Goal: Task Accomplishment & Management: Use online tool/utility

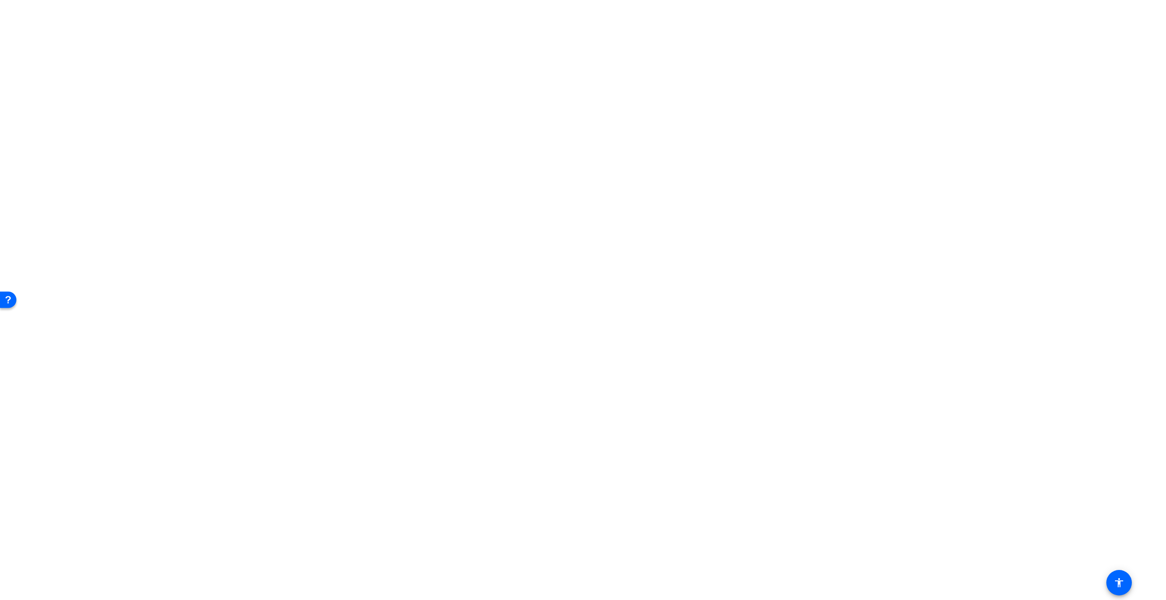
click at [185, 52] on body "Press Option+1 for screen-reader mode, Option+0 to cancel Accessibility Screen-…" at bounding box center [583, 300] width 1166 height 600
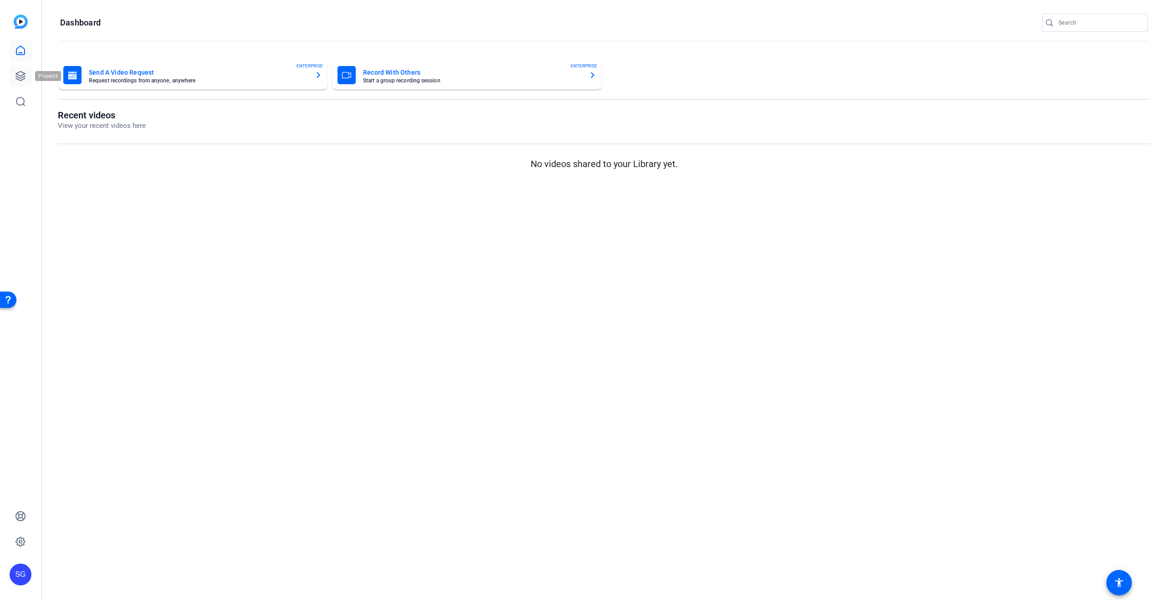
click at [20, 73] on icon at bounding box center [20, 76] width 11 height 11
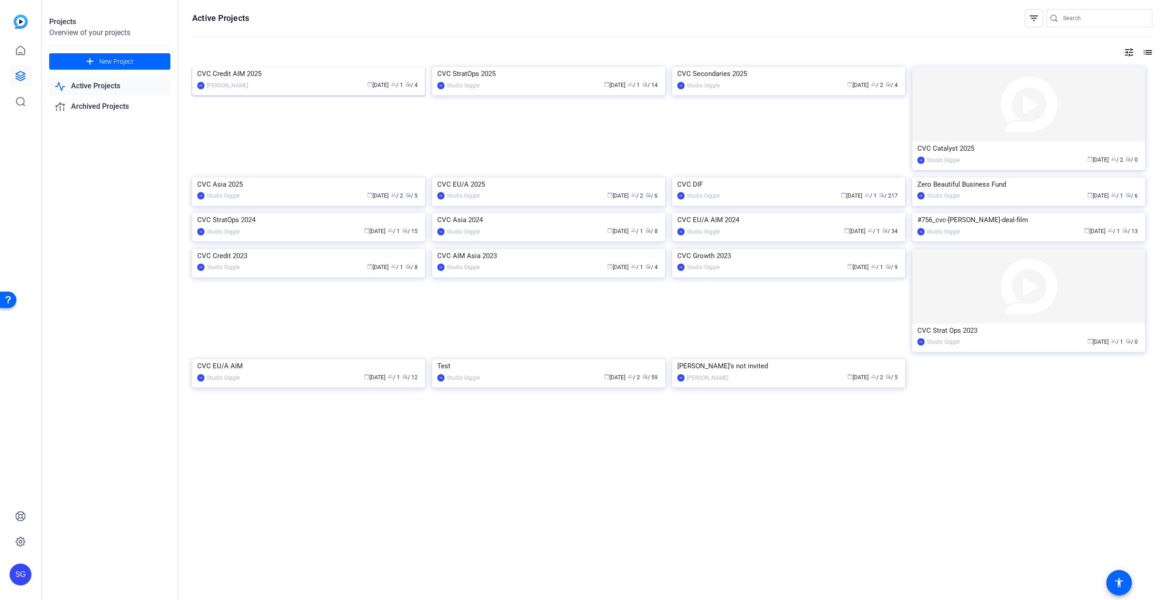
click at [256, 67] on img at bounding box center [308, 67] width 233 height 0
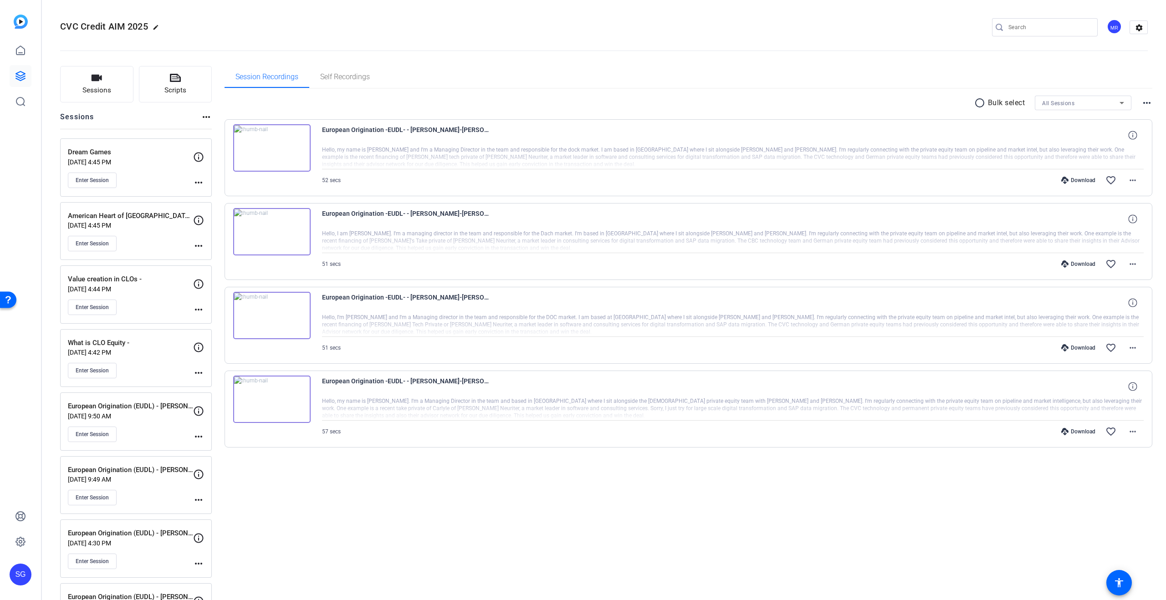
click at [184, 64] on div "Sessions Scripts Sessions more_horiz Dream Games Sep 29, 2025 @ 4:45 PM Enter S…" at bounding box center [604, 386] width 1124 height 662
click at [183, 74] on button "Scripts" at bounding box center [175, 84] width 73 height 36
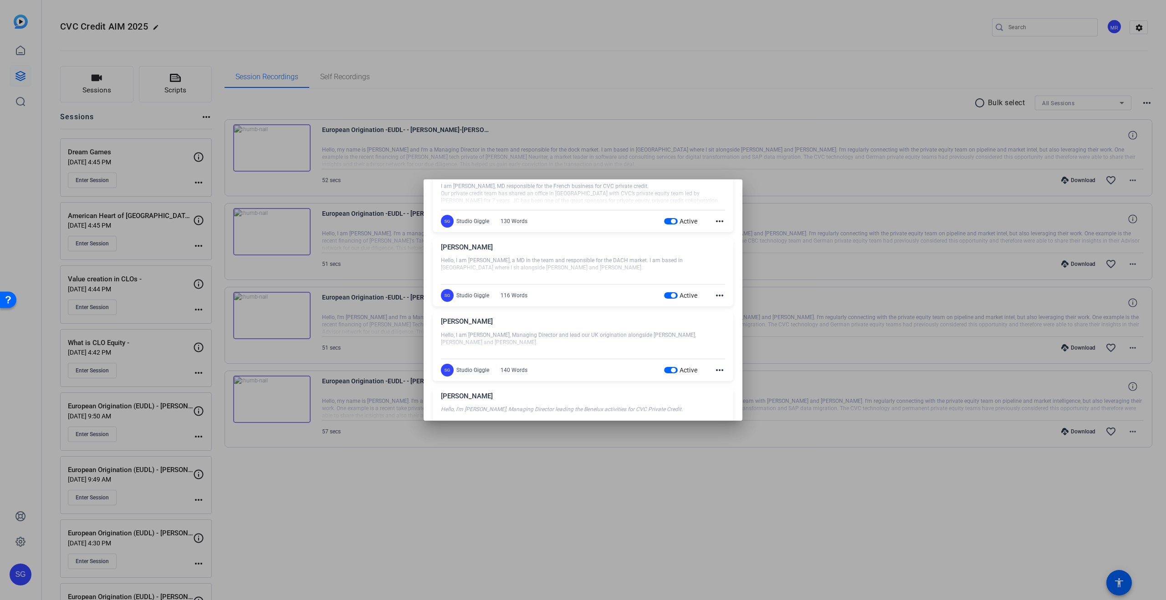
scroll to position [178, 0]
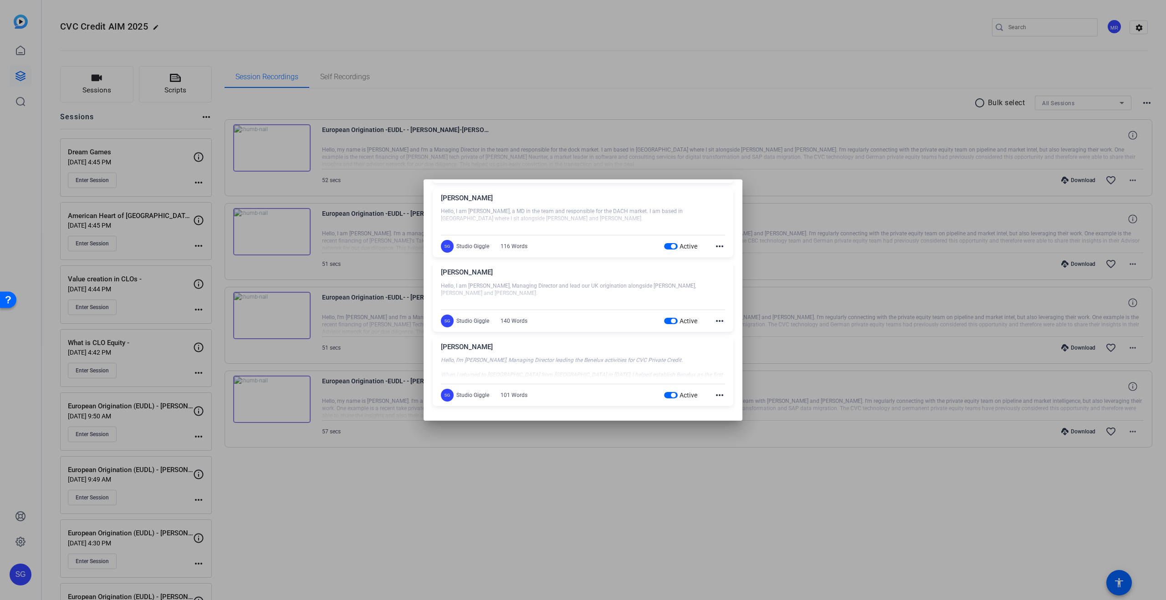
click at [621, 284] on div at bounding box center [583, 293] width 284 height 23
click at [715, 322] on mat-icon "more_horiz" at bounding box center [719, 321] width 11 height 11
click at [741, 332] on span "Edit" at bounding box center [739, 334] width 36 height 11
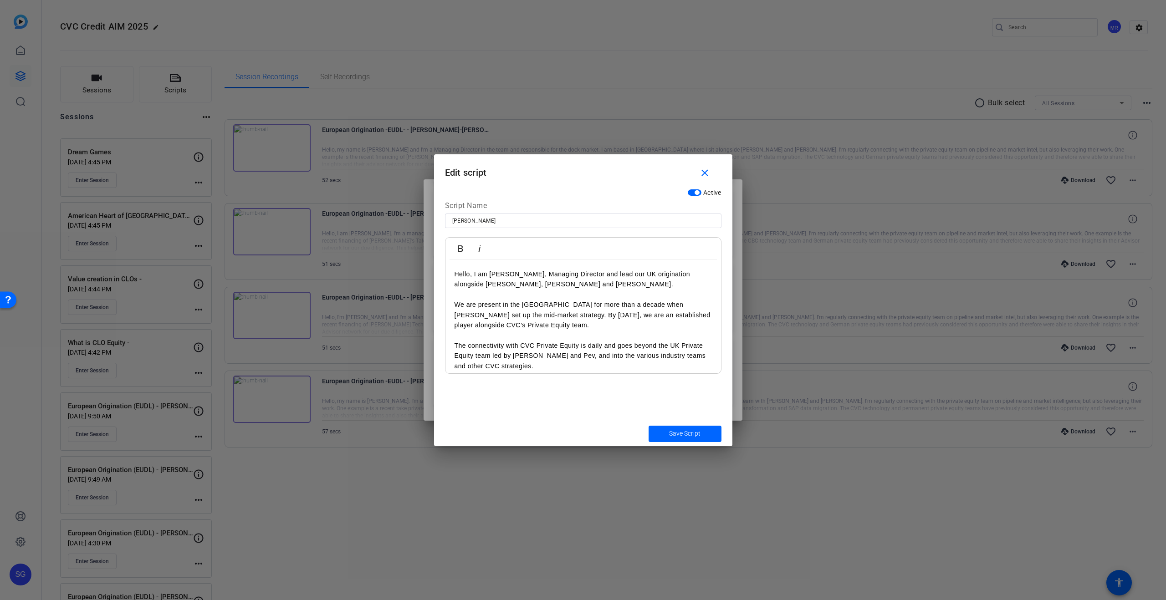
click at [583, 360] on p "The connectivity with CVC Private Equity is daily and goes beyond the UK Privat…" at bounding box center [583, 356] width 257 height 31
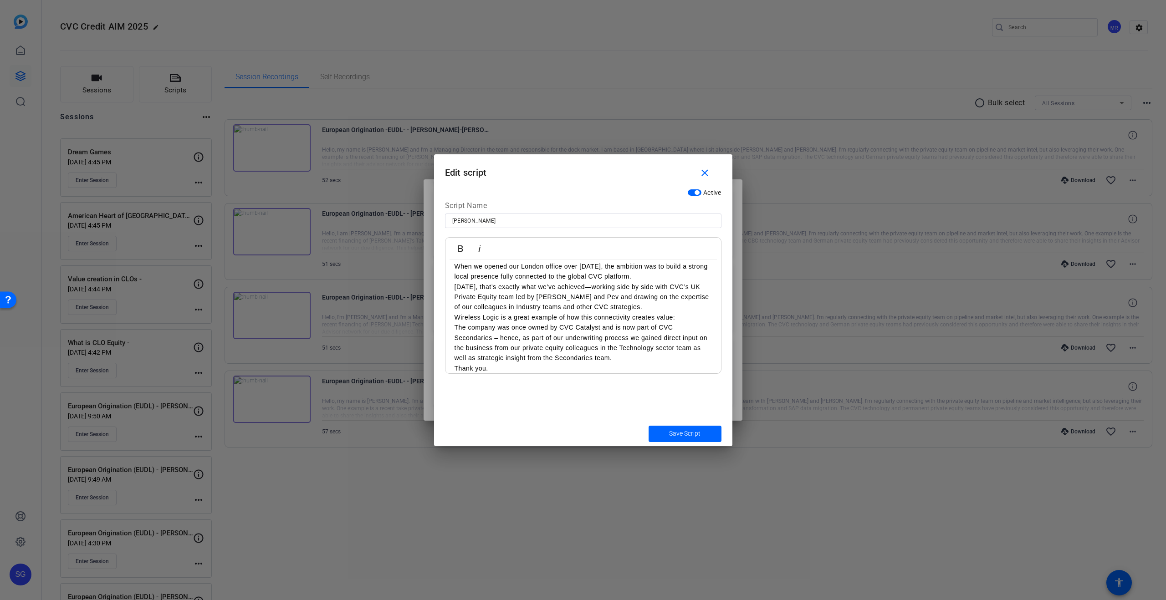
scroll to position [0, 0]
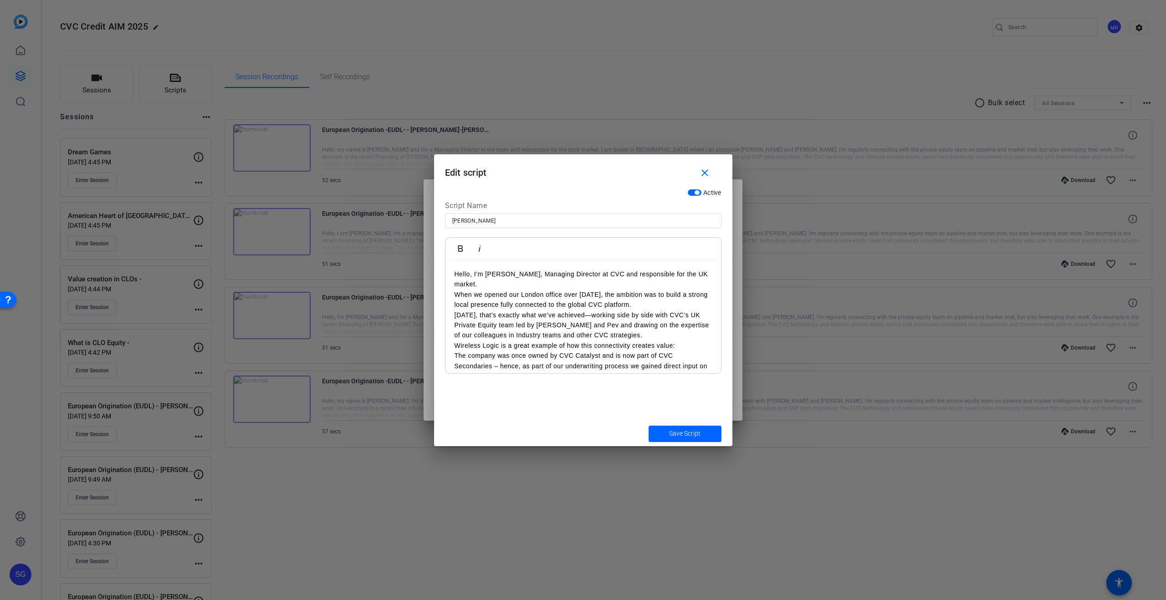
click at [672, 304] on p "When we opened our London office over ten years ago, the ambition was to build …" at bounding box center [583, 300] width 257 height 20
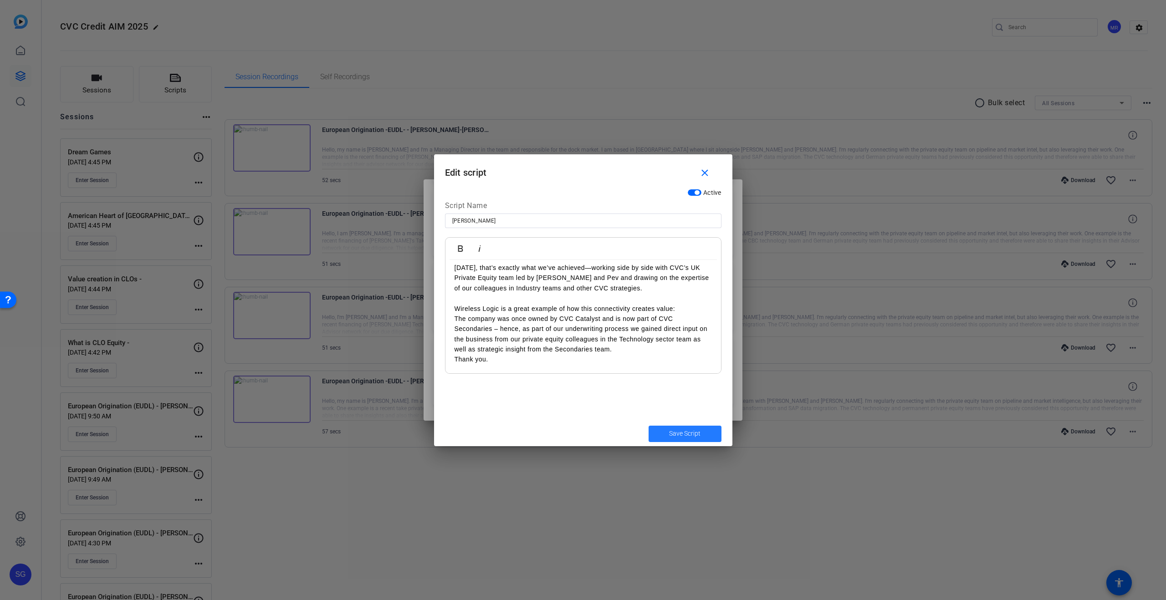
click at [706, 433] on span "submit" at bounding box center [685, 434] width 73 height 22
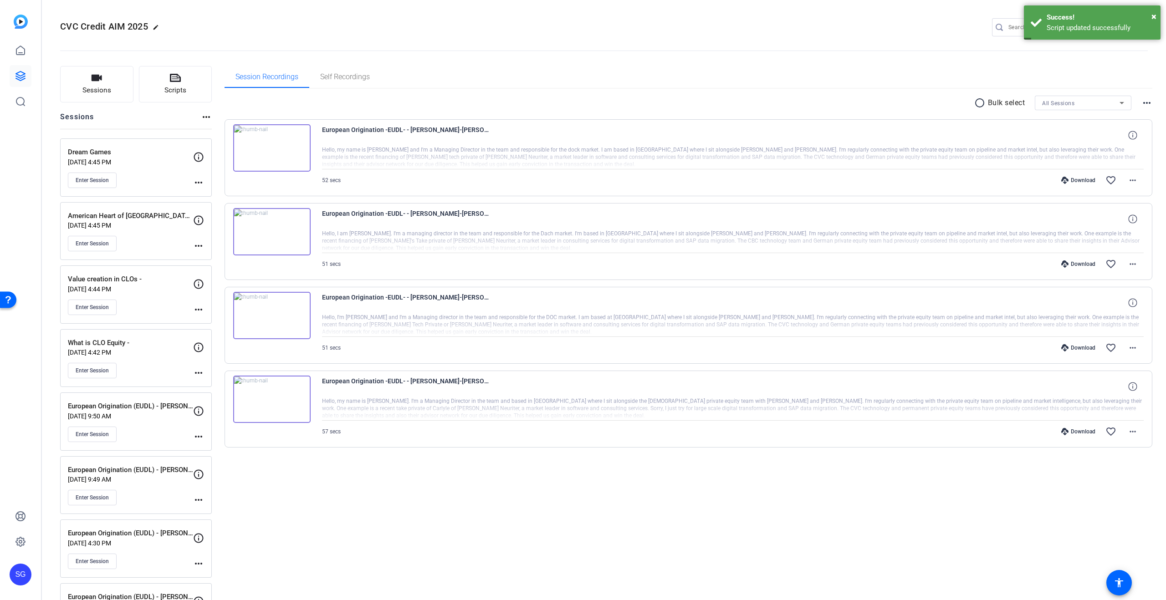
click at [201, 440] on mat-icon "more_horiz" at bounding box center [198, 436] width 11 height 11
drag, startPoint x: 236, startPoint y: 452, endPoint x: 240, endPoint y: 494, distance: 42.1
click at [236, 452] on span "Edit Session" at bounding box center [220, 450] width 41 height 11
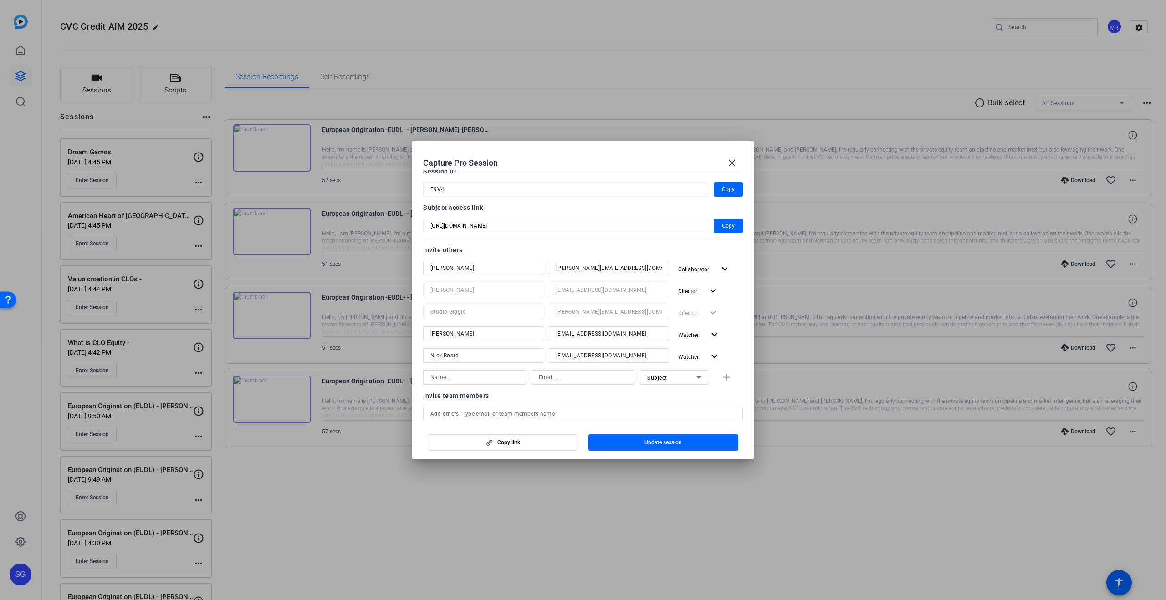
scroll to position [69, 0]
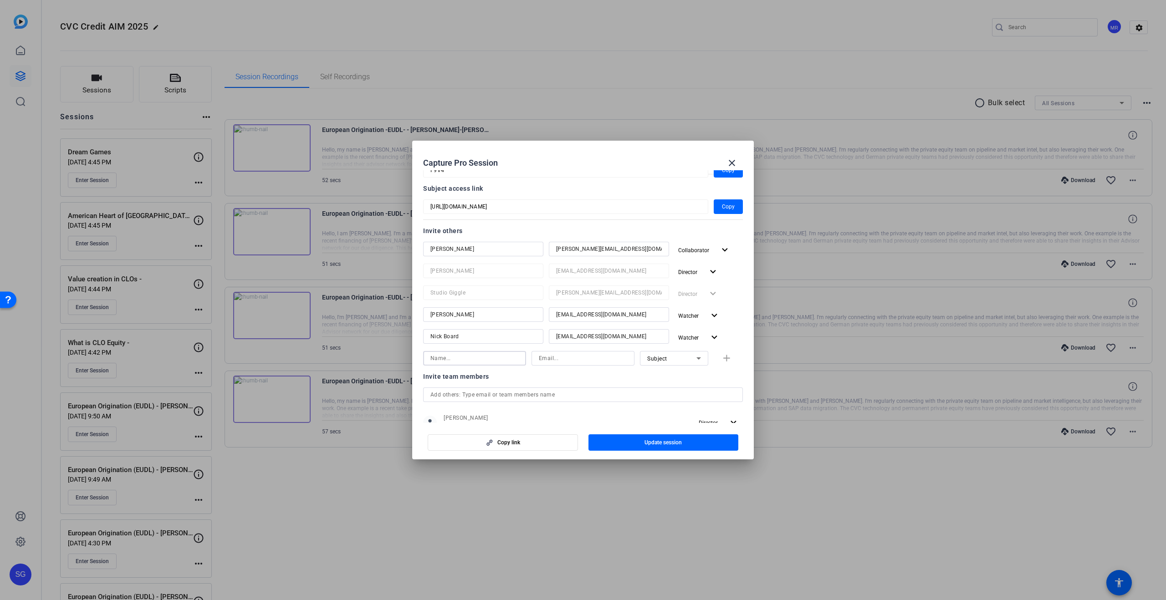
click at [459, 355] on input at bounding box center [474, 358] width 88 height 11
type input "Jonathan Brigden"
type input "jon@distortion.studio"
click at [668, 361] on div "Subject" at bounding box center [671, 358] width 49 height 11
click at [672, 382] on span "Collaborator" at bounding box center [663, 376] width 33 height 11
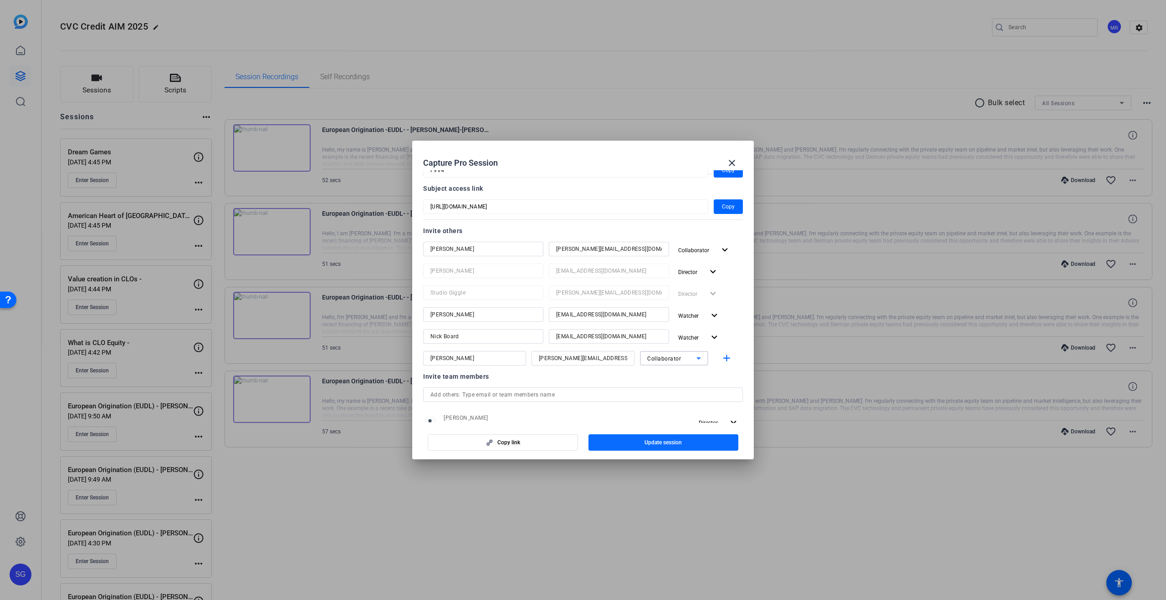
click at [673, 441] on span "Update session" at bounding box center [662, 442] width 37 height 7
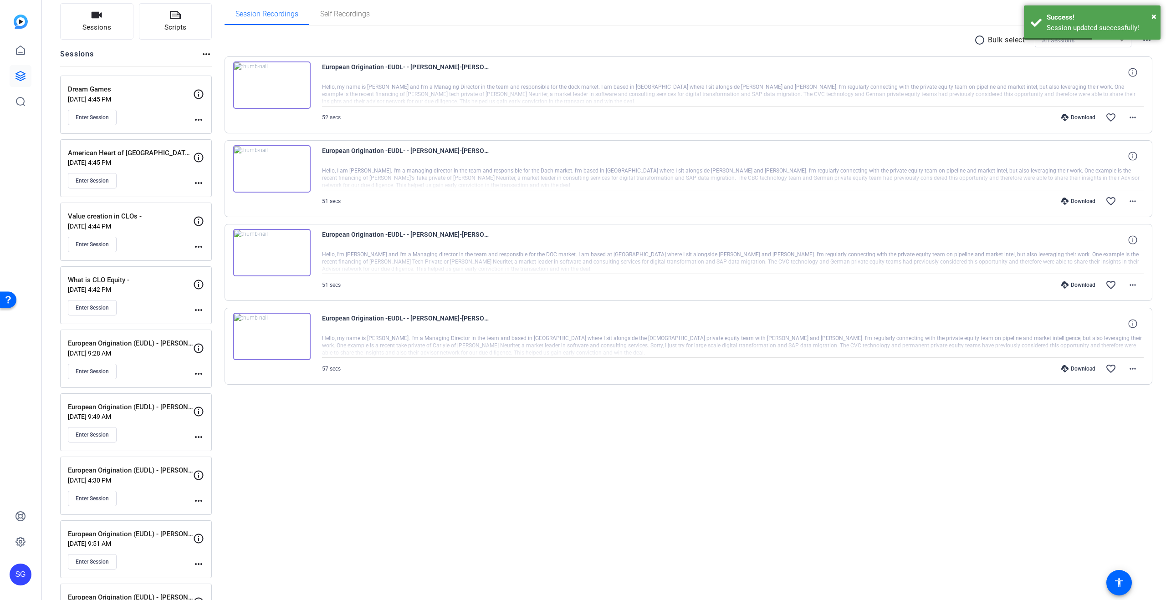
scroll to position [116, 0]
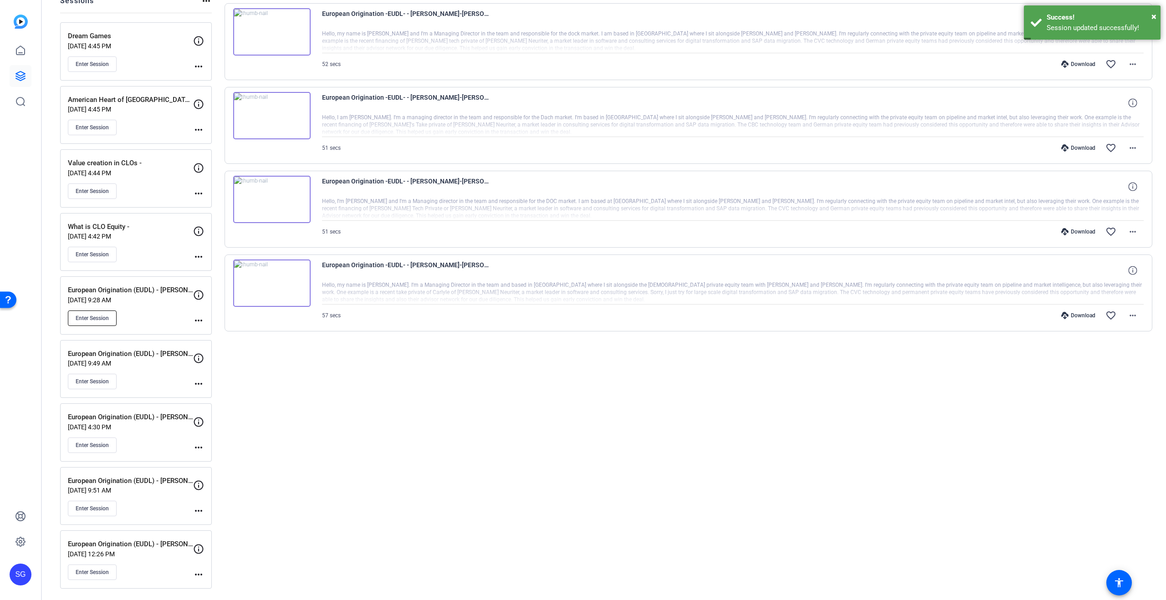
click at [89, 315] on span "Enter Session" at bounding box center [92, 318] width 33 height 7
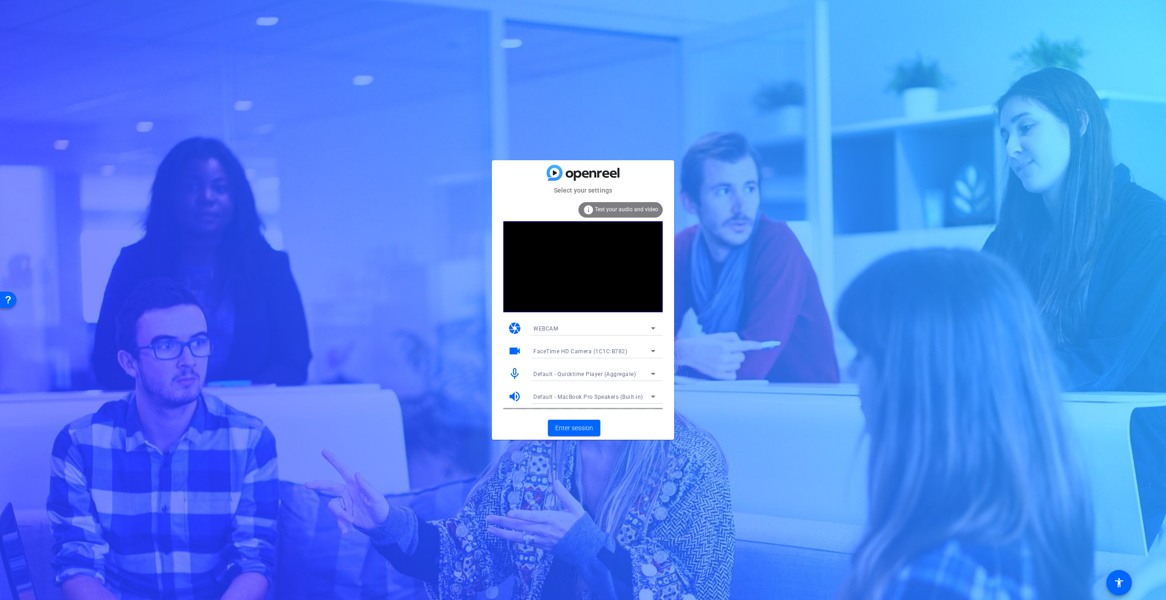
click at [594, 349] on span "FaceTime HD Camera (1C1C:B782)" at bounding box center [580, 351] width 94 height 6
click at [618, 353] on div at bounding box center [583, 300] width 1166 height 600
click at [608, 348] on div "FaceTime HD Camera (1C1C:B782)" at bounding box center [592, 351] width 118 height 11
click at [610, 348] on div at bounding box center [583, 300] width 1166 height 600
click at [588, 427] on span "Enter session" at bounding box center [574, 429] width 38 height 10
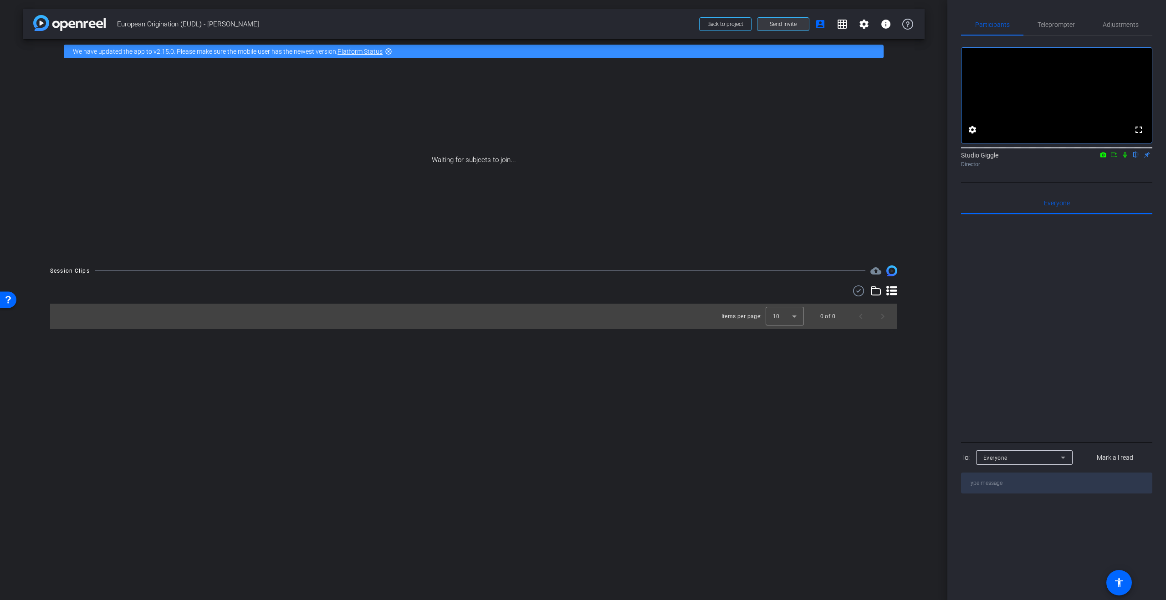
click at [772, 26] on span "Send invite" at bounding box center [783, 23] width 27 height 7
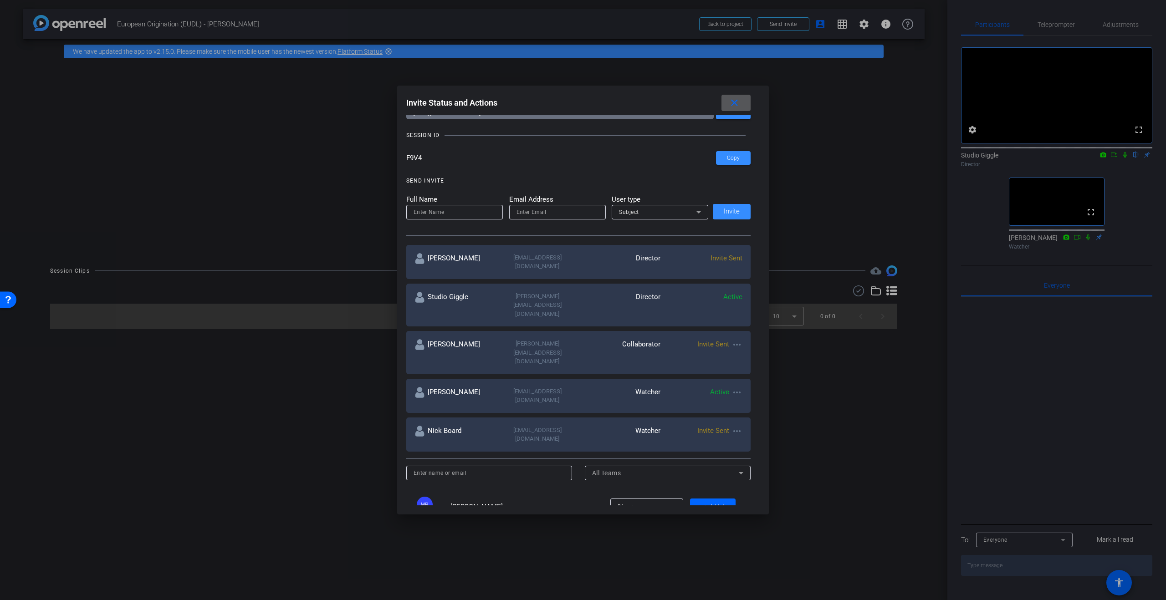
scroll to position [50, 0]
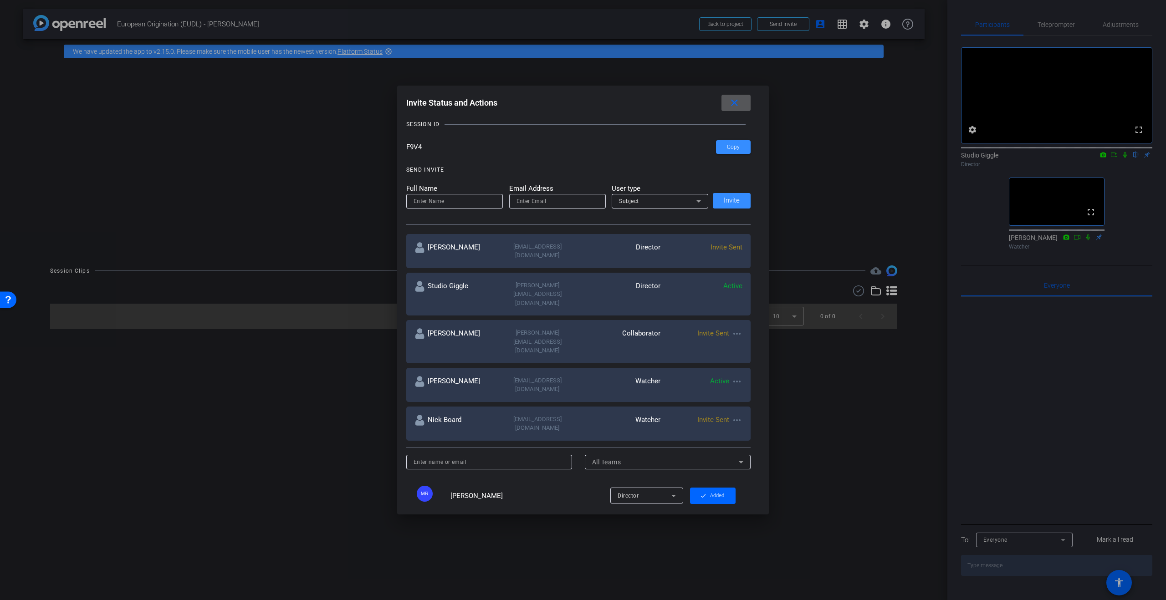
click at [1023, 384] on div at bounding box center [583, 300] width 1166 height 600
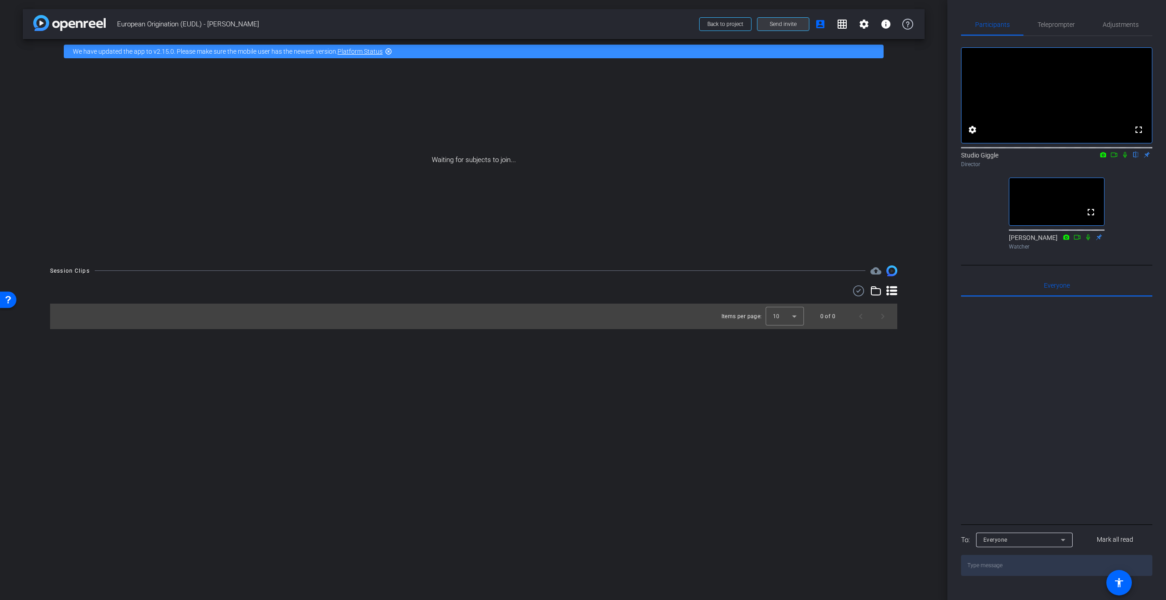
click at [782, 26] on span "Send invite" at bounding box center [783, 23] width 27 height 7
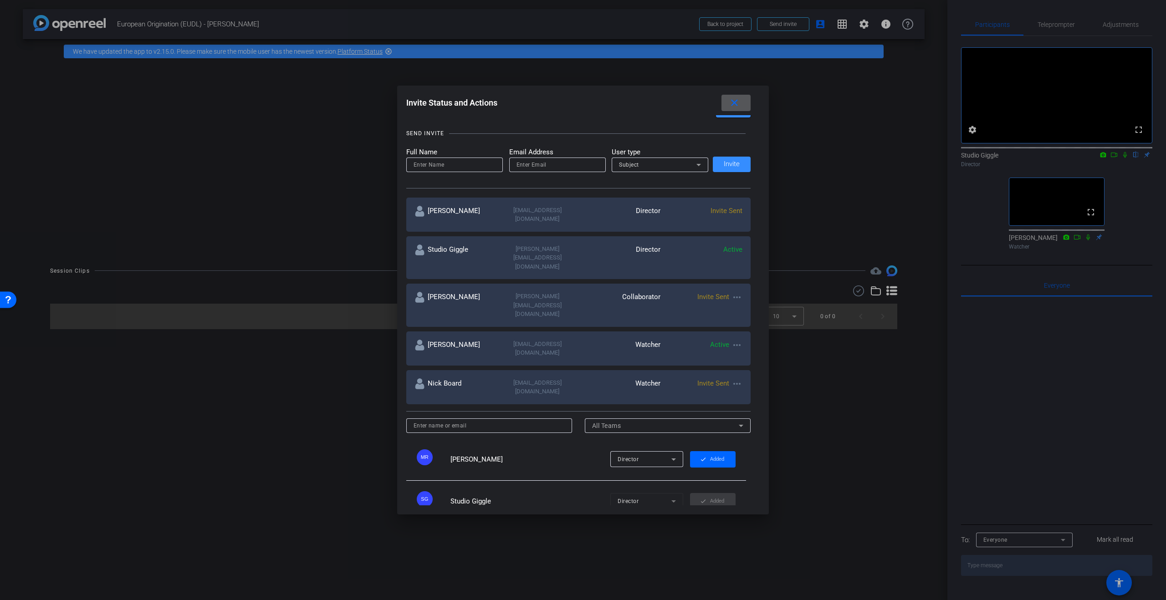
scroll to position [71, 0]
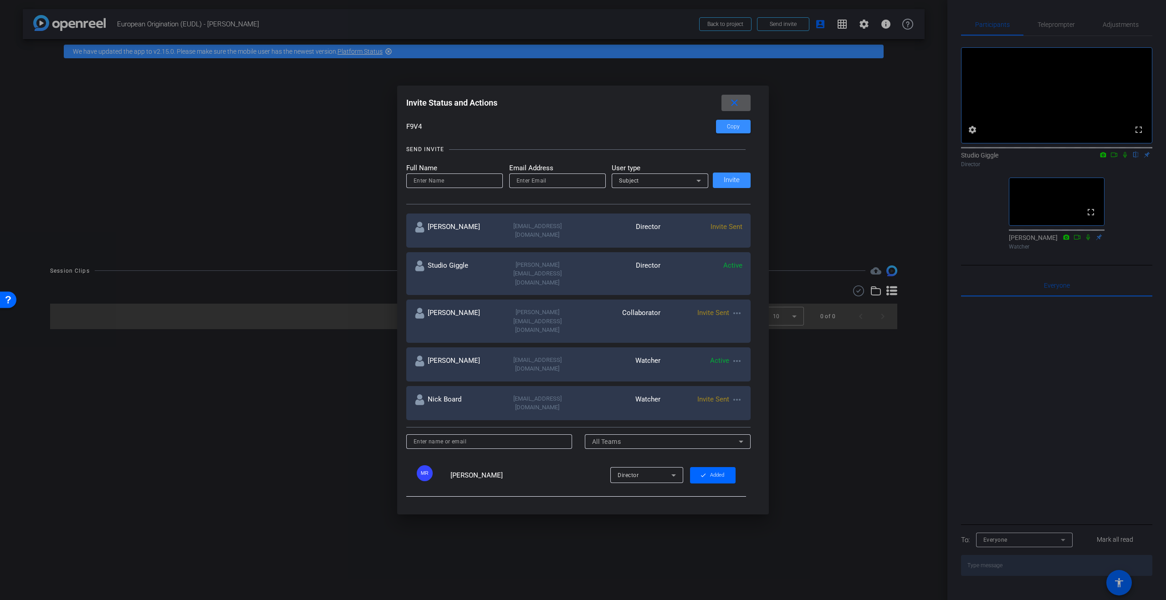
click at [737, 308] on mat-icon "more_horiz" at bounding box center [736, 313] width 11 height 11
click at [793, 317] on span "Re-Send Invite" at bounding box center [773, 315] width 68 height 11
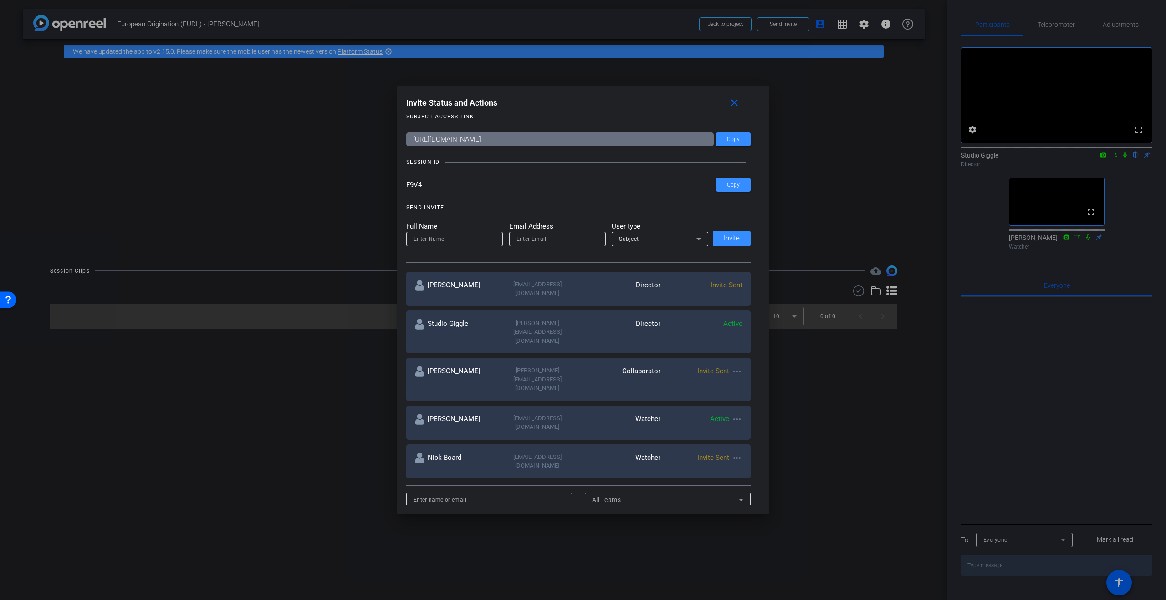
scroll to position [0, 0]
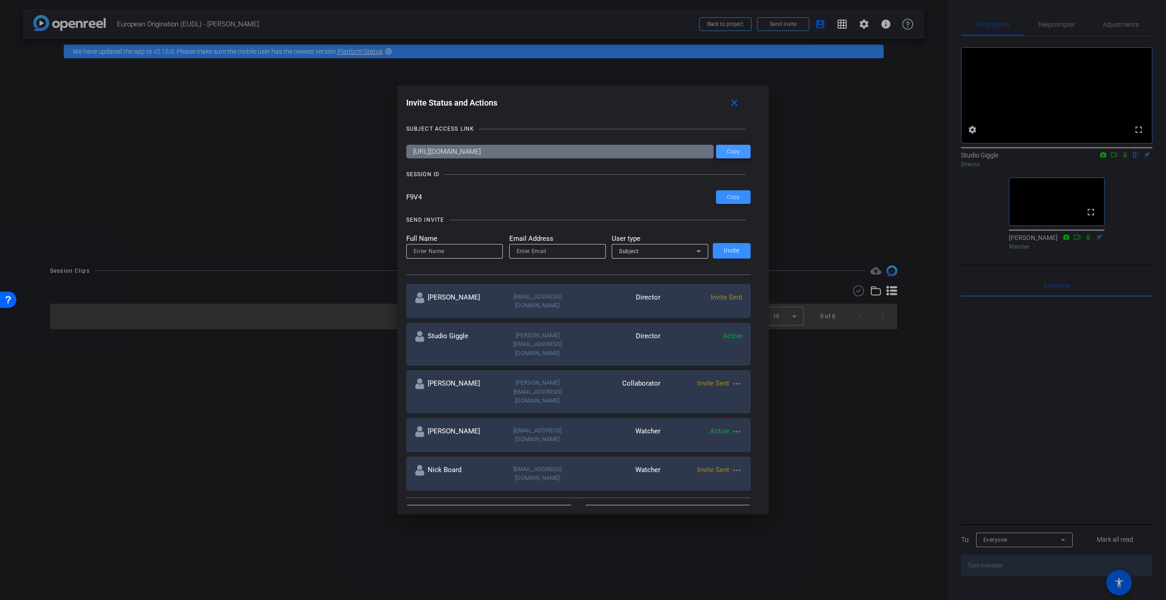
click at [731, 151] on span "Copy" at bounding box center [733, 151] width 13 height 7
click at [736, 106] on mat-icon "close" at bounding box center [734, 102] width 11 height 11
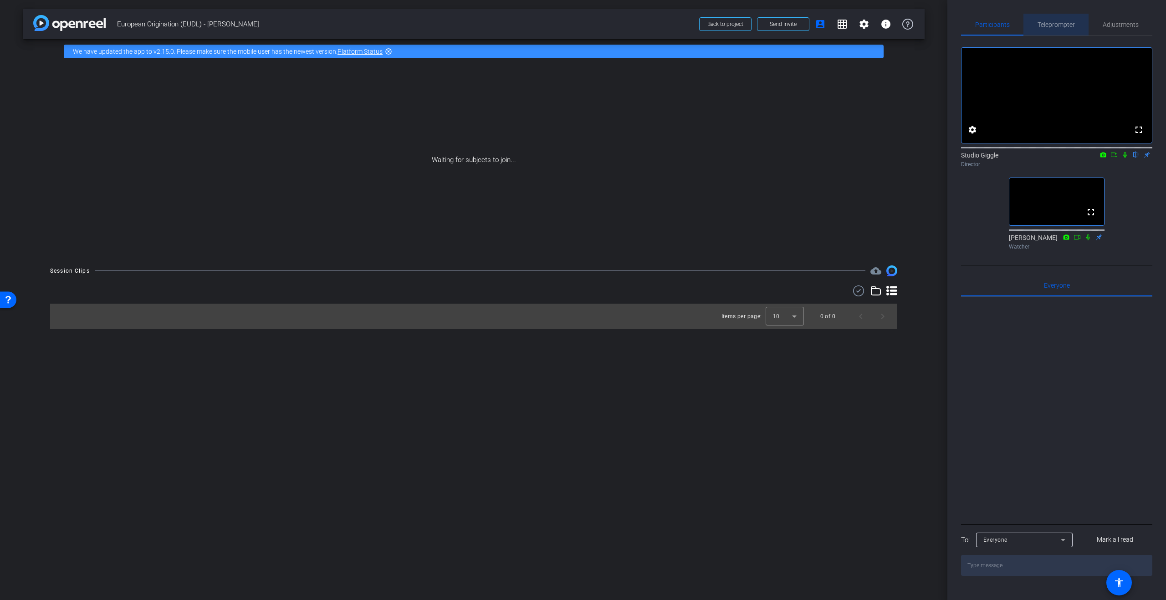
click at [1061, 29] on span "Teleprompter" at bounding box center [1056, 25] width 37 height 22
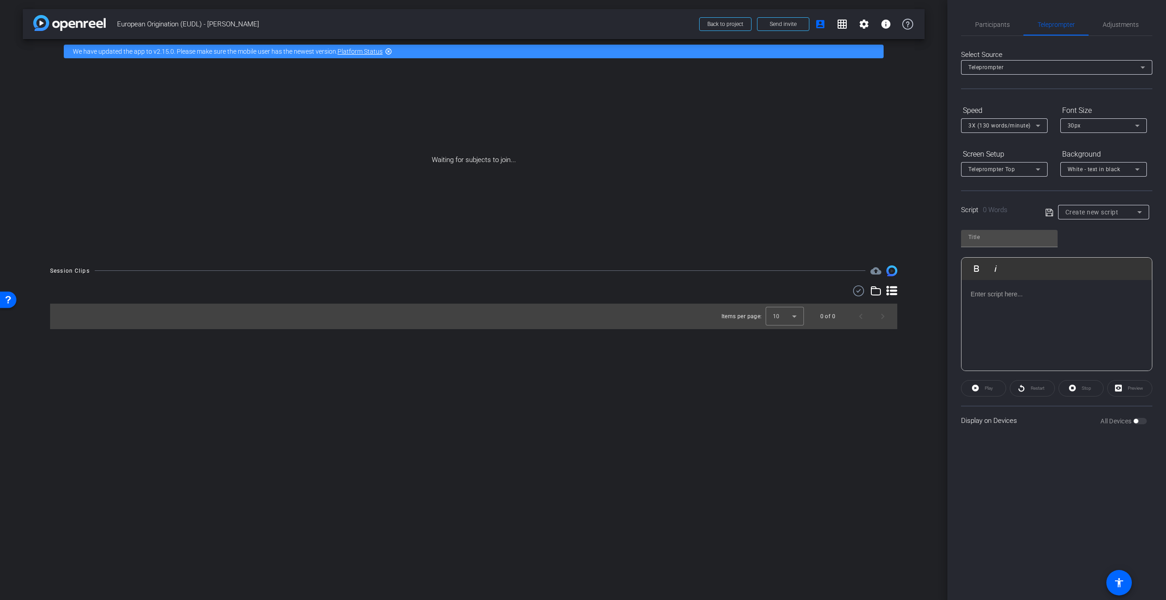
click at [1130, 214] on div "Create new script" at bounding box center [1101, 212] width 72 height 11
drag, startPoint x: 1104, startPoint y: 261, endPoint x: 1102, endPoint y: 283, distance: 22.8
click at [1104, 261] on span "Moris Nachmias" at bounding box center [1088, 259] width 46 height 11
type input "Moris Nachmias"
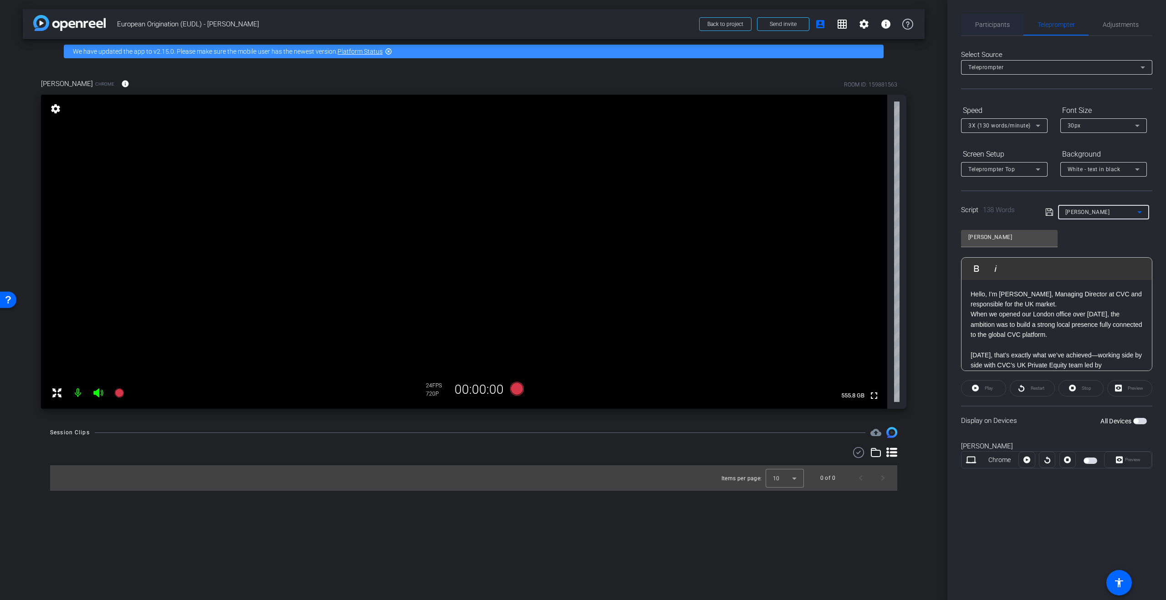
click at [982, 23] on span "Participants" at bounding box center [992, 24] width 35 height 6
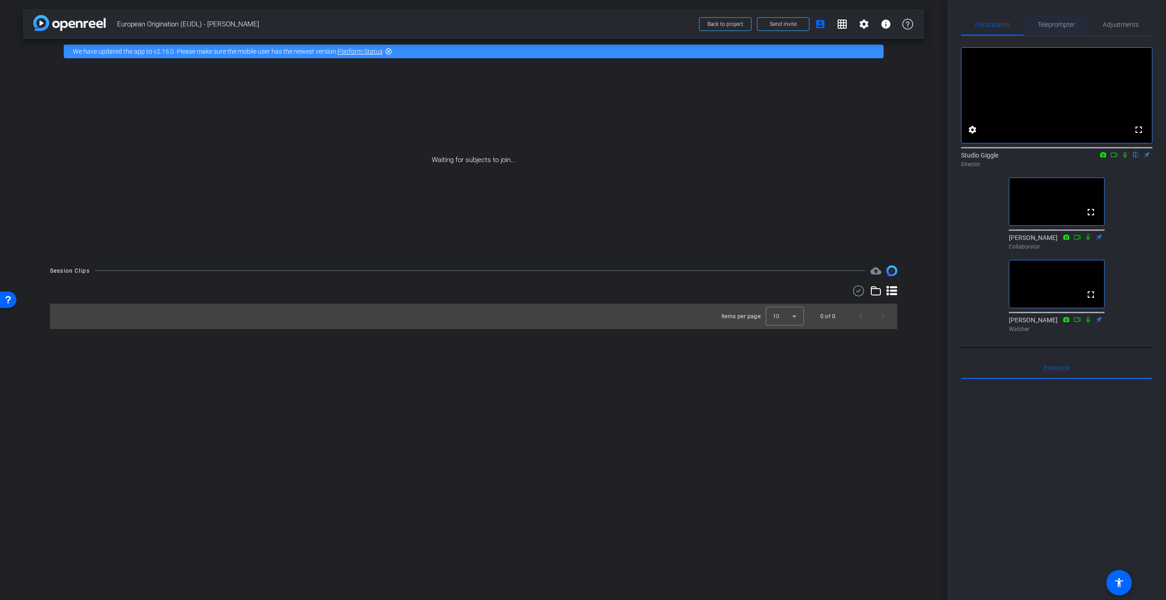
drag, startPoint x: 1072, startPoint y: 22, endPoint x: 1069, endPoint y: 31, distance: 10.1
click at [1072, 22] on span "Teleprompter" at bounding box center [1056, 24] width 37 height 6
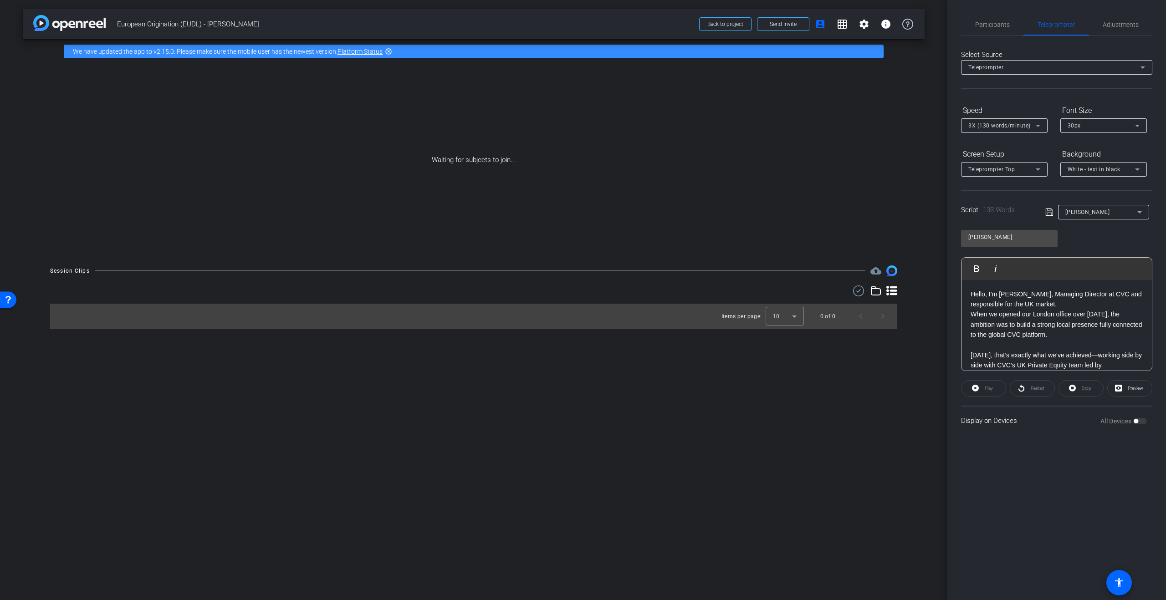
drag, startPoint x: 1105, startPoint y: 293, endPoint x: 1094, endPoint y: 304, distance: 15.8
click at [1094, 304] on p "Hello, I’m Moris Nachmias, Managing Director at CVC and responsible for the UK …" at bounding box center [1057, 299] width 172 height 20
copy p "t CVC and responsible for the UK market."
drag, startPoint x: 1089, startPoint y: 332, endPoint x: 926, endPoint y: 318, distance: 162.7
click at [926, 318] on div "arrow_back European Origination (EUDL) - Moris Nachmias Back to project Send in…" at bounding box center [583, 300] width 1166 height 600
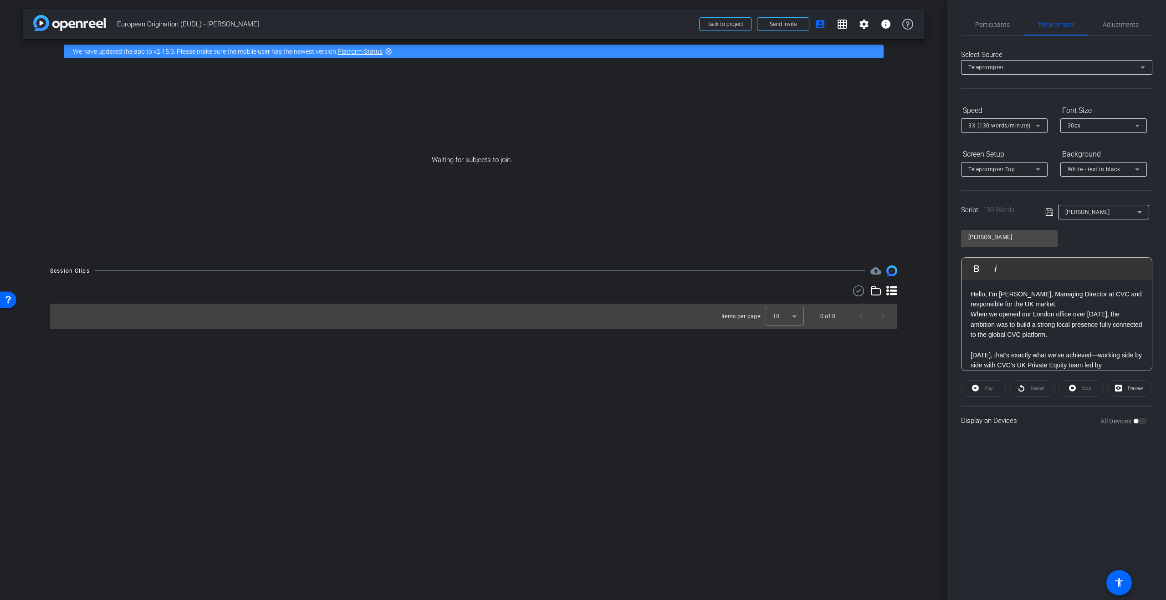
copy p "When we opened our London office over ten years ago, the ambition was to build …"
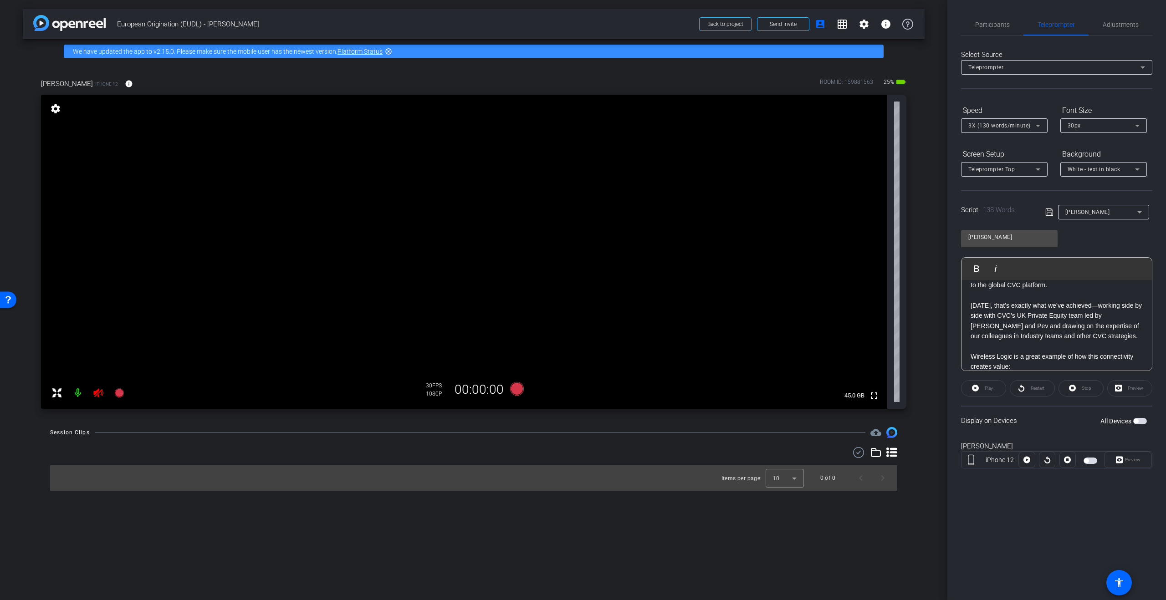
click at [97, 395] on icon at bounding box center [98, 393] width 10 height 9
click at [1111, 31] on span "Adjustments" at bounding box center [1121, 25] width 36 height 22
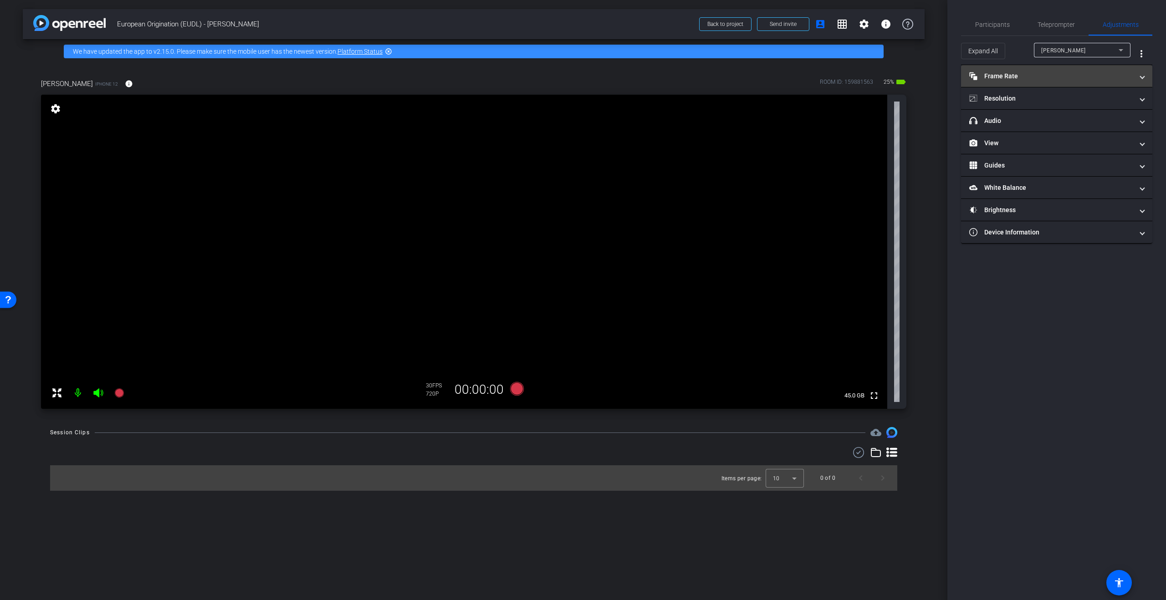
click at [1070, 72] on mat-panel-title "Frame Rate Frame Rate" at bounding box center [1051, 77] width 164 height 10
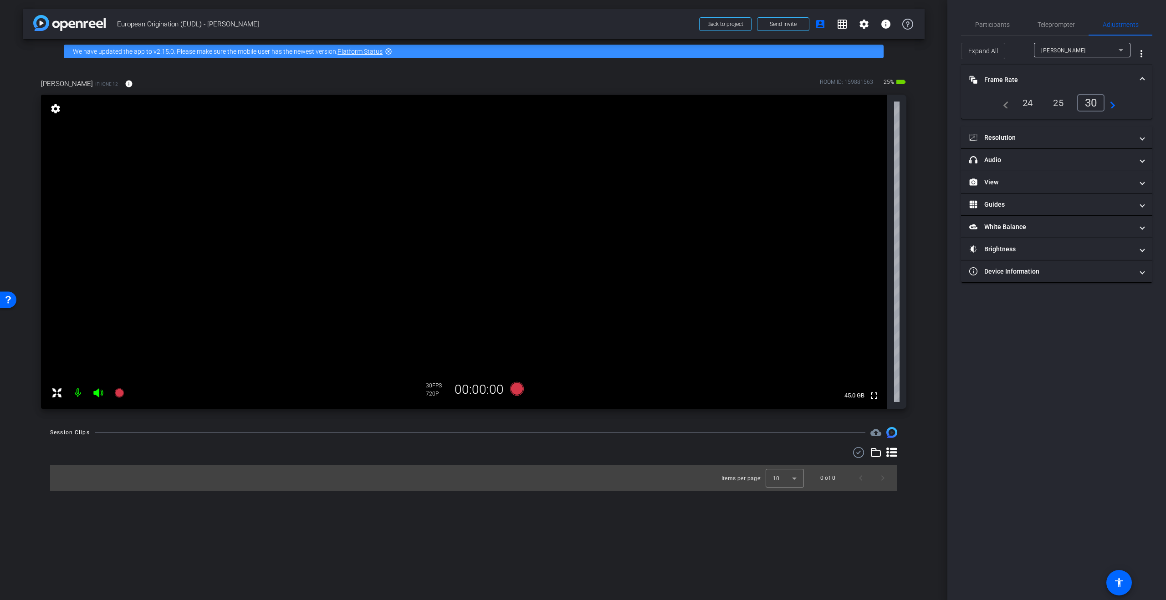
click at [1053, 107] on div "25" at bounding box center [1058, 102] width 24 height 15
click at [1073, 141] on mat-panel-title "Resolution" at bounding box center [1051, 138] width 164 height 10
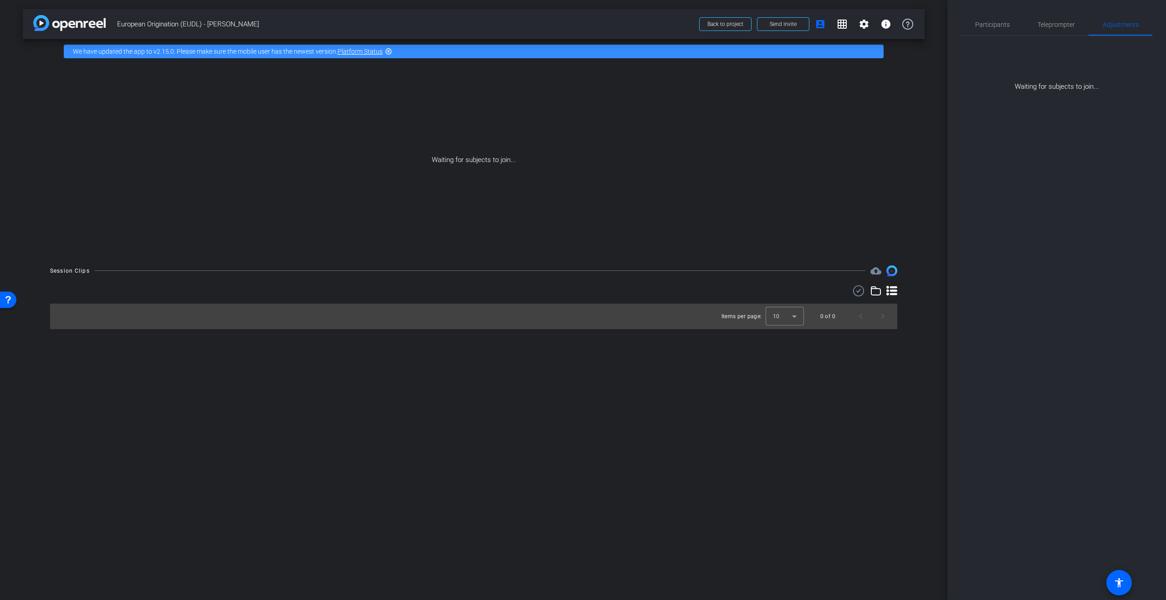
click at [1111, 164] on div "Participants Teleprompter Adjustments settings Studio Giggle flip Director Jona…" at bounding box center [1056, 300] width 219 height 600
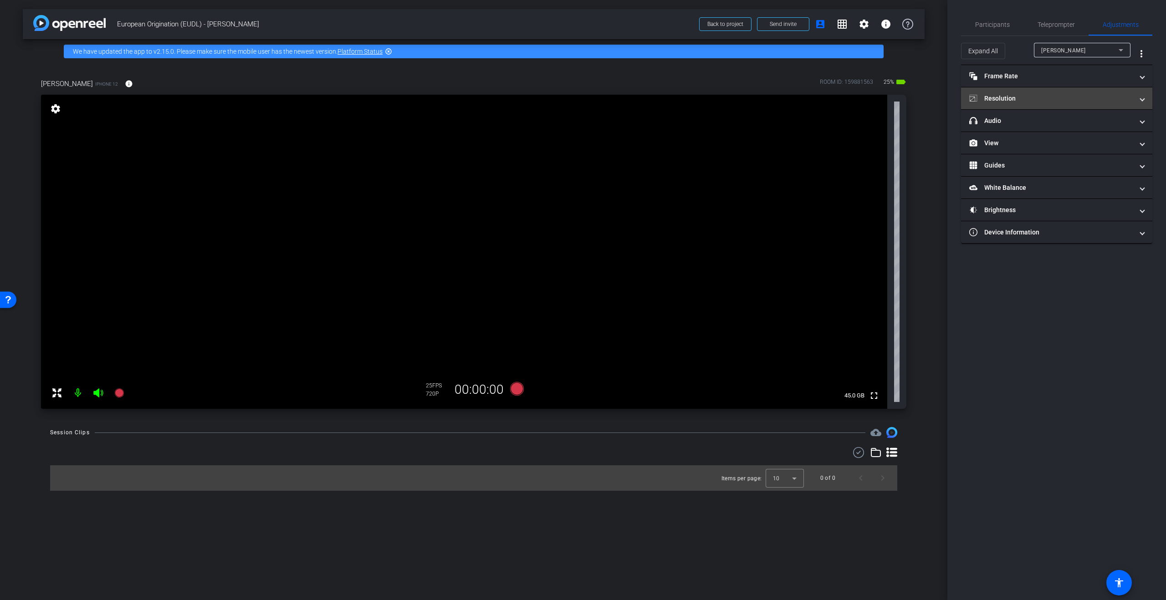
click at [1033, 101] on mat-panel-title "Resolution" at bounding box center [1051, 99] width 164 height 10
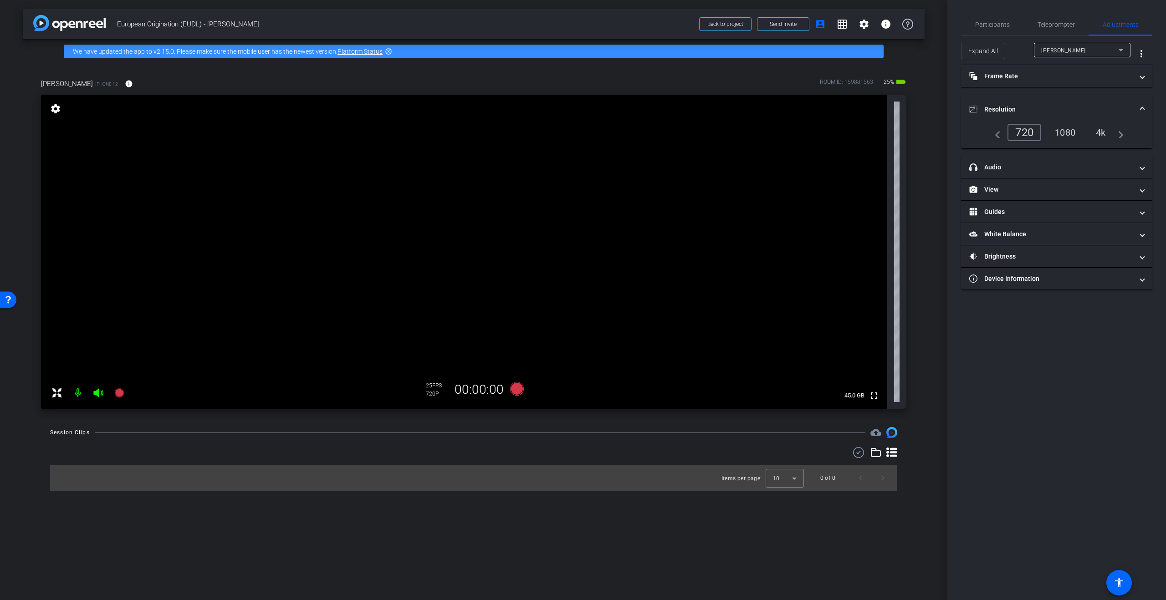
click at [1096, 133] on div "4k" at bounding box center [1101, 132] width 24 height 15
click at [1054, 205] on mat-expansion-panel-header "Guides" at bounding box center [1056, 212] width 191 height 22
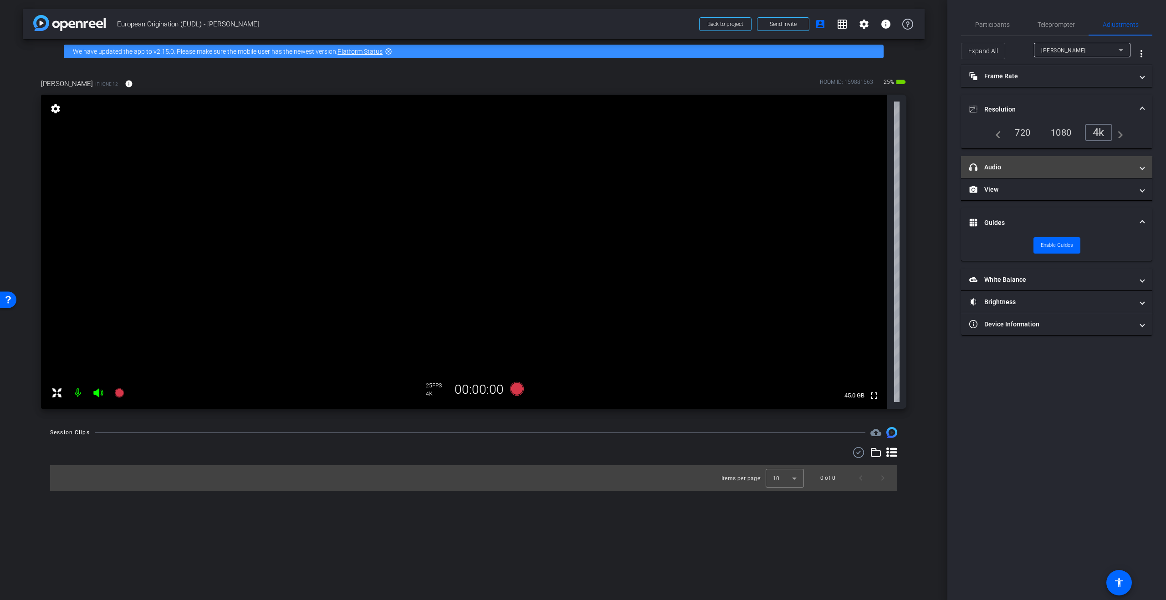
click at [1048, 169] on mat-panel-title "headphone icon Audio" at bounding box center [1051, 168] width 164 height 10
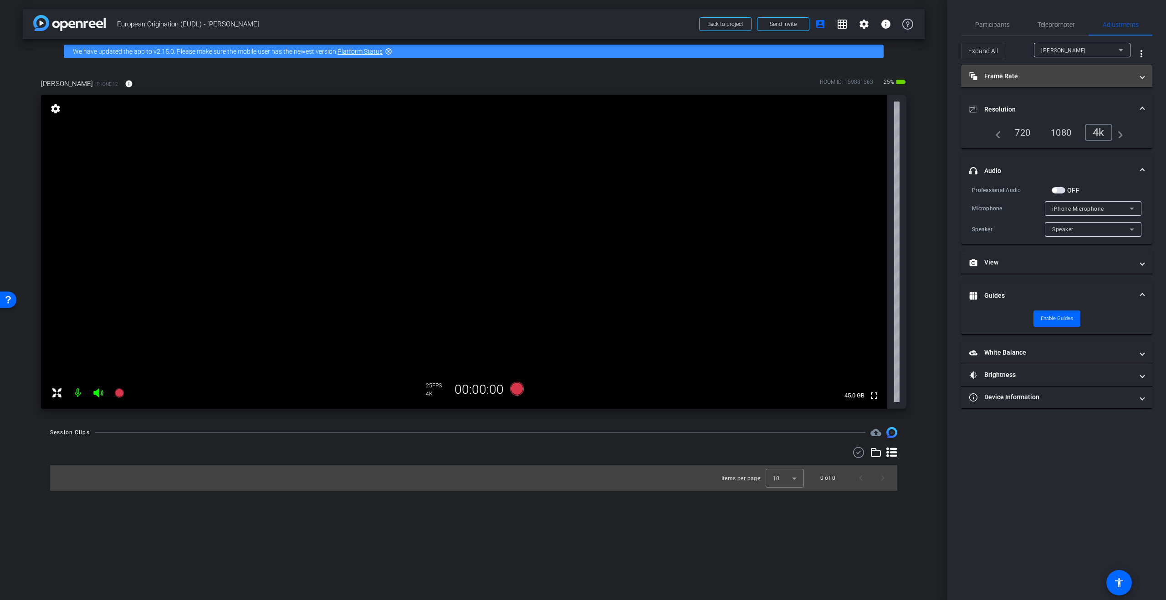
click at [1056, 75] on mat-panel-title "Frame Rate Frame Rate" at bounding box center [1051, 77] width 164 height 10
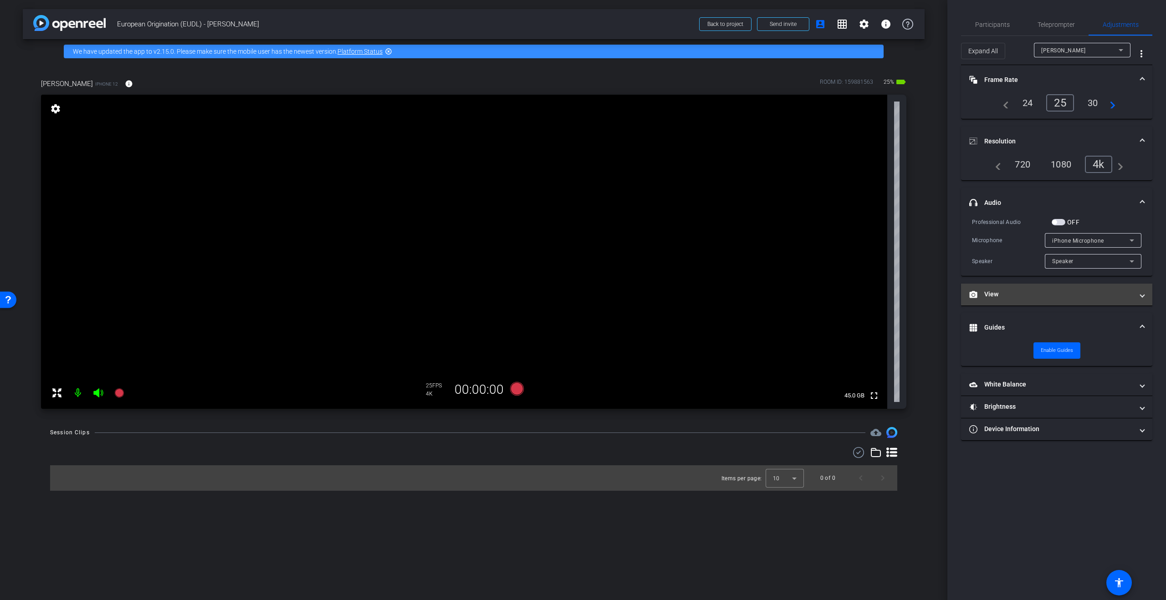
click at [1105, 298] on mat-panel-title "View" at bounding box center [1051, 295] width 164 height 10
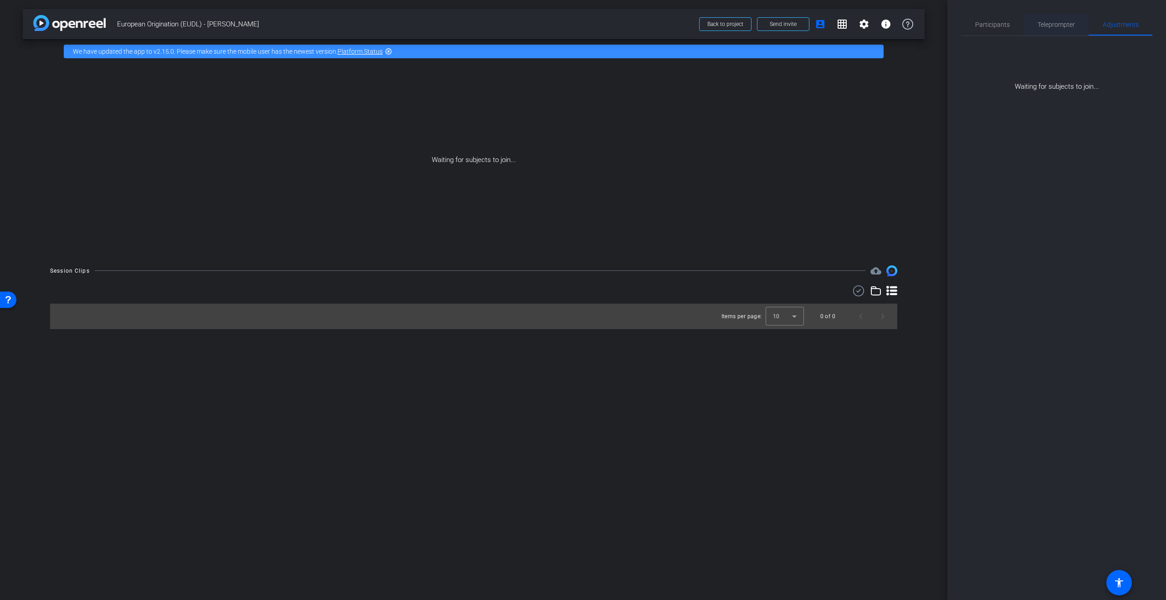
click at [1055, 21] on span "Teleprompter" at bounding box center [1056, 24] width 37 height 6
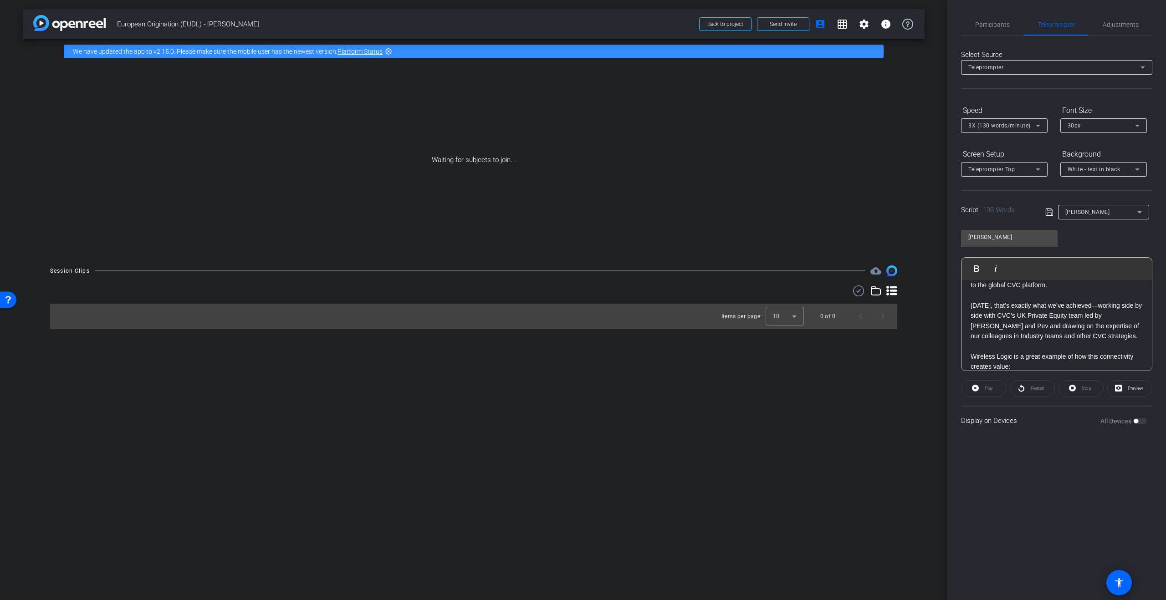
click at [1038, 319] on p "Today, that’s exactly what we’ve achieved—working side by side with CVC’s UK Pr…" at bounding box center [1057, 321] width 172 height 41
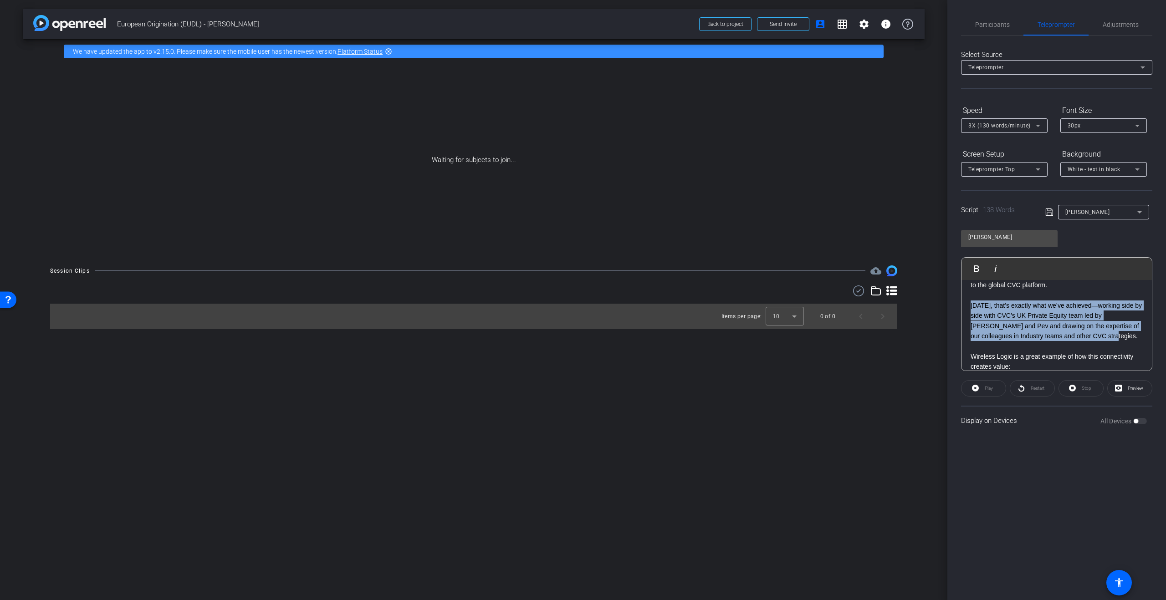
drag, startPoint x: 1100, startPoint y: 339, endPoint x: 957, endPoint y: 307, distance: 147.0
click at [957, 307] on div "Participants Teleprompter Adjustments settings Studio Giggle flip Director Jona…" at bounding box center [1056, 300] width 219 height 600
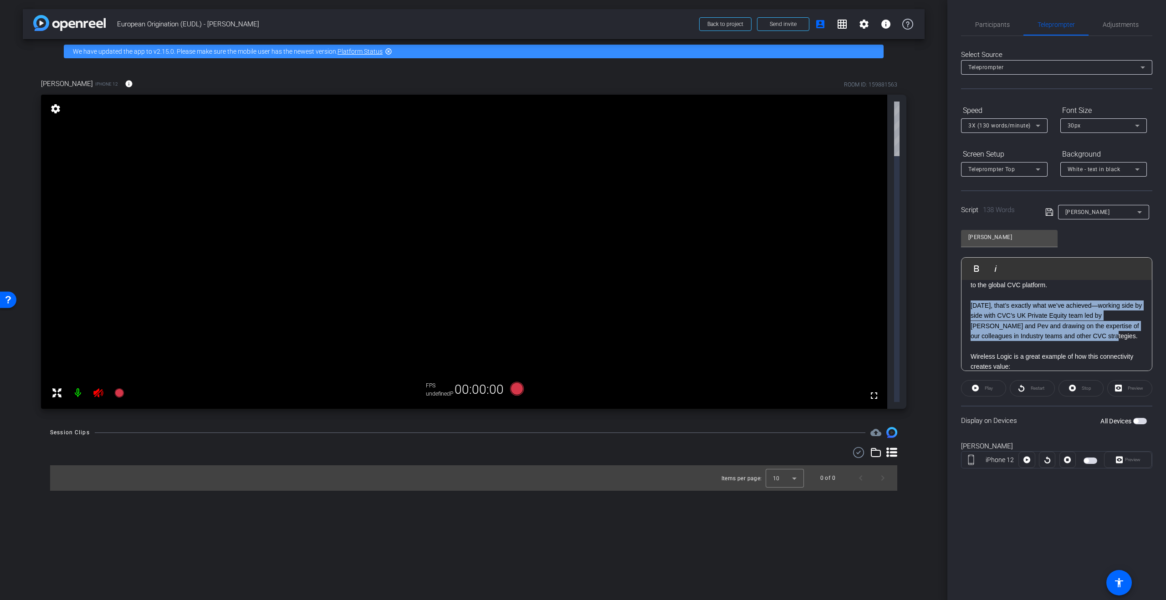
copy p "Today, that’s exactly what we’ve achieved—working side by side with CVC’s UK Pr…"
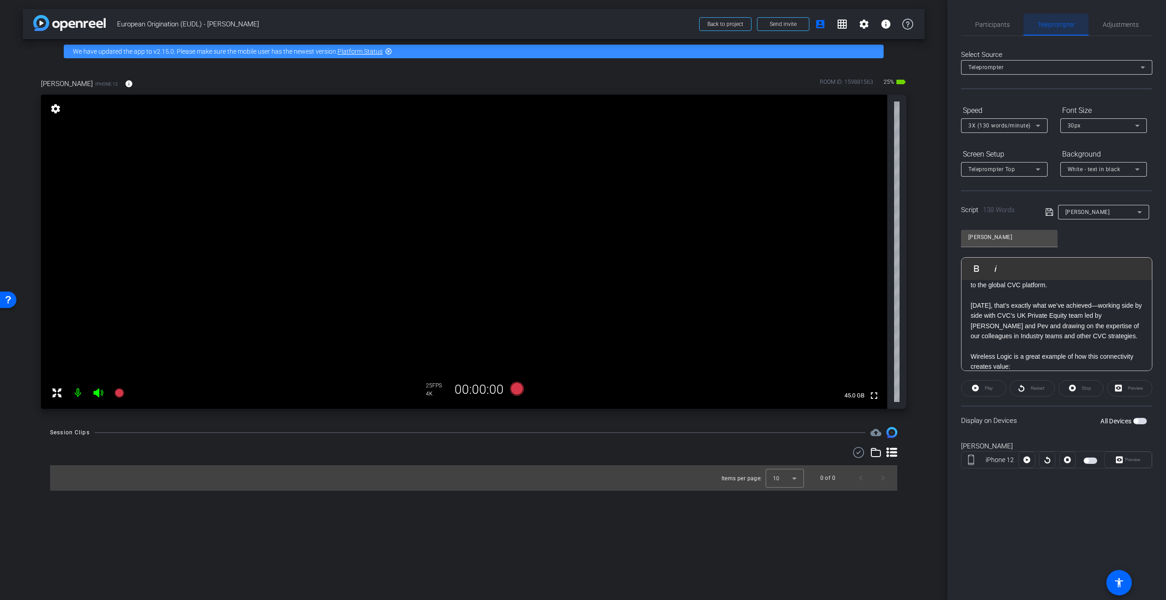
click at [1057, 26] on span "Teleprompter" at bounding box center [1056, 24] width 37 height 6
click at [1125, 23] on span "Adjustments" at bounding box center [1121, 24] width 36 height 6
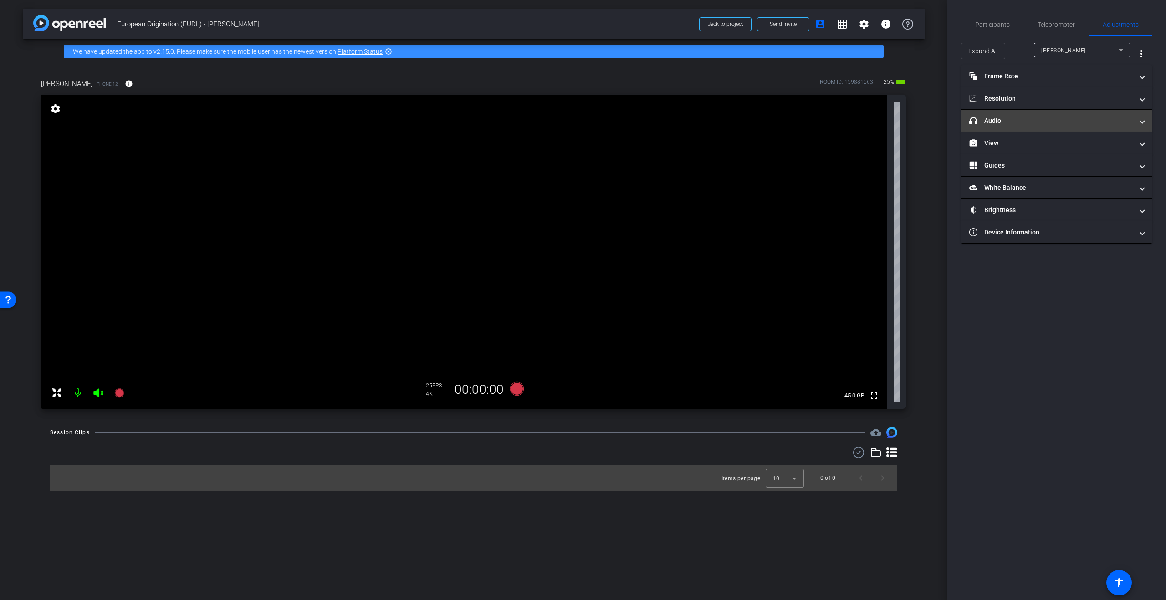
click at [1043, 124] on mat-panel-title "headphone icon Audio" at bounding box center [1051, 121] width 164 height 10
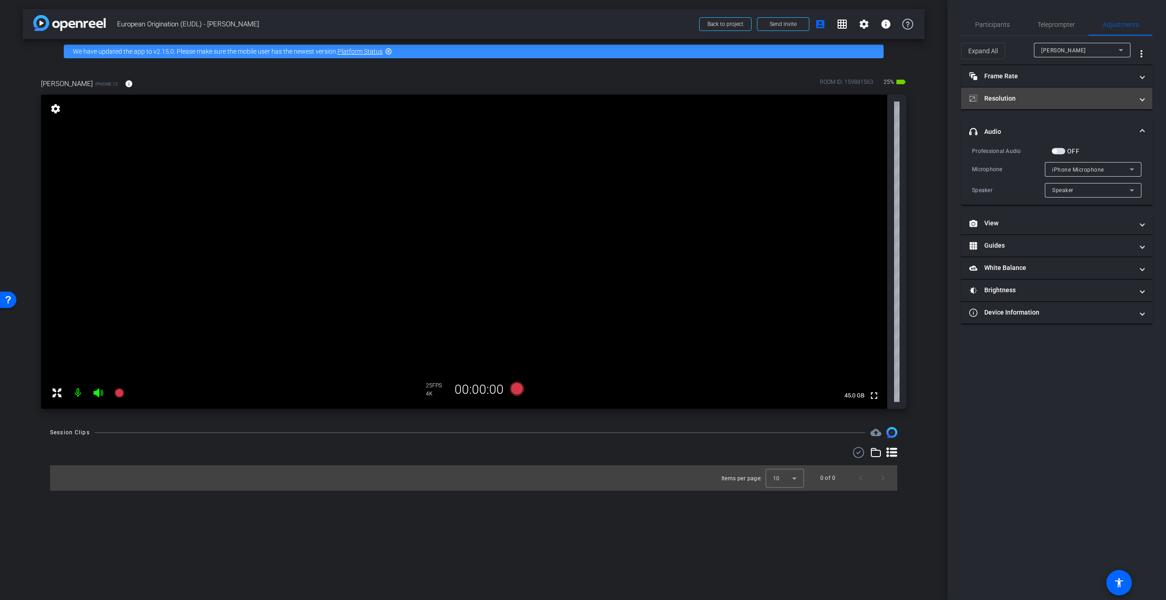
click at [1057, 100] on mat-panel-title "Resolution" at bounding box center [1051, 99] width 164 height 10
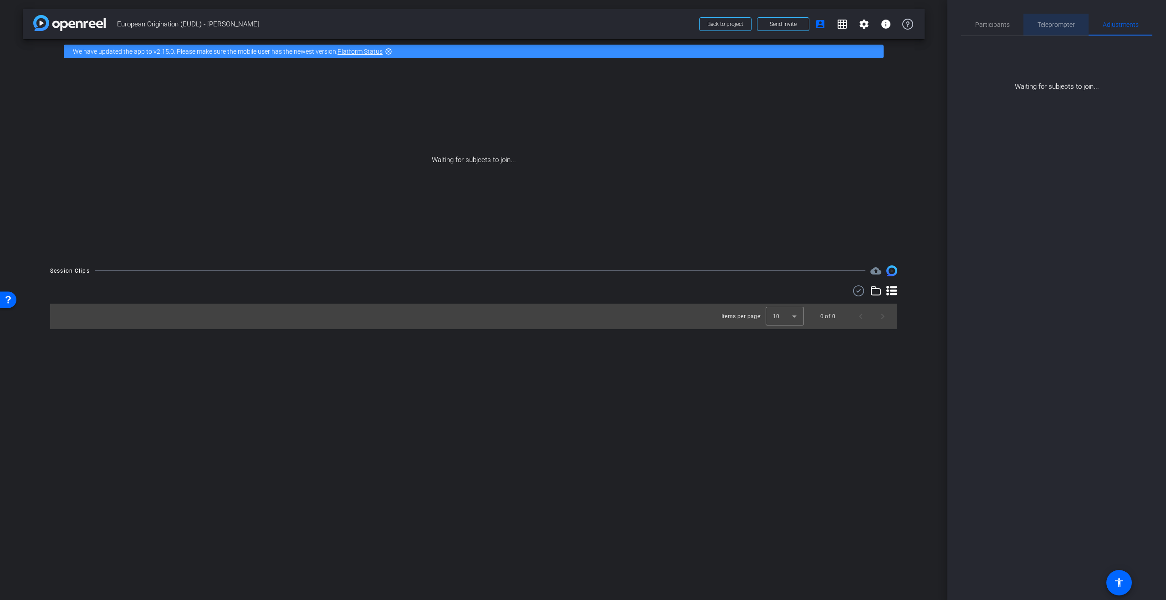
click at [1054, 24] on span "Teleprompter" at bounding box center [1056, 24] width 37 height 6
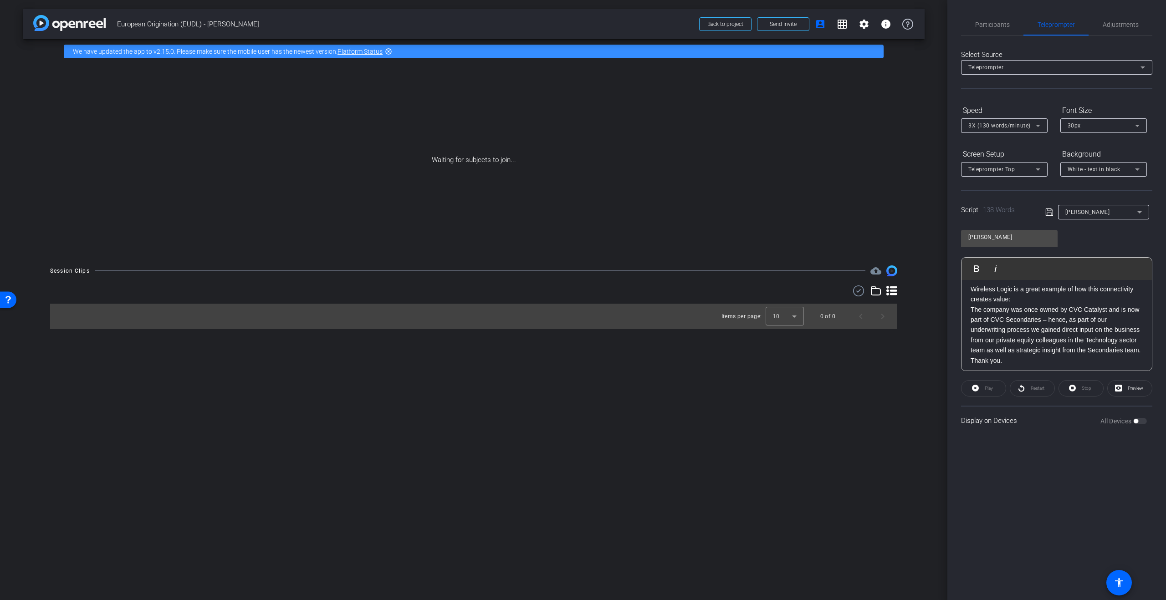
scroll to position [118, 0]
click at [1000, 23] on span "Participants" at bounding box center [992, 24] width 35 height 6
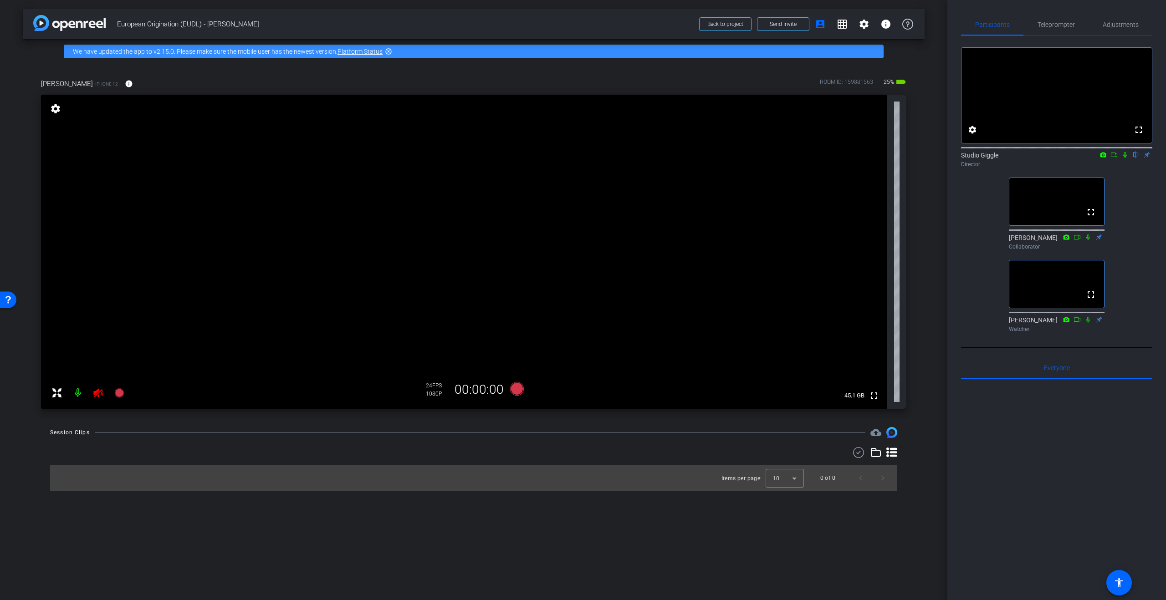
click at [95, 392] on icon at bounding box center [98, 393] width 10 height 9
click at [1132, 13] on div "Participants Teleprompter Adjustments fullscreen settings Studio Giggle flip Di…" at bounding box center [1056, 300] width 219 height 600
click at [1124, 26] on span "Adjustments" at bounding box center [1121, 24] width 36 height 6
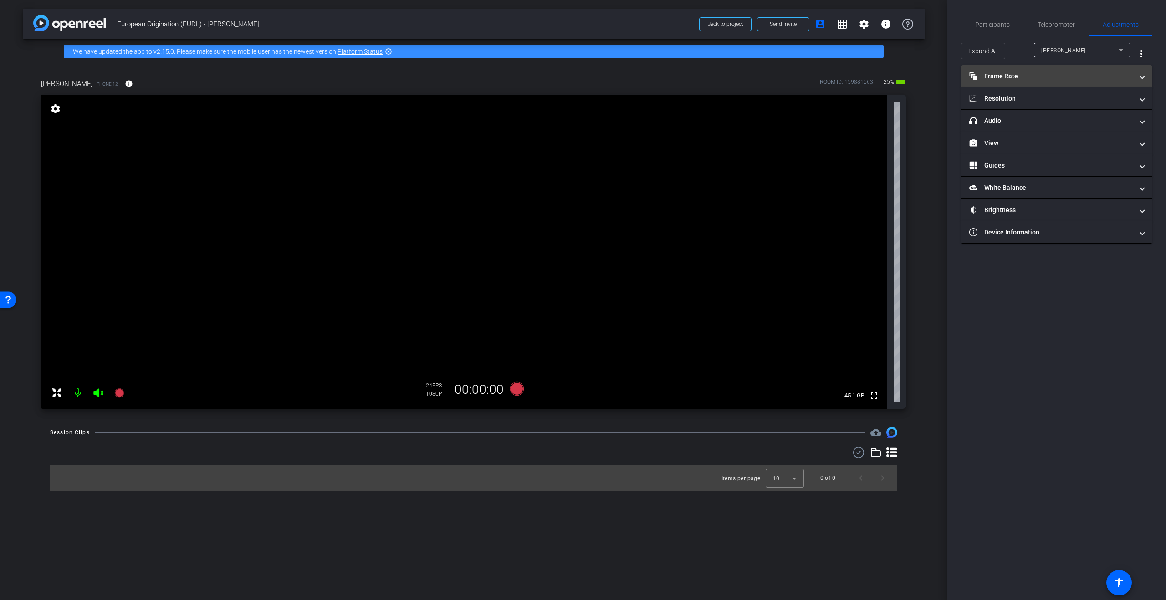
click at [1097, 82] on mat-expansion-panel-header "Frame Rate Frame Rate" at bounding box center [1056, 76] width 191 height 22
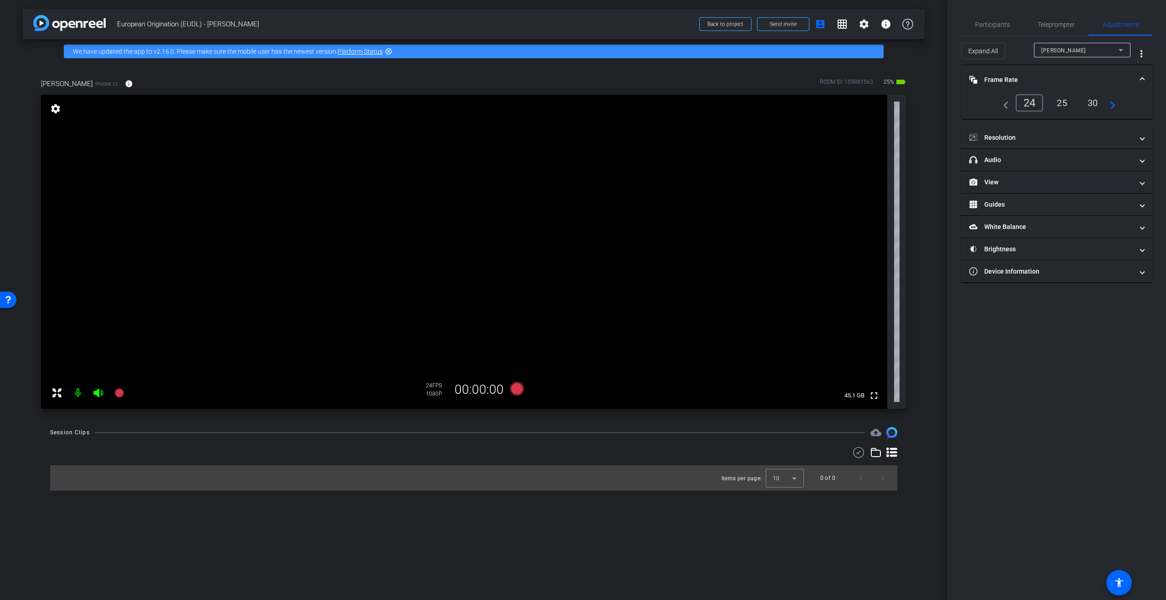
click at [1064, 106] on div "25" at bounding box center [1062, 102] width 24 height 15
click at [1069, 133] on mat-panel-title "Resolution" at bounding box center [1051, 138] width 164 height 10
click at [1099, 165] on div "4k" at bounding box center [1101, 164] width 24 height 15
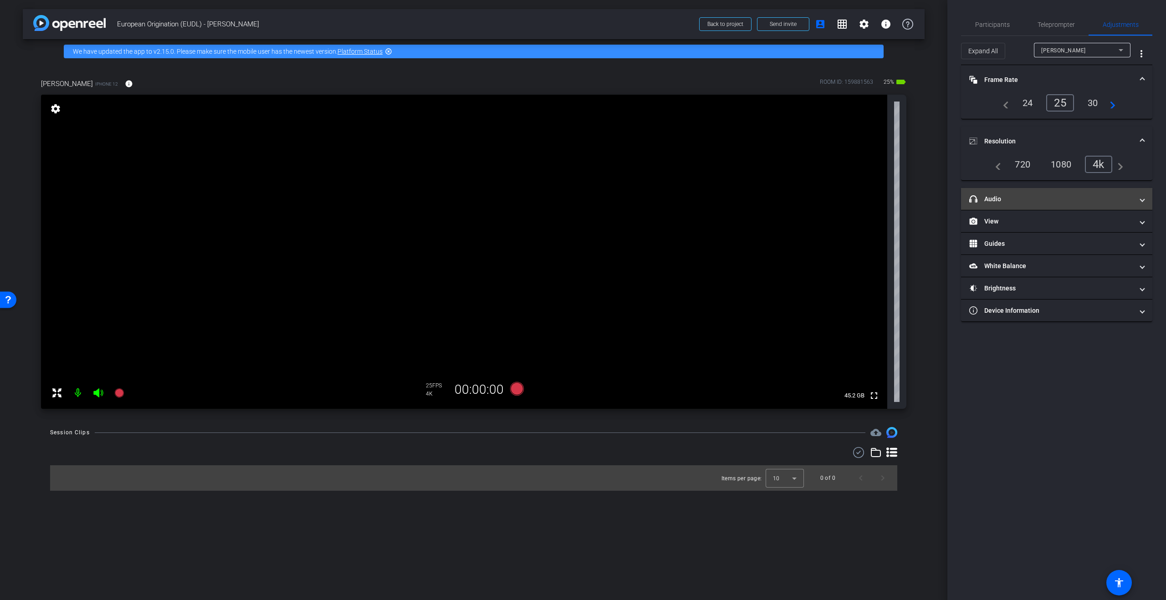
click at [1084, 202] on mat-panel-title "headphone icon Audio" at bounding box center [1051, 199] width 164 height 10
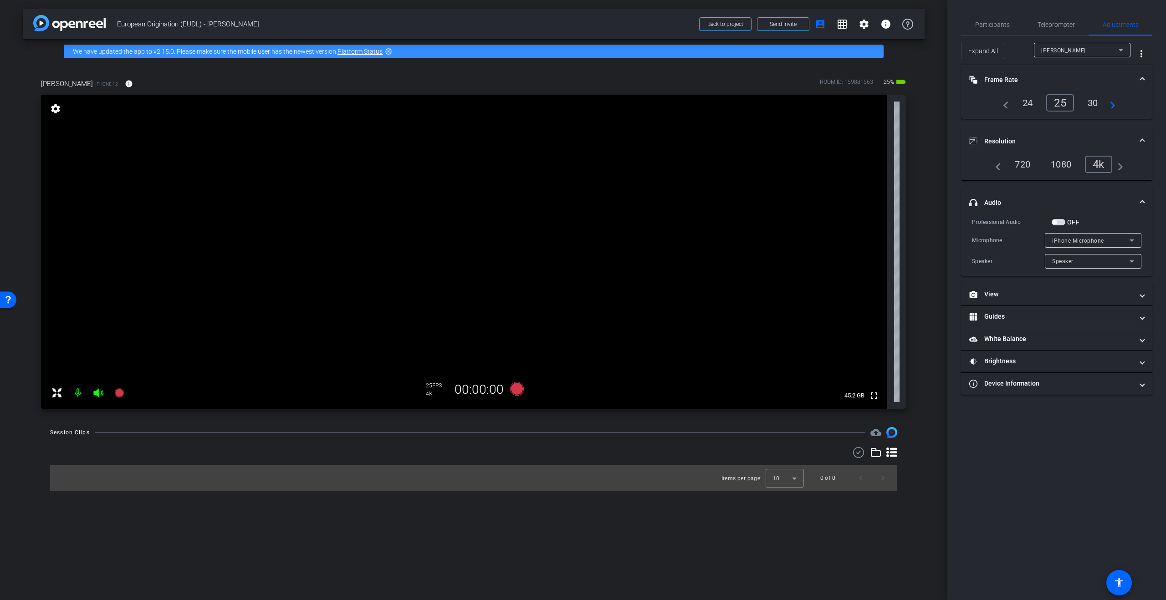
click at [1102, 242] on span "iPhone Microphone" at bounding box center [1078, 241] width 52 height 6
click at [1104, 240] on div at bounding box center [583, 300] width 1166 height 600
click at [1124, 235] on div "iPhone Microphone" at bounding box center [1090, 240] width 77 height 11
click at [1121, 238] on div at bounding box center [583, 300] width 1166 height 600
click at [1093, 242] on span "iPhone Microphone" at bounding box center [1078, 241] width 52 height 6
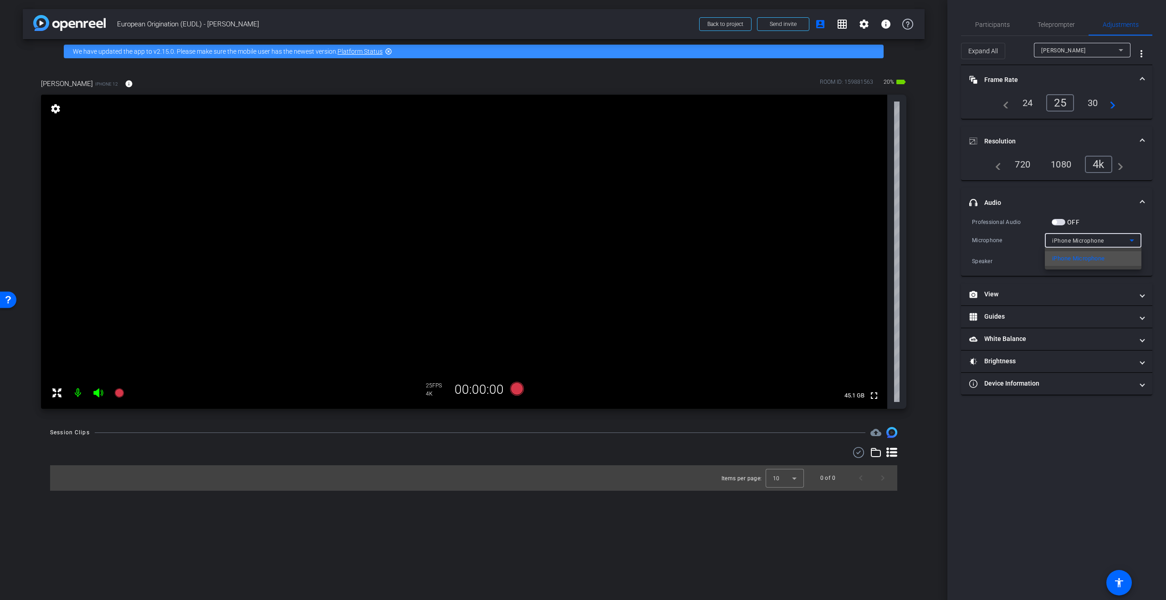
click at [1093, 242] on div at bounding box center [583, 300] width 1166 height 600
click at [1066, 23] on span "Teleprompter" at bounding box center [1056, 24] width 37 height 6
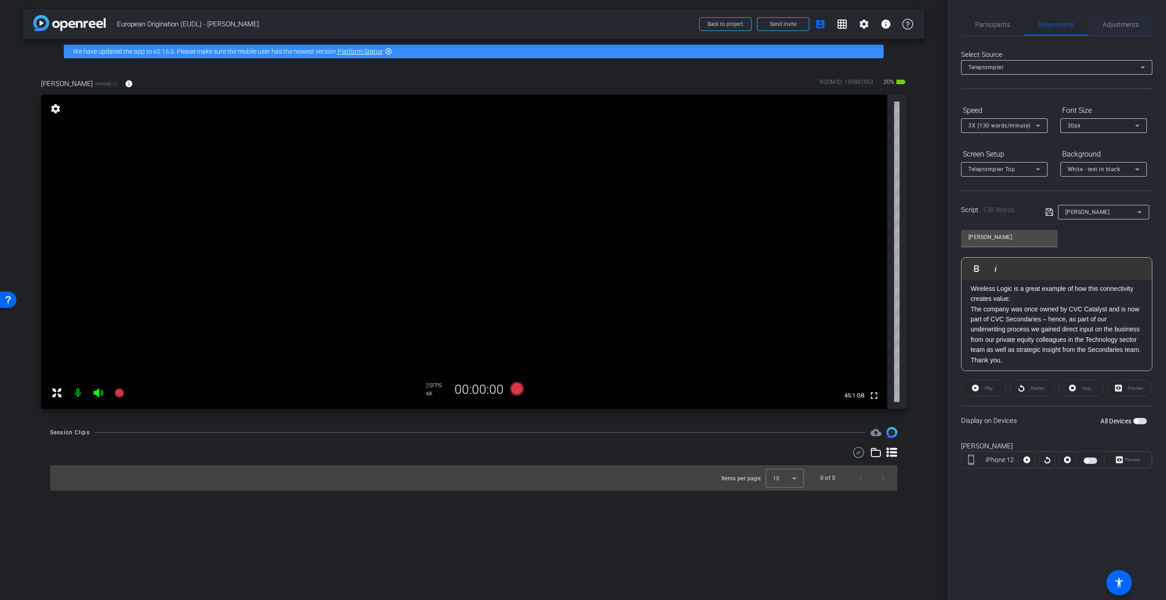
click at [1106, 26] on span "Adjustments" at bounding box center [1121, 24] width 36 height 6
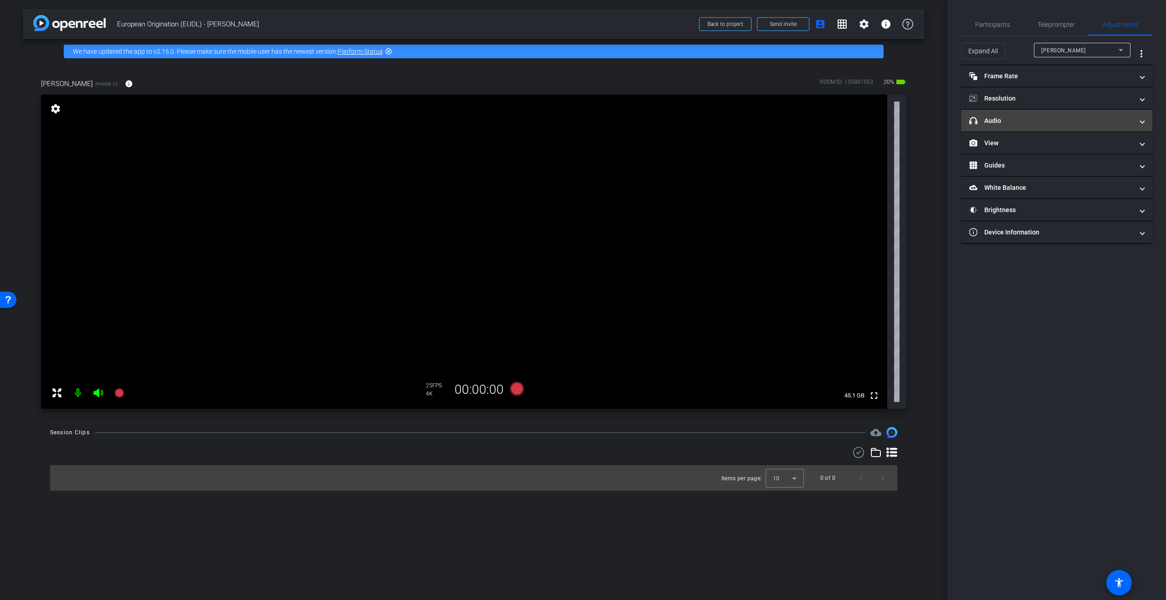
click at [1057, 118] on mat-panel-title "headphone icon Audio" at bounding box center [1051, 121] width 164 height 10
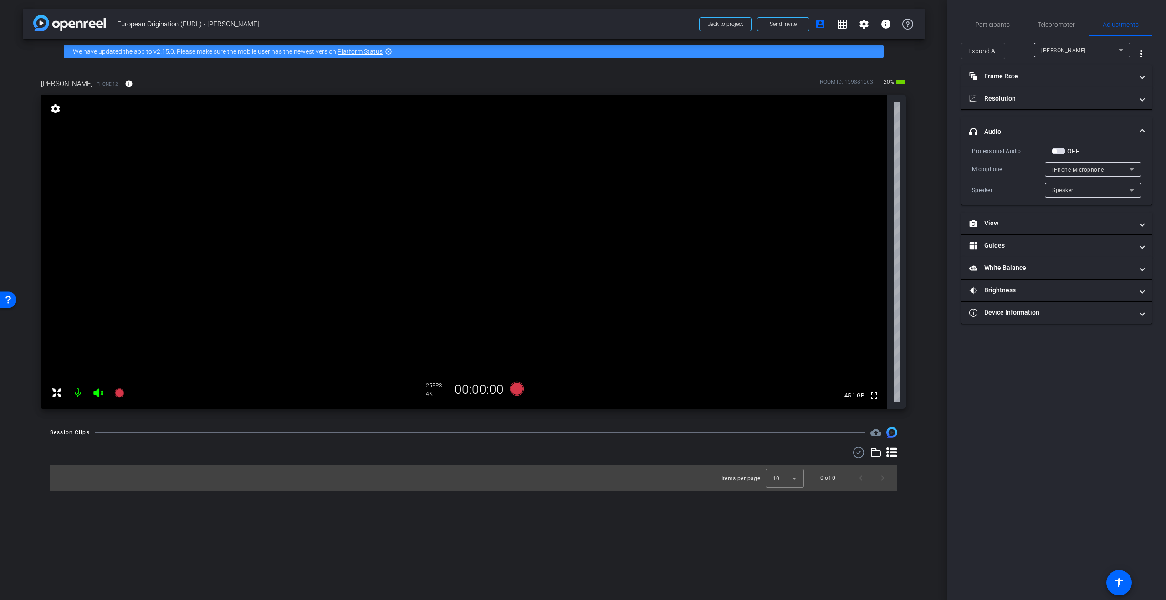
click at [1098, 164] on div "iPhone Microphone" at bounding box center [1090, 169] width 77 height 11
click at [1098, 165] on div at bounding box center [583, 300] width 1166 height 600
click at [1091, 173] on span "iPhone Microphone" at bounding box center [1078, 170] width 52 height 6
click at [1091, 173] on div at bounding box center [583, 300] width 1166 height 600
click at [1080, 167] on span "iPhone Microphone" at bounding box center [1078, 170] width 52 height 6
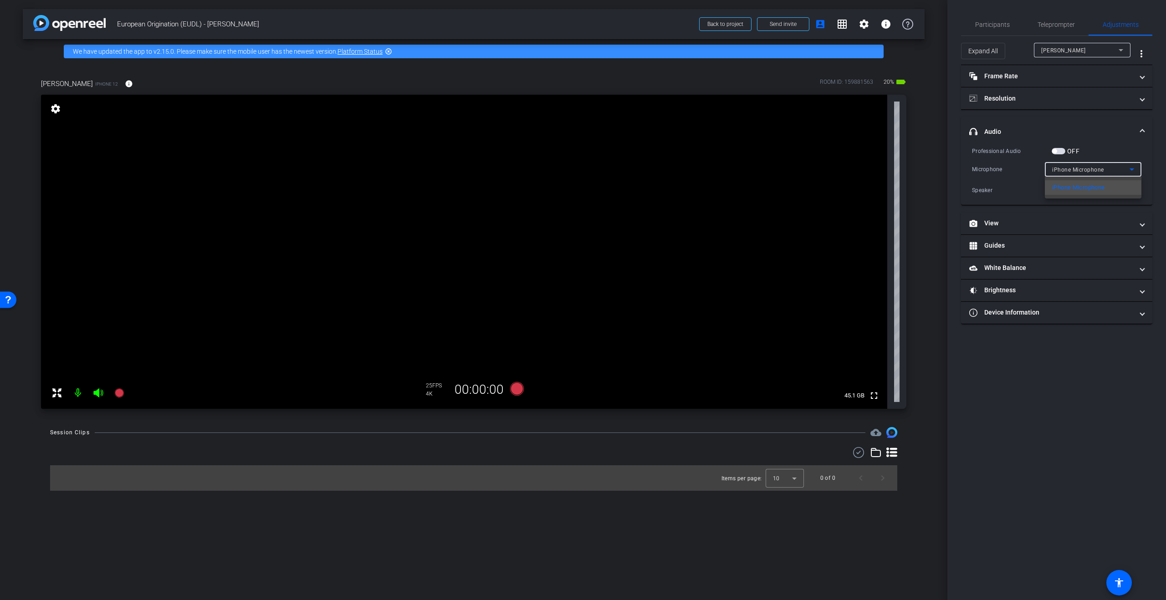
click at [1079, 169] on div at bounding box center [583, 300] width 1166 height 600
click at [1057, 151] on span "button" at bounding box center [1054, 151] width 5 height 5
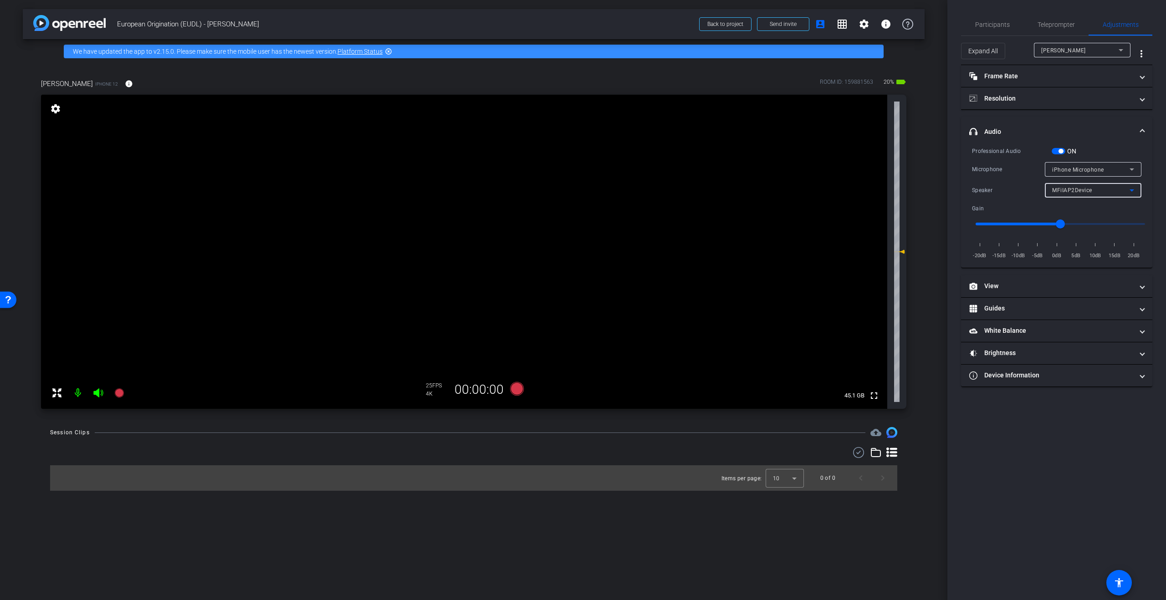
click at [1101, 191] on div "MFiIAP2Device" at bounding box center [1090, 189] width 77 height 11
click at [1101, 191] on div at bounding box center [583, 300] width 1166 height 600
click at [1105, 174] on div "iPhone Microphone" at bounding box center [1090, 169] width 77 height 11
click at [1106, 171] on div at bounding box center [583, 300] width 1166 height 600
click at [1059, 151] on span "button" at bounding box center [1061, 151] width 5 height 5
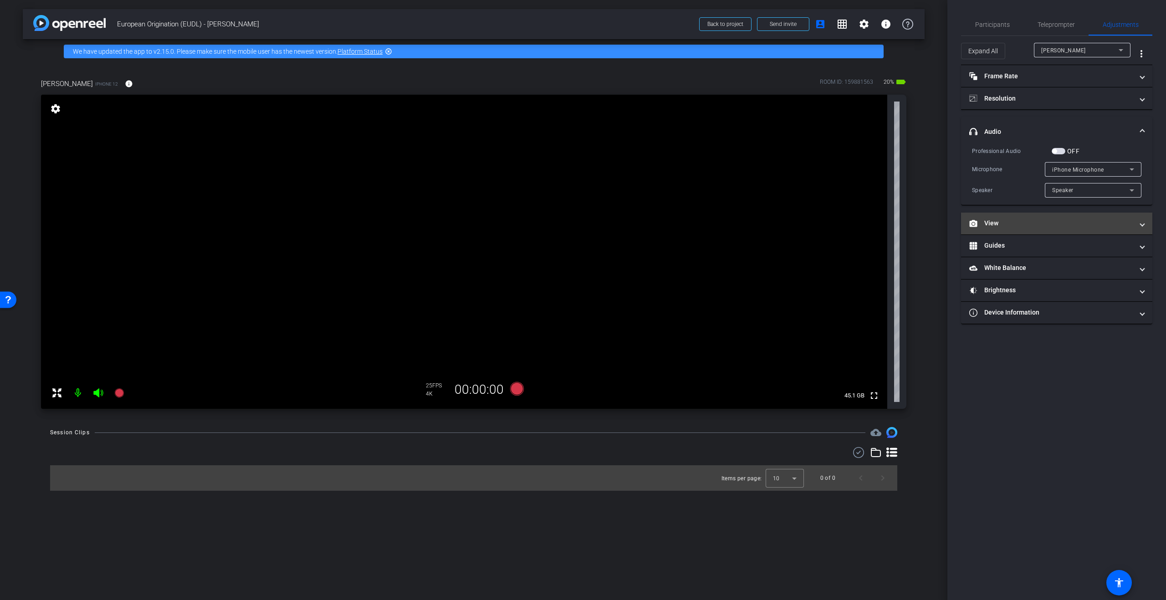
click at [1071, 223] on mat-panel-title "View" at bounding box center [1051, 224] width 164 height 10
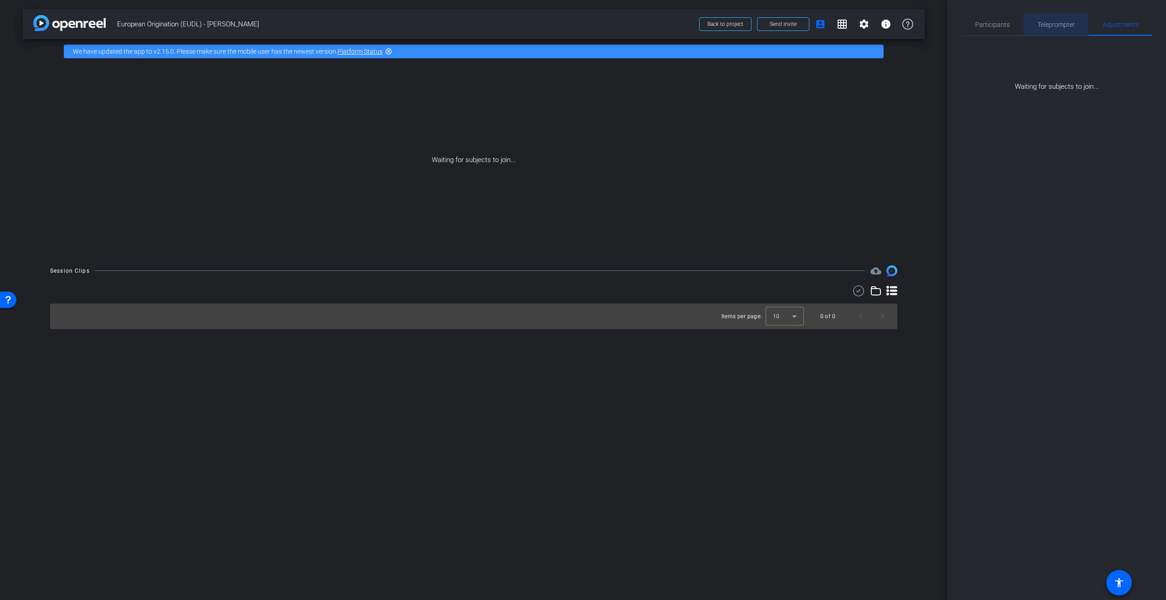
click at [1068, 30] on span "Teleprompter" at bounding box center [1056, 25] width 37 height 22
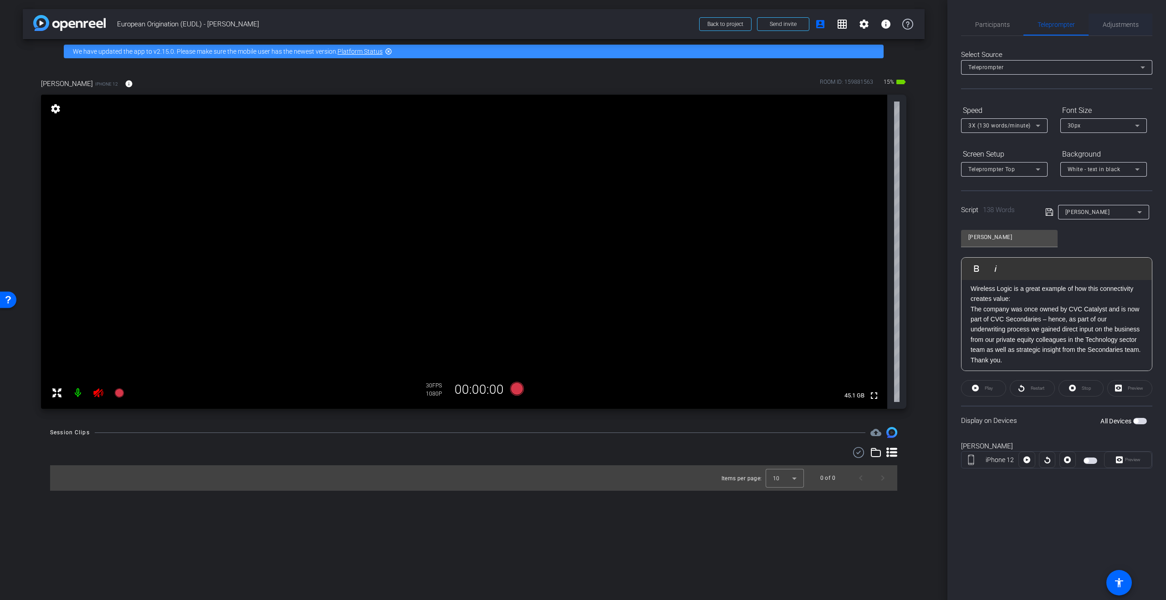
click at [1107, 28] on span "Adjustments" at bounding box center [1121, 24] width 36 height 6
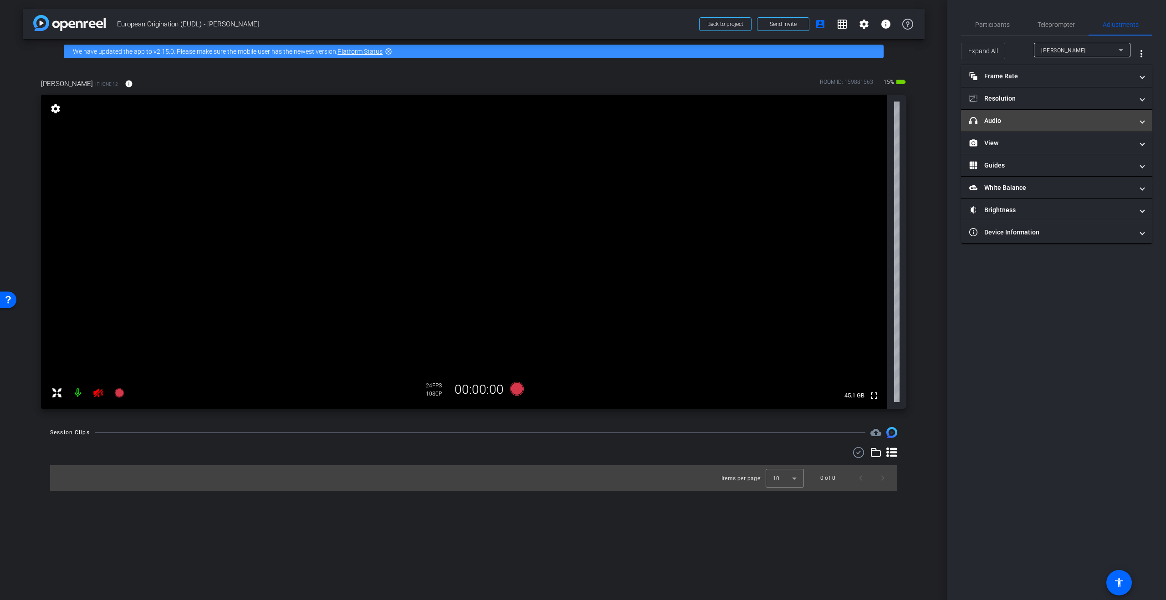
click at [1035, 119] on mat-panel-title "headphone icon Audio" at bounding box center [1051, 121] width 164 height 10
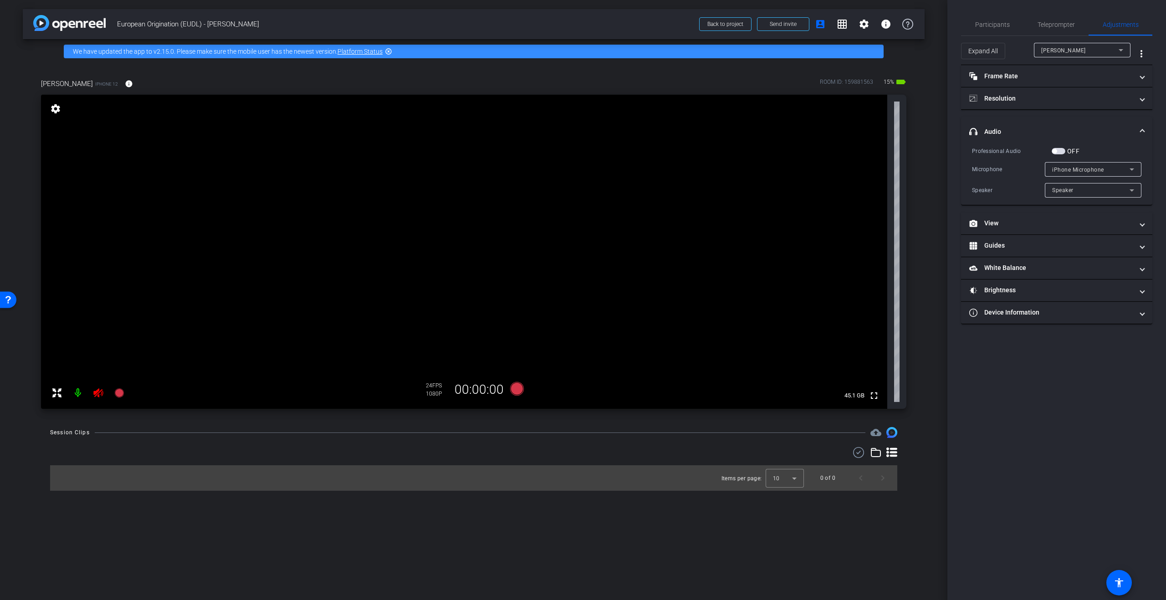
click at [1081, 171] on span "iPhone Microphone" at bounding box center [1078, 170] width 52 height 6
click at [1095, 170] on div at bounding box center [583, 300] width 1166 height 600
click at [1059, 149] on span "button" at bounding box center [1059, 151] width 14 height 6
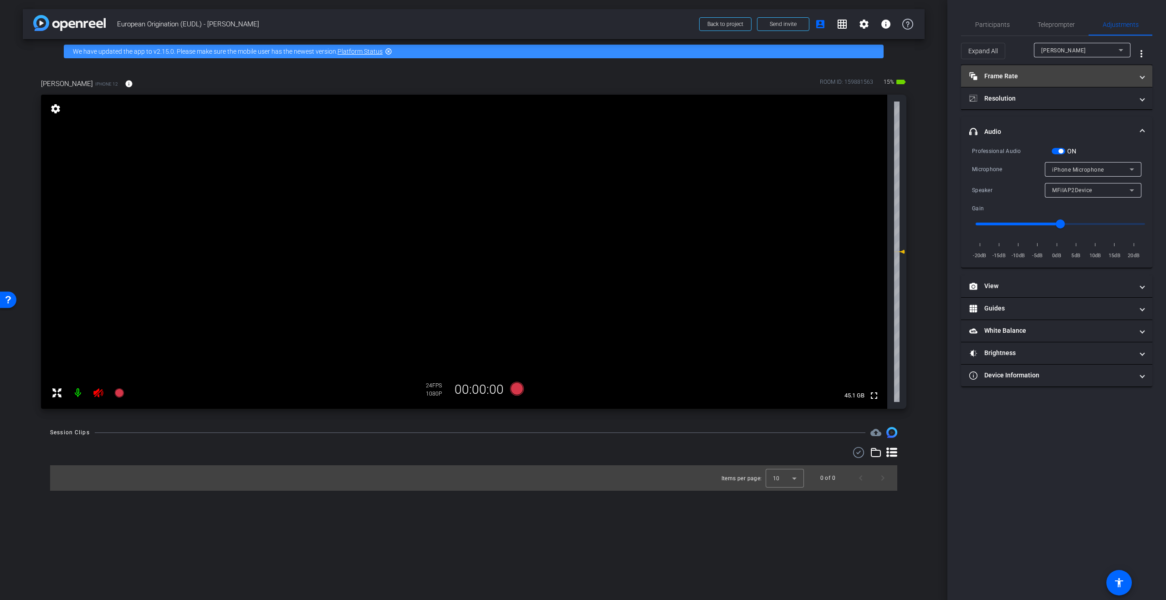
click at [1099, 77] on mat-panel-title "Frame Rate Frame Rate" at bounding box center [1051, 77] width 164 height 10
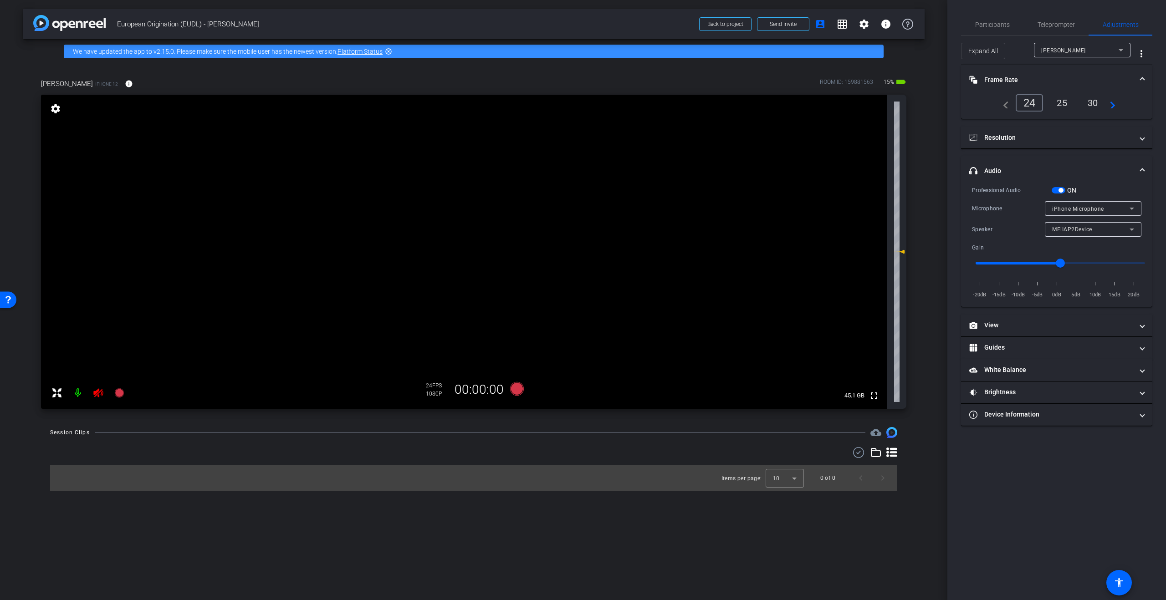
click at [107, 391] on mat-icon at bounding box center [98, 393] width 18 height 18
click at [98, 396] on icon at bounding box center [98, 393] width 10 height 9
drag, startPoint x: 1061, startPoint y: 190, endPoint x: 1065, endPoint y: 194, distance: 6.1
click at [1061, 190] on span "button" at bounding box center [1061, 190] width 5 height 5
click at [1100, 211] on span "iPhone Microphone" at bounding box center [1078, 209] width 52 height 6
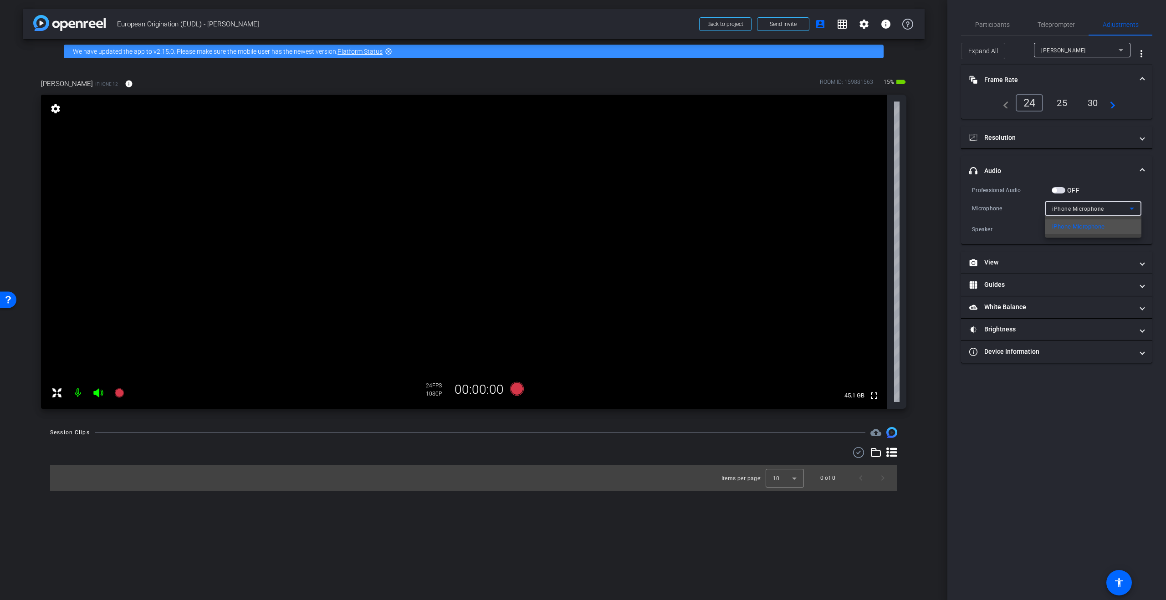
click at [1100, 211] on div at bounding box center [583, 300] width 1166 height 600
click at [1087, 230] on div "Speaker" at bounding box center [1090, 229] width 77 height 11
click at [1088, 230] on div at bounding box center [583, 300] width 1166 height 600
click at [1098, 204] on div "iPhone Microphone" at bounding box center [1090, 208] width 77 height 11
click at [1079, 205] on div at bounding box center [583, 300] width 1166 height 600
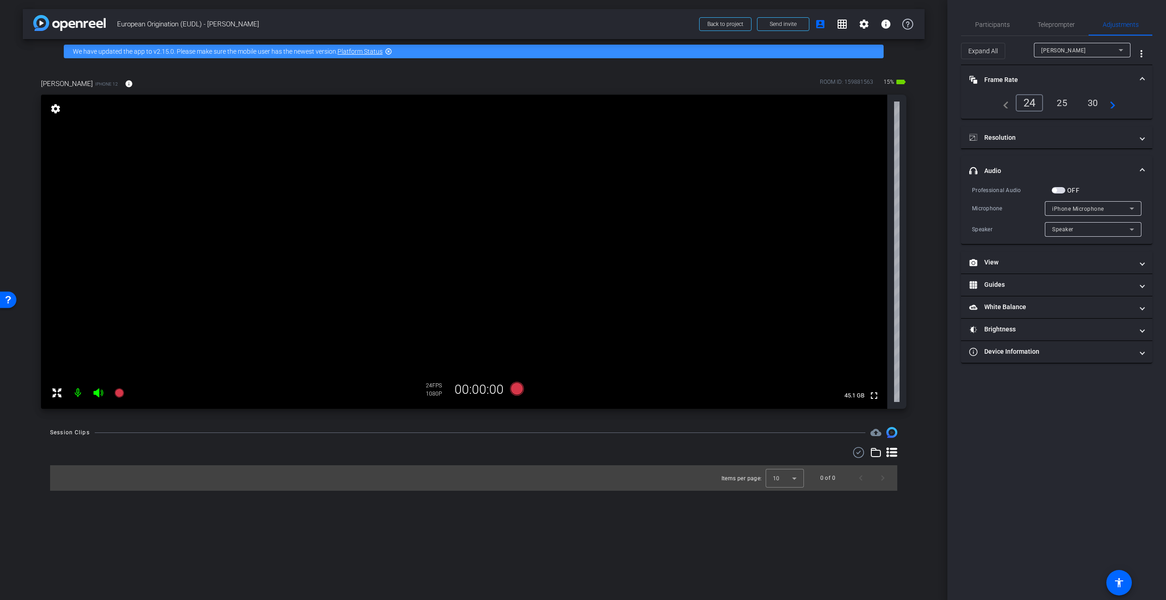
click at [1059, 190] on span "button" at bounding box center [1059, 190] width 14 height 6
click at [1091, 229] on span "MFiIAP2Device" at bounding box center [1072, 229] width 40 height 6
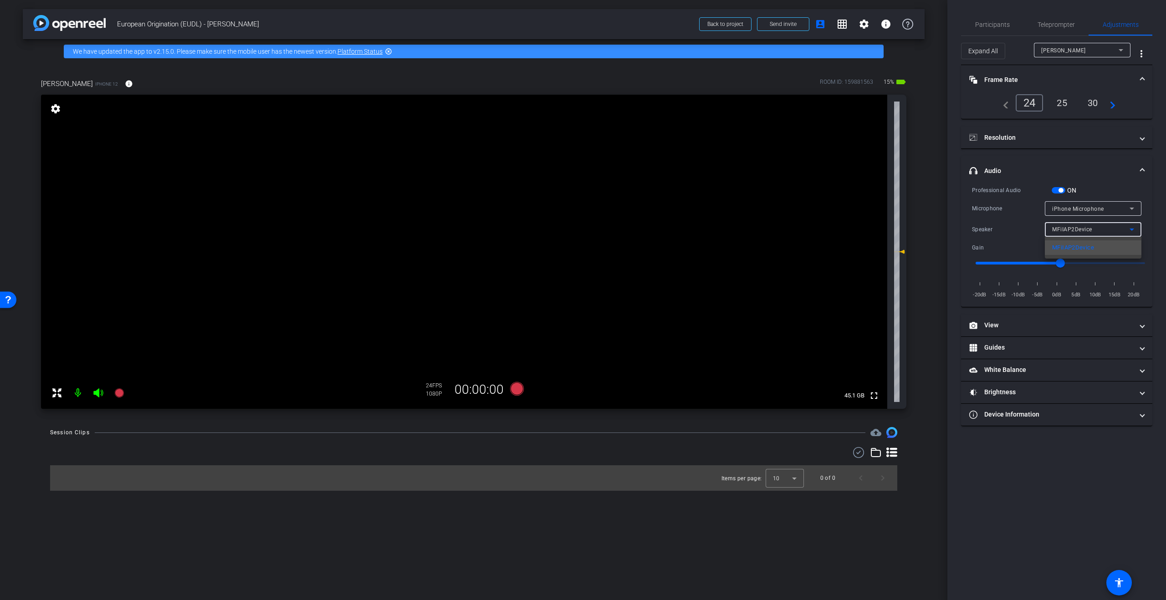
drag, startPoint x: 1091, startPoint y: 229, endPoint x: 1094, endPoint y: 223, distance: 6.5
click at [1091, 229] on div at bounding box center [583, 300] width 1166 height 600
click at [1100, 206] on span "iPhone Microphone" at bounding box center [1078, 209] width 52 height 6
click at [1099, 205] on div at bounding box center [583, 300] width 1166 height 600
click at [1062, 192] on span "button" at bounding box center [1061, 190] width 5 height 5
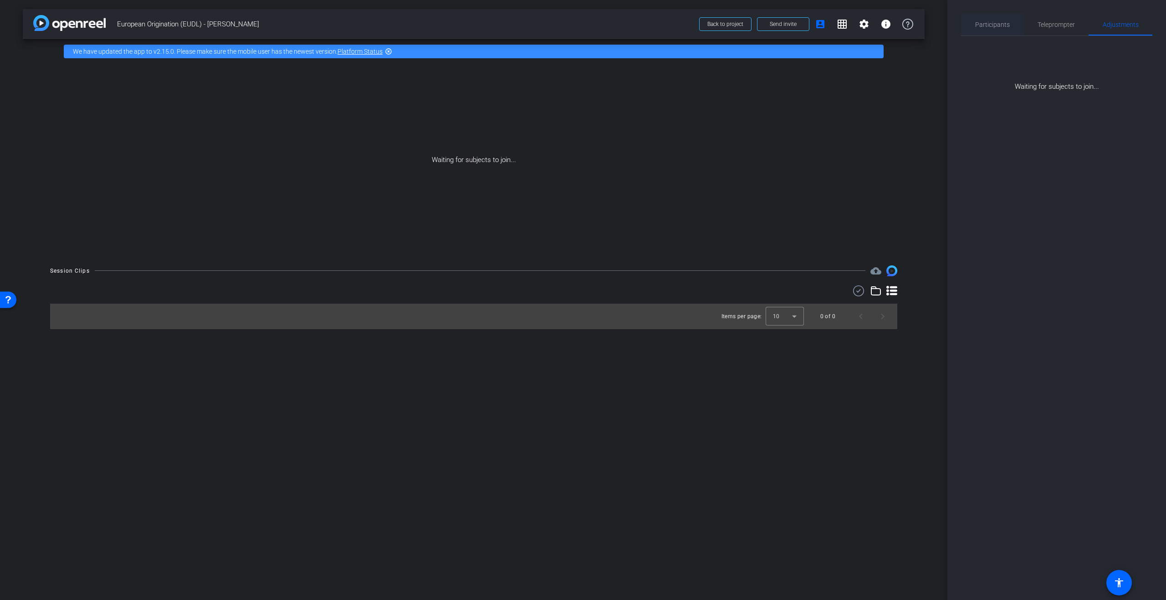
click at [989, 30] on span "Participants" at bounding box center [992, 25] width 35 height 22
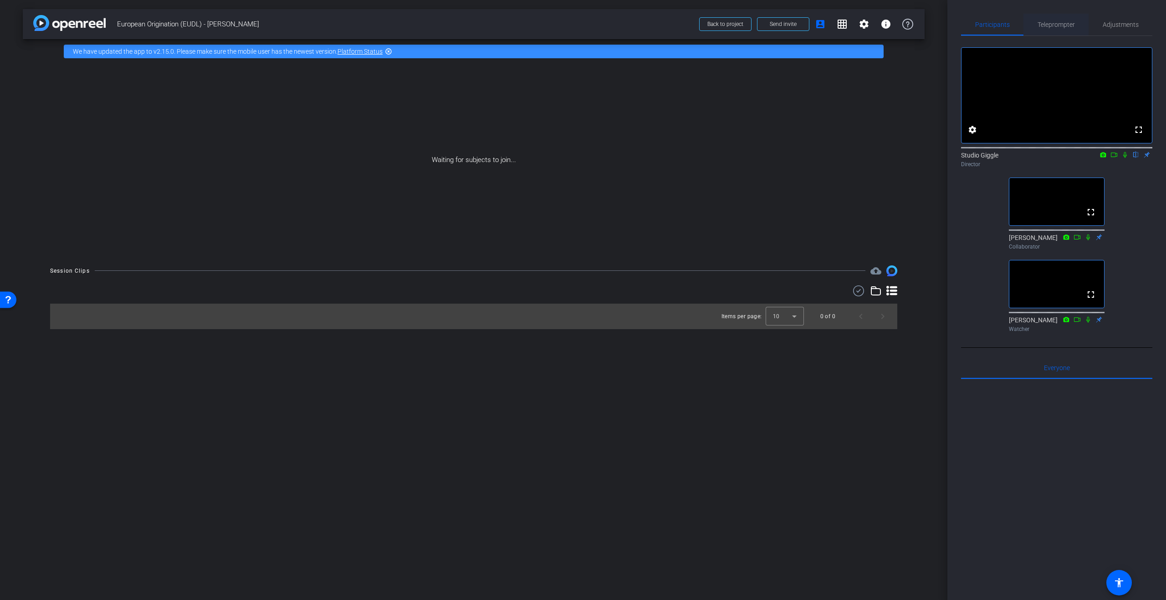
click at [1058, 25] on span "Teleprompter" at bounding box center [1056, 24] width 37 height 6
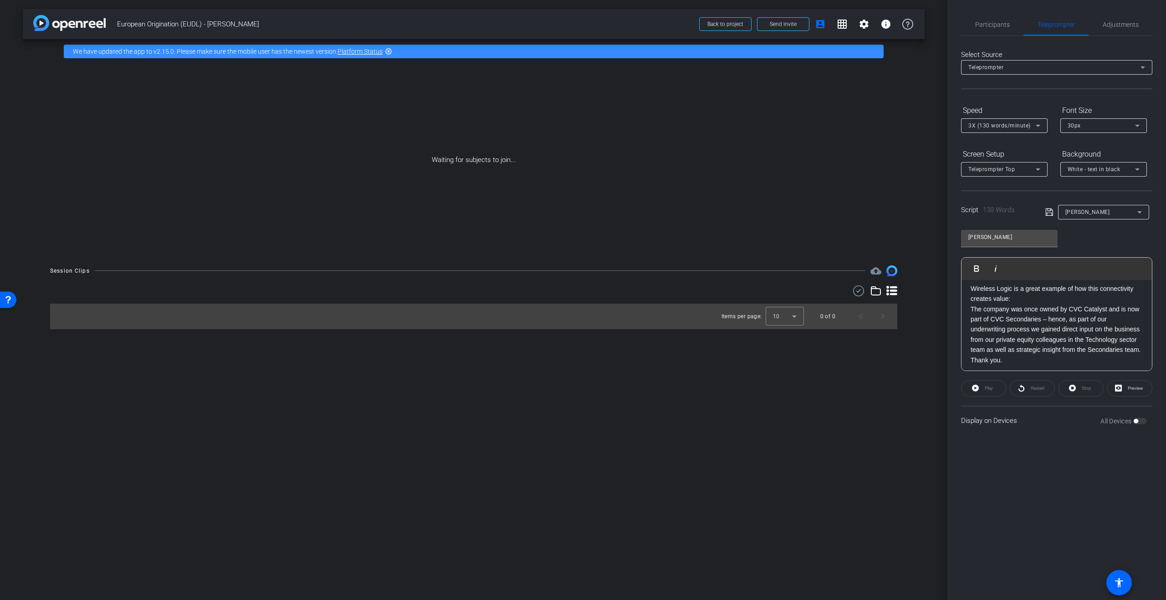
click at [1040, 328] on p "The company was once owned by CVC Catalyst and is now part of CVC Secondaries –…" at bounding box center [1057, 329] width 172 height 51
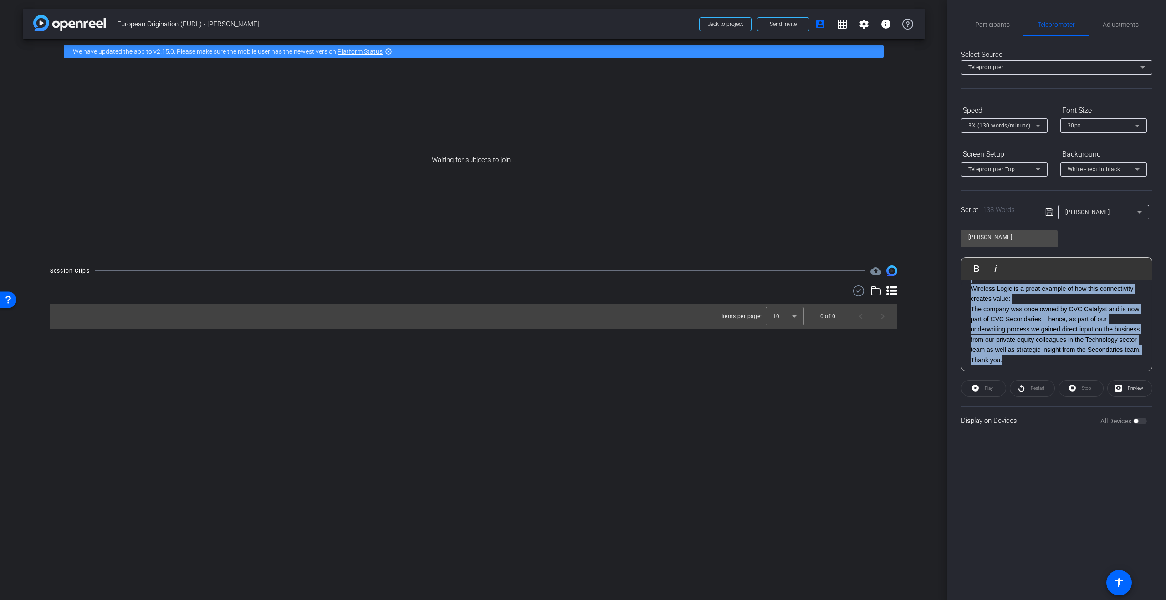
copy div "Hello, I’m Moris Nachmias, Managing Director at CVC and responsible for the UK …"
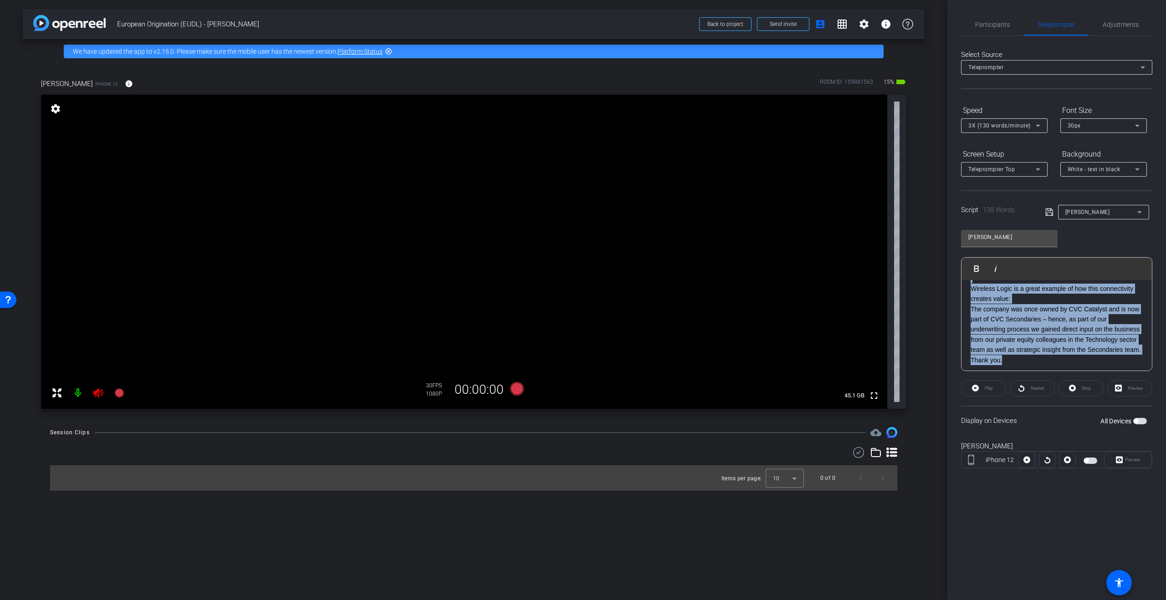
click at [99, 395] on icon at bounding box center [98, 393] width 11 height 11
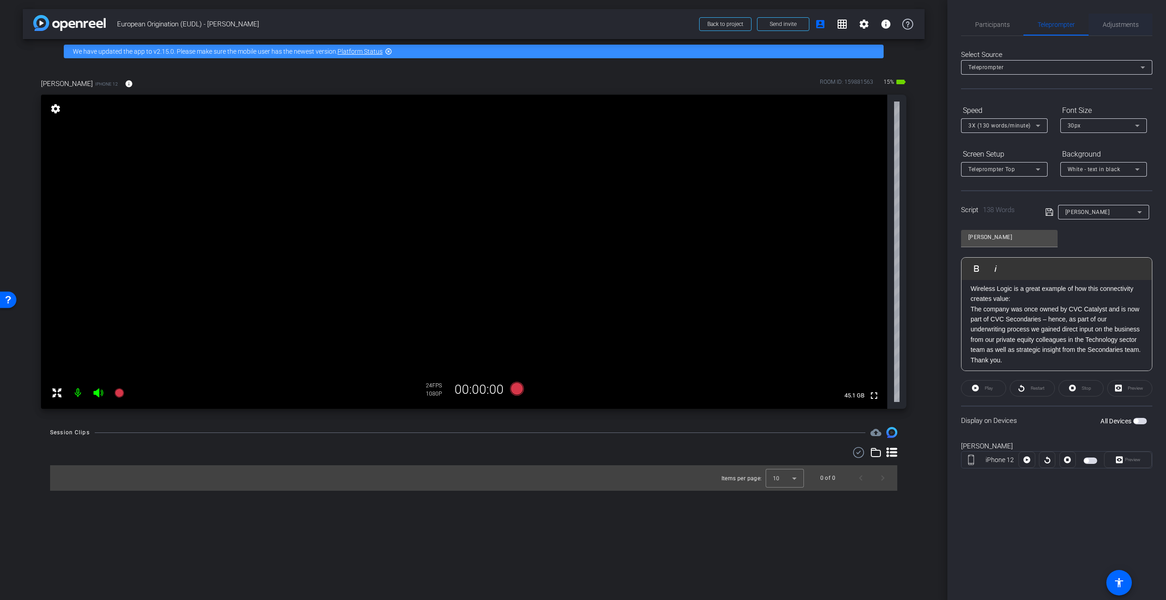
click at [1125, 24] on span "Adjustments" at bounding box center [1121, 24] width 36 height 6
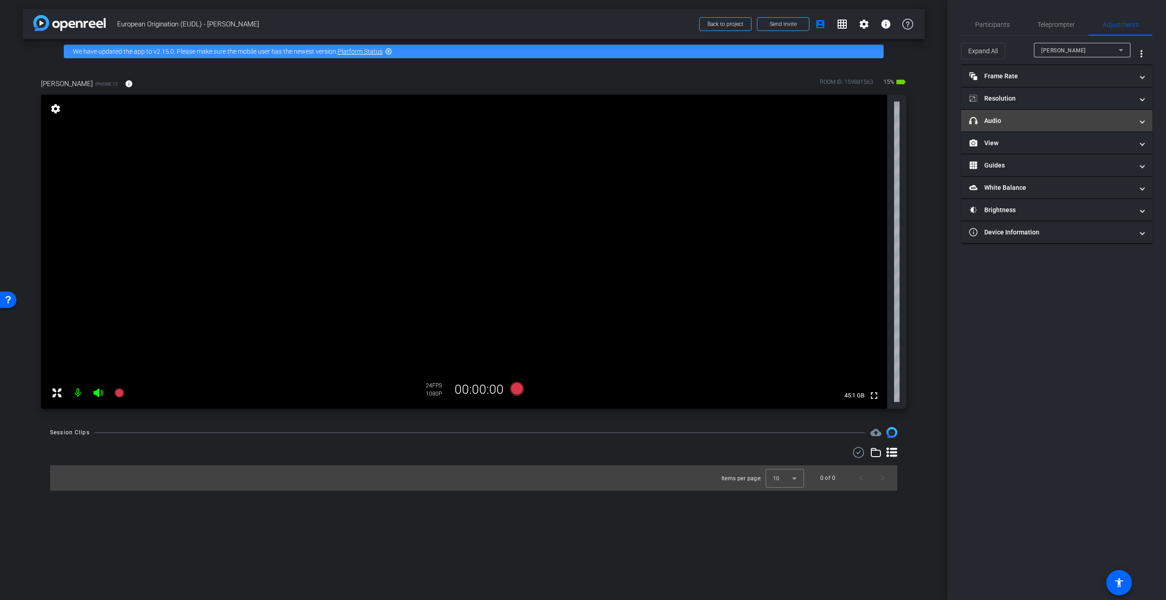
click at [1017, 128] on mat-expansion-panel-header "headphone icon Audio" at bounding box center [1056, 121] width 191 height 22
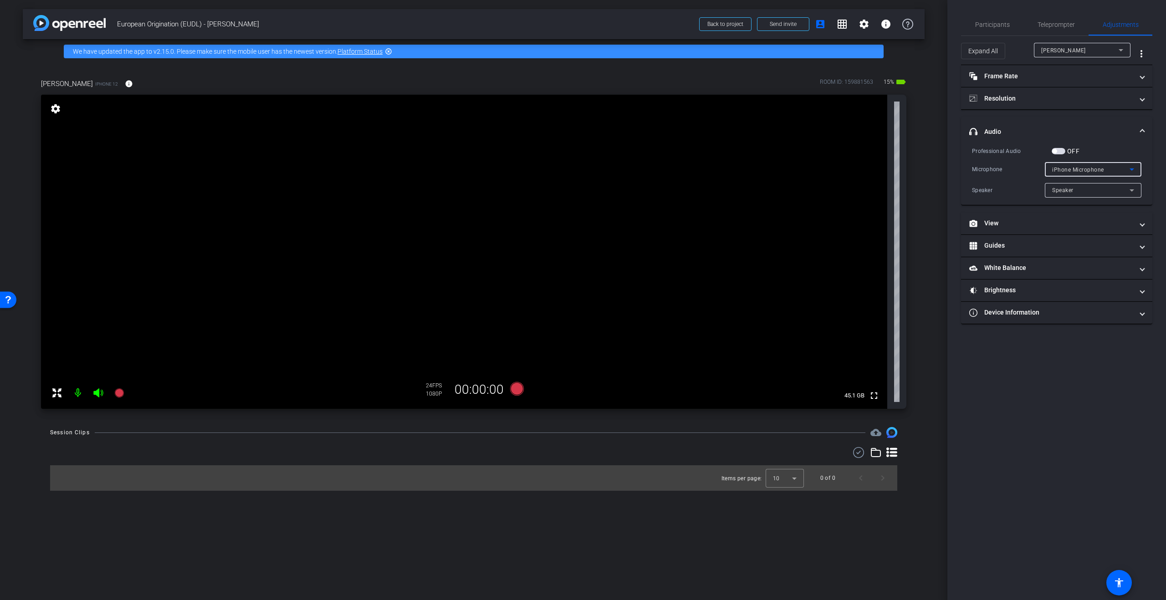
click at [1104, 168] on div "iPhone Microphone" at bounding box center [1090, 169] width 77 height 11
drag, startPoint x: 1104, startPoint y: 168, endPoint x: 1101, endPoint y: 174, distance: 6.9
click at [1104, 168] on div at bounding box center [583, 300] width 1166 height 600
click at [1098, 183] on div "Speaker" at bounding box center [1093, 190] width 82 height 15
click at [1096, 185] on div at bounding box center [583, 300] width 1166 height 600
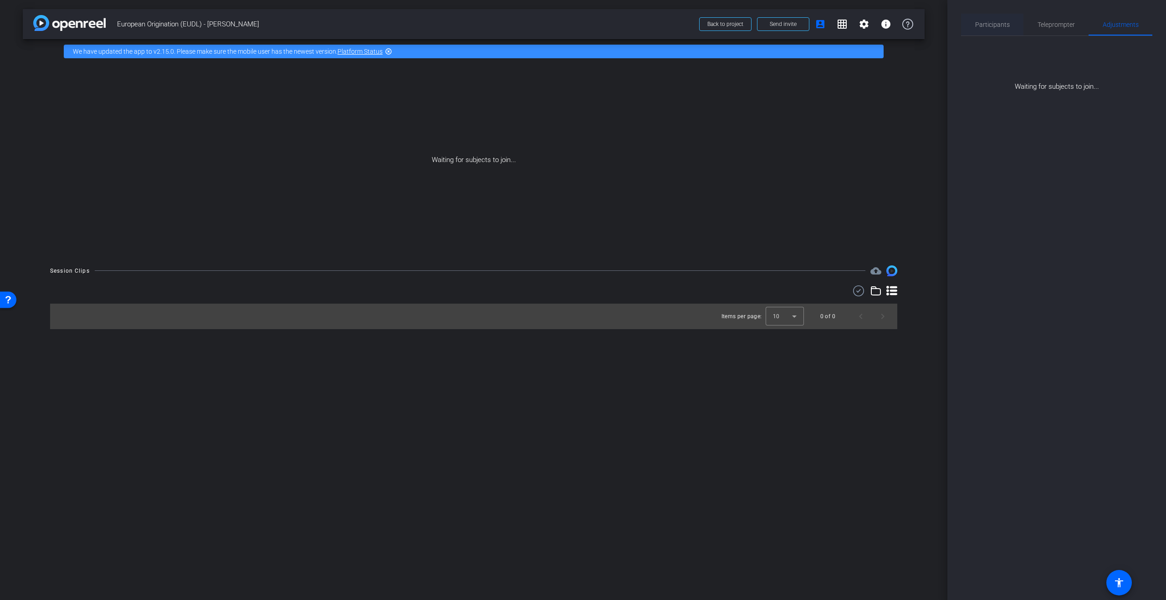
click at [993, 25] on span "Participants" at bounding box center [992, 24] width 35 height 6
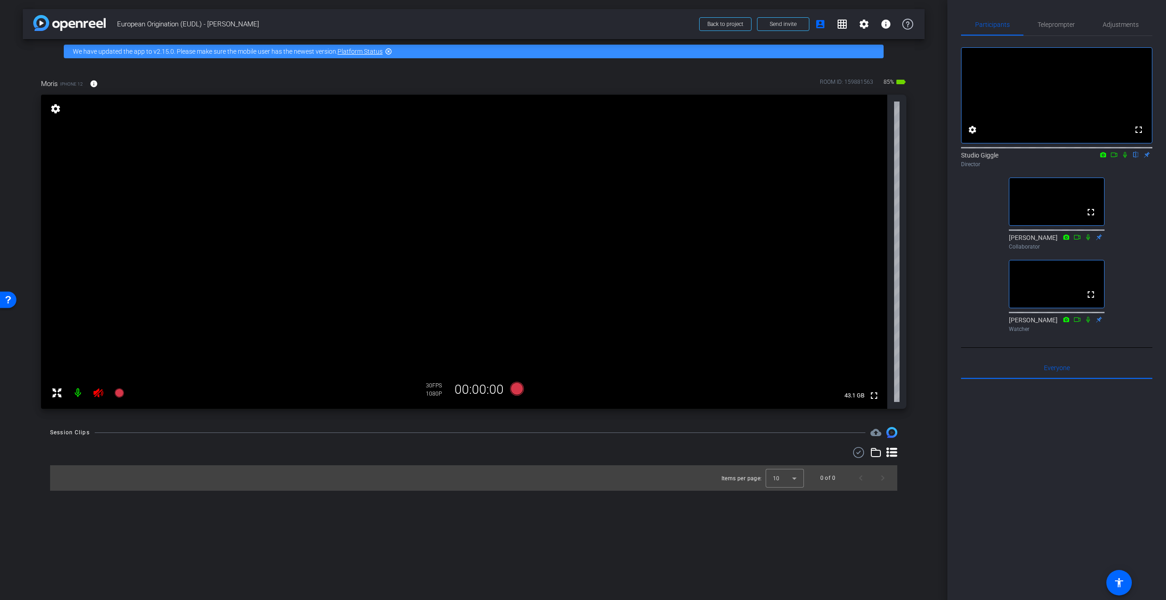
click at [104, 398] on mat-icon at bounding box center [98, 393] width 18 height 18
click at [1059, 27] on span "Teleprompter" at bounding box center [1056, 24] width 37 height 6
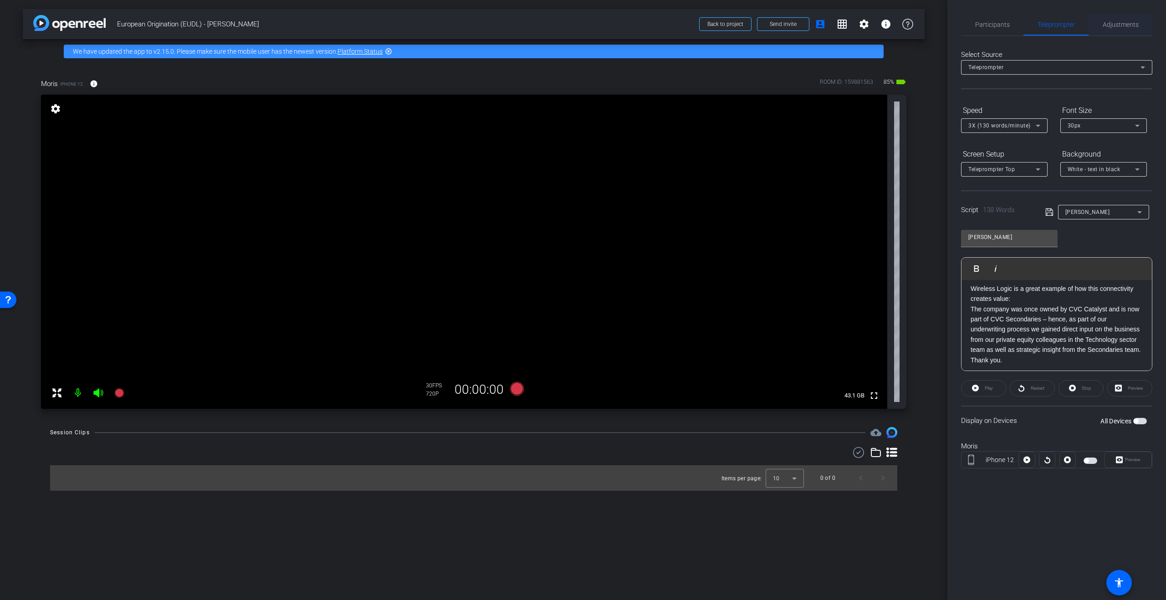
click at [1117, 30] on span "Adjustments" at bounding box center [1121, 25] width 36 height 22
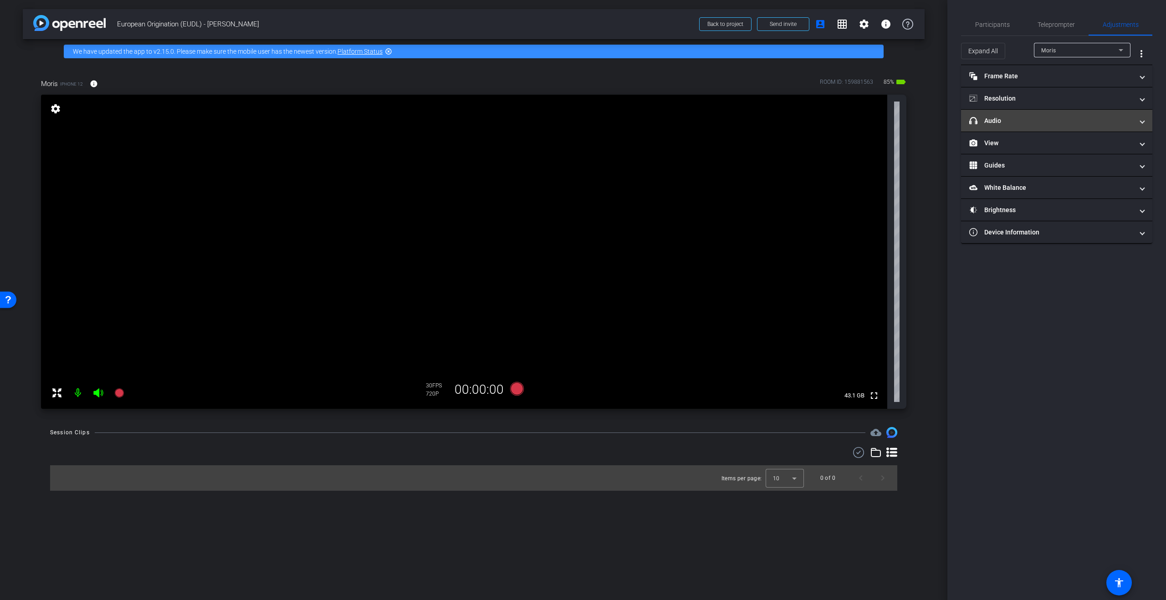
click at [1042, 118] on mat-panel-title "headphone icon Audio" at bounding box center [1051, 121] width 164 height 10
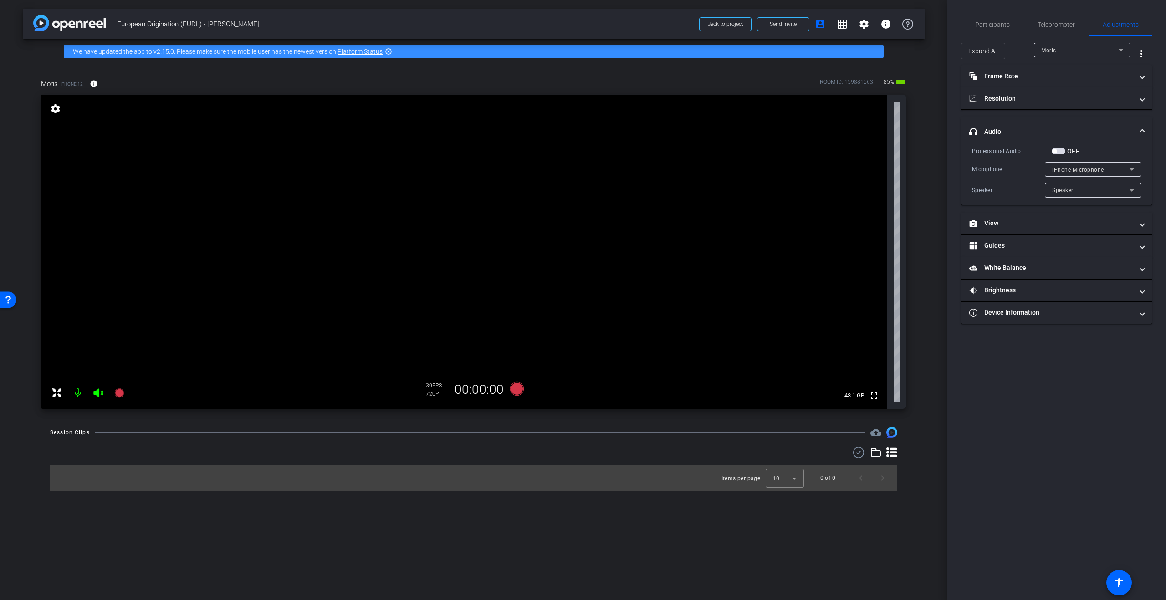
click at [1122, 167] on div "iPhone Microphone" at bounding box center [1090, 169] width 77 height 11
click at [1121, 168] on div at bounding box center [583, 300] width 1166 height 600
click at [1096, 193] on div "Speaker" at bounding box center [1090, 189] width 77 height 11
click at [1102, 192] on div at bounding box center [583, 300] width 1166 height 600
click at [1085, 170] on span "iPhone Microphone" at bounding box center [1078, 170] width 52 height 6
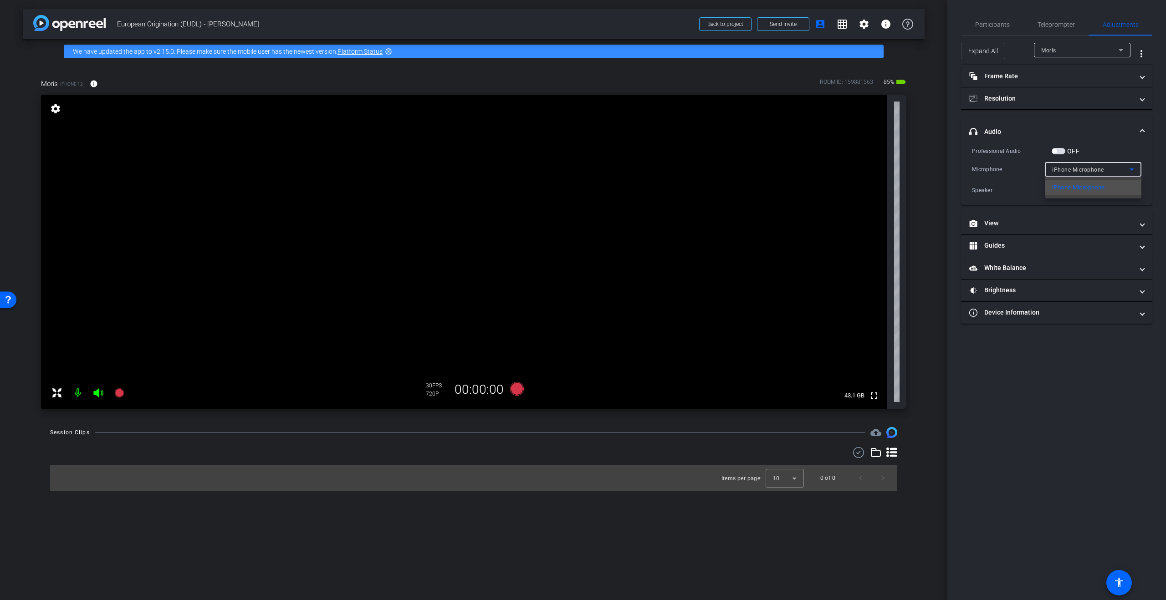
drag, startPoint x: 1088, startPoint y: 169, endPoint x: 1084, endPoint y: 170, distance: 4.6
click at [1088, 169] on div at bounding box center [583, 300] width 1166 height 600
click at [1066, 25] on span "Teleprompter" at bounding box center [1056, 24] width 37 height 6
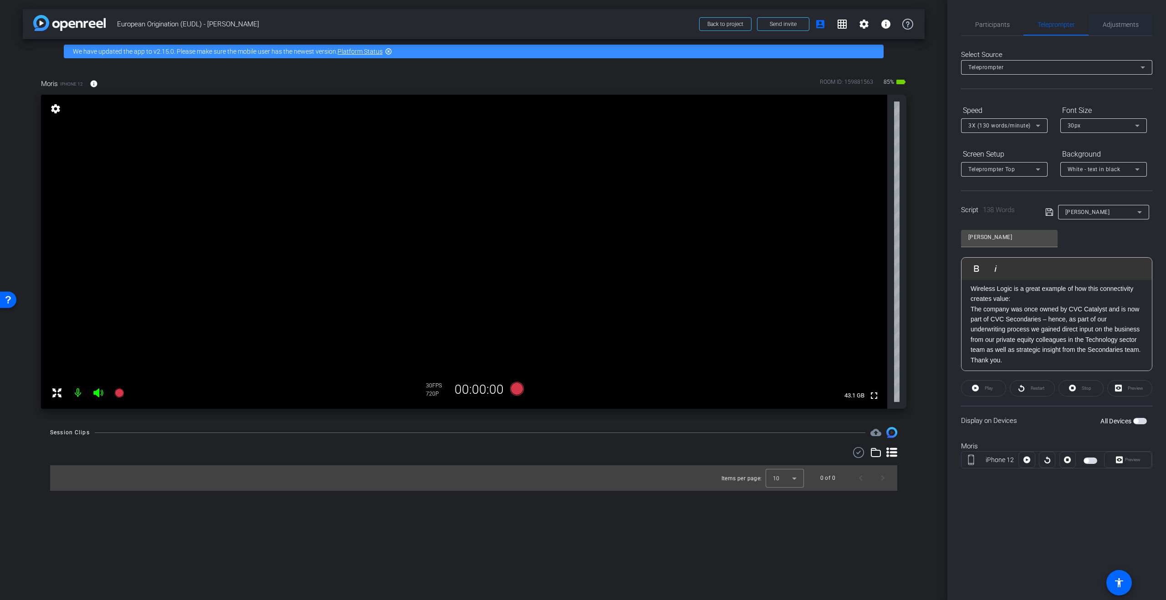
click at [1111, 25] on span "Adjustments" at bounding box center [1121, 24] width 36 height 6
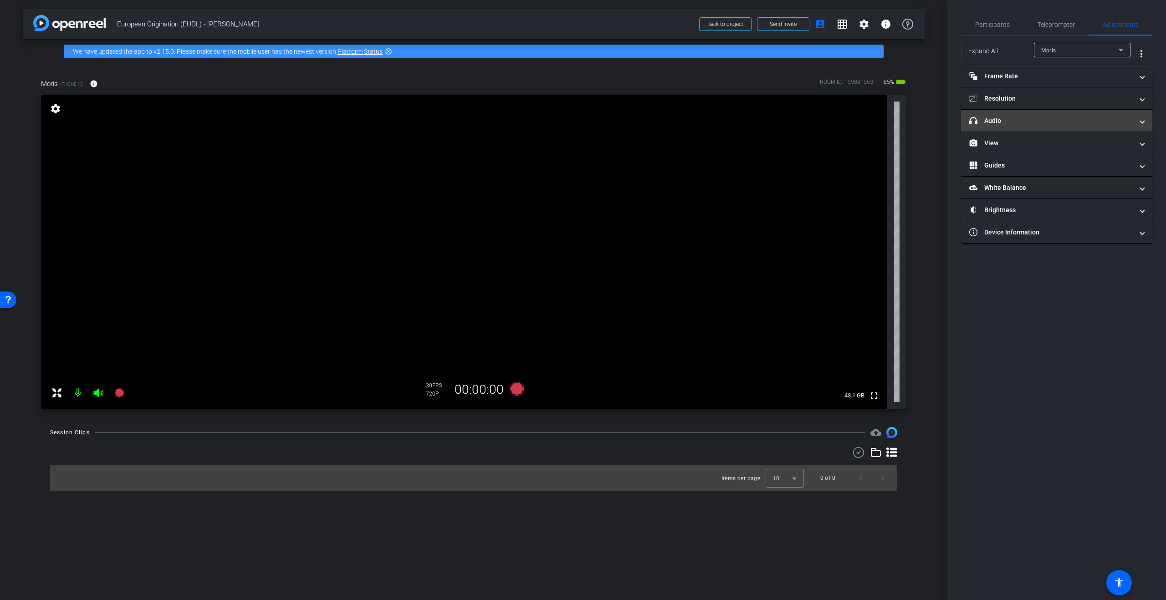
click at [1030, 123] on mat-panel-title "headphone icon Audio" at bounding box center [1051, 121] width 164 height 10
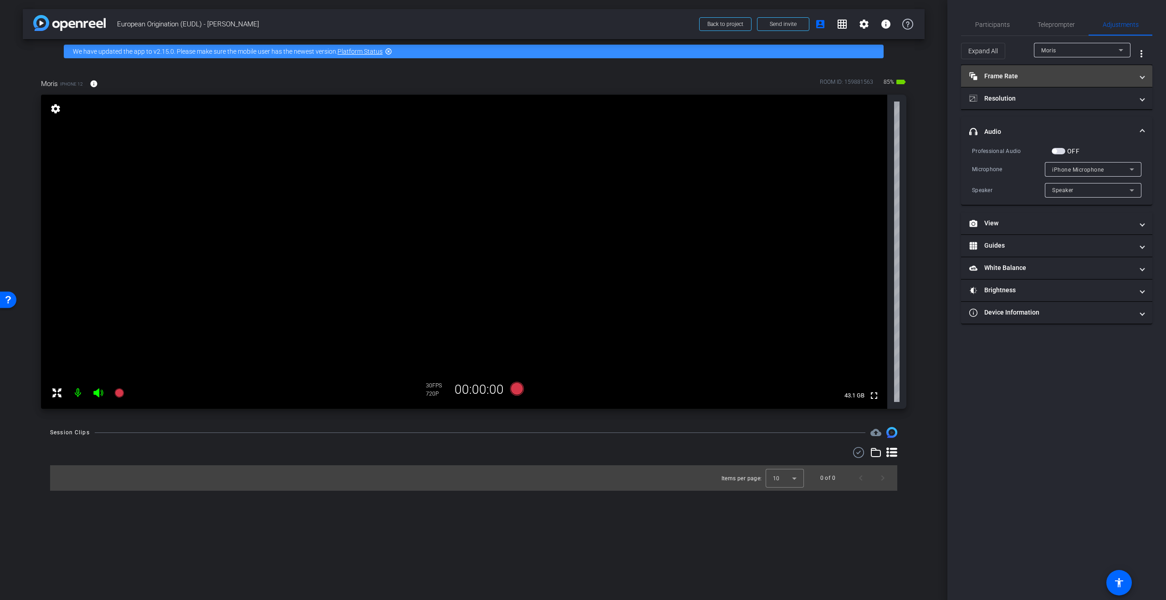
click at [1062, 77] on mat-panel-title "Frame Rate Frame Rate" at bounding box center [1051, 77] width 164 height 10
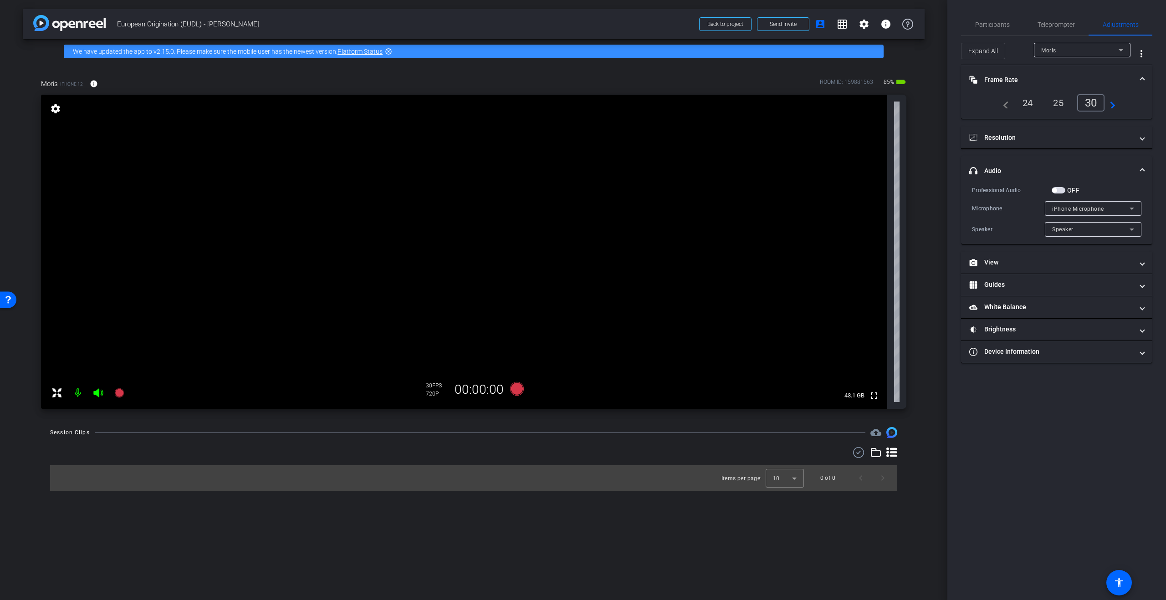
click at [1063, 105] on div "25" at bounding box center [1058, 102] width 24 height 15
click at [1066, 140] on mat-panel-title "Resolution" at bounding box center [1051, 138] width 164 height 10
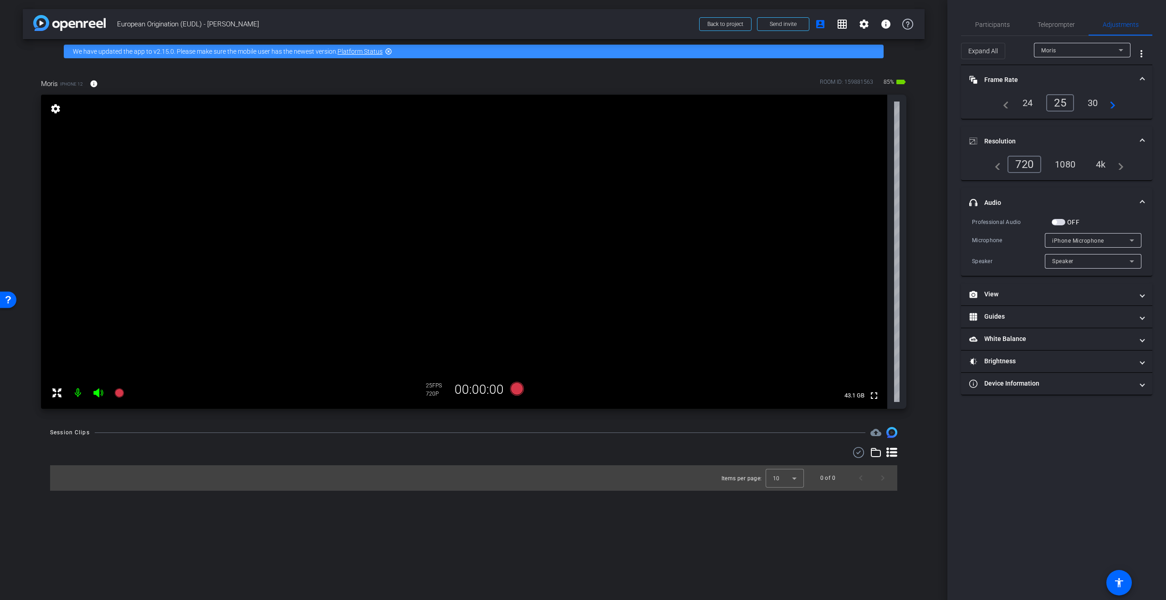
click at [1108, 164] on div "4k" at bounding box center [1101, 164] width 24 height 15
click at [1116, 242] on div "iPhone Microphone" at bounding box center [1090, 240] width 77 height 11
click at [1116, 242] on div at bounding box center [583, 300] width 1166 height 600
click at [1102, 263] on div "Speaker" at bounding box center [1090, 261] width 77 height 11
drag, startPoint x: 1102, startPoint y: 263, endPoint x: 1084, endPoint y: 247, distance: 24.2
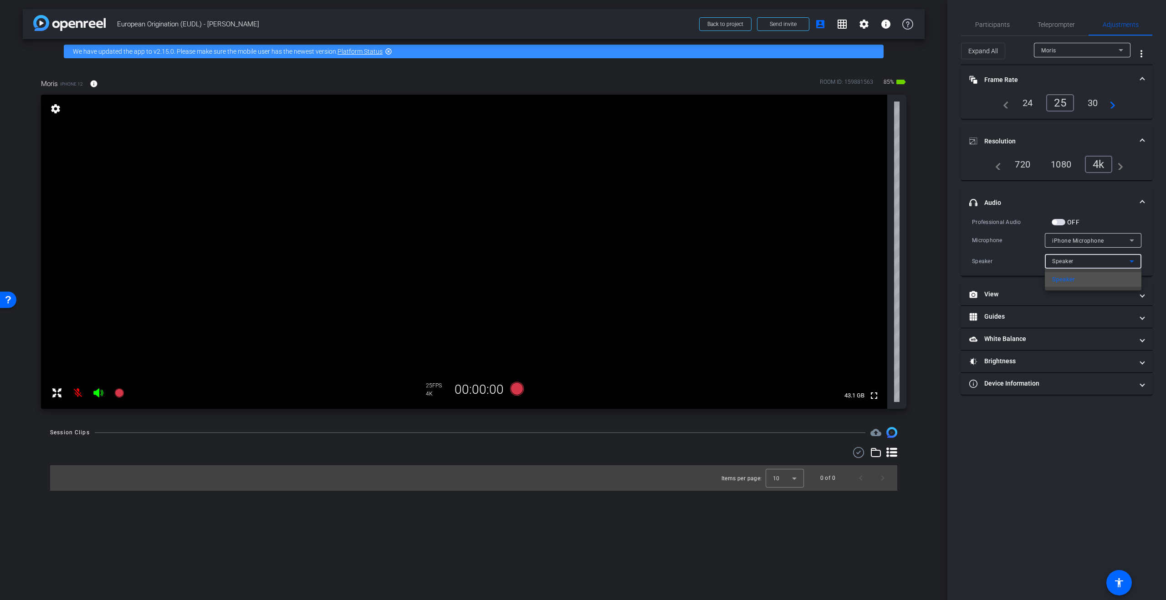
click at [1102, 263] on div at bounding box center [583, 300] width 1166 height 600
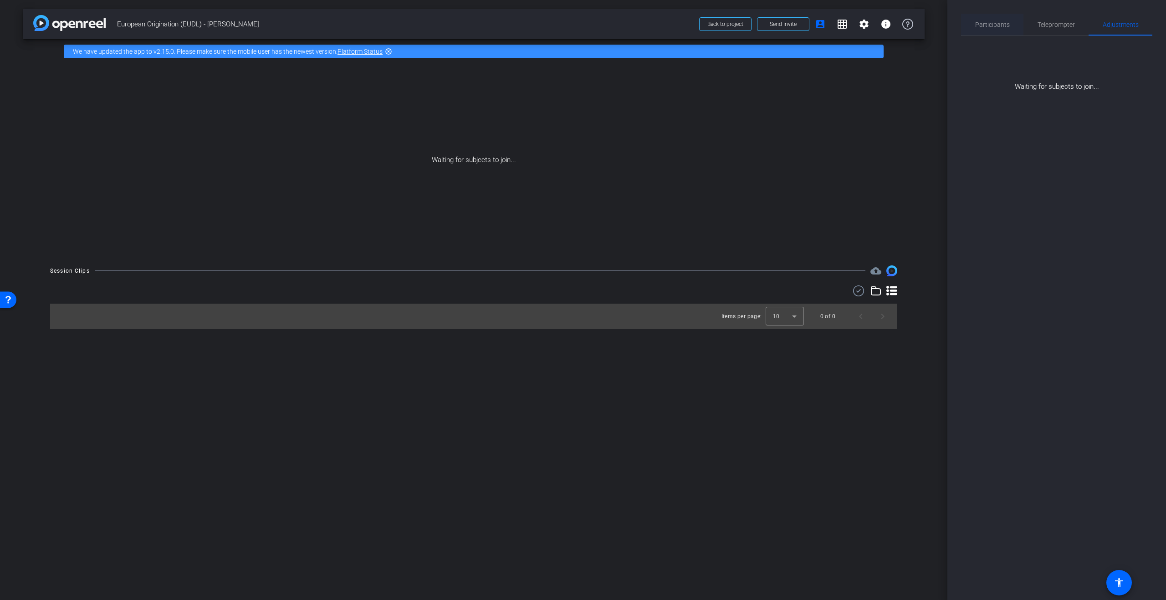
click at [977, 26] on span "Participants" at bounding box center [992, 24] width 35 height 6
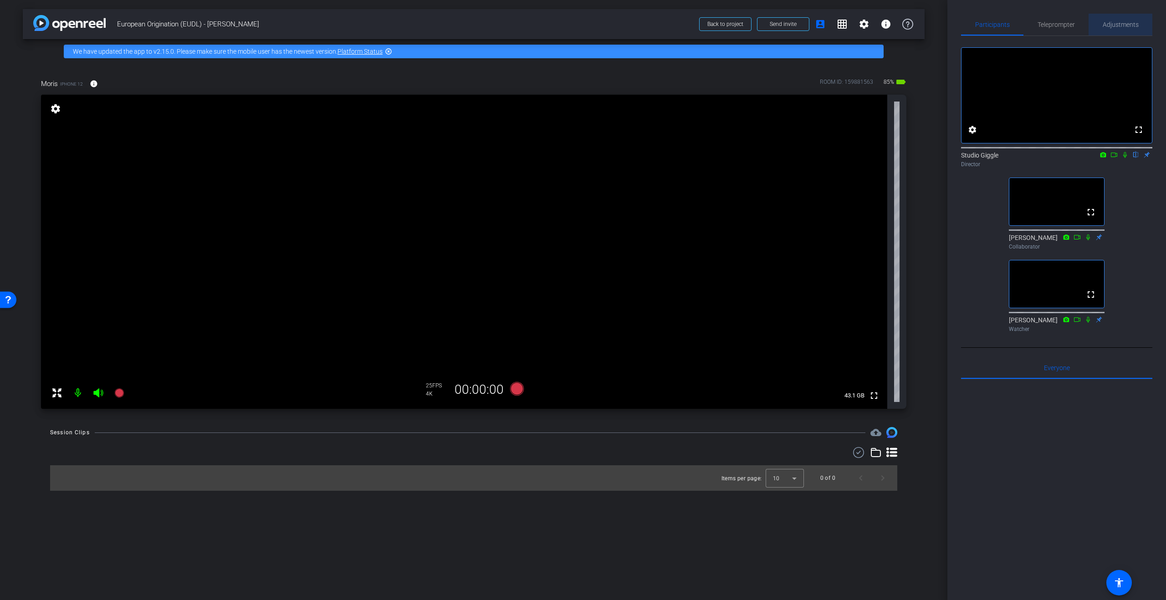
click at [1127, 23] on span "Adjustments" at bounding box center [1121, 24] width 36 height 6
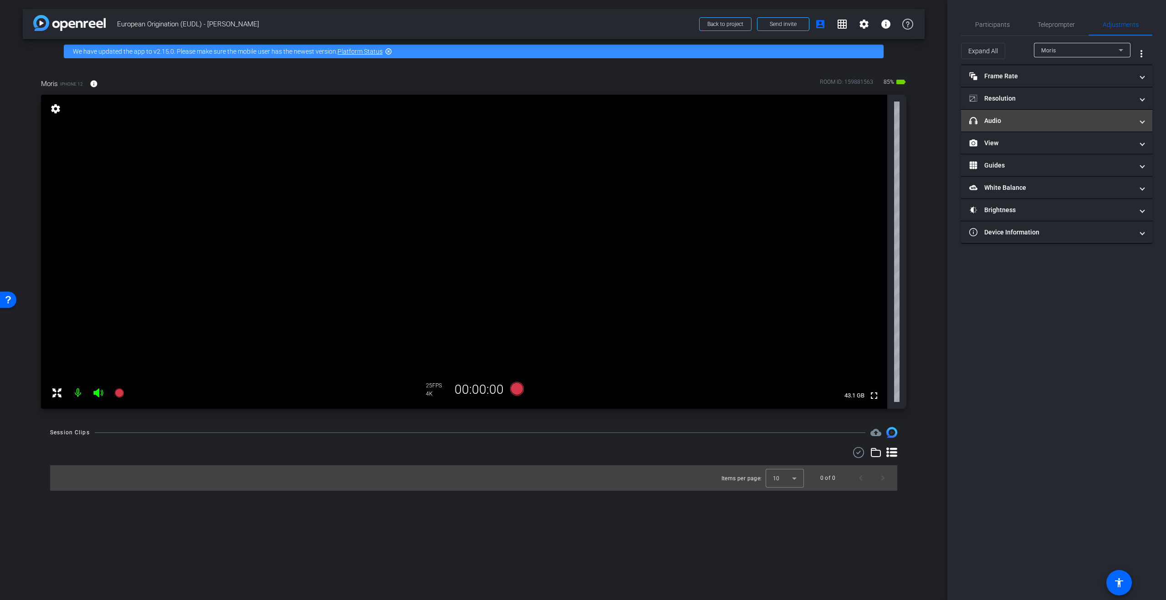
click at [1048, 117] on mat-panel-title "headphone icon Audio" at bounding box center [1051, 121] width 164 height 10
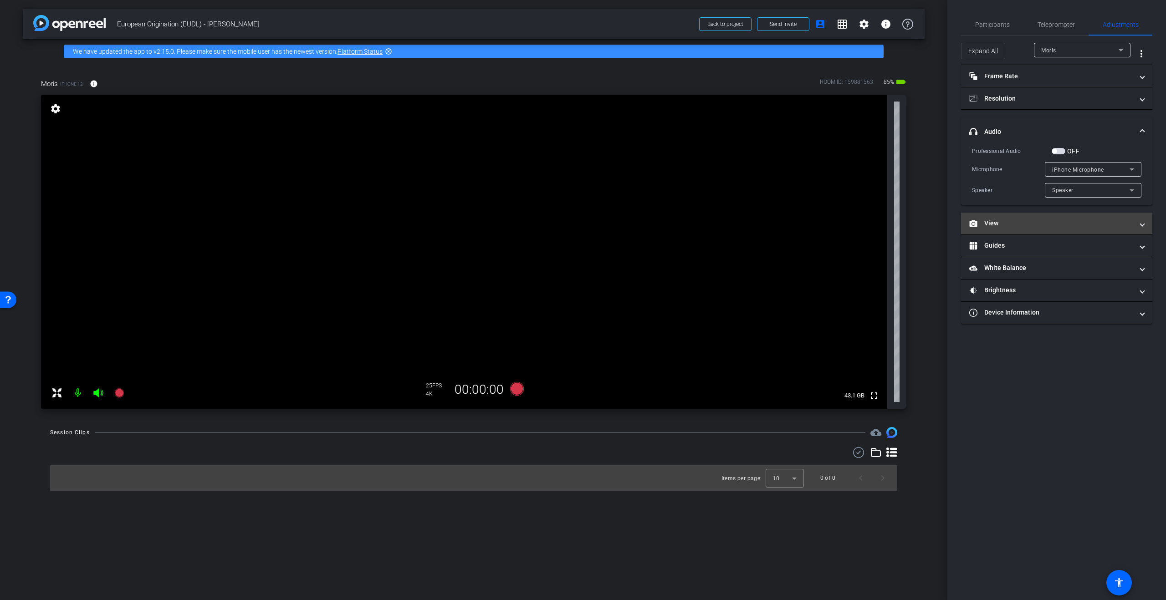
click at [1059, 226] on mat-panel-title "View" at bounding box center [1051, 224] width 164 height 10
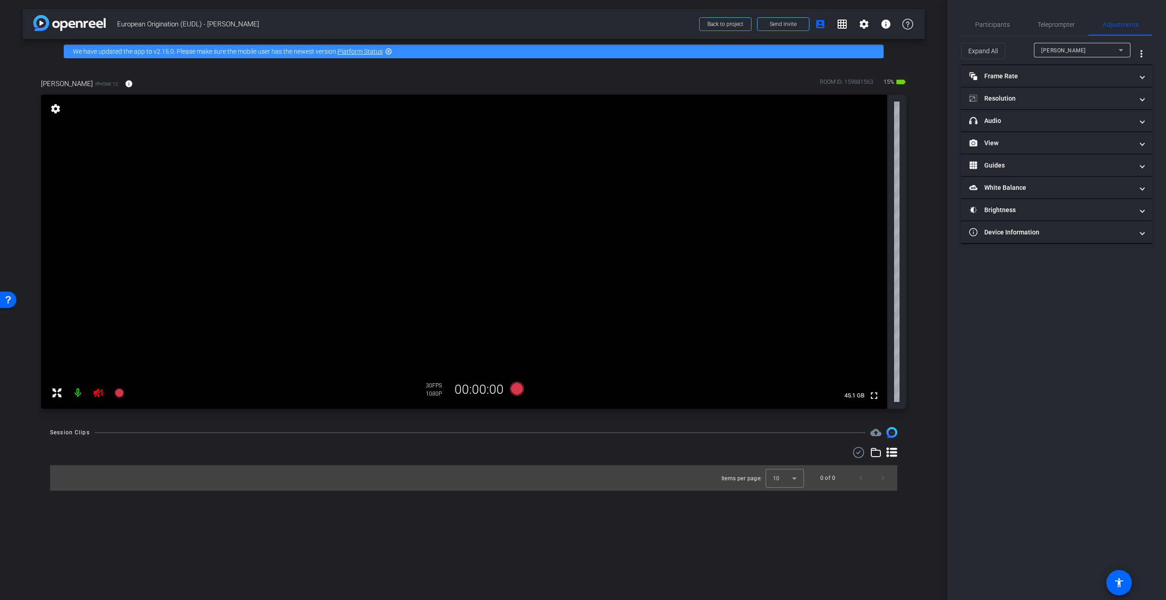
click at [99, 396] on icon at bounding box center [98, 393] width 10 height 9
click at [1034, 118] on mat-panel-title "headphone icon Audio" at bounding box center [1051, 121] width 164 height 10
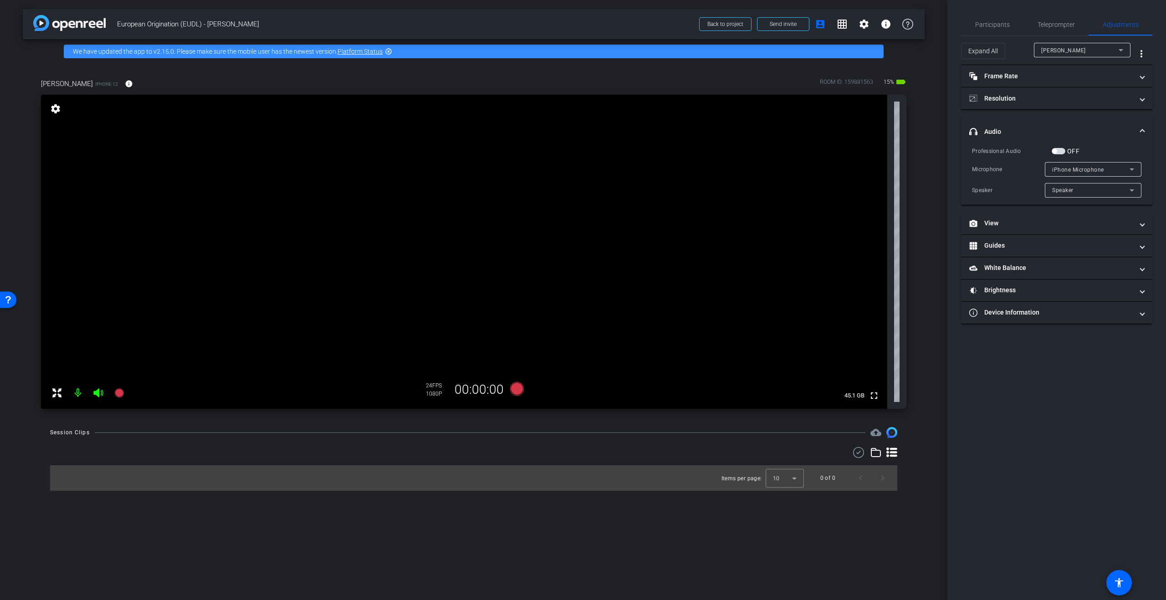
click at [1112, 172] on div "iPhone Microphone" at bounding box center [1090, 169] width 77 height 11
click at [1112, 172] on div at bounding box center [583, 300] width 1166 height 600
click at [1062, 151] on span "button" at bounding box center [1059, 151] width 14 height 6
click at [1106, 186] on div "MFiIAP2Device" at bounding box center [1090, 189] width 77 height 11
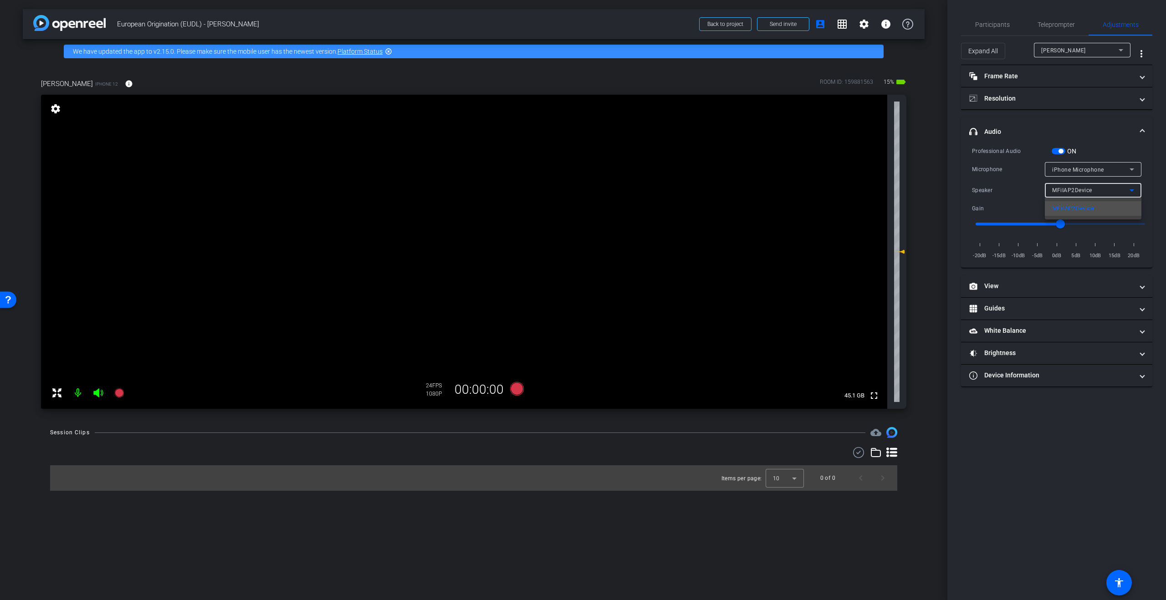
click at [1110, 190] on div at bounding box center [583, 300] width 1166 height 600
click at [1111, 177] on div at bounding box center [1093, 182] width 97 height 10
click at [1113, 174] on div "iPhone Microphone" at bounding box center [1090, 169] width 77 height 11
click at [1115, 170] on div at bounding box center [583, 300] width 1166 height 600
drag, startPoint x: 1058, startPoint y: 151, endPoint x: 1066, endPoint y: 196, distance: 45.8
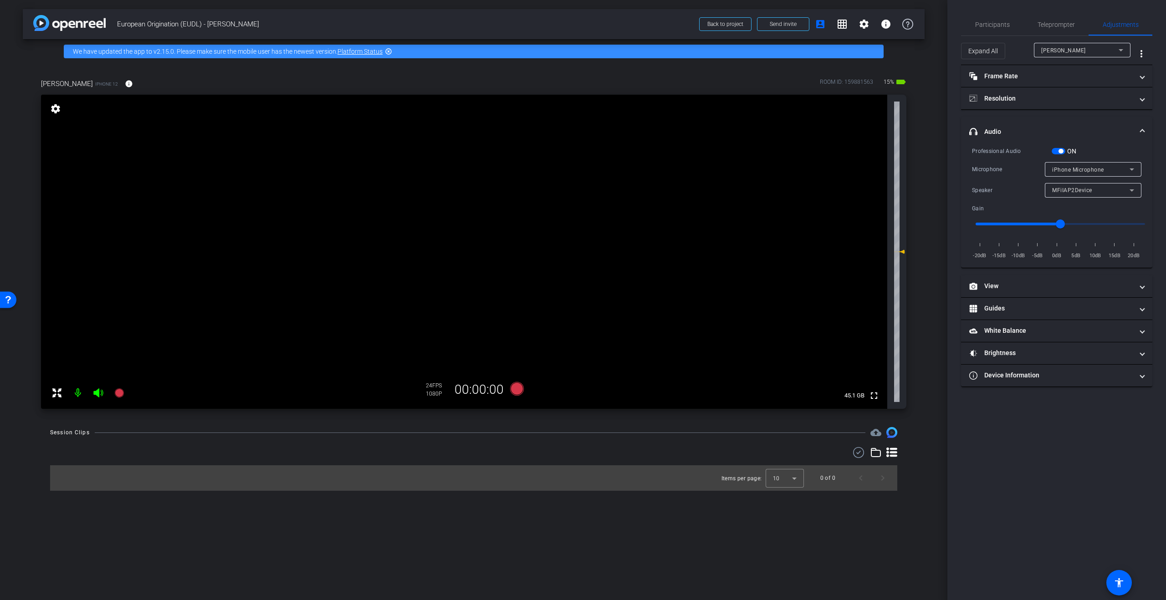
click at [1059, 151] on span "button" at bounding box center [1061, 151] width 5 height 5
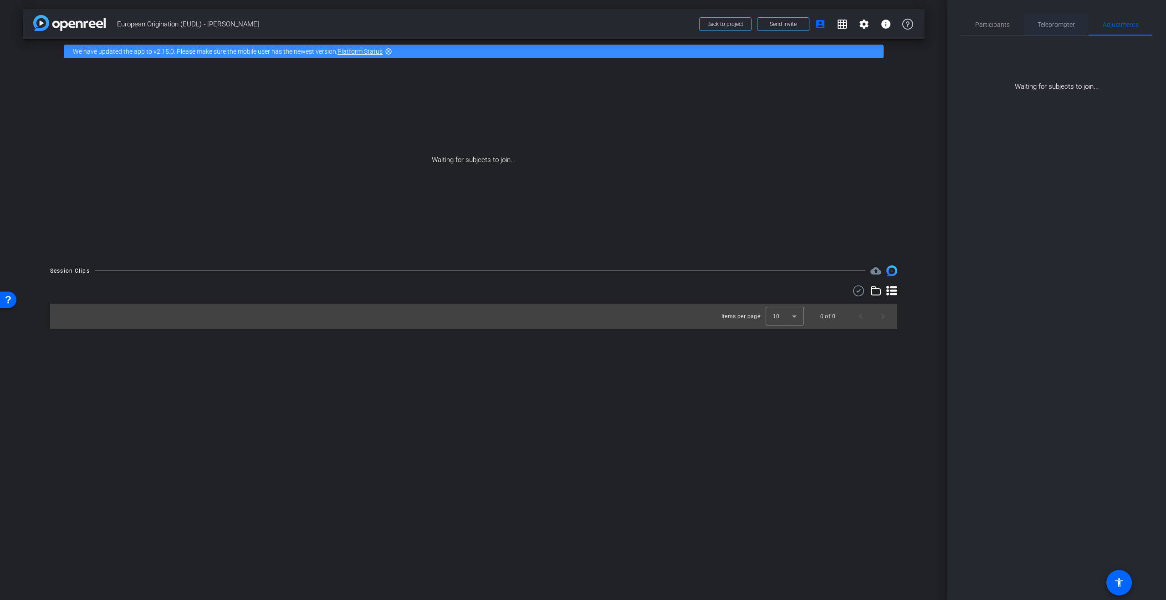
click at [1056, 20] on span "Teleprompter" at bounding box center [1056, 25] width 37 height 22
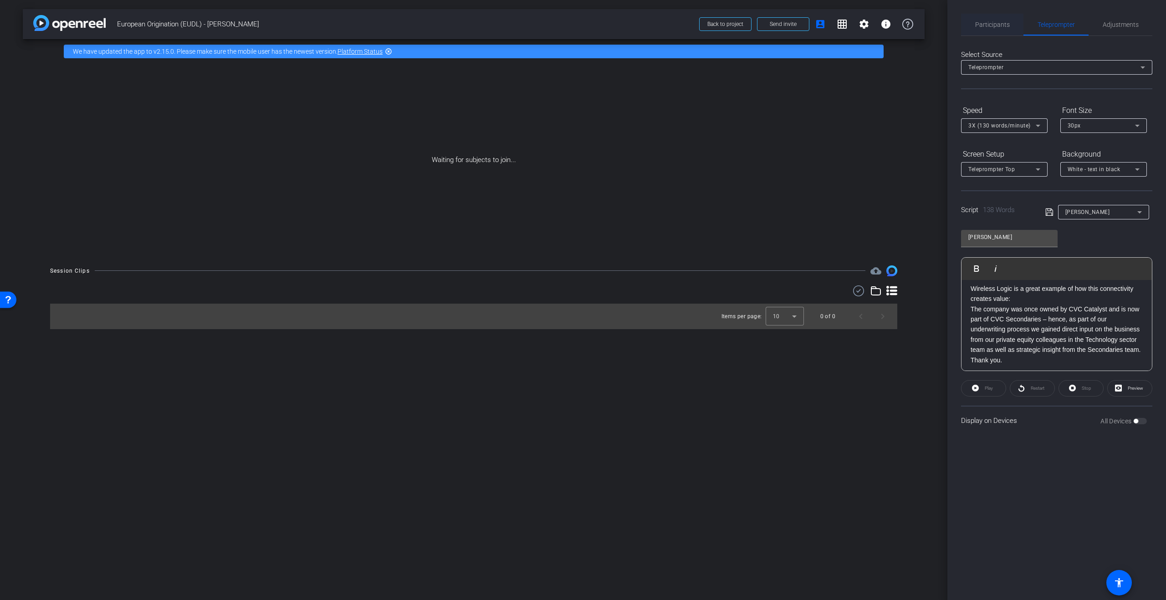
click at [983, 27] on span "Participants" at bounding box center [992, 24] width 35 height 6
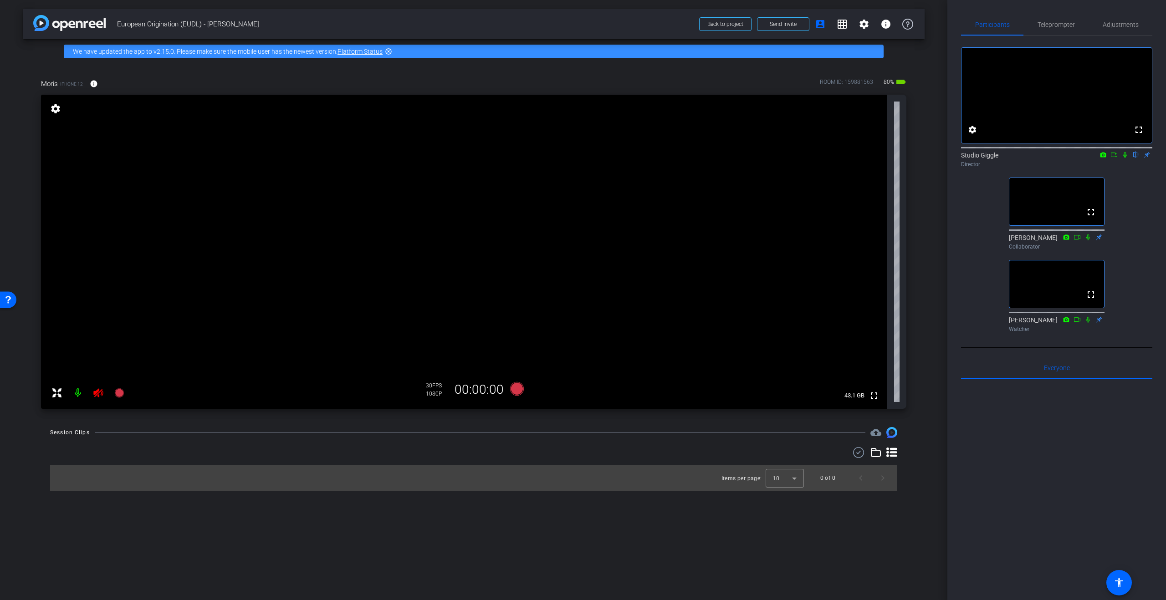
click at [98, 398] on icon at bounding box center [98, 393] width 11 height 11
click at [1118, 25] on span "Adjustments" at bounding box center [1121, 24] width 36 height 6
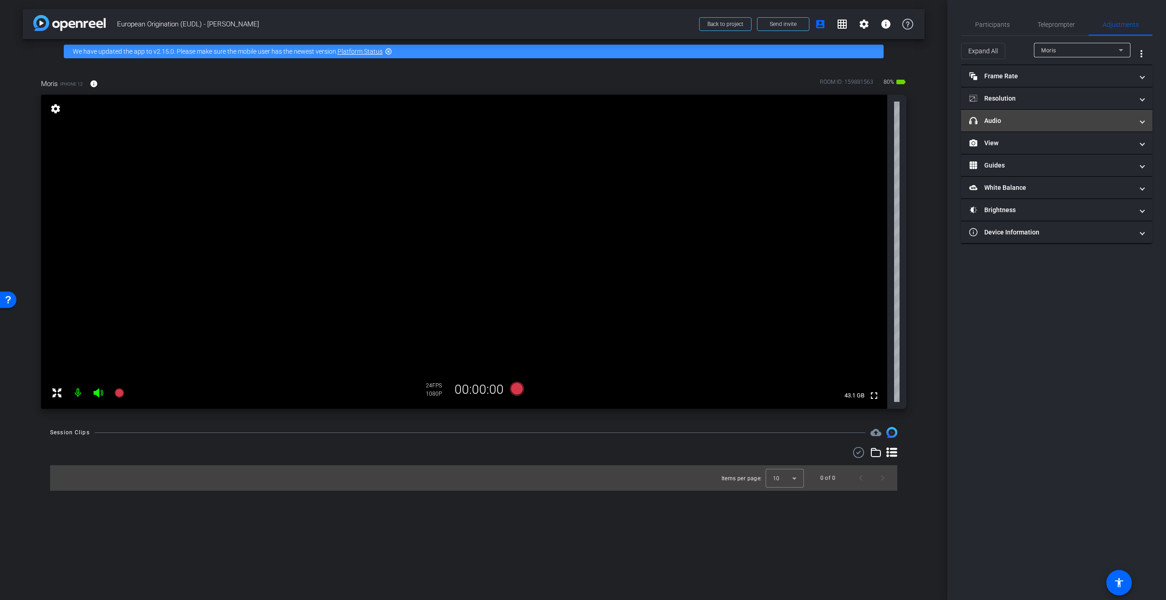
click at [1020, 122] on mat-panel-title "headphone icon Audio" at bounding box center [1051, 121] width 164 height 10
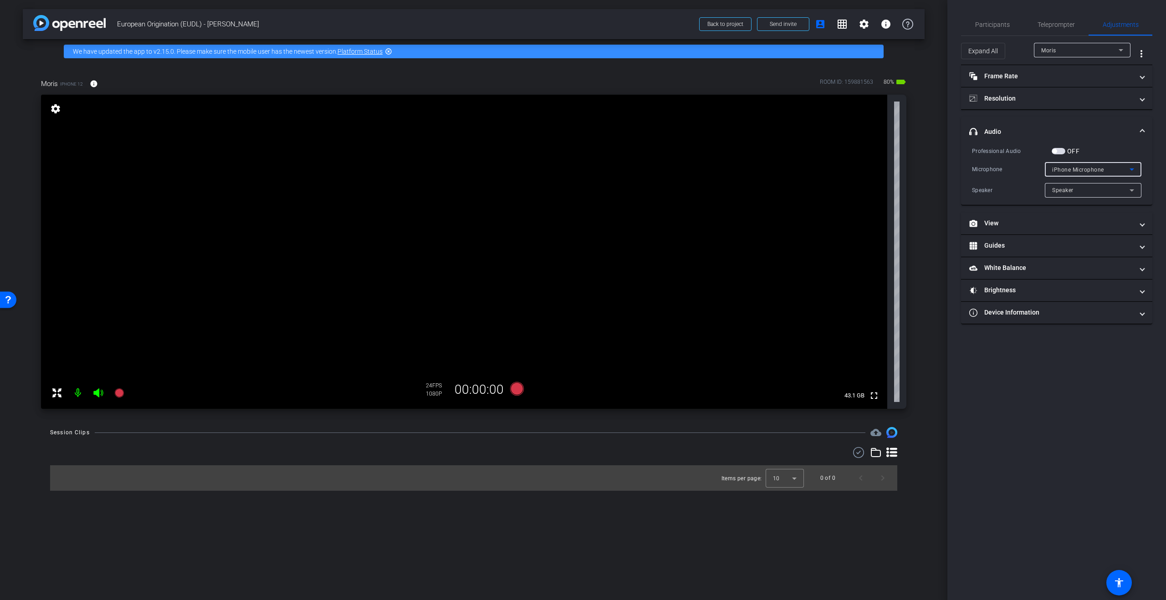
click at [1102, 171] on span "iPhone Microphone" at bounding box center [1078, 170] width 52 height 6
click at [1115, 152] on div at bounding box center [583, 300] width 1166 height 600
click at [1082, 186] on div "Speaker" at bounding box center [1090, 189] width 77 height 11
click at [1116, 160] on div at bounding box center [583, 300] width 1166 height 600
click at [1069, 152] on label "OFF" at bounding box center [1072, 151] width 14 height 9
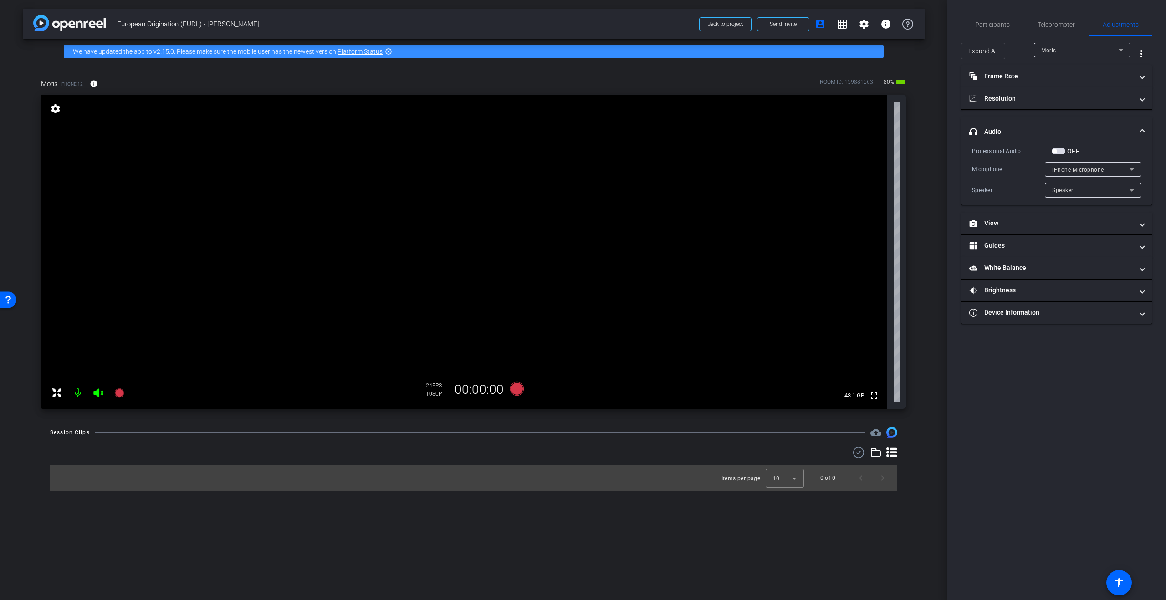
click at [1065, 152] on button "OFF" at bounding box center [1059, 151] width 14 height 6
click at [1068, 189] on span "MFiIAP2Device" at bounding box center [1072, 190] width 40 height 6
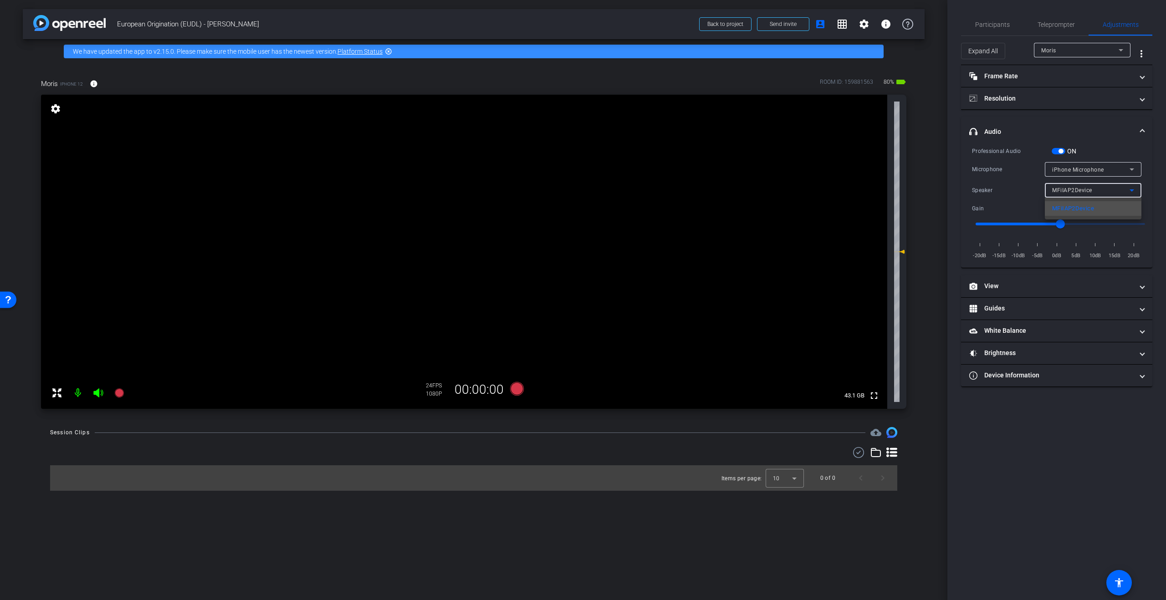
click at [1071, 190] on div at bounding box center [583, 300] width 1166 height 600
click at [1059, 148] on div "ON" at bounding box center [1064, 151] width 25 height 9
click at [1059, 151] on span "button" at bounding box center [1061, 151] width 5 height 5
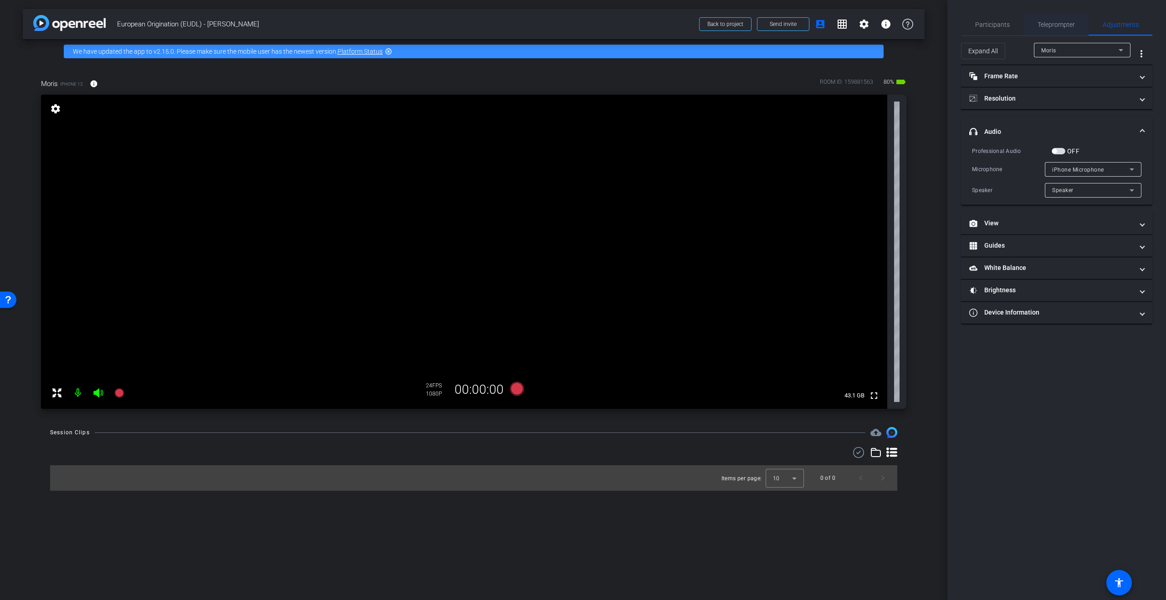
click at [1052, 24] on span "Teleprompter" at bounding box center [1056, 24] width 37 height 6
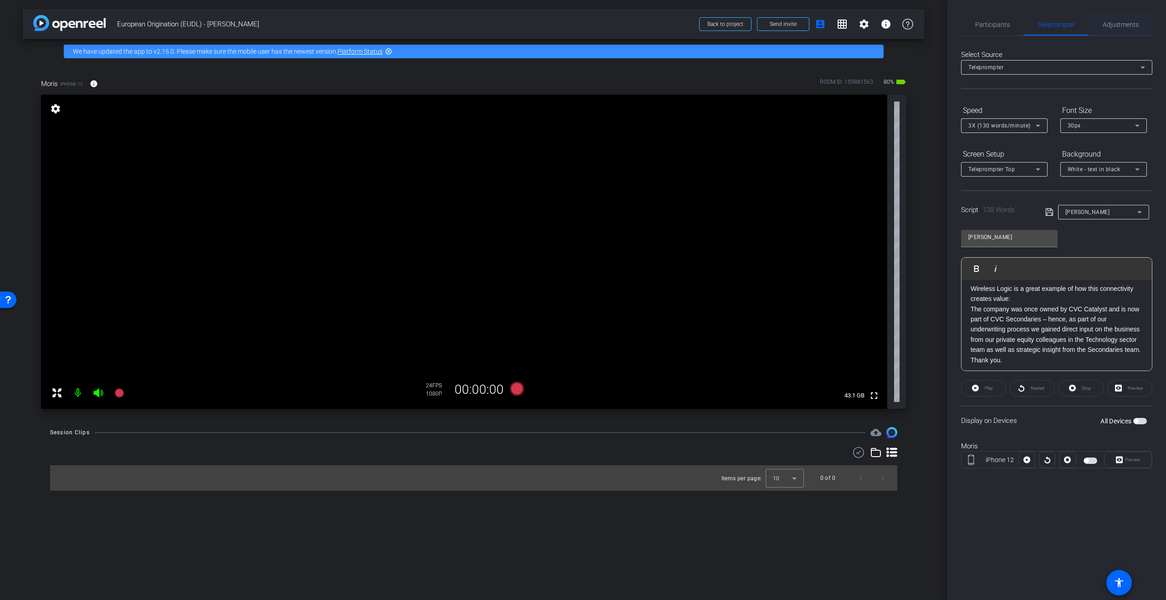
click at [1119, 20] on span "Adjustments" at bounding box center [1121, 25] width 36 height 22
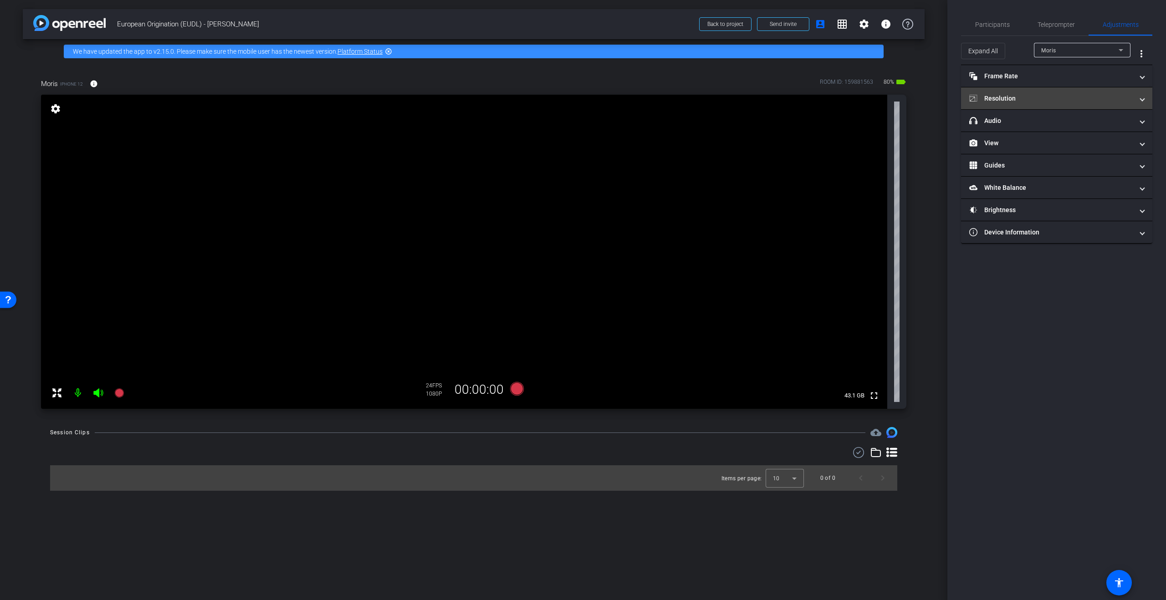
click at [1087, 94] on mat-panel-title "Resolution" at bounding box center [1051, 99] width 164 height 10
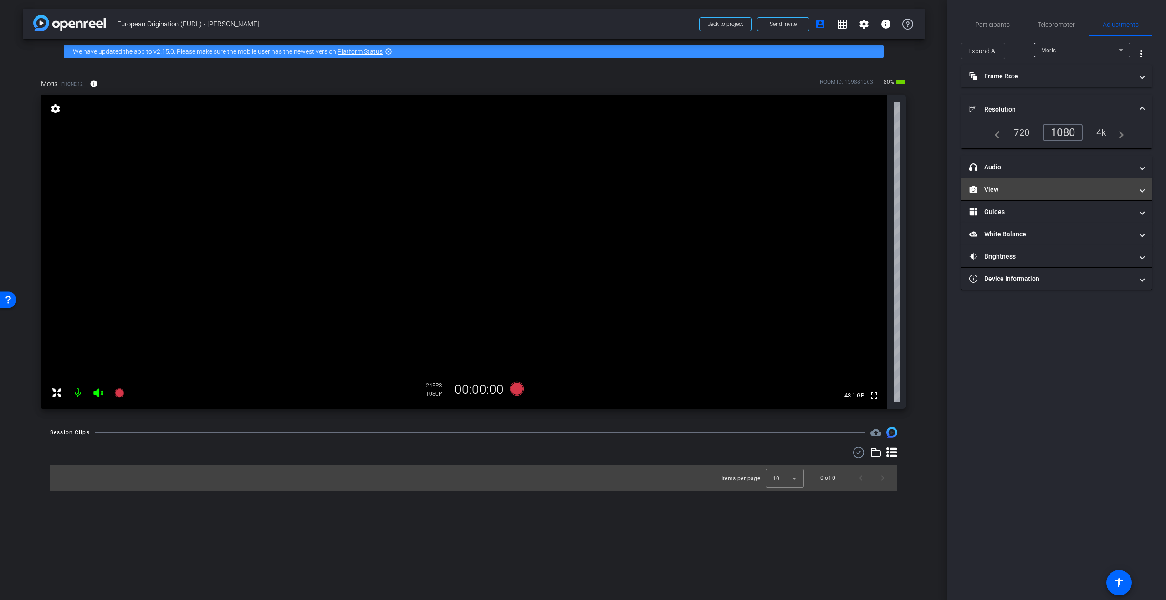
click at [1059, 187] on mat-panel-title "View" at bounding box center [1051, 190] width 164 height 10
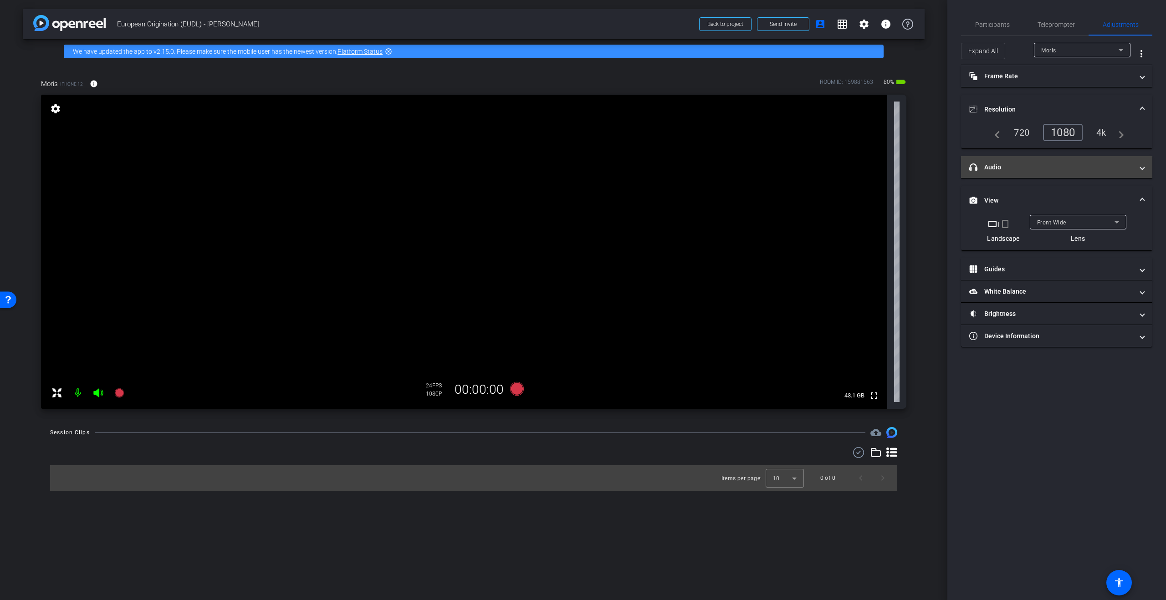
click at [1065, 164] on mat-panel-title "headphone icon Audio" at bounding box center [1051, 168] width 164 height 10
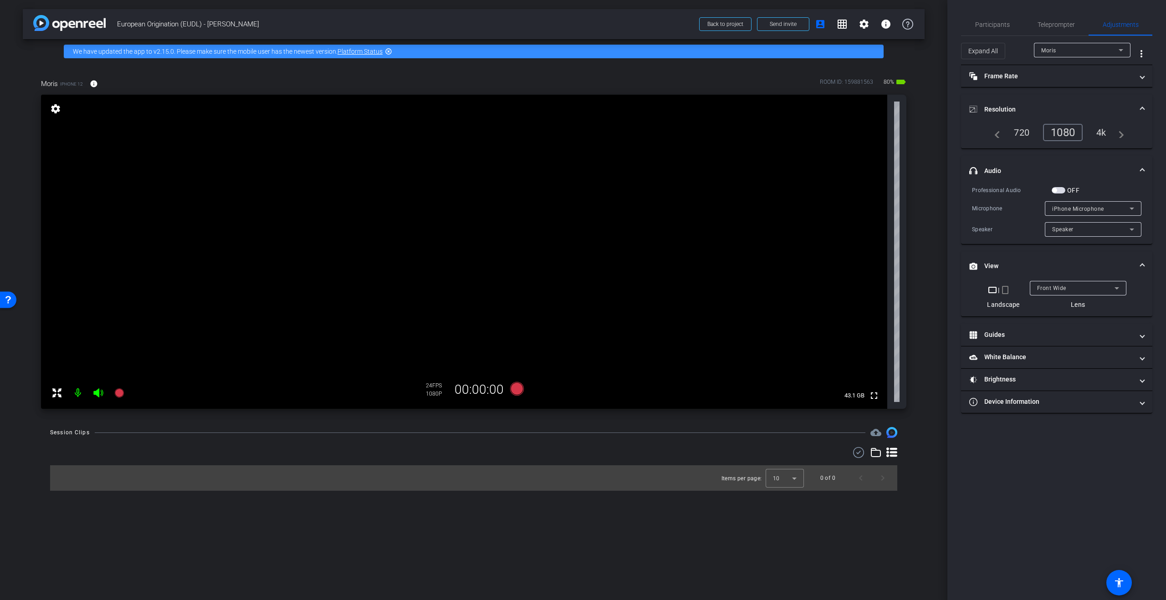
click at [1098, 203] on div "iPhone Microphone" at bounding box center [1090, 208] width 77 height 11
click at [1098, 203] on div at bounding box center [583, 300] width 1166 height 600
click at [1096, 228] on div "Speaker" at bounding box center [1090, 229] width 77 height 11
click at [1096, 228] on div at bounding box center [583, 300] width 1166 height 600
click at [1063, 192] on span "button" at bounding box center [1059, 190] width 14 height 6
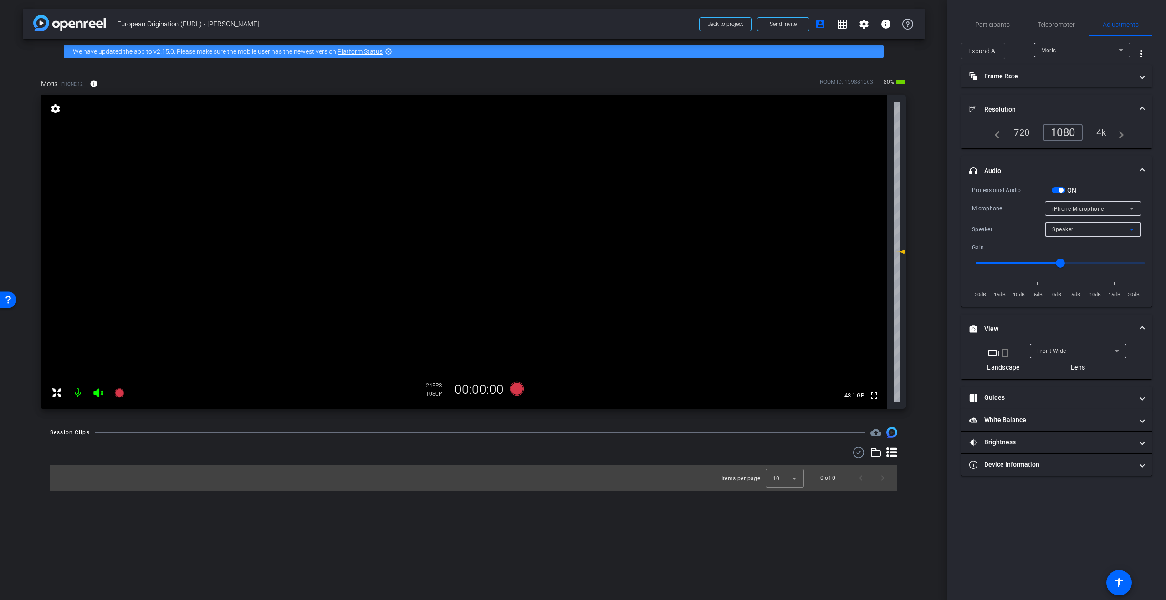
click at [1064, 227] on span "Speaker" at bounding box center [1062, 229] width 21 height 6
click at [1076, 205] on div at bounding box center [583, 300] width 1166 height 600
click at [1063, 189] on span "button" at bounding box center [1061, 190] width 5 height 5
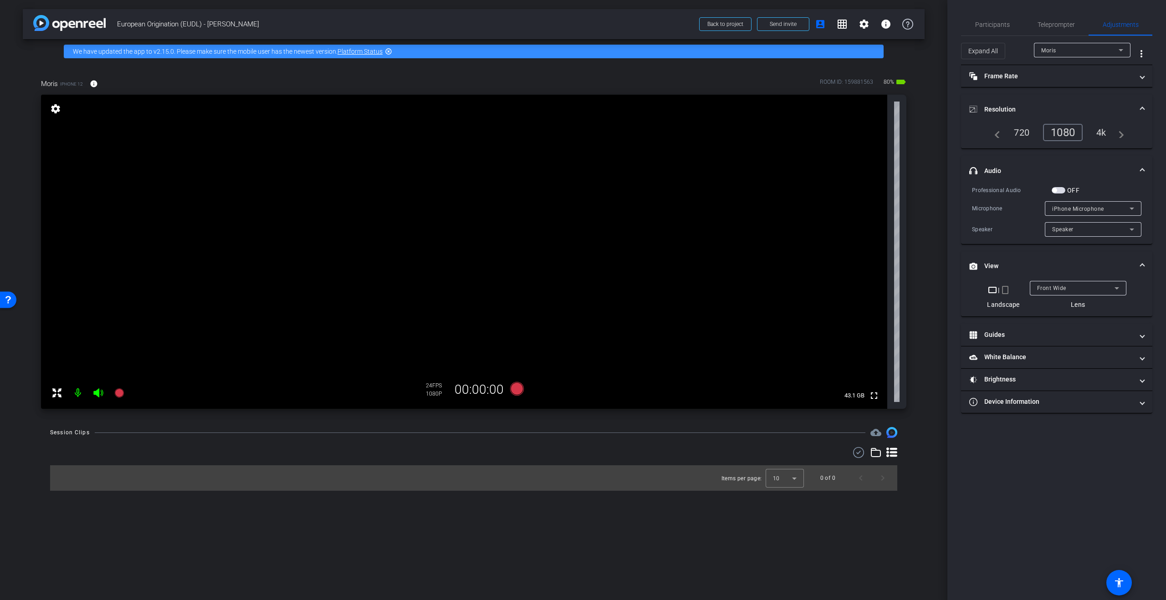
click at [1096, 233] on div "Speaker" at bounding box center [1090, 229] width 77 height 11
click at [1096, 233] on div at bounding box center [583, 300] width 1166 height 600
click at [1114, 208] on div "iPhone Microphone" at bounding box center [1090, 208] width 77 height 11
click at [1114, 208] on div at bounding box center [583, 300] width 1166 height 600
click at [1110, 226] on div "Speaker" at bounding box center [1090, 229] width 77 height 11
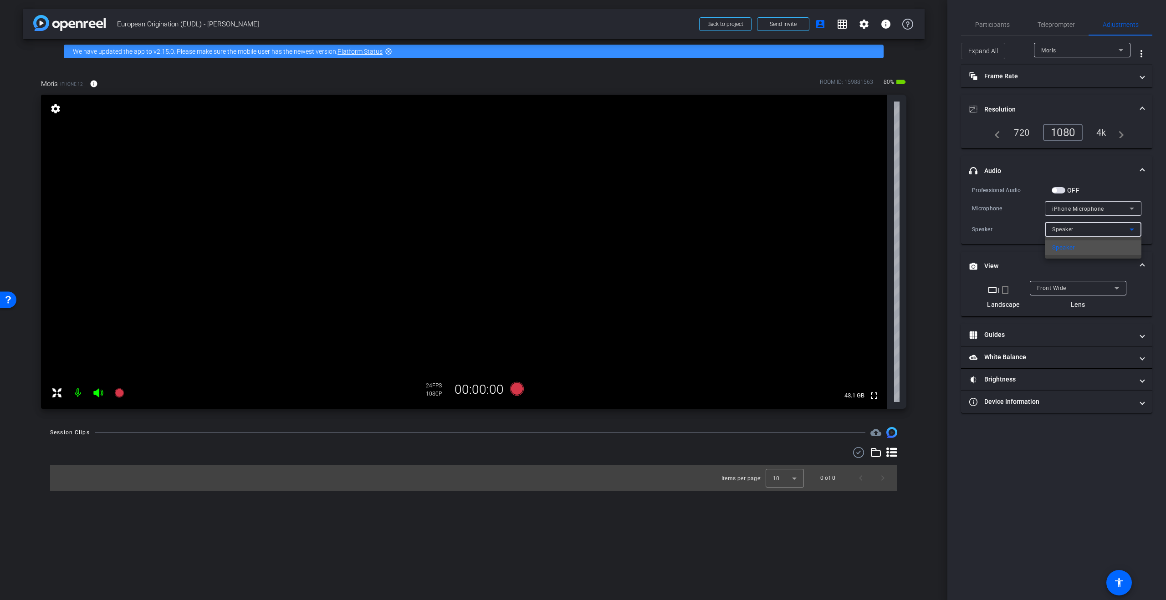
click at [1110, 226] on div at bounding box center [583, 300] width 1166 height 600
click at [1112, 213] on div "iPhone Microphone" at bounding box center [1090, 208] width 77 height 11
click at [1114, 210] on div at bounding box center [583, 300] width 1166 height 600
click at [1108, 233] on div "Speaker" at bounding box center [1090, 229] width 77 height 11
click at [1111, 231] on div at bounding box center [583, 300] width 1166 height 600
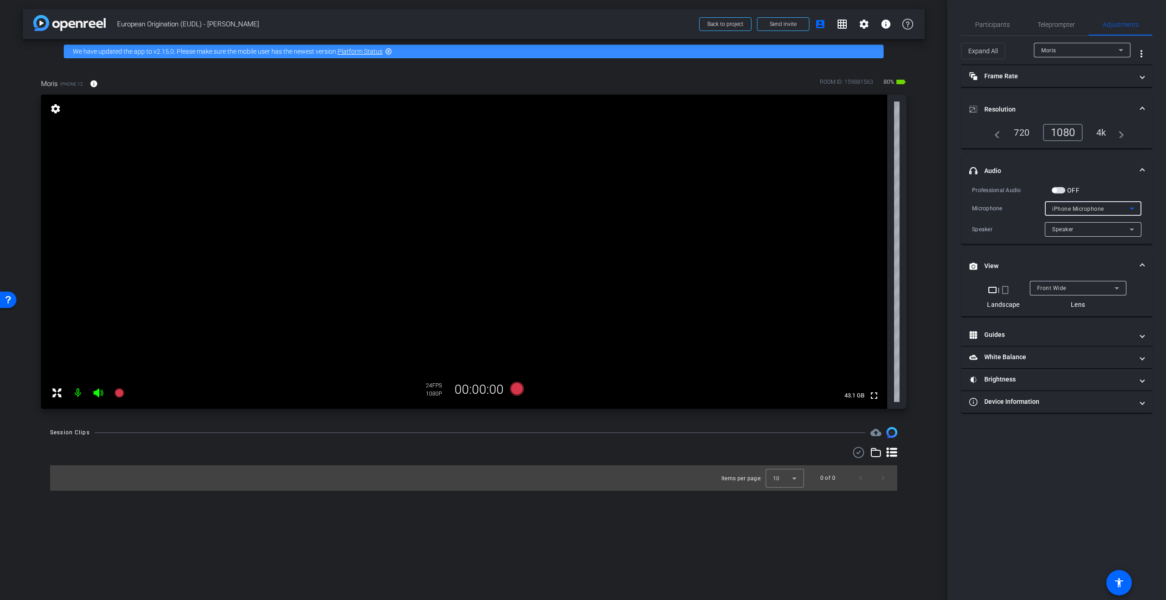
click at [1090, 210] on span "iPhone Microphone" at bounding box center [1078, 209] width 52 height 6
click at [1090, 210] on div at bounding box center [583, 300] width 1166 height 600
click at [1085, 225] on div "Speaker" at bounding box center [1090, 229] width 77 height 11
click at [1085, 225] on div at bounding box center [583, 300] width 1166 height 600
drag, startPoint x: 1060, startPoint y: 189, endPoint x: 1067, endPoint y: 196, distance: 10.3
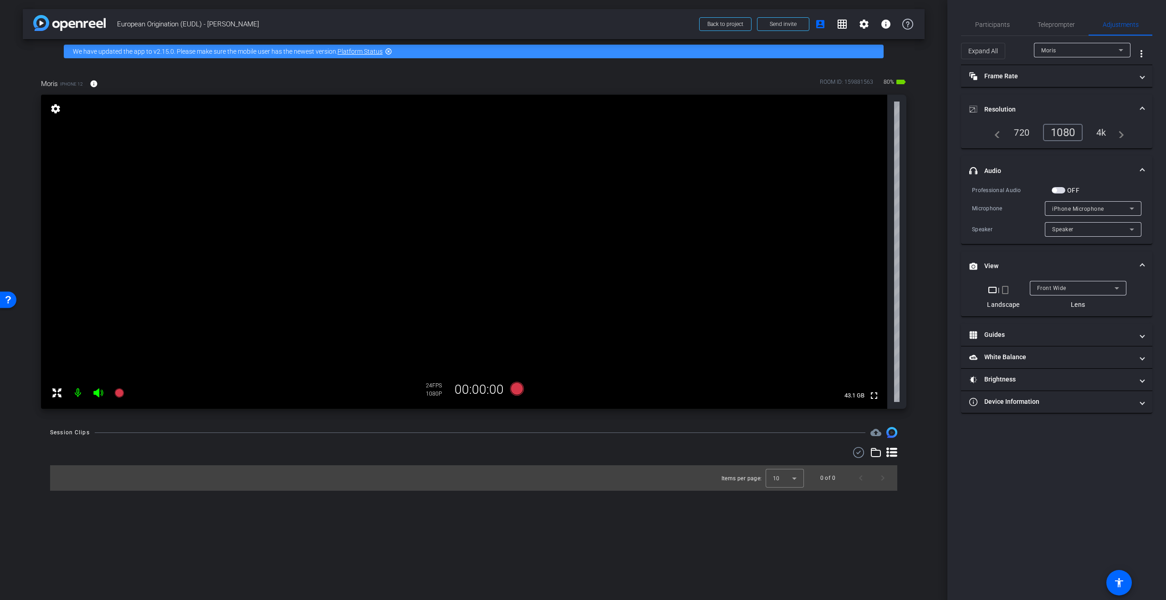
click at [1060, 189] on span "button" at bounding box center [1059, 190] width 14 height 6
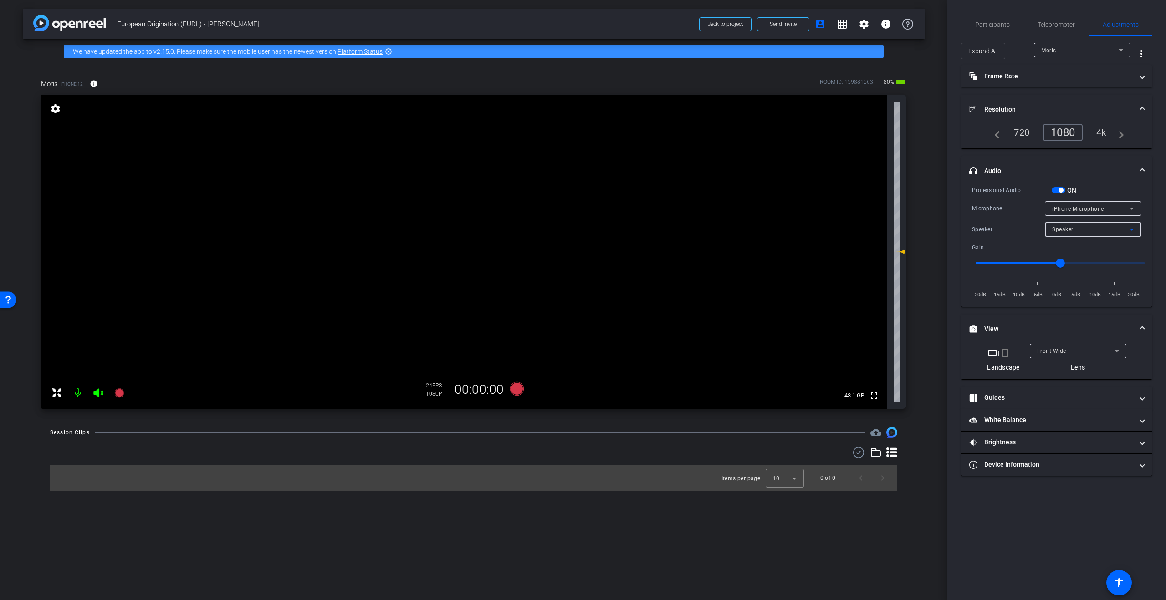
click at [1112, 231] on div "Speaker" at bounding box center [1090, 229] width 77 height 11
click at [1112, 231] on div at bounding box center [583, 300] width 1166 height 600
click at [1113, 206] on div "iPhone Microphone" at bounding box center [1090, 208] width 77 height 11
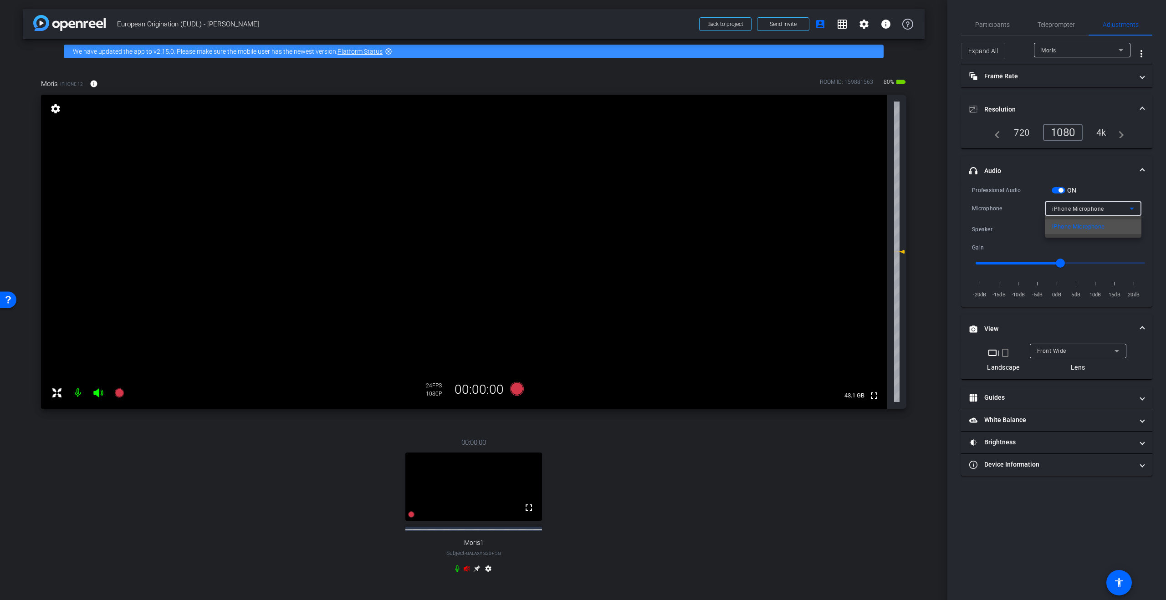
click at [1099, 205] on div at bounding box center [583, 300] width 1166 height 600
click at [1061, 191] on span "button" at bounding box center [1061, 190] width 5 height 5
click at [75, 390] on mat-icon at bounding box center [78, 393] width 18 height 18
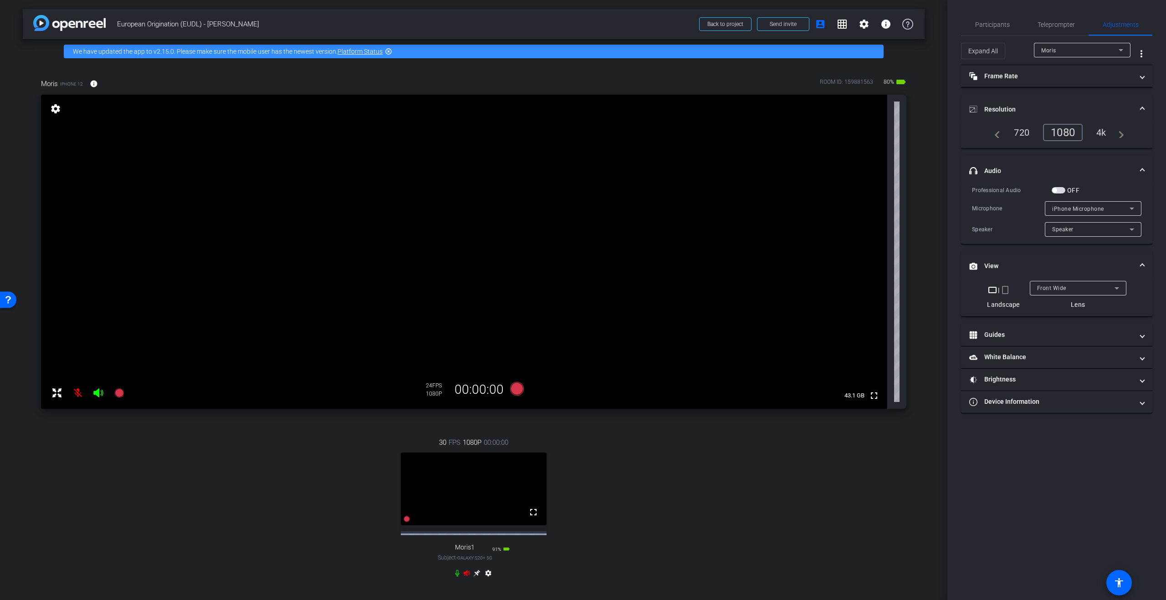
drag, startPoint x: 102, startPoint y: 393, endPoint x: 209, endPoint y: 450, distance: 120.8
click at [102, 393] on icon at bounding box center [98, 393] width 10 height 9
click at [465, 577] on icon at bounding box center [466, 573] width 7 height 7
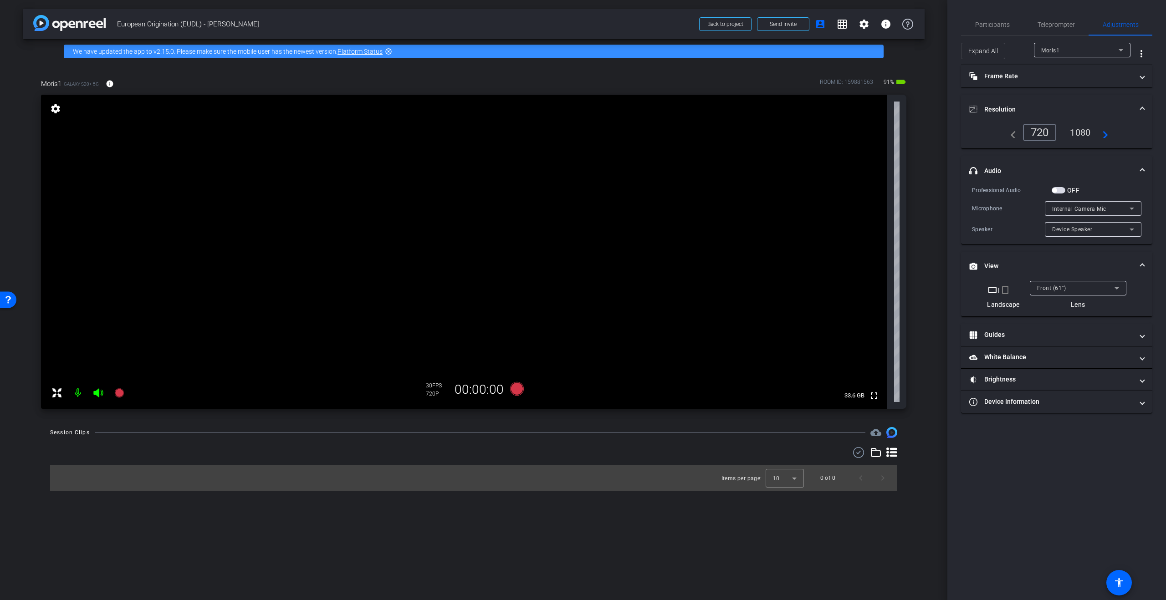
click at [1093, 208] on span "Internal Camera Mic" at bounding box center [1079, 209] width 54 height 6
click at [1116, 208] on div at bounding box center [583, 300] width 1166 height 600
click at [1100, 231] on div "Device Speaker" at bounding box center [1090, 229] width 77 height 11
click at [1105, 228] on div at bounding box center [583, 300] width 1166 height 600
click at [1089, 133] on div "1080" at bounding box center [1080, 132] width 34 height 15
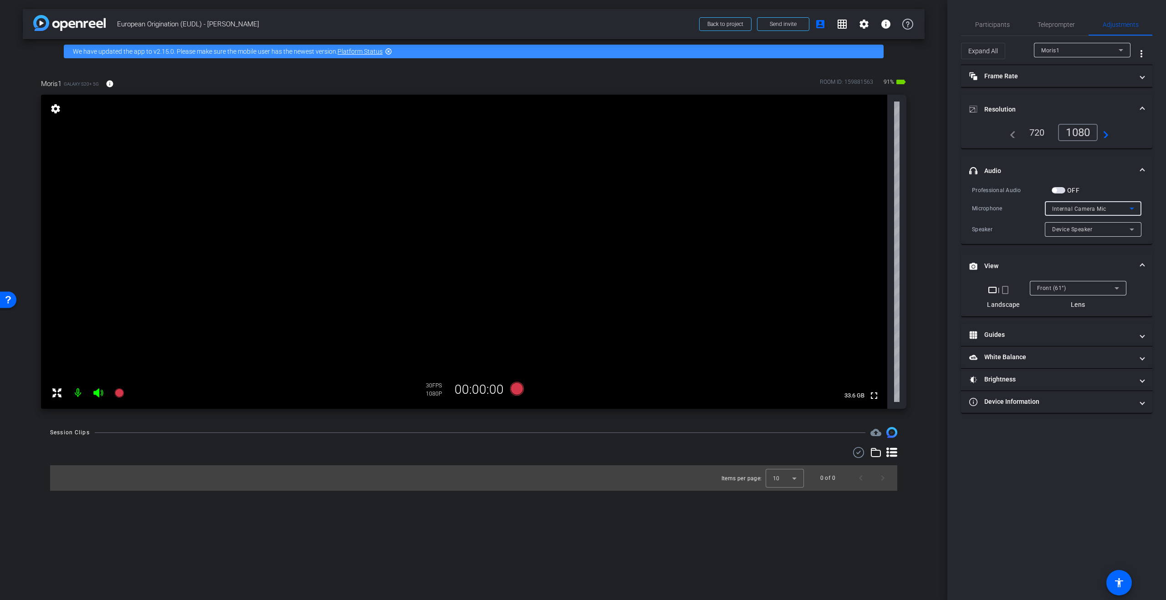
click at [1106, 208] on div "Internal Camera Mic" at bounding box center [1090, 208] width 77 height 11
click at [1106, 208] on div at bounding box center [583, 300] width 1166 height 600
click at [1061, 22] on span "Teleprompter" at bounding box center [1056, 24] width 37 height 6
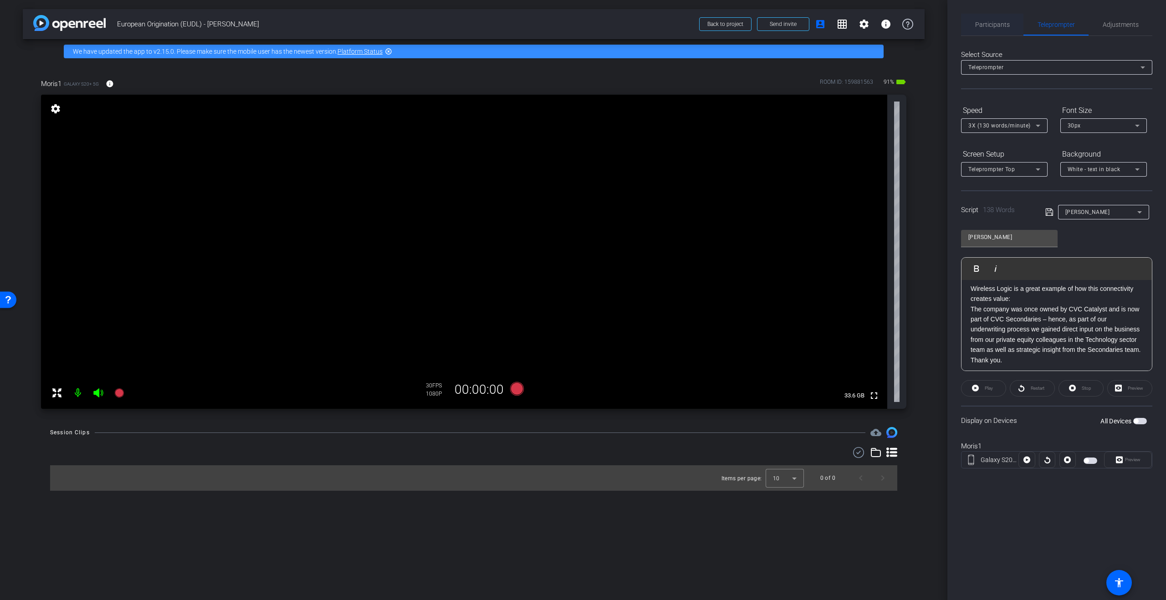
click at [996, 26] on span "Participants" at bounding box center [992, 24] width 35 height 6
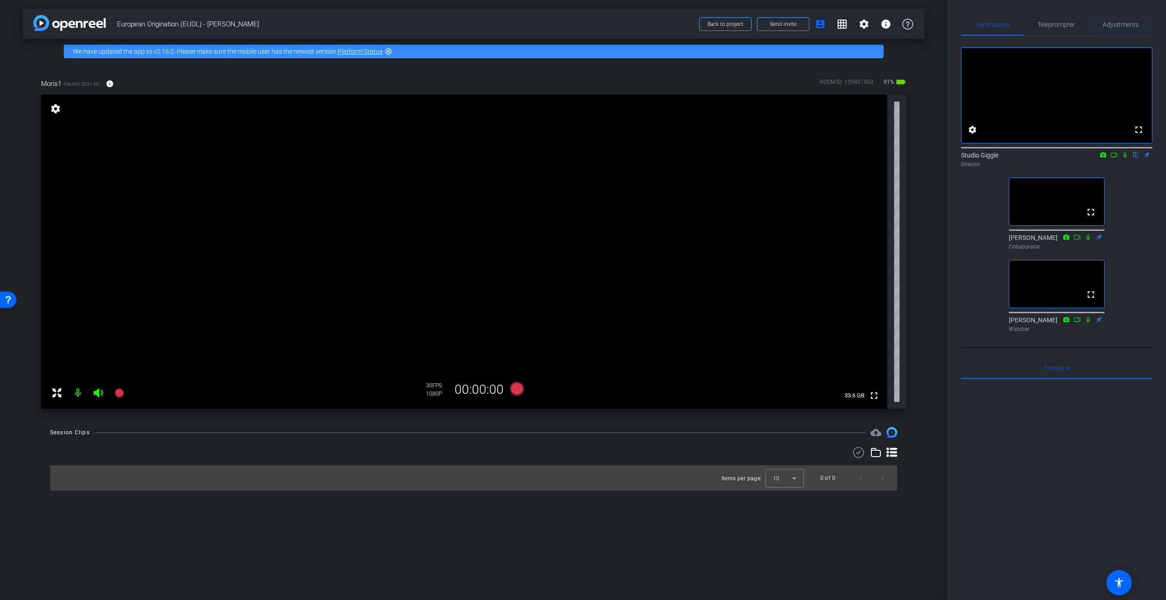
click at [1125, 23] on span "Adjustments" at bounding box center [1121, 24] width 36 height 6
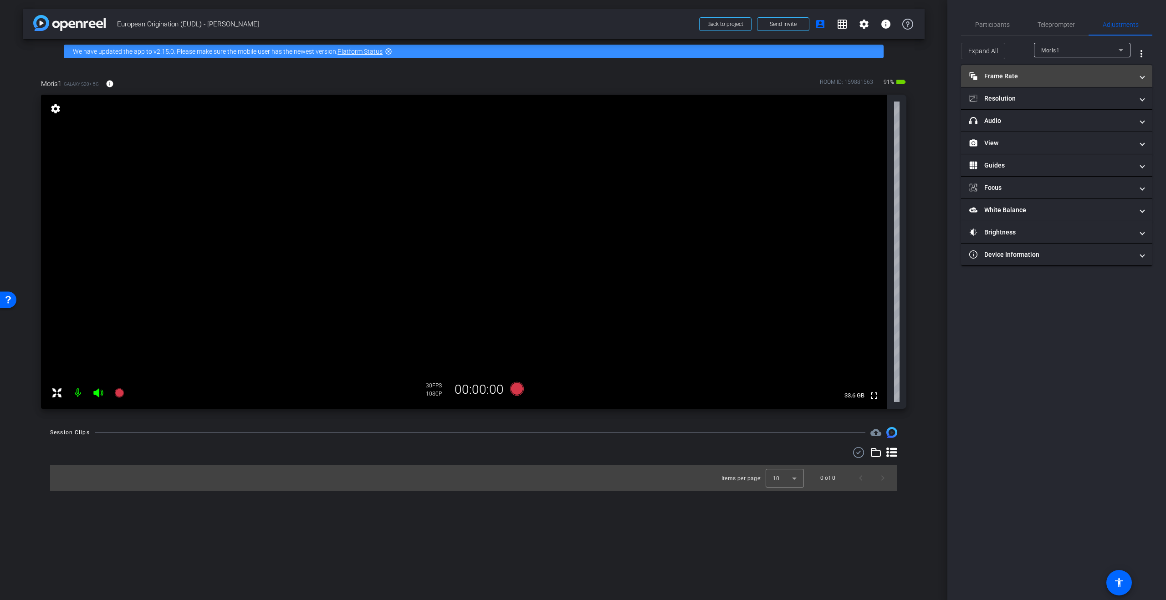
click at [1041, 82] on mat-expansion-panel-header "Frame Rate Frame Rate" at bounding box center [1056, 76] width 191 height 22
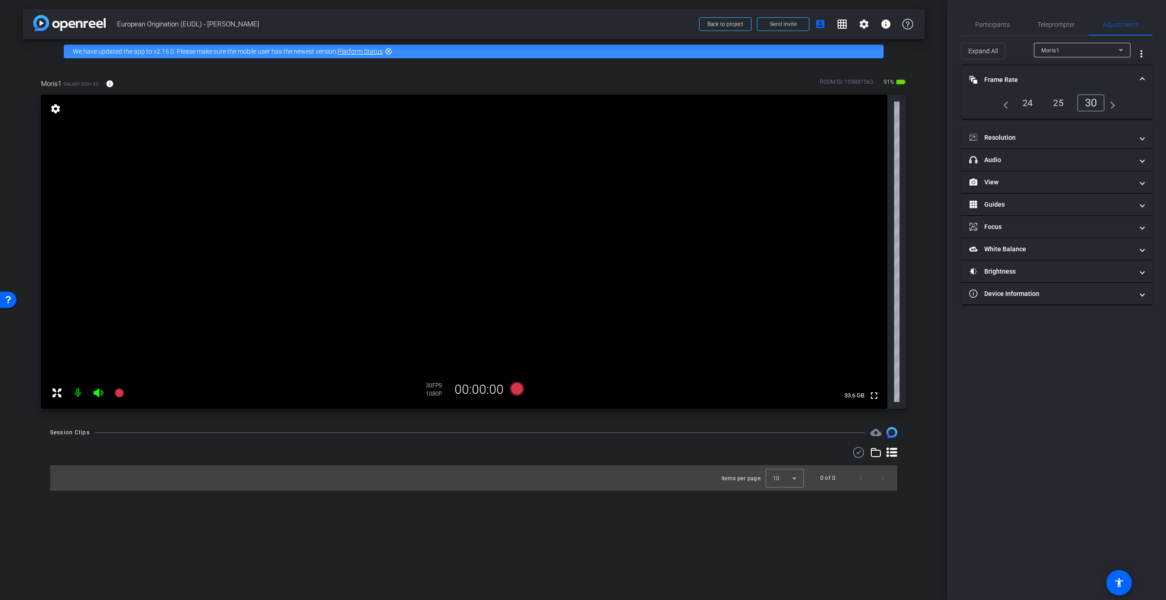
click at [76, 395] on mat-icon at bounding box center [78, 393] width 18 height 18
click at [1064, 102] on div "25" at bounding box center [1058, 102] width 24 height 15
click at [1049, 162] on mat-panel-title "headphone icon Audio" at bounding box center [1051, 160] width 164 height 10
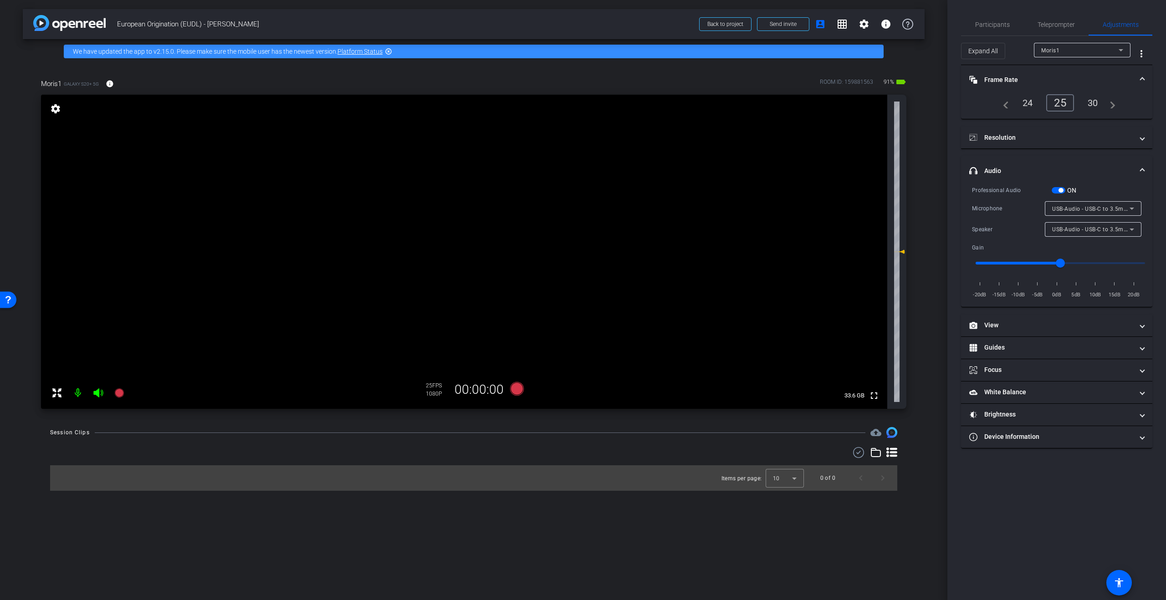
click at [1091, 236] on div "USB-Audio - USB-C to 3.5mm Headphone Jack A" at bounding box center [1093, 229] width 82 height 15
drag, startPoint x: 1091, startPoint y: 251, endPoint x: 1085, endPoint y: 269, distance: 19.0
click at [1091, 251] on span "Device Speaker" at bounding box center [1073, 247] width 43 height 11
click at [1049, 138] on mat-panel-title "Resolution" at bounding box center [1051, 138] width 164 height 10
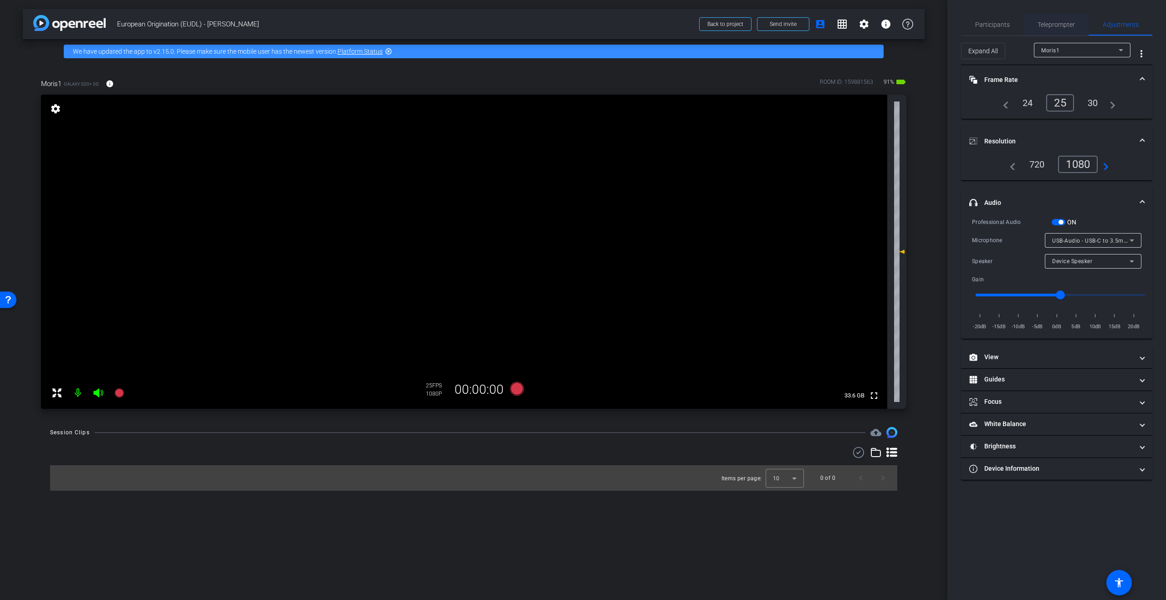
click at [1066, 21] on span "Teleprompter" at bounding box center [1056, 24] width 37 height 6
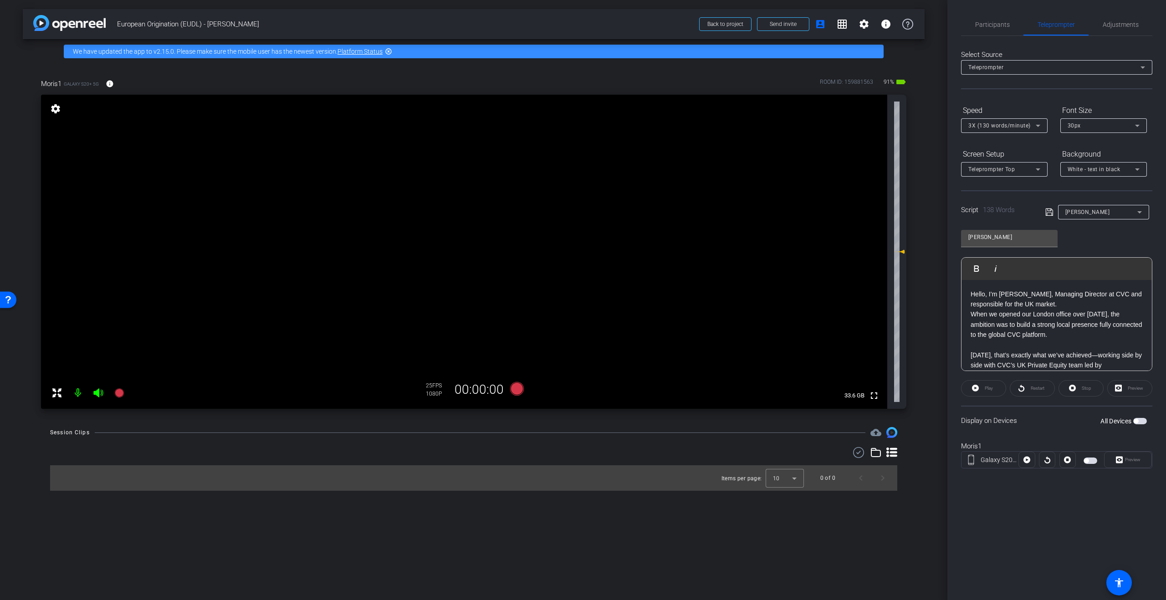
scroll to position [121, 0]
click at [1112, 27] on span "Adjustments" at bounding box center [1121, 24] width 36 height 6
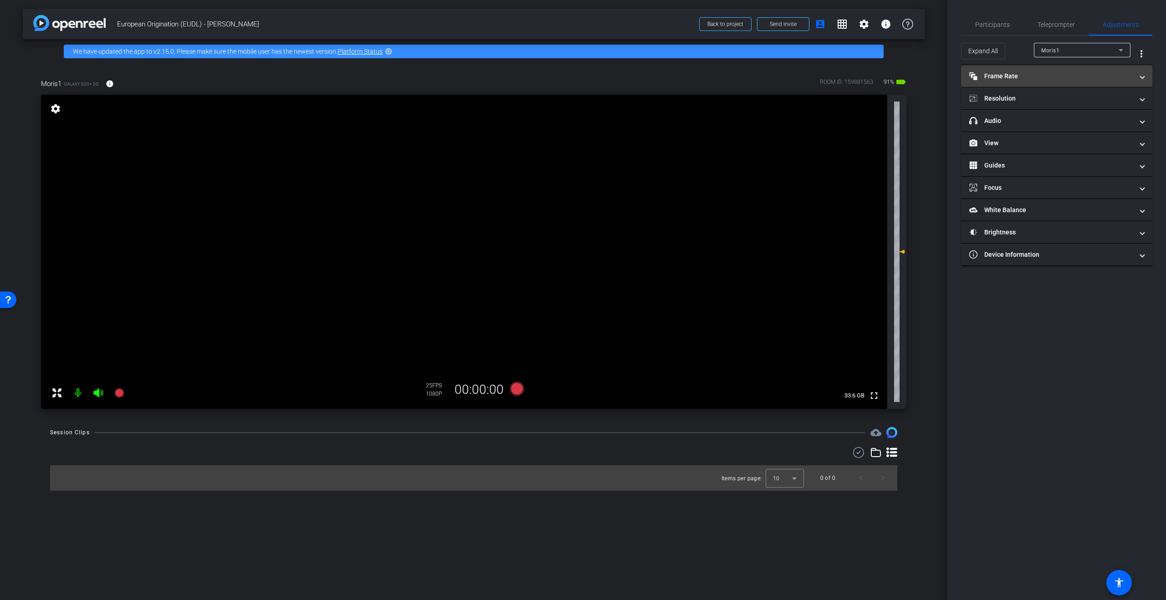
click at [1096, 72] on mat-panel-title "Frame Rate Frame Rate" at bounding box center [1051, 77] width 164 height 10
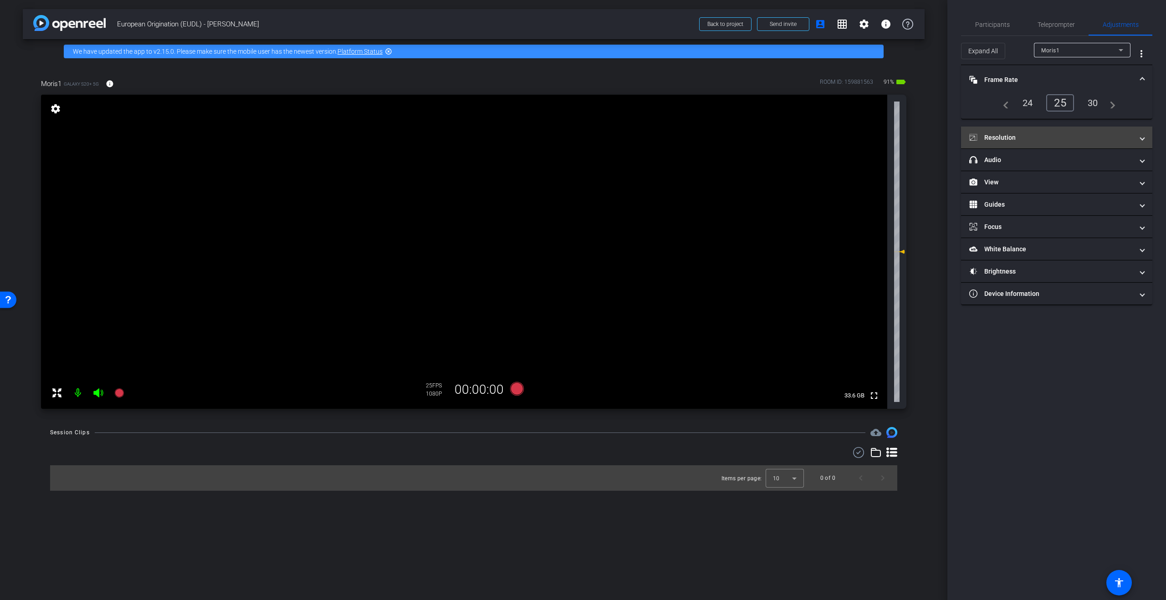
click at [1081, 141] on mat-panel-title "Resolution" at bounding box center [1051, 138] width 164 height 10
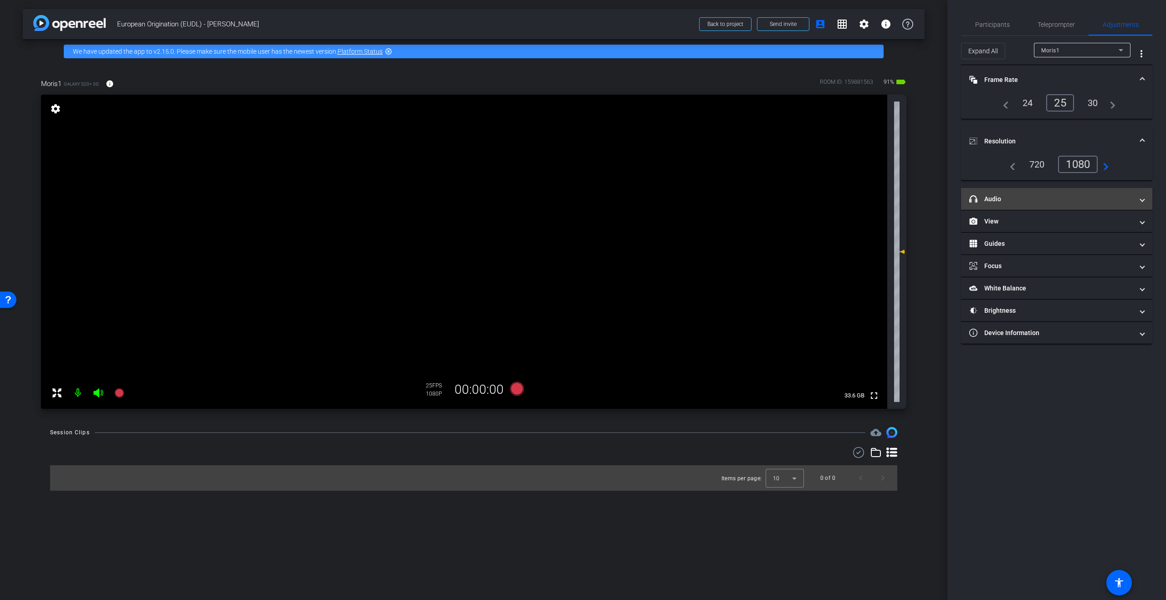
click at [1065, 189] on mat-expansion-panel-header "headphone icon Audio" at bounding box center [1056, 199] width 191 height 22
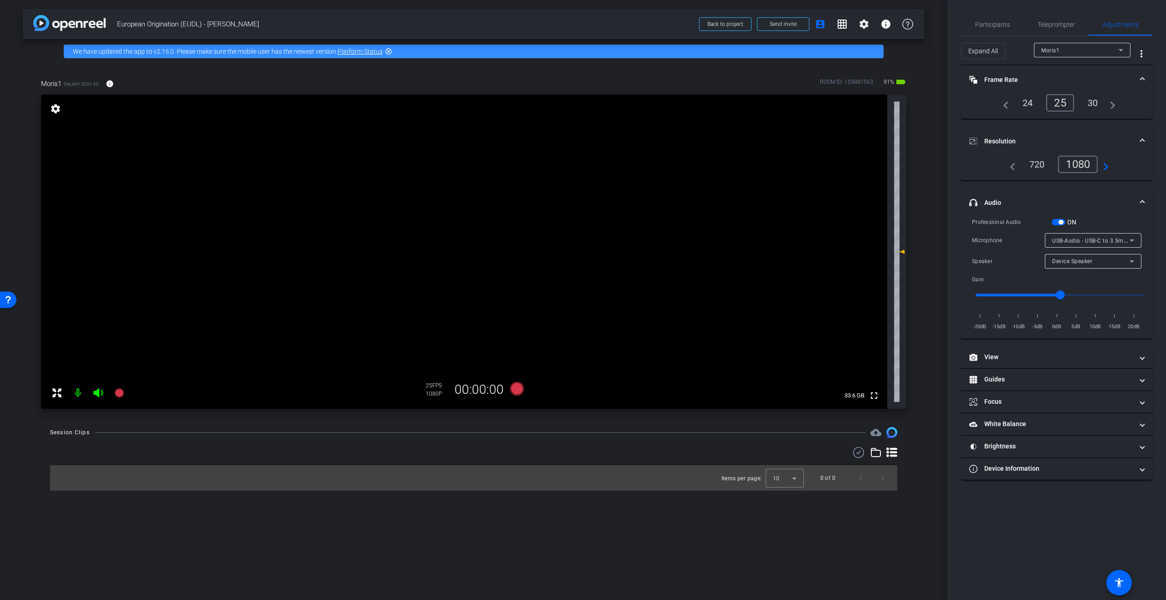
click at [80, 391] on mat-icon at bounding box center [78, 393] width 18 height 18
click at [77, 394] on mat-icon at bounding box center [78, 393] width 18 height 18
click at [1006, 31] on span "Participants" at bounding box center [992, 25] width 35 height 22
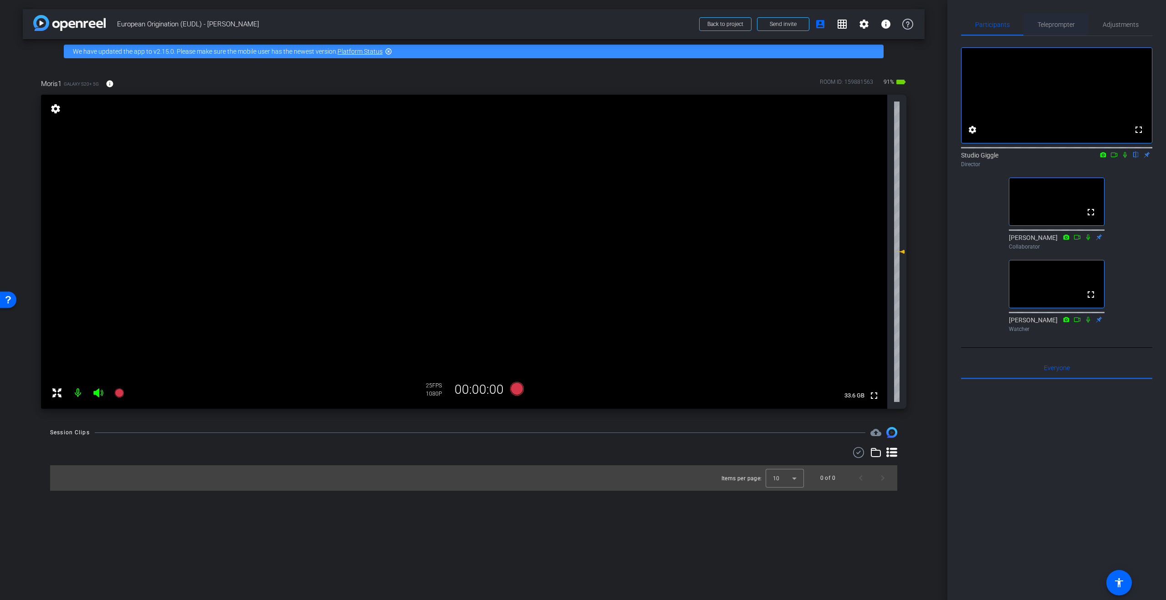
click at [1050, 24] on span "Teleprompter" at bounding box center [1056, 24] width 37 height 6
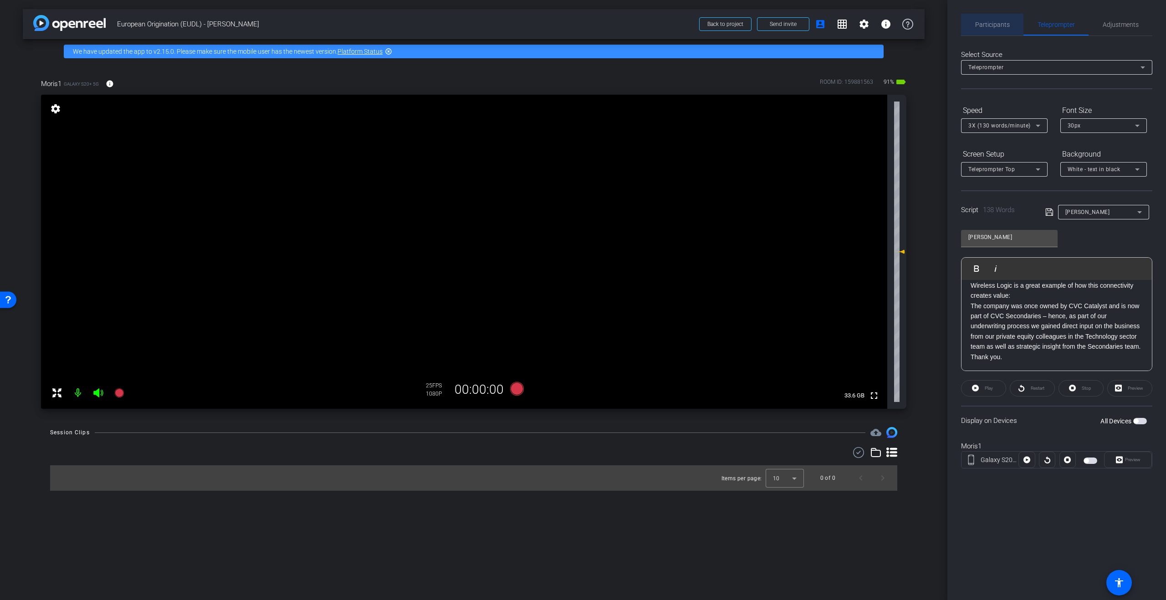
click at [987, 25] on span "Participants" at bounding box center [992, 24] width 35 height 6
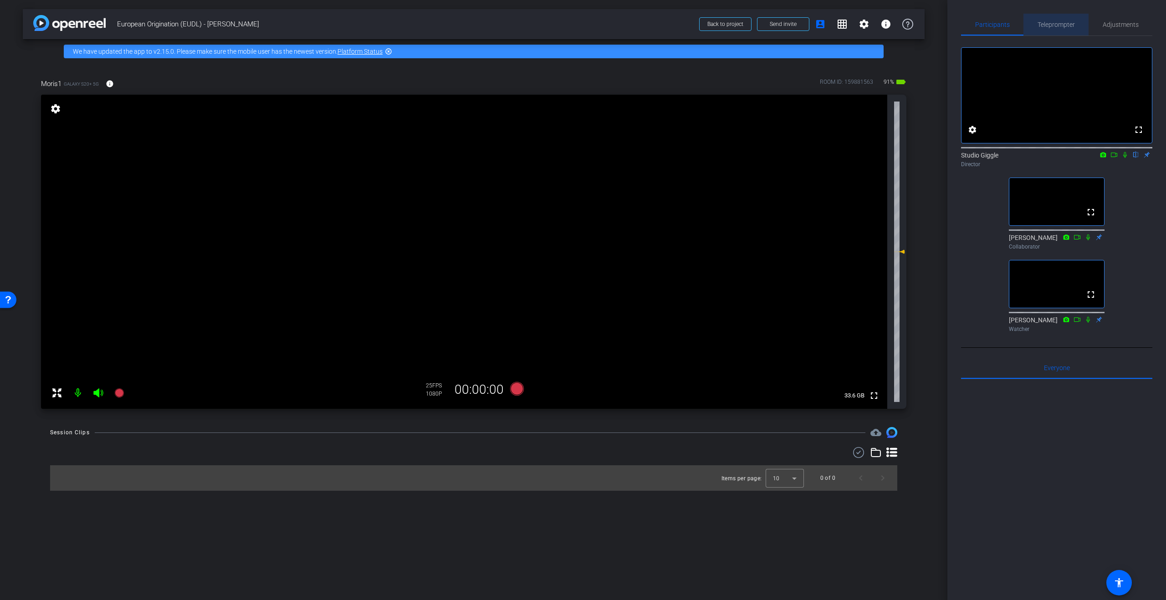
click at [1058, 25] on span "Teleprompter" at bounding box center [1056, 24] width 37 height 6
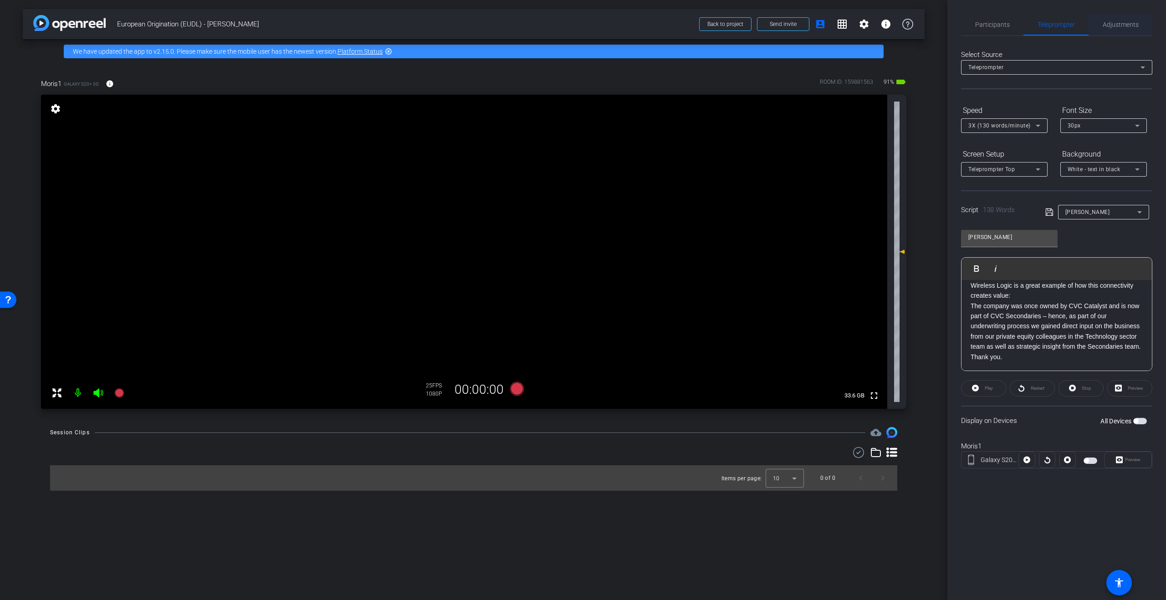
click at [1118, 26] on span "Adjustments" at bounding box center [1121, 24] width 36 height 6
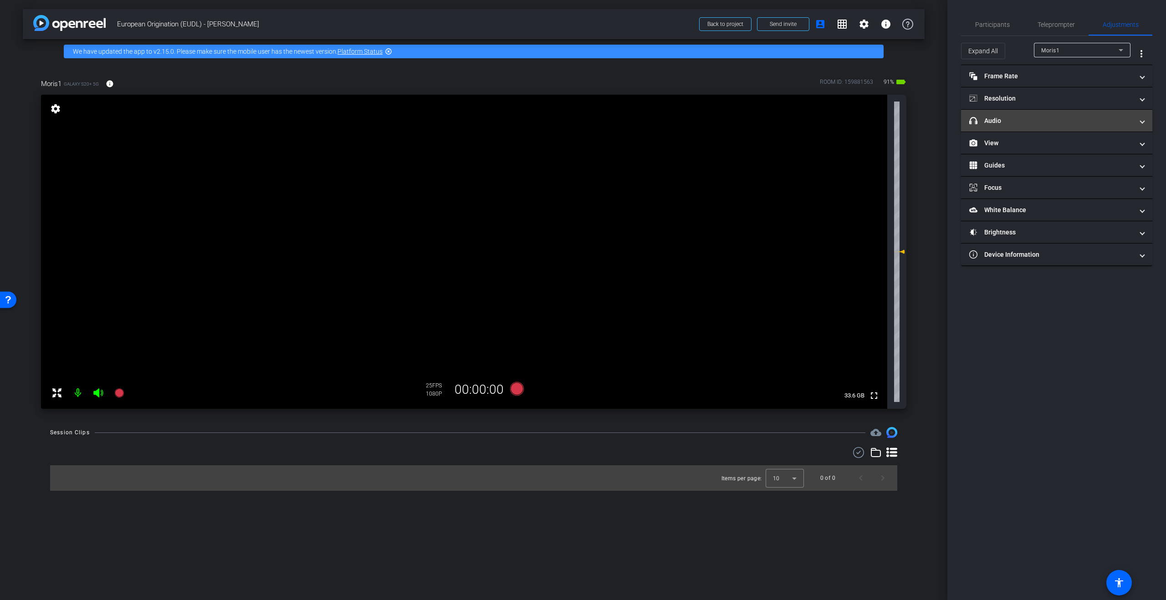
click at [1036, 124] on mat-panel-title "headphone icon Audio" at bounding box center [1051, 121] width 164 height 10
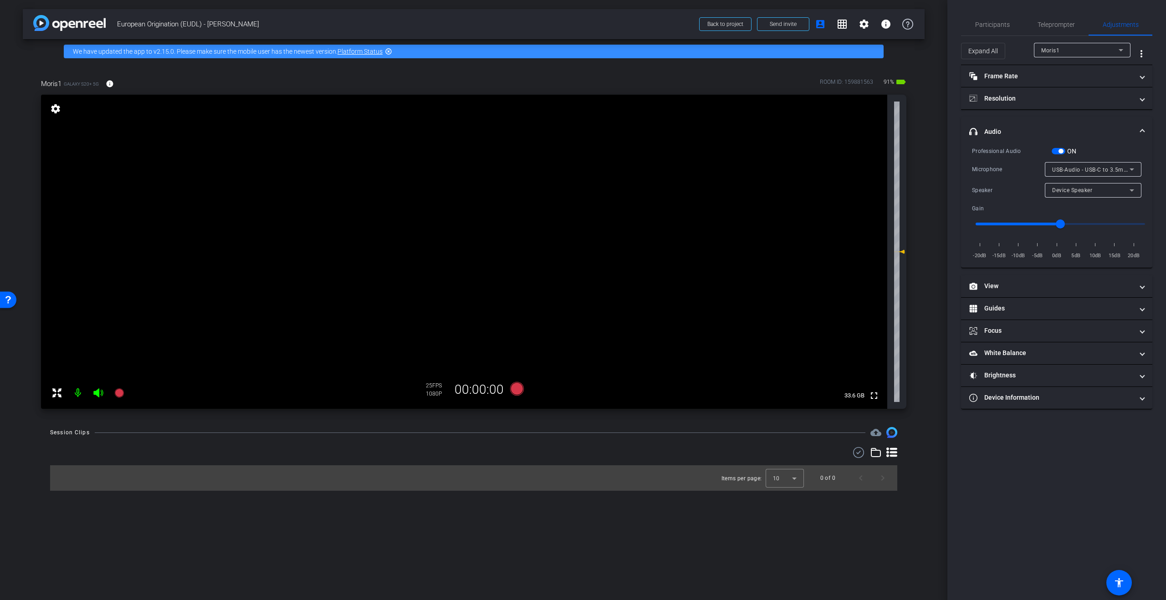
click at [1138, 168] on div "USB-Audio - USB-C to 3.5mm Headphone Jack A" at bounding box center [1093, 169] width 97 height 15
click at [1131, 169] on div at bounding box center [583, 300] width 1166 height 600
click at [1064, 29] on span "Teleprompter" at bounding box center [1056, 25] width 37 height 22
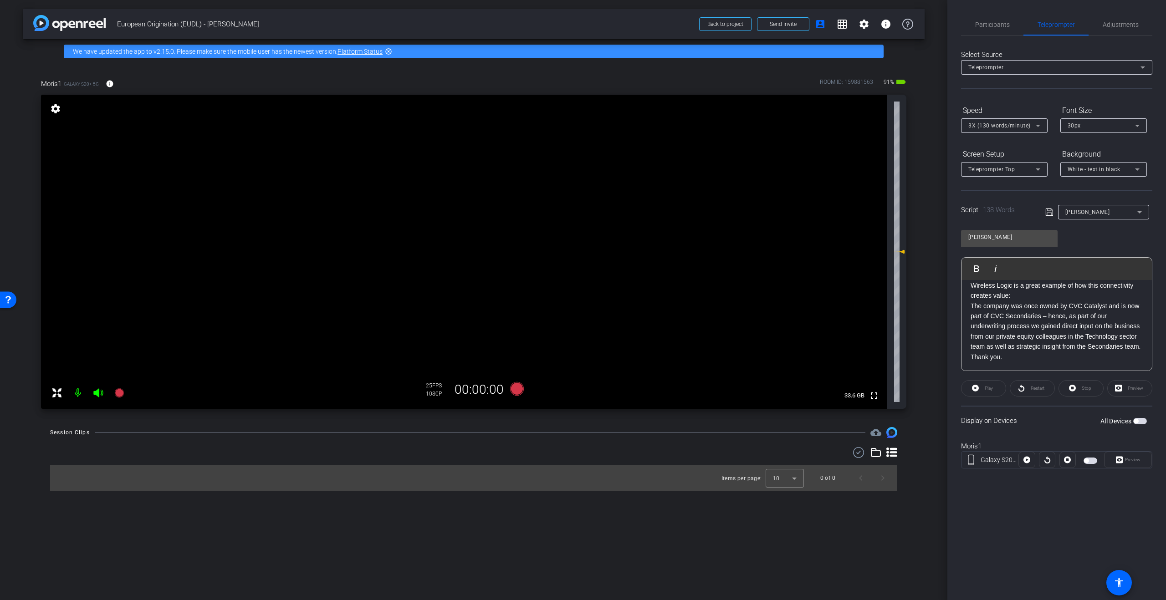
click at [1137, 420] on span "button" at bounding box center [1136, 421] width 5 height 5
click at [995, 391] on span at bounding box center [983, 389] width 44 height 22
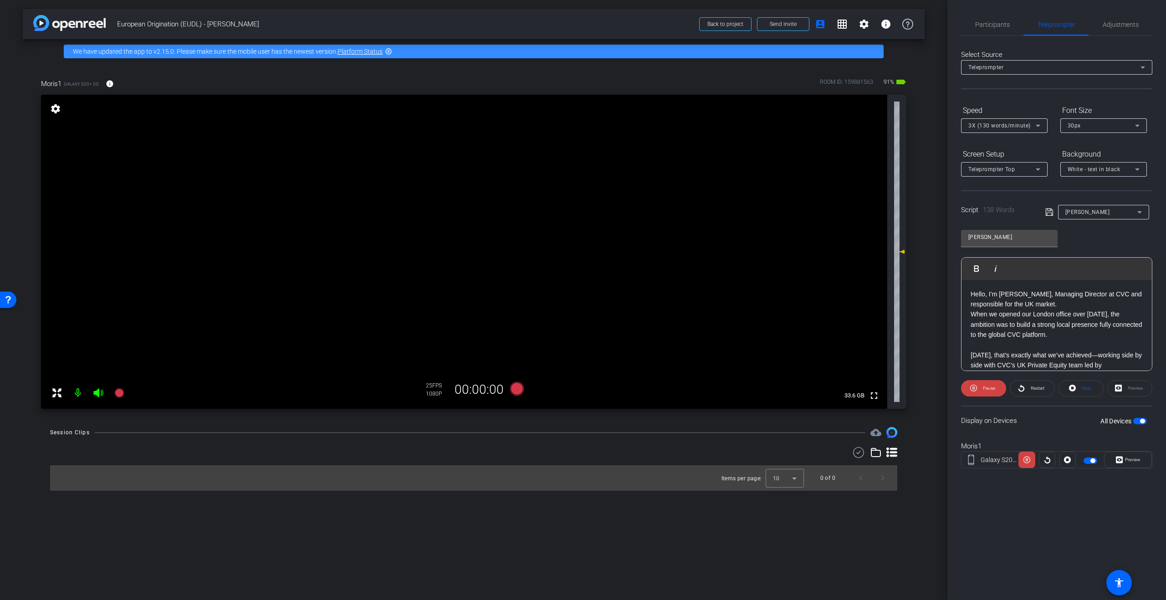
click at [1139, 389] on div "Preview" at bounding box center [1129, 388] width 45 height 16
click at [1131, 463] on span "Preview" at bounding box center [1132, 460] width 18 height 13
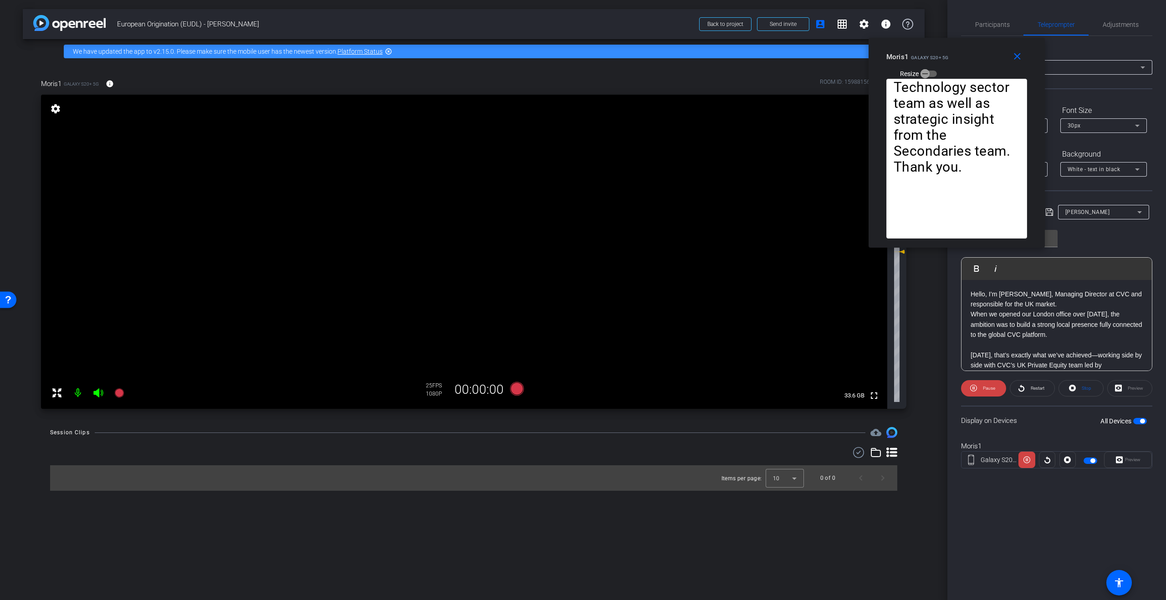
drag, startPoint x: 581, startPoint y: 209, endPoint x: 966, endPoint y: 47, distance: 416.9
click at [966, 49] on div "Moris1 Galaxy S20+ 5G Resize" at bounding box center [960, 65] width 148 height 32
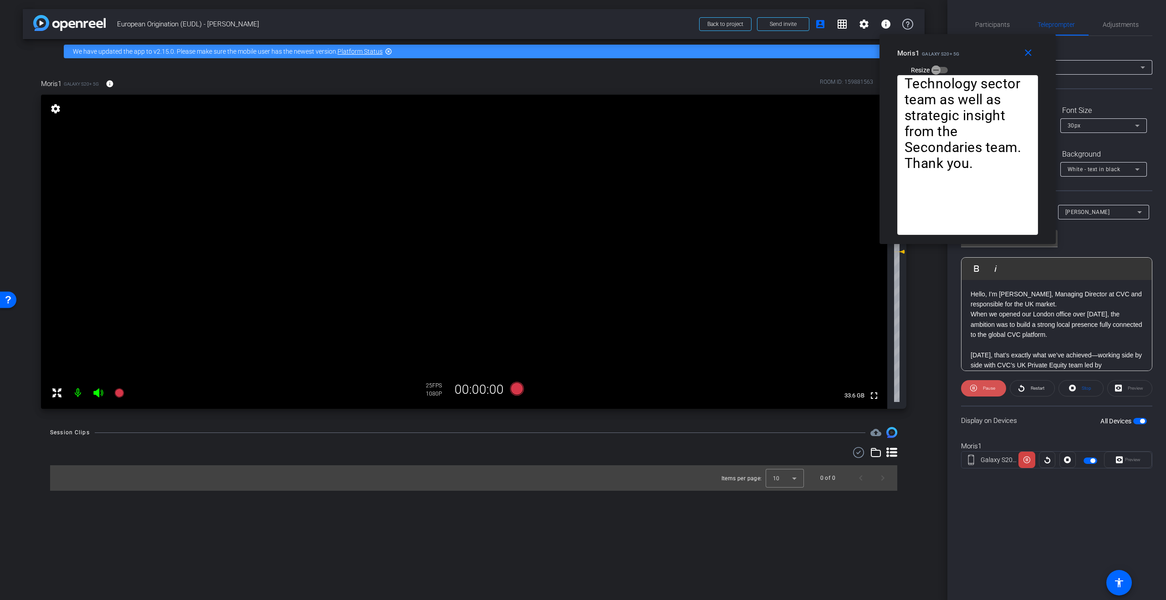
click at [989, 388] on span "Pause" at bounding box center [989, 388] width 12 height 5
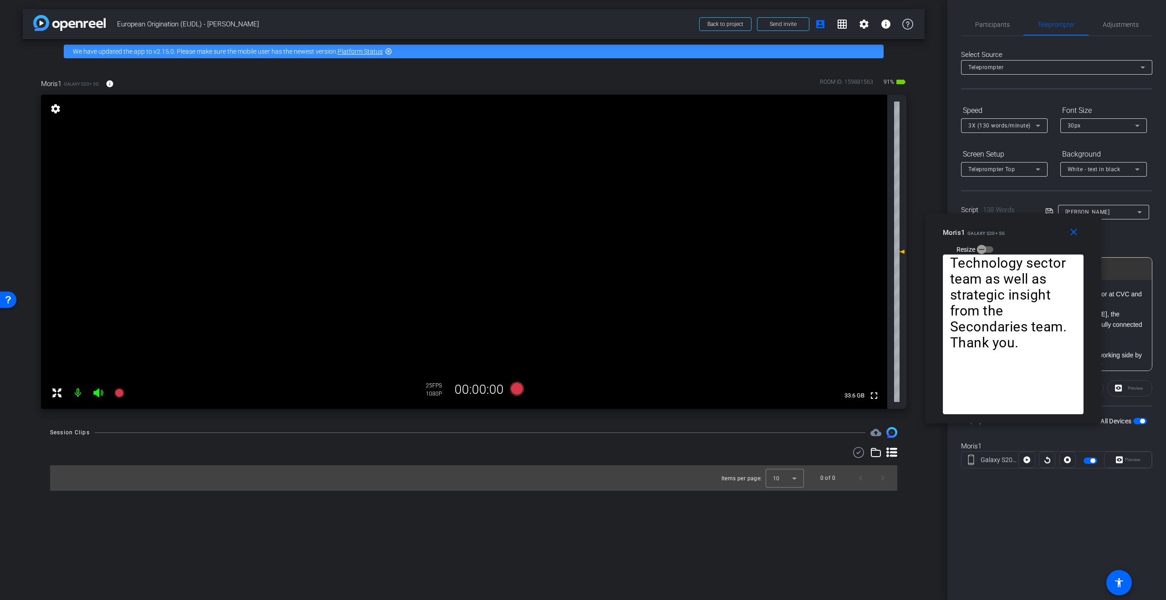
drag, startPoint x: 959, startPoint y: 50, endPoint x: 1004, endPoint y: 270, distance: 224.1
click at [1004, 257] on div "Moris1 Galaxy S20+ 5G Resize" at bounding box center [1017, 241] width 148 height 32
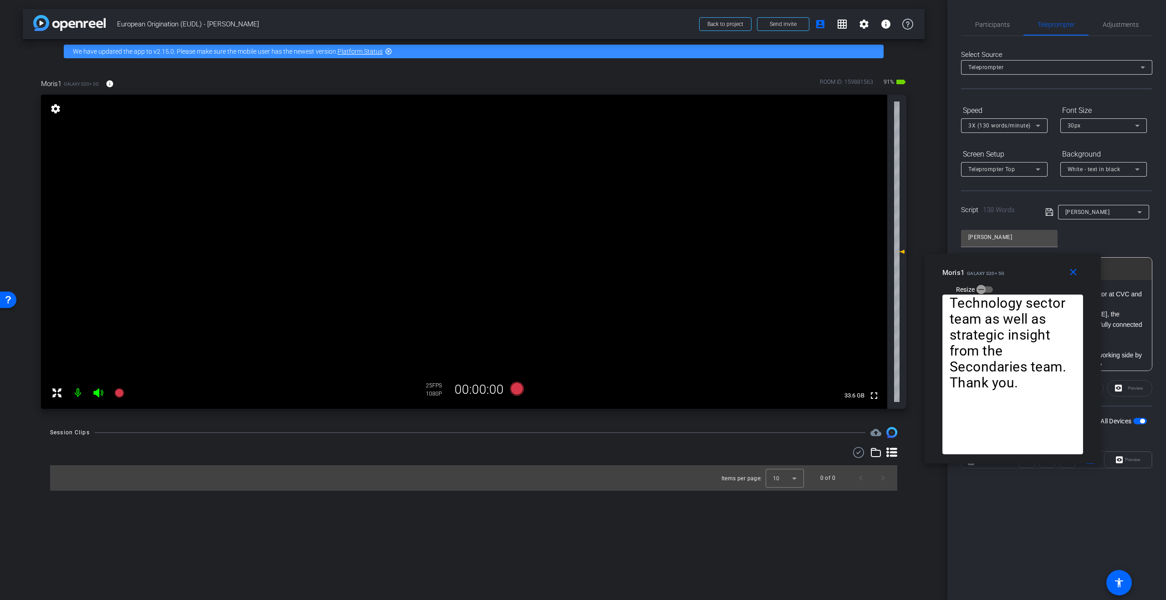
click at [1014, 128] on span "3X (130 words/minute)" at bounding box center [999, 126] width 62 height 6
click at [1007, 192] on span "4X (140 words/minute)" at bounding box center [999, 187] width 63 height 11
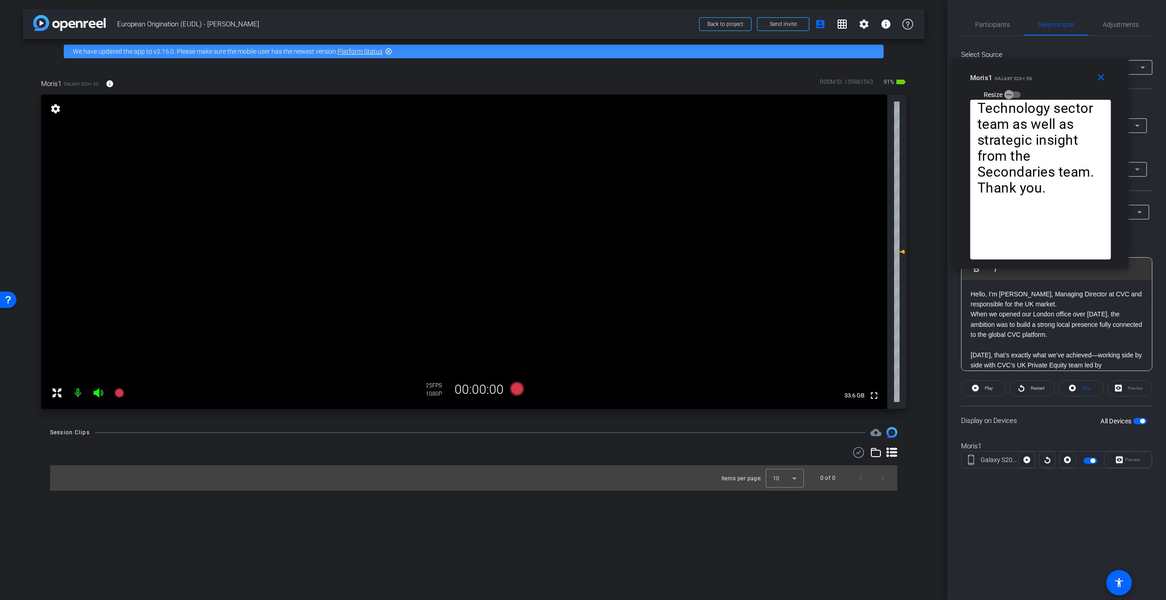
drag, startPoint x: 1025, startPoint y: 281, endPoint x: 1052, endPoint y: 86, distance: 197.7
click at [1052, 86] on div "Moris1 Galaxy S20+ 5G Resize" at bounding box center [1044, 86] width 148 height 32
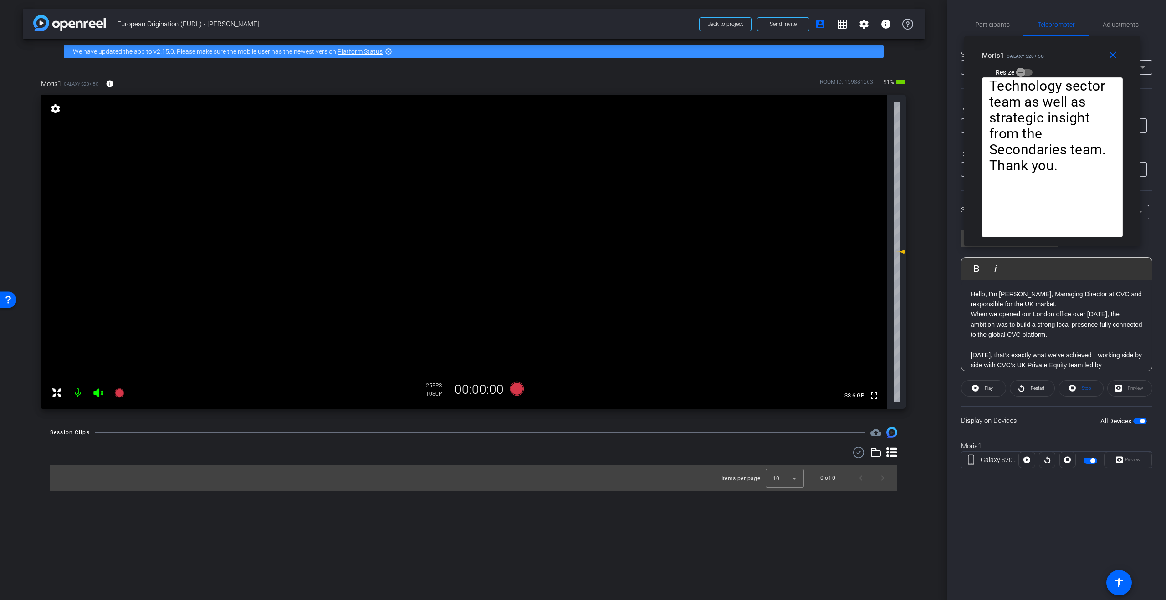
drag, startPoint x: 1048, startPoint y: 84, endPoint x: 1069, endPoint y: 81, distance: 21.6
click at [1062, 64] on div "Moris1 Galaxy S20+ 5G Resize" at bounding box center [1056, 63] width 148 height 32
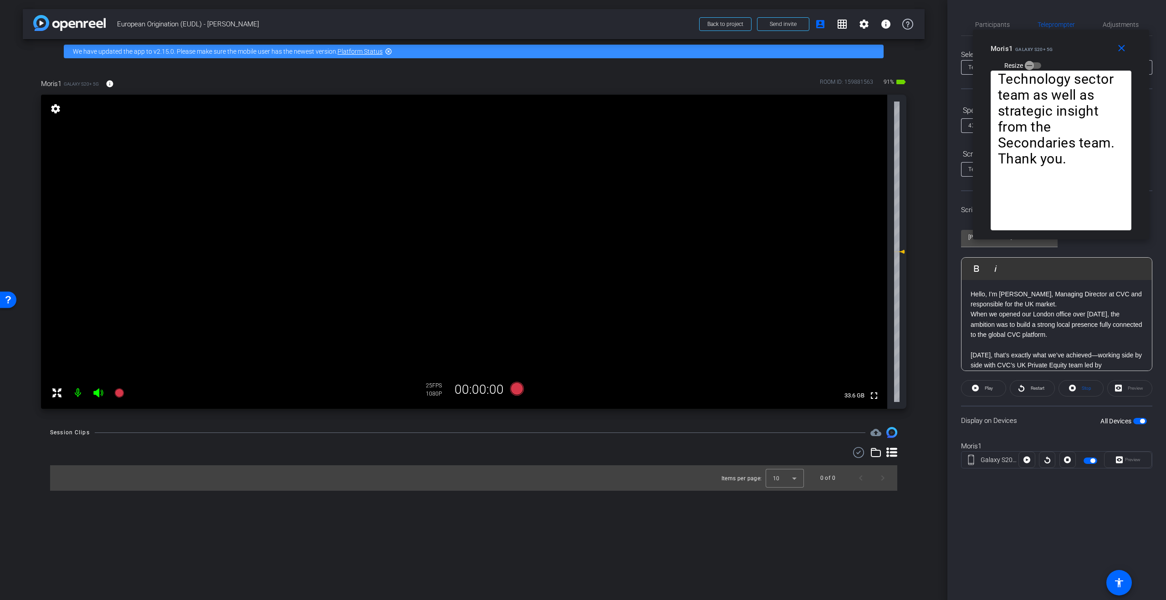
drag, startPoint x: 1062, startPoint y: 77, endPoint x: 1069, endPoint y: 69, distance: 11.0
click at [1069, 69] on div "Moris1 Galaxy S20+ 5G Resize" at bounding box center [1065, 57] width 148 height 32
click at [999, 21] on span "Participants" at bounding box center [992, 24] width 35 height 6
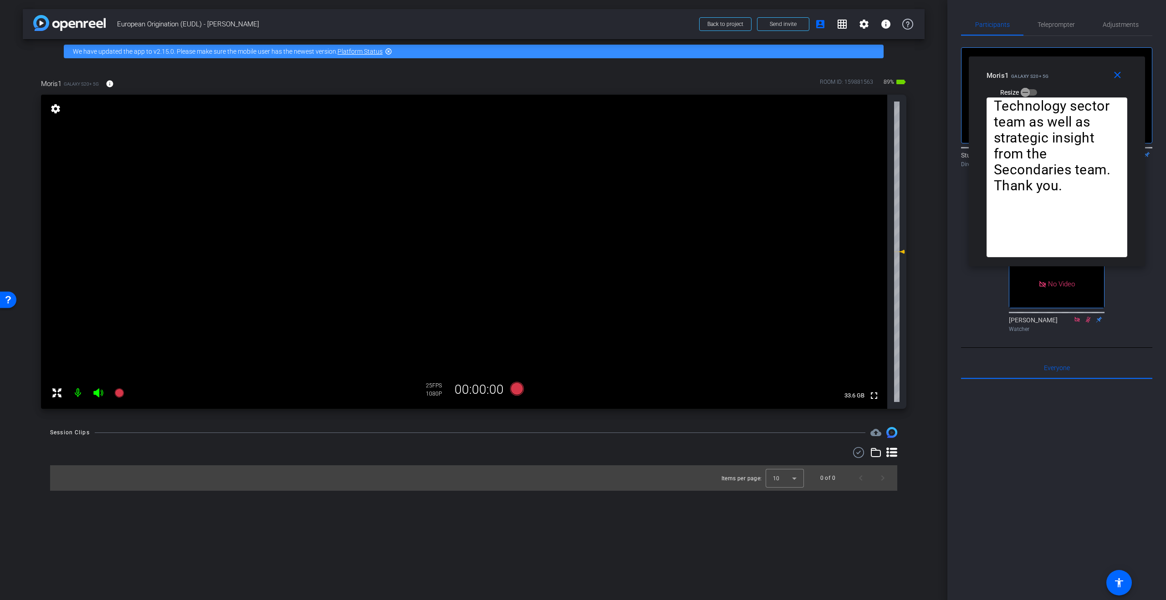
drag, startPoint x: 1072, startPoint y: 56, endPoint x: 1068, endPoint y: 83, distance: 27.2
click at [1068, 83] on div "Moris1 Galaxy S20+ 5G Resize" at bounding box center [1061, 83] width 148 height 32
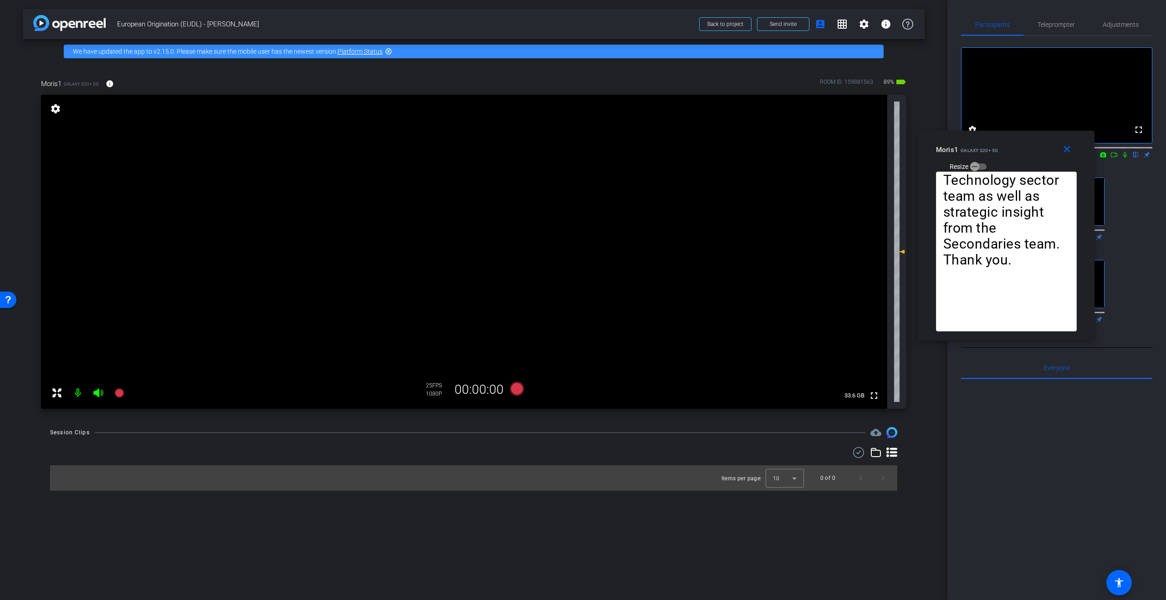
drag, startPoint x: 1069, startPoint y: 81, endPoint x: 1018, endPoint y: 155, distance: 89.8
click at [1018, 155] on div "Moris1 Galaxy S20+ 5G Resize" at bounding box center [1010, 158] width 148 height 32
drag, startPoint x: 1052, startPoint y: 18, endPoint x: 1056, endPoint y: 32, distance: 14.7
click at [1052, 18] on span "Teleprompter" at bounding box center [1056, 25] width 37 height 22
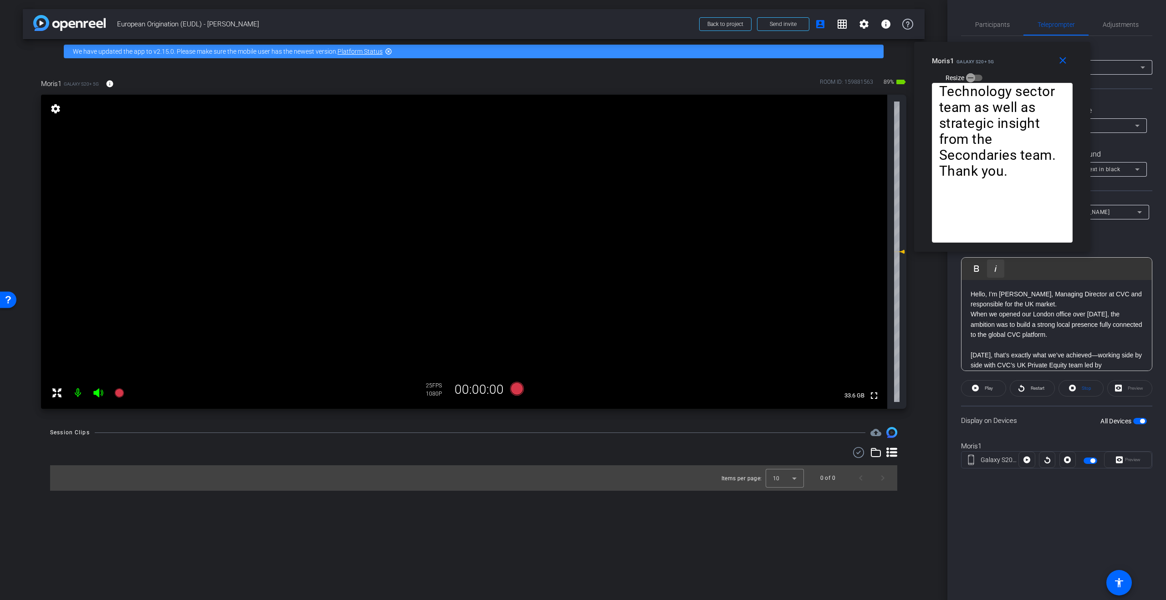
drag, startPoint x: 1029, startPoint y: 166, endPoint x: 987, endPoint y: 271, distance: 112.8
click at [1025, 77] on div "Moris1 Galaxy S20+ 5G Resize" at bounding box center [1006, 69] width 148 height 32
click at [974, 294] on p "Hello, I’m Moris Nachmias, Managing Director at CVC and responsible for the UK …" at bounding box center [1057, 299] width 172 height 20
click at [972, 295] on p "Hello, I’m Moris Nachmias, Managing Director at CVC and responsible for the UK …" at bounding box center [1057, 299] width 172 height 20
click at [511, 389] on icon at bounding box center [517, 389] width 22 height 16
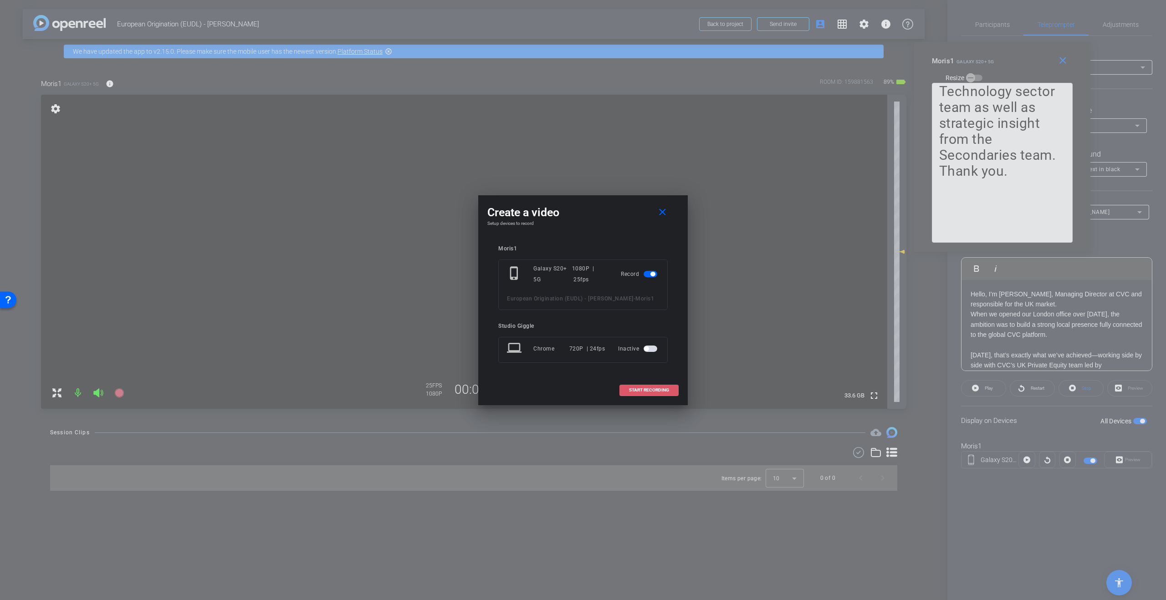
click at [656, 391] on span "START RECORDING" at bounding box center [649, 390] width 40 height 5
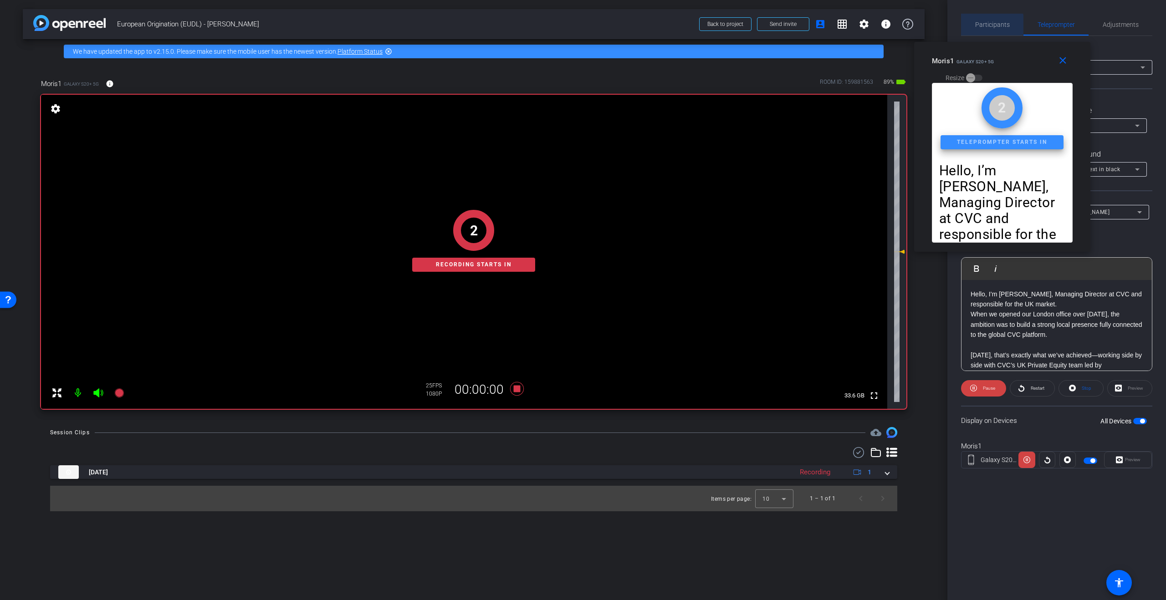
click at [992, 25] on span "Participants" at bounding box center [992, 24] width 35 height 6
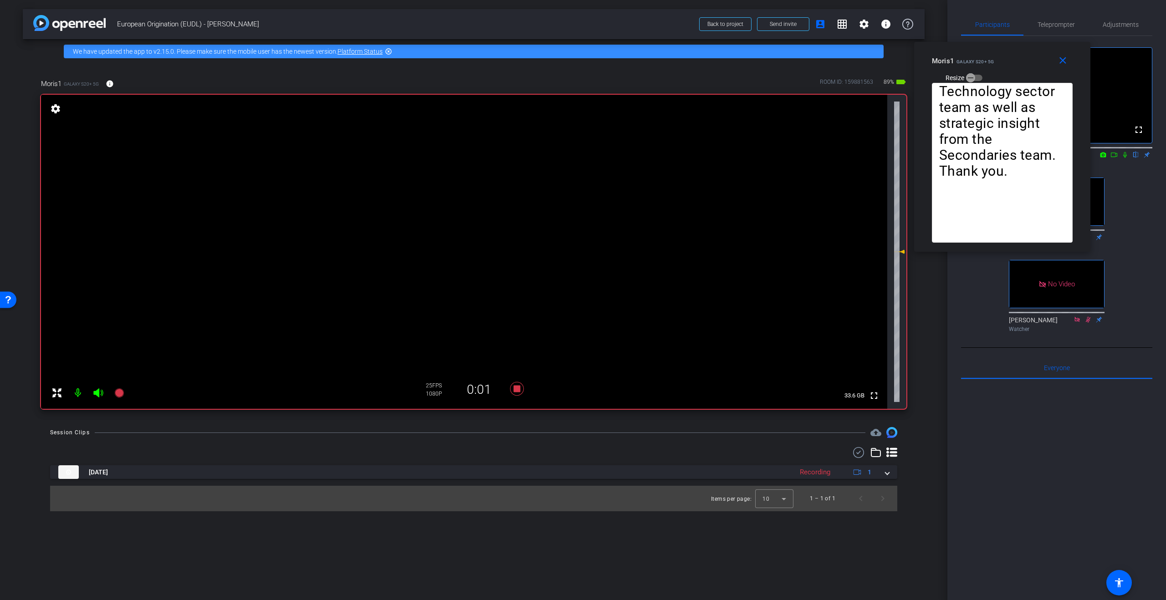
click at [1123, 158] on icon at bounding box center [1124, 155] width 7 height 6
click at [1116, 157] on icon at bounding box center [1114, 155] width 6 height 5
click at [519, 389] on icon at bounding box center [517, 389] width 14 height 14
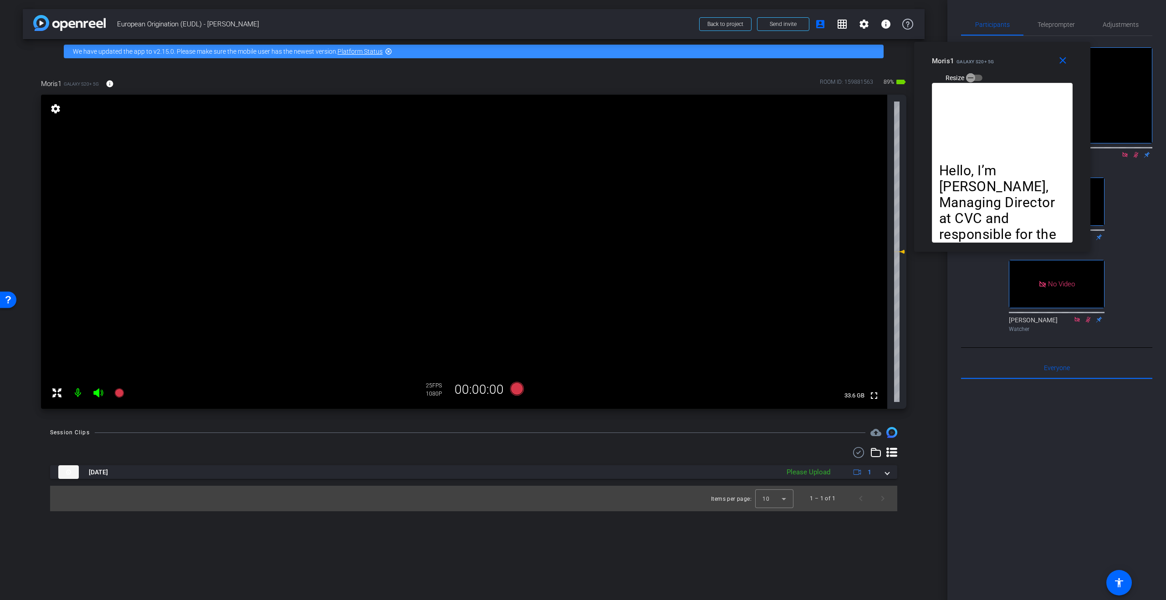
click at [1133, 158] on icon at bounding box center [1135, 155] width 7 height 6
click at [1063, 27] on span "Teleprompter" at bounding box center [1056, 24] width 37 height 6
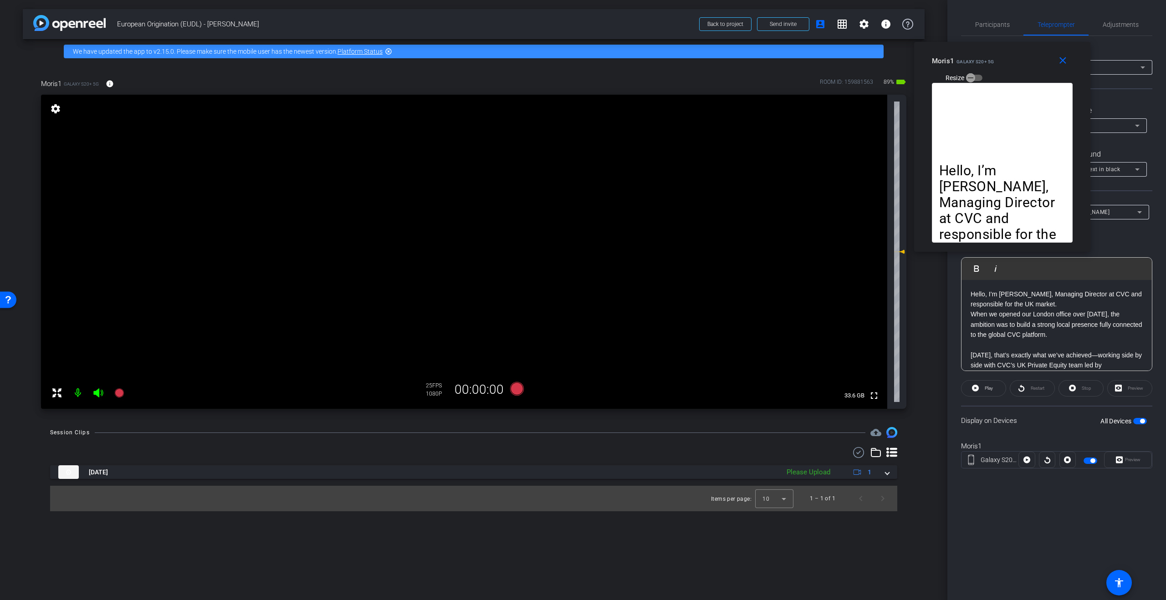
click at [972, 294] on p "Hello, I’m Moris Nachmias, Managing Director at CVC and responsible for the UK …" at bounding box center [1057, 299] width 172 height 20
click at [1031, 391] on div "Restart" at bounding box center [1032, 388] width 45 height 16
click at [1050, 462] on div at bounding box center [1047, 460] width 16 height 16
click at [999, 25] on span "Participants" at bounding box center [992, 24] width 35 height 6
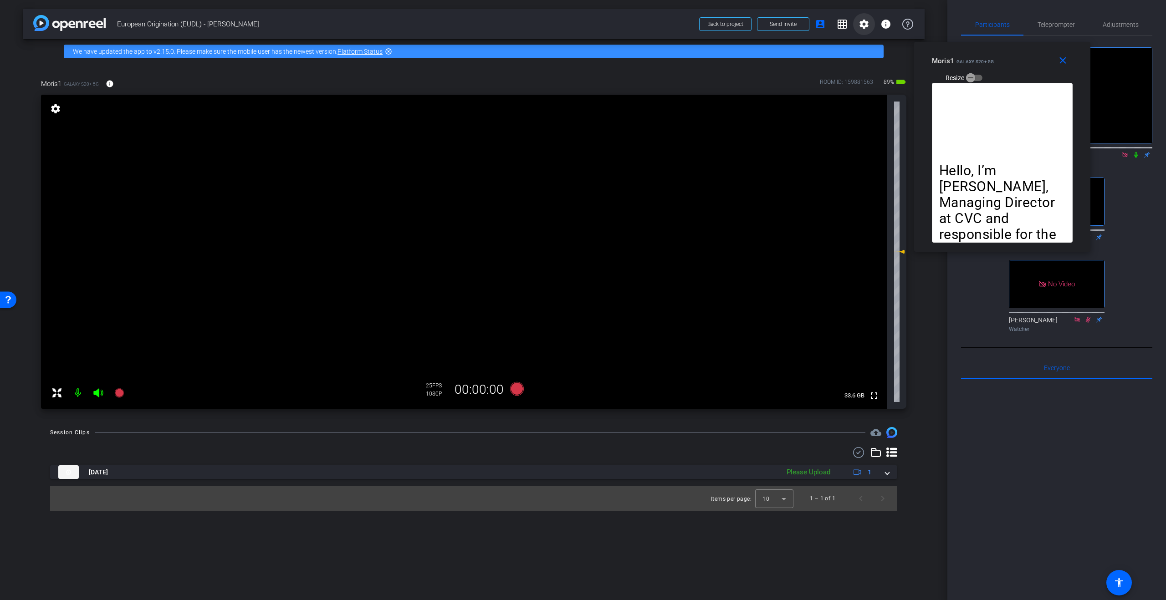
click at [866, 27] on mat-icon "settings" at bounding box center [864, 24] width 11 height 11
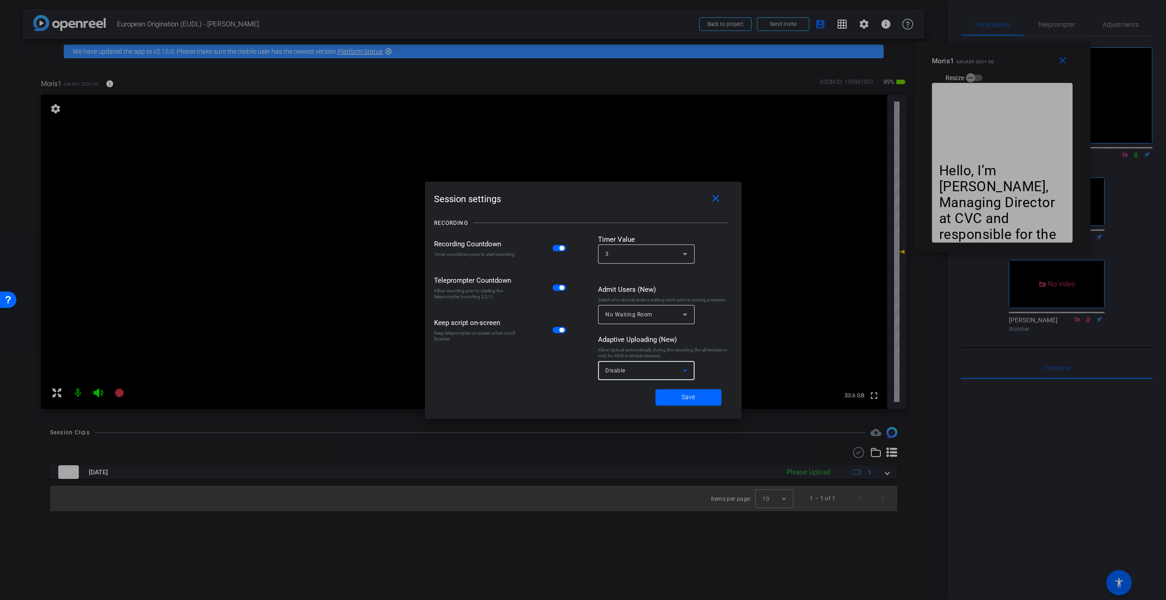
click at [654, 372] on div "Disable" at bounding box center [643, 370] width 77 height 11
click at [644, 418] on span "Mobile Devices" at bounding box center [626, 420] width 42 height 11
click at [711, 400] on span at bounding box center [688, 398] width 66 height 22
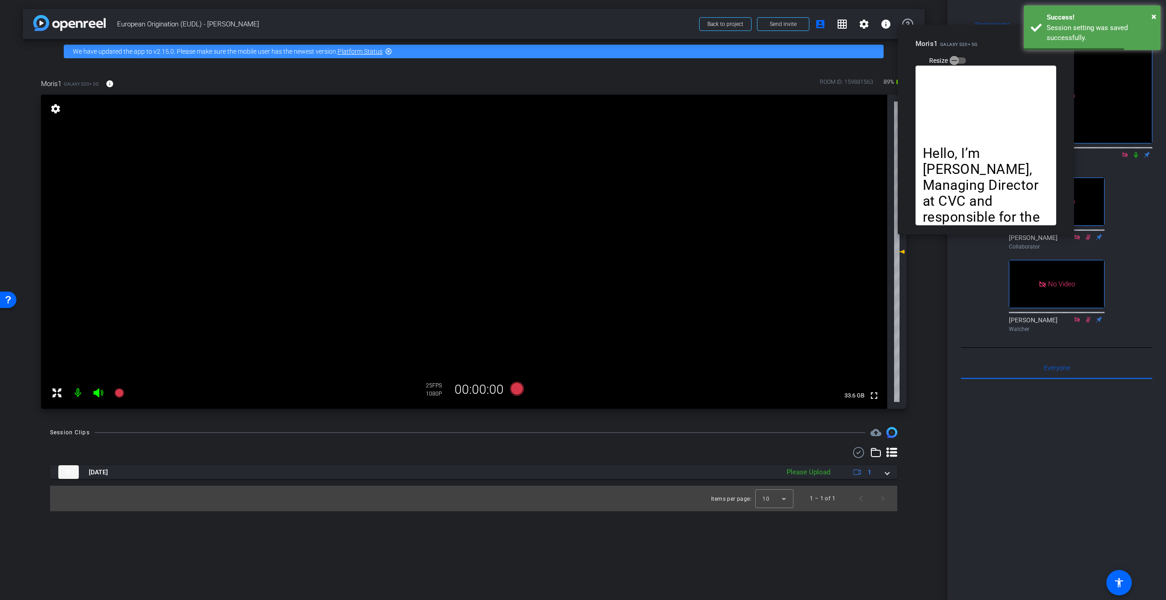
drag, startPoint x: 1025, startPoint y: 70, endPoint x: 1000, endPoint y: 58, distance: 27.9
click at [1002, 55] on div "Moris1 Galaxy S20+ 5G Resize" at bounding box center [989, 52] width 148 height 32
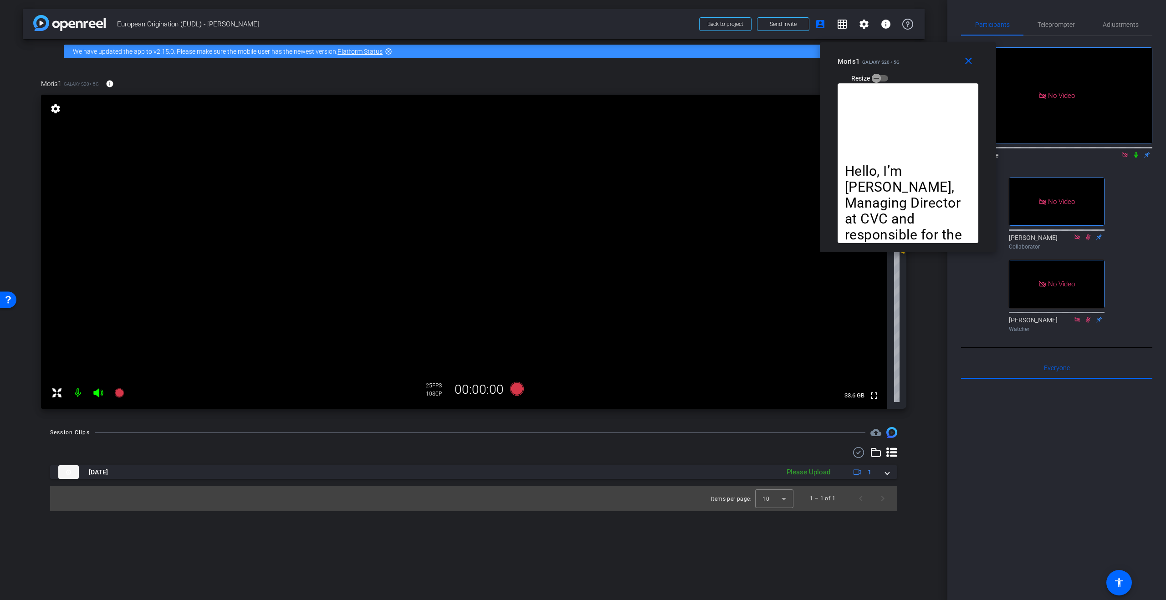
drag, startPoint x: 996, startPoint y: 61, endPoint x: 933, endPoint y: 77, distance: 64.4
click at [925, 77] on div "Moris1 Galaxy S20+ 5G Resize" at bounding box center [912, 69] width 148 height 32
click at [1064, 29] on span "Teleprompter" at bounding box center [1056, 25] width 37 height 22
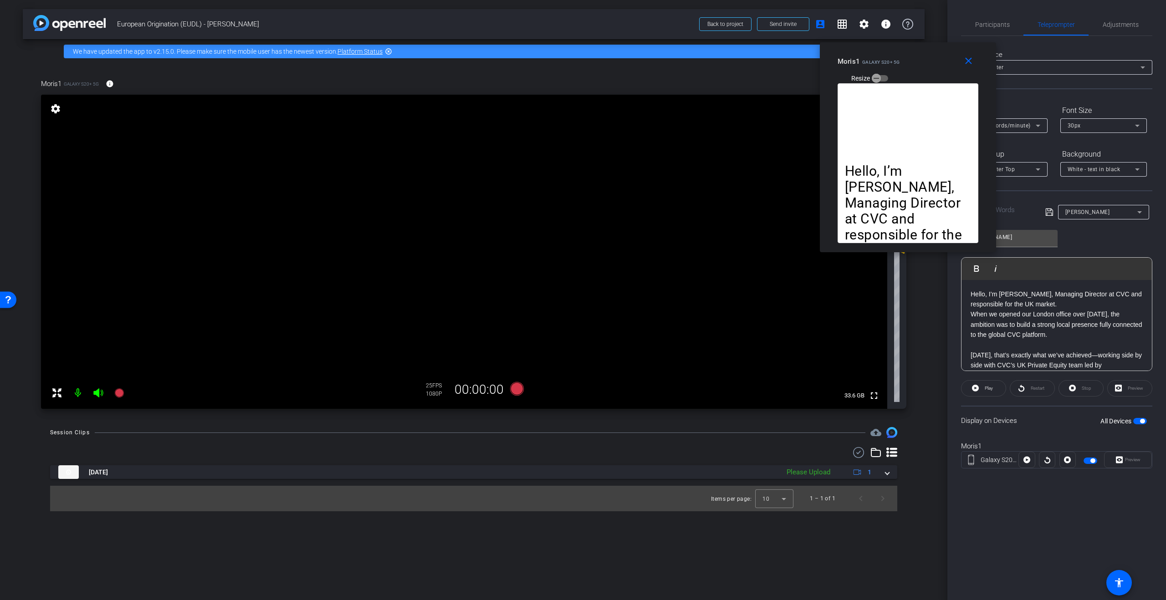
click at [972, 295] on p "Hello, I’m Moris Nachmias, Managing Director at CVC and responsible for the UK …" at bounding box center [1057, 299] width 172 height 20
click at [1064, 298] on p at bounding box center [1057, 294] width 172 height 10
click at [1068, 500] on div "Participants Teleprompter Adjustments Studio Giggle Director Jonathan Brigden C…" at bounding box center [1056, 300] width 219 height 600
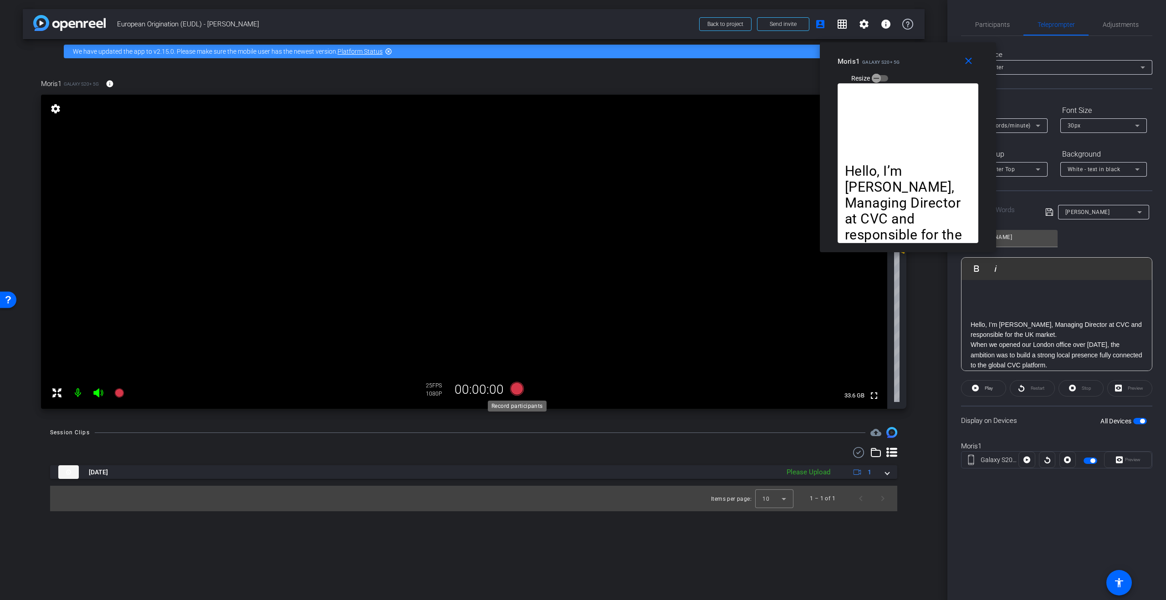
click at [508, 389] on icon at bounding box center [517, 389] width 22 height 16
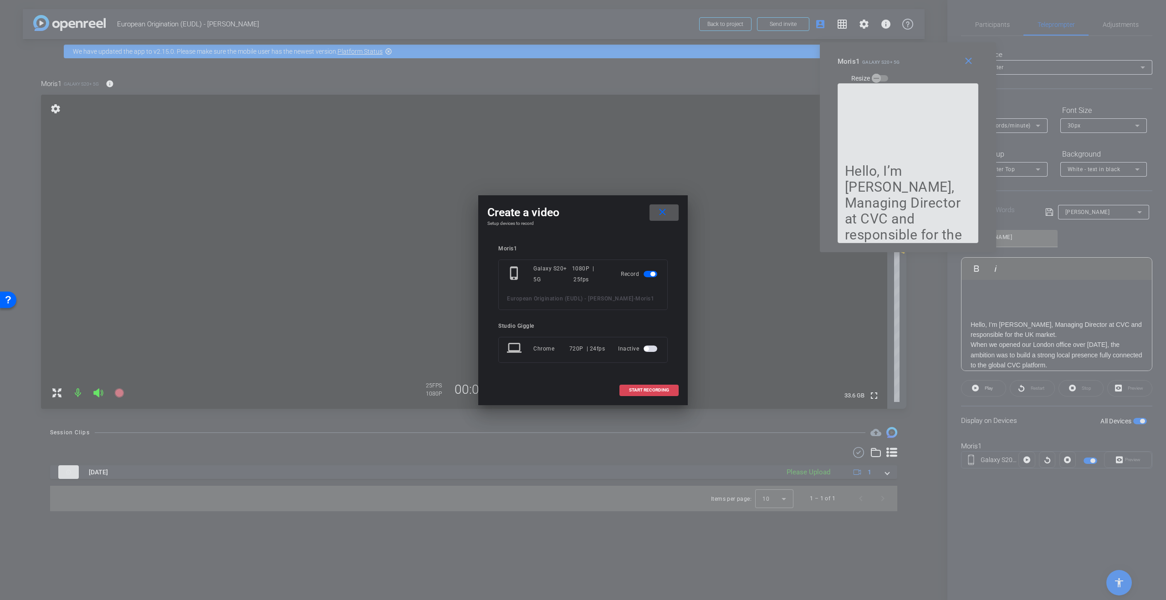
click at [655, 391] on span "START RECORDING" at bounding box center [649, 390] width 40 height 5
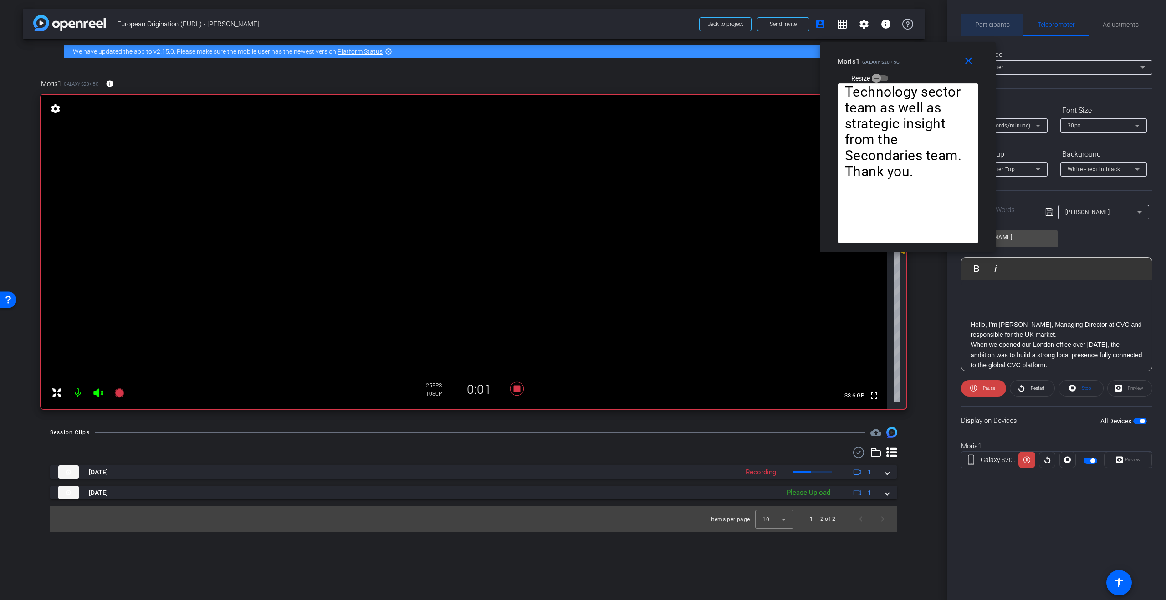
click at [998, 21] on span "Participants" at bounding box center [992, 24] width 35 height 6
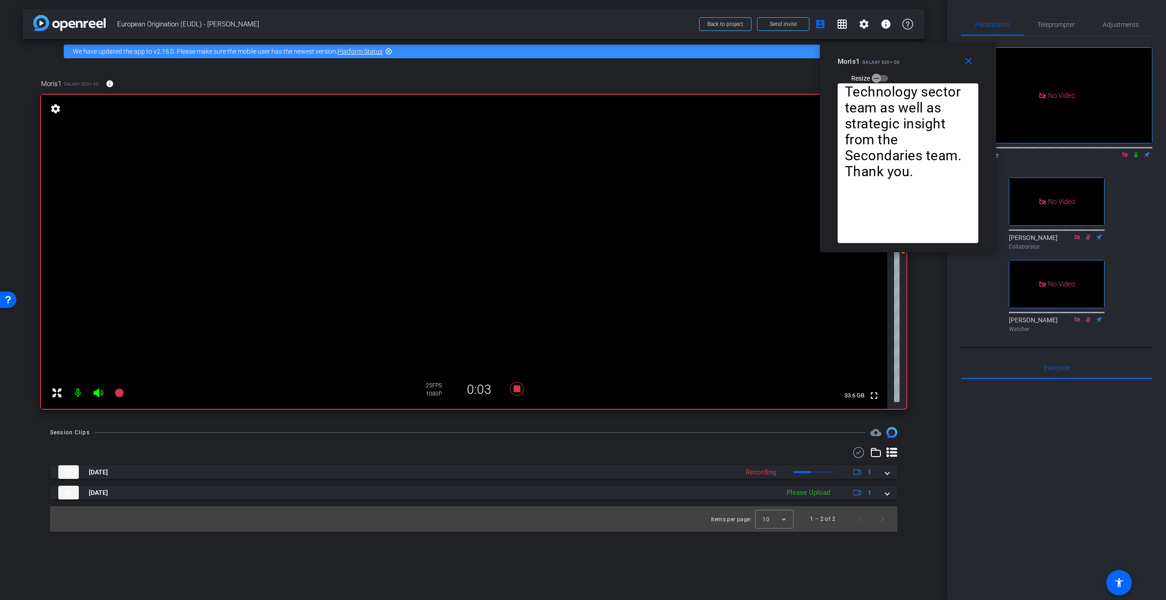
click at [1135, 152] on icon at bounding box center [1135, 155] width 7 height 6
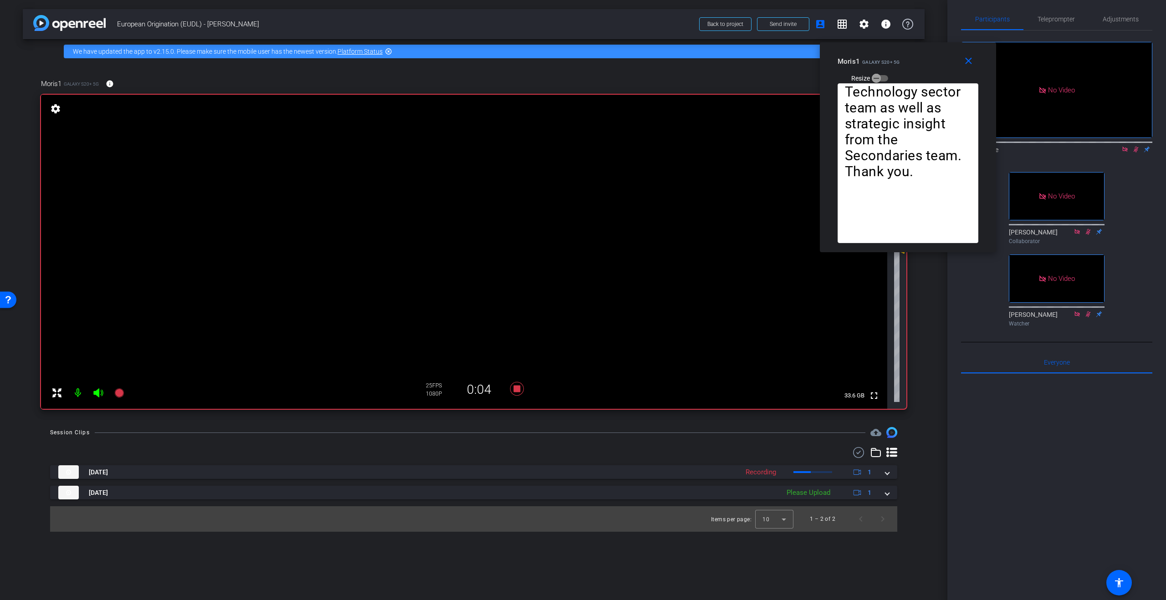
scroll to position [7, 0]
click at [1065, 19] on span "Teleprompter" at bounding box center [1056, 18] width 37 height 6
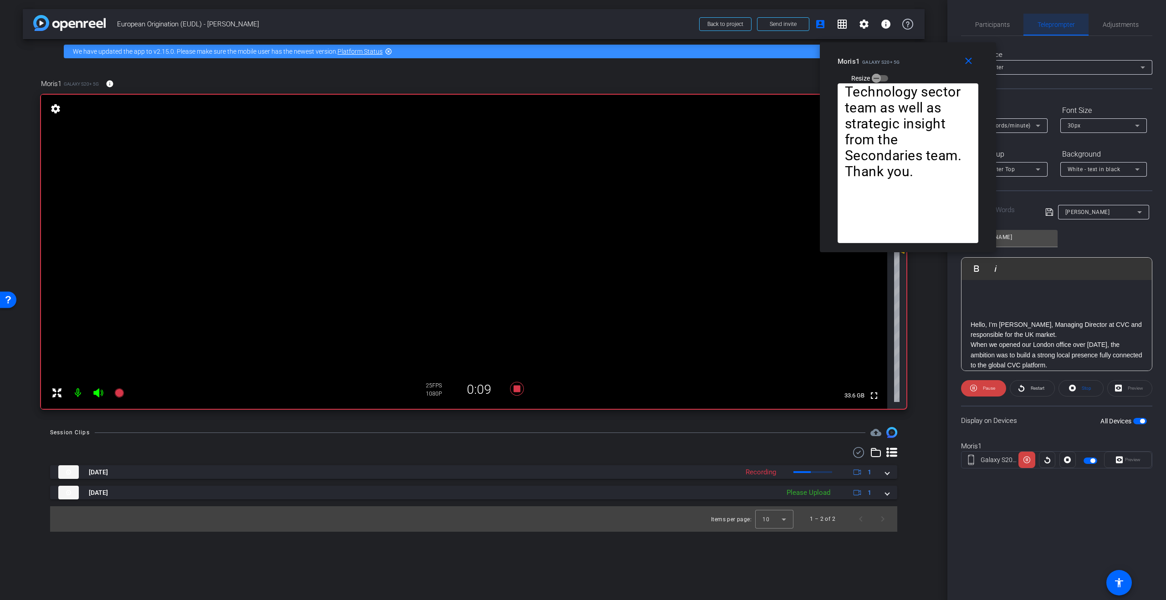
scroll to position [0, 0]
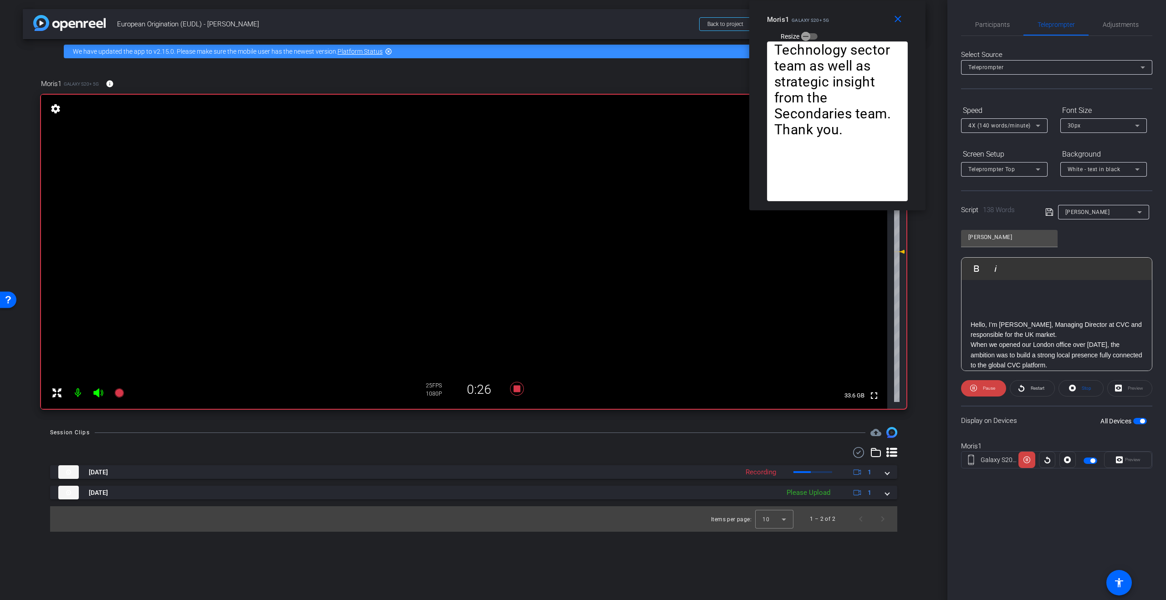
drag, startPoint x: 939, startPoint y: 73, endPoint x: 1013, endPoint y: 116, distance: 85.7
click at [868, 26] on div "Moris1 Galaxy S20+ 5G Resize" at bounding box center [841, 27] width 148 height 32
click at [1029, 122] on div "4X (140 words/minute)" at bounding box center [1001, 125] width 67 height 11
click at [1012, 174] on span "3X (130 words/minute)" at bounding box center [999, 173] width 63 height 11
click at [1033, 496] on div "Participants Teleprompter Adjustments Studio Giggle Director Jonathan Brigden C…" at bounding box center [1056, 300] width 219 height 600
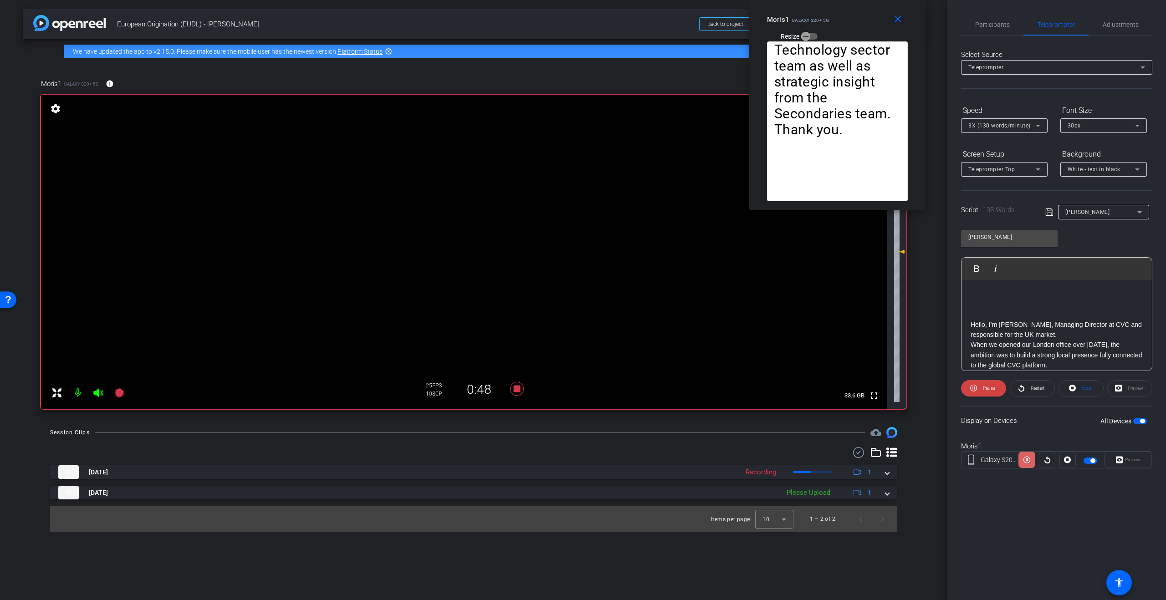
click at [1029, 460] on icon at bounding box center [1026, 460] width 7 height 7
click at [519, 387] on icon at bounding box center [517, 389] width 14 height 14
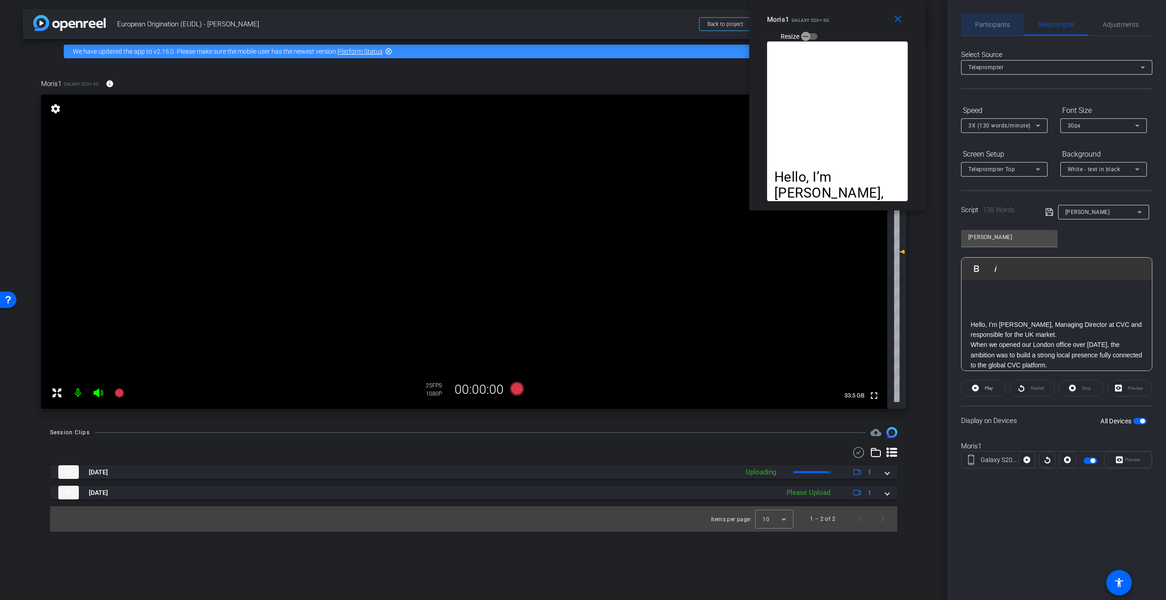
click at [996, 19] on span "Participants" at bounding box center [992, 25] width 35 height 22
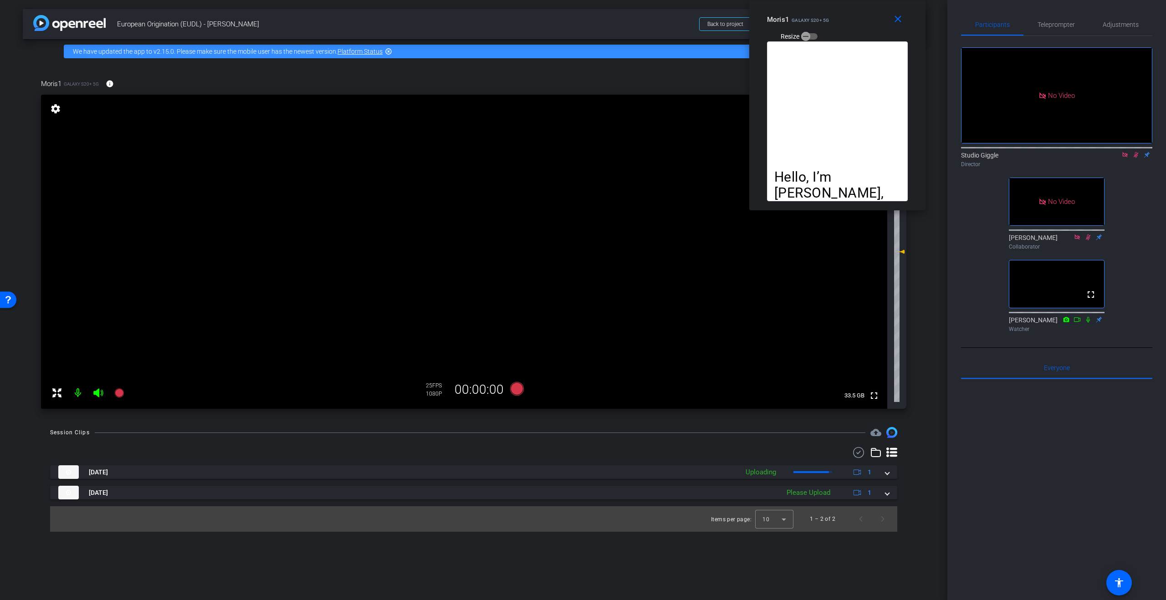
drag, startPoint x: 1134, startPoint y: 128, endPoint x: 1126, endPoint y: 129, distance: 7.8
click at [1134, 152] on icon at bounding box center [1135, 155] width 7 height 6
click at [1125, 152] on icon at bounding box center [1124, 155] width 7 height 6
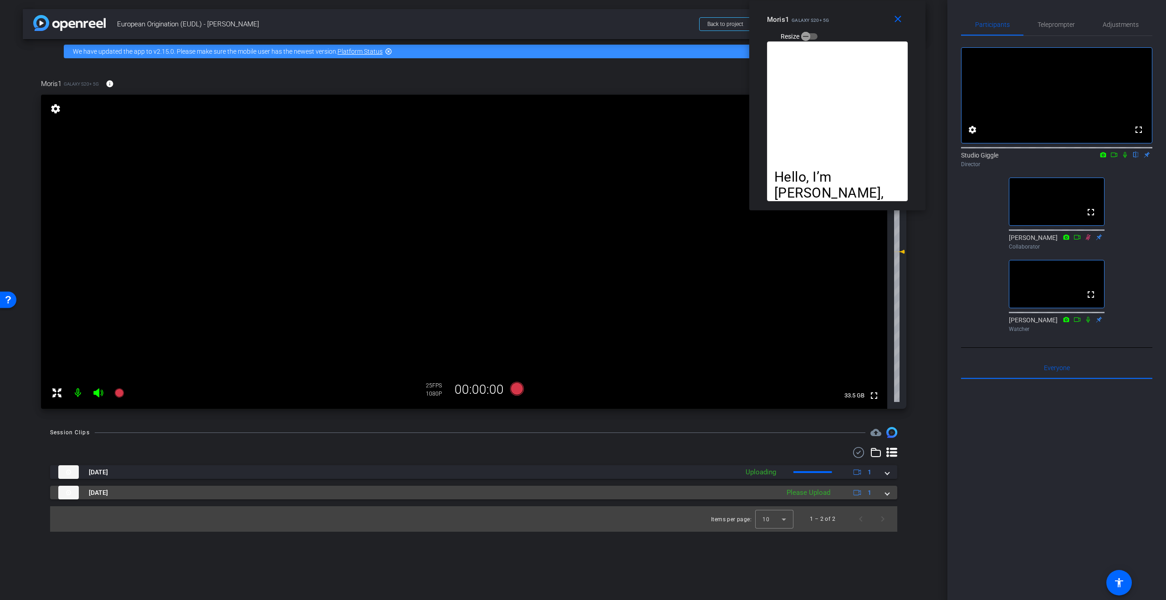
click at [880, 492] on div "Oct 3, 2025 Please Upload 1" at bounding box center [471, 493] width 827 height 14
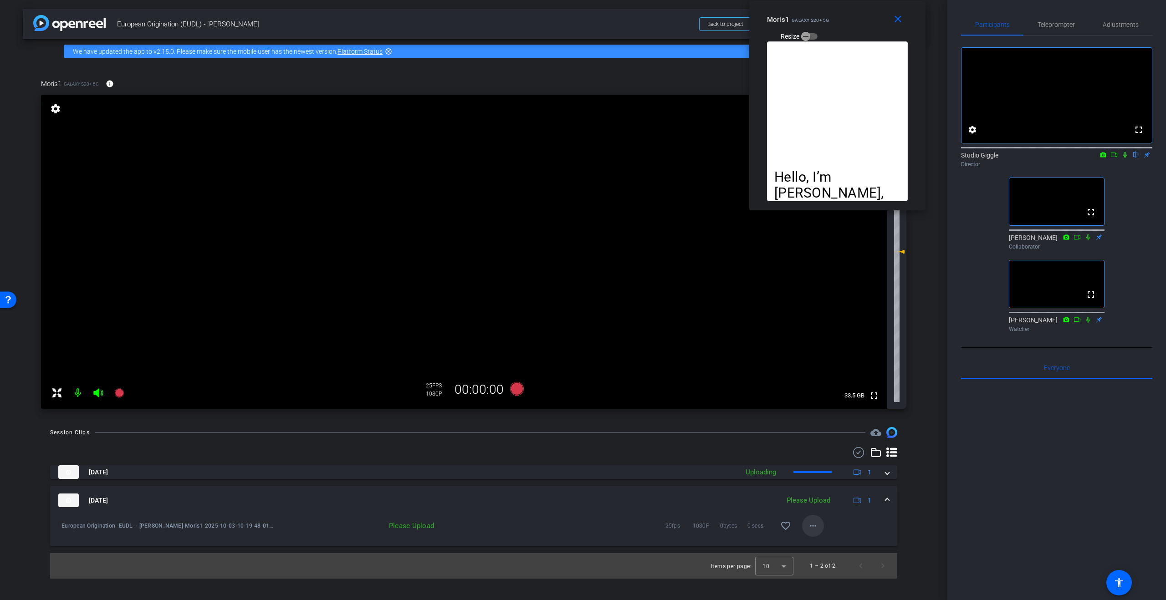
click at [812, 528] on mat-icon "more_horiz" at bounding box center [813, 526] width 11 height 11
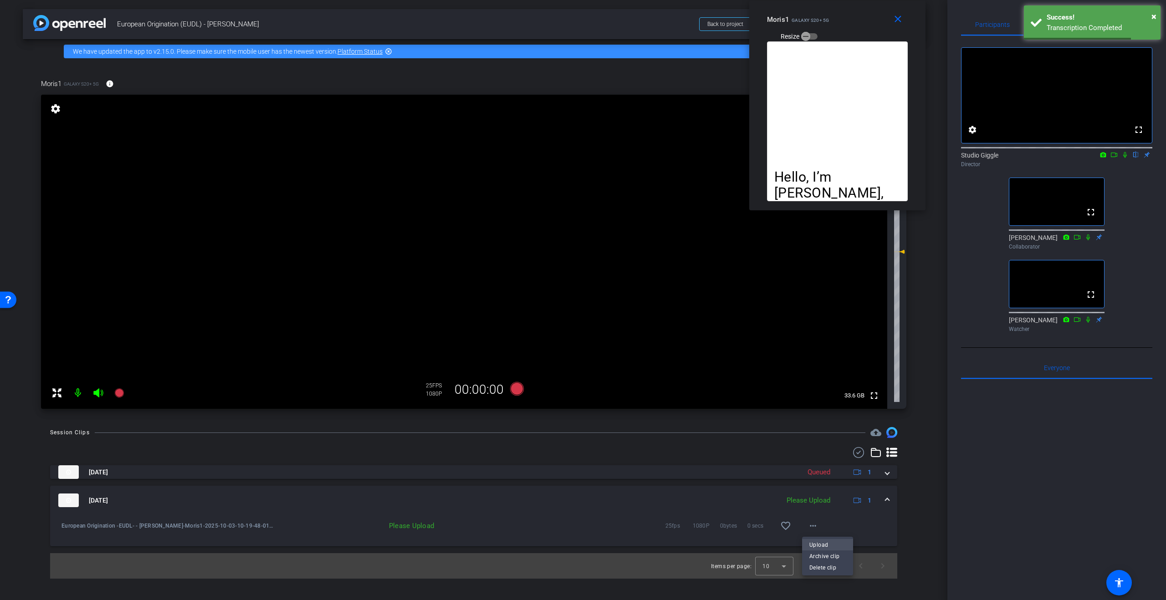
click at [838, 546] on span "Upload" at bounding box center [827, 545] width 36 height 11
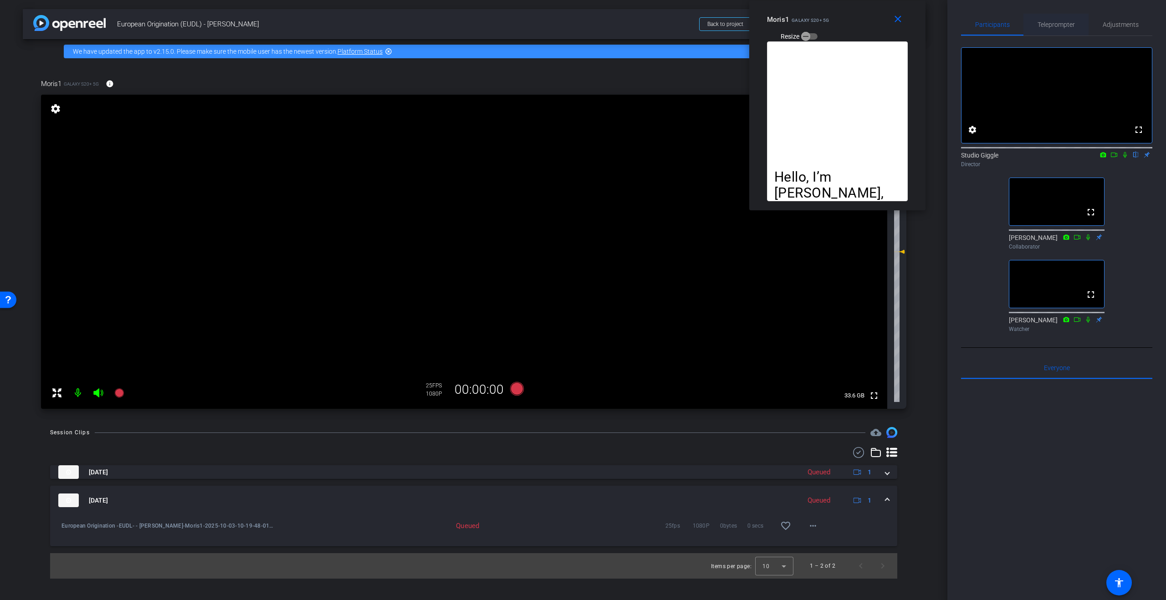
click at [1055, 22] on span "Teleprompter" at bounding box center [1056, 24] width 37 height 6
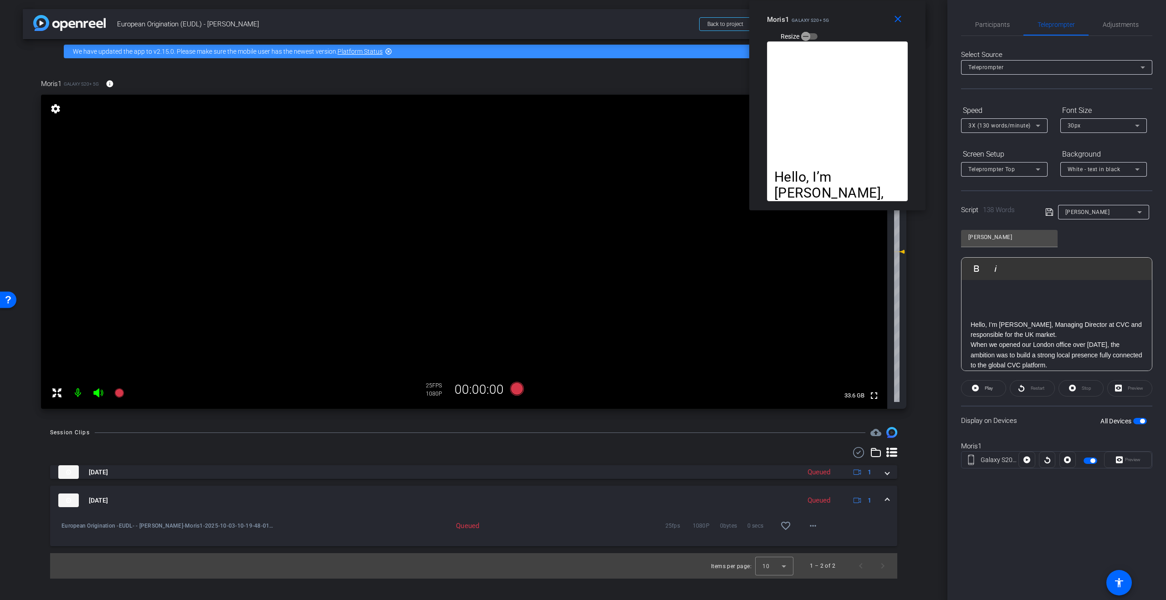
click at [1093, 343] on p "When we opened our London office over ten years ago, the ambition was to build …" at bounding box center [1057, 355] width 172 height 31
click at [1094, 344] on p at bounding box center [1057, 345] width 172 height 10
click at [1093, 312] on p "Hello, I’m Moris Nachmias, Managing Director at CVC and responsible for the UK …" at bounding box center [1057, 306] width 172 height 20
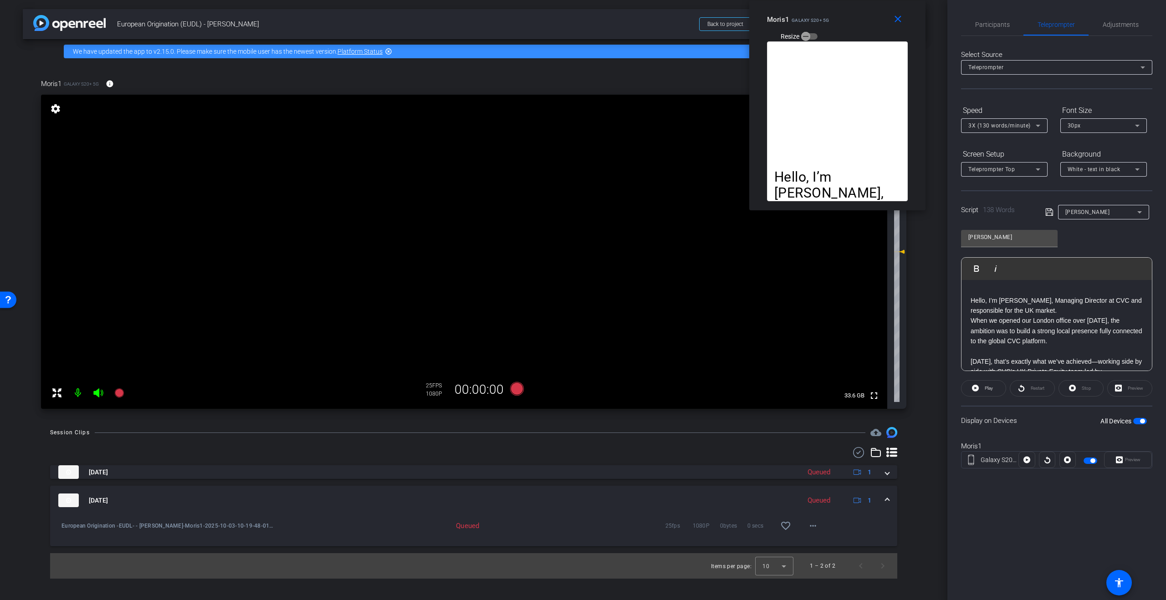
click at [1064, 312] on p "Hello, I’m Moris Nachmias, Managing Director at CVC and responsible for the UK …" at bounding box center [1057, 306] width 172 height 20
click at [1073, 315] on p at bounding box center [1057, 316] width 172 height 10
click at [1067, 321] on p at bounding box center [1057, 323] width 172 height 10
click at [1005, 342] on p at bounding box center [1057, 345] width 172 height 10
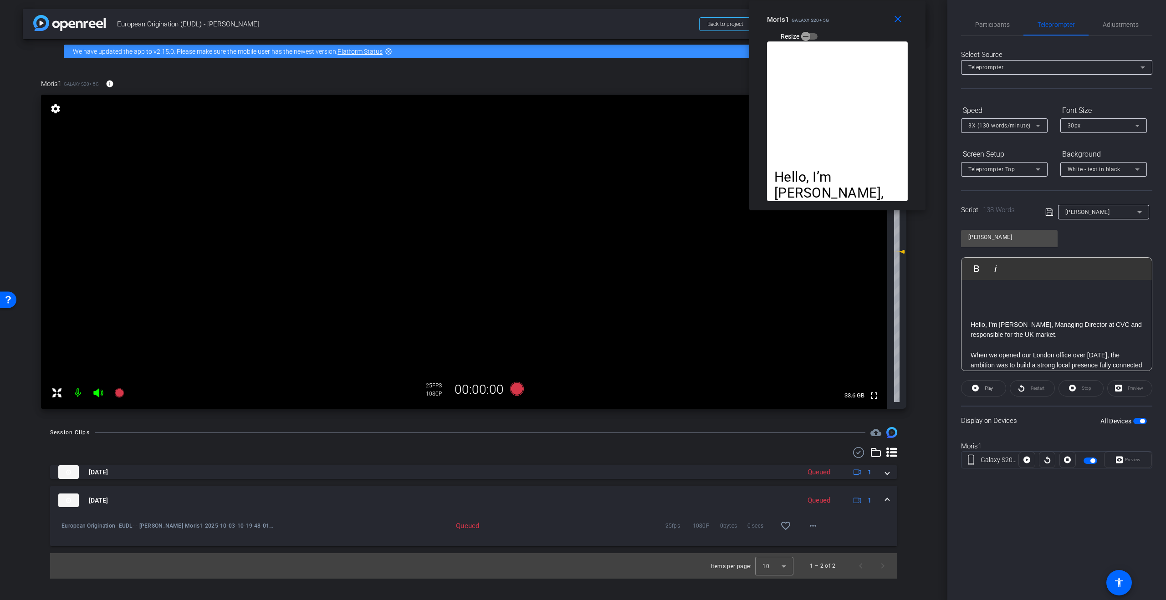
click at [993, 344] on p at bounding box center [1057, 345] width 172 height 10
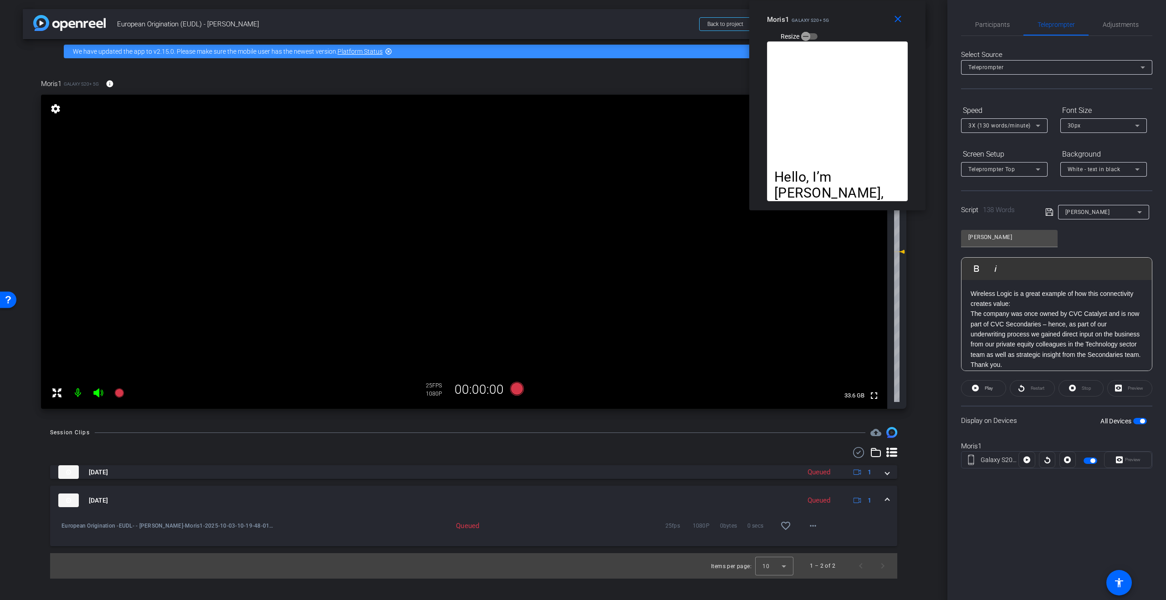
scroll to position [185, 0]
click at [1048, 322] on p "The company was once owned by CVC Catalyst and is now part of CVC Secondaries –…" at bounding box center [1057, 332] width 172 height 51
click at [1002, 26] on span "Participants" at bounding box center [992, 24] width 35 height 6
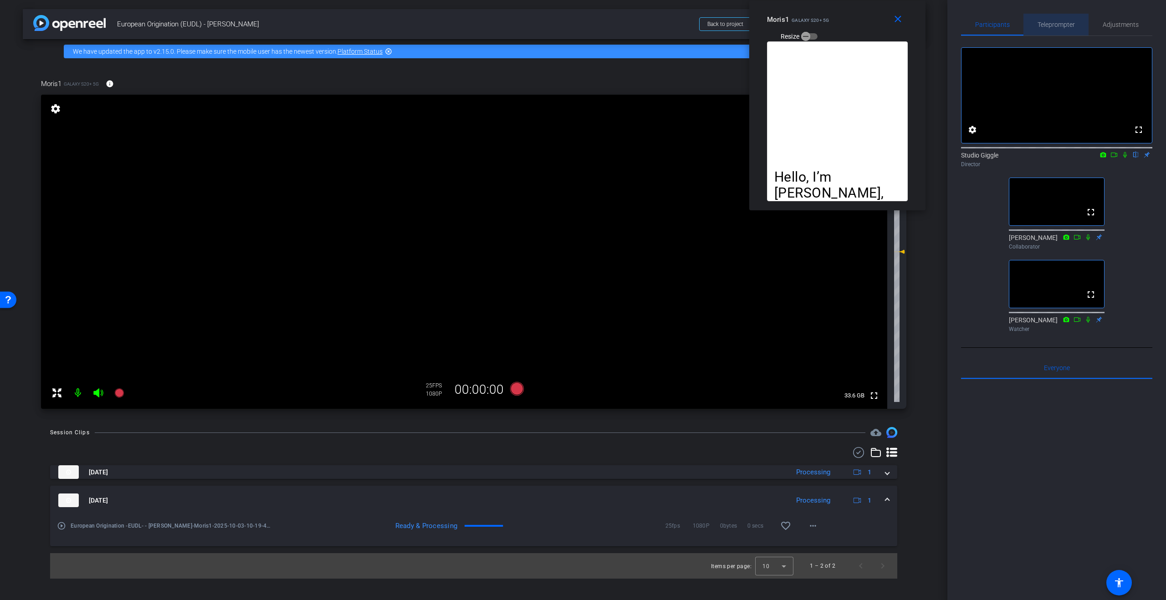
click at [1068, 25] on span "Teleprompter" at bounding box center [1056, 24] width 37 height 6
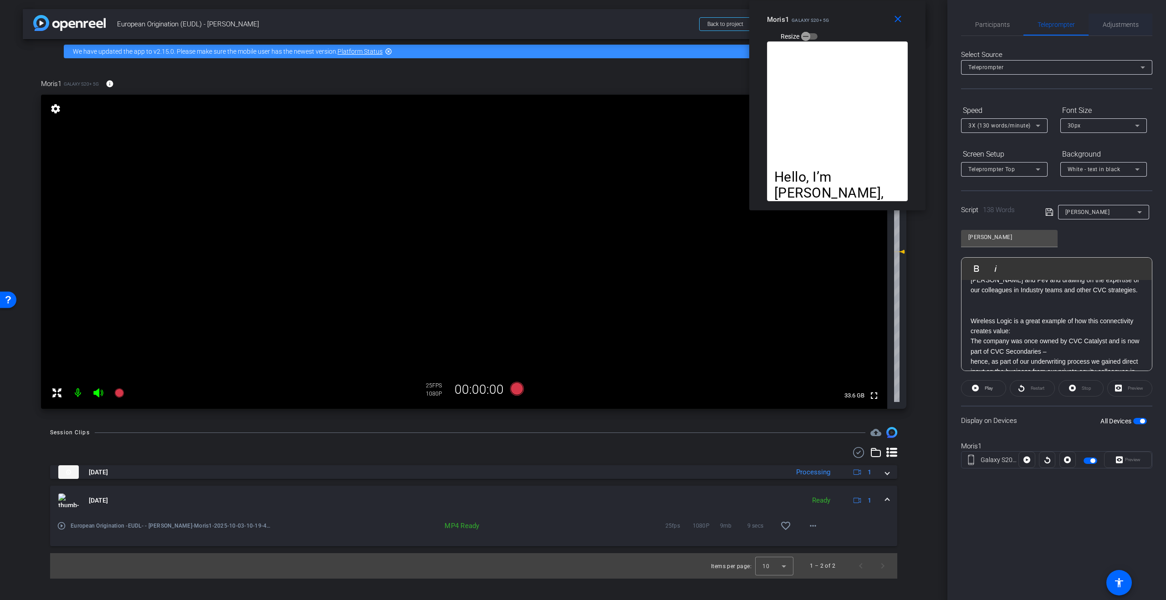
click at [1118, 26] on span "Adjustments" at bounding box center [1121, 24] width 36 height 6
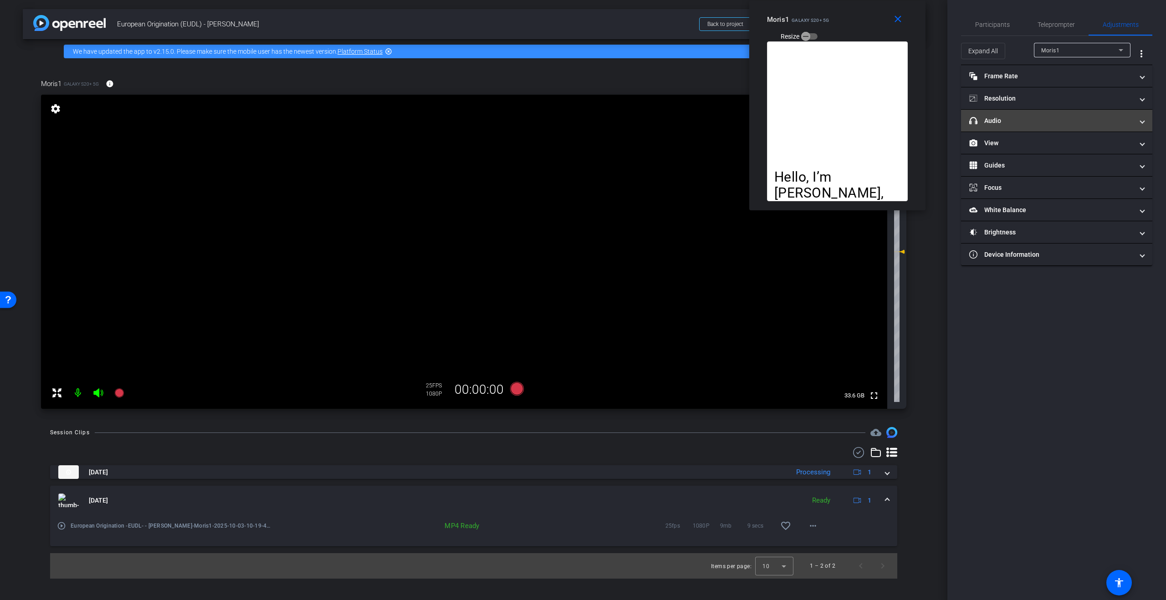
drag, startPoint x: 1027, startPoint y: 122, endPoint x: 1028, endPoint y: 131, distance: 9.2
click at [1027, 122] on mat-panel-title "headphone icon Audio" at bounding box center [1051, 121] width 164 height 10
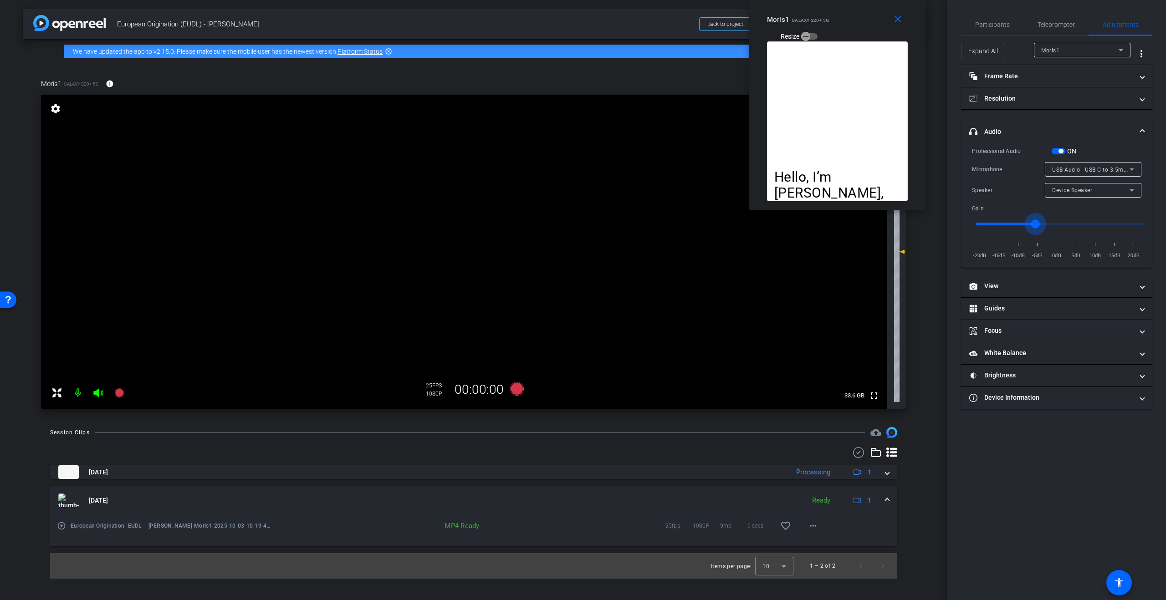
click at [1037, 225] on input "range" at bounding box center [1060, 224] width 189 height 20
drag, startPoint x: 1033, startPoint y: 225, endPoint x: 1010, endPoint y: 228, distance: 22.9
click at [1010, 228] on input "range" at bounding box center [1060, 224] width 189 height 20
click at [1057, 223] on input "range" at bounding box center [1060, 224] width 189 height 20
click at [1059, 224] on input "range" at bounding box center [1060, 224] width 189 height 20
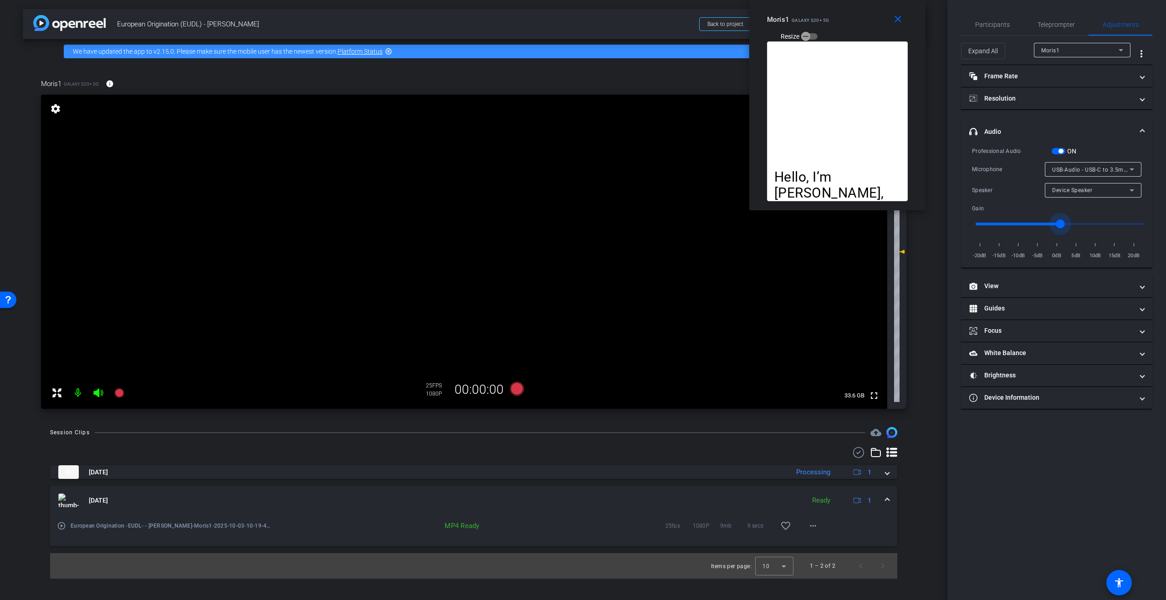
click at [999, 224] on input "range" at bounding box center [1060, 224] width 189 height 20
click at [1018, 225] on input "range" at bounding box center [1060, 224] width 189 height 20
type input "-1"
click at [1057, 224] on input "range" at bounding box center [1060, 224] width 189 height 20
click at [1064, 27] on span "Teleprompter" at bounding box center [1056, 24] width 37 height 6
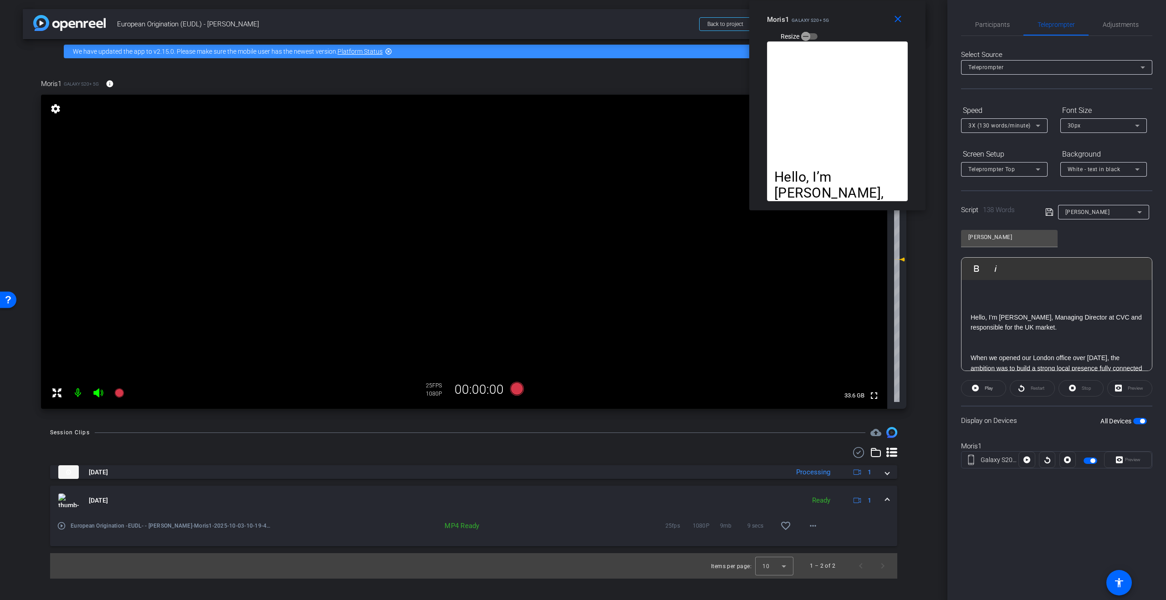
scroll to position [0, 0]
click at [1085, 333] on p "Hello, I’m Moris Nachmias, Managing Director at CVC and responsible for the UK …" at bounding box center [1057, 330] width 172 height 20
click at [1127, 25] on span "Adjustments" at bounding box center [1121, 24] width 36 height 6
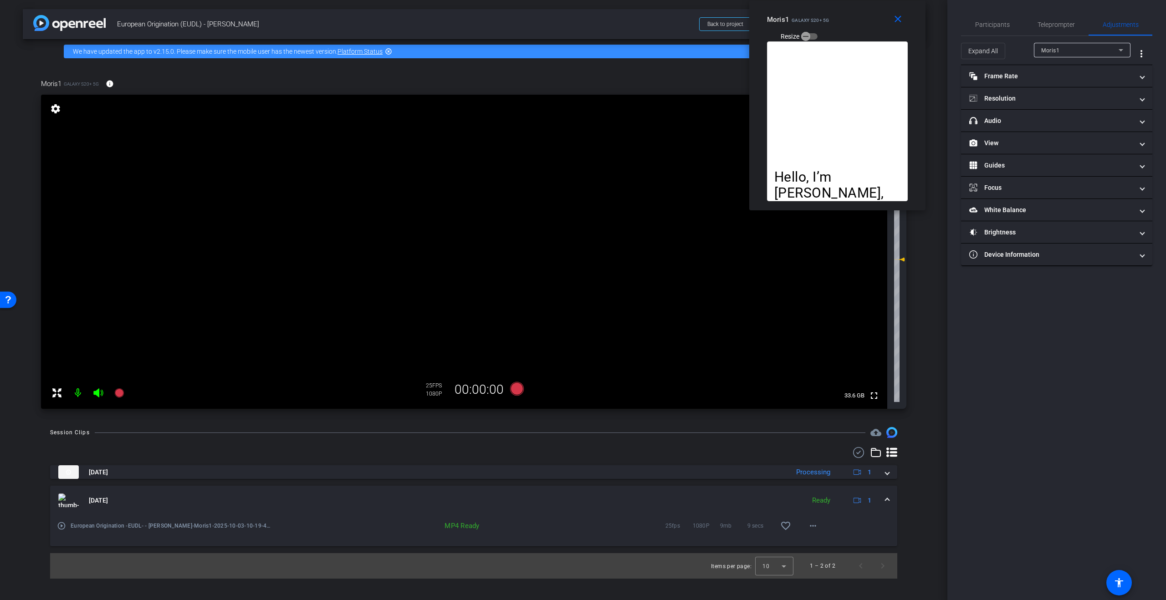
drag, startPoint x: 1056, startPoint y: 120, endPoint x: 1069, endPoint y: 156, distance: 38.3
click at [1056, 120] on mat-panel-title "headphone icon Audio" at bounding box center [1051, 121] width 164 height 10
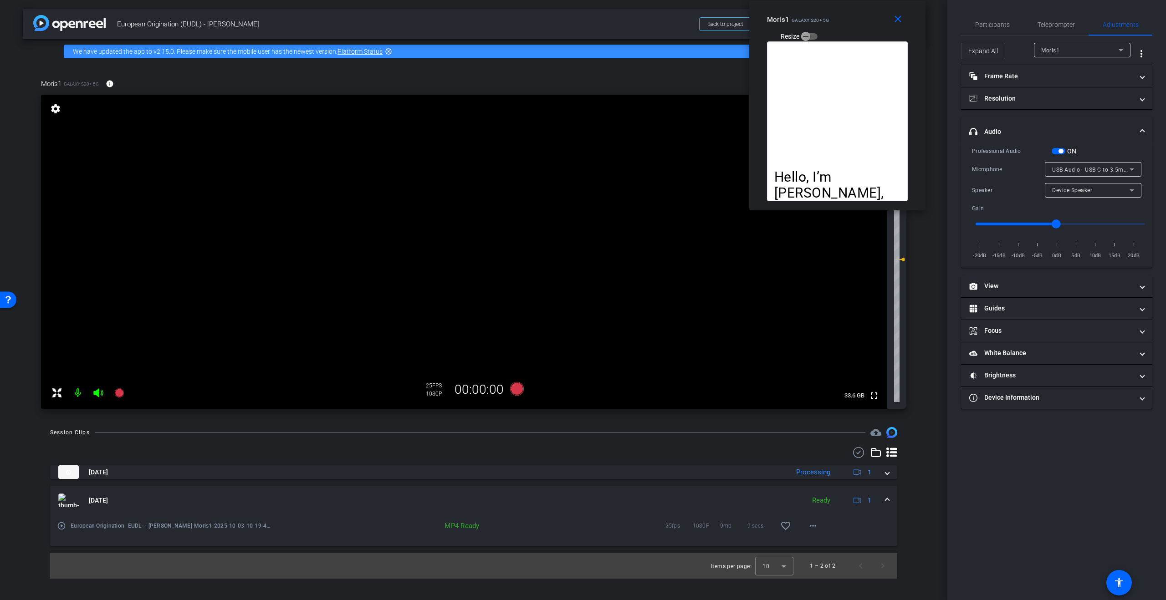
type input "-5"
click at [1038, 225] on input "range" at bounding box center [1060, 224] width 189 height 20
click at [983, 25] on span "Participants" at bounding box center [992, 24] width 35 height 6
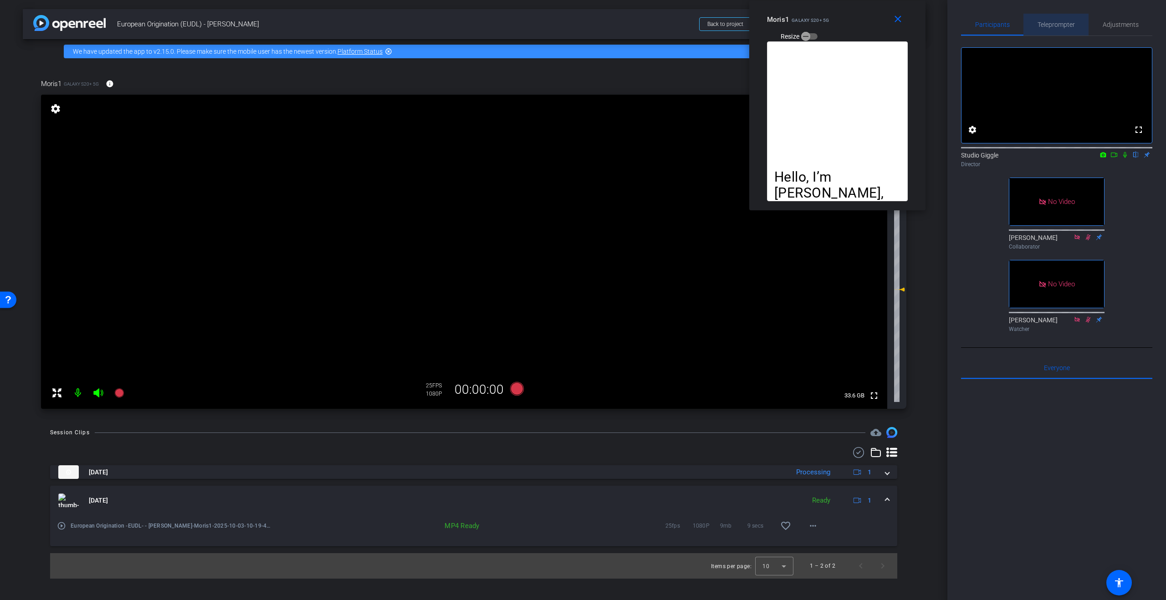
click at [1063, 21] on span "Teleprompter" at bounding box center [1056, 24] width 37 height 6
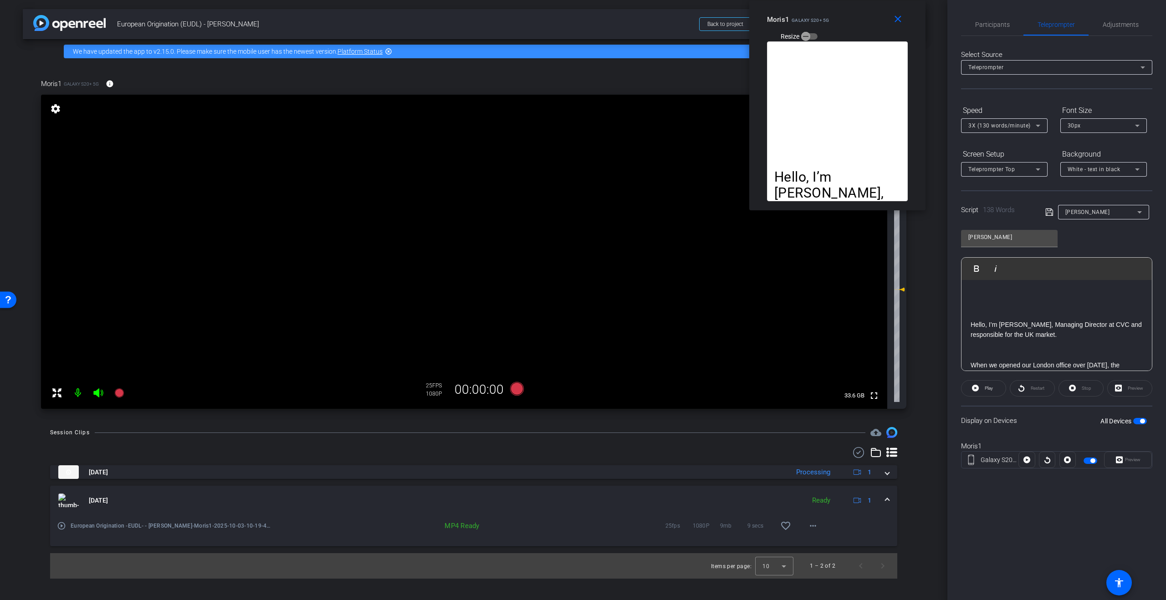
click at [1051, 299] on p at bounding box center [1057, 304] width 172 height 10
click at [1131, 29] on span "Adjustments" at bounding box center [1121, 25] width 36 height 22
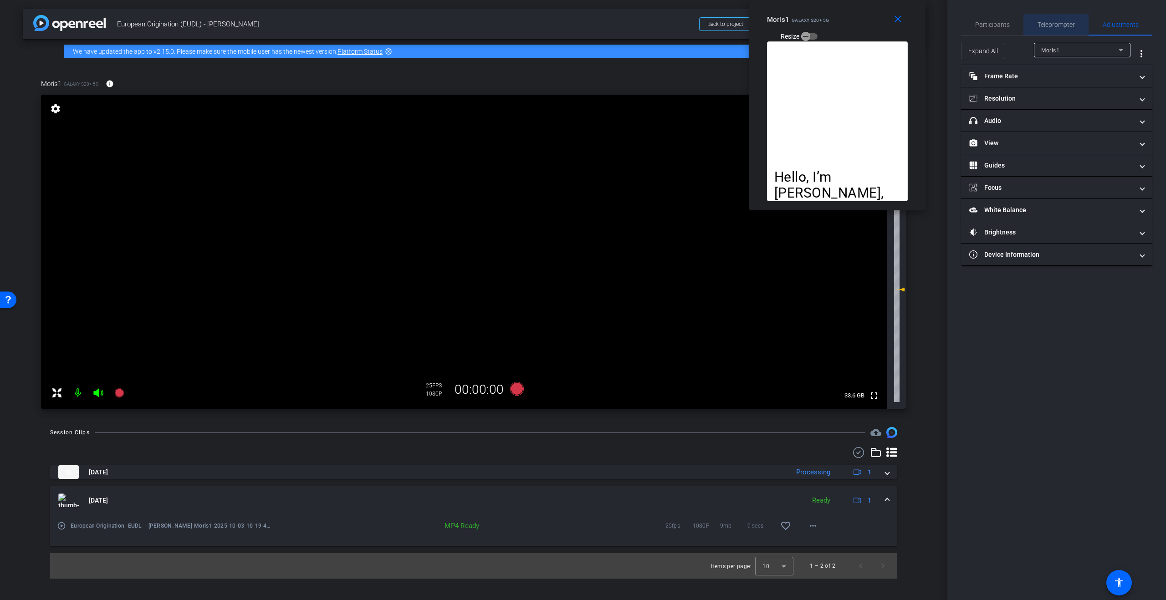
click at [1067, 25] on span "Teleprompter" at bounding box center [1056, 24] width 37 height 6
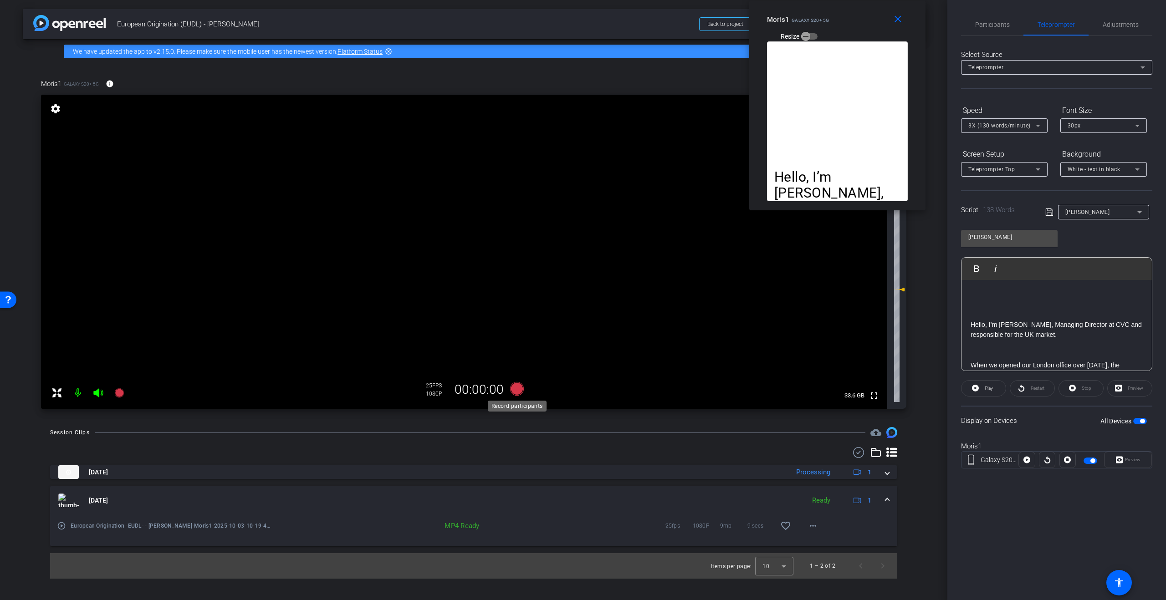
click at [518, 389] on icon at bounding box center [517, 389] width 14 height 14
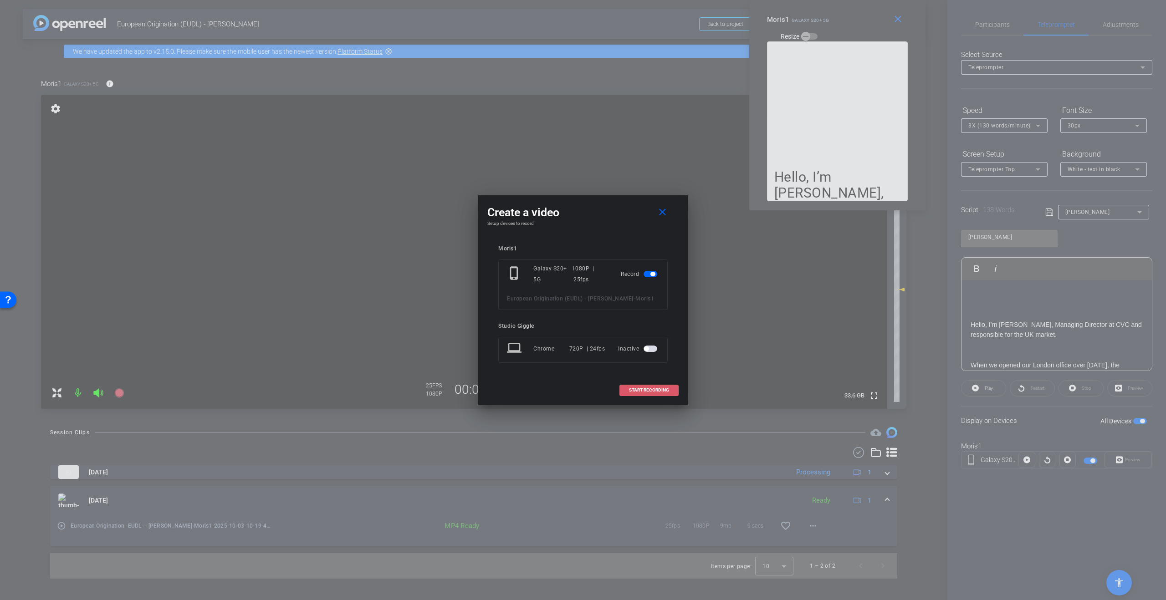
click at [653, 392] on span "START RECORDING" at bounding box center [649, 390] width 40 height 5
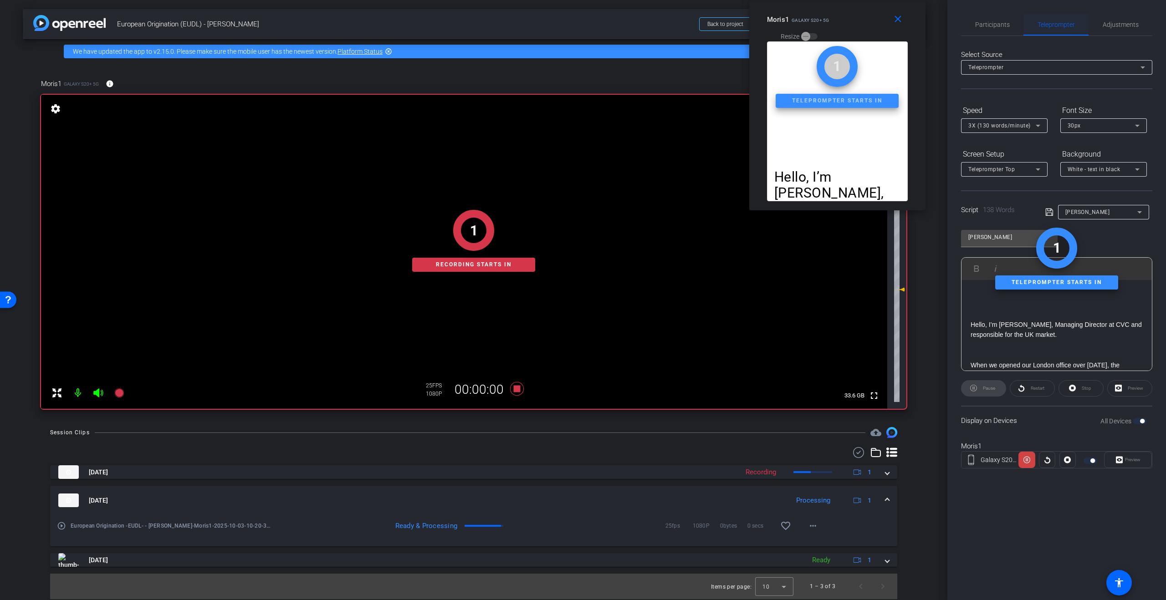
drag, startPoint x: 1007, startPoint y: 24, endPoint x: 1023, endPoint y: 31, distance: 16.7
click at [1007, 24] on span "Participants" at bounding box center [992, 24] width 35 height 6
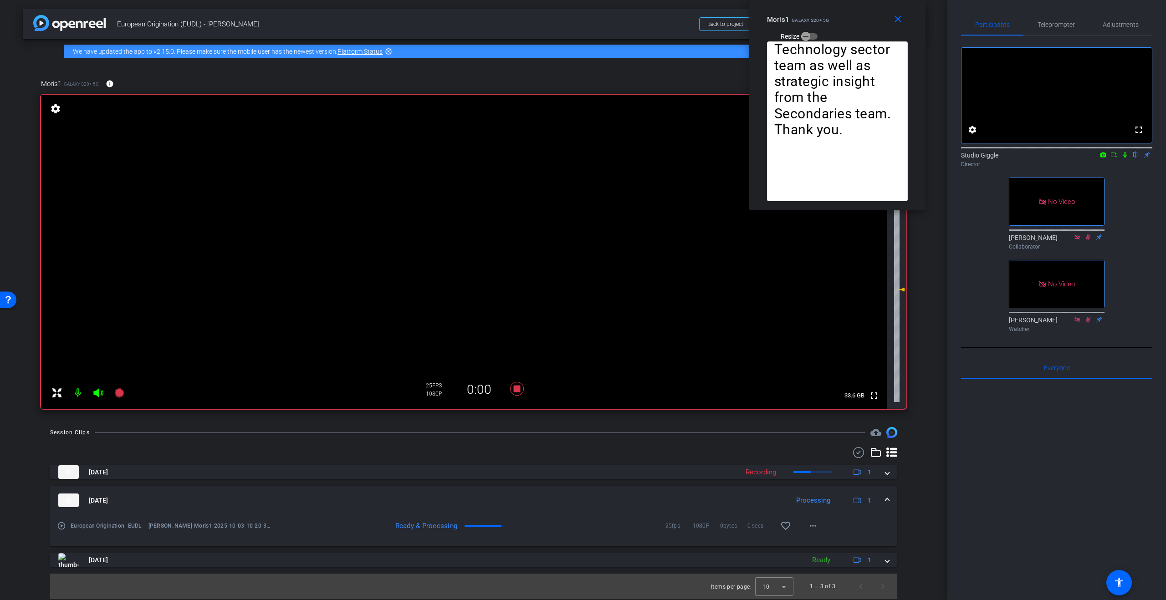
click at [1113, 158] on icon at bounding box center [1113, 155] width 7 height 6
click at [1136, 158] on icon at bounding box center [1135, 155] width 7 height 6
click at [1061, 27] on span "Teleprompter" at bounding box center [1056, 24] width 37 height 6
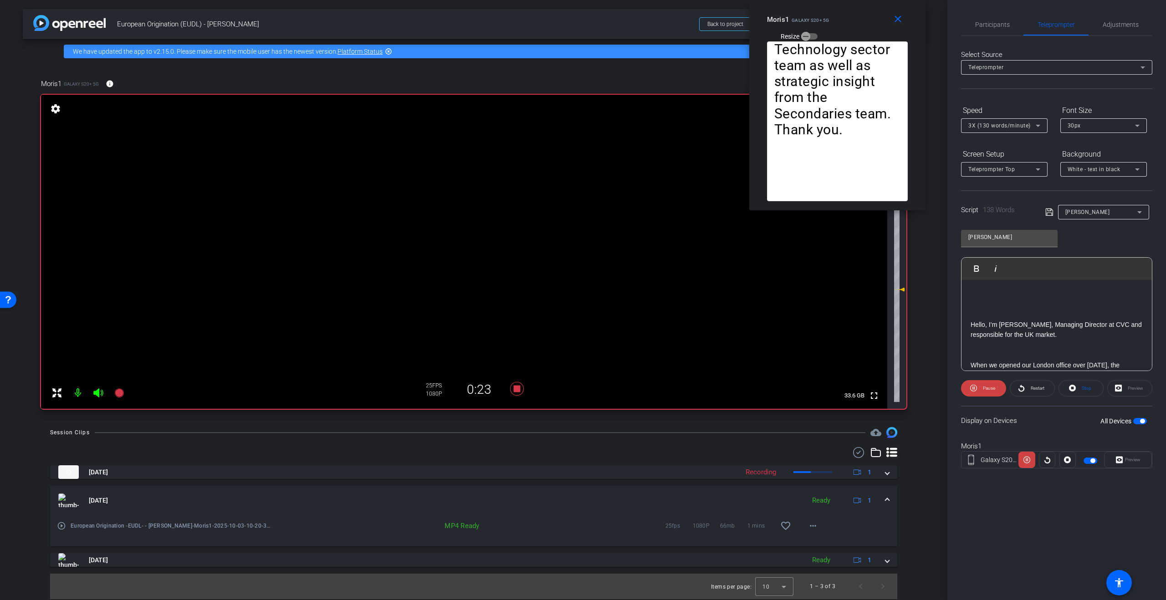
click at [1021, 511] on div "Participants Teleprompter Adjustments Studio Giggle Director Jonathan Brigden C…" at bounding box center [1056, 300] width 219 height 600
click at [1028, 460] on icon at bounding box center [1026, 460] width 7 height 14
click at [1028, 460] on icon at bounding box center [1026, 460] width 7 height 7
click at [1028, 460] on icon at bounding box center [1026, 460] width 7 height 14
click at [1028, 460] on icon at bounding box center [1026, 460] width 7 height 7
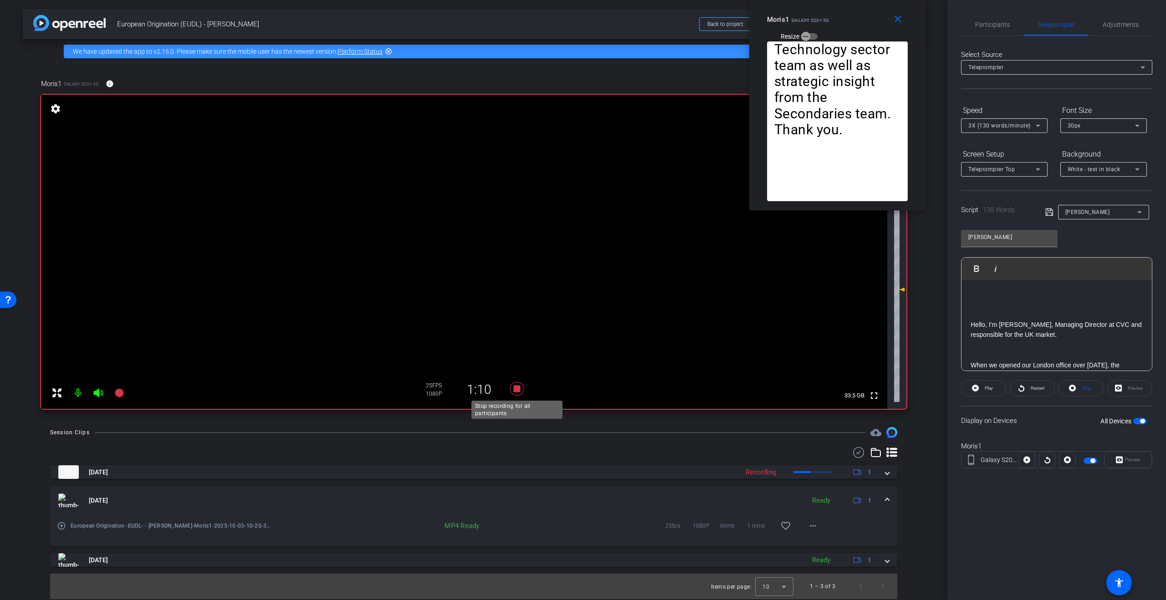
click at [515, 387] on icon at bounding box center [517, 389] width 14 height 14
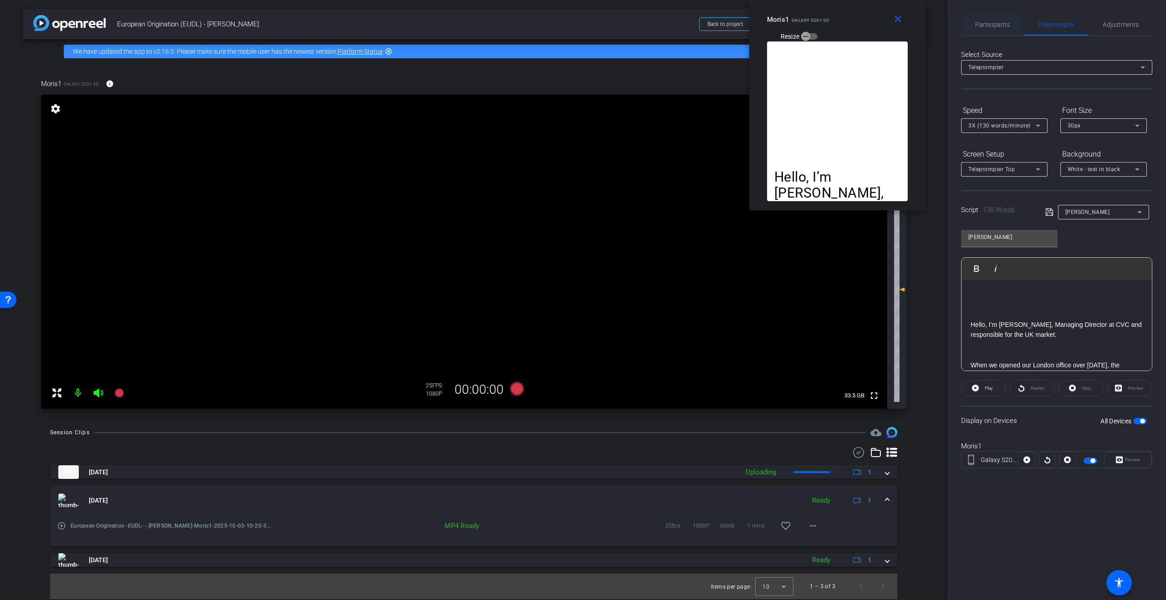
click at [987, 27] on span "Participants" at bounding box center [992, 24] width 35 height 6
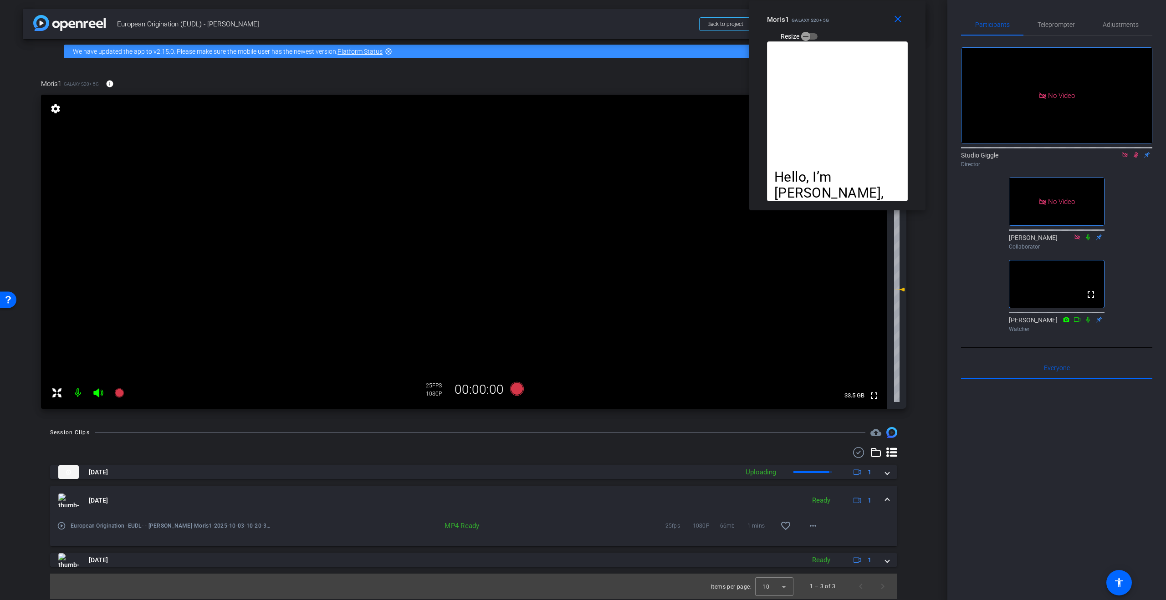
click at [1139, 152] on icon at bounding box center [1135, 155] width 7 height 6
click at [1127, 152] on icon at bounding box center [1124, 155] width 7 height 6
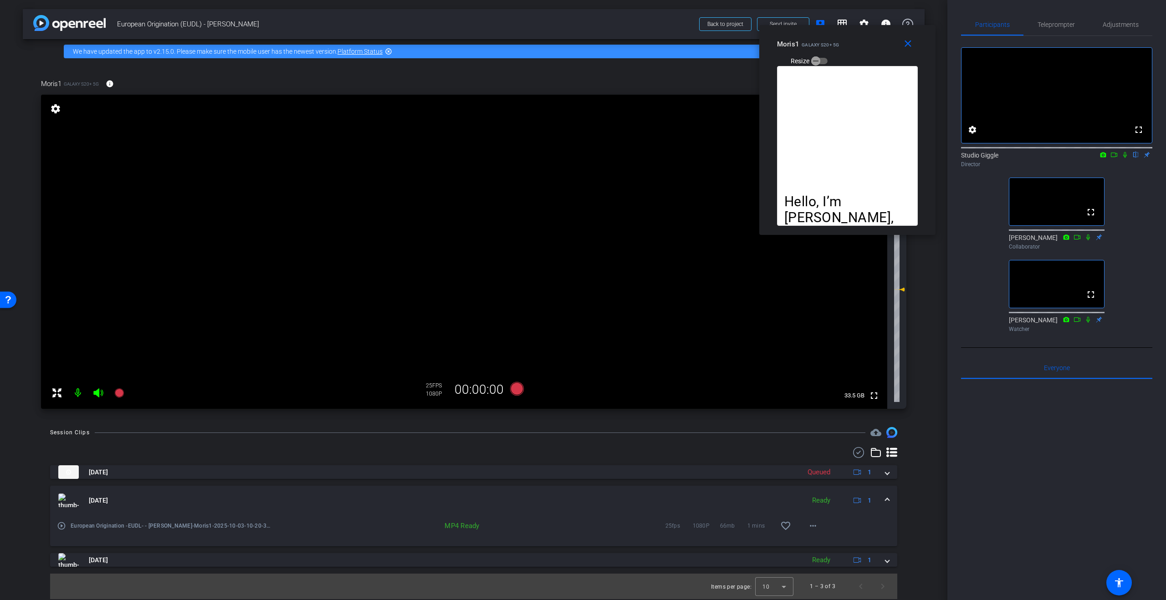
drag, startPoint x: 859, startPoint y: 22, endPoint x: 869, endPoint y: 47, distance: 26.6
click at [869, 47] on div "Moris1 Galaxy S20+ 5G Resize" at bounding box center [851, 52] width 148 height 32
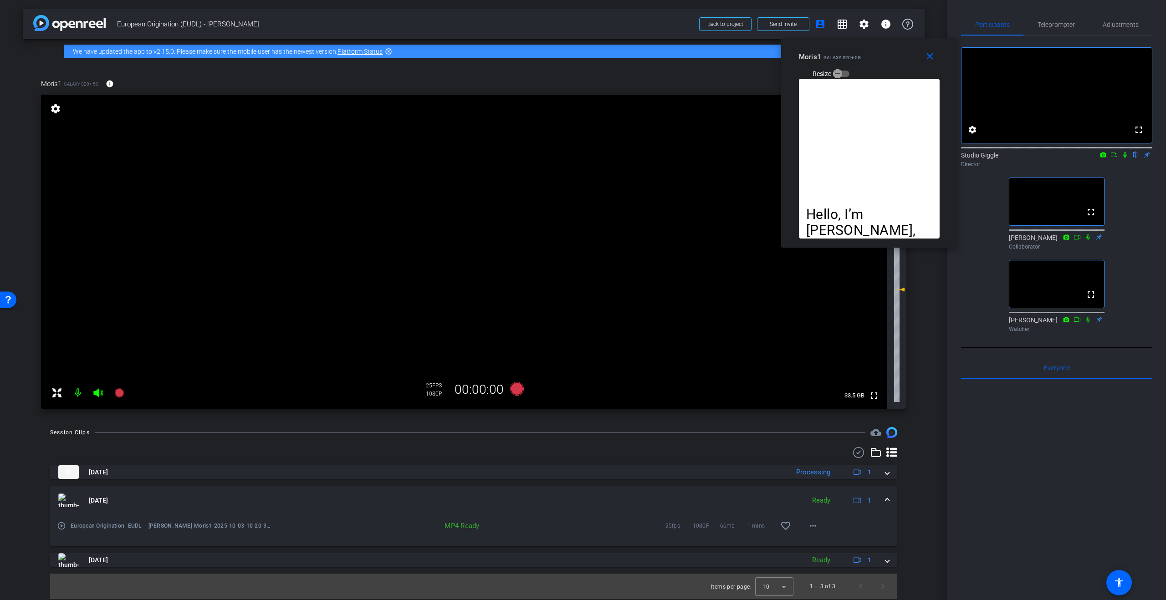
drag, startPoint x: 862, startPoint y: 49, endPoint x: 884, endPoint y: 61, distance: 25.1
click at [884, 61] on div "Moris1 Galaxy S20+ 5G Resize" at bounding box center [873, 65] width 148 height 32
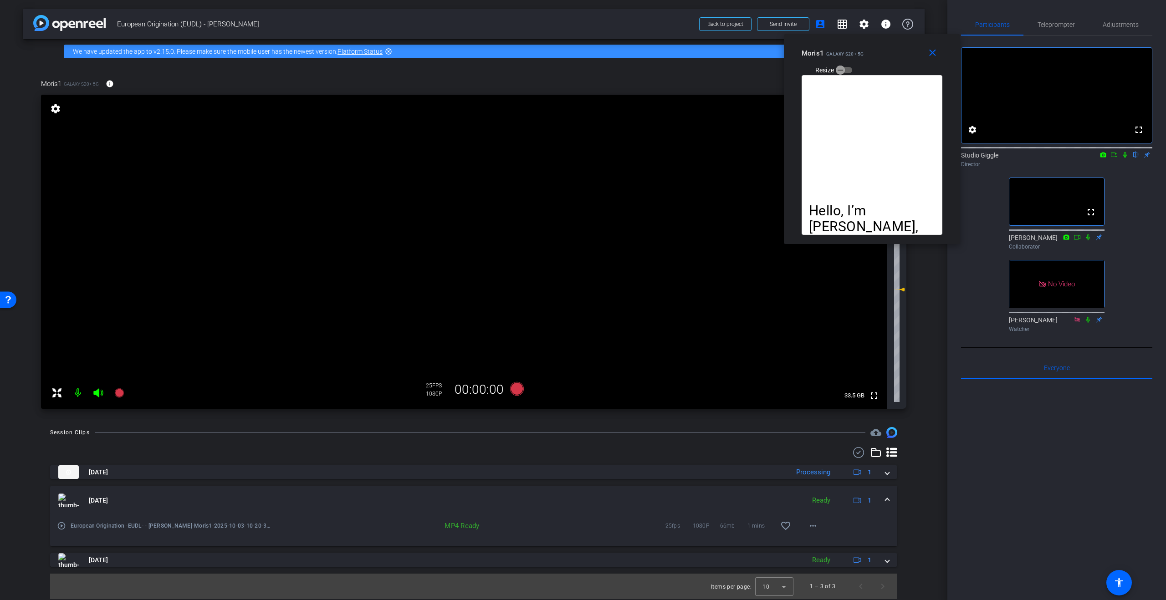
click at [905, 58] on div "Moris1 Galaxy S20+ 5G Resize" at bounding box center [876, 61] width 148 height 32
click at [1069, 28] on span "Teleprompter" at bounding box center [1056, 24] width 37 height 6
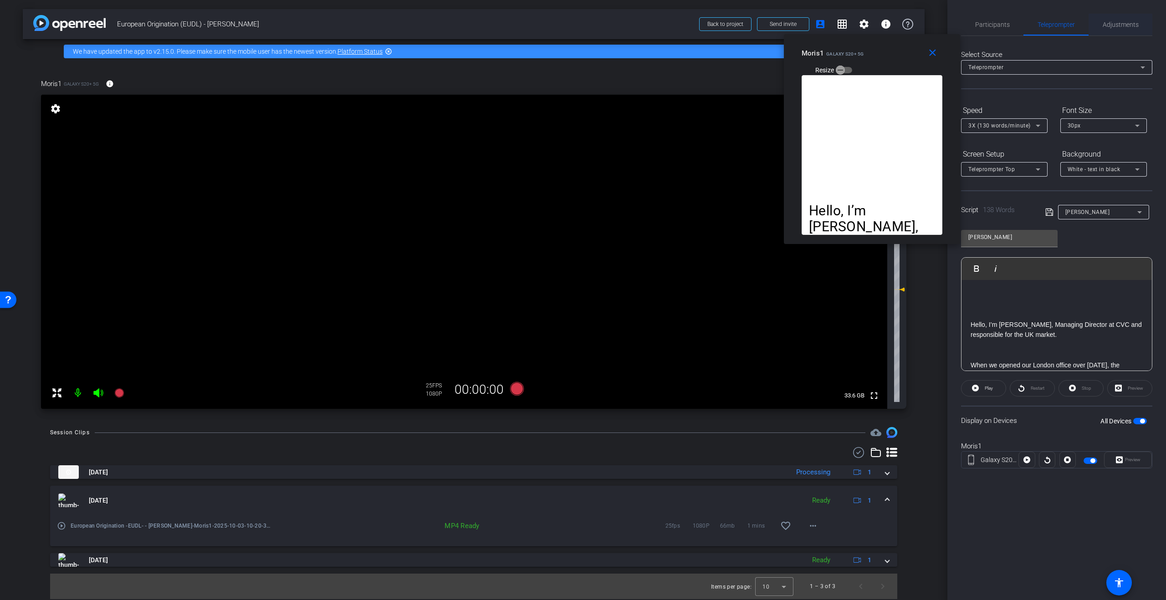
click at [1121, 30] on span "Adjustments" at bounding box center [1121, 25] width 36 height 22
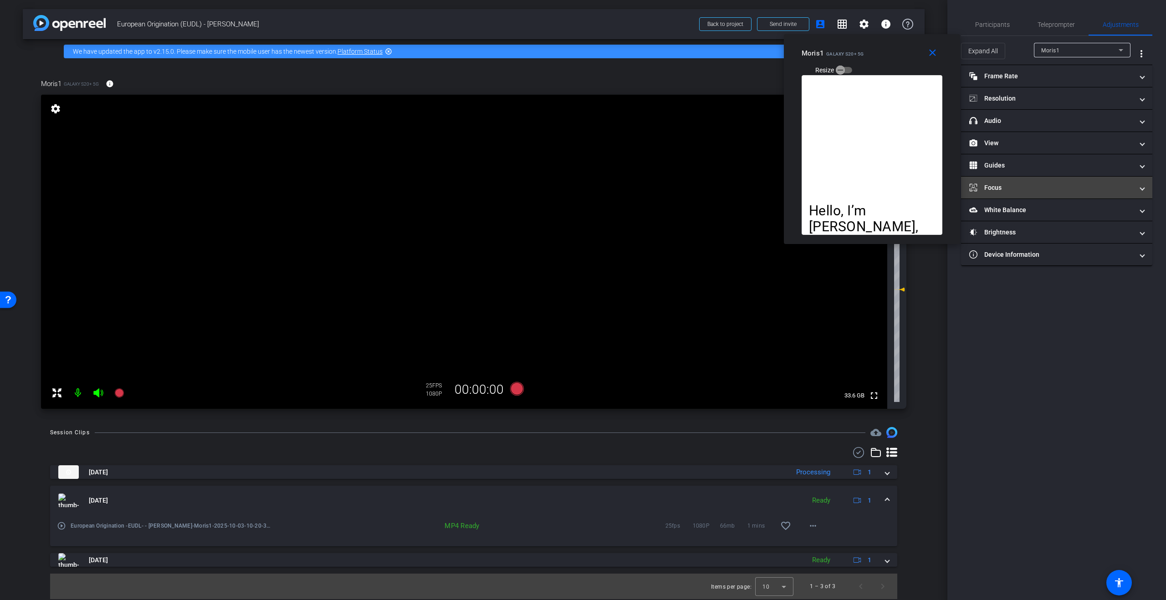
click at [1043, 184] on mat-panel-title "Focus" at bounding box center [1051, 188] width 164 height 10
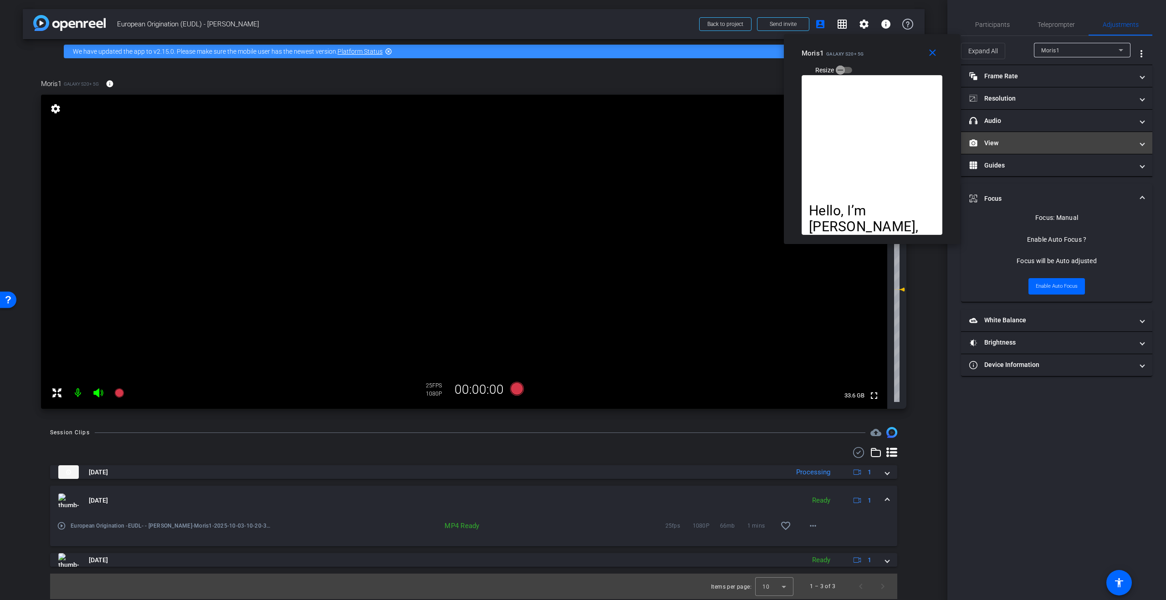
click at [1055, 143] on mat-panel-title "View" at bounding box center [1051, 143] width 164 height 10
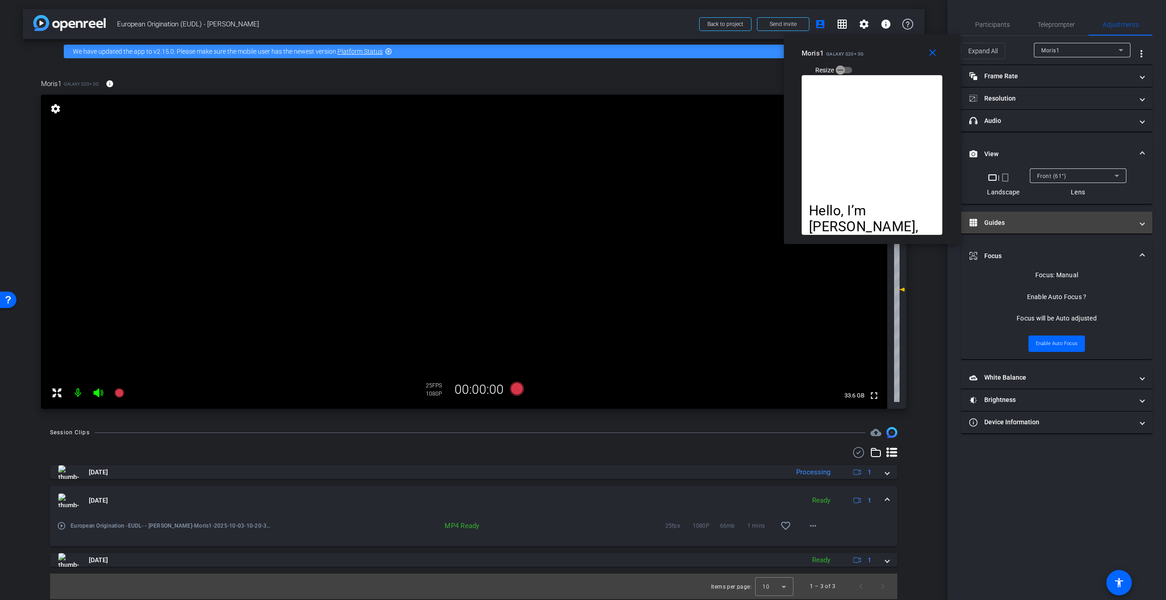
click at [1112, 222] on mat-panel-title "Guides" at bounding box center [1051, 223] width 164 height 10
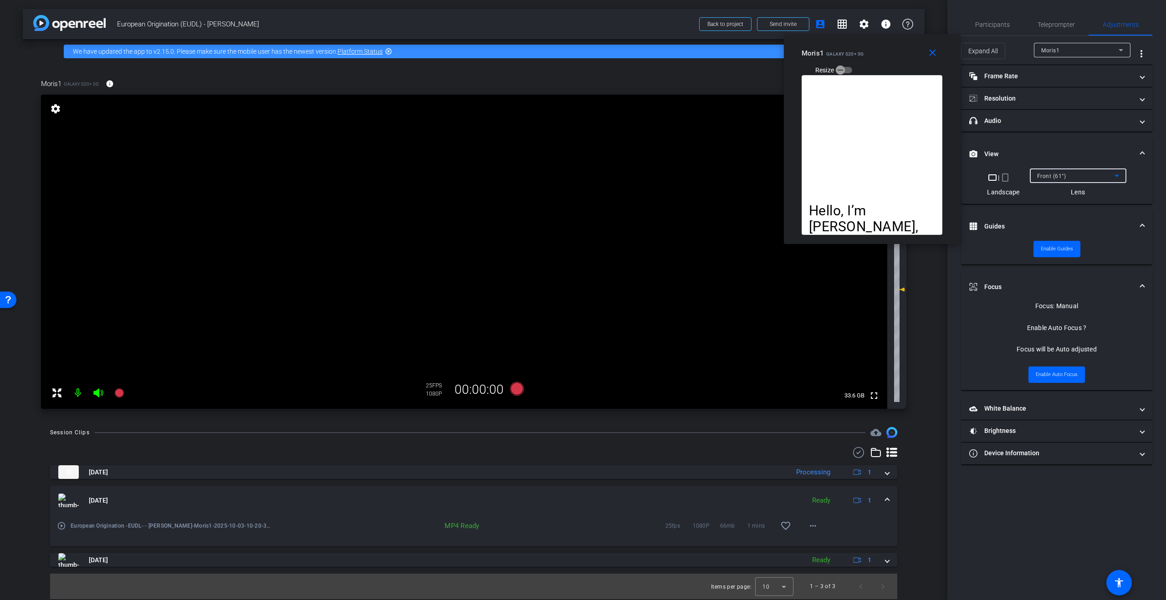
click at [1117, 172] on icon at bounding box center [1116, 175] width 11 height 11
click at [1085, 210] on mat-option "Front Wide (67°)" at bounding box center [1077, 208] width 97 height 15
click at [1103, 177] on div "Front Wide (67°)" at bounding box center [1075, 175] width 77 height 11
drag, startPoint x: 1105, startPoint y: 176, endPoint x: 1112, endPoint y: 187, distance: 12.9
click at [1105, 176] on div at bounding box center [583, 300] width 1166 height 600
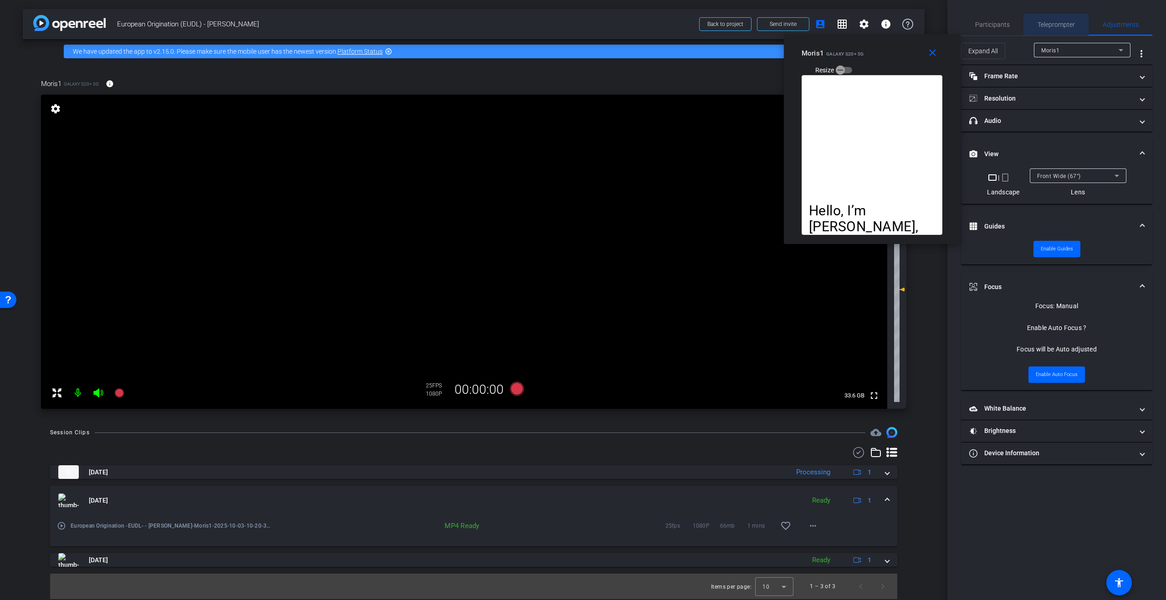
click at [1050, 29] on span "Teleprompter" at bounding box center [1056, 25] width 37 height 22
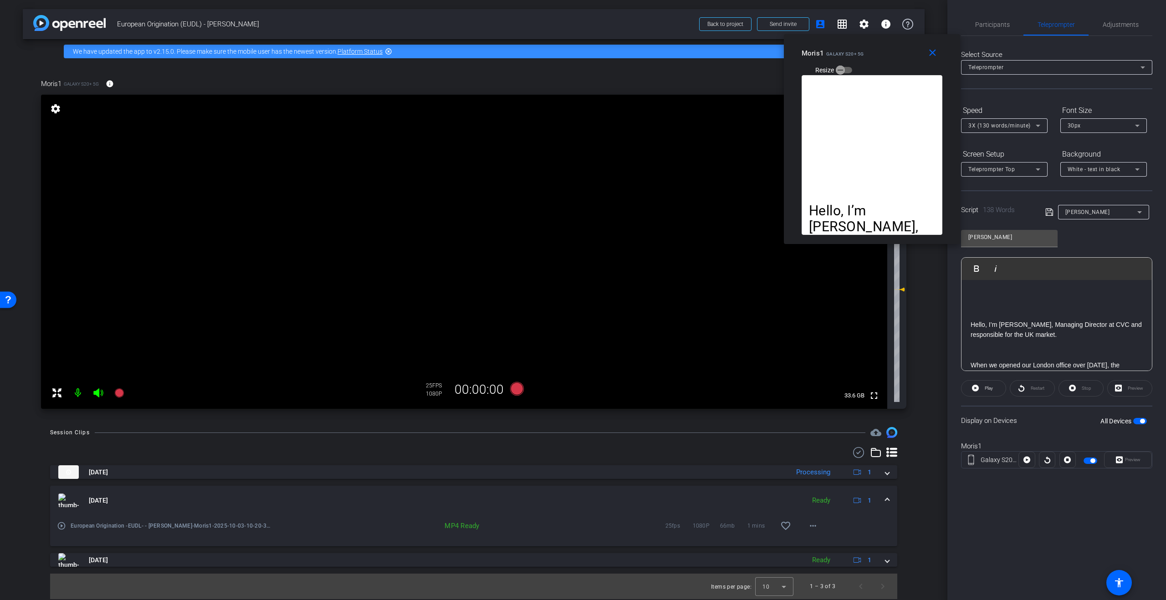
click at [1077, 320] on p "Hello, I’m Moris Nachmias, Managing Director at CVC and responsible for the UK …" at bounding box center [1057, 330] width 172 height 20
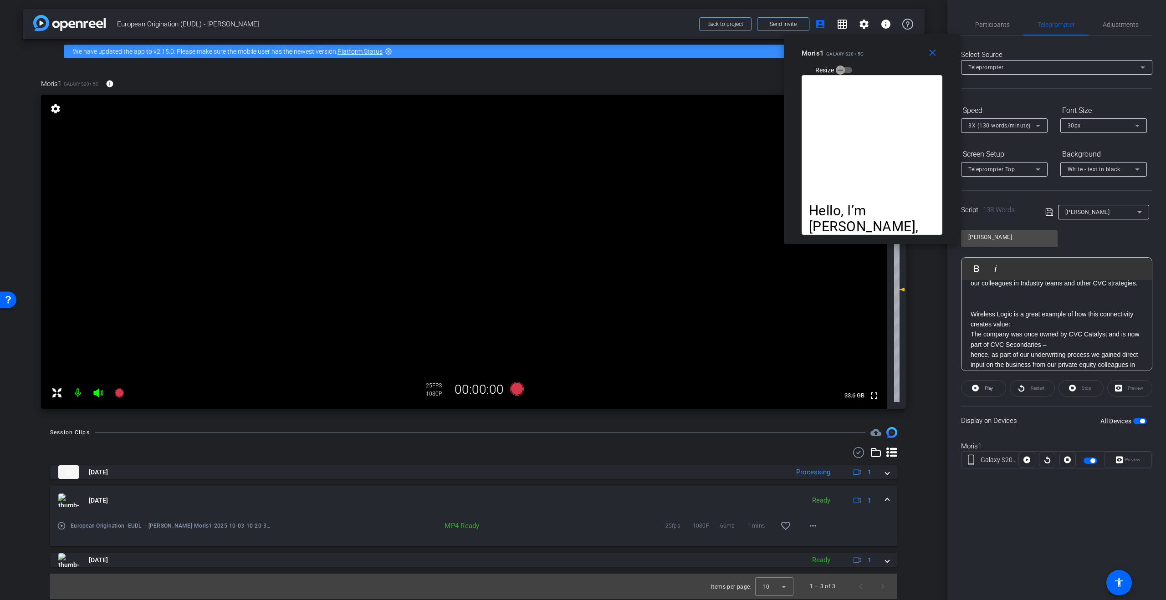
click at [1026, 327] on p "Wireless Logic is a great example of how this connectivity creates value:" at bounding box center [1057, 319] width 172 height 20
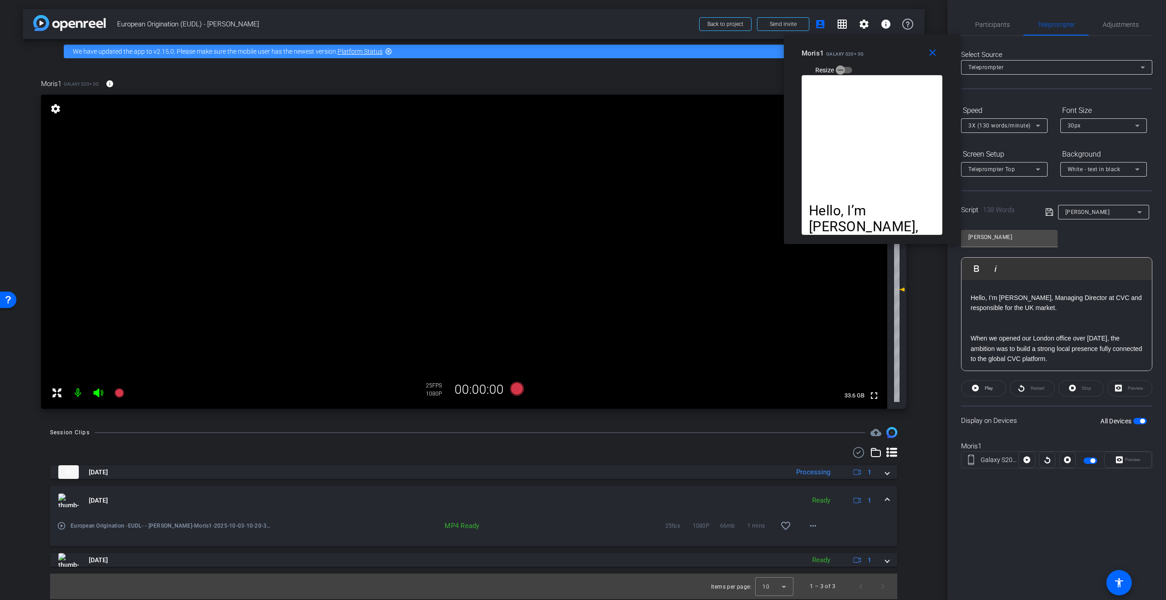
scroll to position [0, 0]
click at [871, 122] on div "Hello, I’m Moris Nachmias, Managing Director at CVC and responsible for the UK …" at bounding box center [872, 155] width 141 height 160
click at [978, 293] on p at bounding box center [1057, 294] width 172 height 10
drag, startPoint x: 978, startPoint y: 293, endPoint x: 976, endPoint y: 288, distance: 5.1
click at [978, 287] on div "Hello, I’m Moris Nachmias, Managing Director at CVC and responsible for the UK …" at bounding box center [1056, 432] width 190 height 304
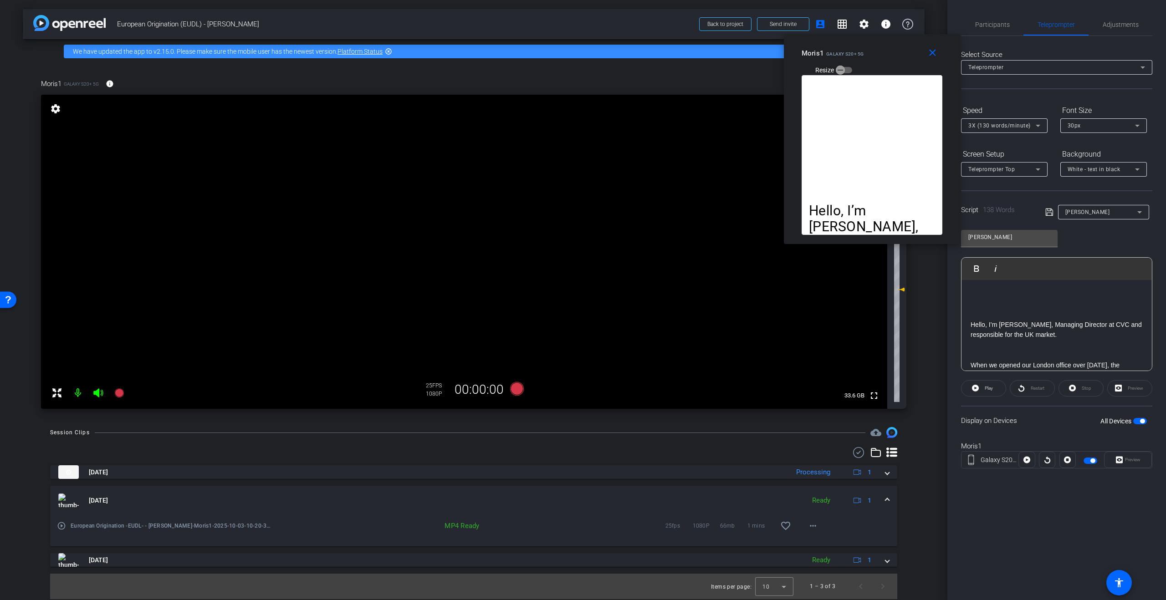
click at [973, 285] on div "Hello, I’m Moris Nachmias, Managing Director at CVC and responsible for the UK …" at bounding box center [1056, 432] width 190 height 304
click at [1005, 24] on span "Participants" at bounding box center [992, 24] width 35 height 6
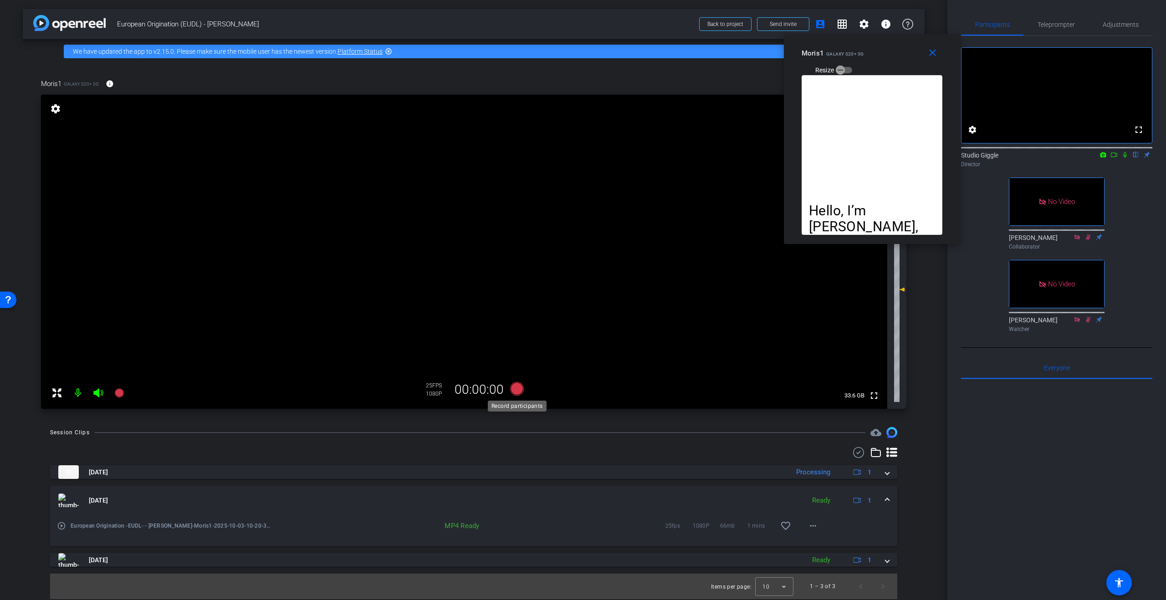
click at [517, 387] on icon at bounding box center [517, 389] width 14 height 14
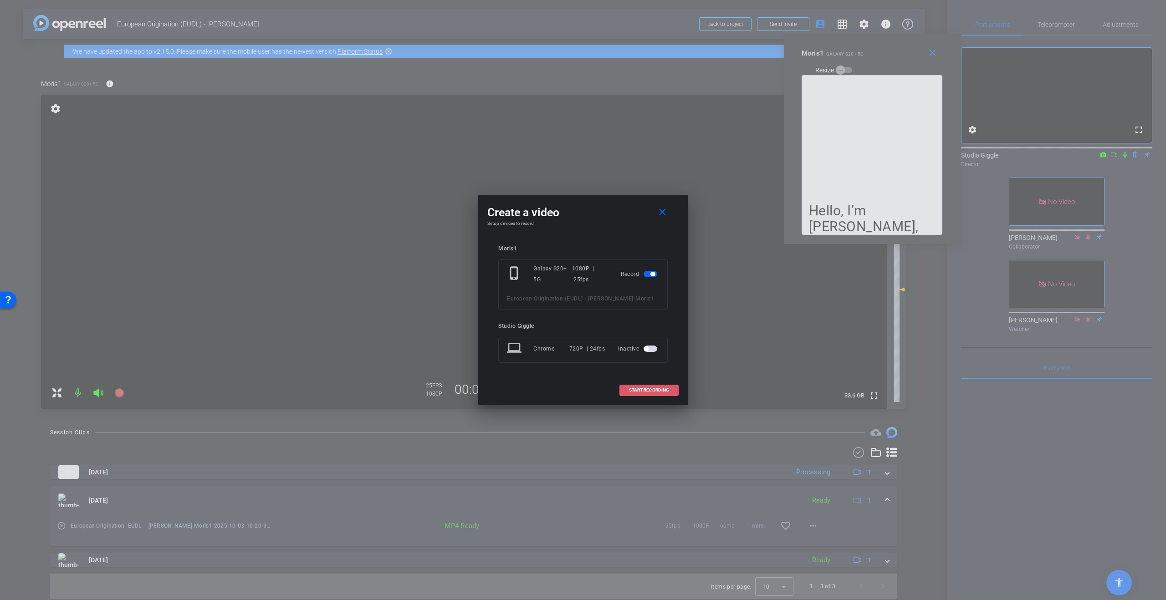
click at [647, 393] on span at bounding box center [649, 390] width 58 height 22
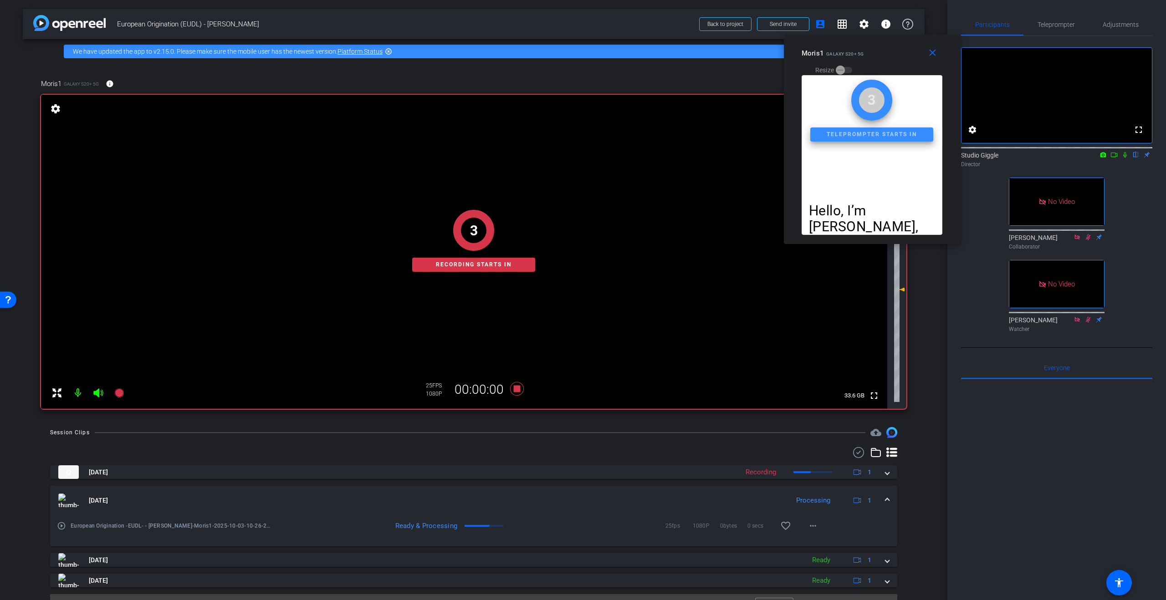
click at [1126, 158] on icon at bounding box center [1124, 155] width 7 height 6
click at [1117, 158] on icon at bounding box center [1113, 155] width 7 height 6
click at [1076, 24] on div "Teleprompter" at bounding box center [1055, 25] width 65 height 22
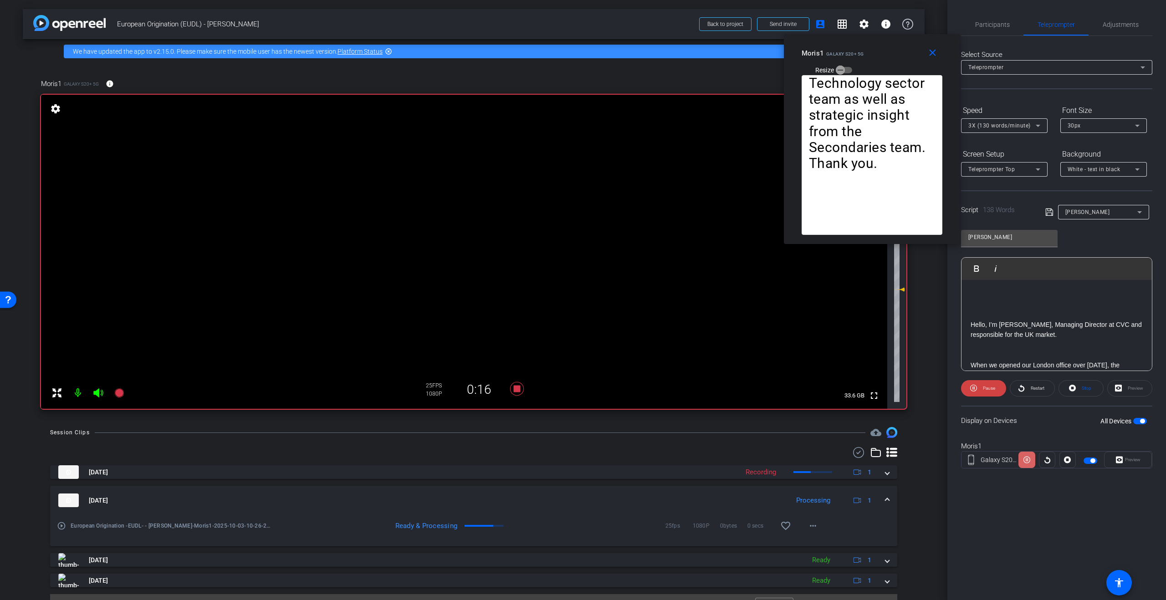
click at [1029, 460] on icon at bounding box center [1026, 460] width 7 height 14
click at [1029, 460] on icon at bounding box center [1026, 460] width 7 height 7
click at [1029, 460] on icon at bounding box center [1026, 460] width 7 height 14
click at [1028, 461] on icon at bounding box center [1026, 460] width 7 height 7
drag, startPoint x: 521, startPoint y: 390, endPoint x: 731, endPoint y: 459, distance: 220.8
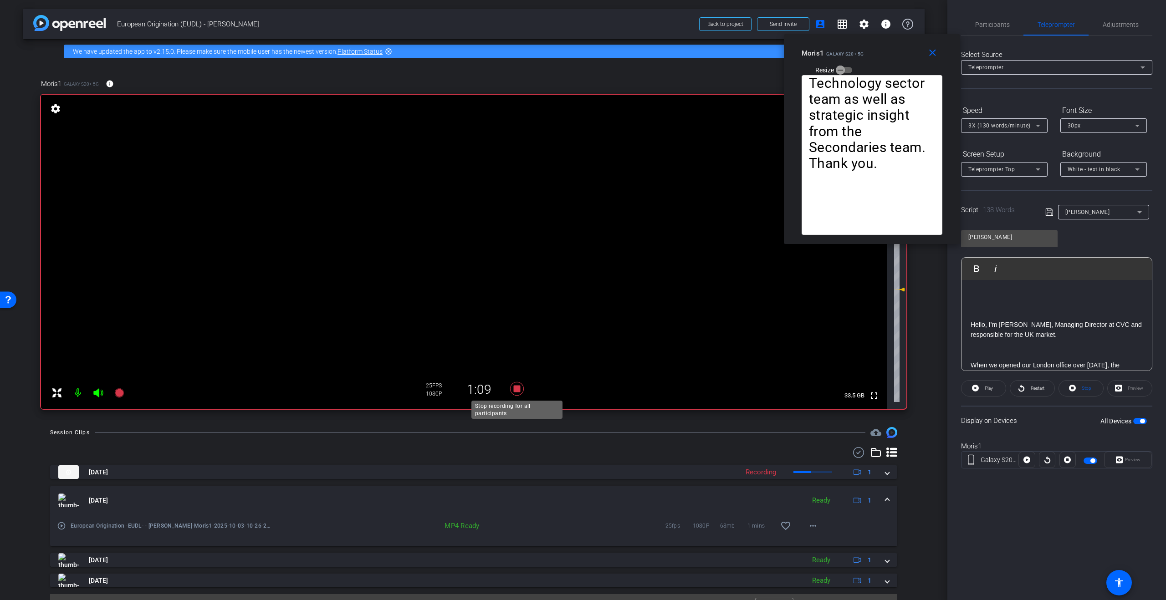
click at [521, 390] on icon at bounding box center [517, 389] width 22 height 16
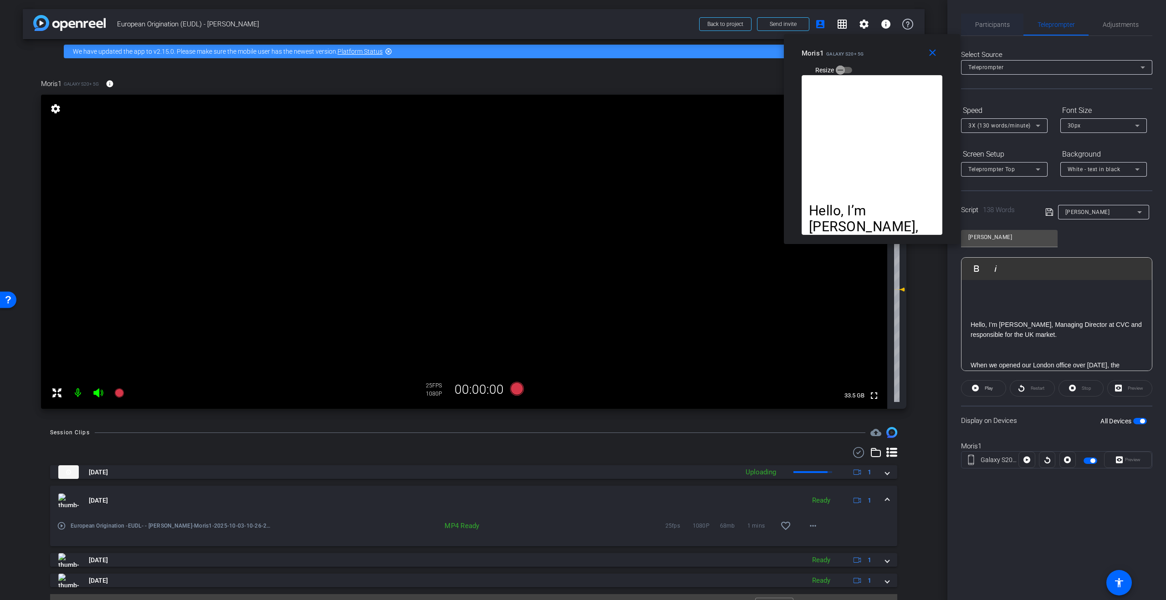
click at [996, 29] on span "Participants" at bounding box center [992, 25] width 35 height 22
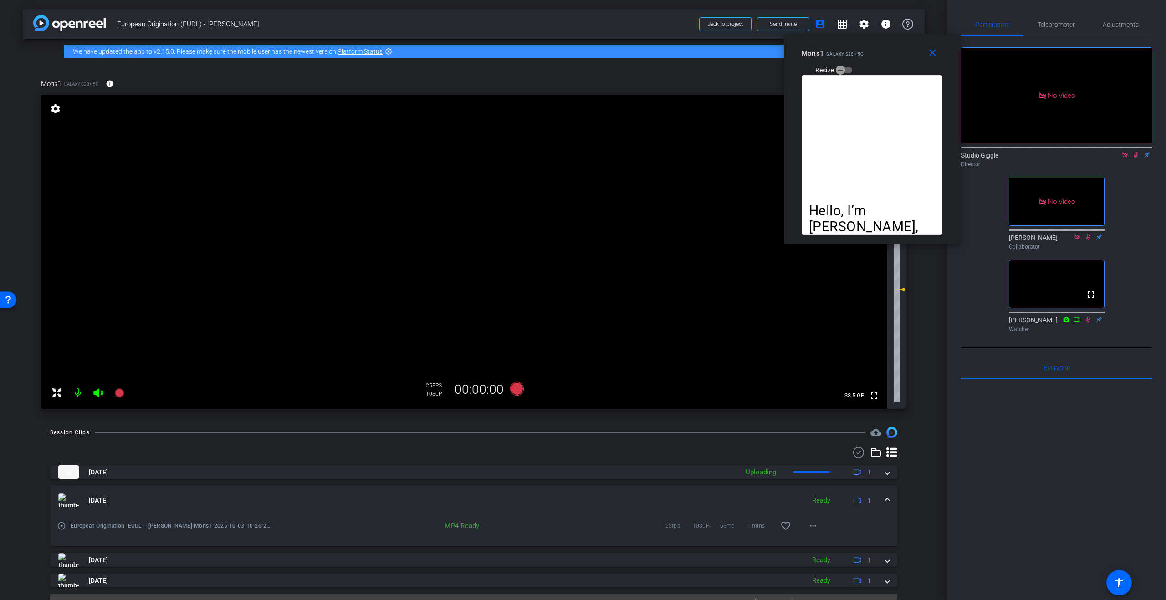
click at [1136, 152] on icon at bounding box center [1135, 155] width 7 height 6
click at [1125, 152] on icon at bounding box center [1124, 154] width 5 height 5
click at [1055, 25] on span "Teleprompter" at bounding box center [1056, 24] width 37 height 6
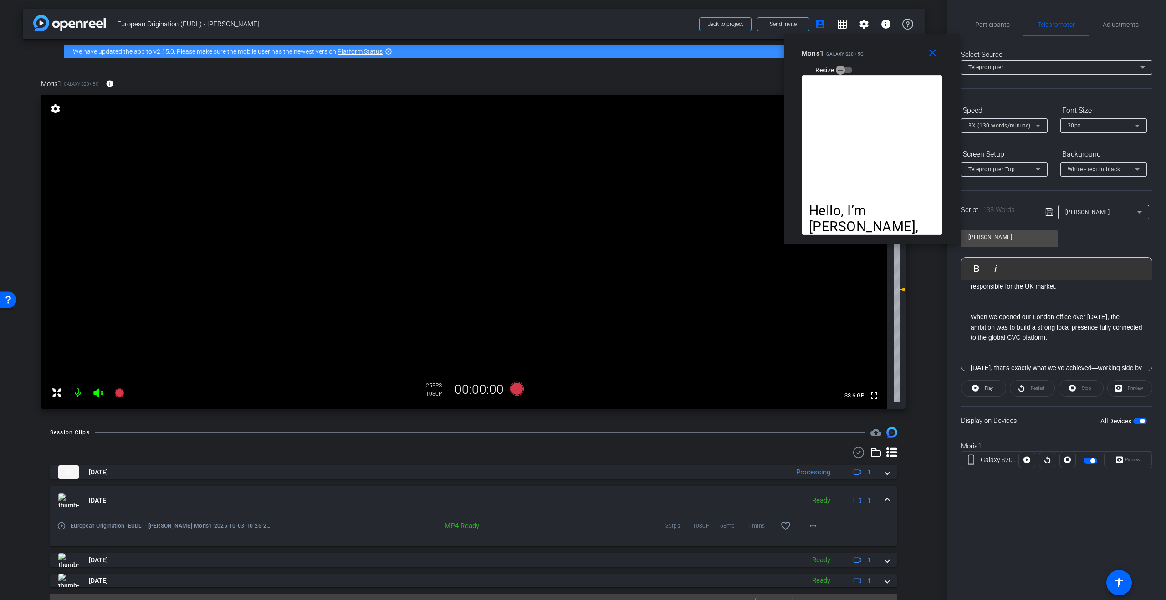
click at [1022, 303] on p at bounding box center [1057, 307] width 172 height 10
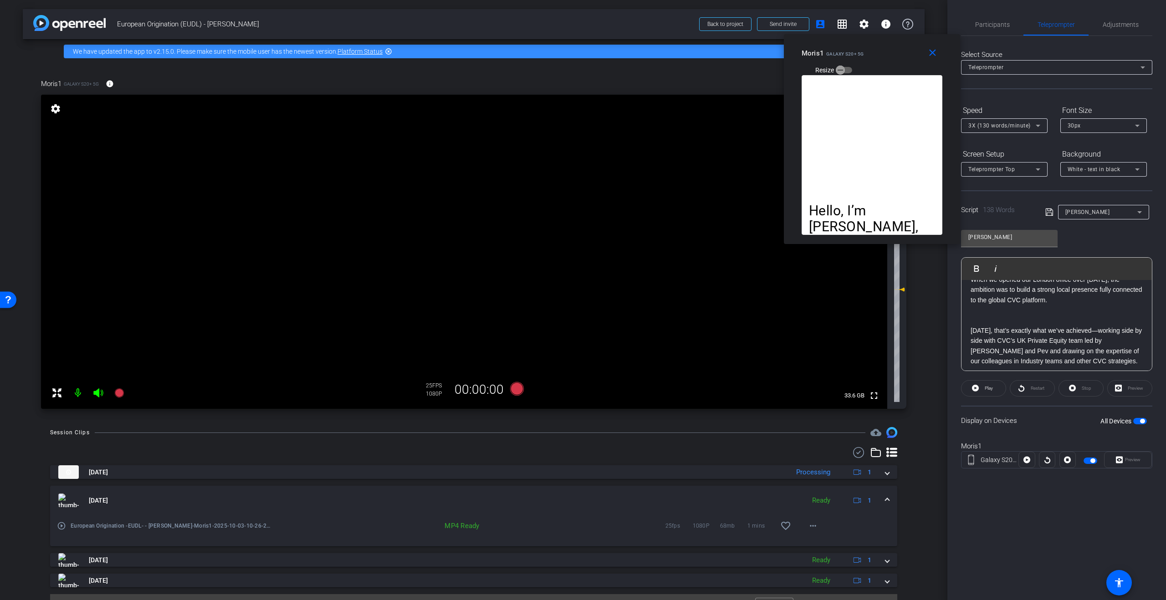
click at [1003, 321] on p at bounding box center [1057, 320] width 172 height 10
click at [1028, 321] on p at bounding box center [1057, 322] width 172 height 10
click at [1053, 304] on p at bounding box center [1057, 304] width 172 height 10
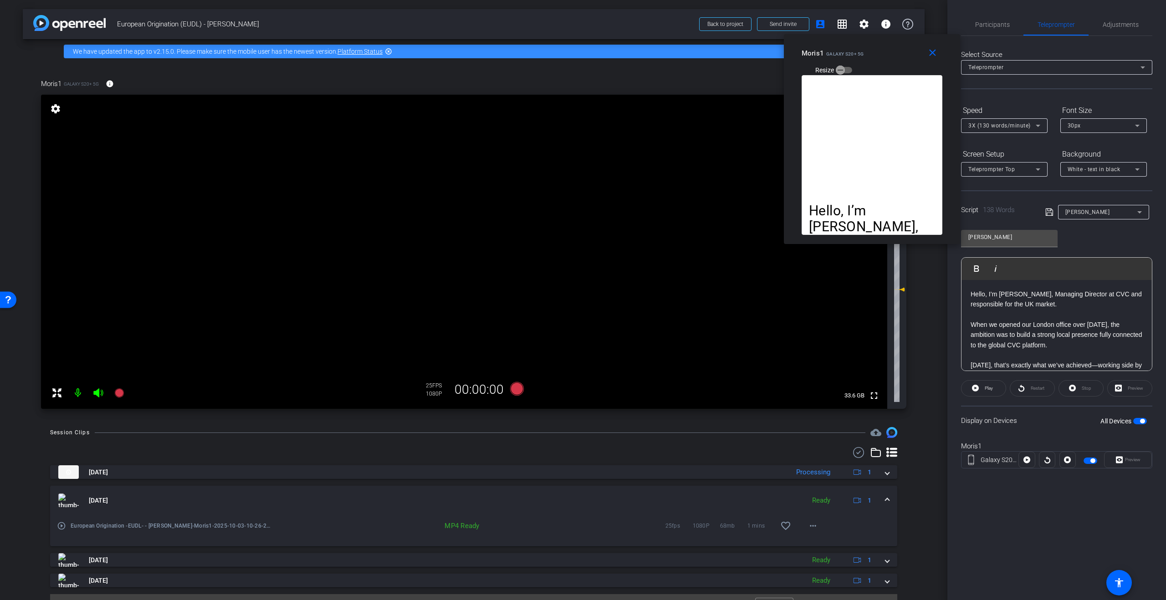
scroll to position [25, 0]
click at [990, 25] on span "Participants" at bounding box center [992, 24] width 35 height 6
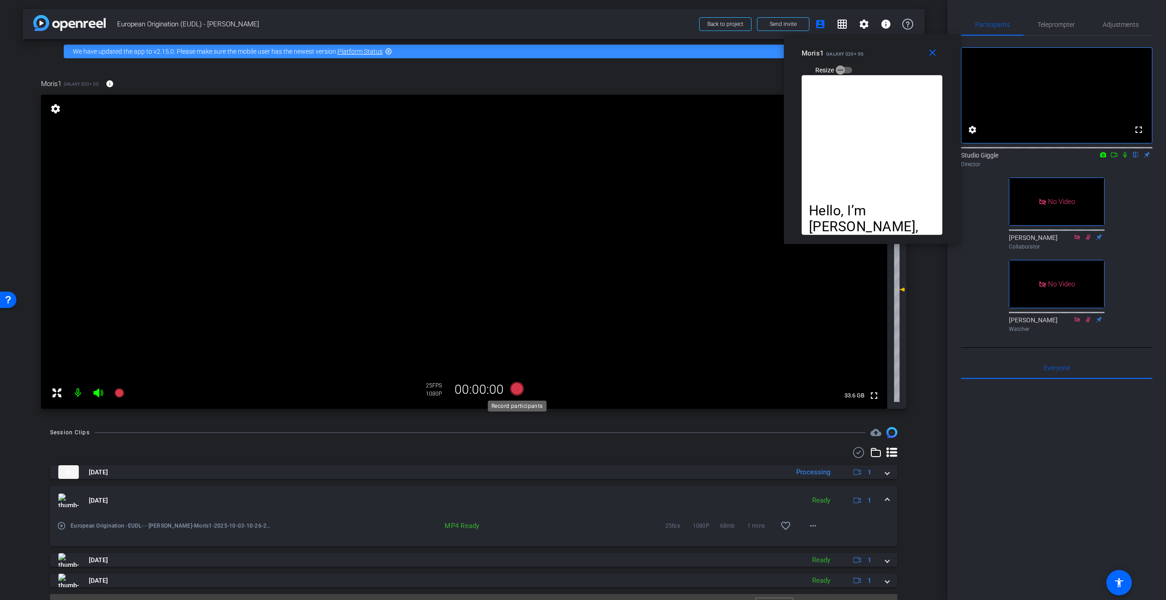
click at [512, 388] on icon at bounding box center [517, 389] width 14 height 14
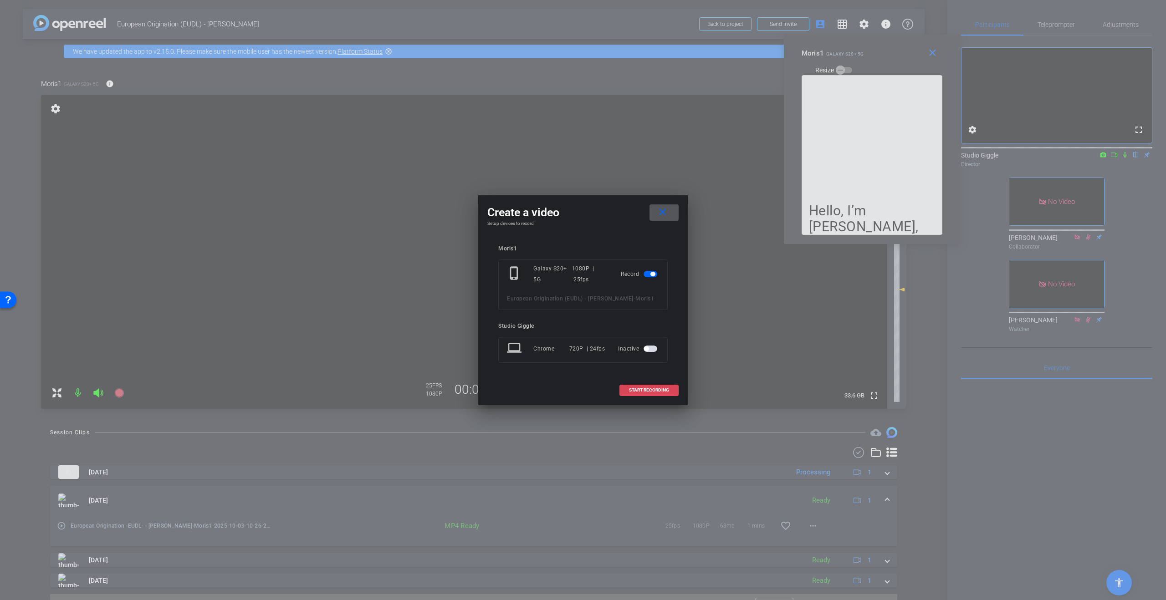
drag, startPoint x: 660, startPoint y: 390, endPoint x: 658, endPoint y: 399, distance: 8.8
click at [660, 390] on span "START RECORDING" at bounding box center [649, 390] width 40 height 5
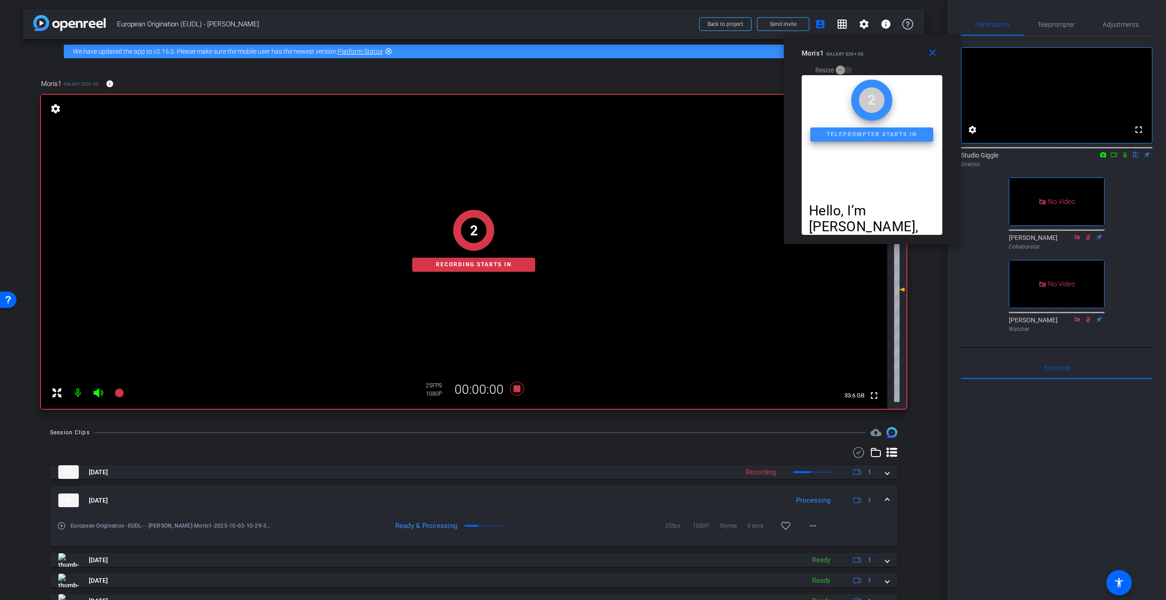
click at [1123, 158] on icon at bounding box center [1124, 155] width 7 height 6
click at [1115, 157] on icon at bounding box center [1114, 155] width 6 height 5
click at [1069, 24] on span "Teleprompter" at bounding box center [1056, 24] width 37 height 6
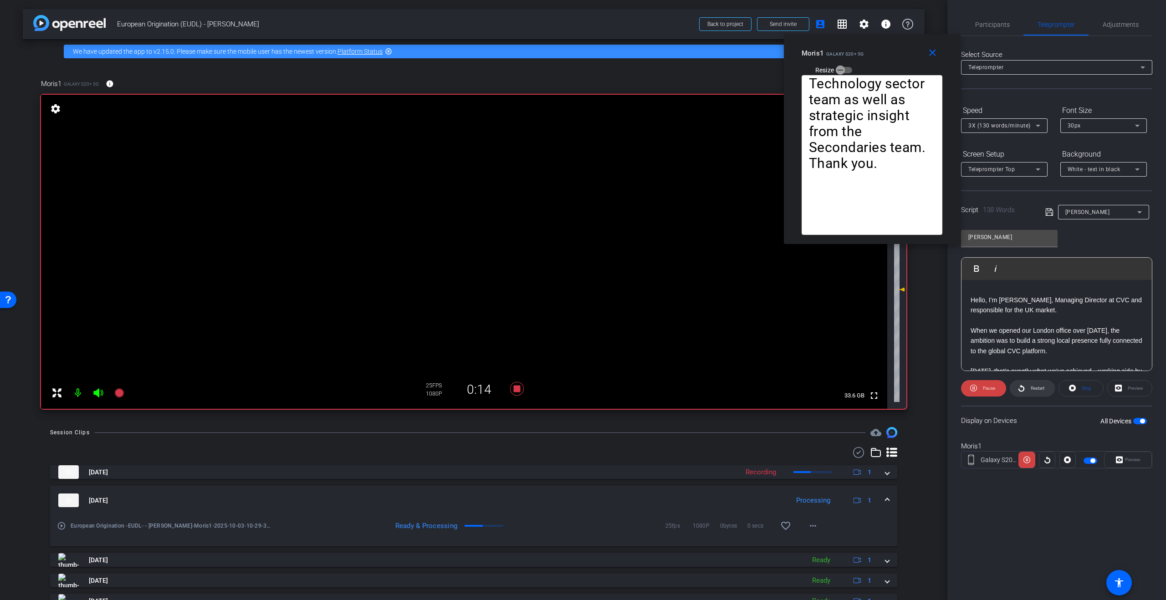
drag, startPoint x: 1004, startPoint y: 388, endPoint x: 1038, endPoint y: 391, distance: 34.4
click at [1004, 388] on span at bounding box center [983, 389] width 45 height 22
click at [1037, 390] on span "Restart" at bounding box center [1038, 388] width 14 height 5
drag, startPoint x: 995, startPoint y: 393, endPoint x: 1022, endPoint y: 392, distance: 26.4
click at [995, 393] on button "Pause" at bounding box center [983, 388] width 45 height 16
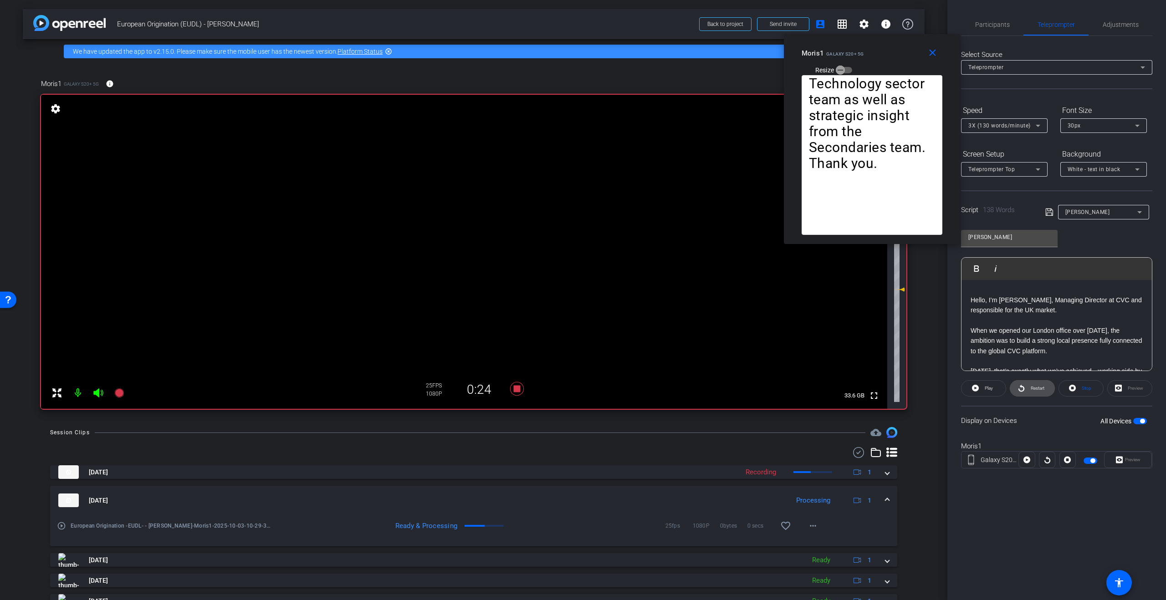
click at [1028, 390] on span "Restart" at bounding box center [1036, 388] width 16 height 13
click at [1025, 460] on icon at bounding box center [1026, 460] width 7 height 14
click at [1028, 463] on icon at bounding box center [1026, 460] width 7 height 7
click at [521, 390] on icon at bounding box center [517, 389] width 22 height 16
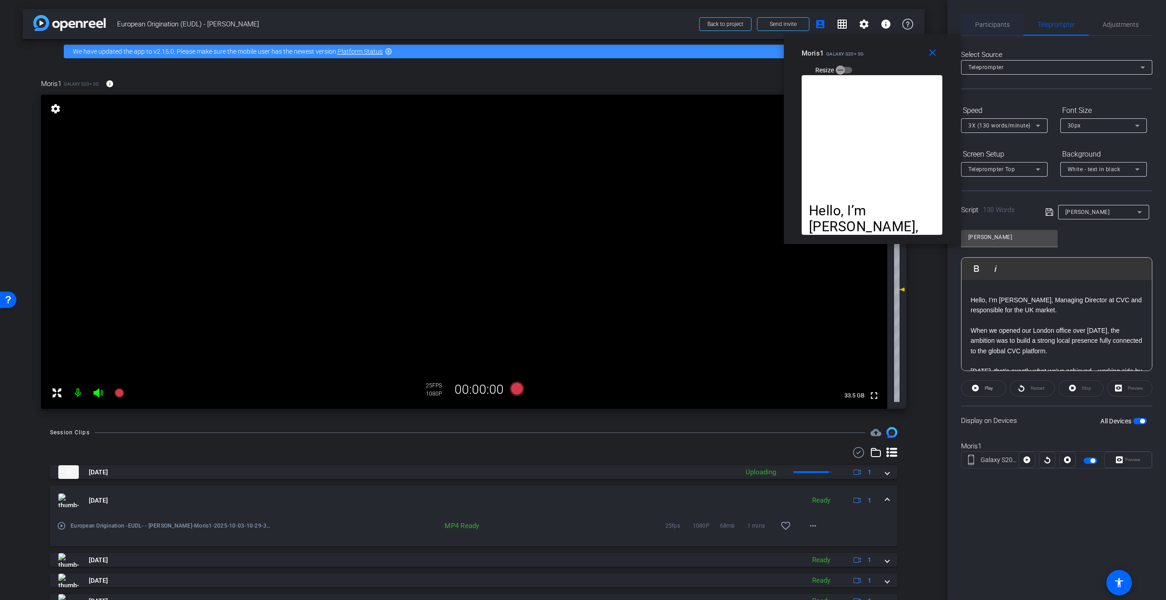
click at [1002, 24] on span "Participants" at bounding box center [992, 24] width 35 height 6
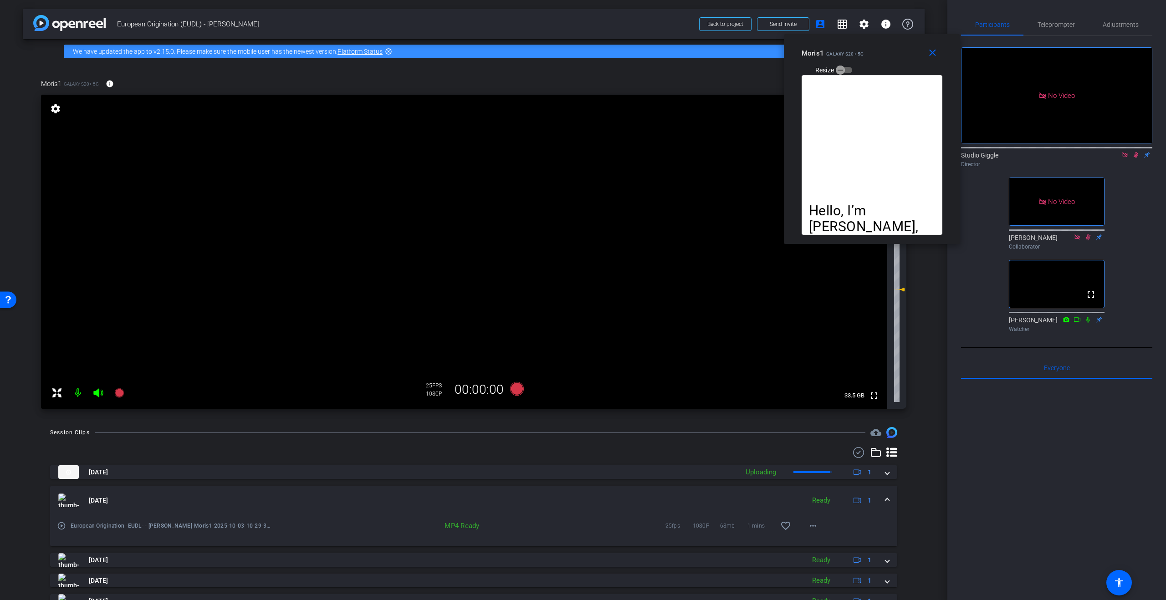
click at [1136, 152] on icon at bounding box center [1135, 155] width 7 height 6
click at [1126, 152] on icon at bounding box center [1124, 154] width 5 height 5
click at [927, 52] on mat-icon "close" at bounding box center [932, 52] width 11 height 11
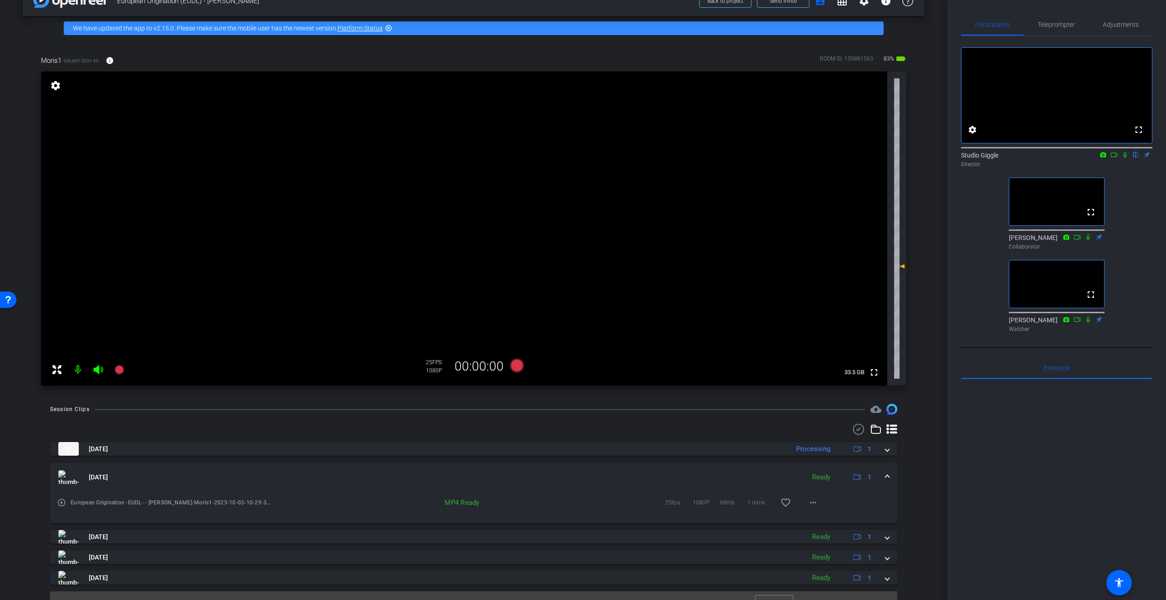
scroll to position [40, 0]
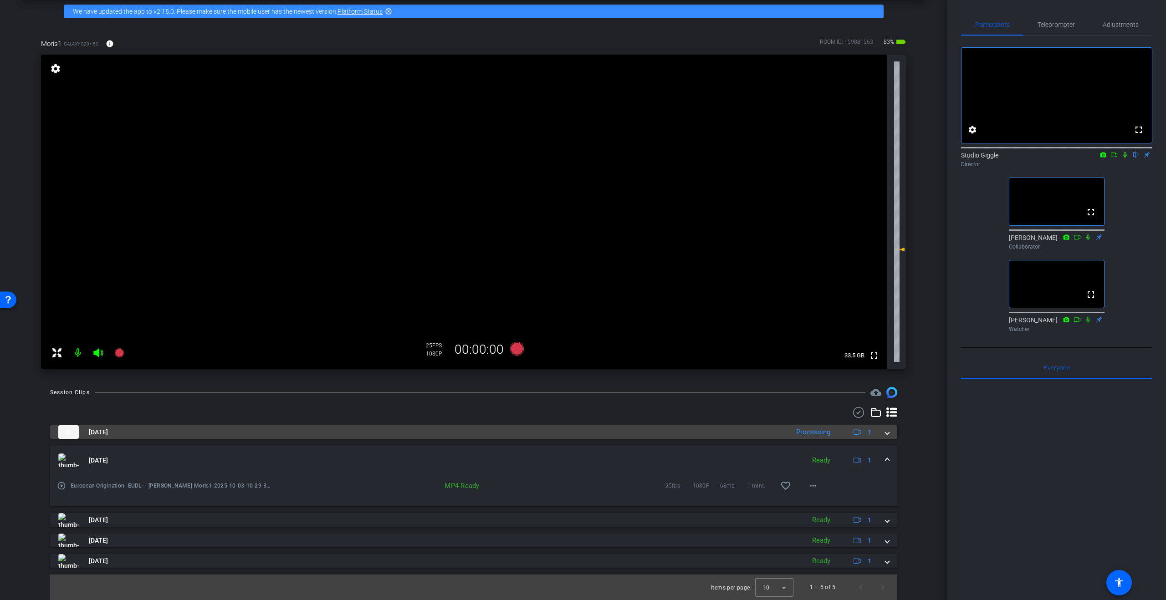
click at [890, 435] on mat-expansion-panel-header "Oct 3, 2025 Processing 1" at bounding box center [473, 432] width 847 height 14
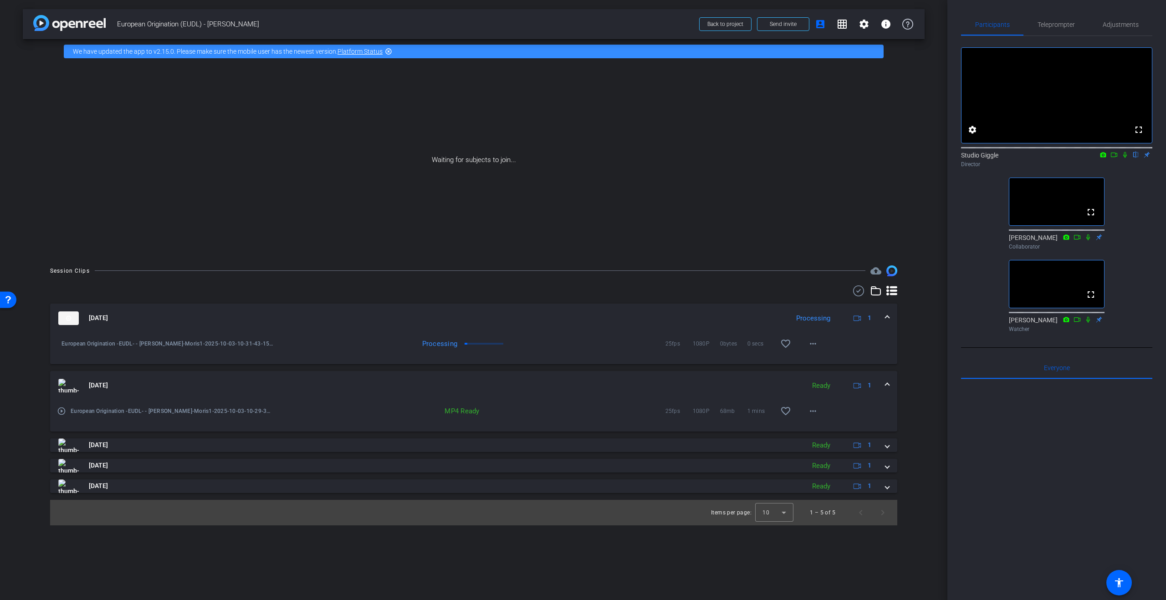
scroll to position [0, 0]
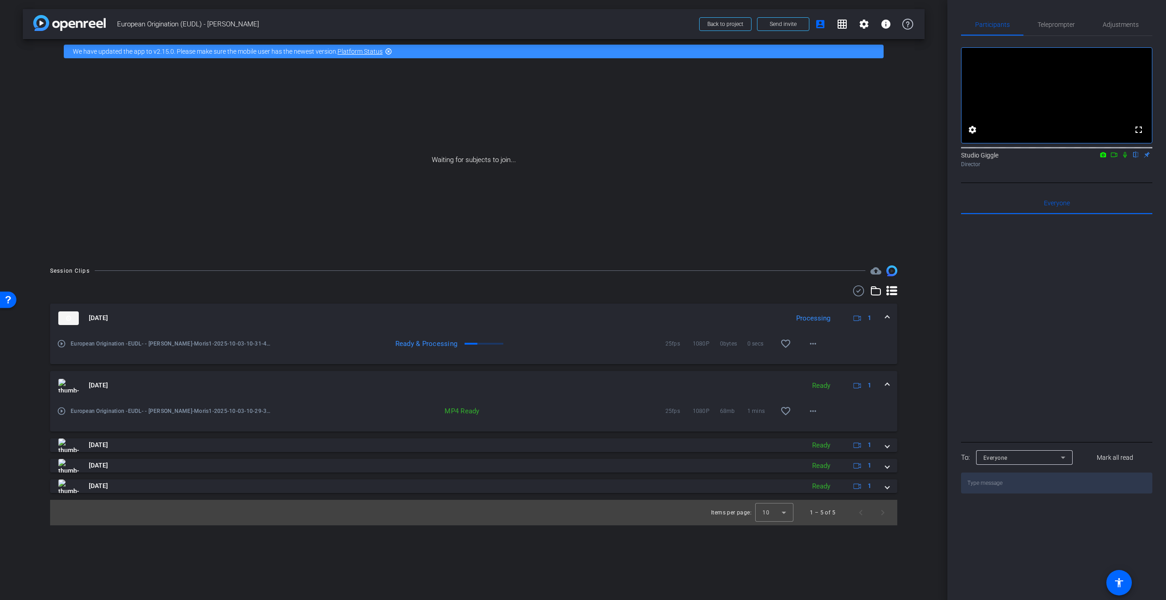
click at [1109, 159] on mat-icon at bounding box center [1114, 155] width 11 height 8
click at [1137, 158] on icon at bounding box center [1135, 155] width 7 height 6
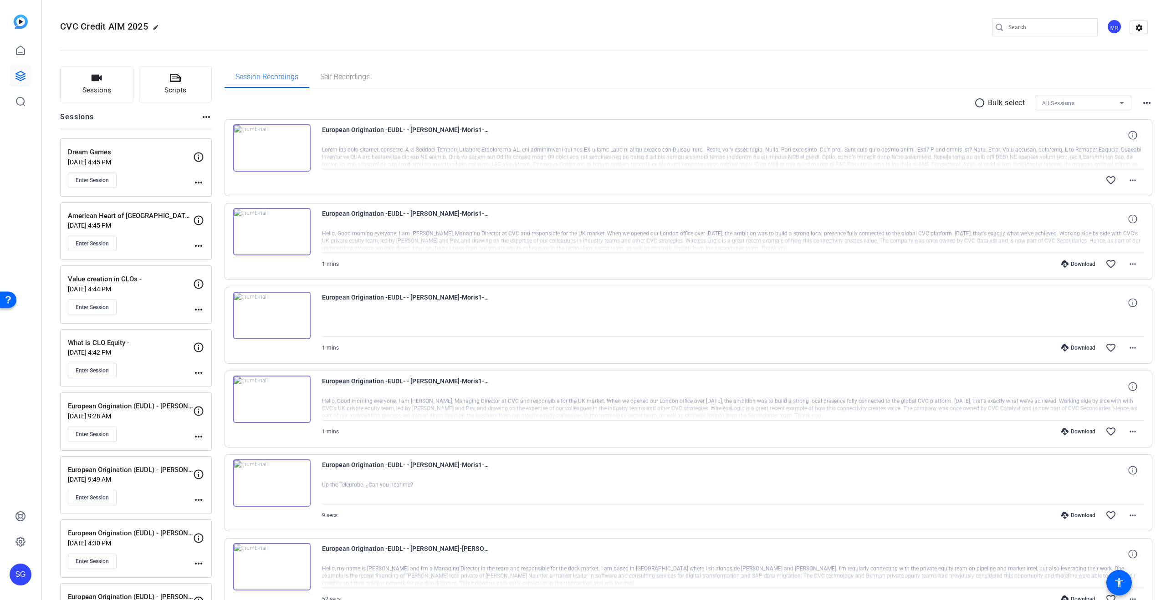
click at [979, 102] on mat-icon "radio_button_unchecked" at bounding box center [981, 102] width 14 height 11
click at [988, 102] on icon at bounding box center [989, 102] width 4 height 4
drag, startPoint x: 981, startPoint y: 102, endPoint x: 971, endPoint y: 104, distance: 10.1
click at [981, 102] on mat-icon "radio_button_unchecked" at bounding box center [981, 102] width 14 height 11
click at [237, 379] on icon at bounding box center [237, 381] width 9 height 9
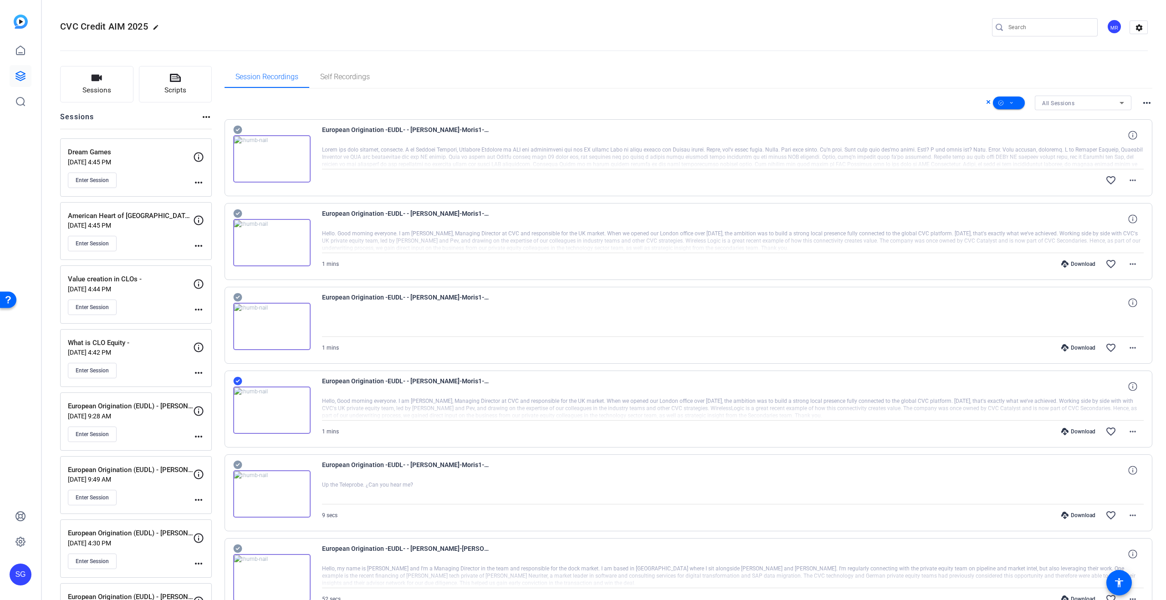
click at [235, 297] on icon at bounding box center [237, 297] width 9 height 9
click at [236, 215] on icon at bounding box center [237, 213] width 9 height 11
click at [240, 129] on icon at bounding box center [237, 130] width 9 height 9
click at [1125, 103] on icon at bounding box center [1121, 102] width 11 height 11
click at [1104, 107] on div at bounding box center [583, 300] width 1166 height 600
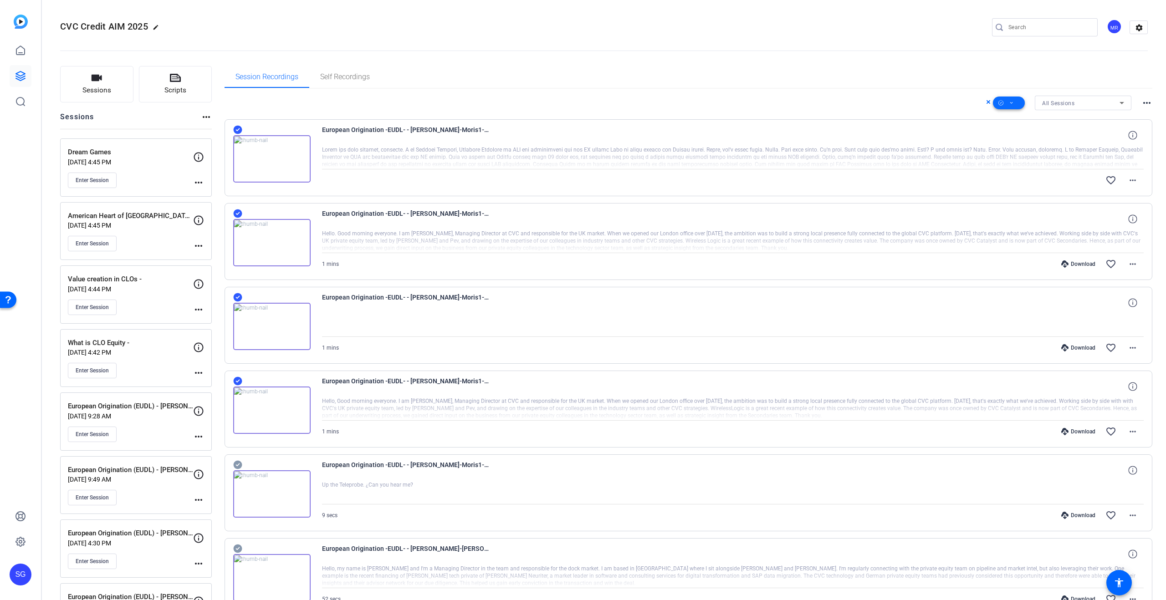
click at [1013, 103] on icon at bounding box center [1011, 102] width 5 height 11
click at [1036, 152] on span "Download MP4" at bounding box center [1024, 151] width 48 height 11
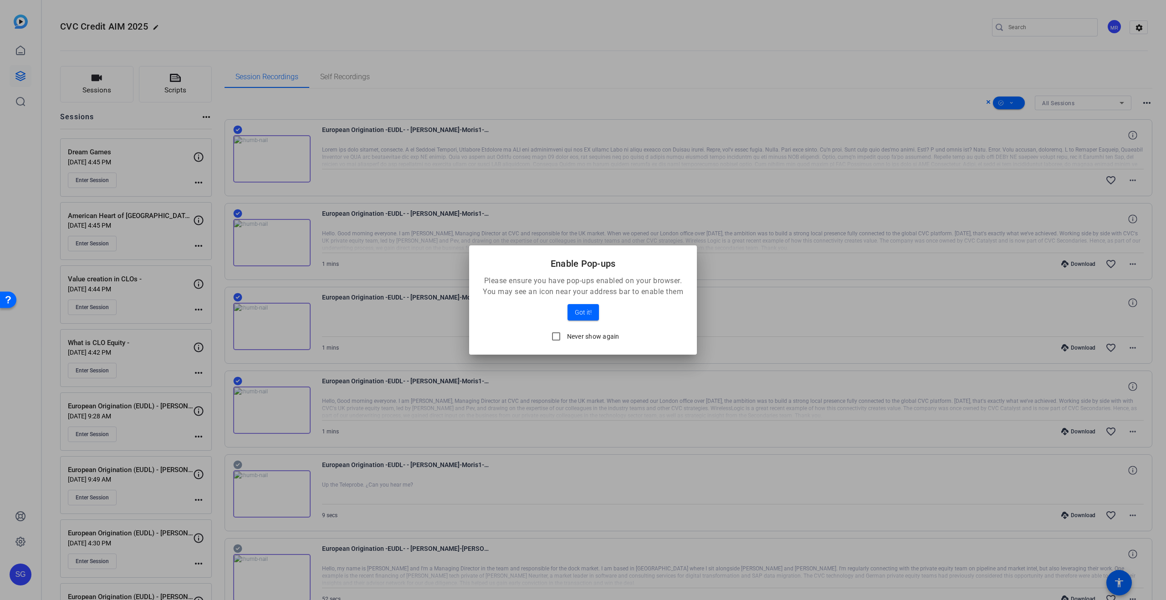
drag, startPoint x: 594, startPoint y: 337, endPoint x: 592, endPoint y: 330, distance: 6.6
click at [594, 337] on label "Never show again" at bounding box center [592, 336] width 54 height 9
click at [565, 337] on input "Never show again" at bounding box center [556, 336] width 18 height 18
checkbox input "true"
drag, startPoint x: 585, startPoint y: 307, endPoint x: 671, endPoint y: 346, distance: 94.6
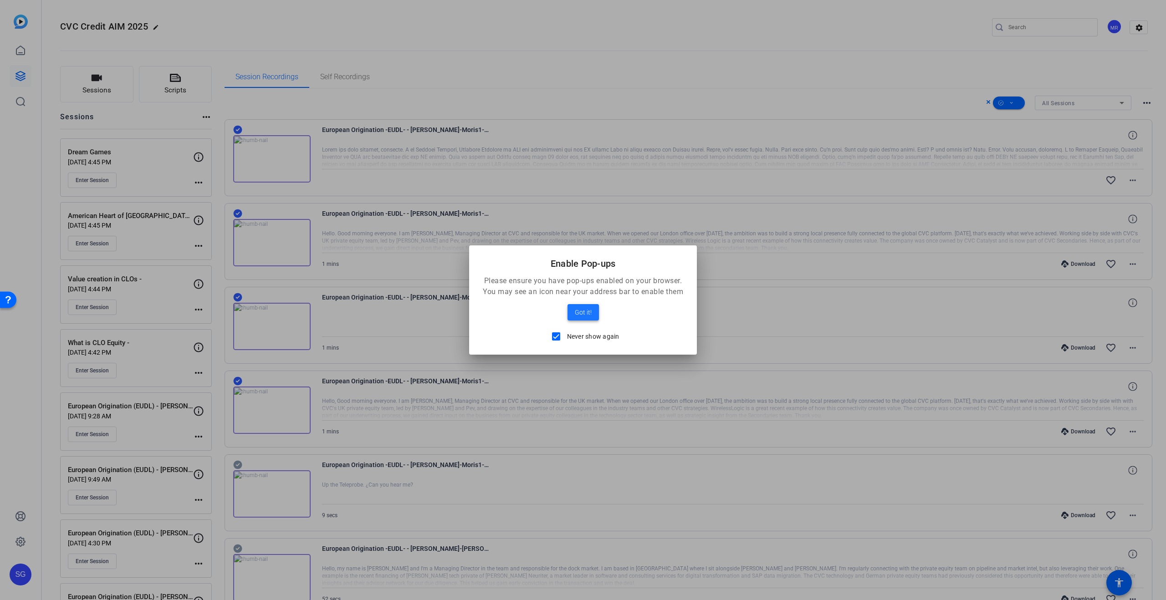
click at [585, 307] on span "Got it!" at bounding box center [583, 312] width 17 height 11
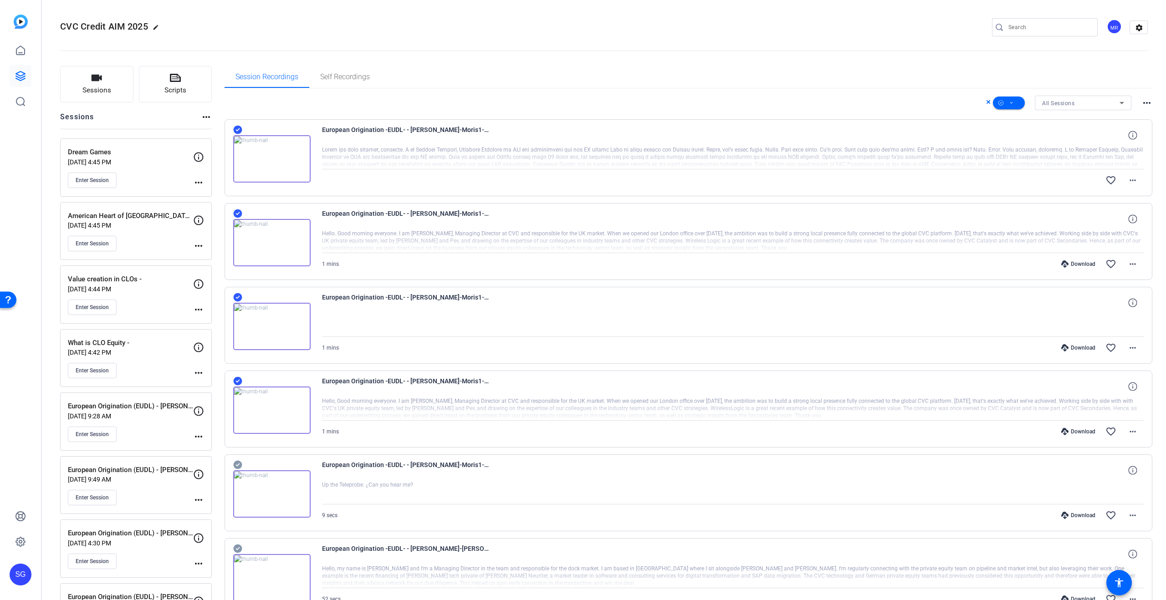
click at [241, 213] on icon at bounding box center [237, 214] width 9 height 9
drag, startPoint x: 235, startPoint y: 295, endPoint x: 246, endPoint y: 358, distance: 64.6
click at [235, 295] on icon at bounding box center [237, 297] width 9 height 9
click at [235, 380] on icon at bounding box center [237, 381] width 9 height 9
click at [1132, 183] on mat-icon "more_horiz" at bounding box center [1132, 180] width 11 height 11
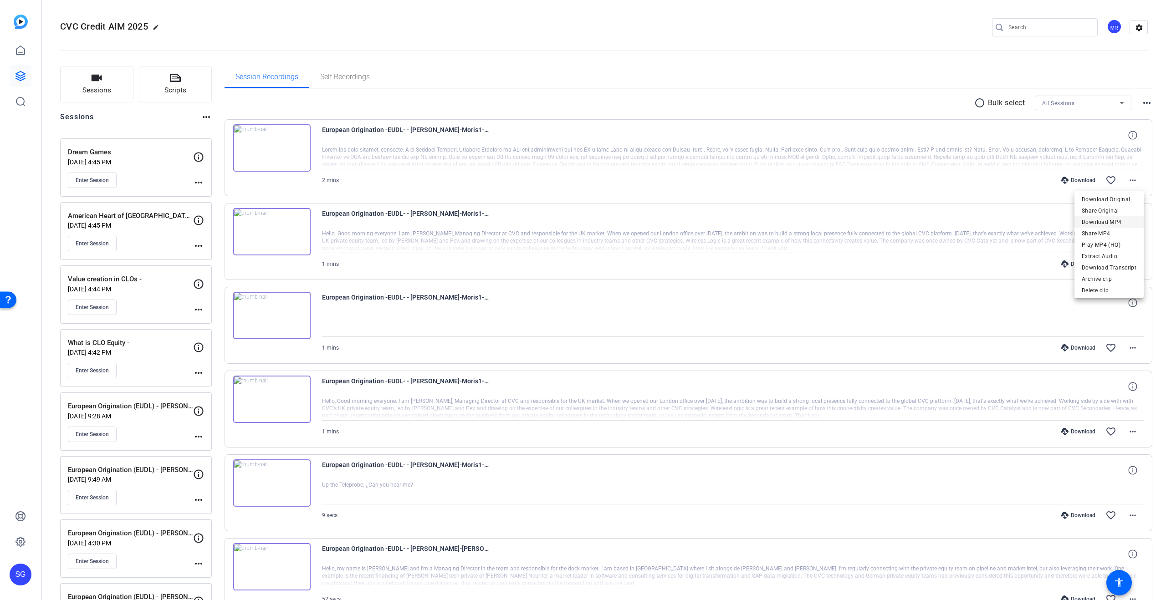
click at [1106, 222] on span "Download MP4" at bounding box center [1109, 222] width 55 height 11
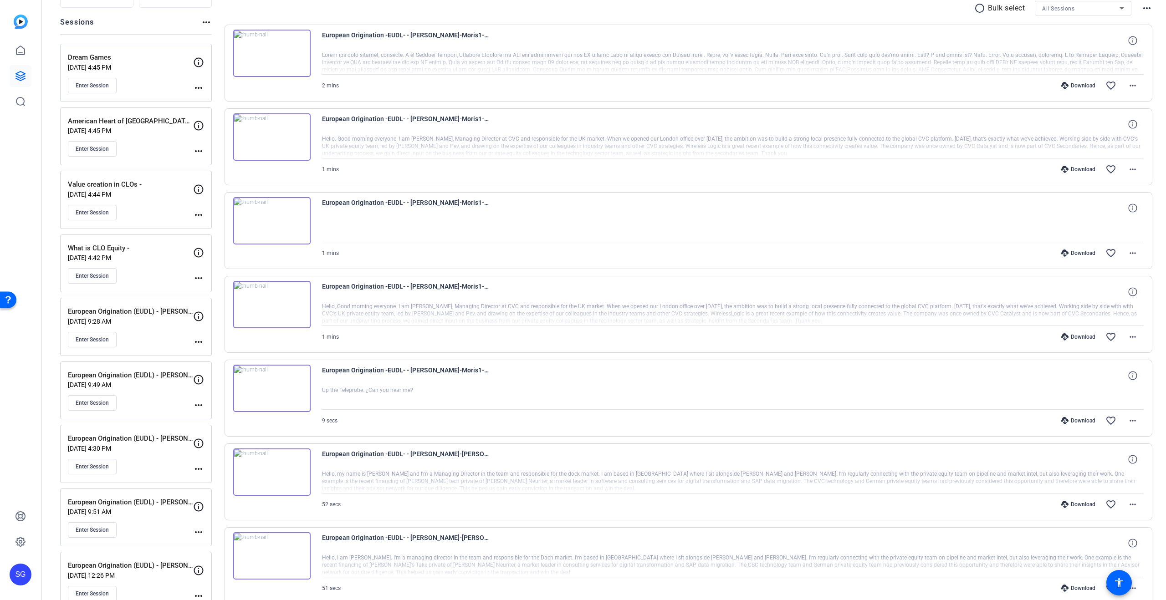
scroll to position [96, 0]
click at [105, 529] on span "Enter Session" at bounding box center [92, 528] width 33 height 7
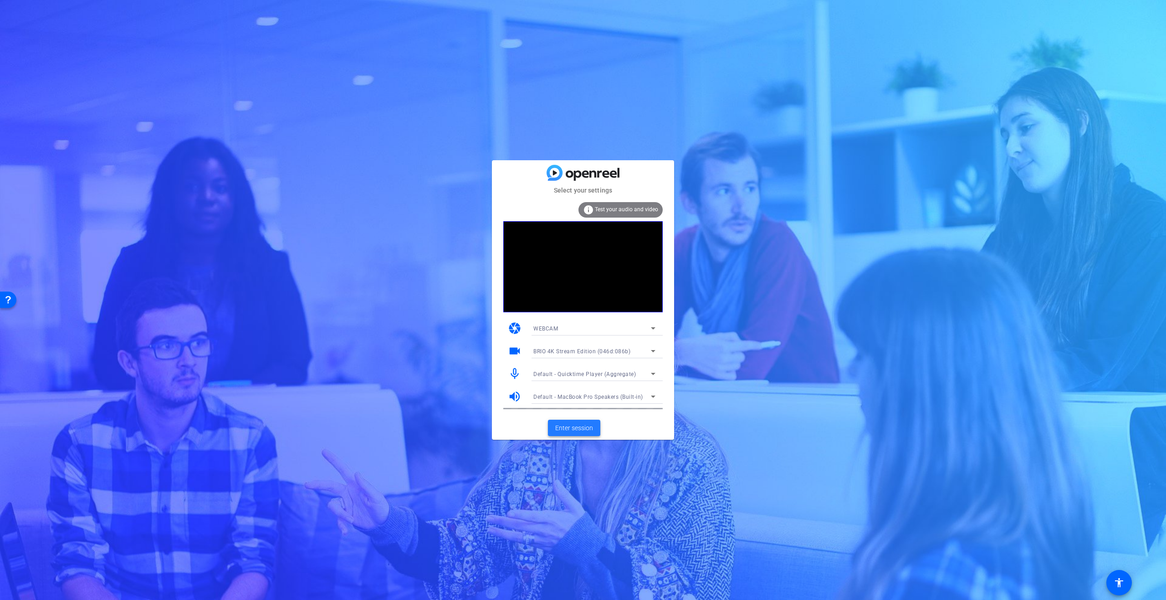
click at [573, 429] on span "Enter session" at bounding box center [574, 429] width 38 height 10
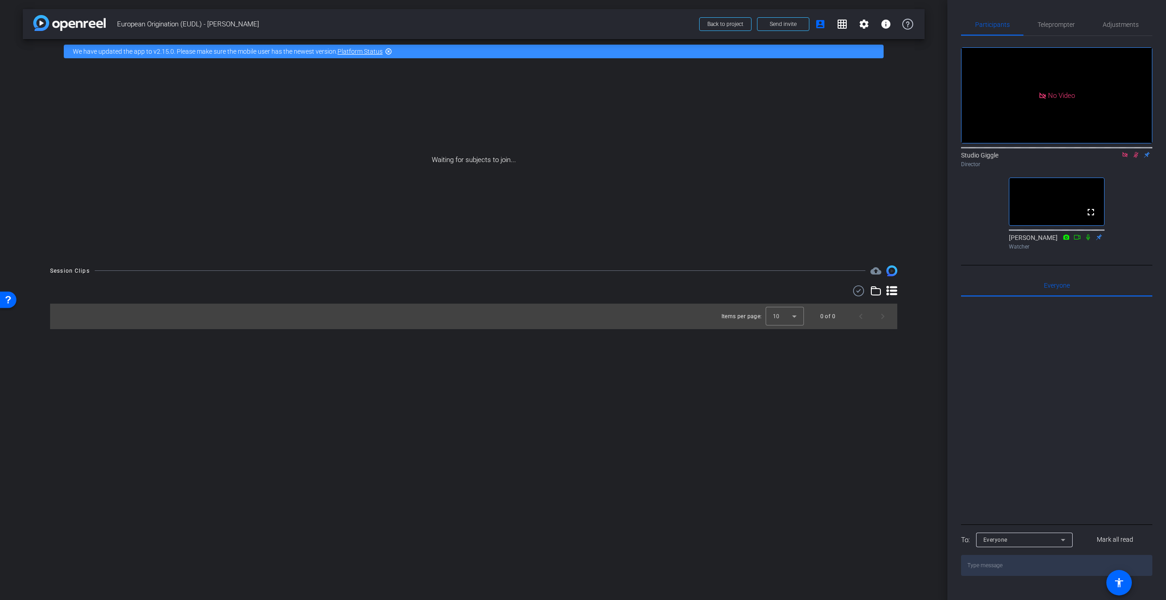
click at [1140, 159] on mat-icon at bounding box center [1135, 155] width 11 height 8
click at [1125, 157] on icon at bounding box center [1124, 154] width 5 height 5
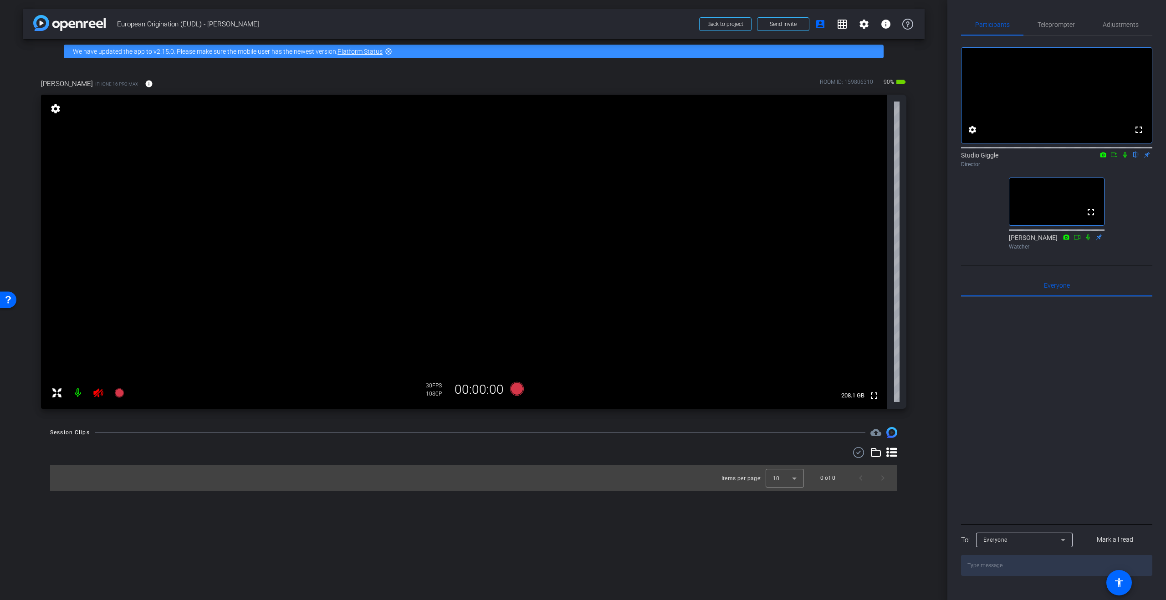
click at [100, 398] on icon at bounding box center [98, 393] width 11 height 11
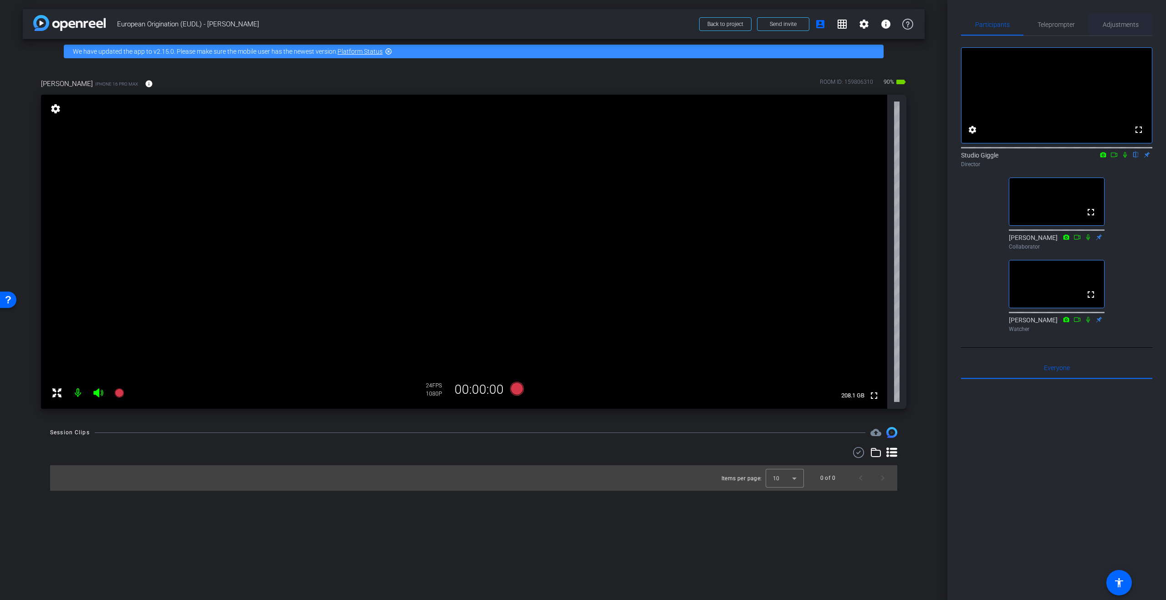
click at [1112, 25] on span "Adjustments" at bounding box center [1121, 24] width 36 height 6
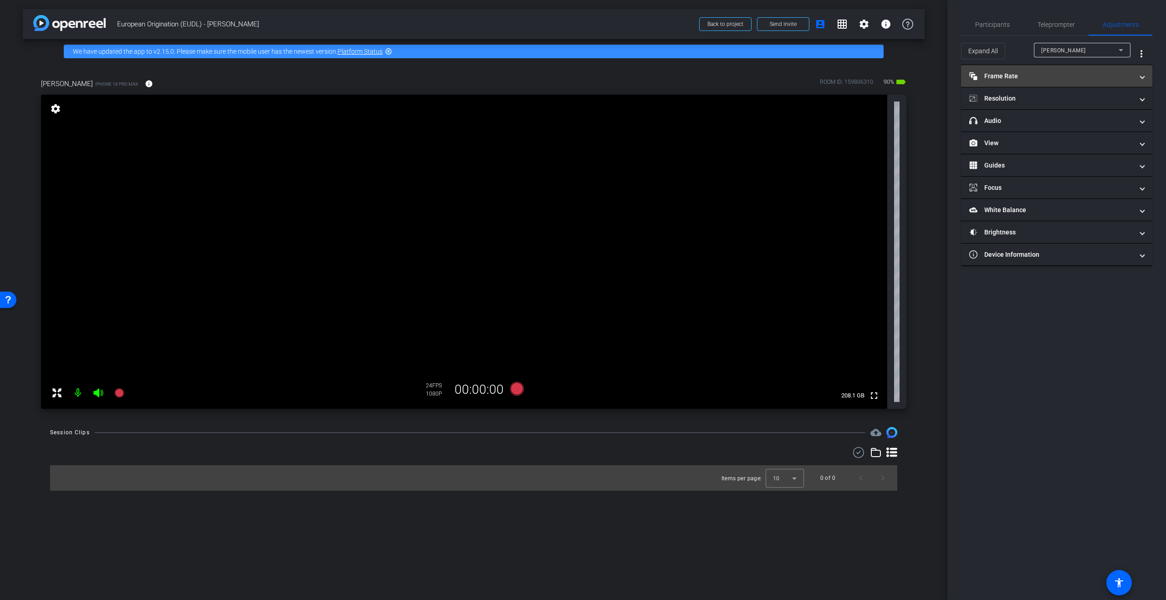
click at [1044, 73] on mat-panel-title "Frame Rate Frame Rate" at bounding box center [1051, 77] width 164 height 10
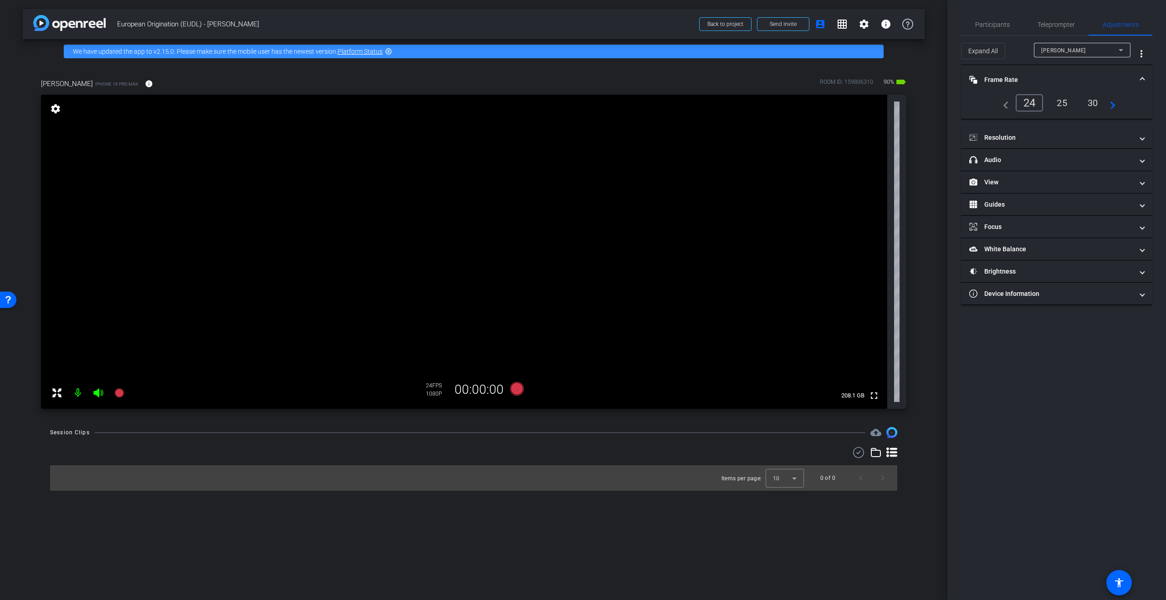
click at [1068, 103] on div "25" at bounding box center [1062, 102] width 24 height 15
click at [1068, 129] on mat-expansion-panel-header "Resolution" at bounding box center [1056, 138] width 191 height 22
drag, startPoint x: 1101, startPoint y: 164, endPoint x: 1100, endPoint y: 174, distance: 11.0
click at [1101, 164] on div "4k" at bounding box center [1101, 164] width 24 height 15
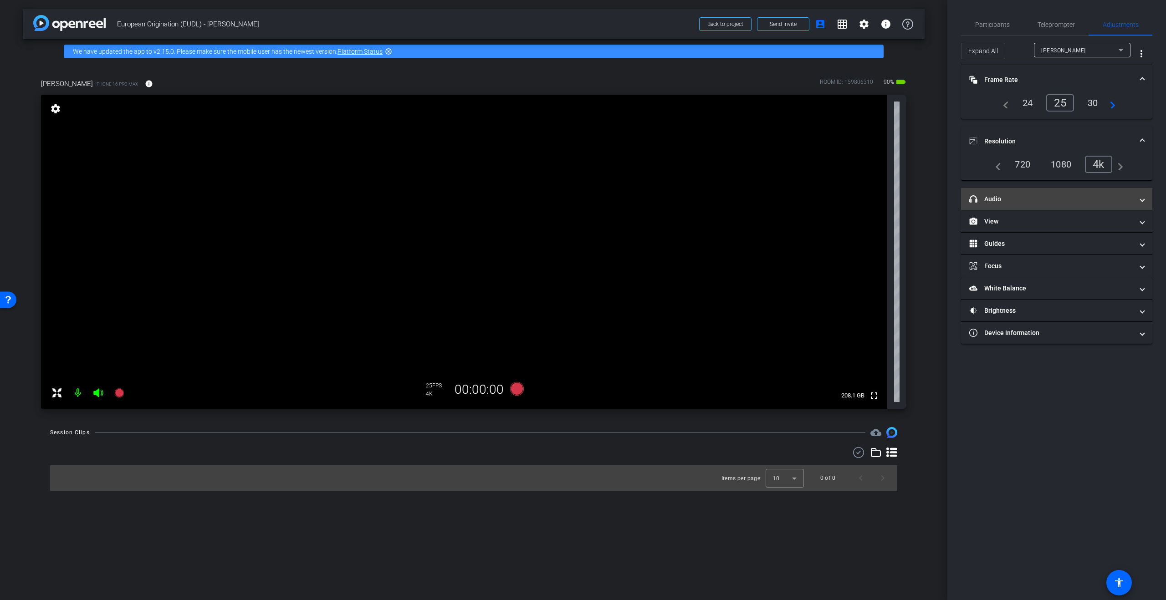
click at [1085, 202] on mat-panel-title "headphone icon Audio" at bounding box center [1051, 199] width 164 height 10
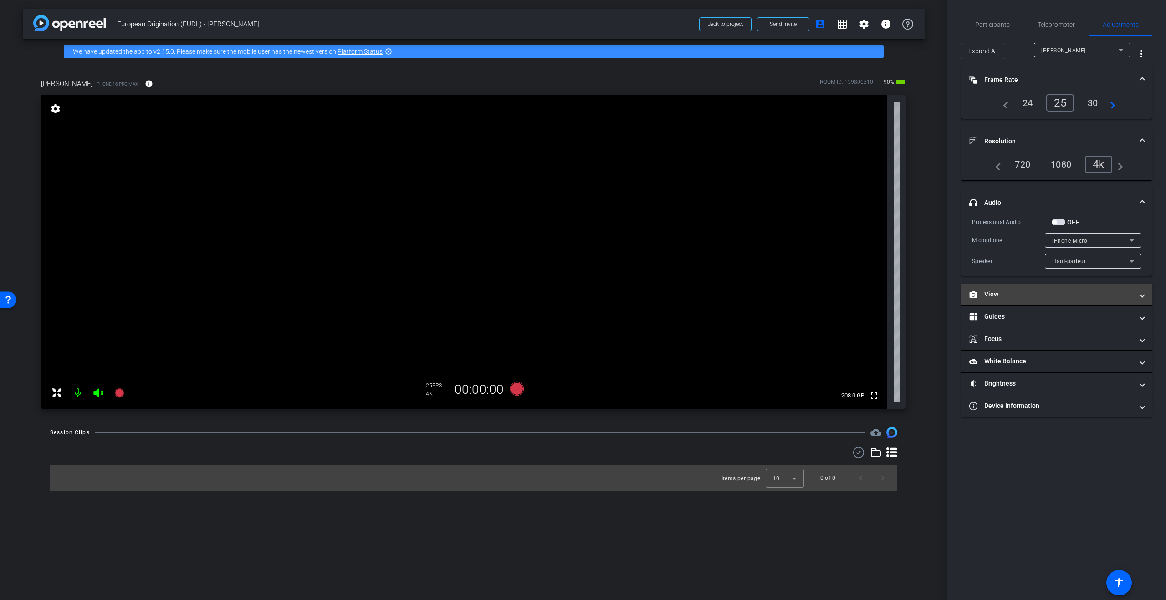
click at [1115, 297] on mat-panel-title "View" at bounding box center [1051, 295] width 164 height 10
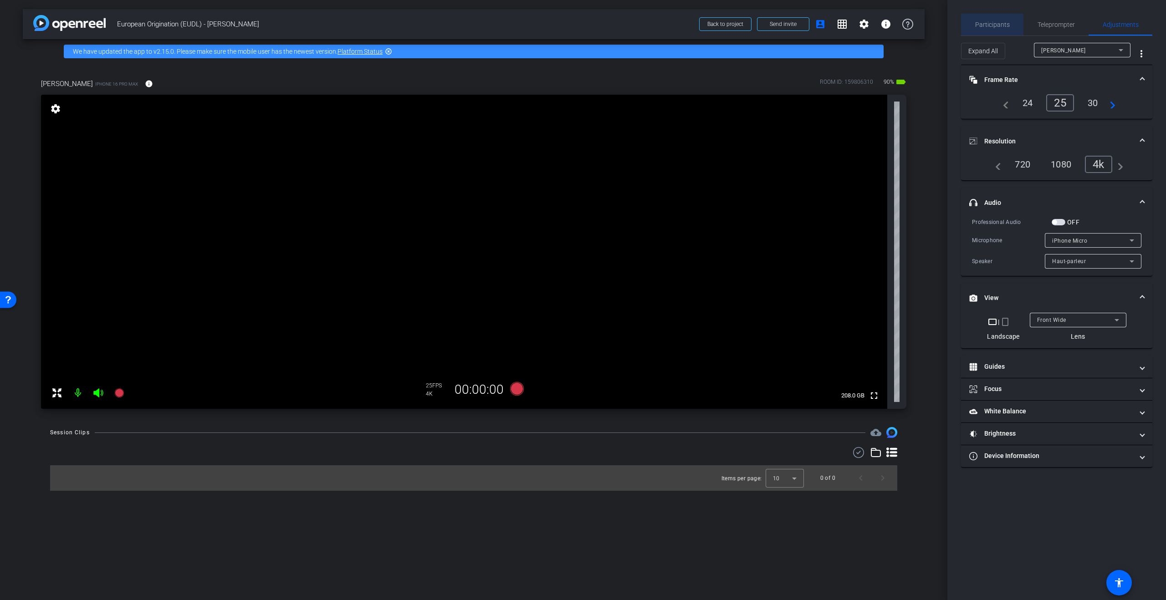
click at [993, 26] on span "Participants" at bounding box center [992, 24] width 35 height 6
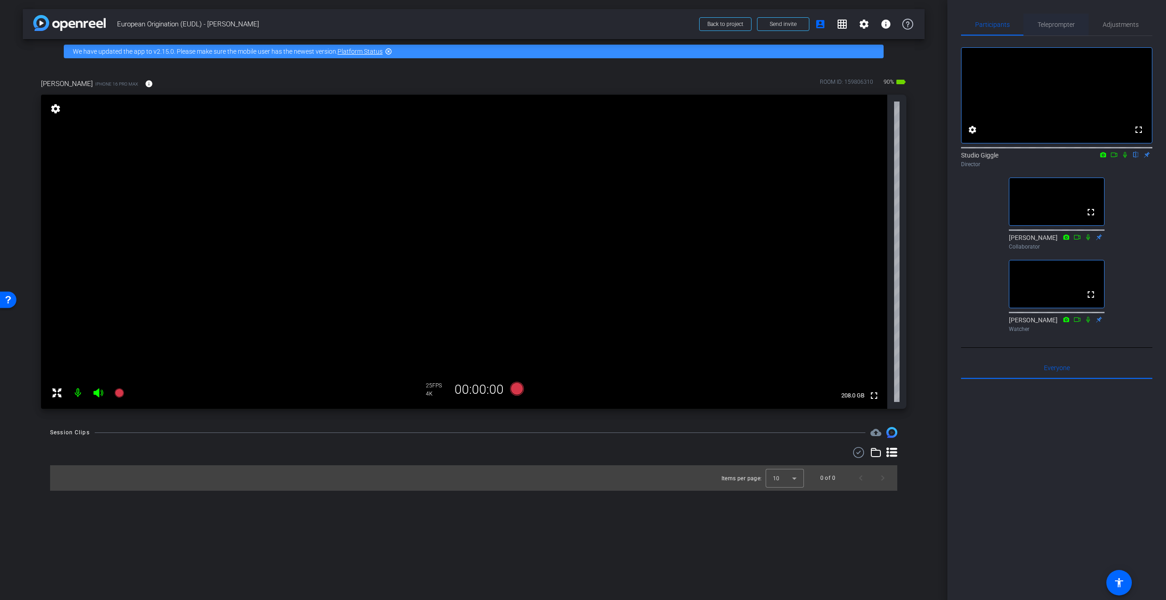
click at [1053, 29] on span "Teleprompter" at bounding box center [1056, 25] width 37 height 22
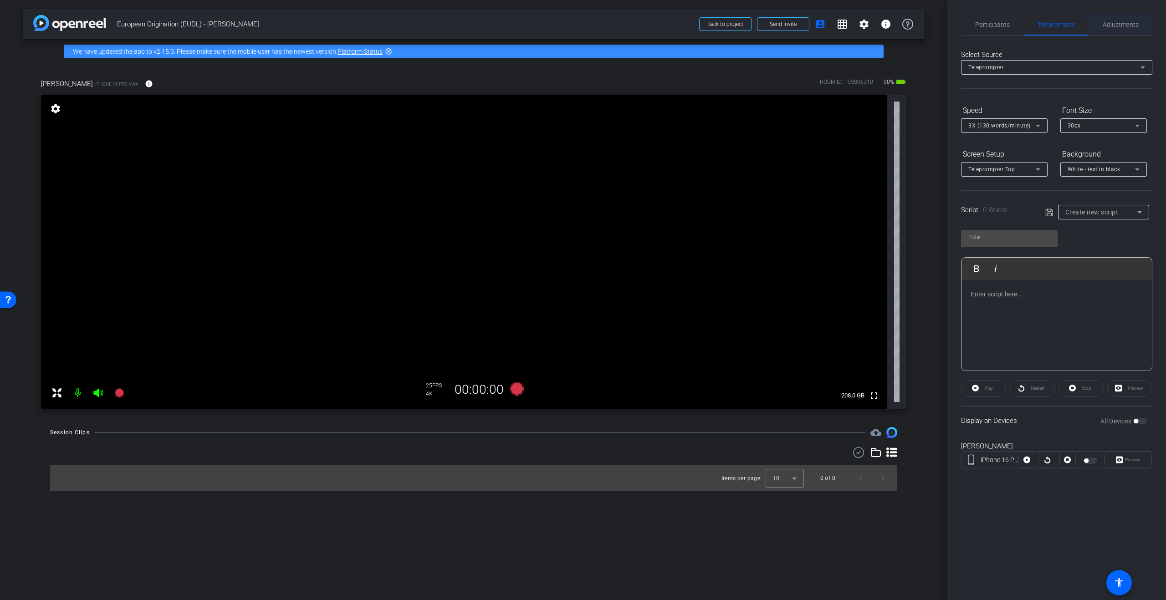
click at [1115, 24] on span "Adjustments" at bounding box center [1121, 24] width 36 height 6
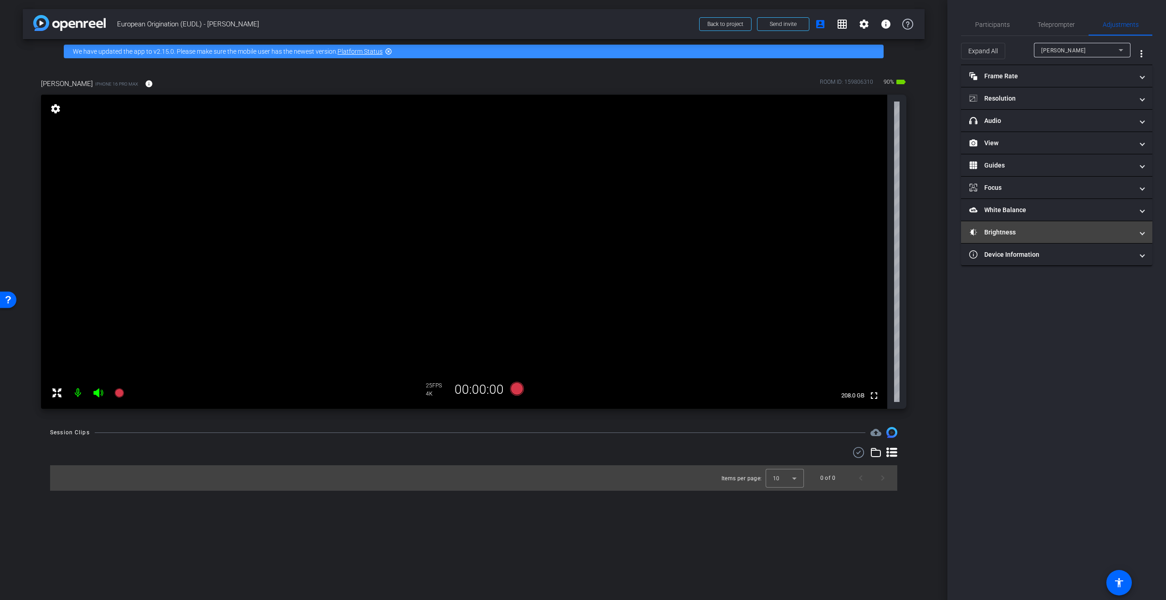
click at [1049, 235] on mat-panel-title "Brightness" at bounding box center [1051, 233] width 164 height 10
type input "-1"
click at [1024, 284] on input "range" at bounding box center [1060, 285] width 189 height 20
click at [1048, 230] on mat-panel-title "Brightness" at bounding box center [1051, 233] width 164 height 10
click at [1046, 211] on mat-panel-title "White Balance White Balance" at bounding box center [1051, 210] width 164 height 10
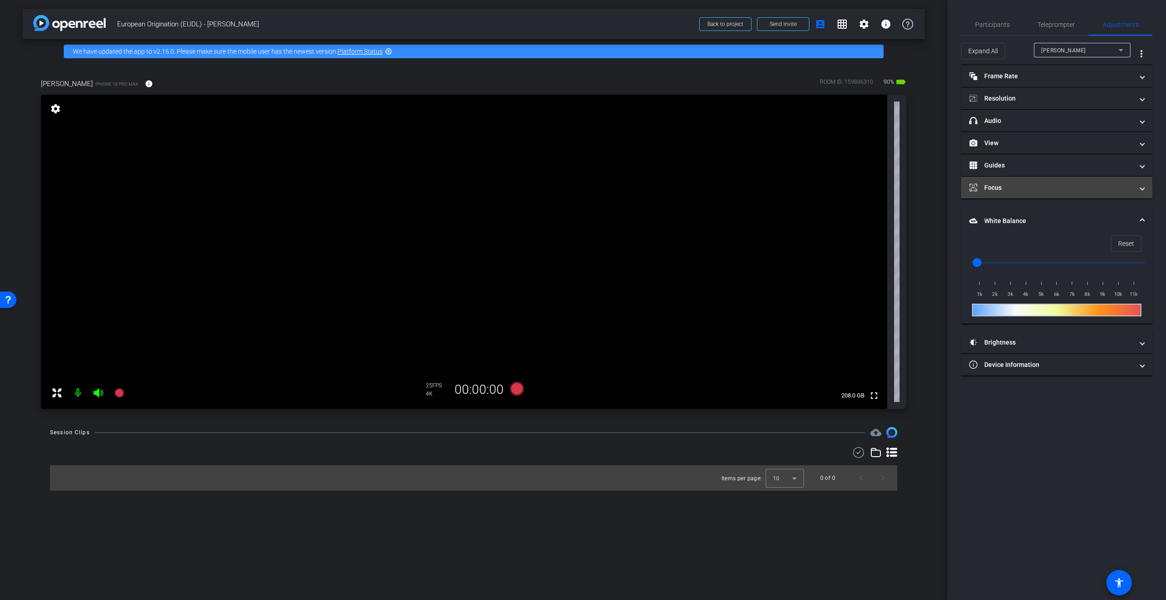
click at [1027, 186] on mat-panel-title "Focus" at bounding box center [1051, 188] width 164 height 10
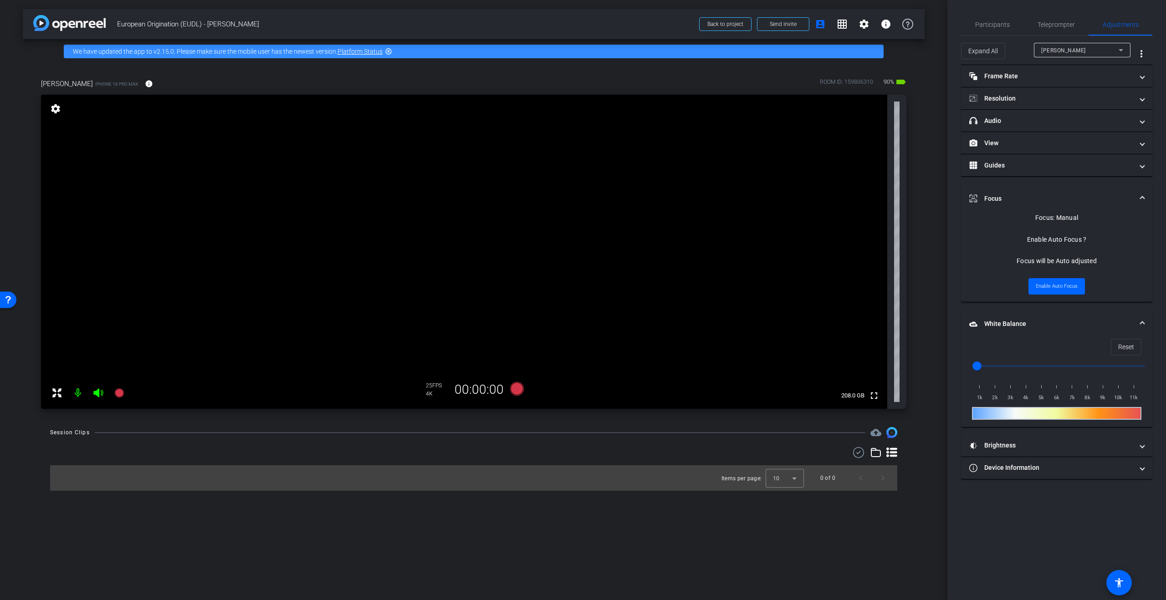
click at [1068, 196] on mat-panel-title "Focus" at bounding box center [1051, 199] width 164 height 10
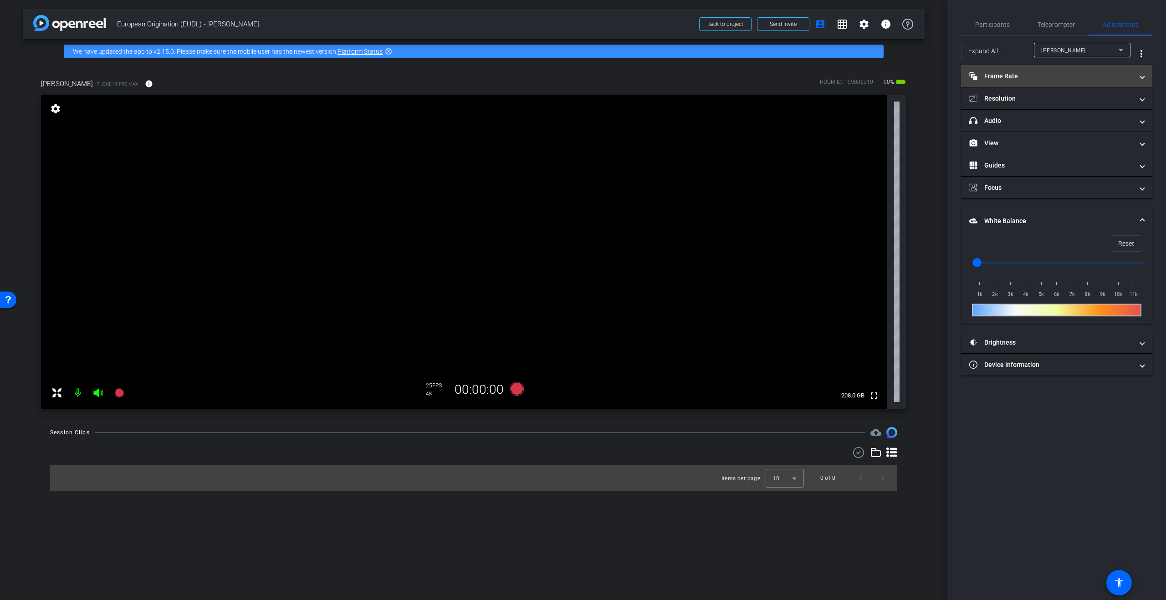
click at [1074, 77] on mat-panel-title "Frame Rate Frame Rate" at bounding box center [1051, 77] width 164 height 10
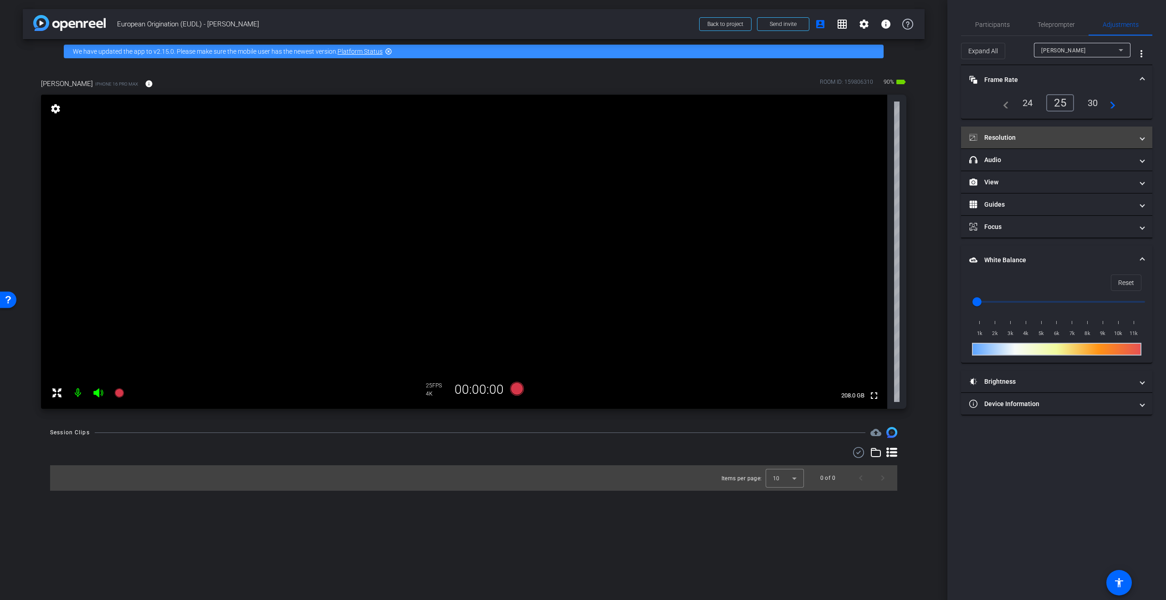
click at [1096, 134] on mat-panel-title "Resolution" at bounding box center [1051, 138] width 164 height 10
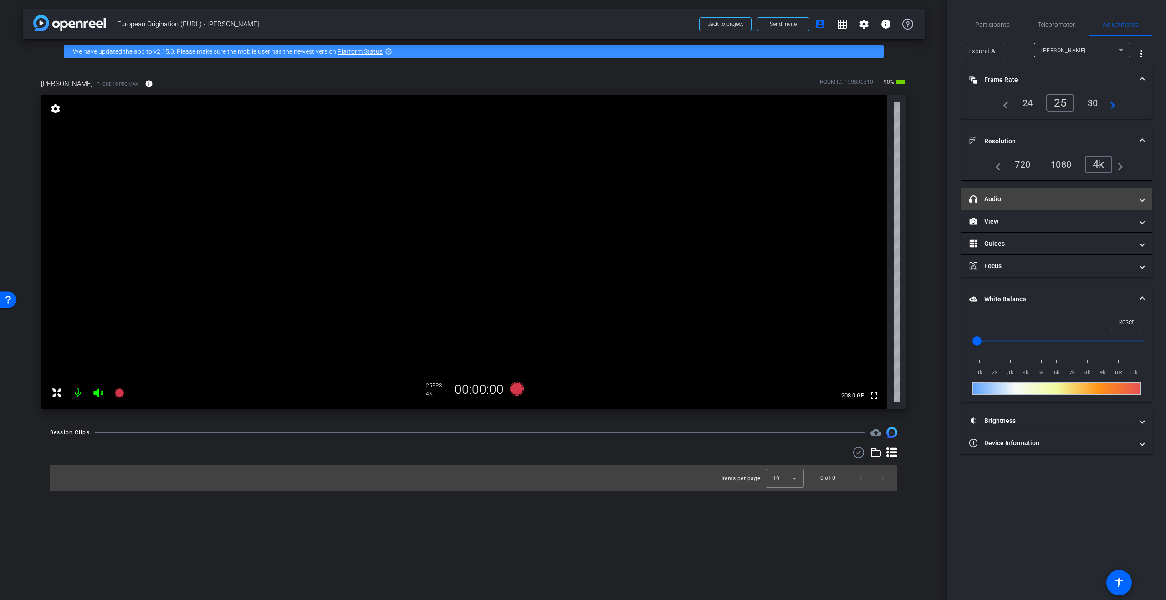
click at [1105, 199] on mat-panel-title "headphone icon Audio" at bounding box center [1051, 199] width 164 height 10
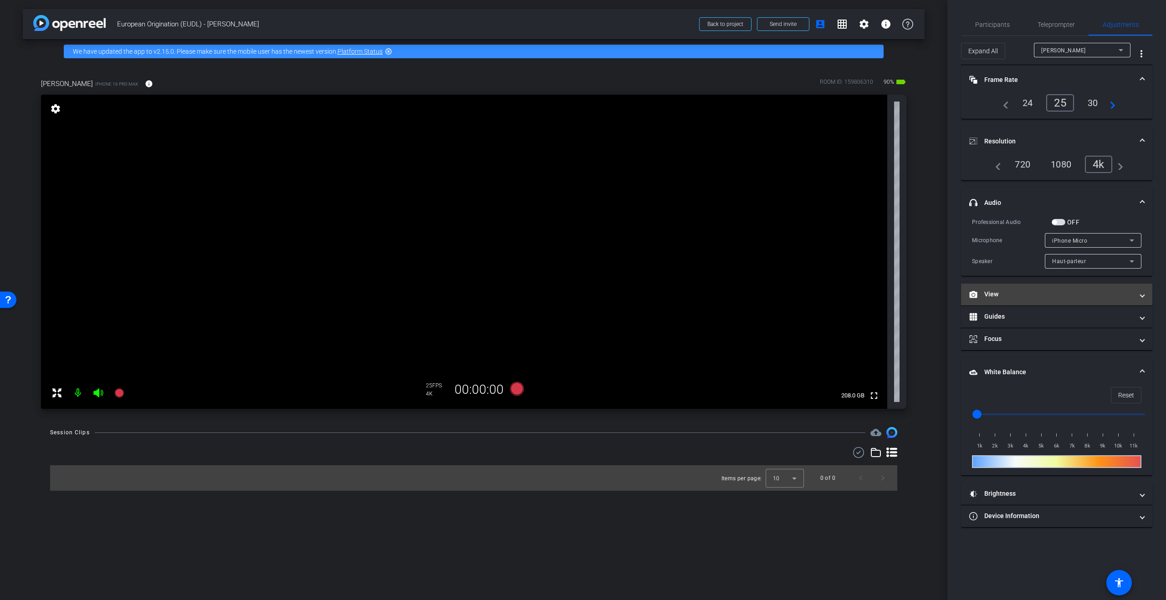
click at [1096, 292] on mat-panel-title "View" at bounding box center [1051, 295] width 164 height 10
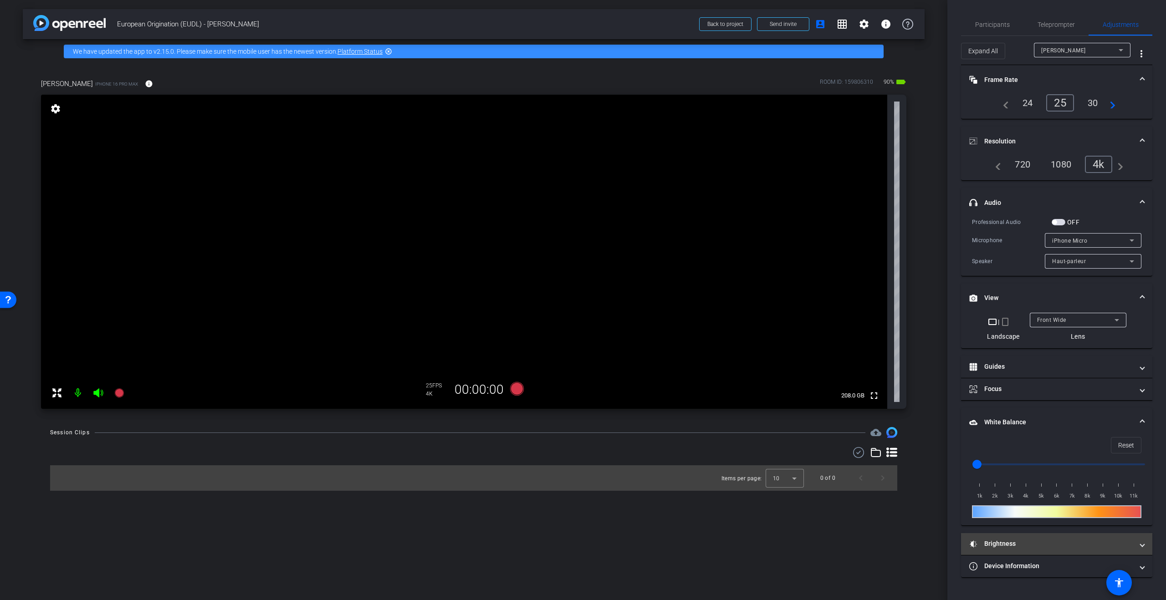
click at [1015, 546] on mat-panel-title "Brightness" at bounding box center [1051, 544] width 164 height 10
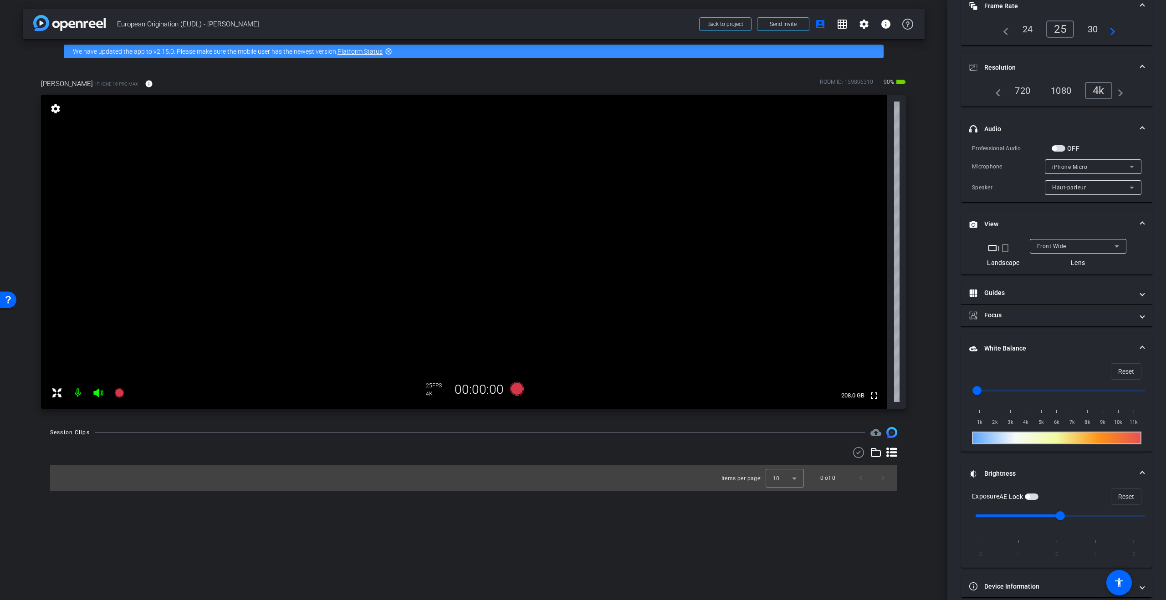
scroll to position [56, 0]
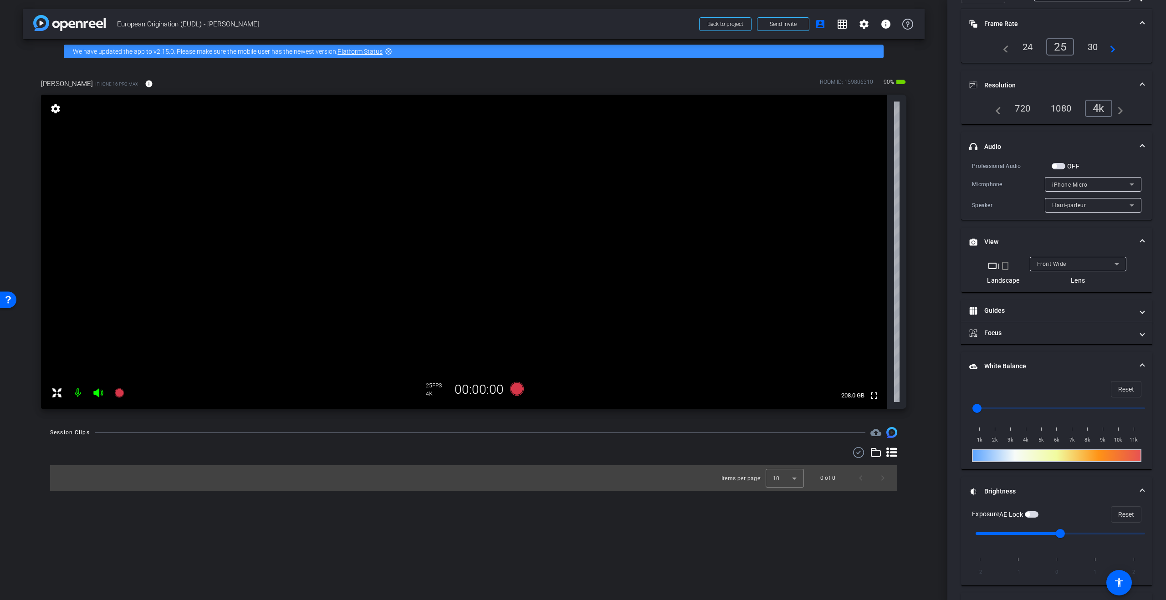
click at [1112, 185] on div "iPhone Micro" at bounding box center [1090, 184] width 77 height 11
click at [1115, 185] on div at bounding box center [583, 300] width 1166 height 600
click at [1115, 184] on div "iPhone Micro" at bounding box center [1090, 184] width 77 height 11
click at [1116, 184] on div at bounding box center [583, 300] width 1166 height 600
click at [1117, 202] on div "Haut-parleur" at bounding box center [1090, 204] width 77 height 11
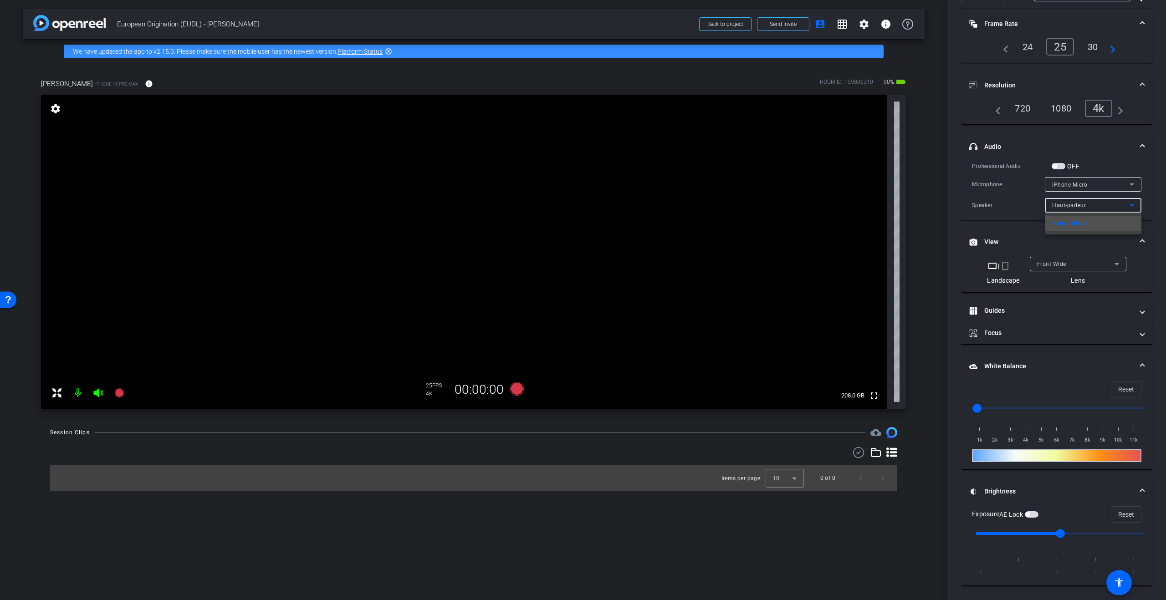
click at [1123, 184] on div at bounding box center [583, 300] width 1166 height 600
click at [1121, 184] on div "iPhone Micro" at bounding box center [1090, 184] width 77 height 11
click at [1123, 182] on div at bounding box center [583, 300] width 1166 height 600
click at [1119, 189] on div "iPhone Micro" at bounding box center [1090, 184] width 77 height 11
drag, startPoint x: 1119, startPoint y: 184, endPoint x: 1059, endPoint y: 167, distance: 62.1
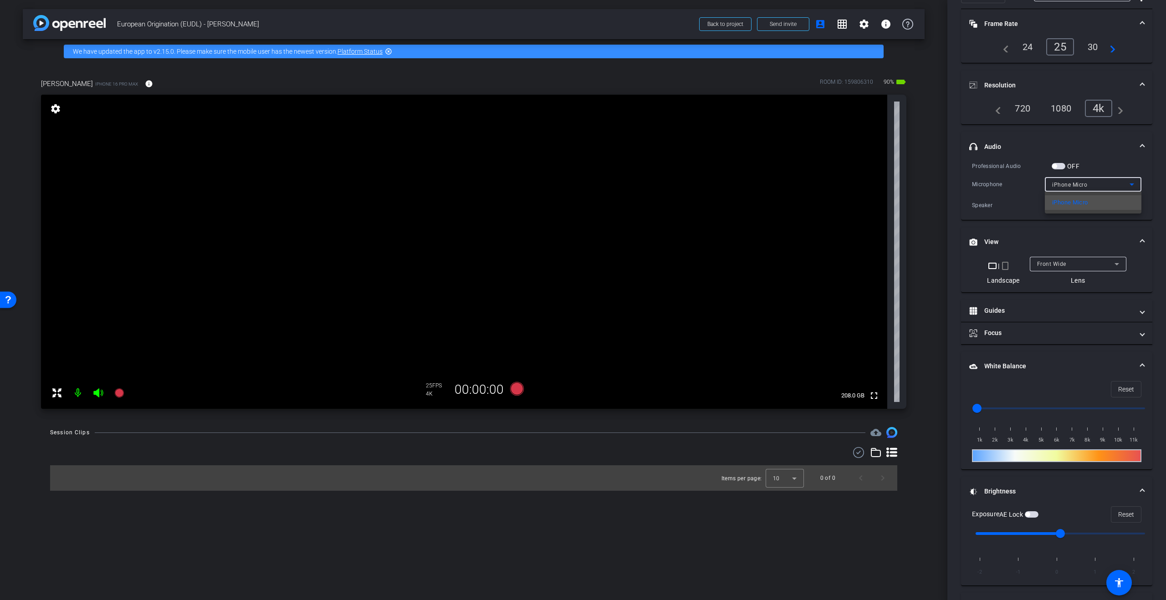
click at [1119, 184] on div at bounding box center [583, 300] width 1166 height 600
click at [1053, 165] on span "button" at bounding box center [1054, 166] width 5 height 5
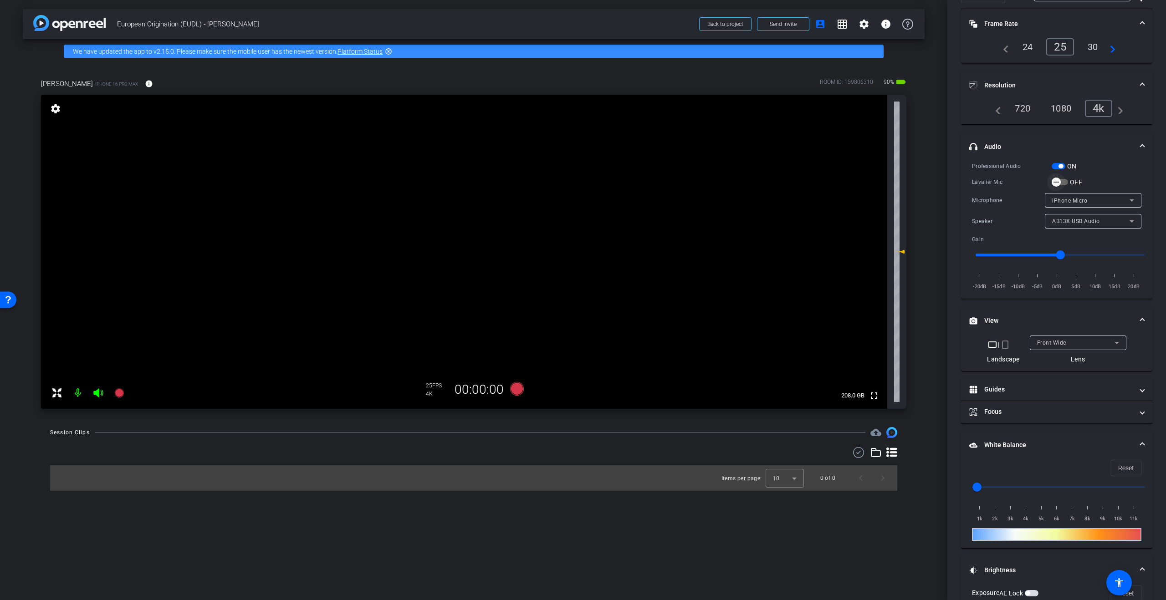
click at [1057, 184] on icon "button" at bounding box center [1056, 182] width 8 height 8
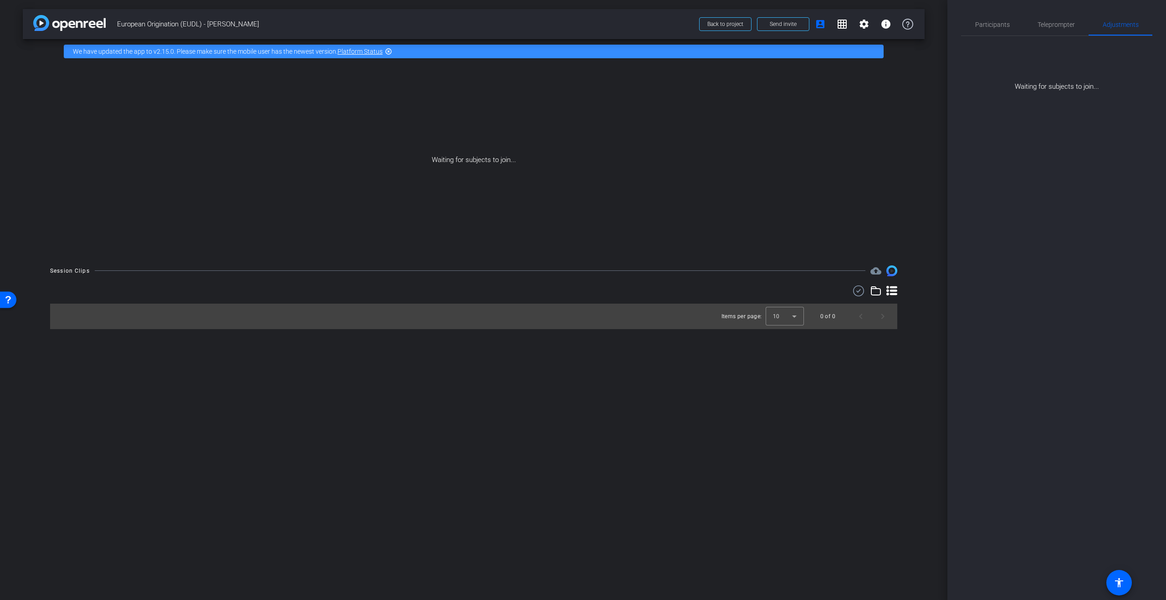
scroll to position [0, 0]
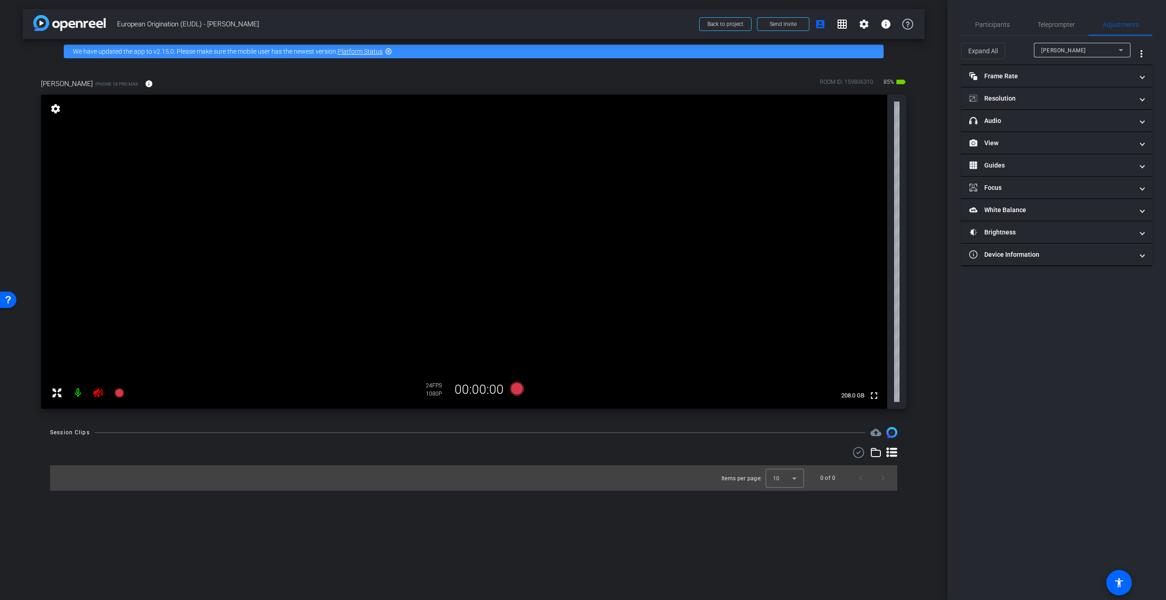
click at [97, 395] on icon at bounding box center [98, 393] width 11 height 11
click at [1059, 31] on span "Teleprompter" at bounding box center [1056, 25] width 37 height 22
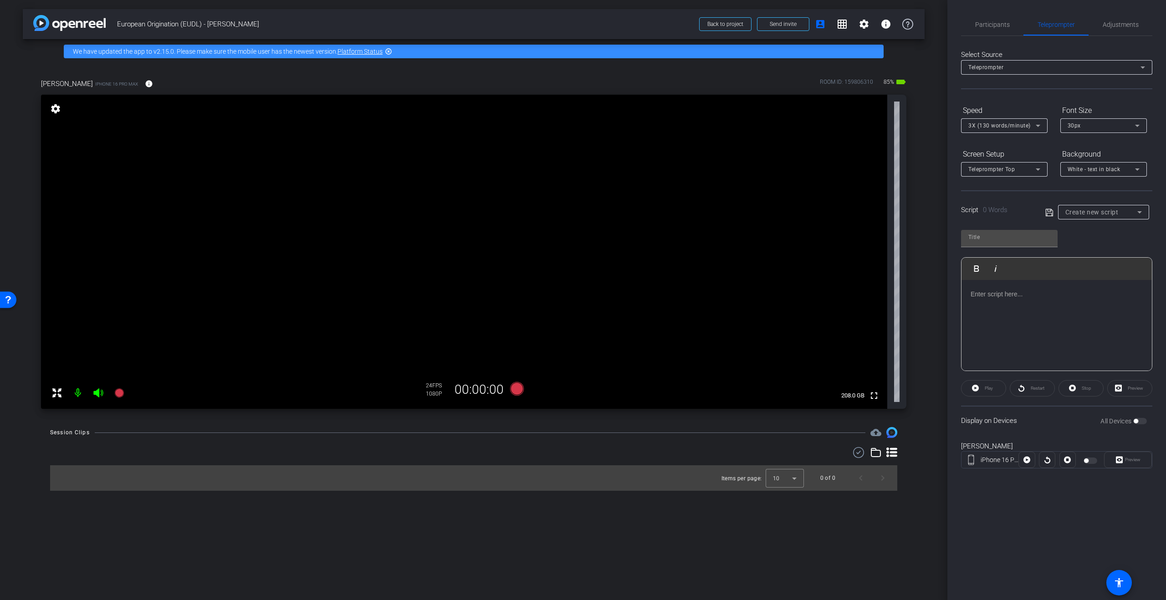
click at [1094, 66] on div "Teleprompter" at bounding box center [1054, 66] width 172 height 11
click at [1093, 66] on div at bounding box center [583, 300] width 1166 height 600
click at [1114, 25] on span "Adjustments" at bounding box center [1121, 24] width 36 height 6
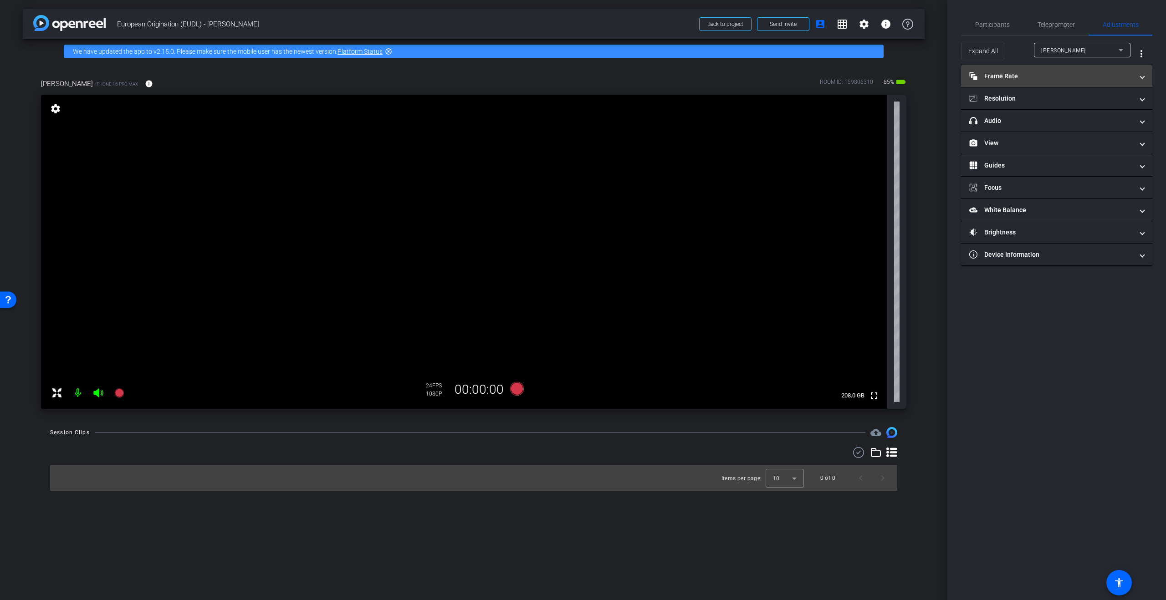
drag, startPoint x: 1067, startPoint y: 77, endPoint x: 1071, endPoint y: 86, distance: 9.4
click at [1067, 79] on mat-panel-title "Frame Rate Frame Rate" at bounding box center [1051, 77] width 164 height 10
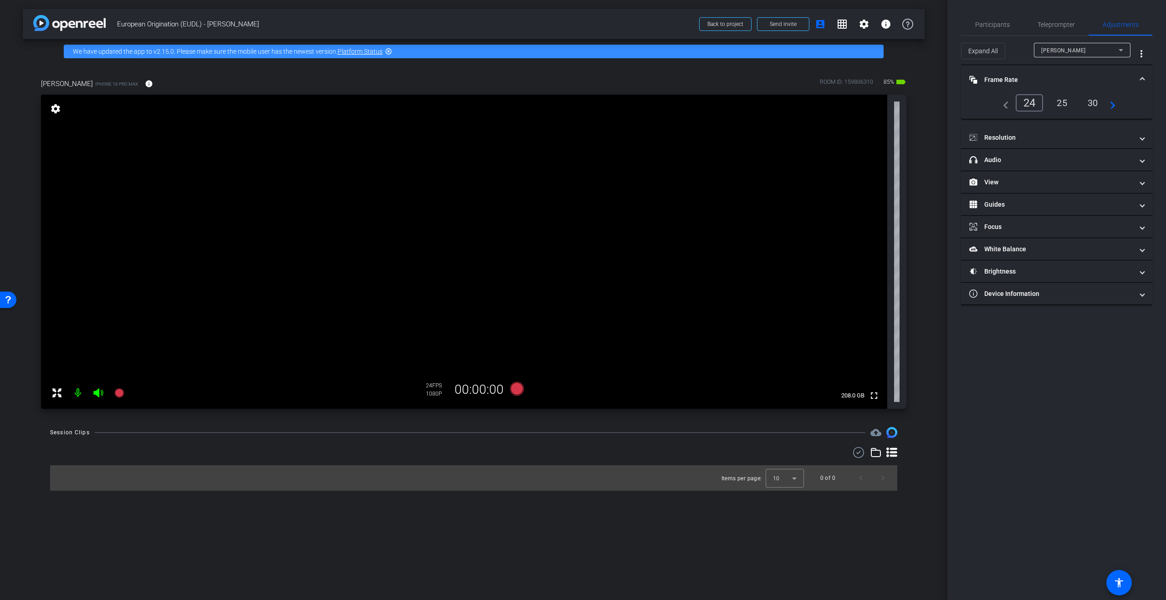
drag, startPoint x: 1065, startPoint y: 104, endPoint x: 1064, endPoint y: 112, distance: 7.9
click at [1065, 104] on div "25" at bounding box center [1062, 102] width 24 height 15
click at [1063, 133] on mat-panel-title "Resolution" at bounding box center [1051, 138] width 164 height 10
click at [1097, 164] on div "4k" at bounding box center [1101, 164] width 24 height 15
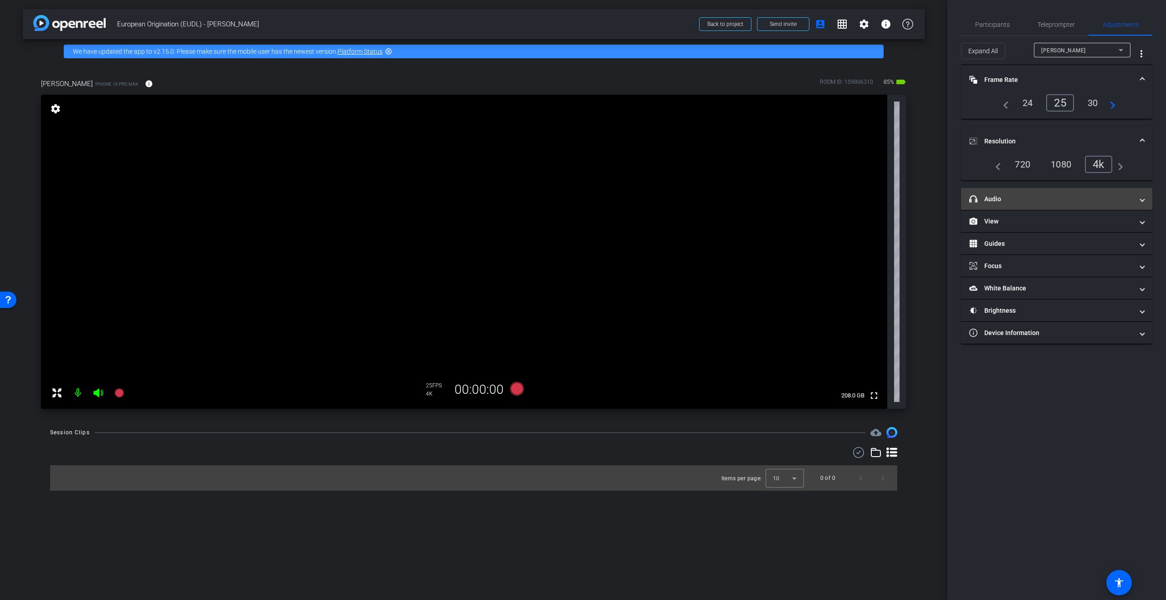
click at [1102, 204] on mat-expansion-panel-header "headphone icon Audio" at bounding box center [1056, 199] width 191 height 22
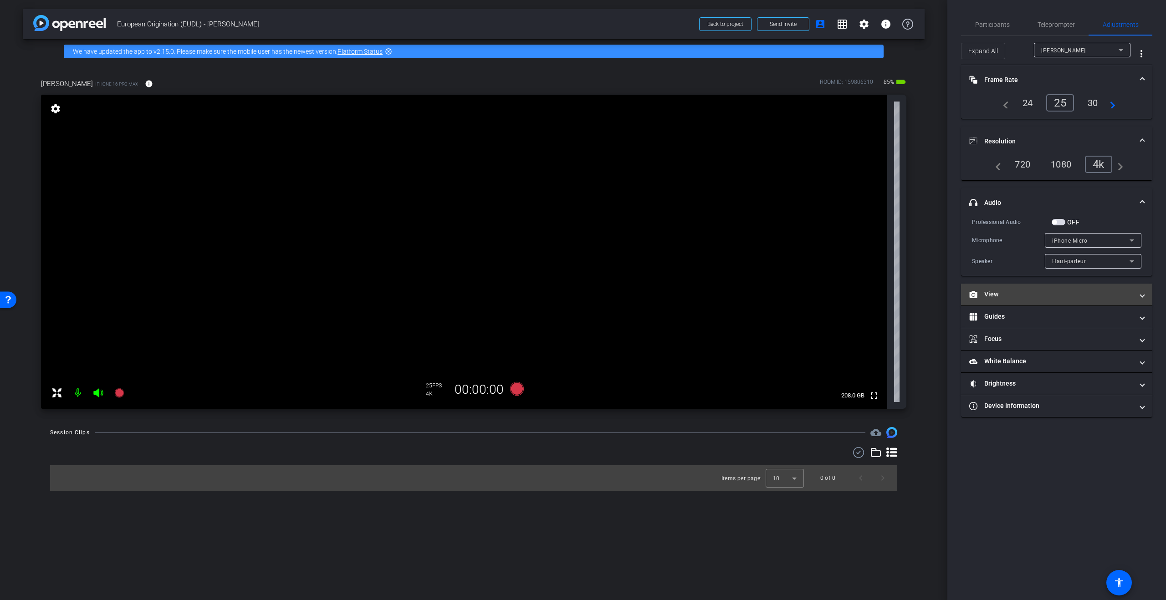
click at [1049, 295] on mat-panel-title "View" at bounding box center [1051, 295] width 164 height 10
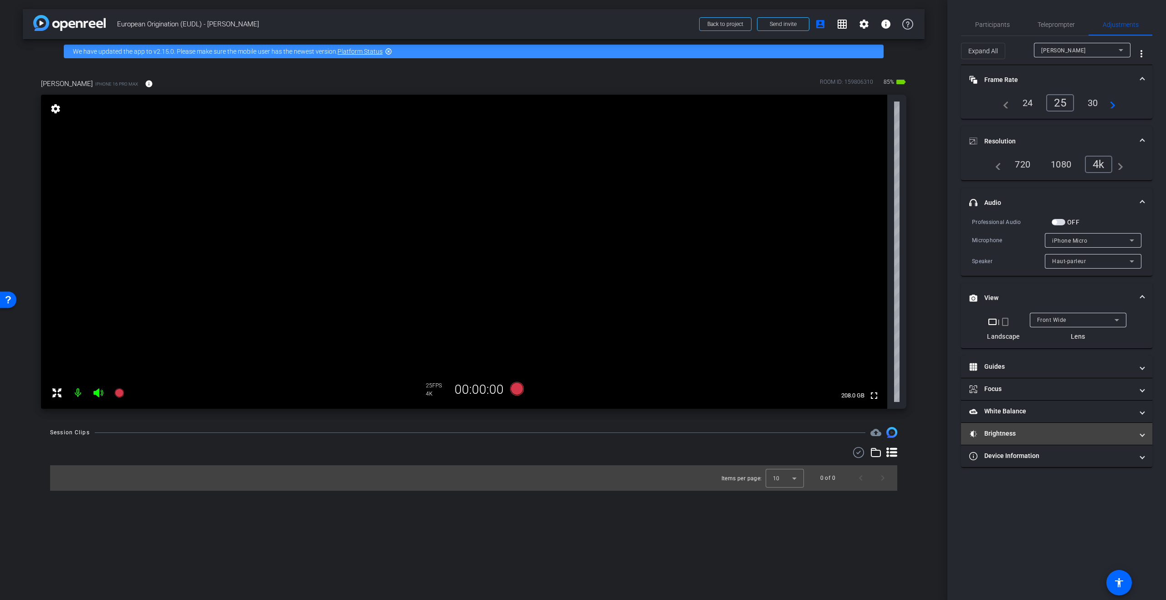
click at [1056, 438] on mat-panel-title "Brightness" at bounding box center [1051, 434] width 164 height 10
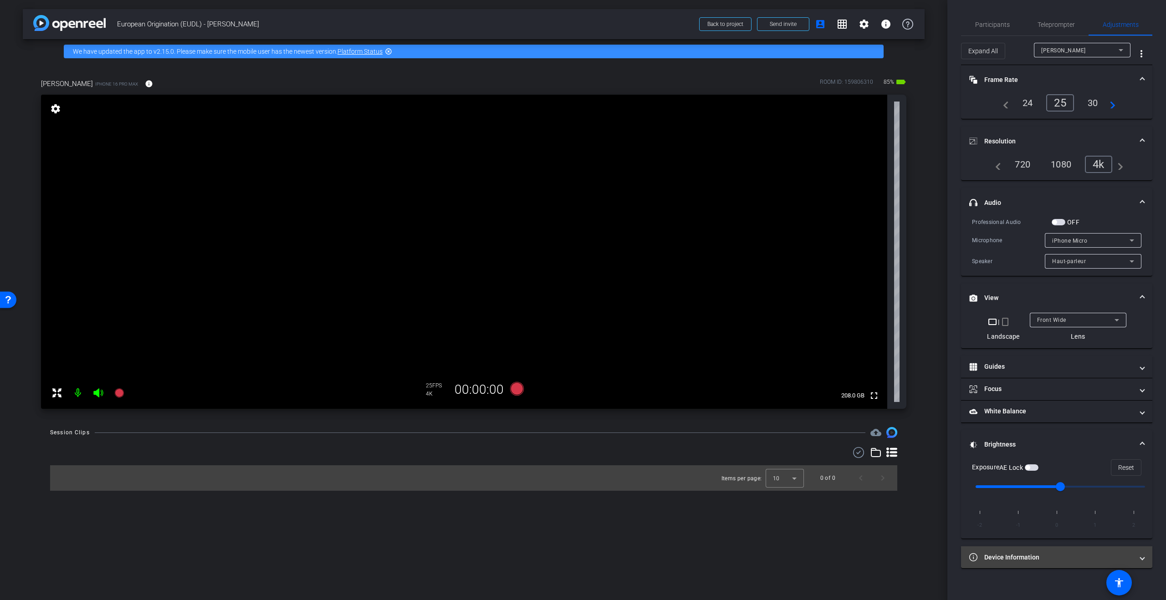
click at [1042, 565] on mat-expansion-panel-header "Device Information" at bounding box center [1056, 558] width 191 height 22
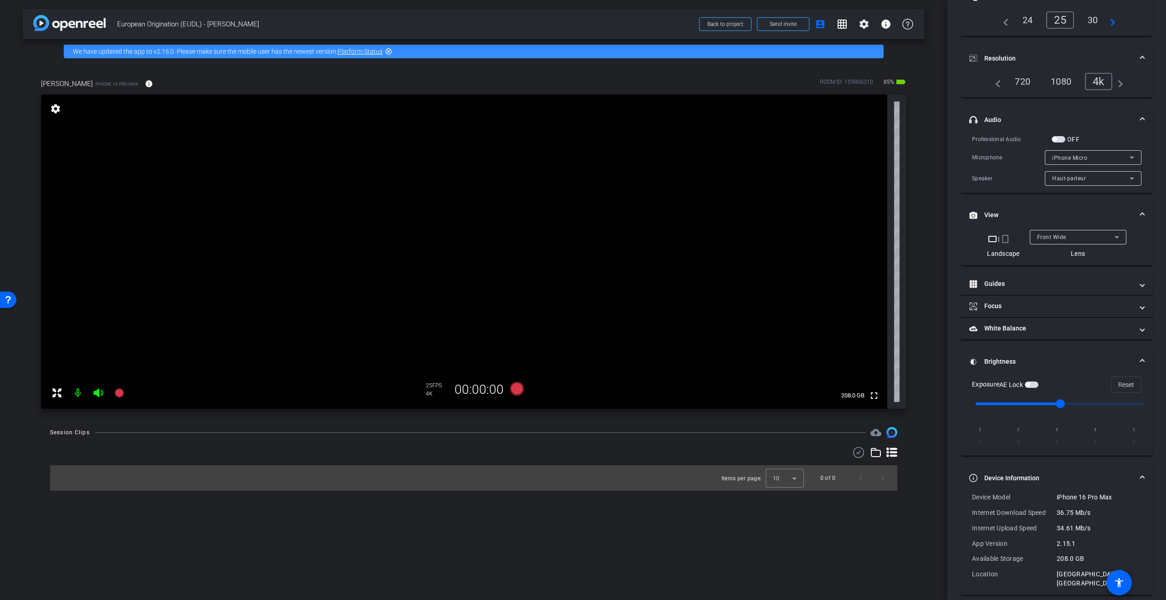
click at [1025, 404] on input "range" at bounding box center [1060, 404] width 189 height 20
click at [983, 404] on input "range" at bounding box center [1060, 404] width 189 height 20
click at [1031, 402] on input "range" at bounding box center [1060, 404] width 189 height 20
type input "0"
click at [1048, 405] on input "range" at bounding box center [1060, 404] width 189 height 20
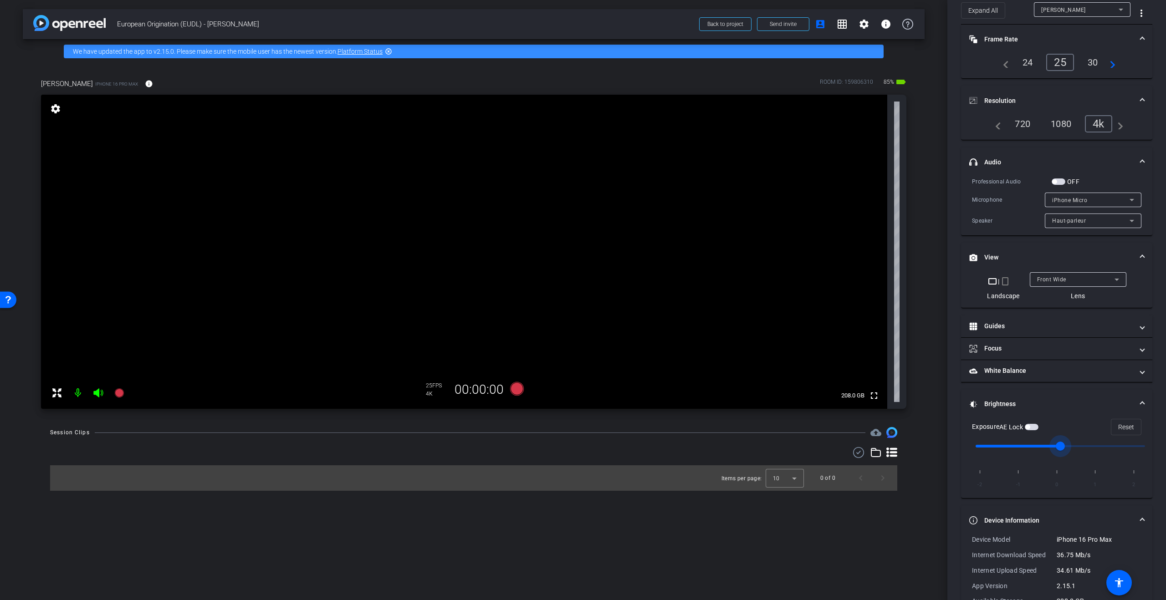
scroll to position [0, 0]
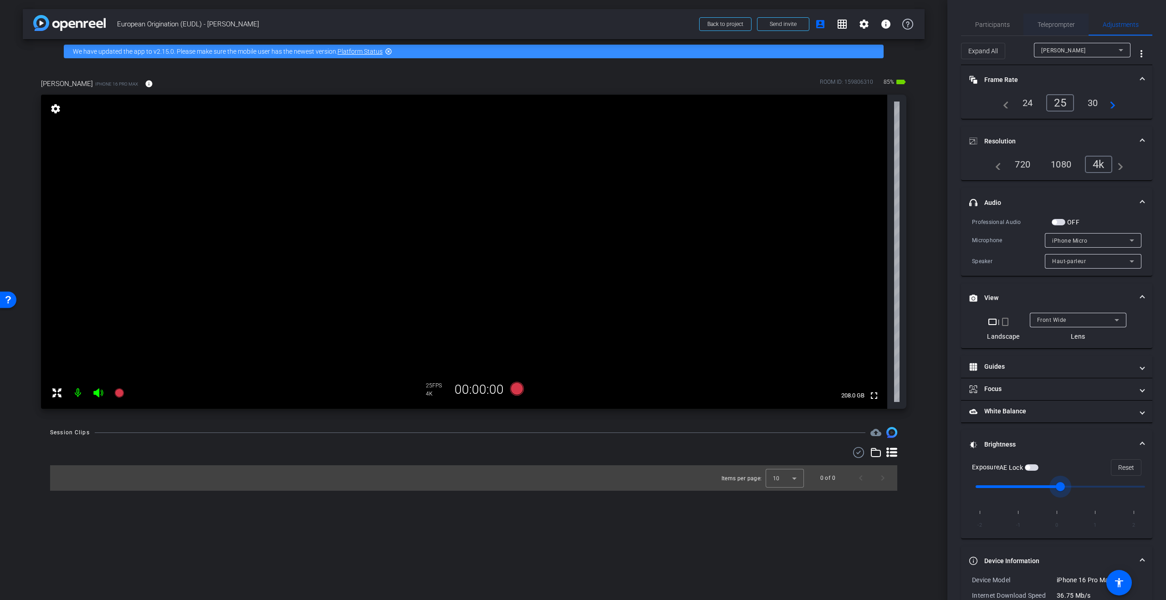
click at [1062, 25] on span "Teleprompter" at bounding box center [1056, 24] width 37 height 6
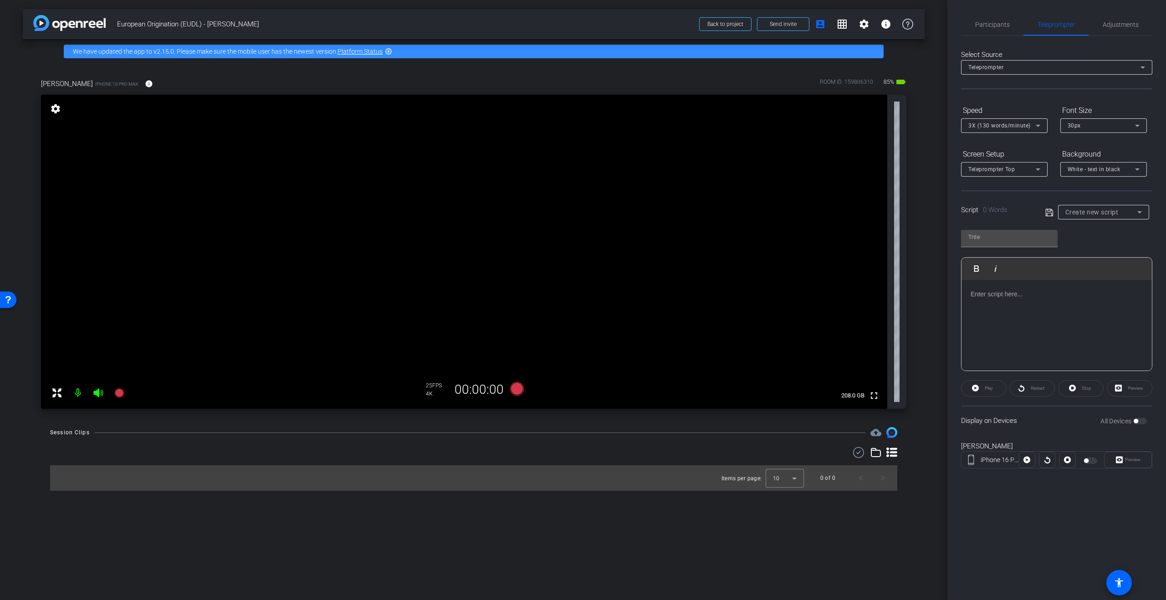
click at [1115, 201] on div "Script 0 Words Create new script" at bounding box center [1056, 204] width 191 height 29
click at [1113, 212] on span "Create new script" at bounding box center [1091, 212] width 53 height 7
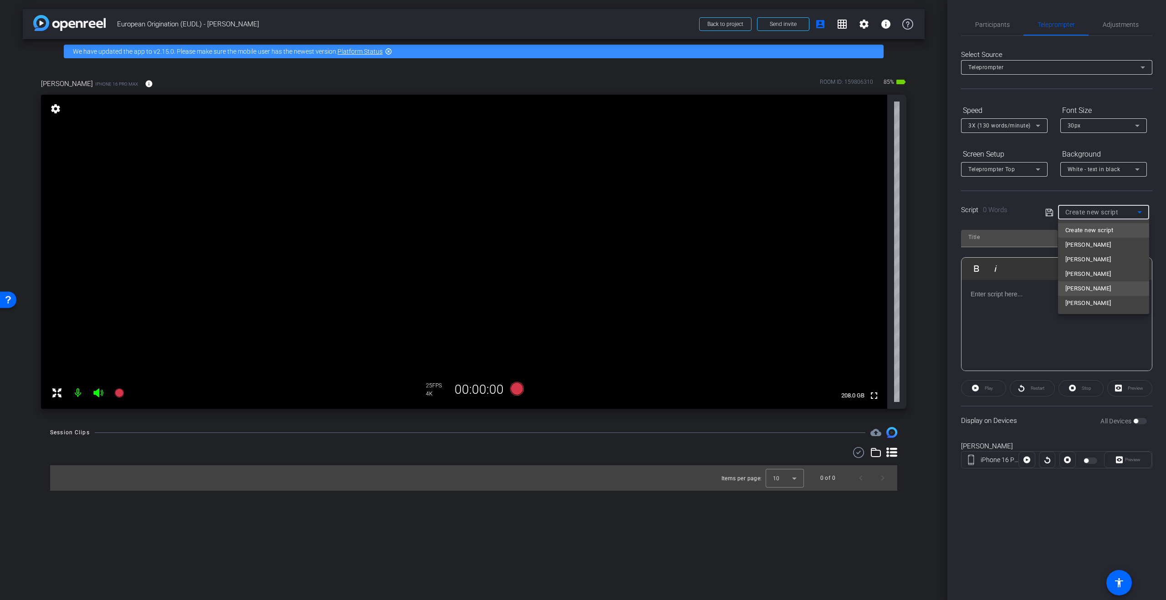
click at [1097, 290] on span "Eva Boutillier" at bounding box center [1088, 288] width 46 height 11
type input "Eva Boutillier"
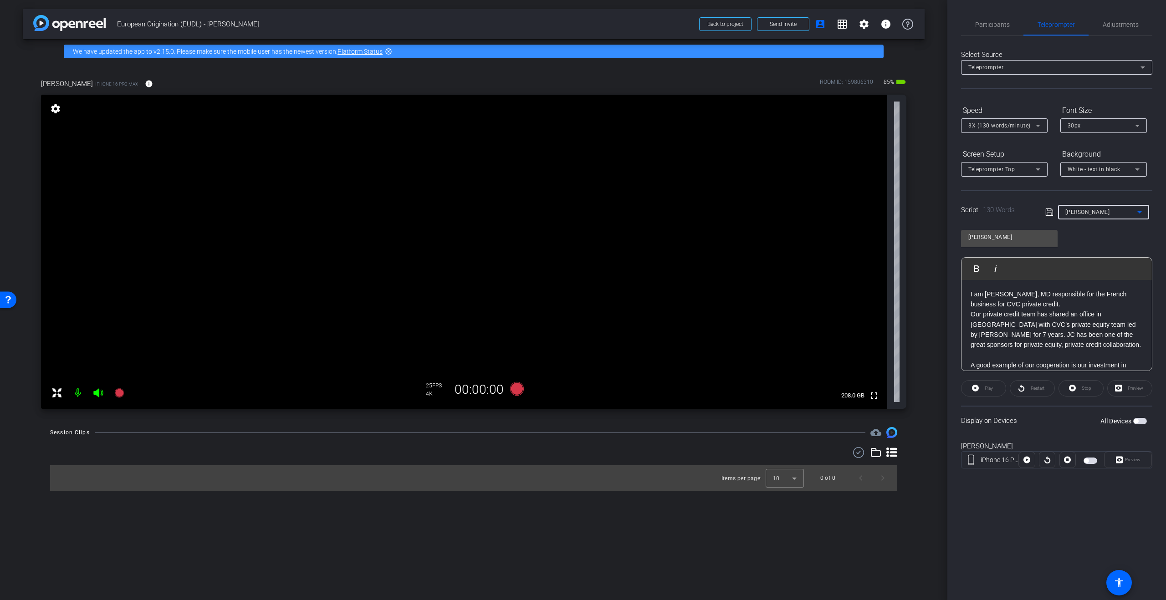
drag, startPoint x: 1089, startPoint y: 461, endPoint x: 1089, endPoint y: 467, distance: 5.9
click at [1089, 461] on span "button" at bounding box center [1091, 461] width 14 height 6
click at [1109, 24] on span "Adjustments" at bounding box center [1121, 24] width 36 height 6
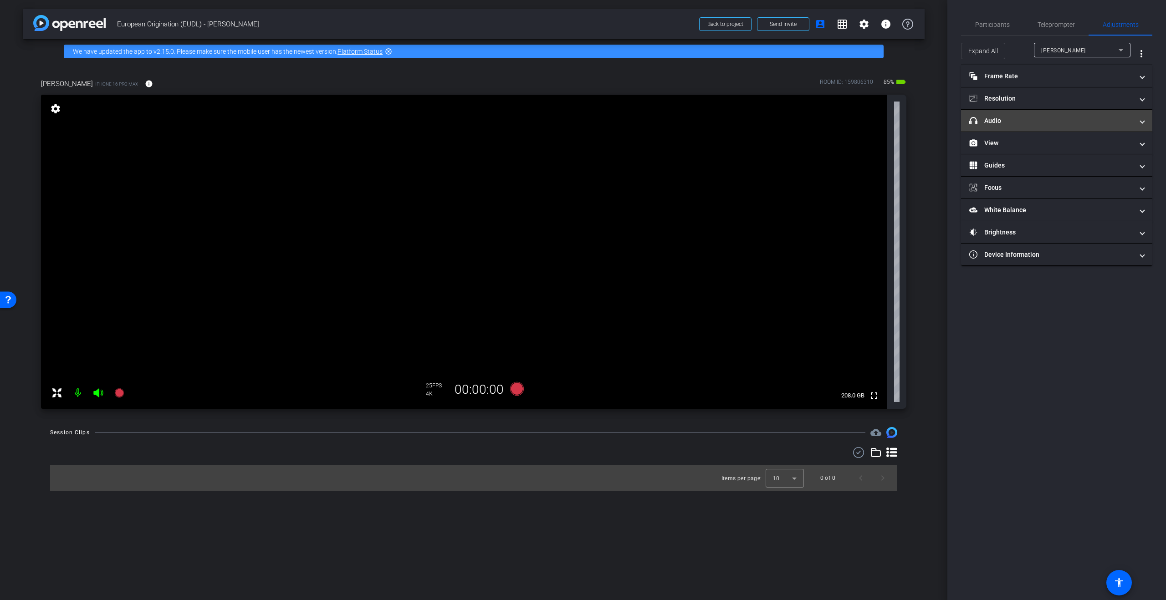
click at [1027, 119] on mat-panel-title "headphone icon Audio" at bounding box center [1051, 121] width 164 height 10
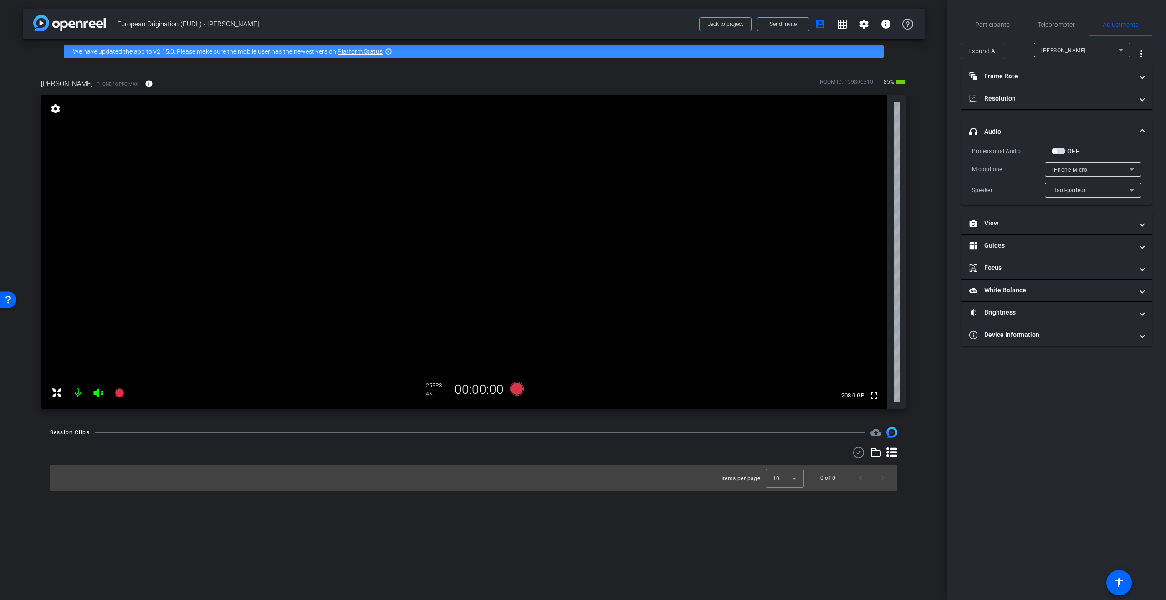
drag, startPoint x: 1061, startPoint y: 153, endPoint x: 1078, endPoint y: 201, distance: 51.1
click at [1061, 153] on span "button" at bounding box center [1059, 151] width 14 height 6
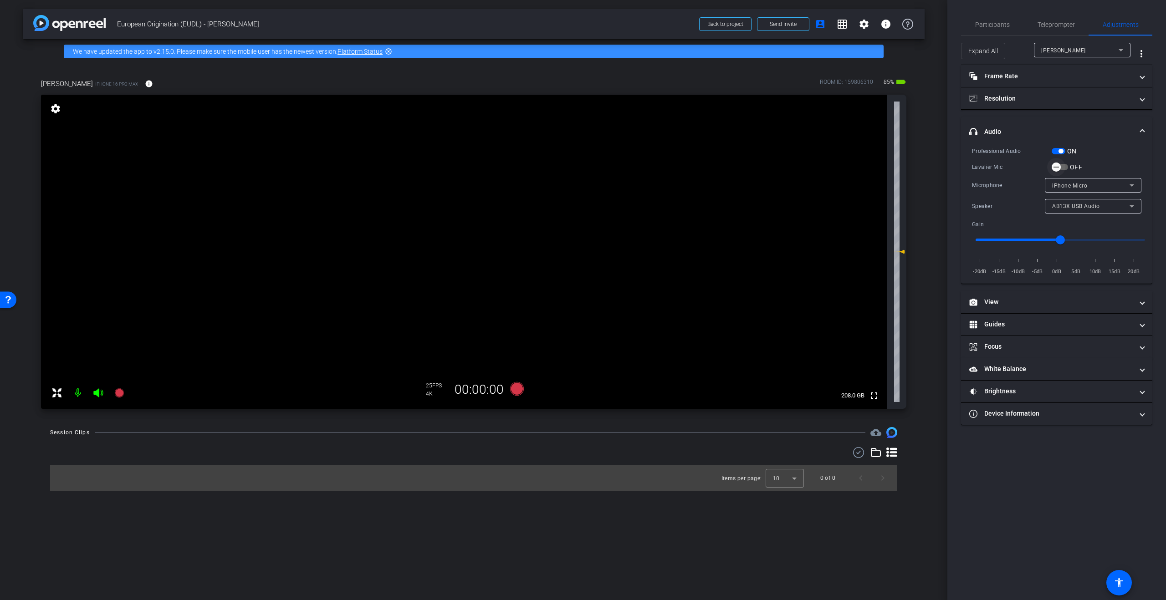
click at [1060, 172] on span "button" at bounding box center [1056, 167] width 18 height 18
click at [1049, 26] on span "Teleprompter" at bounding box center [1056, 24] width 37 height 6
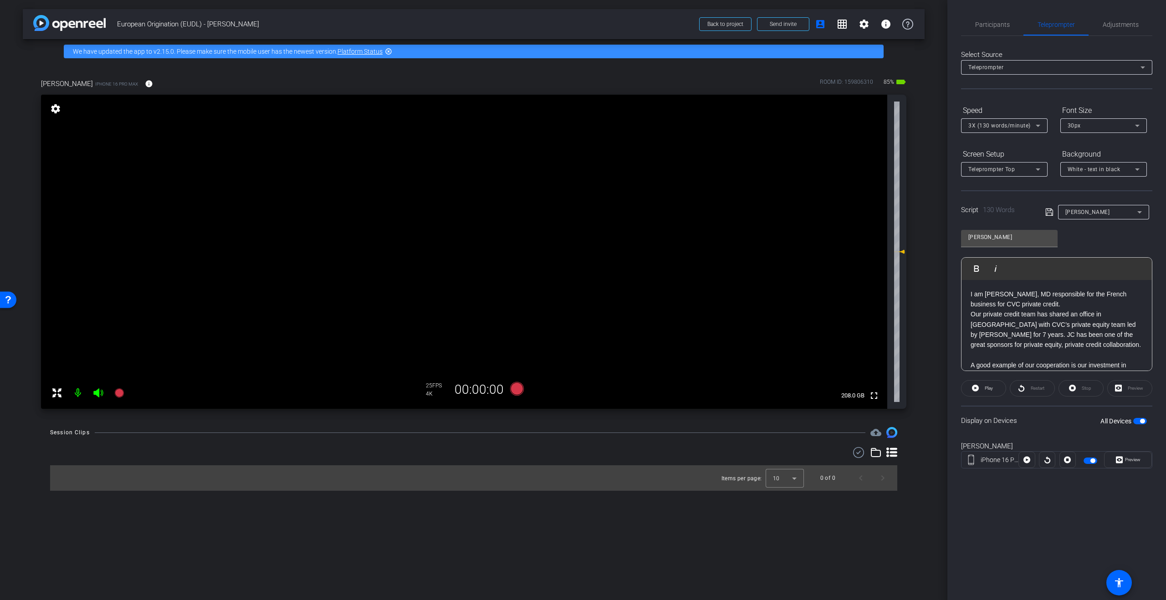
click at [972, 294] on span "I am Eva Boutillier, MD responsible for the French business for CVC private cre…" at bounding box center [1049, 299] width 156 height 17
click at [1114, 23] on span "Adjustments" at bounding box center [1121, 24] width 36 height 6
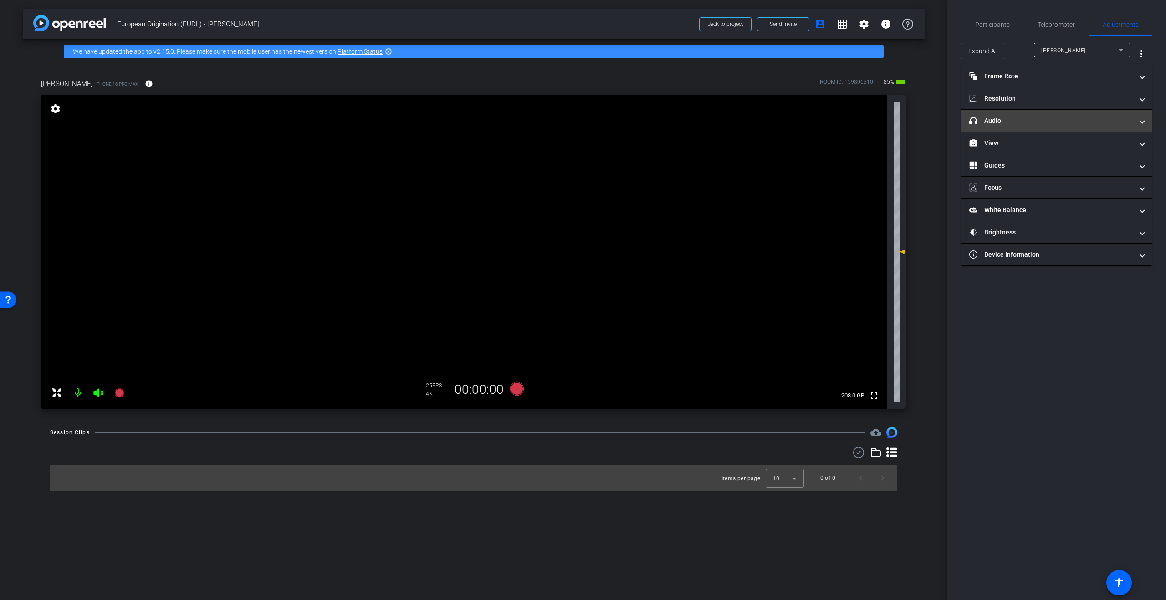
click at [1023, 120] on mat-panel-title "headphone icon Audio" at bounding box center [1051, 121] width 164 height 10
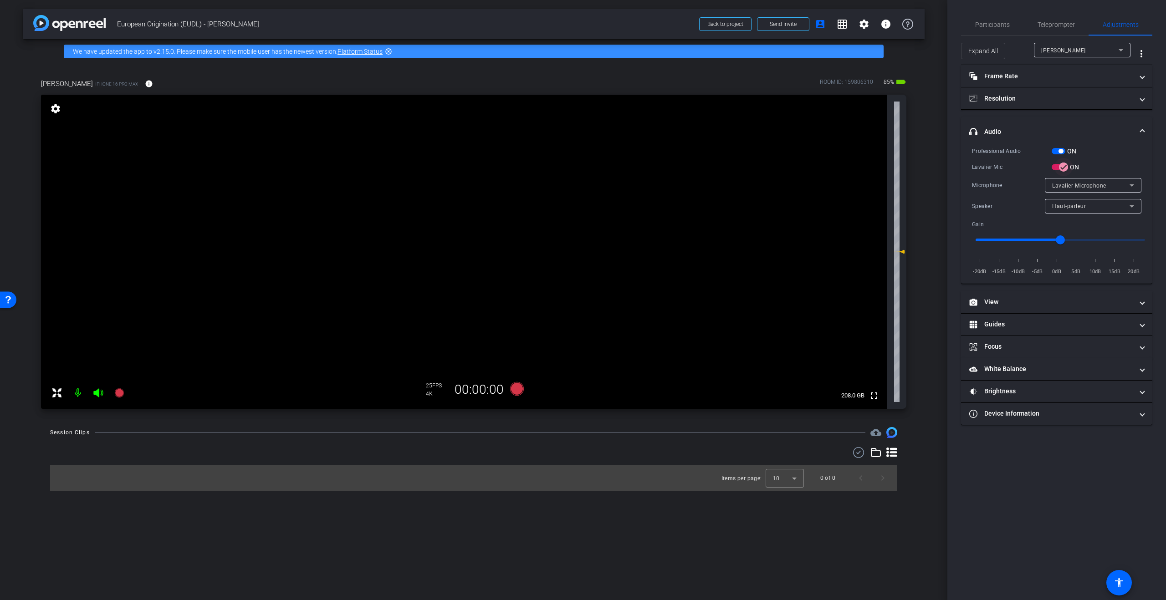
click at [1063, 167] on icon "button" at bounding box center [1063, 167] width 5 height 1
click at [1063, 167] on span "button" at bounding box center [1056, 167] width 18 height 18
click at [986, 25] on span "Participants" at bounding box center [992, 24] width 35 height 6
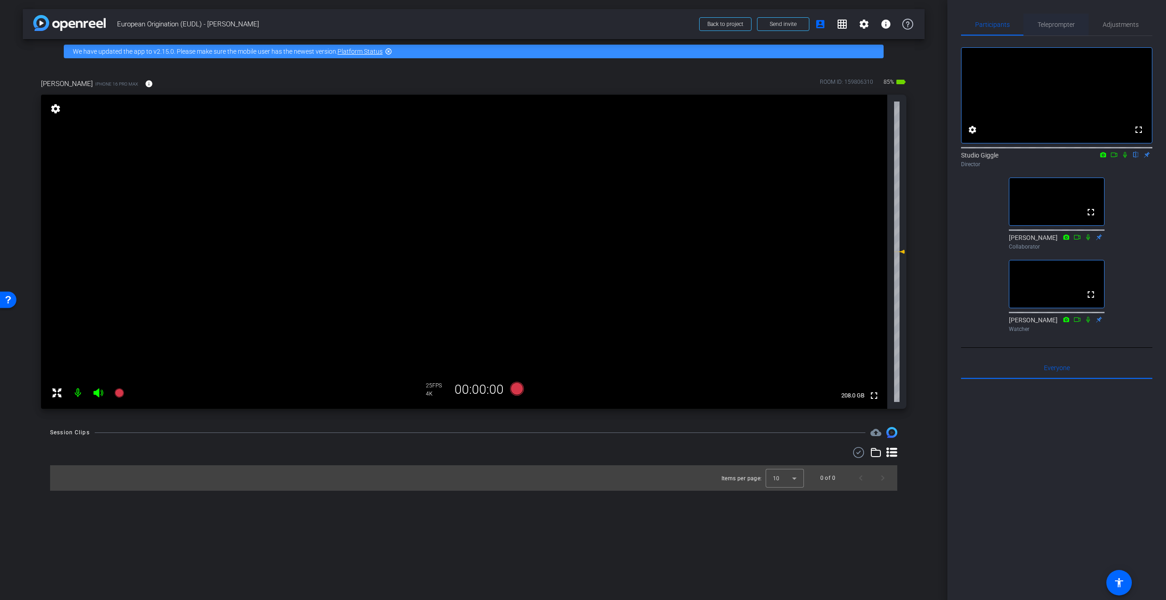
click at [1066, 25] on span "Teleprompter" at bounding box center [1056, 24] width 37 height 6
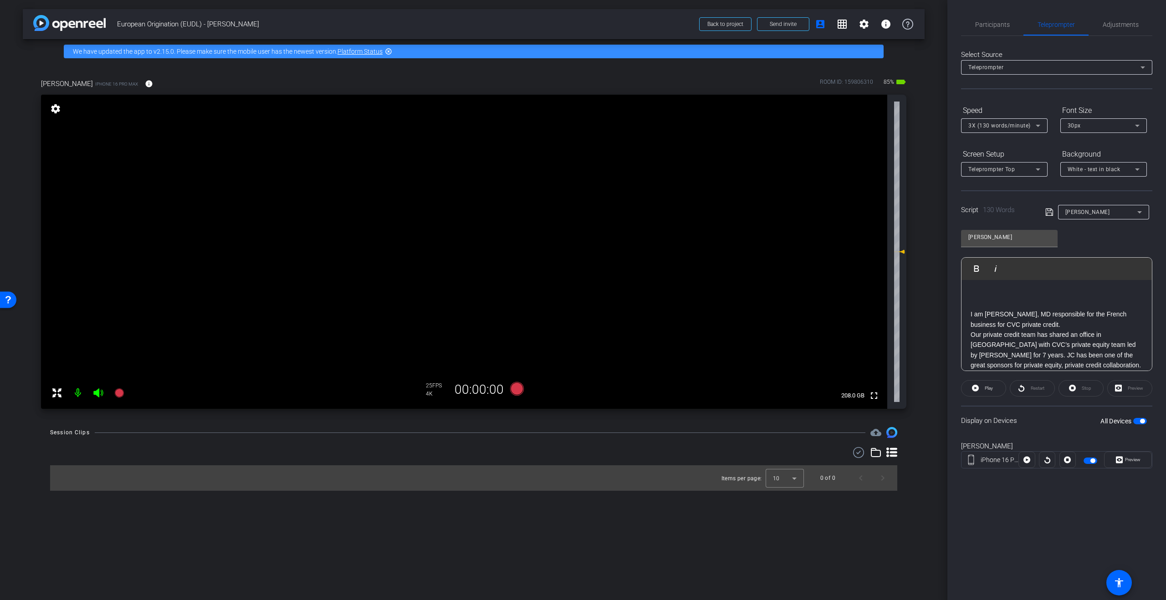
click at [1017, 133] on div at bounding box center [1004, 138] width 87 height 10
click at [1018, 126] on span "3X (130 words/minute)" at bounding box center [999, 126] width 62 height 6
drag, startPoint x: 993, startPoint y: 186, endPoint x: 1001, endPoint y: 205, distance: 20.2
click at [993, 186] on span "4X (140 words/minute)" at bounding box center [999, 187] width 63 height 11
click at [1025, 460] on icon at bounding box center [1026, 460] width 7 height 7
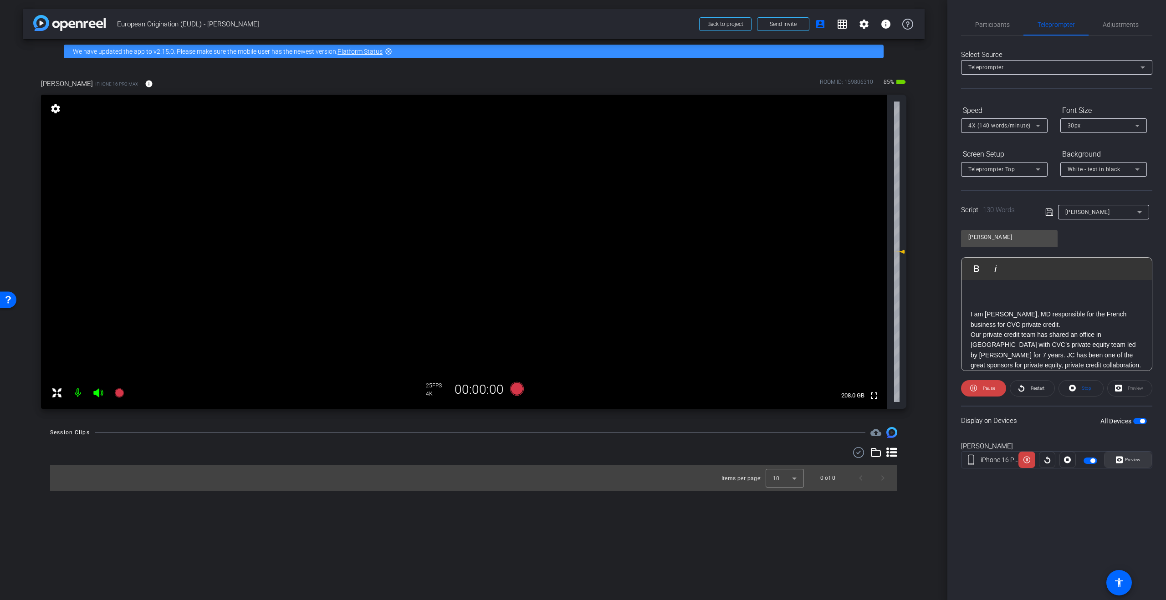
click at [1128, 459] on span "Preview" at bounding box center [1132, 459] width 15 height 5
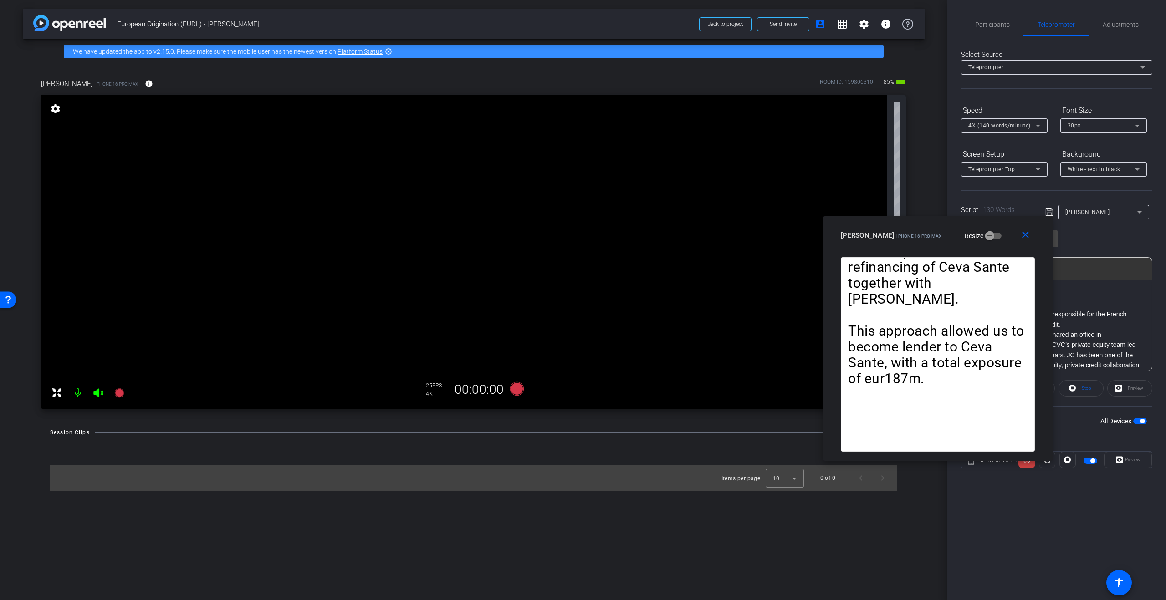
drag, startPoint x: 586, startPoint y: 187, endPoint x: 926, endPoint y: 226, distance: 343.0
click at [926, 227] on div "Eva Boutillier iPhone 16 Pro Max Resize" at bounding box center [941, 235] width 201 height 16
click at [1023, 240] on mat-icon "close" at bounding box center [1025, 235] width 11 height 11
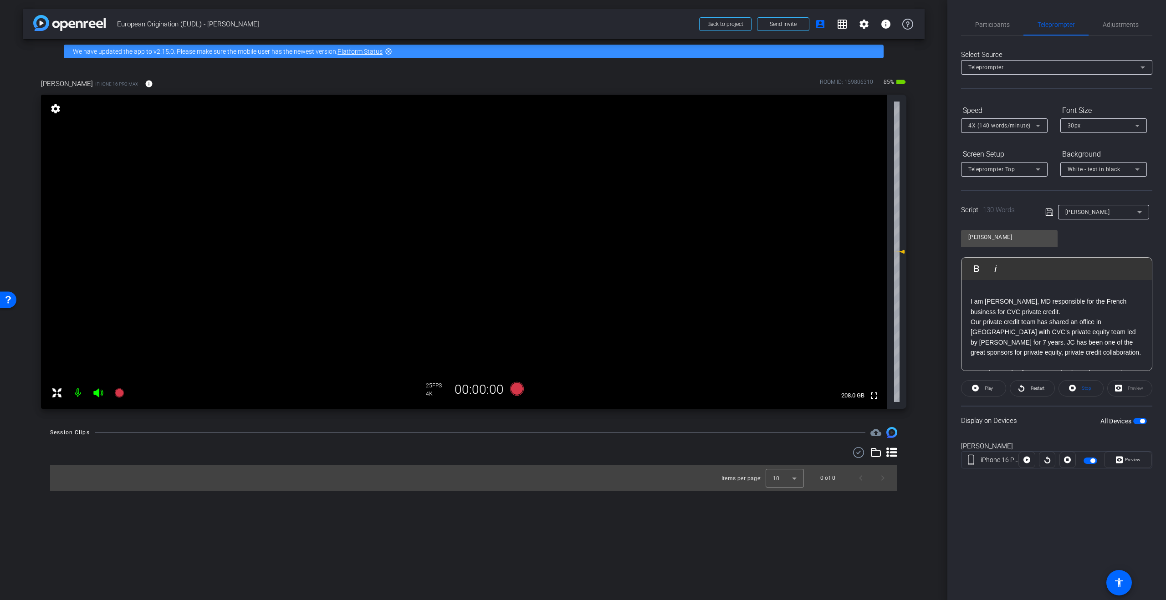
scroll to position [11, 0]
click at [1030, 463] on span at bounding box center [1026, 460] width 15 height 22
click at [1126, 460] on span "Preview" at bounding box center [1132, 459] width 15 height 5
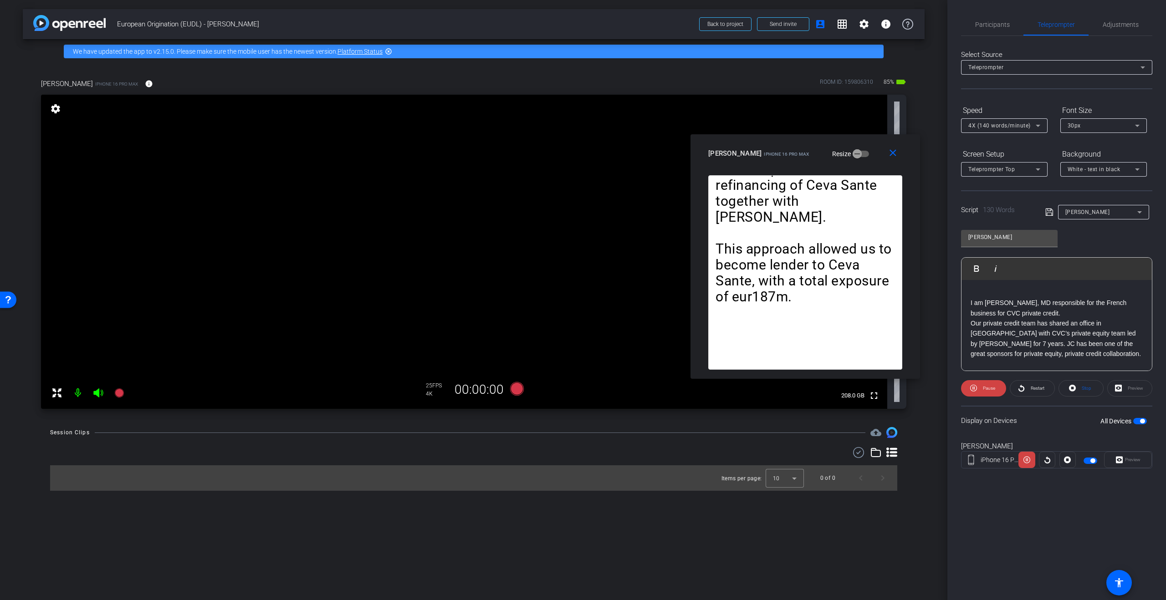
drag, startPoint x: 578, startPoint y: 178, endPoint x: 783, endPoint y: 138, distance: 208.9
click at [783, 138] on div "close Eva Boutillier iPhone 16 Pro Max Resize" at bounding box center [805, 154] width 230 height 41
click at [97, 394] on icon at bounding box center [98, 393] width 10 height 9
click at [890, 151] on mat-icon "close" at bounding box center [892, 153] width 11 height 11
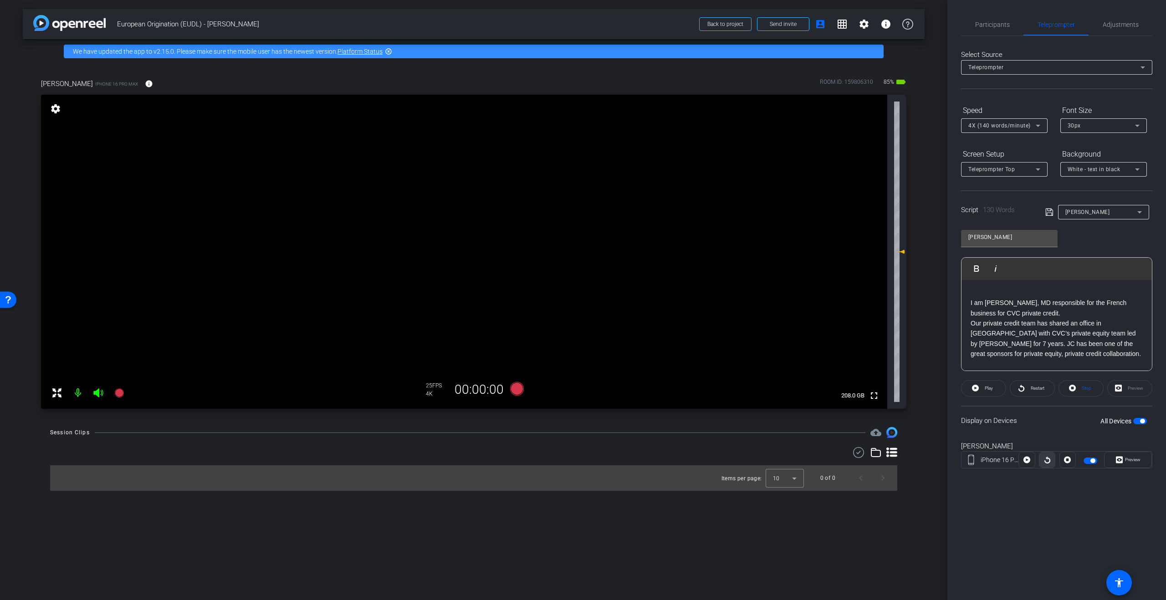
click at [1045, 458] on icon at bounding box center [1047, 460] width 7 height 14
click at [1126, 459] on span "Preview" at bounding box center [1132, 459] width 15 height 5
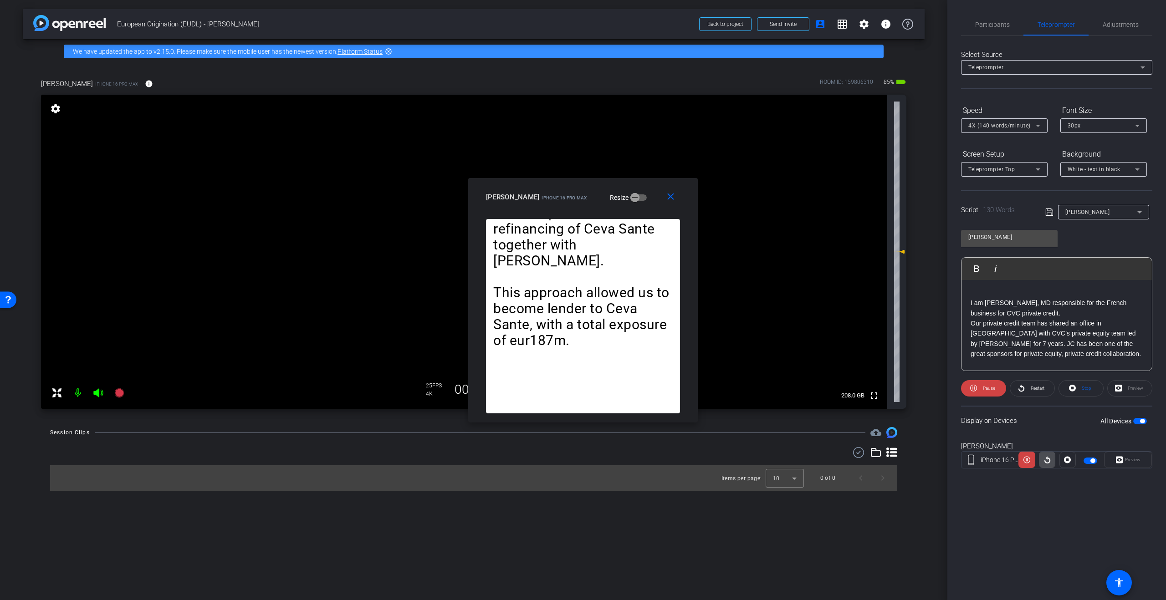
click at [1041, 459] on span at bounding box center [1046, 460] width 15 height 22
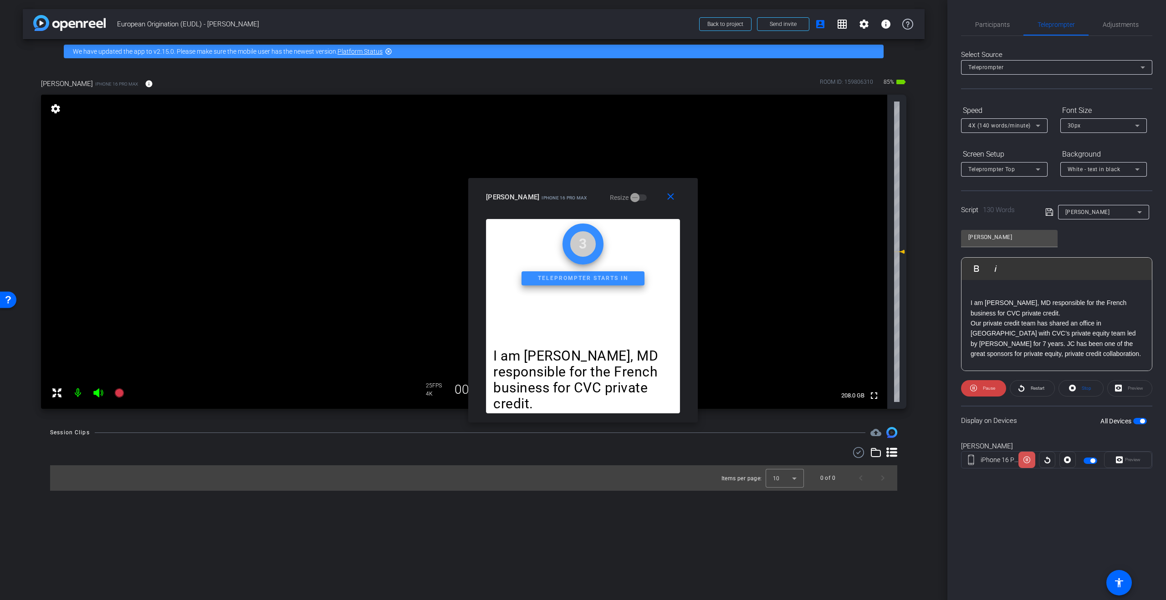
click at [1028, 461] on icon at bounding box center [1026, 460] width 7 height 14
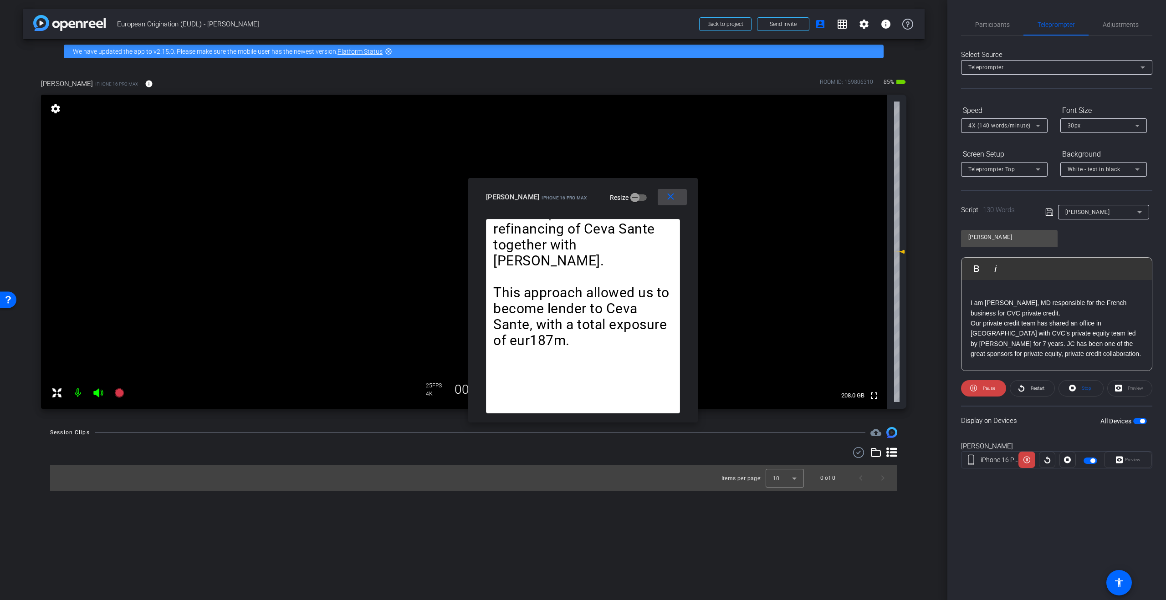
click at [665, 198] on mat-icon "close" at bounding box center [670, 196] width 11 height 11
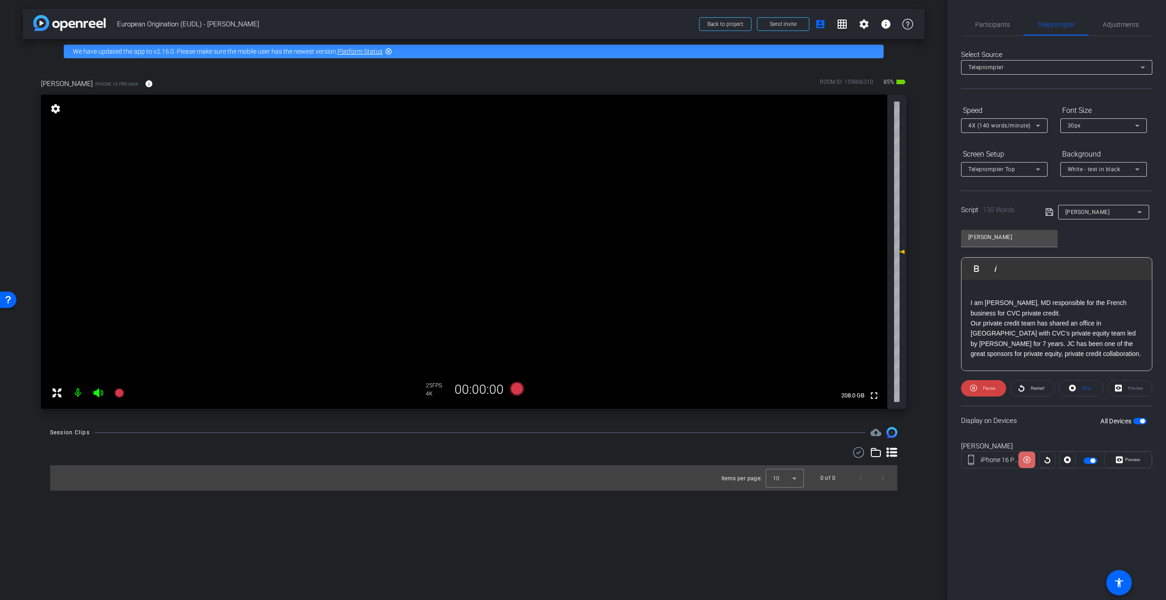
click at [1026, 461] on icon at bounding box center [1026, 460] width 7 height 7
click at [971, 304] on span "I am Eva Boutillier, MD responsible for the French business for CVC private cre…" at bounding box center [1049, 307] width 156 height 17
click at [1080, 506] on div "Participants Teleprompter Adjustments settings Studio Giggle flip Director Jona…" at bounding box center [1056, 300] width 219 height 600
click at [985, 303] on span "Hello, I am Eva Boutillier, MD responsible for the French business for CVC priv…" at bounding box center [1047, 307] width 153 height 17
drag, startPoint x: 987, startPoint y: 303, endPoint x: 967, endPoint y: 303, distance: 20.0
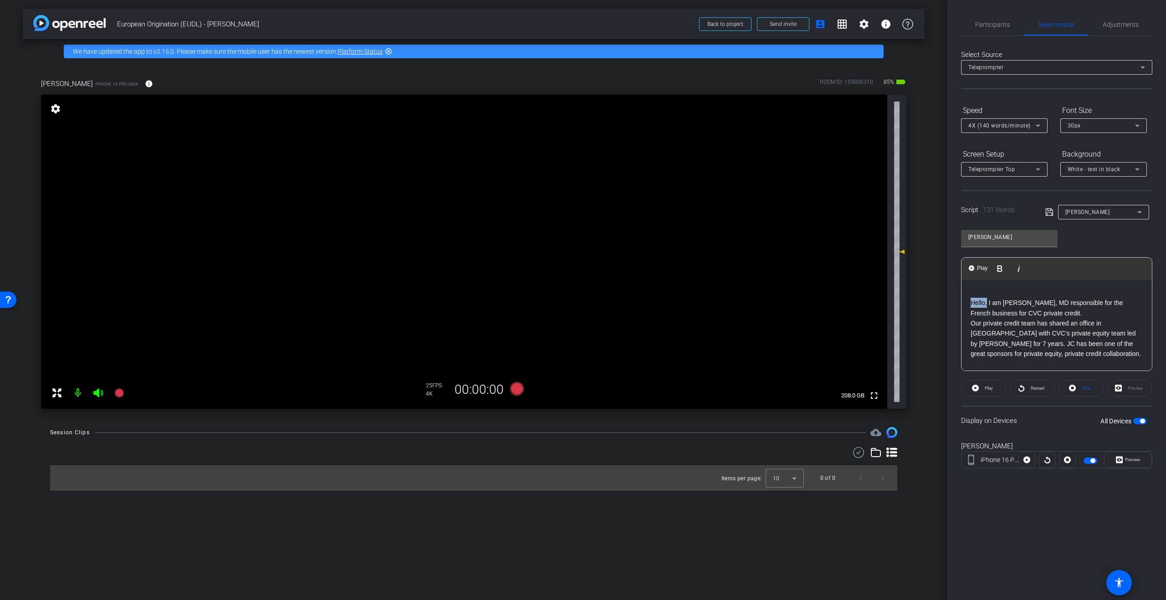
click at [967, 303] on div "Hello, I am Eva Boutillier, MD responsible for the French business for CVC priv…" at bounding box center [1056, 375] width 190 height 212
click at [1036, 529] on div "Participants Teleprompter Adjustments settings Studio Giggle flip Director Jona…" at bounding box center [1056, 300] width 219 height 600
click at [985, 304] on span "Hello, I am Eva Boutillier, MD responsible for the French business for CVC priv…" at bounding box center [1047, 307] width 153 height 17
drag, startPoint x: 1006, startPoint y: 511, endPoint x: 1031, endPoint y: 486, distance: 35.4
click at [1006, 511] on div "Participants Teleprompter Adjustments settings Studio Giggle flip Director Jona…" at bounding box center [1056, 300] width 219 height 600
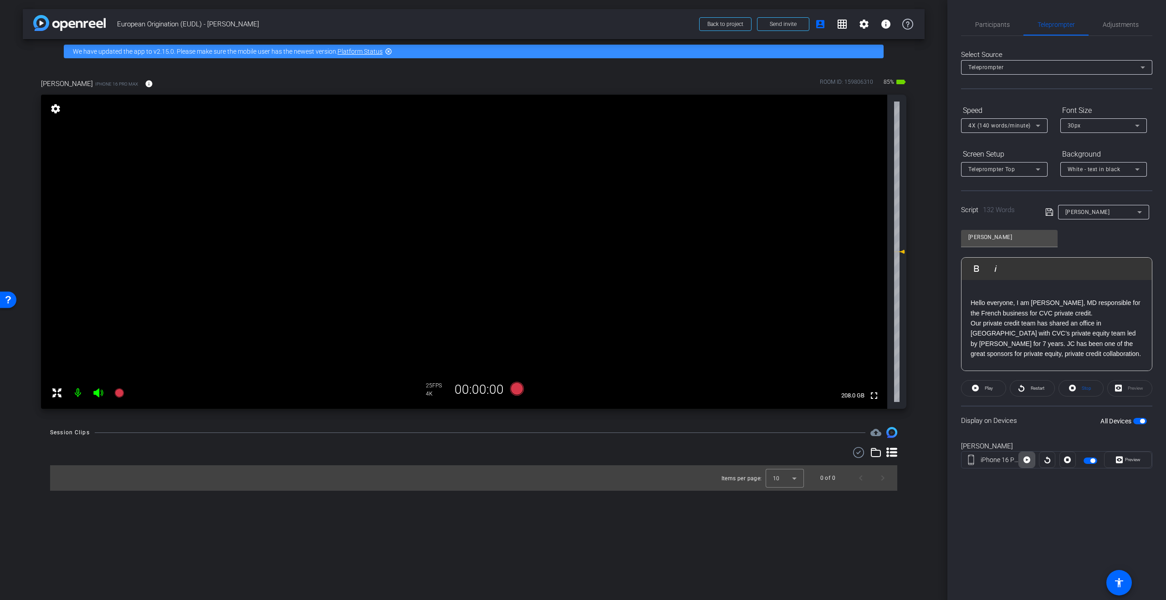
click at [1031, 460] on span at bounding box center [1026, 460] width 15 height 22
click at [1122, 457] on icon at bounding box center [1119, 460] width 7 height 7
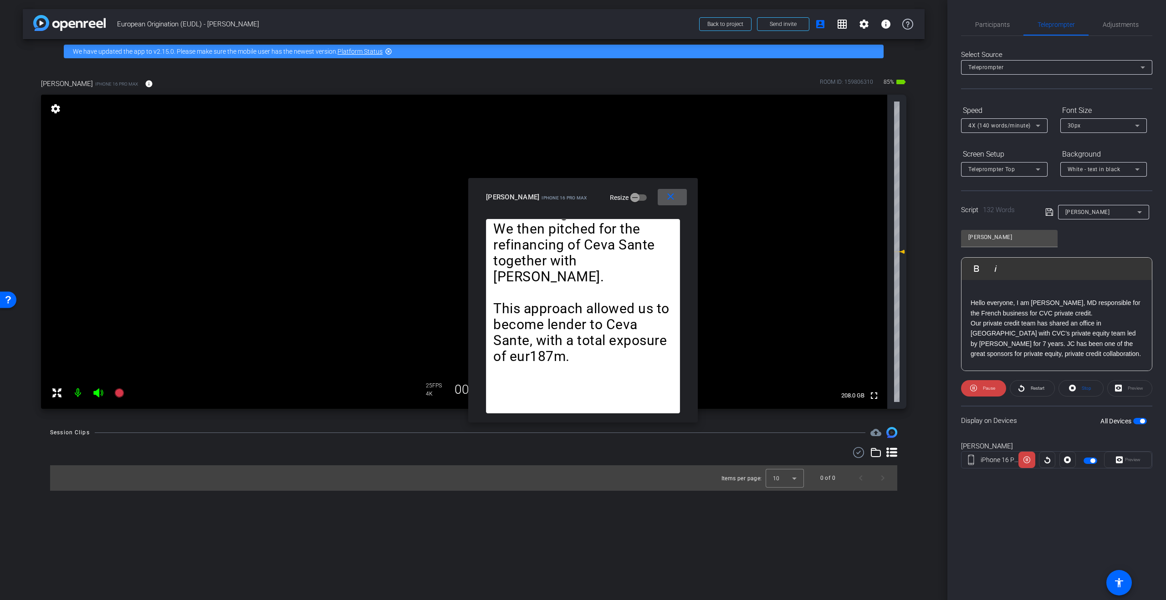
click at [996, 314] on span "Hello everyone, I am Eva Boutillier, MD responsible for the French business for…" at bounding box center [1056, 307] width 170 height 17
click at [1026, 462] on icon at bounding box center [1026, 460] width 7 height 14
drag, startPoint x: 972, startPoint y: 306, endPoint x: 980, endPoint y: 314, distance: 11.3
click at [972, 306] on span at bounding box center [972, 303] width 2 height 7
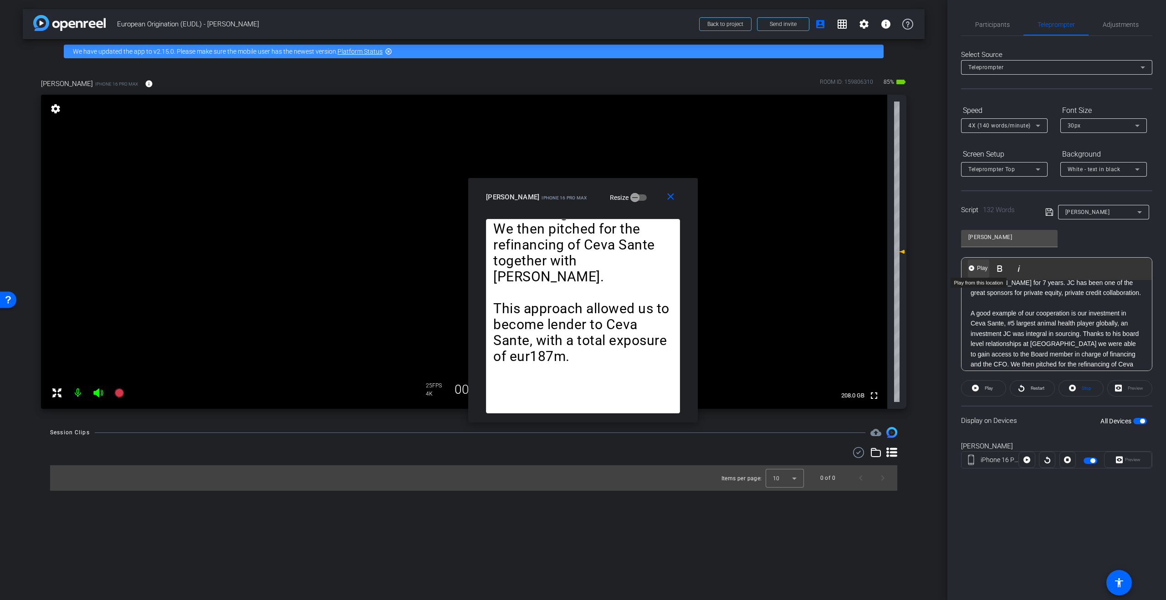
scroll to position [75, 0]
click at [979, 268] on span "Play" at bounding box center [982, 269] width 14 height 8
click at [976, 386] on icon at bounding box center [973, 388] width 7 height 7
click at [987, 389] on span "Play" at bounding box center [989, 388] width 8 height 5
click at [668, 199] on mat-icon "close" at bounding box center [670, 196] width 11 height 11
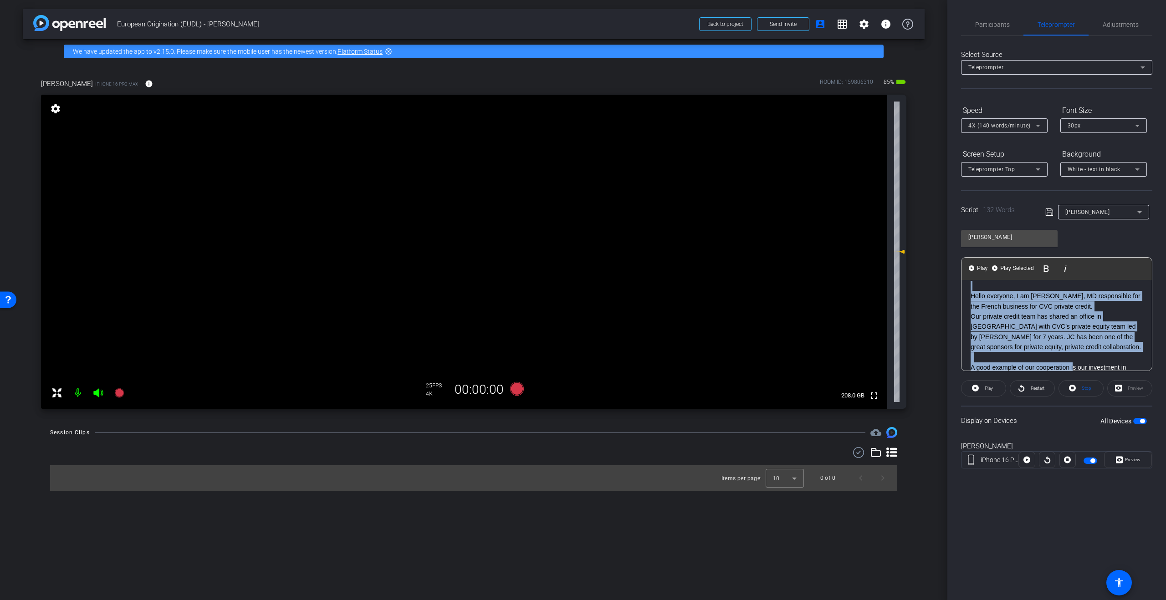
scroll to position [0, 0]
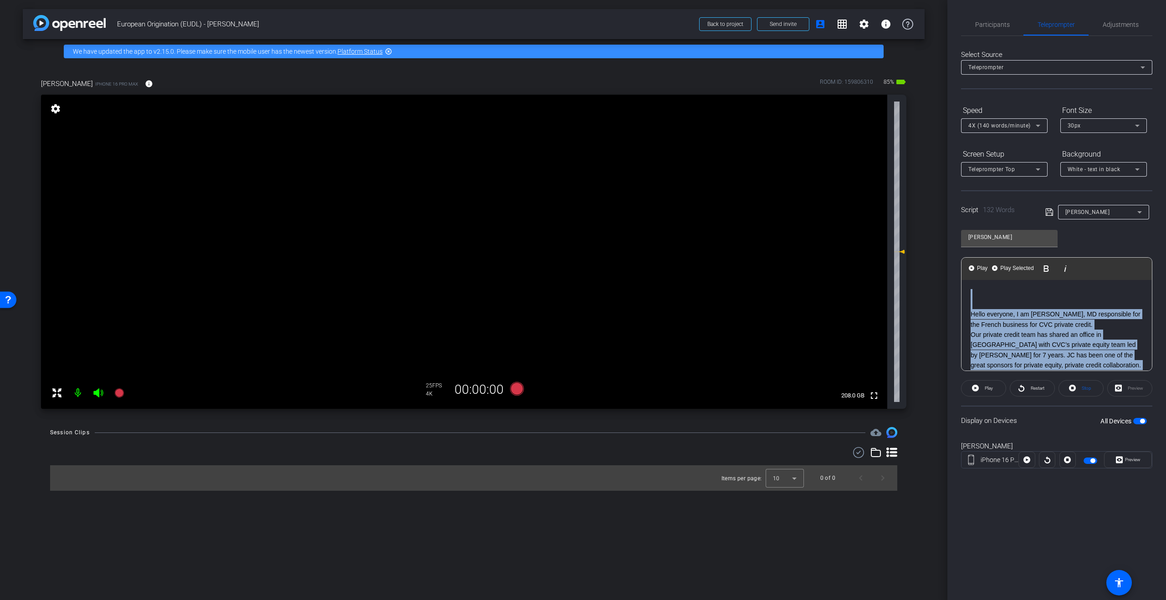
drag, startPoint x: 1074, startPoint y: 312, endPoint x: 1070, endPoint y: 239, distance: 73.9
click at [1070, 239] on div "Eva Boutillier Play Play from this location Play Selected Play and display the …" at bounding box center [1056, 297] width 191 height 148
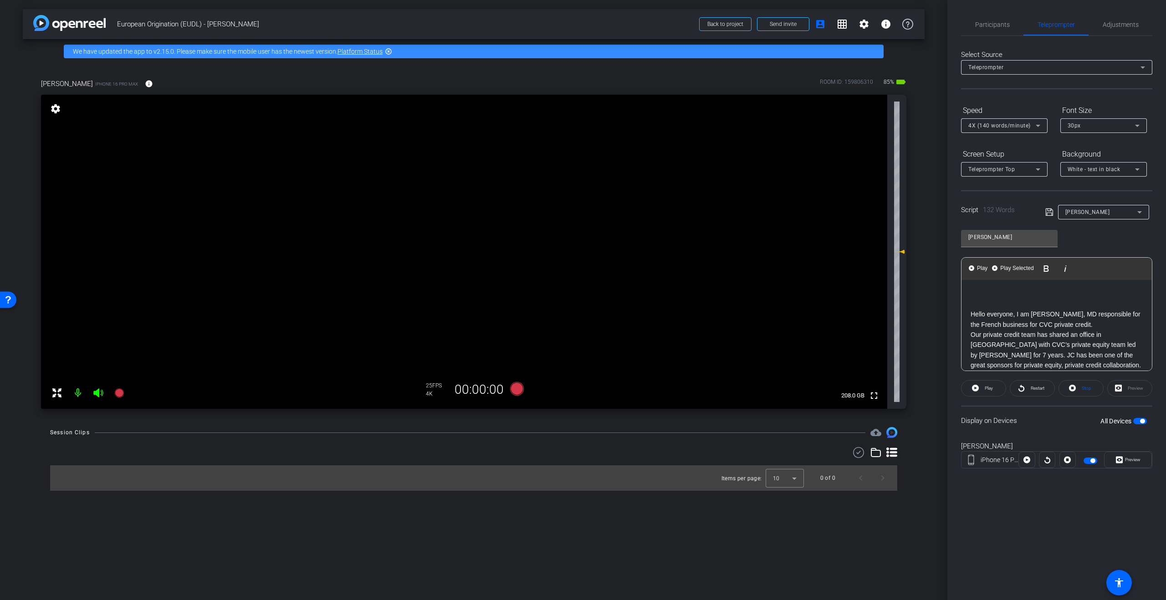
click at [983, 301] on p at bounding box center [1057, 304] width 172 height 10
click at [1075, 360] on p "This approach allowed us to become lender to Ceva Sante, with a total exposure …" at bounding box center [1057, 352] width 172 height 20
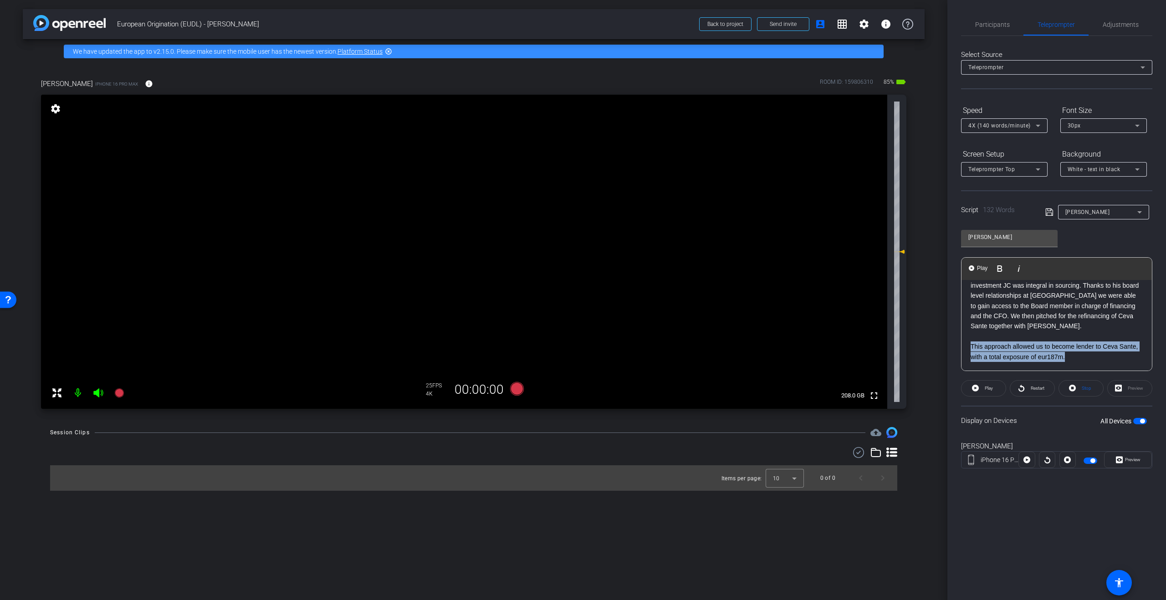
drag, startPoint x: 970, startPoint y: 348, endPoint x: 1134, endPoint y: 359, distance: 164.3
click at [1134, 359] on div "Hello everyone, I am Eva Boutillier, MD responsible for the French business for…" at bounding box center [1056, 265] width 190 height 212
click at [1074, 356] on p "This approach allowed us to become lender to Ceva Sante, with a total exposure …" at bounding box center [1057, 352] width 172 height 20
click at [1010, 360] on p "​" at bounding box center [1057, 357] width 172 height 10
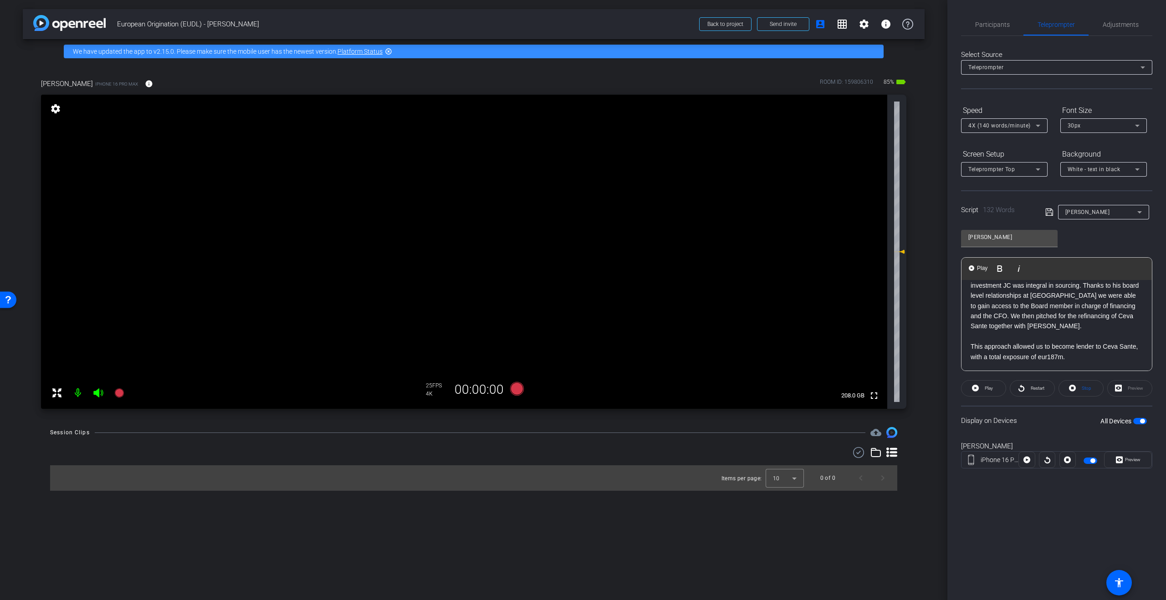
scroll to position [0, 0]
click at [974, 290] on p at bounding box center [1057, 294] width 172 height 10
click at [1037, 391] on span "Restart" at bounding box center [1036, 388] width 16 height 13
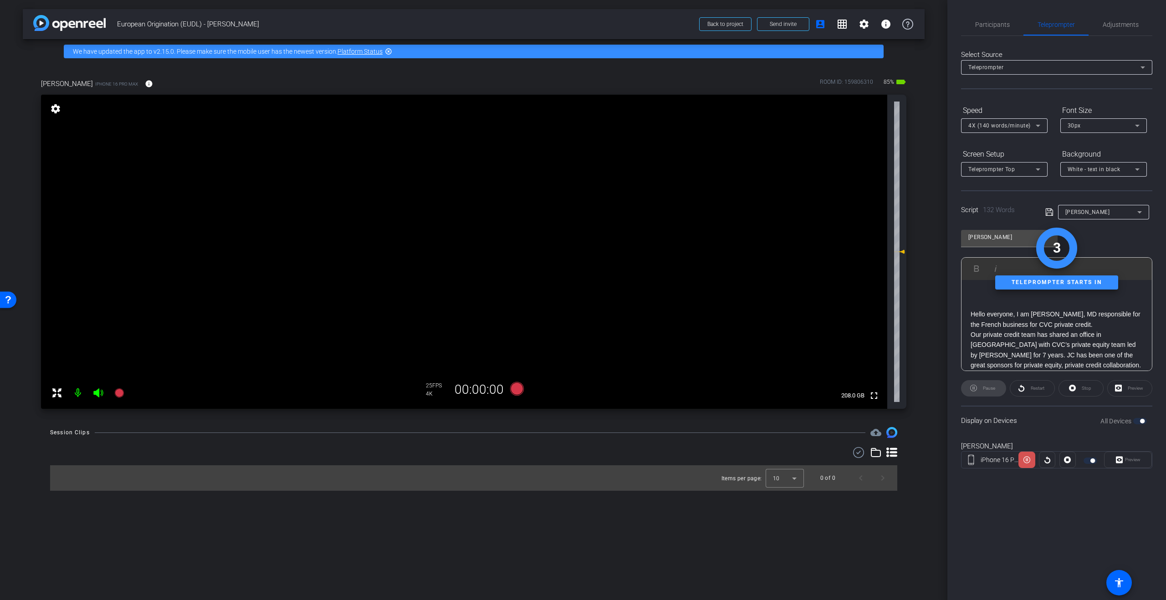
click at [1025, 459] on icon at bounding box center [1026, 460] width 7 height 14
drag, startPoint x: 994, startPoint y: 389, endPoint x: 1027, endPoint y: 421, distance: 46.1
click at [994, 389] on span "Pause" at bounding box center [989, 388] width 12 height 5
click at [1020, 293] on p at bounding box center [1057, 294] width 172 height 10
click at [1125, 27] on span "Adjustments" at bounding box center [1121, 24] width 36 height 6
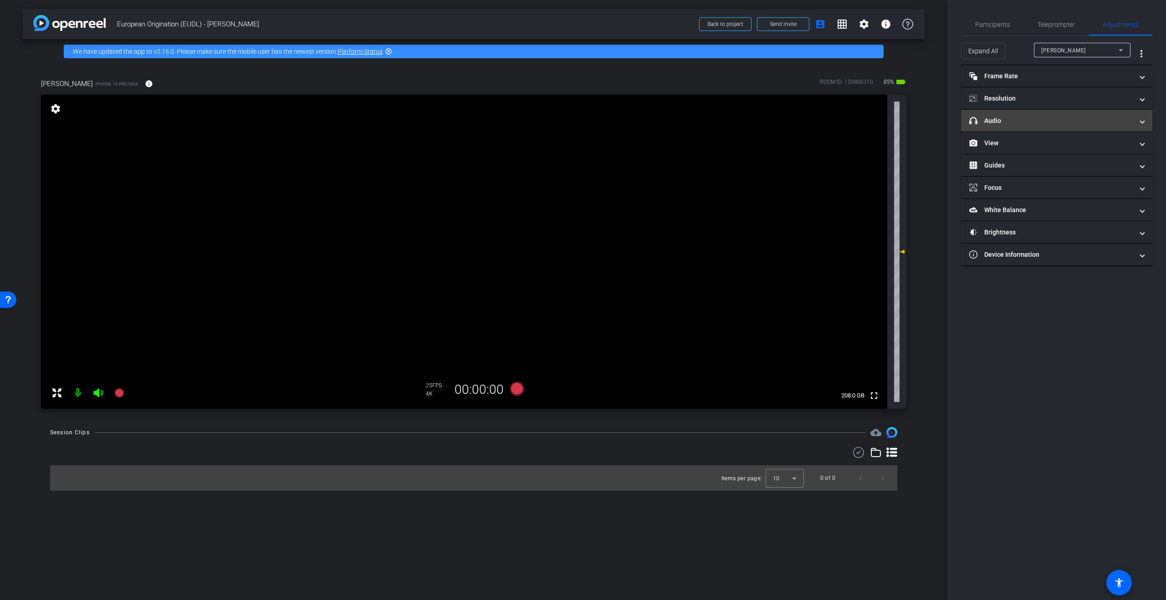
click at [1025, 124] on mat-panel-title "headphone icon Audio" at bounding box center [1051, 121] width 164 height 10
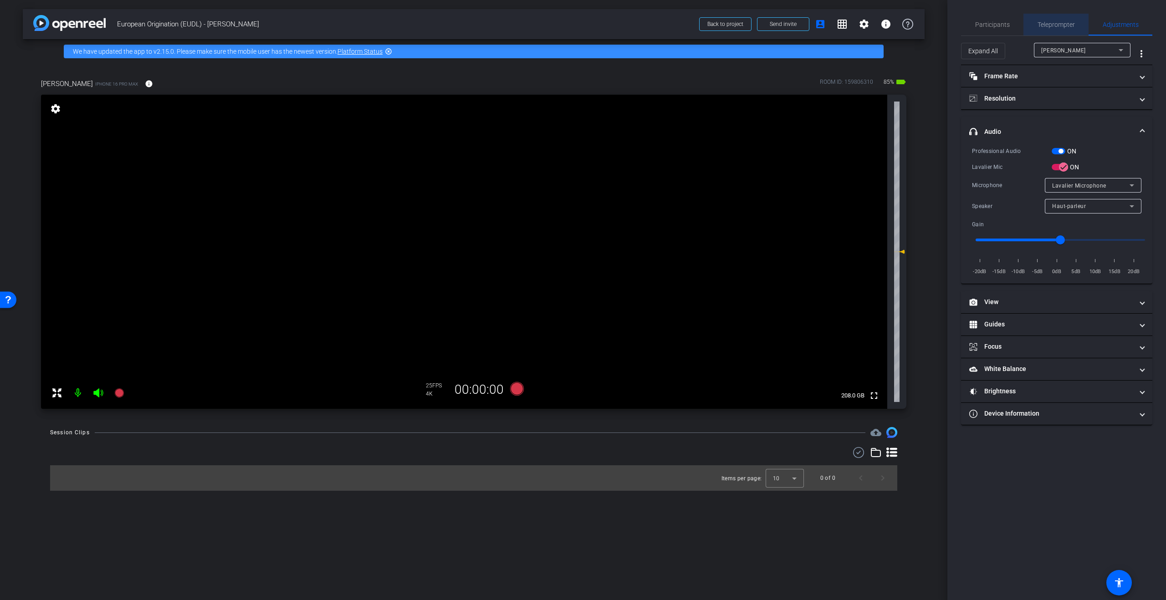
click at [1062, 24] on span "Teleprompter" at bounding box center [1056, 24] width 37 height 6
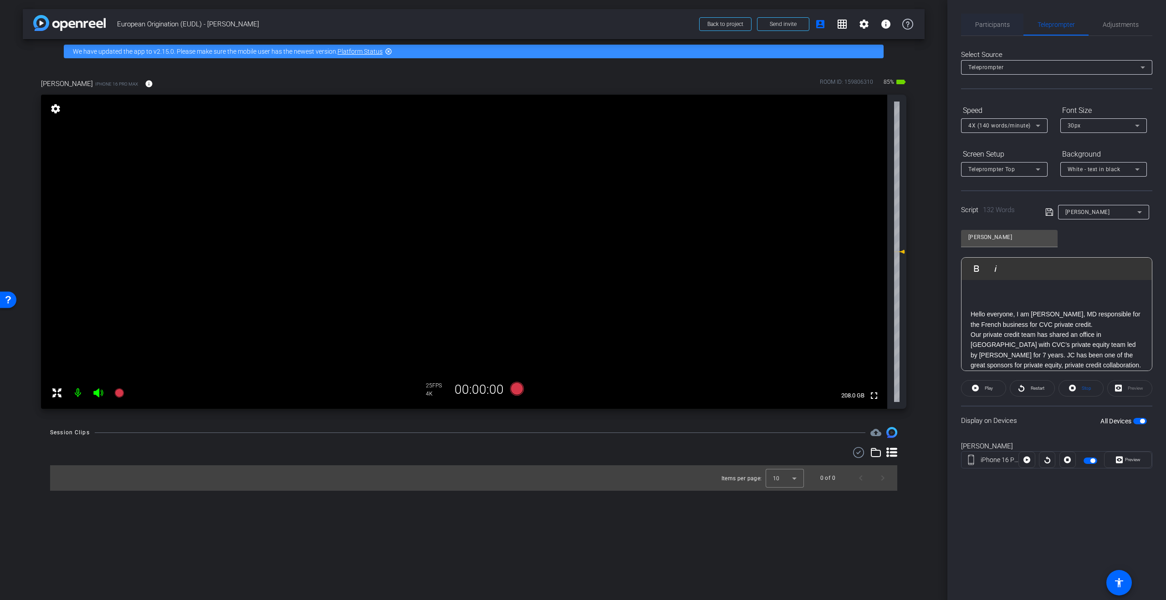
click at [979, 20] on span "Participants" at bounding box center [992, 25] width 35 height 22
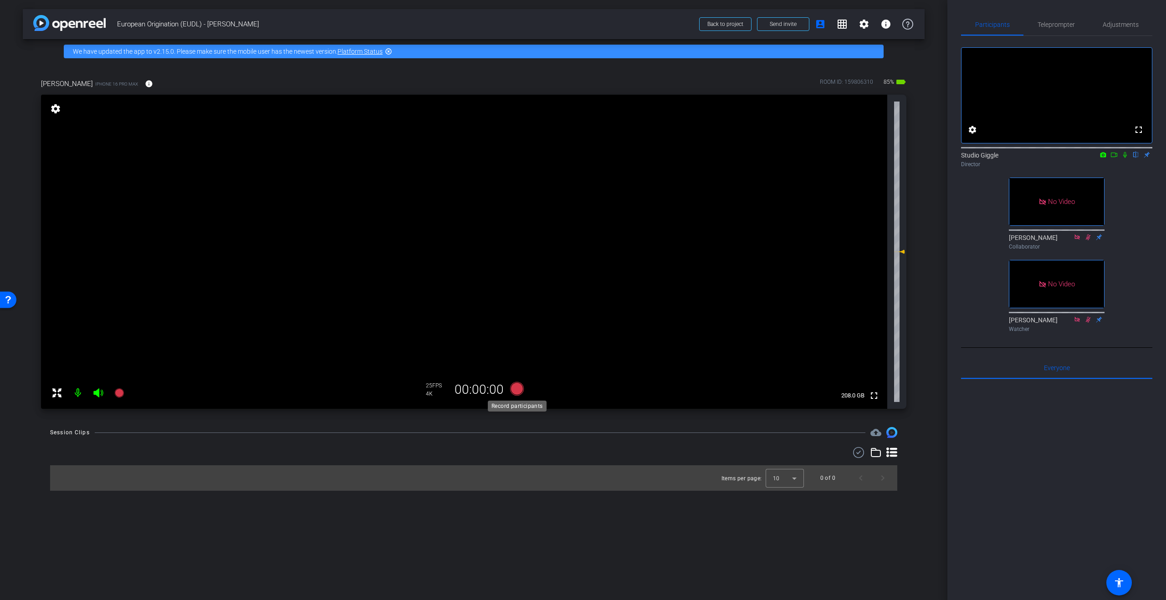
click at [518, 389] on icon at bounding box center [517, 389] width 14 height 14
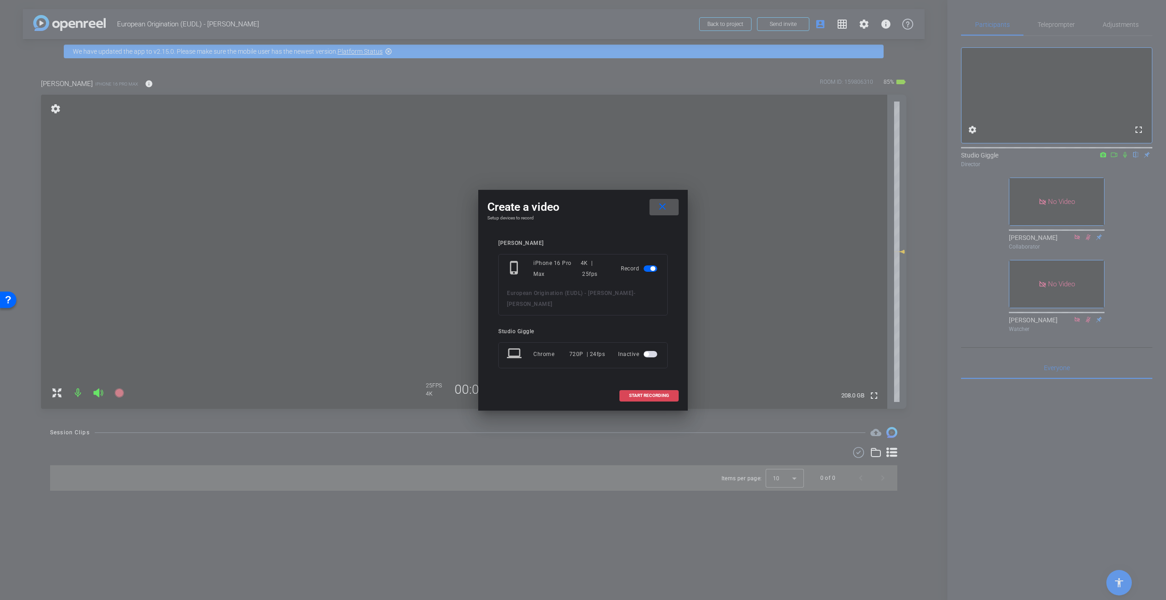
click at [643, 394] on span "START RECORDING" at bounding box center [649, 396] width 40 height 5
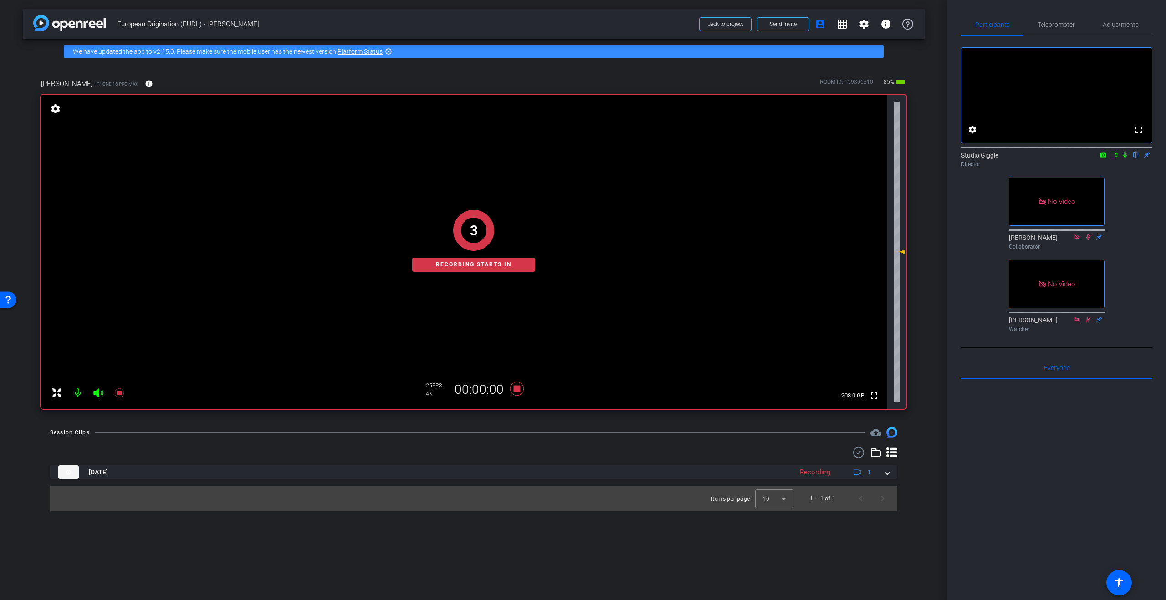
click at [1125, 158] on icon at bounding box center [1125, 155] width 4 height 6
click at [1115, 158] on icon at bounding box center [1113, 155] width 7 height 6
click at [1064, 26] on span "Teleprompter" at bounding box center [1056, 24] width 37 height 6
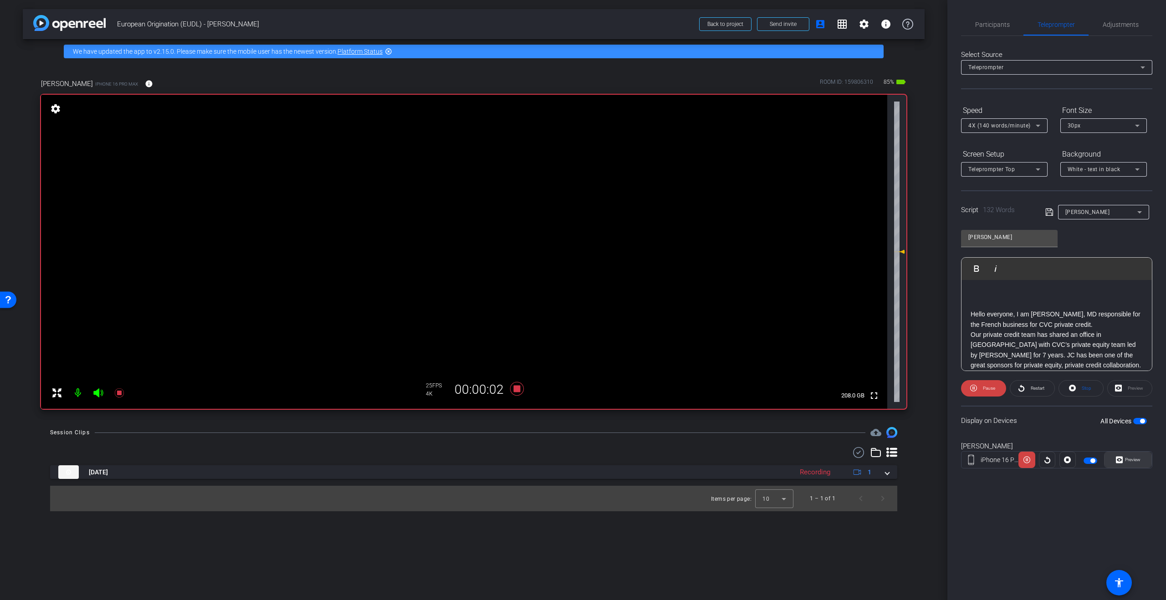
click at [1133, 462] on span "Preview" at bounding box center [1132, 460] width 18 height 13
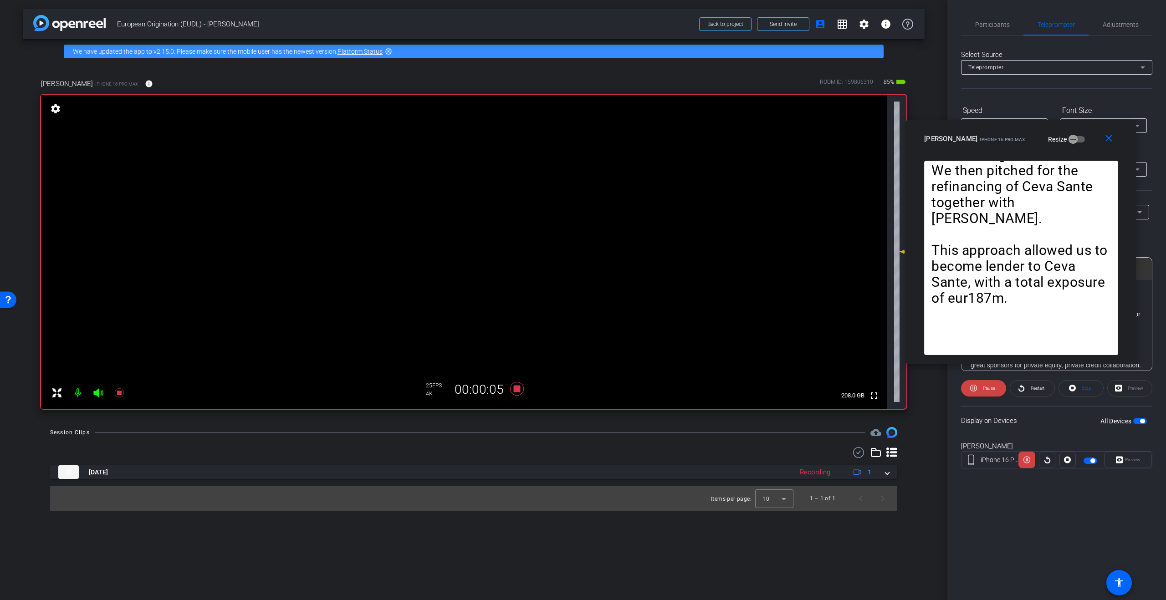
drag, startPoint x: 563, startPoint y: 183, endPoint x: 1001, endPoint y: 125, distance: 442.0
click at [1001, 125] on div "close Eva Boutillier iPhone 16 Pro Max Resize" at bounding box center [1021, 140] width 230 height 41
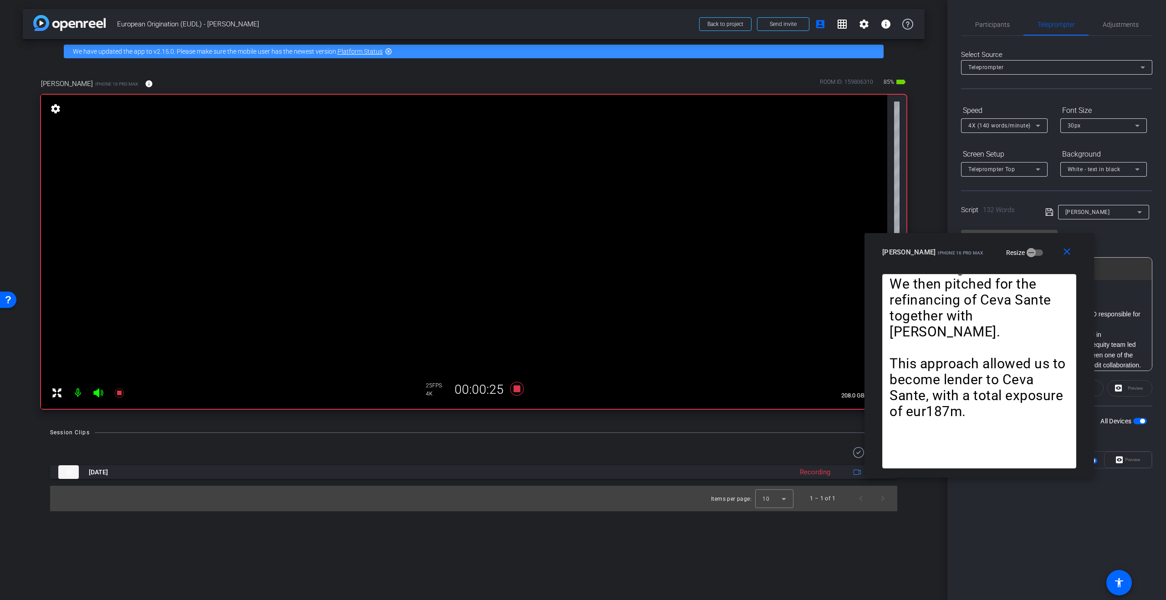
drag, startPoint x: 963, startPoint y: 131, endPoint x: 921, endPoint y: 244, distance: 120.9
click at [921, 244] on div "Eva Boutillier iPhone 16 Pro Max Resize" at bounding box center [982, 252] width 201 height 16
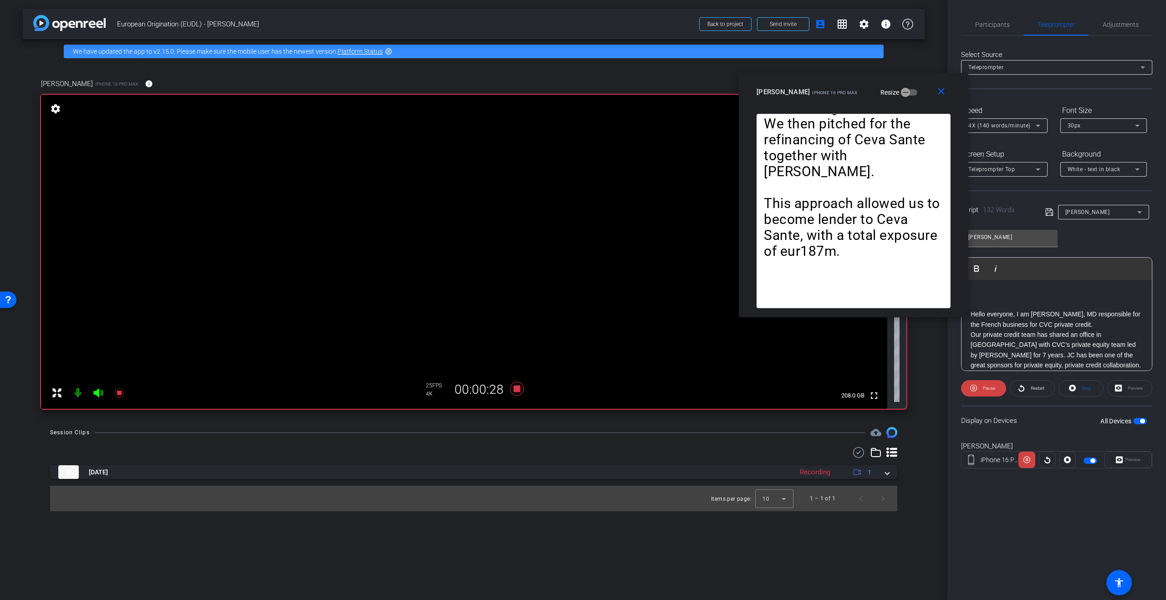
drag, startPoint x: 964, startPoint y: 253, endPoint x: 813, endPoint y: 47, distance: 255.2
click at [813, 90] on span "iPhone 16 Pro Max" at bounding box center [834, 92] width 45 height 5
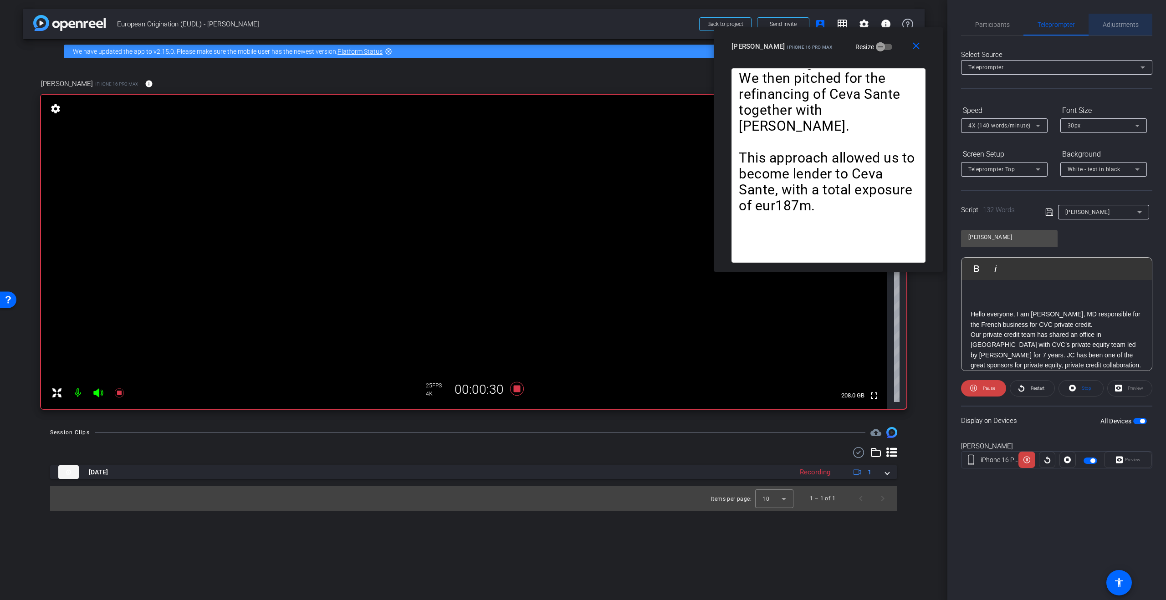
click at [1109, 23] on span "Adjustments" at bounding box center [1121, 24] width 36 height 6
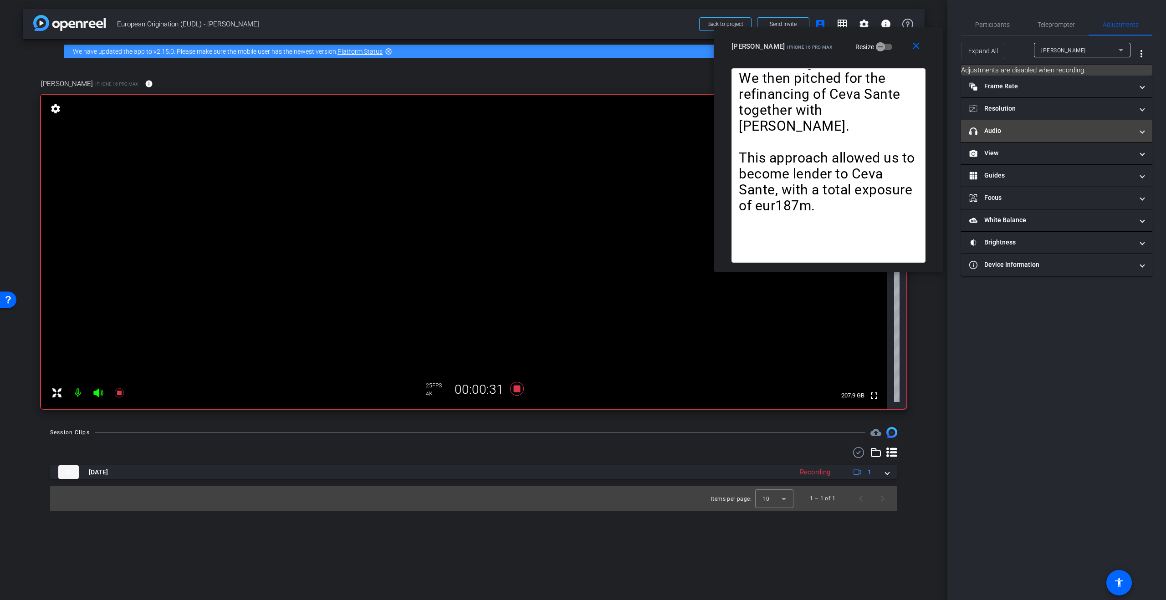
drag, startPoint x: 1025, startPoint y: 130, endPoint x: 1025, endPoint y: 137, distance: 6.4
click at [1025, 130] on mat-panel-title "headphone icon Audio" at bounding box center [1051, 131] width 164 height 10
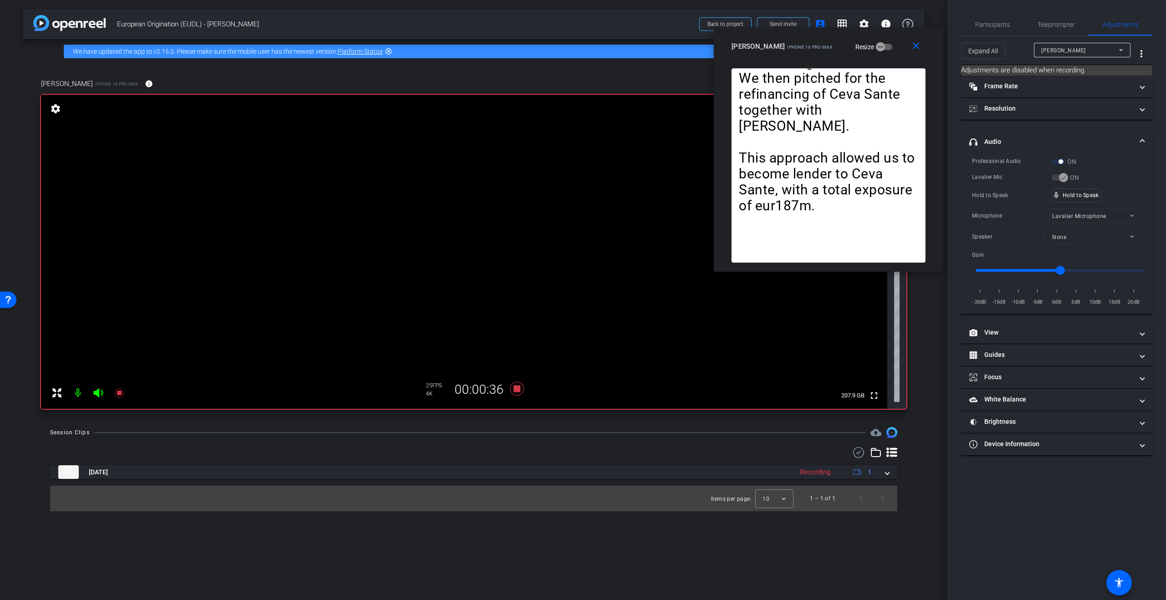
click at [1077, 271] on input "range" at bounding box center [1060, 271] width 189 height 20
drag, startPoint x: 517, startPoint y: 389, endPoint x: 539, endPoint y: 368, distance: 30.6
click at [517, 389] on icon at bounding box center [517, 389] width 14 height 14
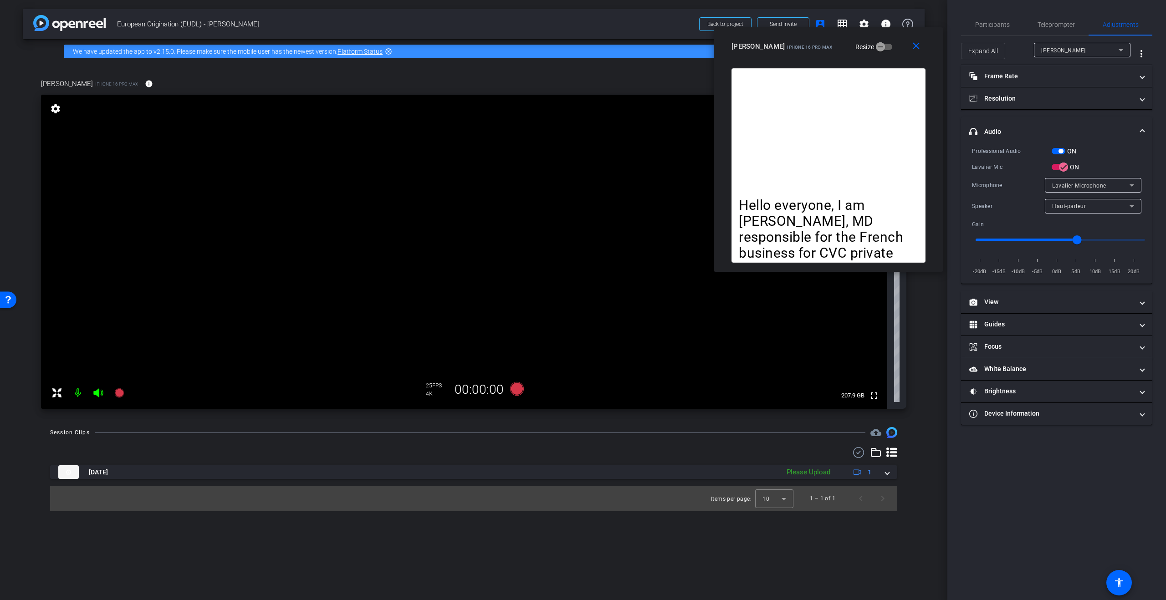
click at [1095, 240] on input "range" at bounding box center [1060, 240] width 189 height 20
type input "7"
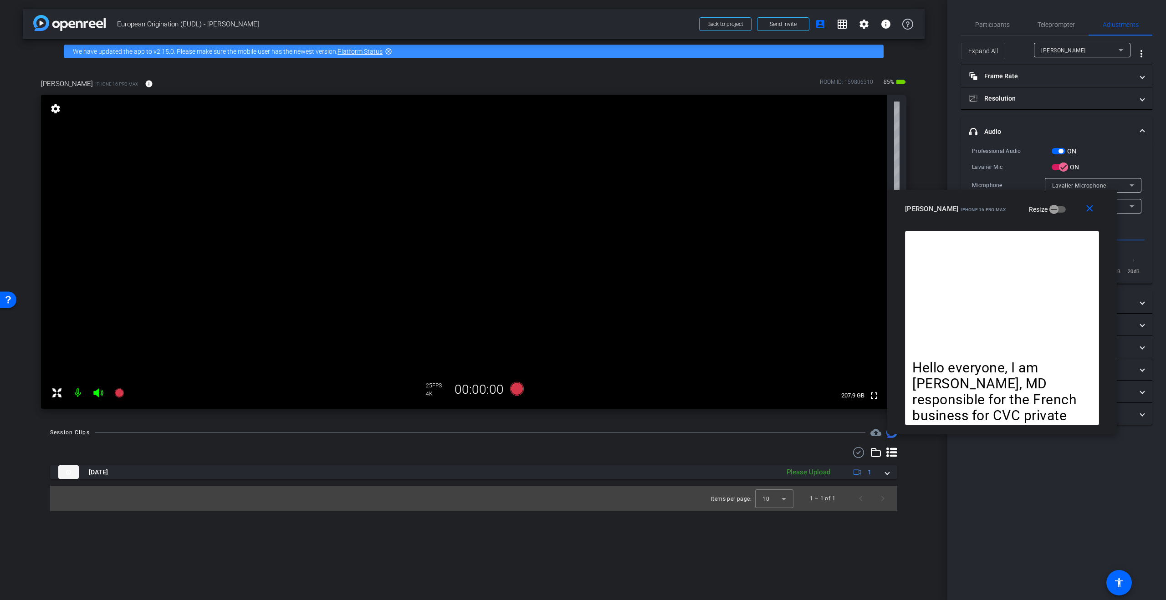
drag, startPoint x: 813, startPoint y: 40, endPoint x: 952, endPoint y: 221, distance: 229.0
click at [952, 214] on div "Eva Boutillier iPhone 16 Pro Max" at bounding box center [955, 208] width 101 height 11
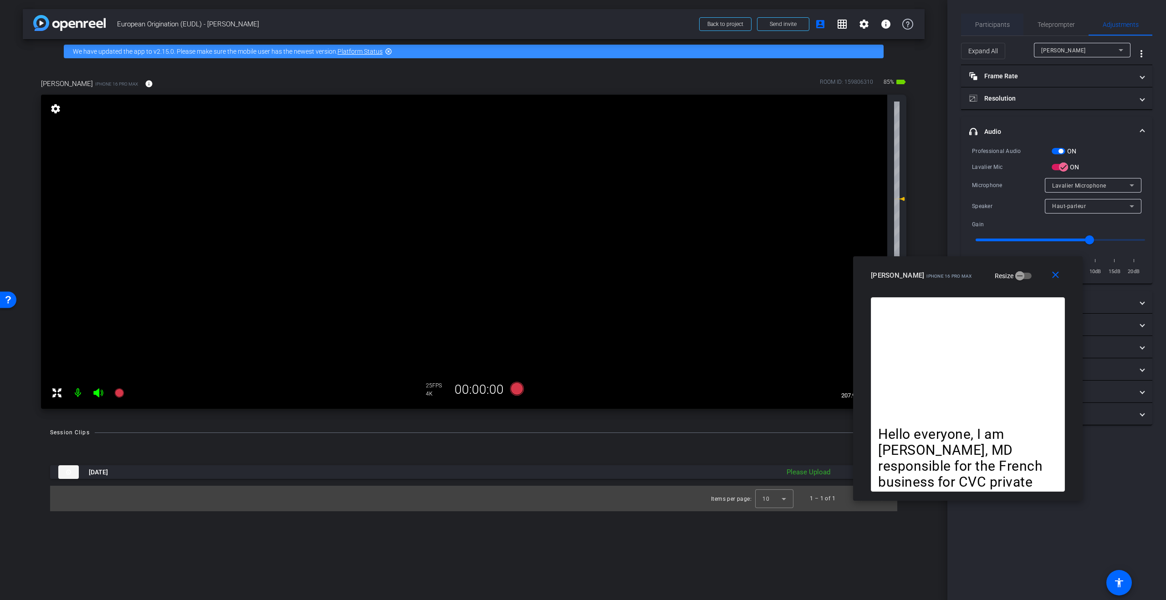
drag, startPoint x: 975, startPoint y: 25, endPoint x: 982, endPoint y: 26, distance: 6.6
click at [975, 25] on span "Participants" at bounding box center [992, 24] width 35 height 6
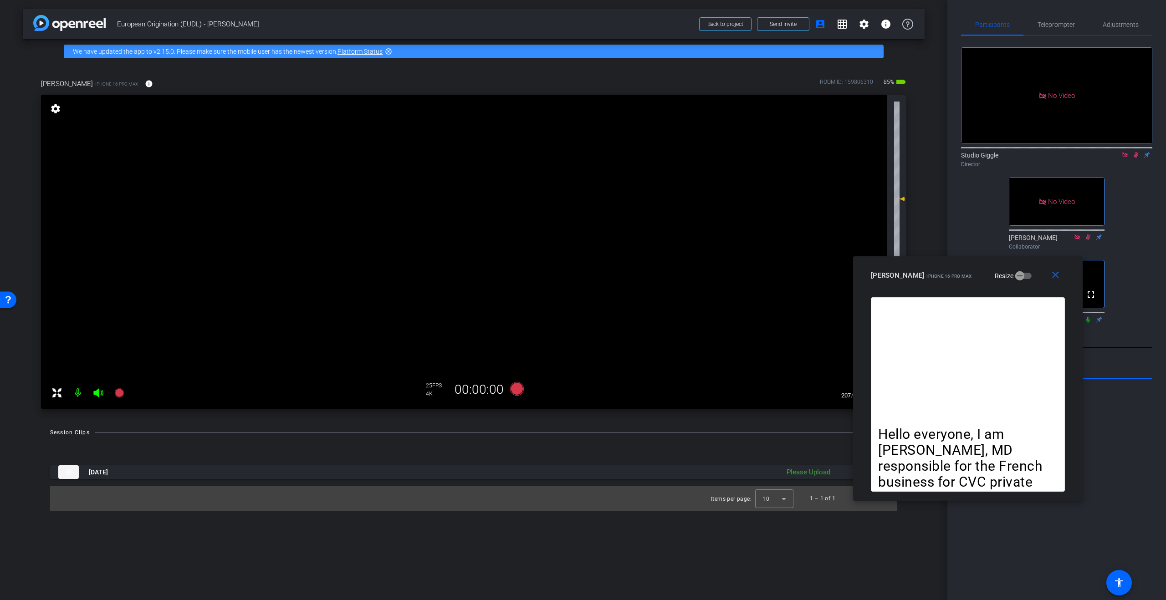
click at [1134, 151] on mat-icon at bounding box center [1135, 155] width 11 height 8
click at [1128, 152] on icon at bounding box center [1124, 155] width 7 height 6
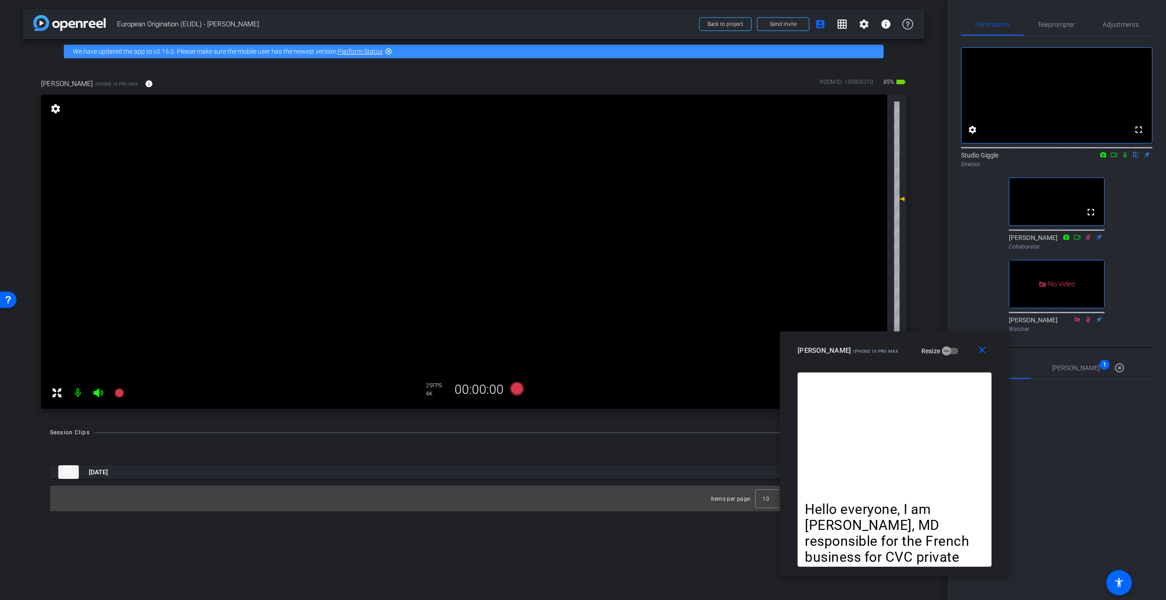
drag, startPoint x: 961, startPoint y: 270, endPoint x: 937, endPoint y: 258, distance: 26.7
click at [910, 343] on div "Eva Boutillier iPhone 16 Pro Max Resize" at bounding box center [898, 351] width 201 height 16
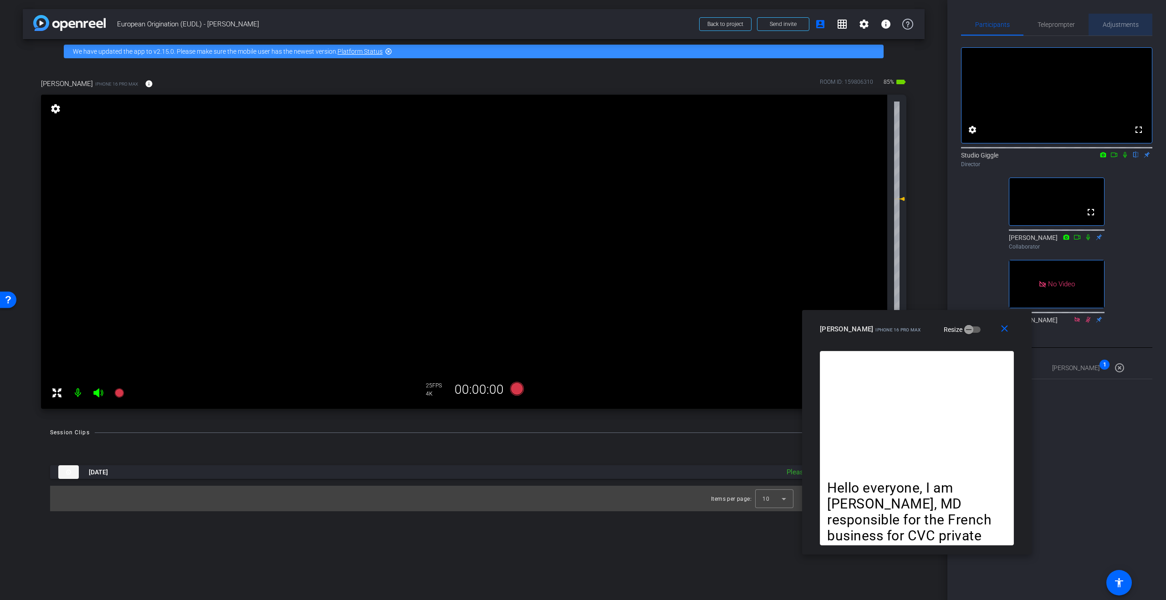
click at [1120, 26] on span "Adjustments" at bounding box center [1121, 24] width 36 height 6
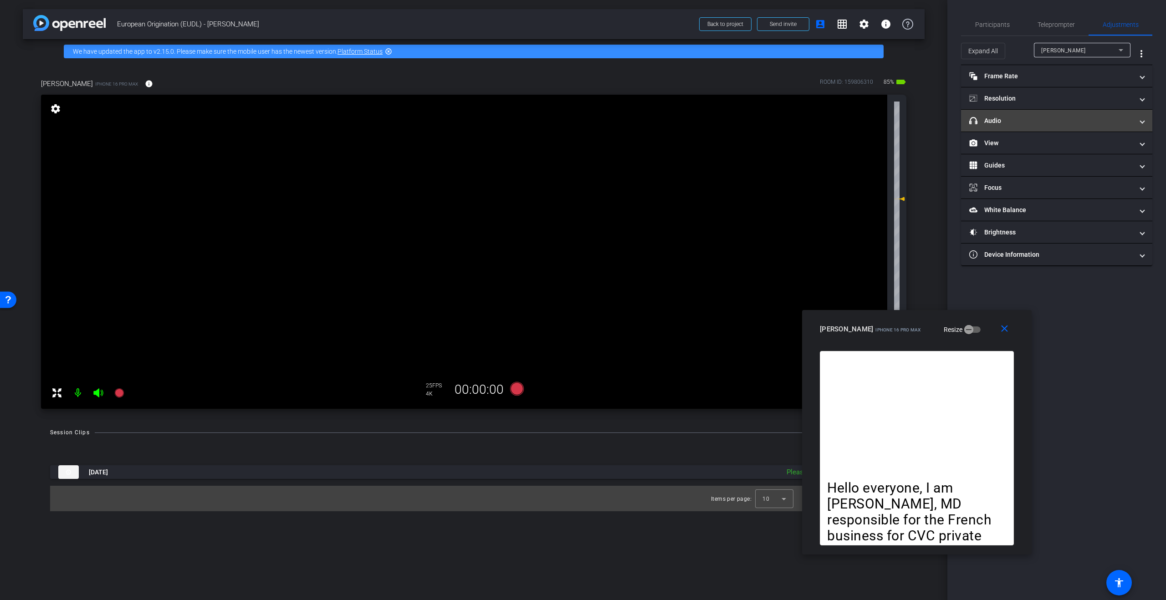
click at [1038, 118] on mat-panel-title "headphone icon Audio" at bounding box center [1051, 121] width 164 height 10
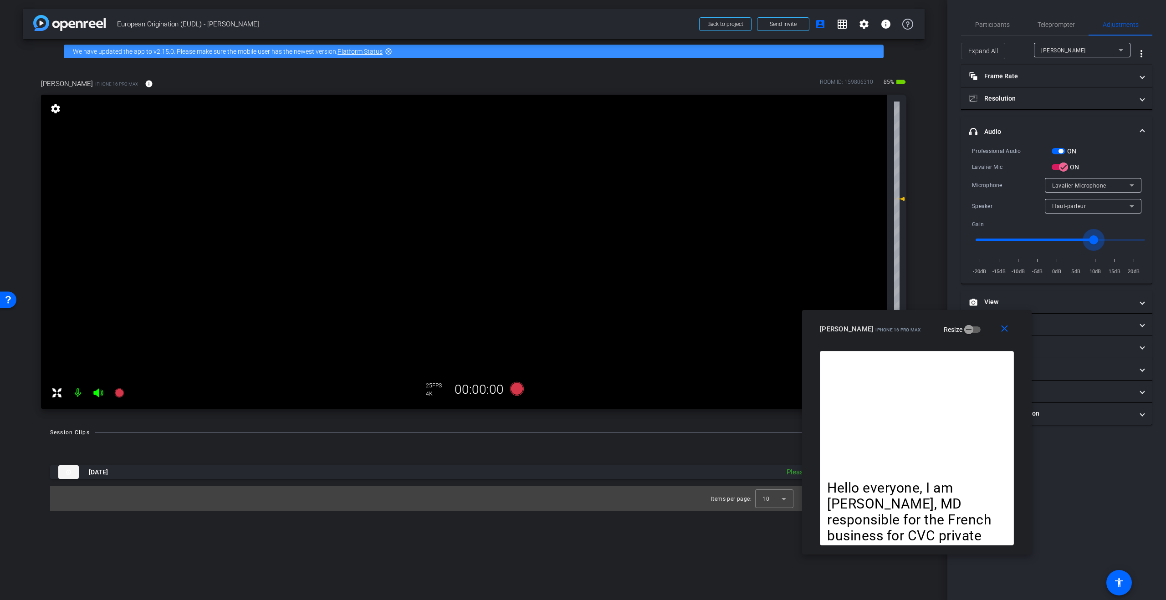
click at [1093, 240] on input "range" at bounding box center [1060, 240] width 189 height 20
click at [1096, 240] on input "range" at bounding box center [1060, 240] width 189 height 20
type input "8"
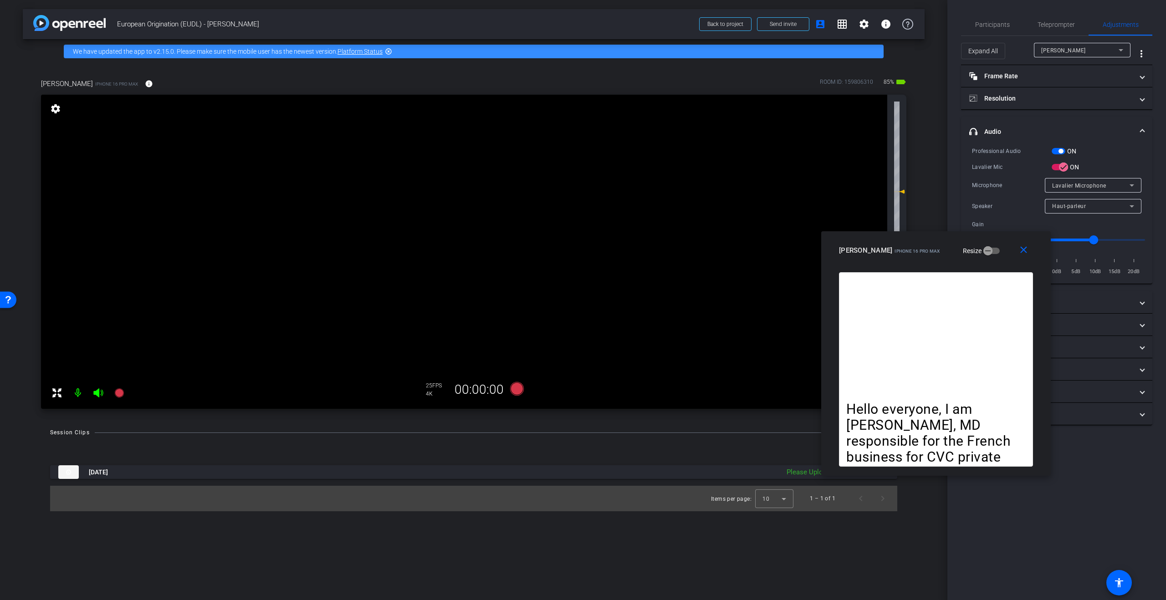
drag, startPoint x: 923, startPoint y: 318, endPoint x: 942, endPoint y: 250, distance: 70.9
click at [942, 250] on div "close Eva Boutillier iPhone 16 Pro Max Resize" at bounding box center [936, 251] width 230 height 41
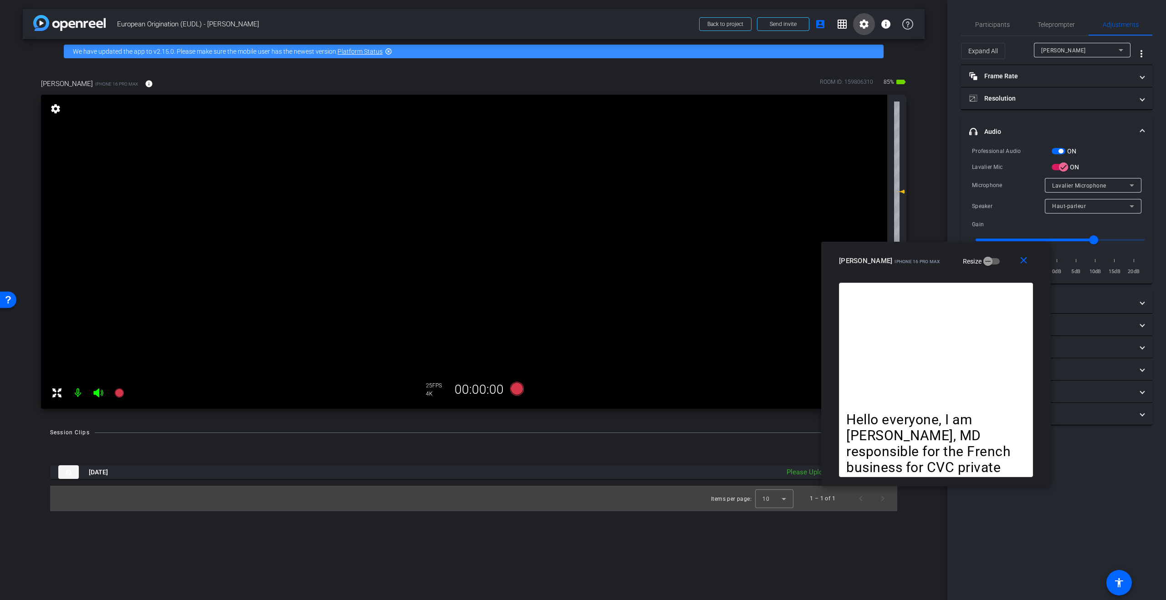
click at [868, 23] on mat-icon "settings" at bounding box center [864, 24] width 11 height 11
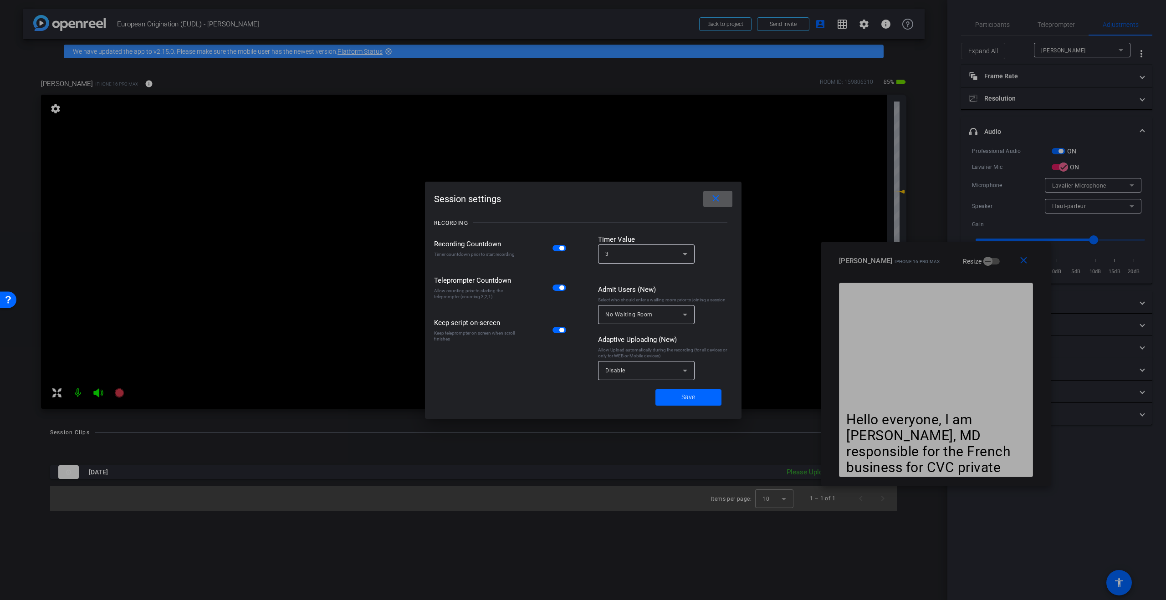
click at [655, 370] on div "Disable" at bounding box center [643, 370] width 77 height 11
drag, startPoint x: 648, startPoint y: 408, endPoint x: 647, endPoint y: 422, distance: 14.1
click at [647, 422] on div "All Devices Web Devices Mobile Devices Disable" at bounding box center [646, 413] width 97 height 66
click at [647, 422] on span "Mobile Devices" at bounding box center [626, 420] width 42 height 11
click at [690, 400] on span "Save" at bounding box center [688, 398] width 14 height 10
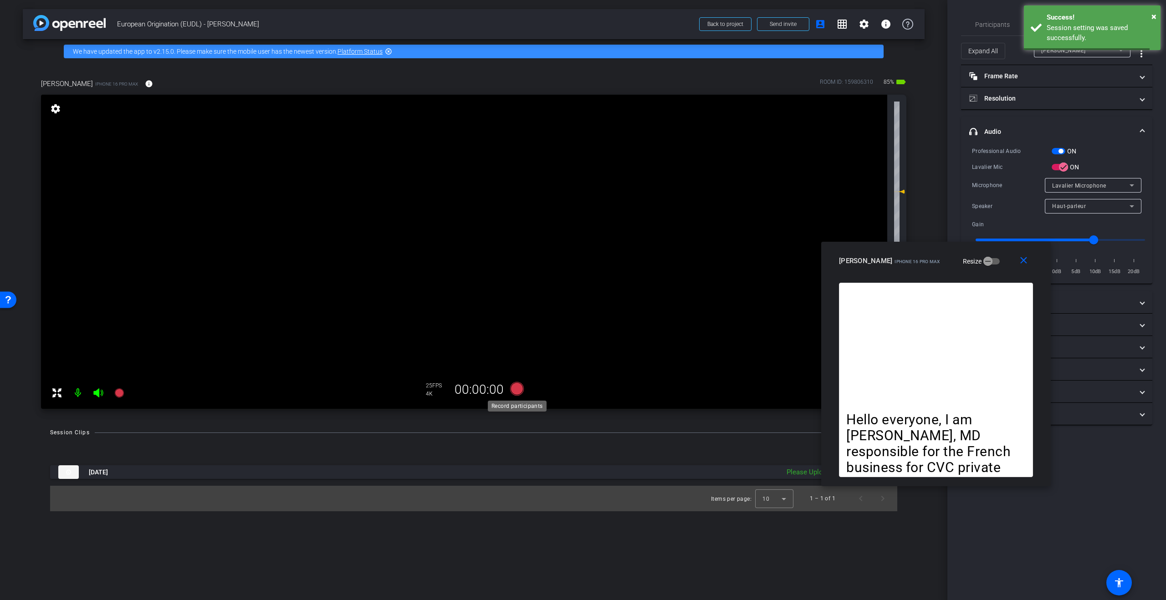
click at [514, 387] on icon at bounding box center [517, 389] width 14 height 14
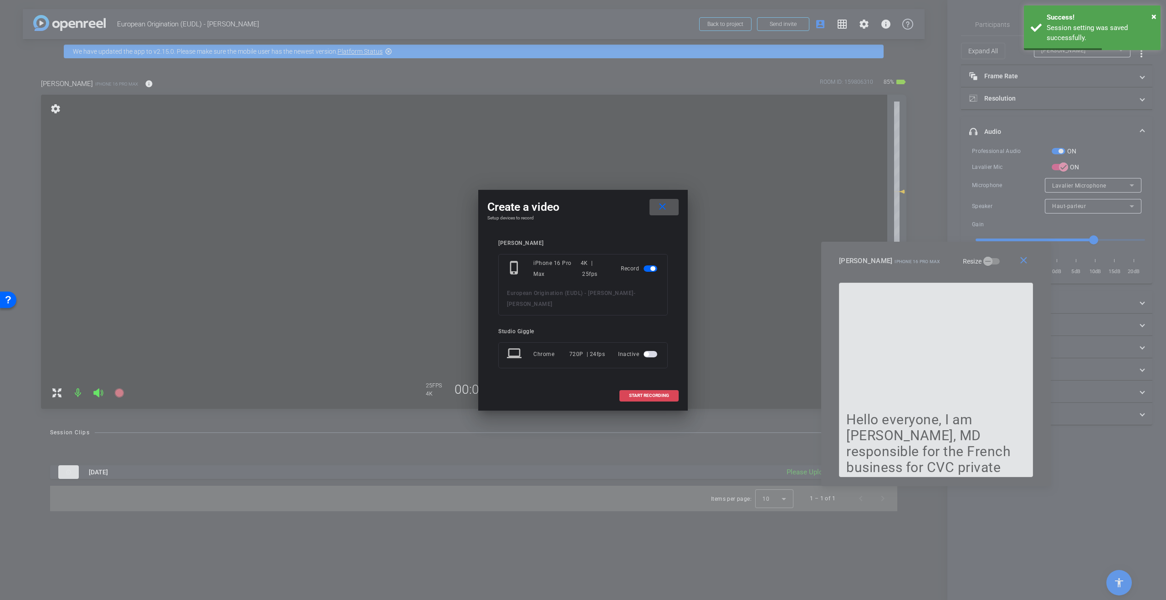
click at [649, 397] on span "START RECORDING" at bounding box center [649, 396] width 40 height 5
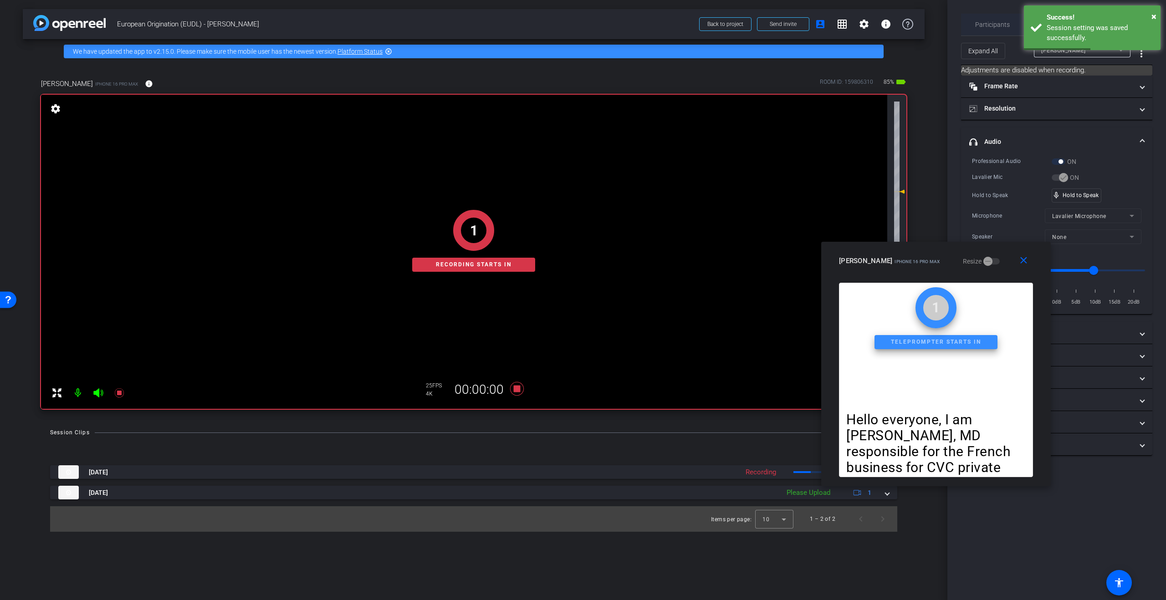
click at [992, 24] on span "Participants" at bounding box center [992, 24] width 35 height 6
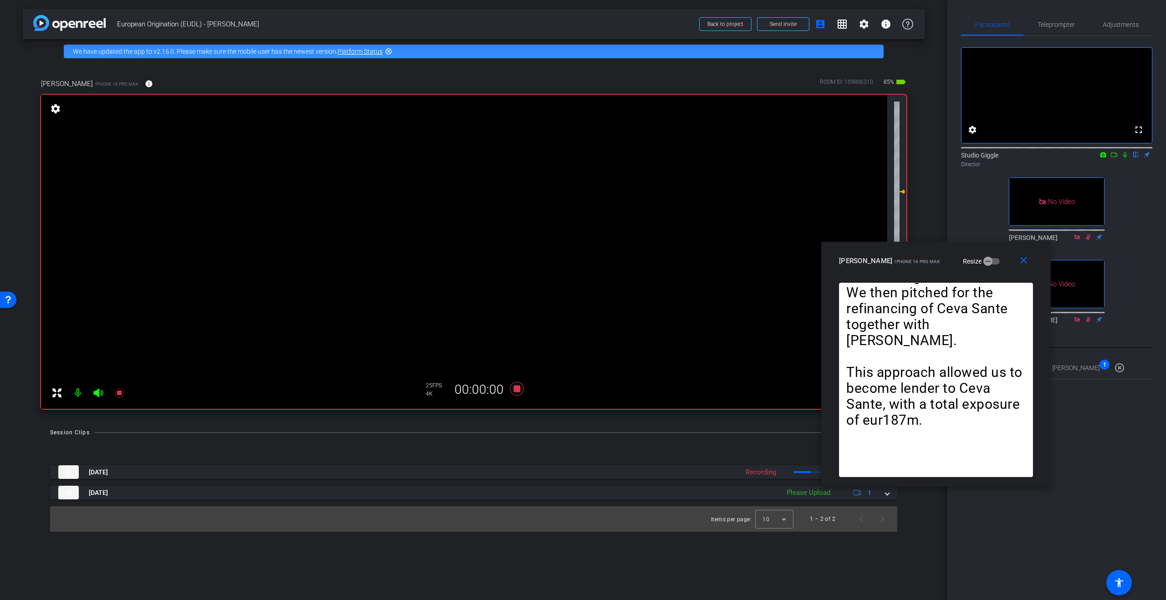
click at [1123, 158] on icon at bounding box center [1124, 155] width 7 height 6
drag, startPoint x: 1115, startPoint y: 166, endPoint x: 1115, endPoint y: 178, distance: 11.4
click at [1115, 157] on icon at bounding box center [1114, 155] width 6 height 5
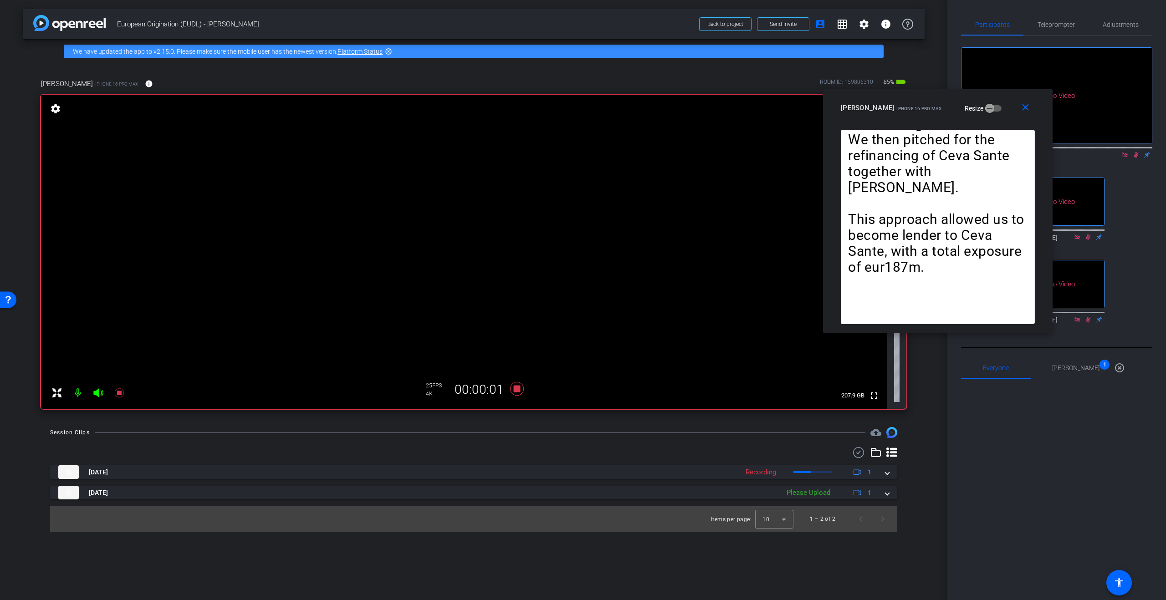
drag, startPoint x: 928, startPoint y: 253, endPoint x: 930, endPoint y: 100, distance: 153.0
click at [930, 100] on div "Eva Boutillier iPhone 16 Pro Max Resize" at bounding box center [941, 108] width 201 height 16
click at [1072, 23] on span "Teleprompter" at bounding box center [1056, 24] width 37 height 6
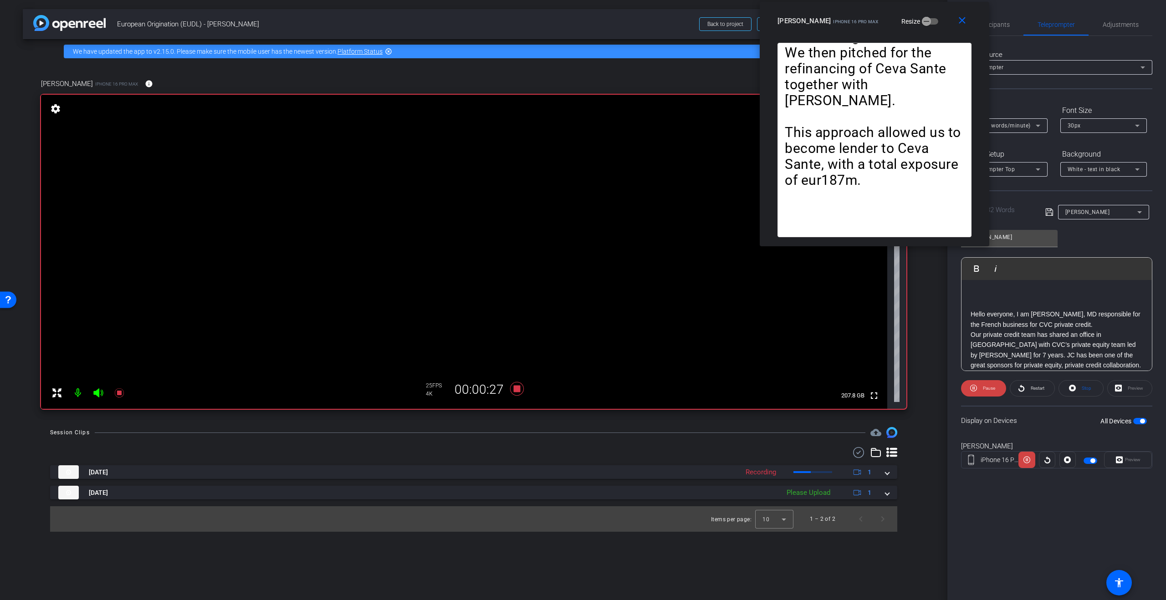
drag, startPoint x: 937, startPoint y: 105, endPoint x: 877, endPoint y: 21, distance: 103.4
click at [874, 14] on div "Eva Boutillier iPhone 16 Pro Max Resize" at bounding box center [877, 21] width 201 height 16
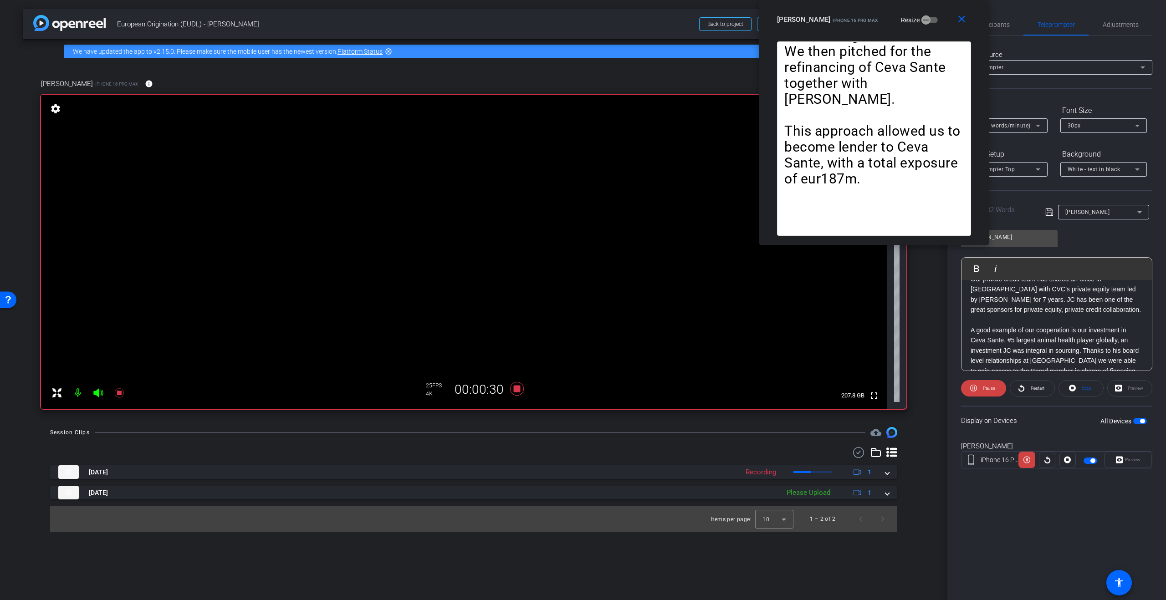
click at [1049, 319] on p at bounding box center [1057, 320] width 172 height 10
click at [1015, 319] on p "​" at bounding box center [1057, 321] width 172 height 10
click at [519, 389] on icon at bounding box center [517, 389] width 14 height 14
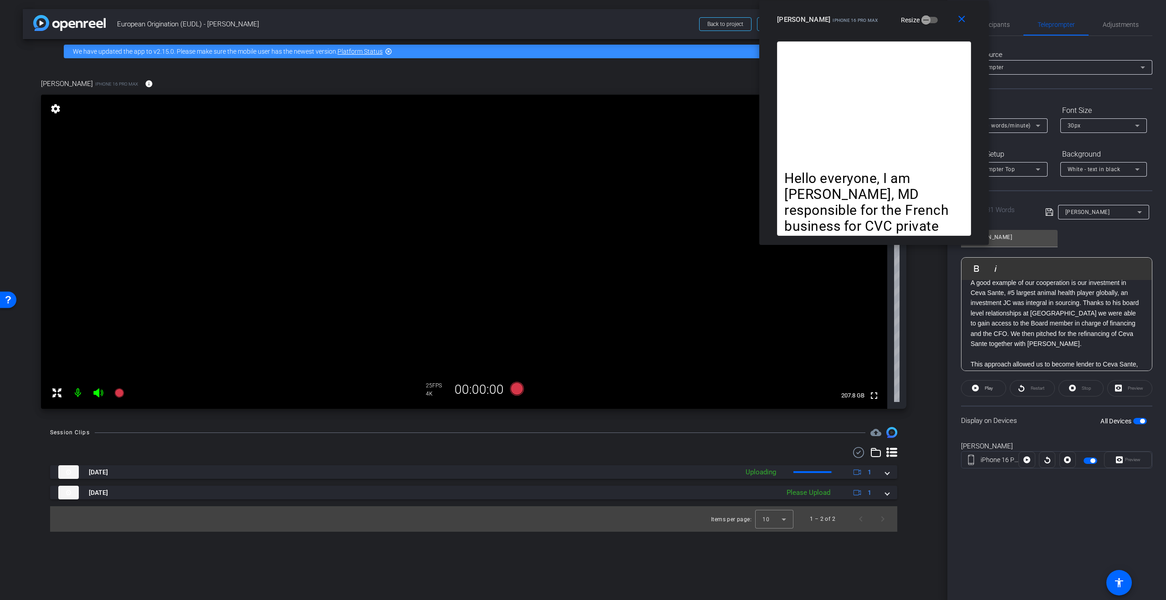
drag, startPoint x: 872, startPoint y: 26, endPoint x: 945, endPoint y: 32, distance: 73.2
click at [820, 23] on div "Eva Boutillier iPhone 16 Pro Max Resize" at bounding box center [877, 19] width 201 height 16
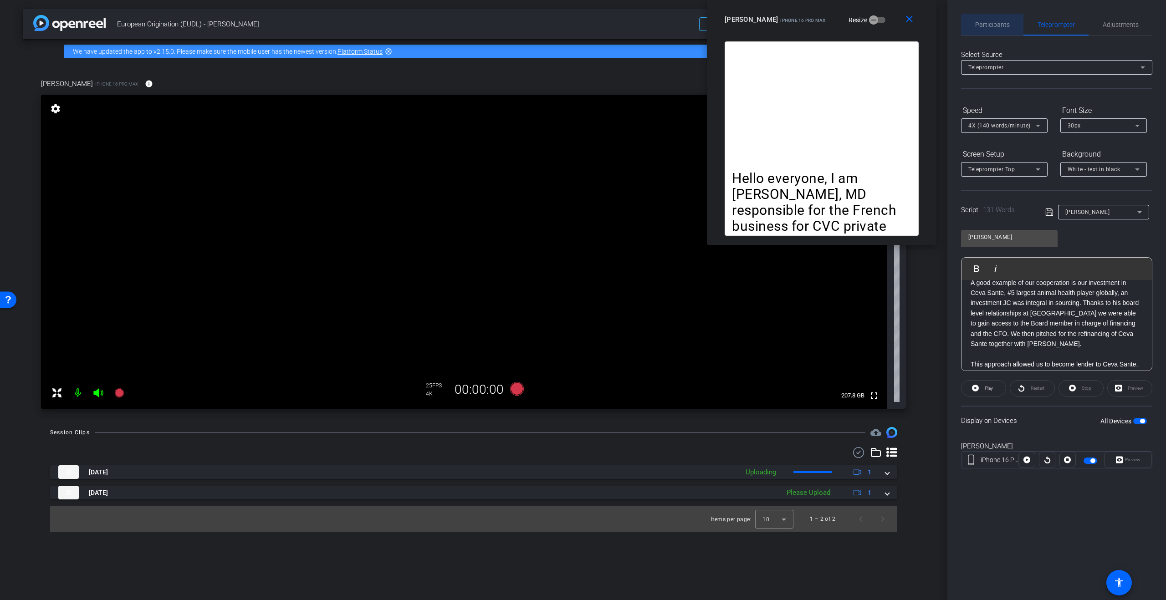
click at [988, 17] on span "Participants" at bounding box center [992, 25] width 35 height 22
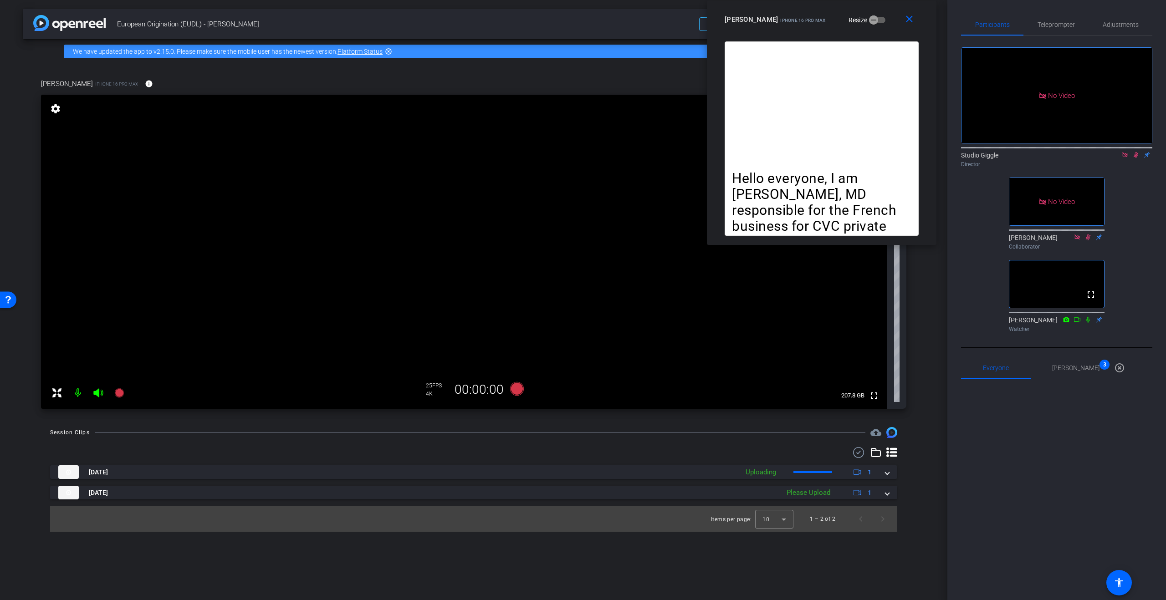
click at [1134, 152] on icon at bounding box center [1135, 155] width 7 height 6
drag, startPoint x: 1127, startPoint y: 128, endPoint x: 1127, endPoint y: 155, distance: 27.3
click at [1127, 152] on icon at bounding box center [1124, 154] width 5 height 5
click at [1118, 24] on span "Adjustments" at bounding box center [1121, 24] width 36 height 6
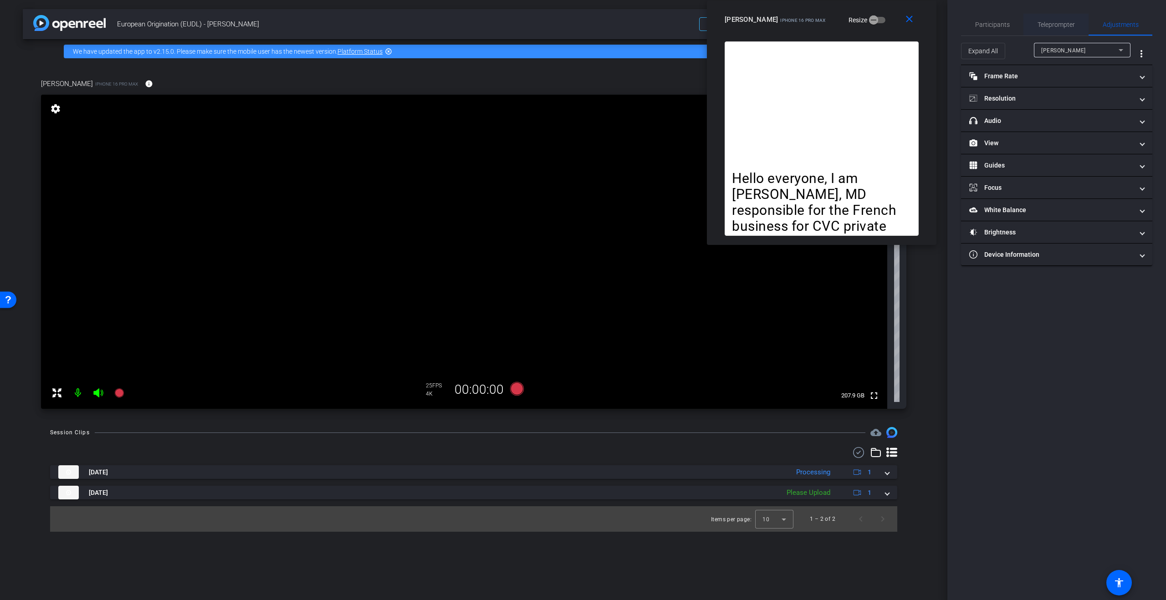
click at [1064, 25] on span "Teleprompter" at bounding box center [1056, 24] width 37 height 6
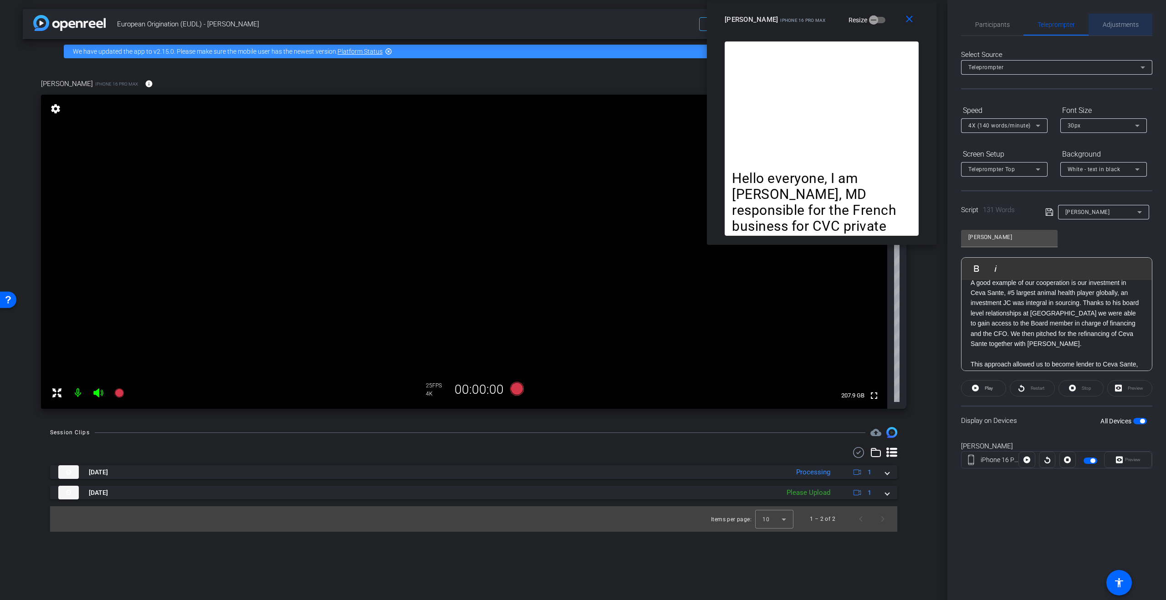
click at [1110, 20] on span "Adjustments" at bounding box center [1121, 25] width 36 height 22
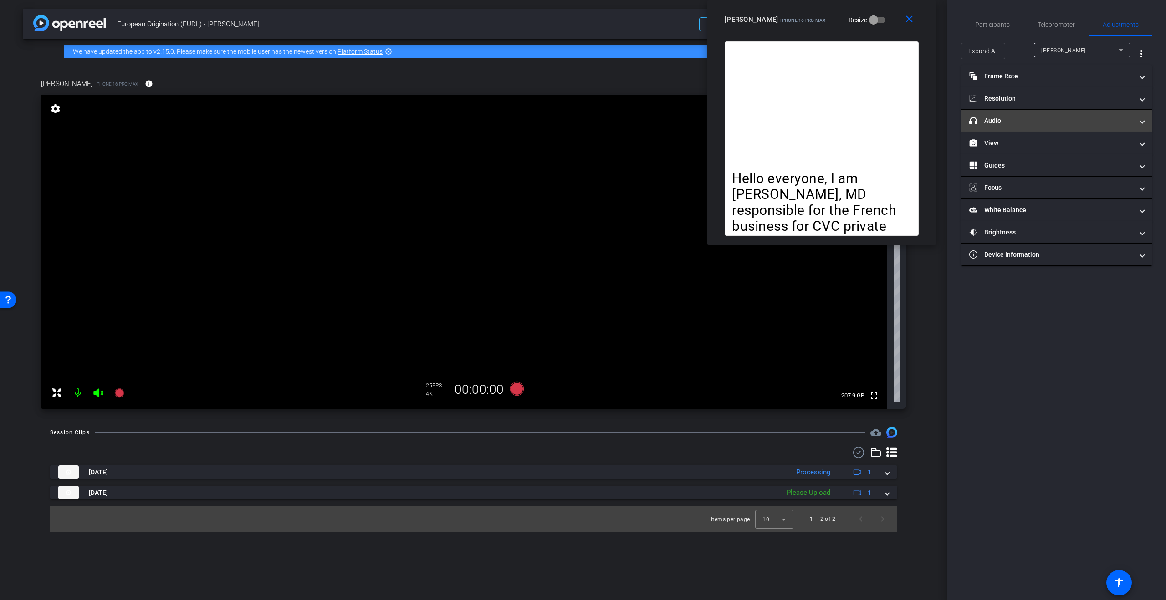
click at [1034, 115] on mat-expansion-panel-header "headphone icon Audio" at bounding box center [1056, 121] width 191 height 22
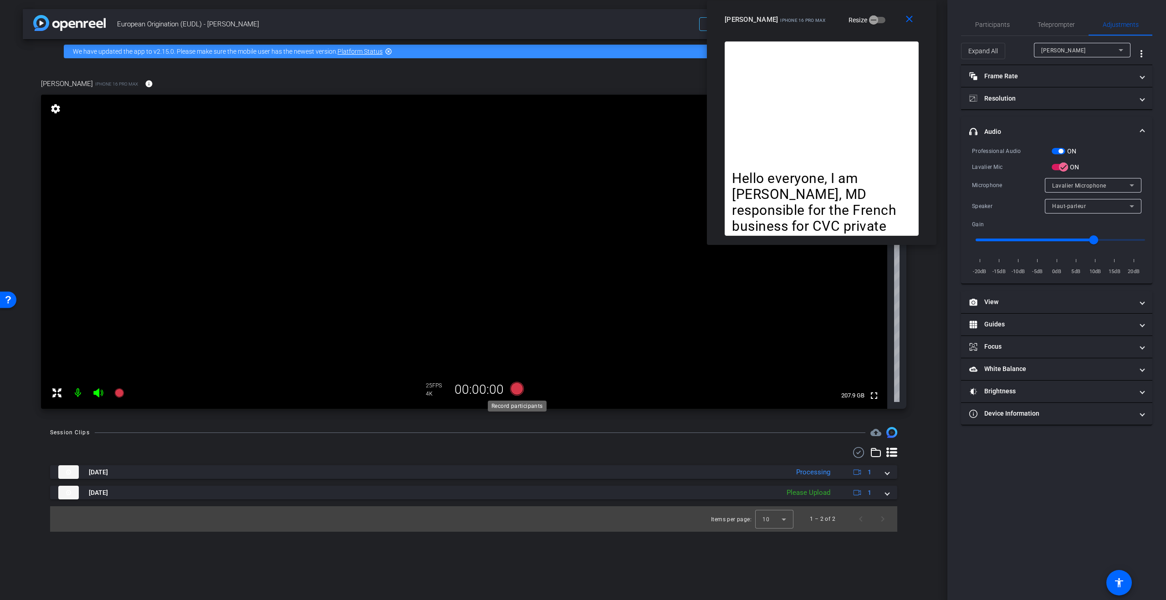
click at [516, 389] on icon at bounding box center [517, 389] width 14 height 14
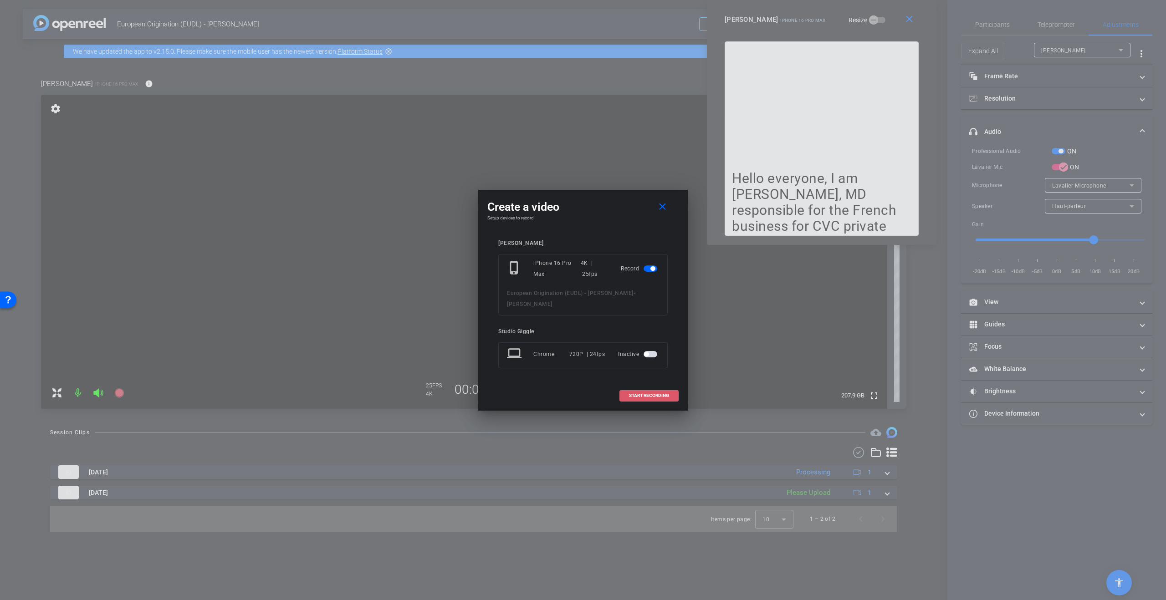
click at [648, 394] on span "START RECORDING" at bounding box center [649, 396] width 40 height 5
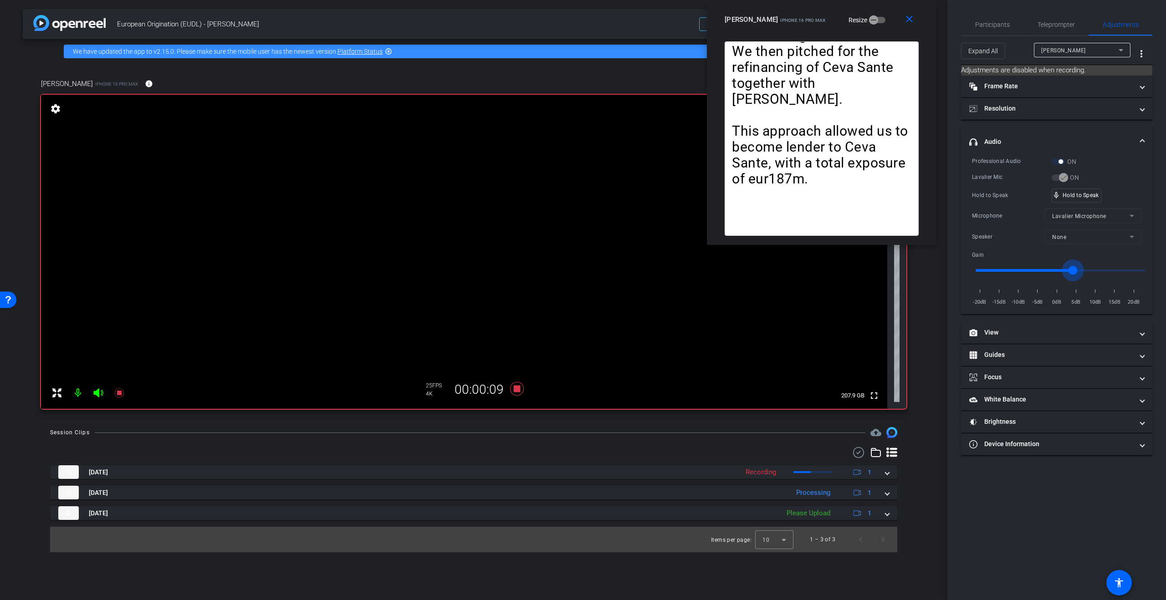
click at [1074, 272] on input "range" at bounding box center [1060, 271] width 189 height 20
click at [1091, 271] on input "range" at bounding box center [1060, 271] width 189 height 20
type input "8"
click at [1095, 271] on input "range" at bounding box center [1060, 271] width 189 height 20
click at [519, 391] on icon at bounding box center [517, 389] width 14 height 14
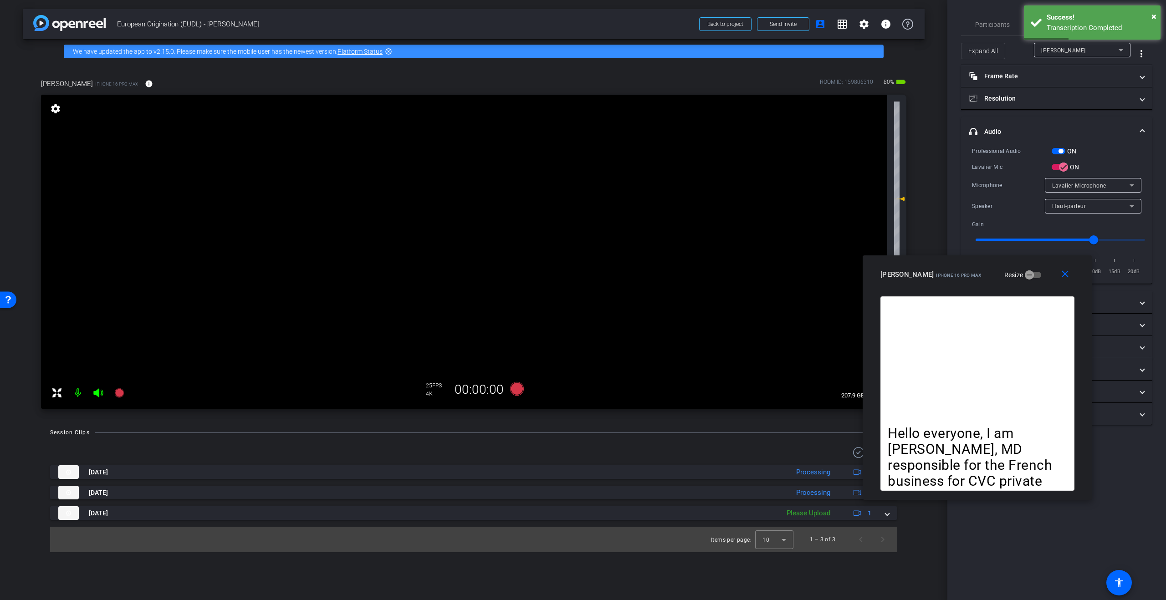
drag, startPoint x: 793, startPoint y: 14, endPoint x: 831, endPoint y: 311, distance: 299.9
click at [947, 268] on div "Eva Boutillier iPhone 16 Pro Max" at bounding box center [930, 273] width 101 height 11
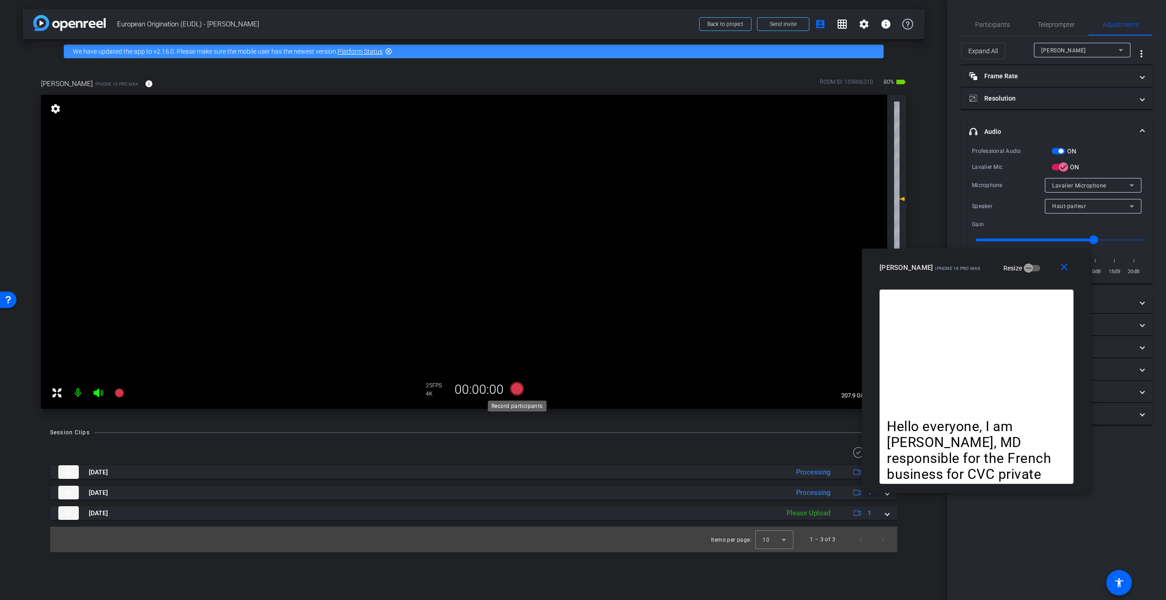
click at [518, 387] on icon at bounding box center [517, 389] width 14 height 14
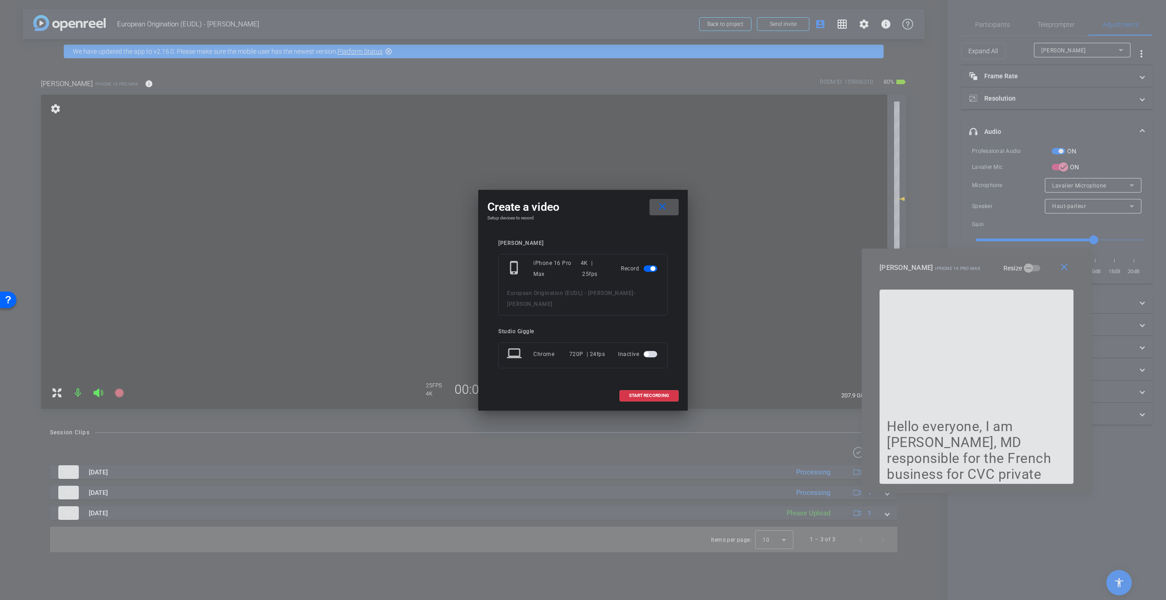
drag, startPoint x: 655, startPoint y: 395, endPoint x: 664, endPoint y: 382, distance: 15.5
click at [655, 395] on span "START RECORDING" at bounding box center [649, 396] width 40 height 5
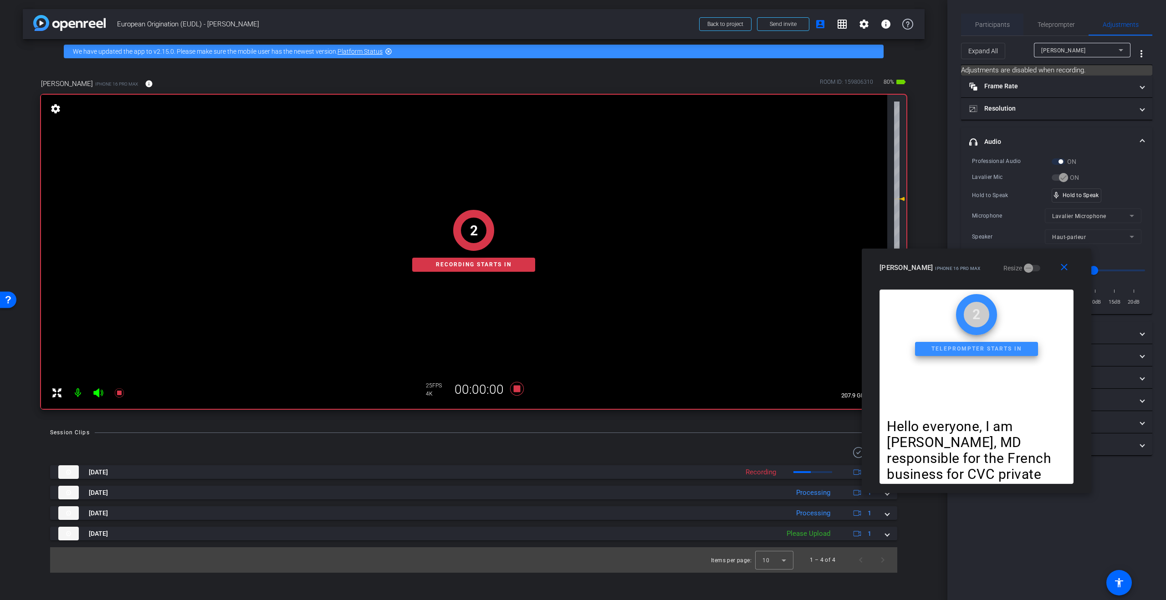
click at [997, 26] on span "Participants" at bounding box center [992, 24] width 35 height 6
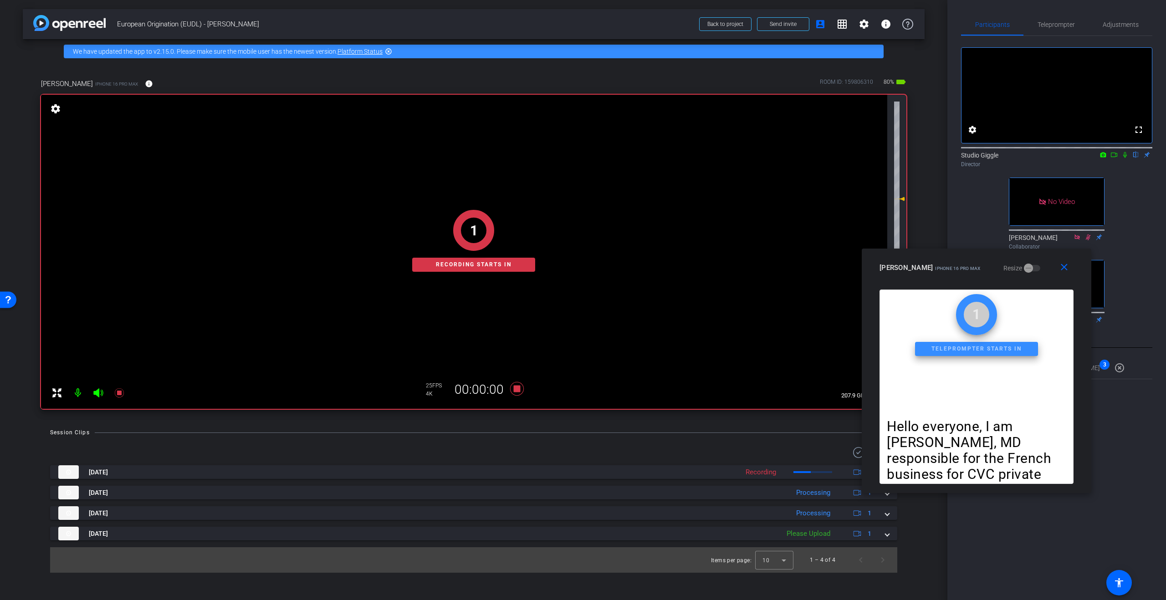
click at [1125, 158] on icon at bounding box center [1125, 155] width 4 height 6
drag, startPoint x: 1116, startPoint y: 169, endPoint x: 1163, endPoint y: 236, distance: 81.8
click at [1116, 158] on icon at bounding box center [1113, 155] width 7 height 6
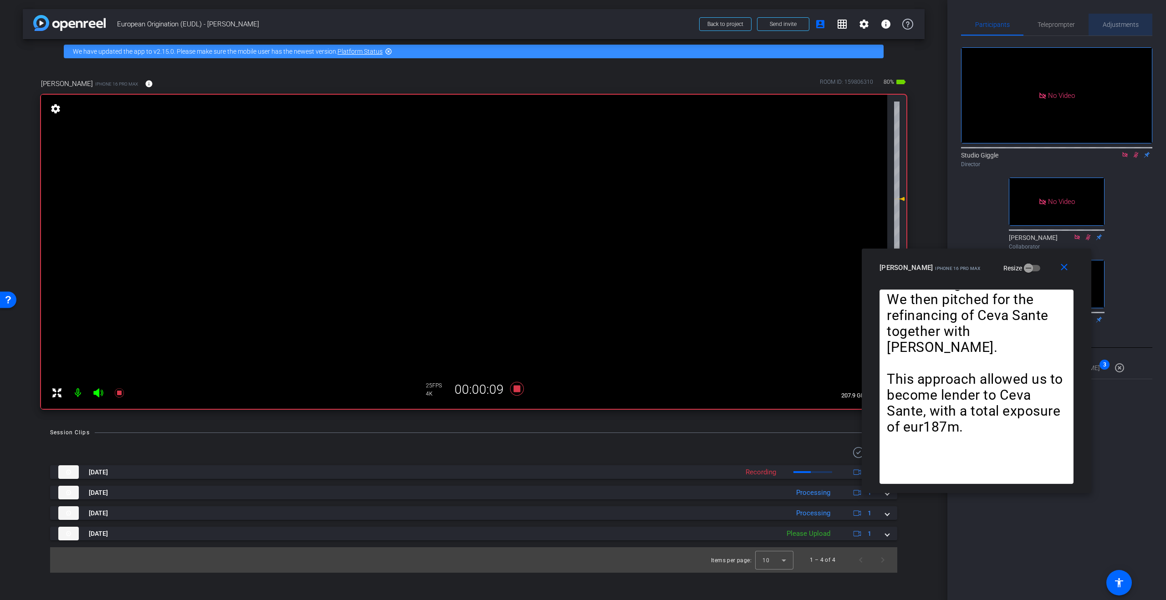
click at [1121, 24] on span "Adjustments" at bounding box center [1121, 24] width 36 height 6
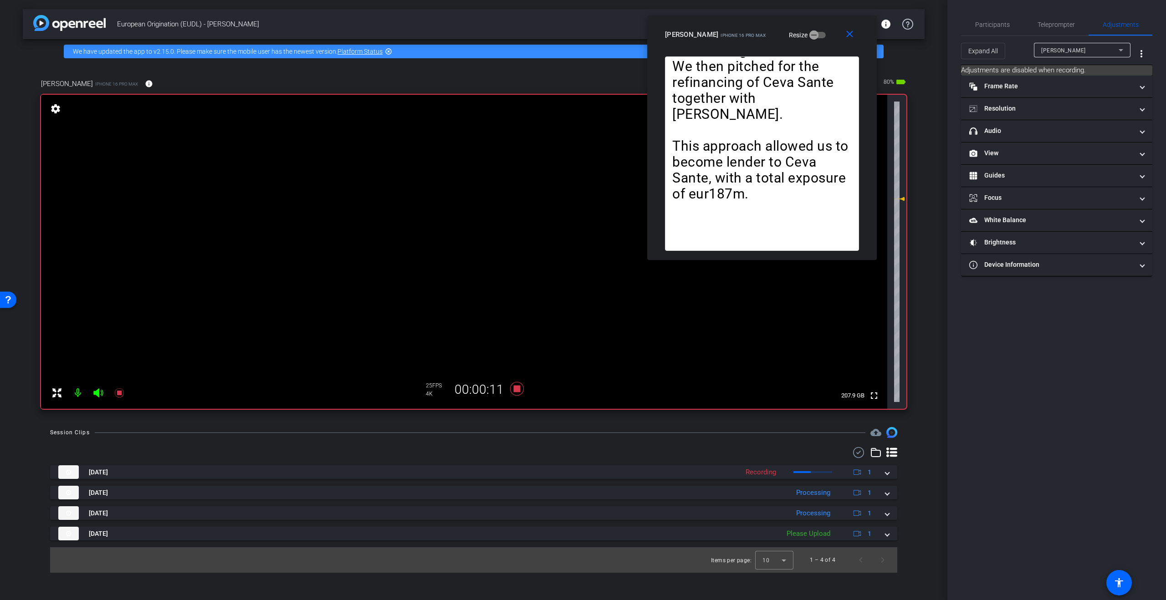
drag, startPoint x: 971, startPoint y: 261, endPoint x: 756, endPoint y: 24, distance: 319.5
click at [756, 26] on div "Eva Boutillier iPhone 16 Pro Max Resize" at bounding box center [765, 34] width 201 height 16
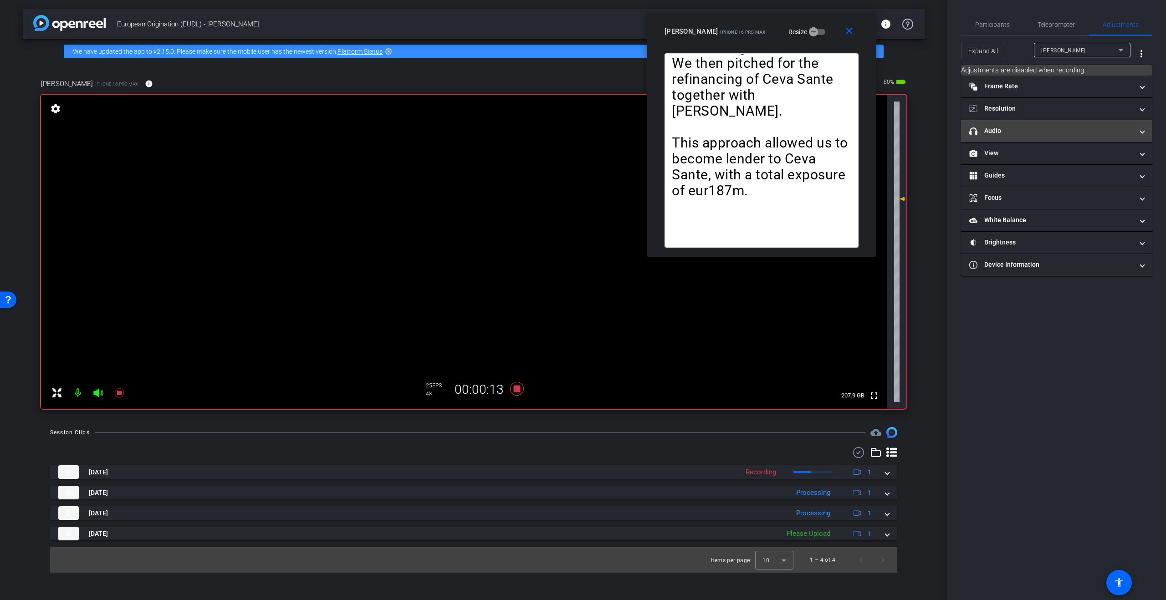
click at [1025, 128] on mat-panel-title "headphone icon Audio" at bounding box center [1051, 131] width 164 height 10
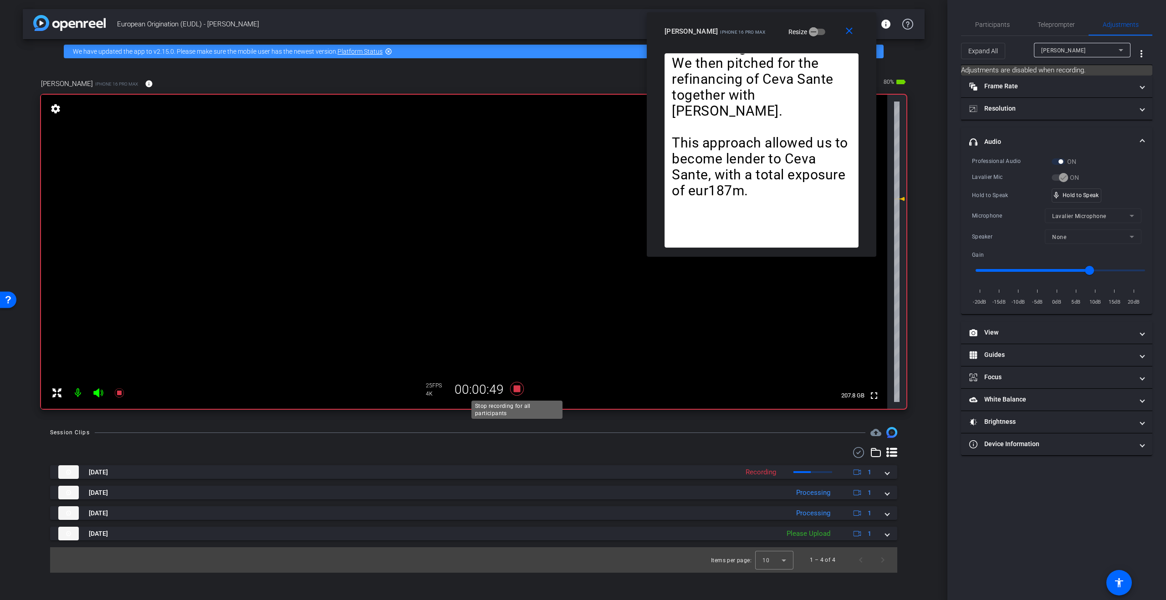
click at [515, 390] on icon at bounding box center [517, 389] width 14 height 14
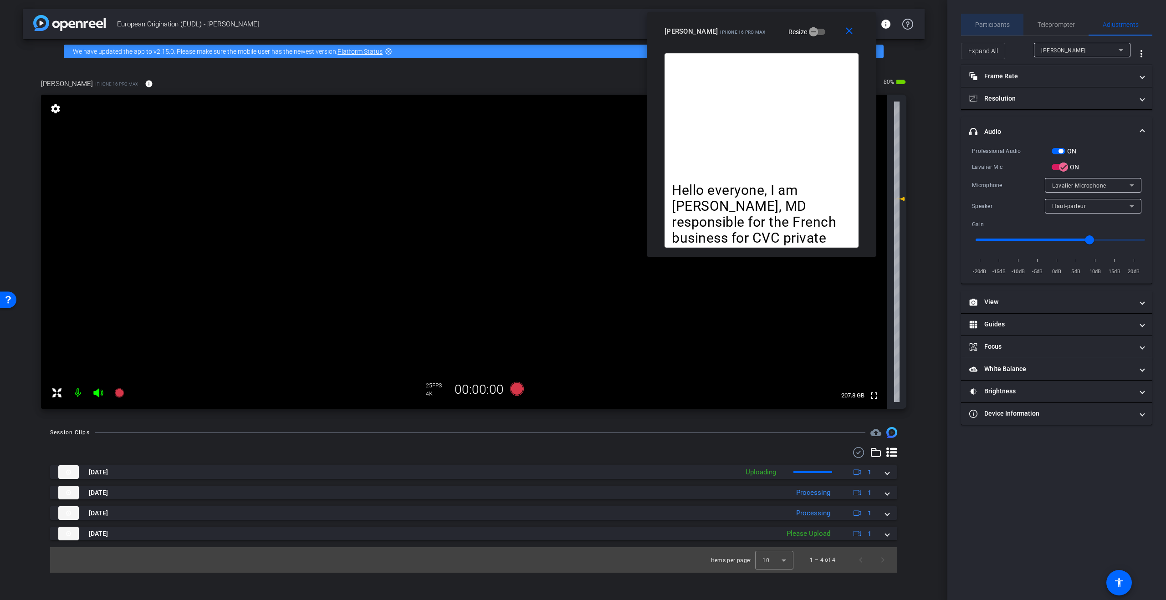
click at [993, 18] on span "Participants" at bounding box center [992, 25] width 35 height 22
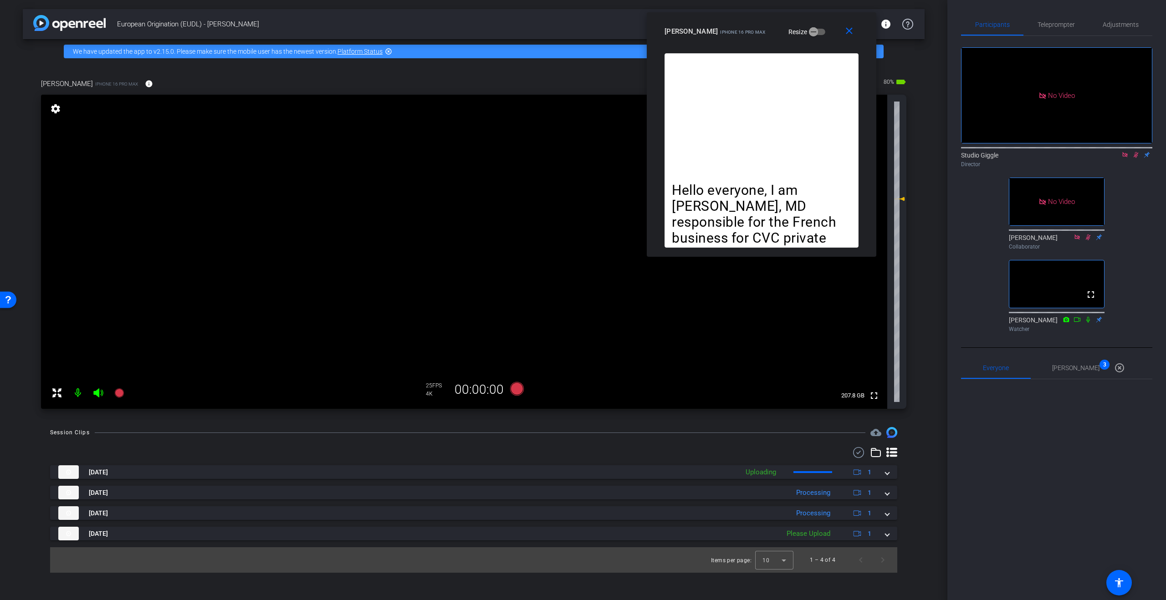
click at [1135, 152] on icon at bounding box center [1135, 155] width 7 height 6
click at [1117, 23] on span "Adjustments" at bounding box center [1121, 24] width 36 height 6
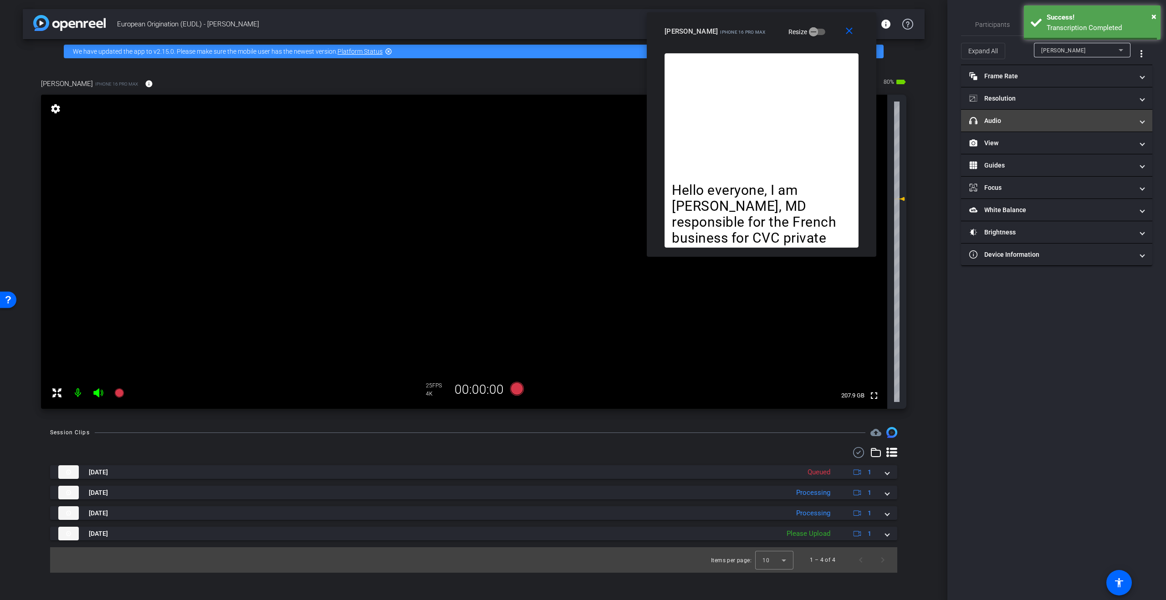
click at [1046, 123] on mat-panel-title "headphone icon Audio" at bounding box center [1051, 121] width 164 height 10
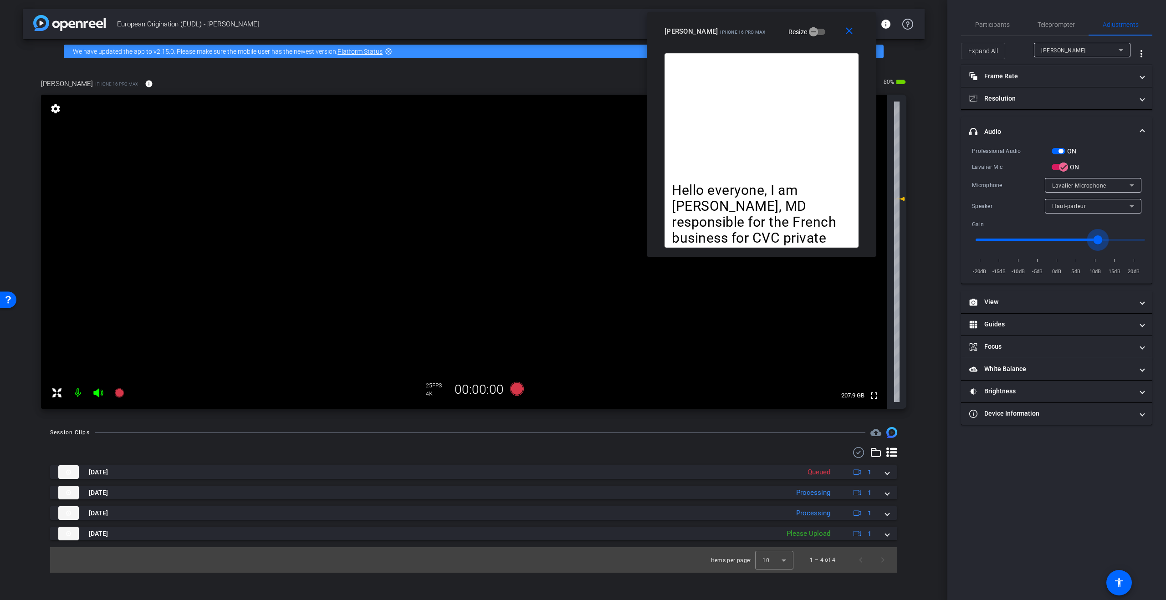
drag, startPoint x: 1089, startPoint y: 240, endPoint x: 1096, endPoint y: 240, distance: 7.3
click at [1096, 240] on input "range" at bounding box center [1060, 240] width 189 height 20
type input "8"
click at [1060, 152] on span "button" at bounding box center [1061, 151] width 5 height 5
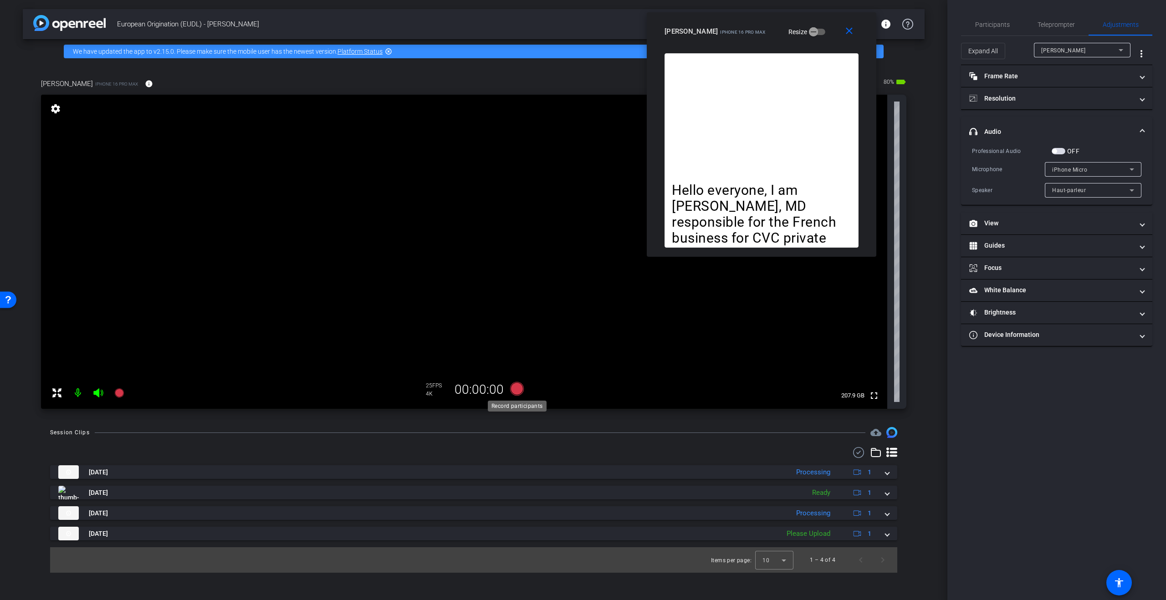
click at [514, 389] on icon at bounding box center [517, 389] width 14 height 14
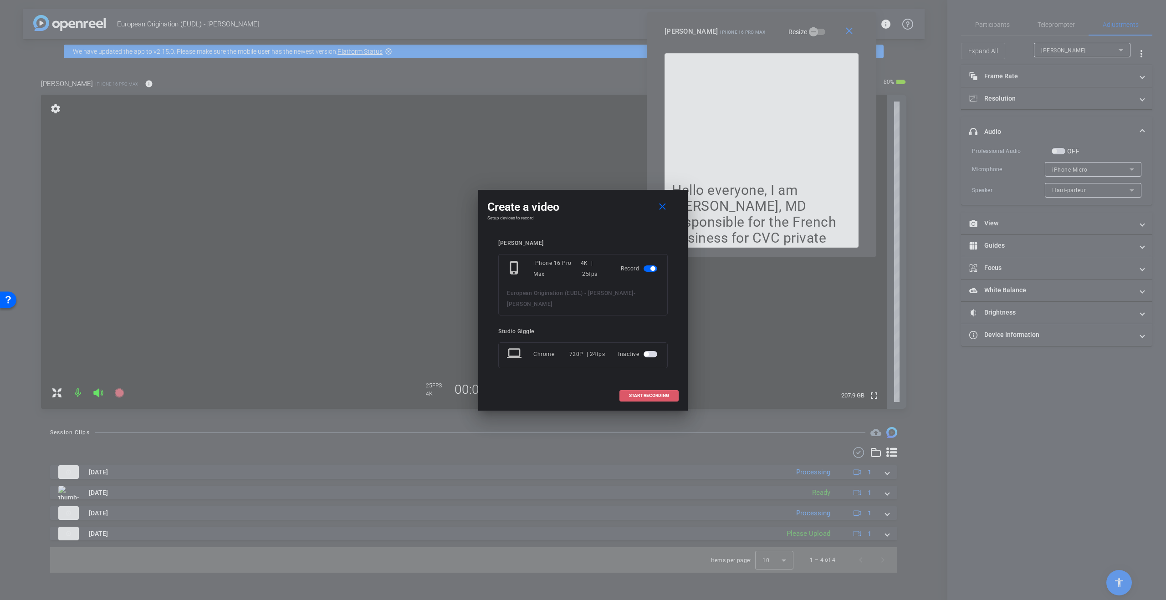
click at [644, 396] on span "START RECORDING" at bounding box center [649, 396] width 40 height 5
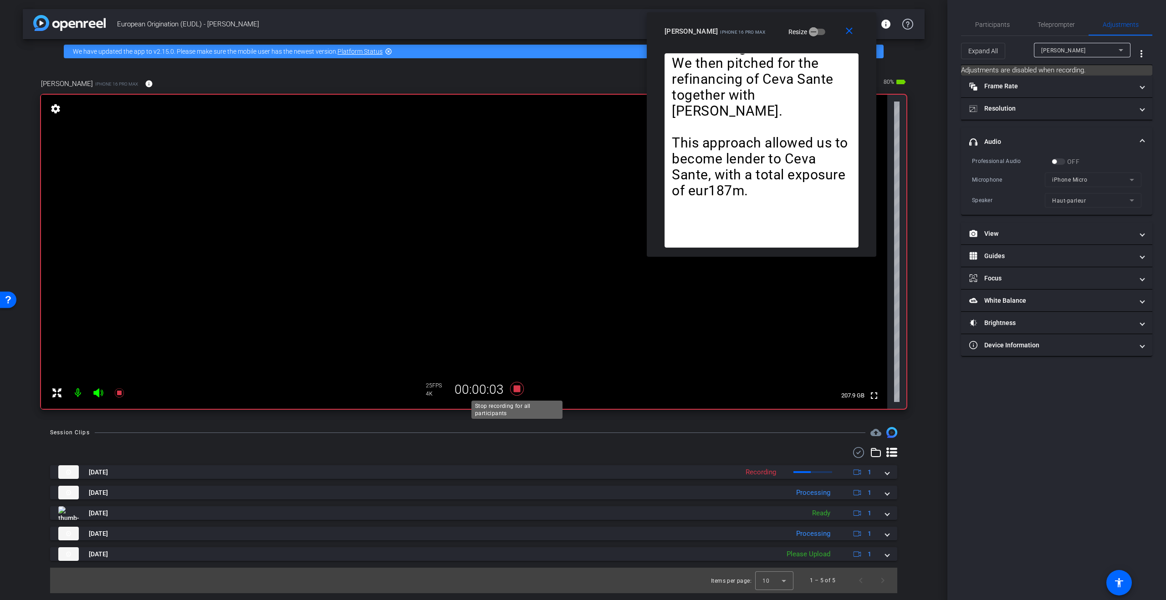
click at [517, 389] on icon at bounding box center [517, 389] width 14 height 14
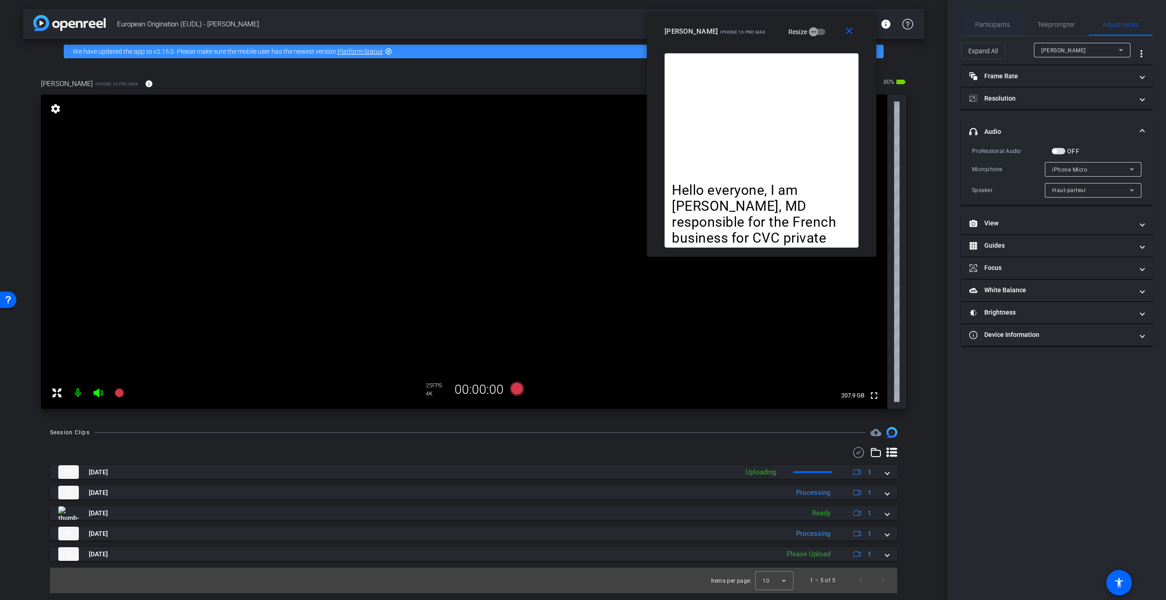
click at [989, 22] on span "Participants" at bounding box center [992, 24] width 35 height 6
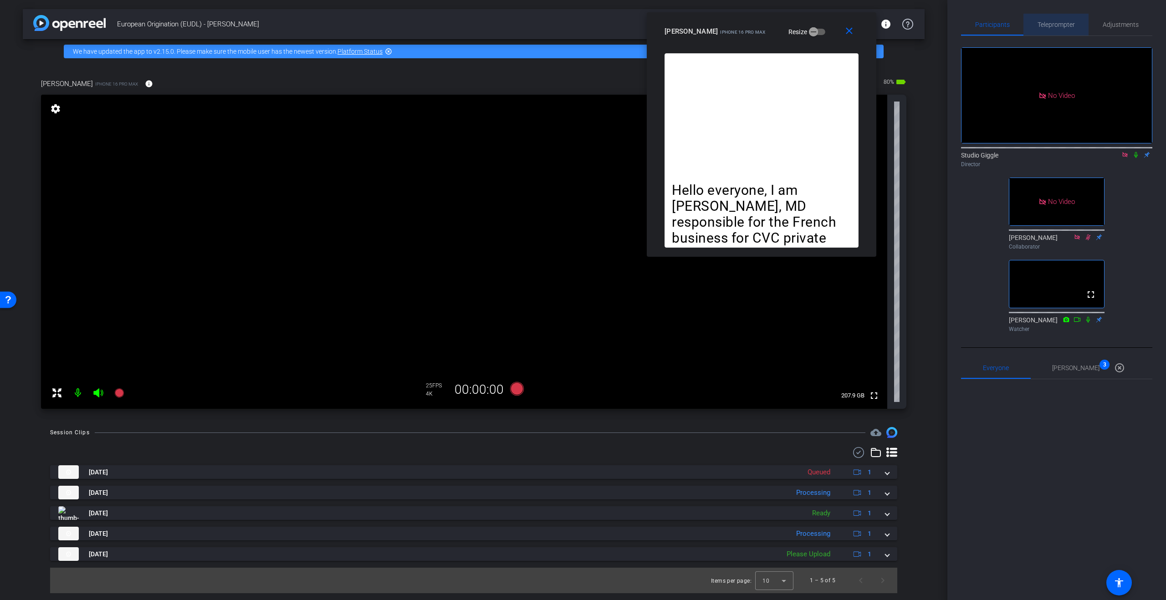
click at [1061, 25] on span "Teleprompter" at bounding box center [1056, 24] width 37 height 6
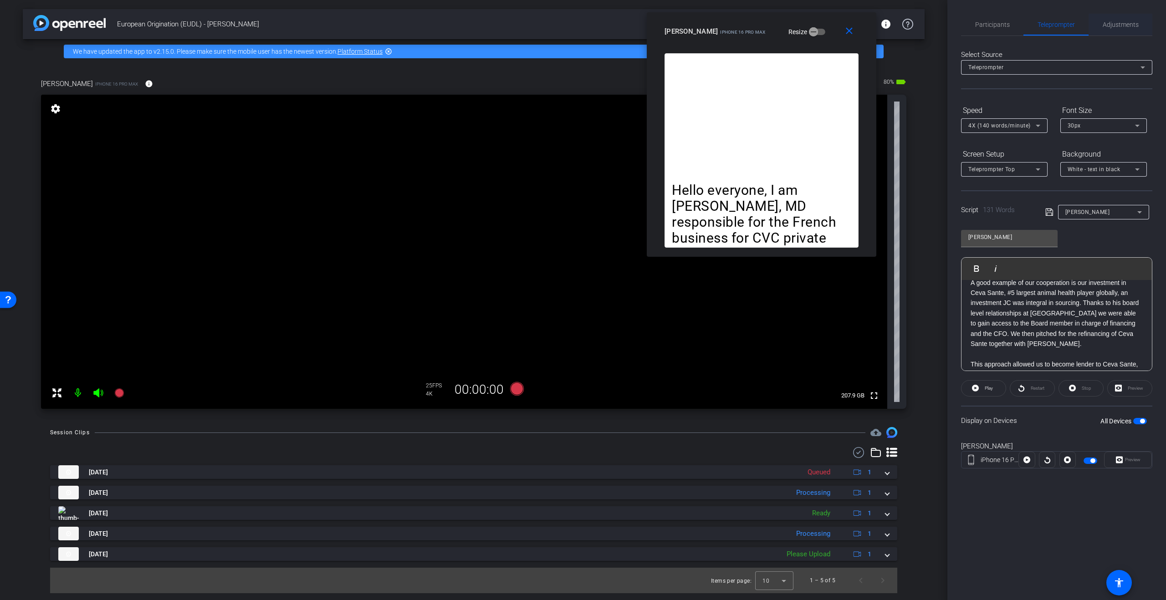
click at [1120, 27] on span "Adjustments" at bounding box center [1121, 24] width 36 height 6
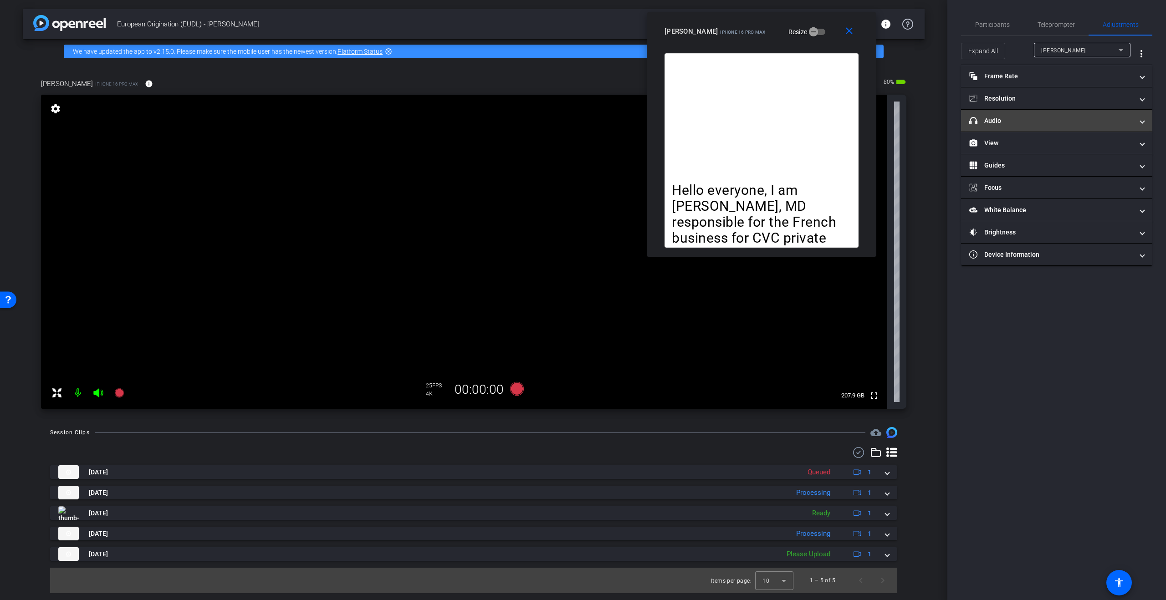
click at [991, 120] on mat-panel-title "headphone icon Audio" at bounding box center [1051, 121] width 164 height 10
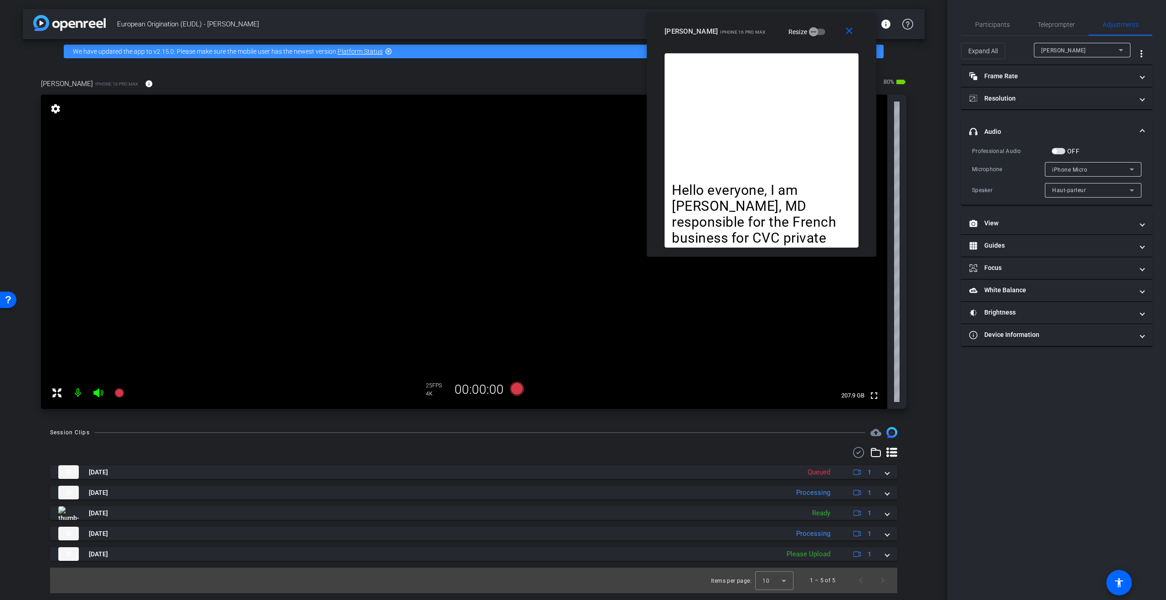
drag, startPoint x: 1059, startPoint y: 150, endPoint x: 1066, endPoint y: 189, distance: 39.3
click at [1059, 150] on span "button" at bounding box center [1059, 151] width 14 height 6
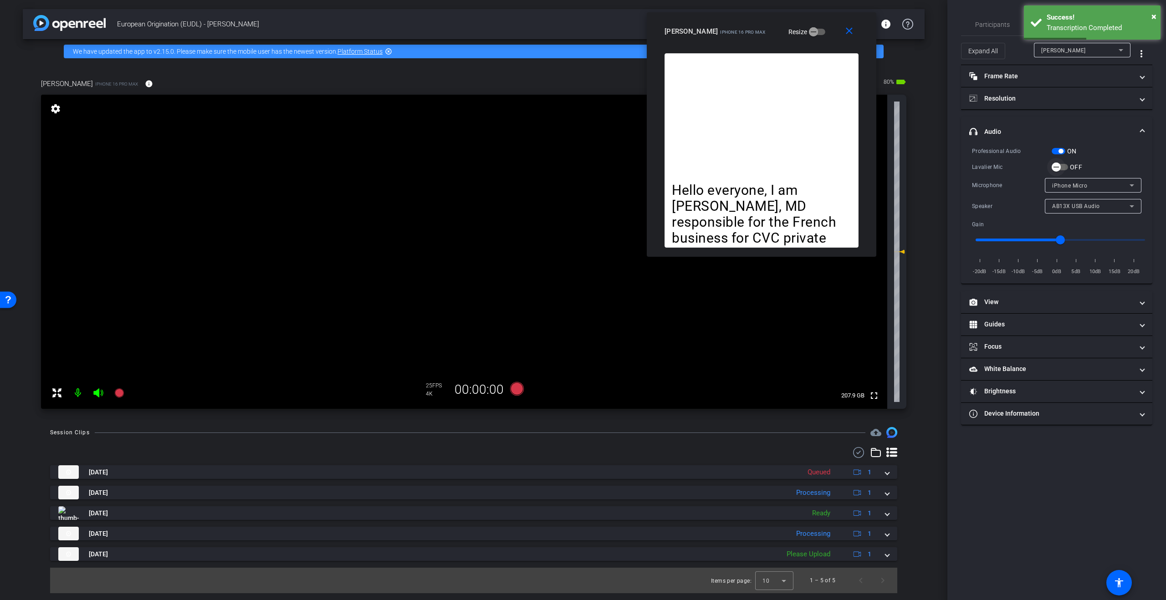
click at [1056, 167] on icon "button" at bounding box center [1055, 167] width 5 height 1
click at [996, 25] on span "Participants" at bounding box center [992, 24] width 35 height 6
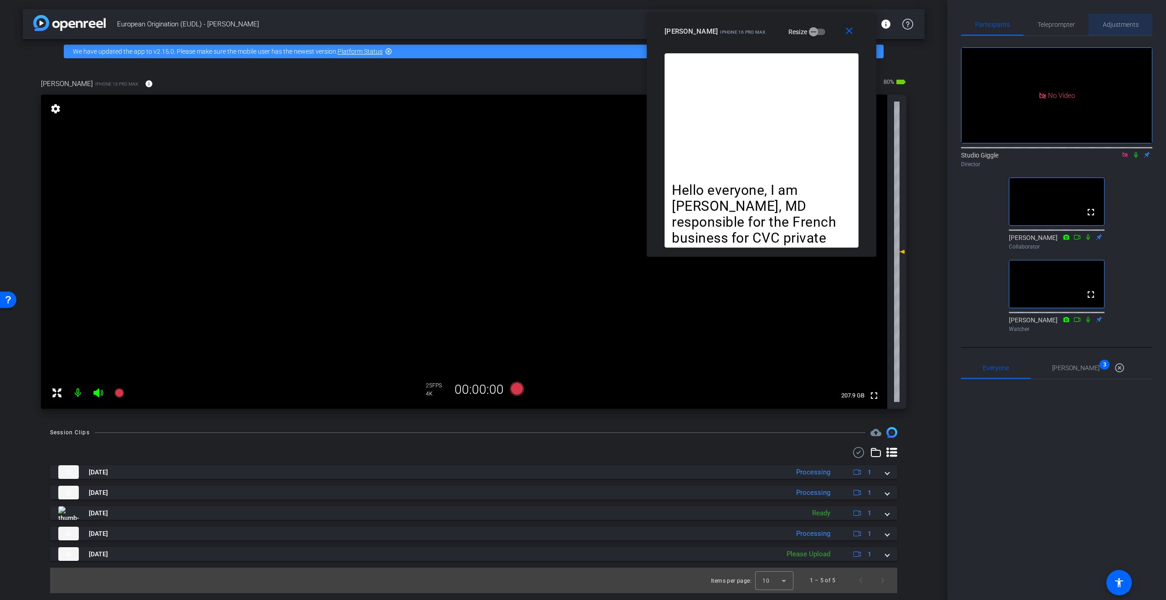
click at [1117, 26] on span "Adjustments" at bounding box center [1121, 24] width 36 height 6
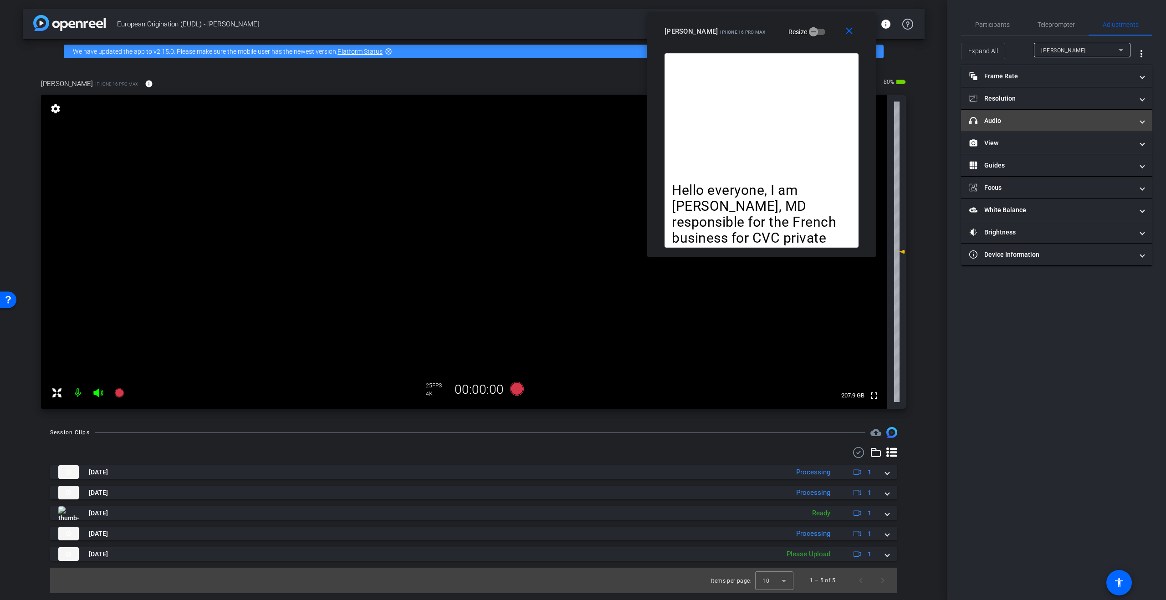
click at [1059, 120] on mat-panel-title "headphone icon Audio" at bounding box center [1051, 121] width 164 height 10
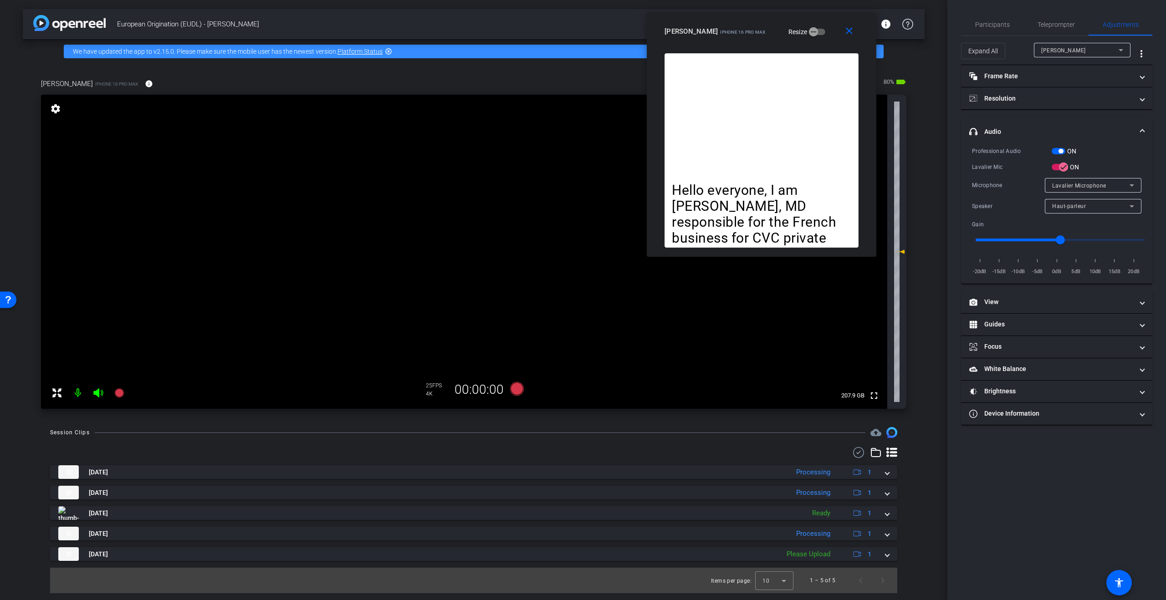
click at [1053, 149] on span "button" at bounding box center [1059, 151] width 14 height 6
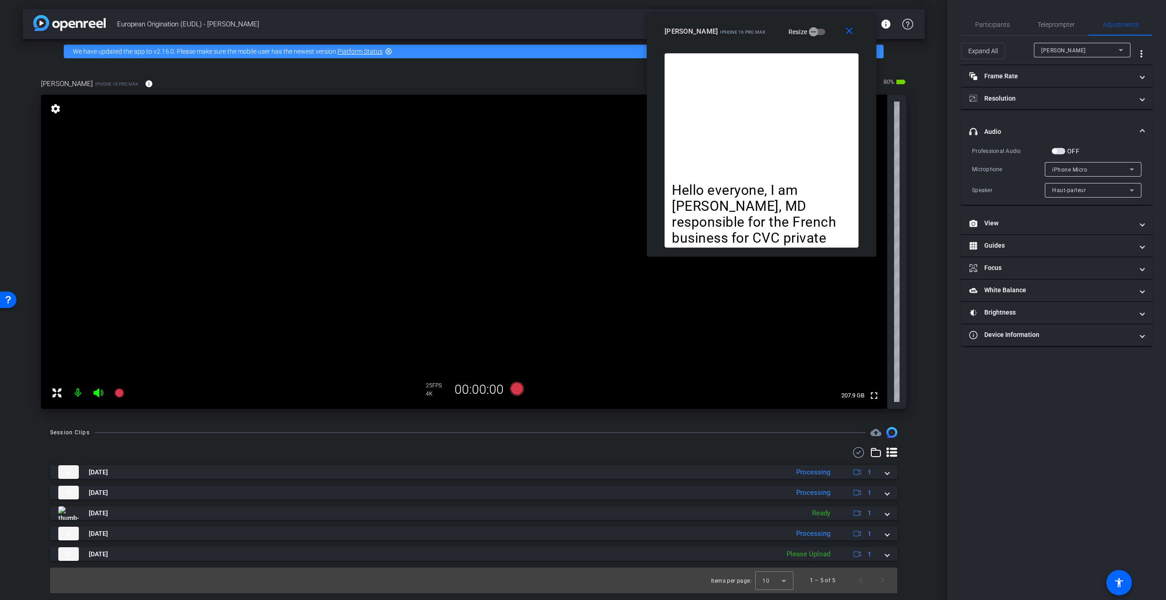
click at [1101, 190] on div "Haut-parleur" at bounding box center [1090, 189] width 77 height 11
click at [1101, 190] on div at bounding box center [583, 300] width 1166 height 600
click at [1101, 170] on div "iPhone Micro" at bounding box center [1090, 169] width 77 height 11
click at [1101, 170] on div at bounding box center [583, 300] width 1166 height 600
click at [996, 22] on span "Participants" at bounding box center [992, 24] width 35 height 6
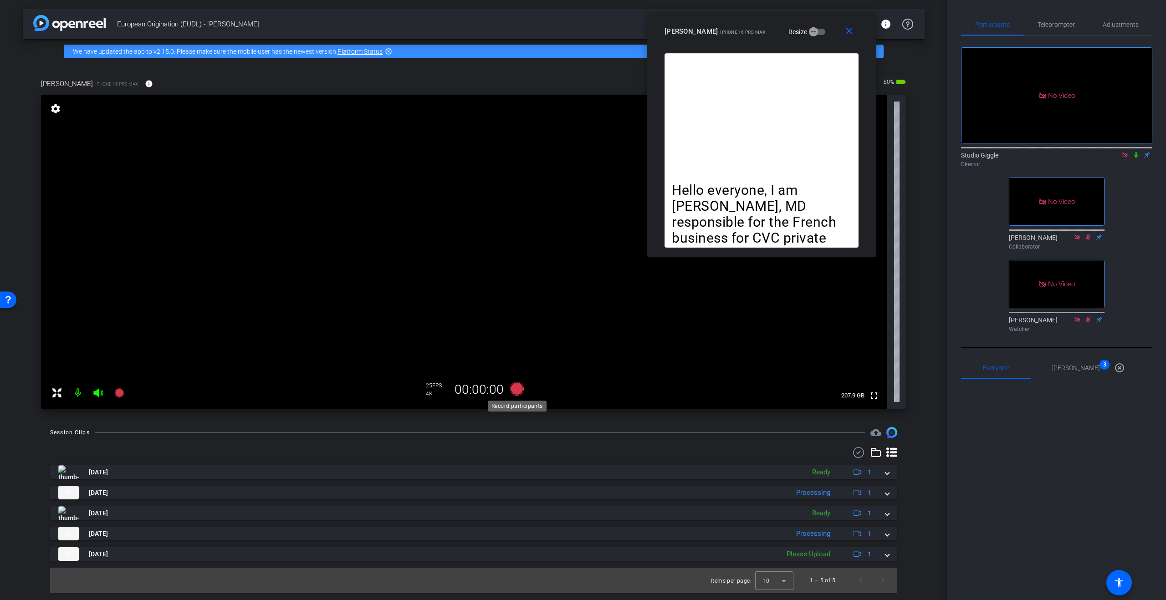
click at [517, 386] on icon at bounding box center [517, 389] width 14 height 14
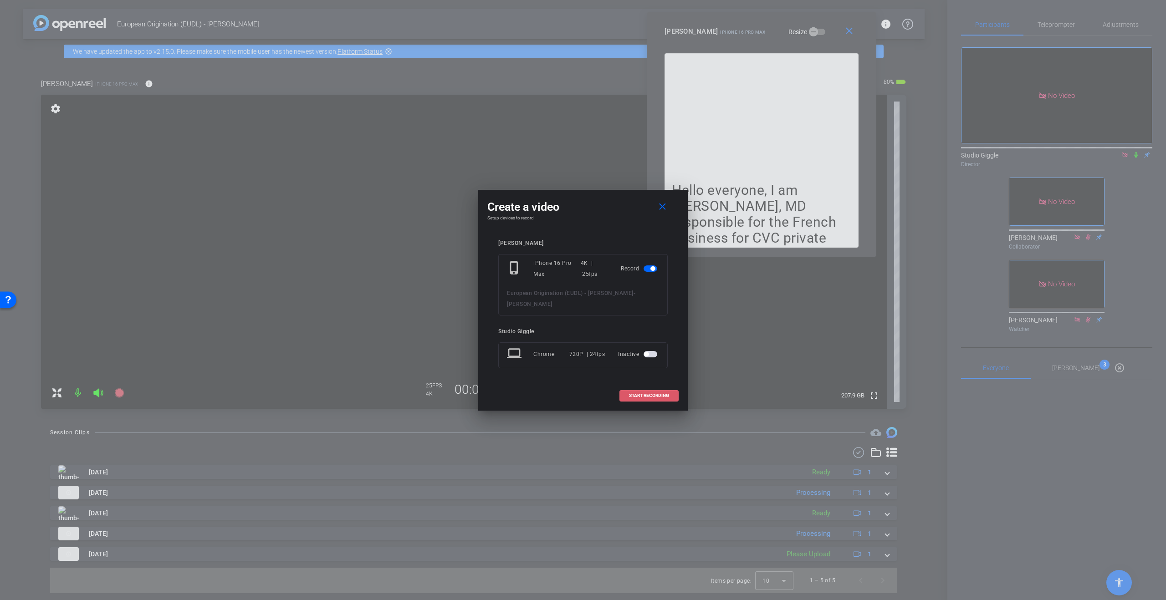
click at [657, 399] on span at bounding box center [649, 396] width 58 height 22
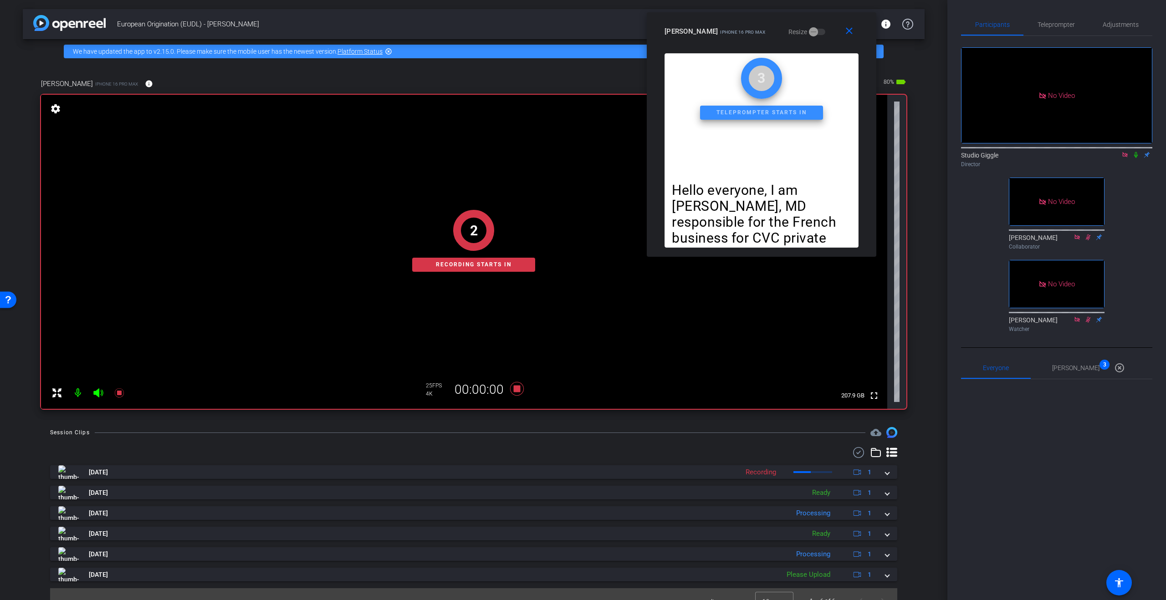
click at [1139, 152] on icon at bounding box center [1135, 155] width 7 height 6
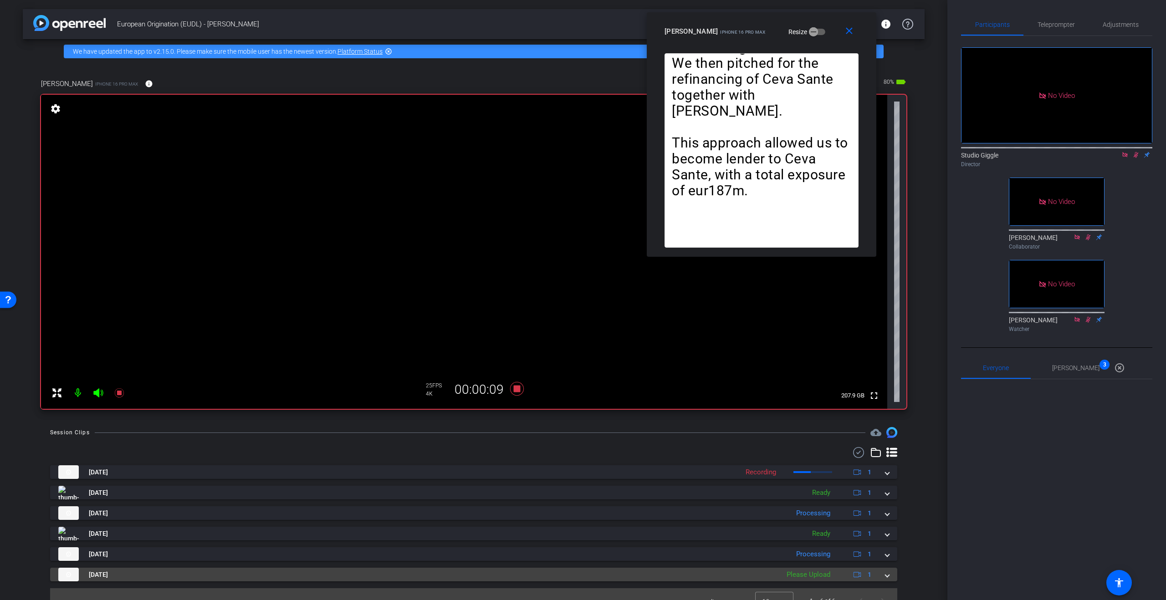
click at [888, 576] on span at bounding box center [887, 575] width 4 height 10
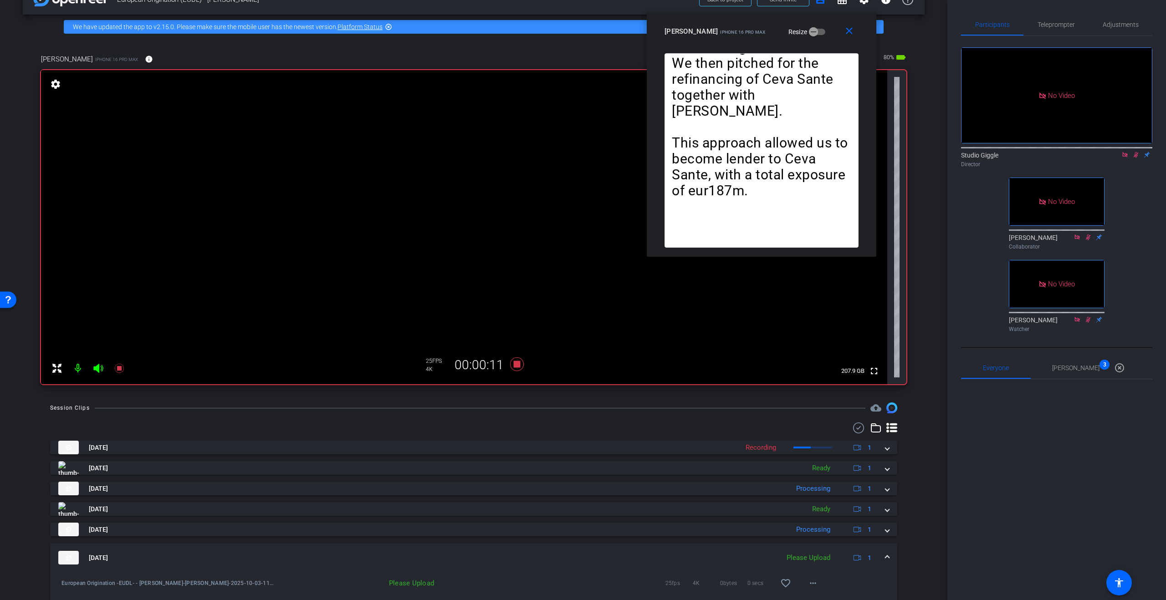
scroll to position [28, 0]
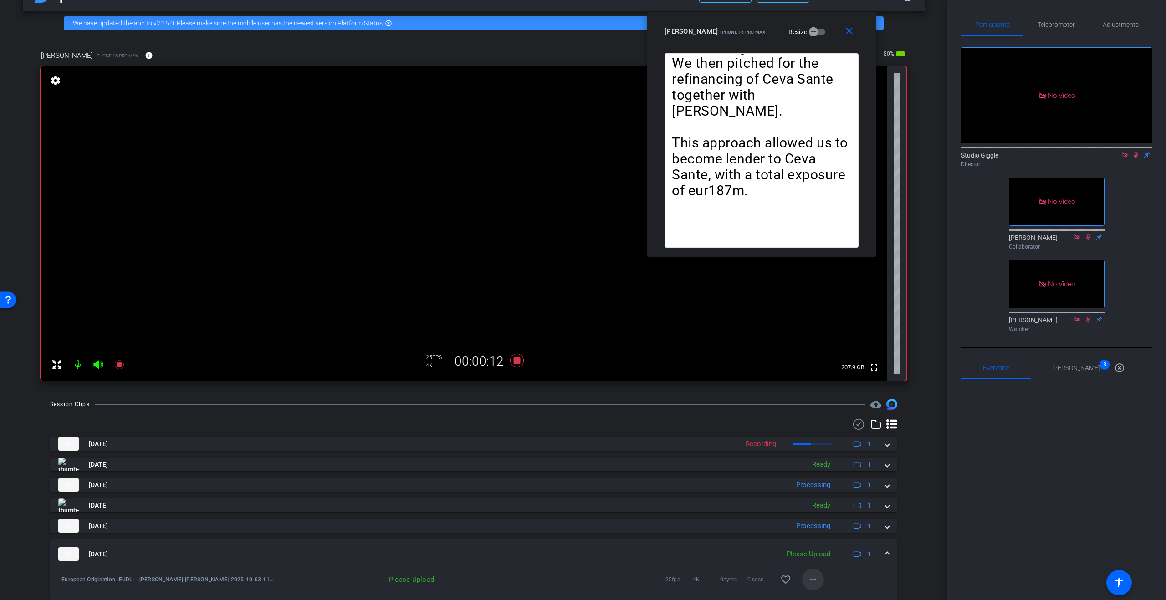
click at [811, 580] on mat-icon "more_horiz" at bounding box center [813, 579] width 11 height 11
click at [825, 540] on span "Upload" at bounding box center [827, 538] width 36 height 11
click at [516, 362] on icon at bounding box center [517, 361] width 14 height 14
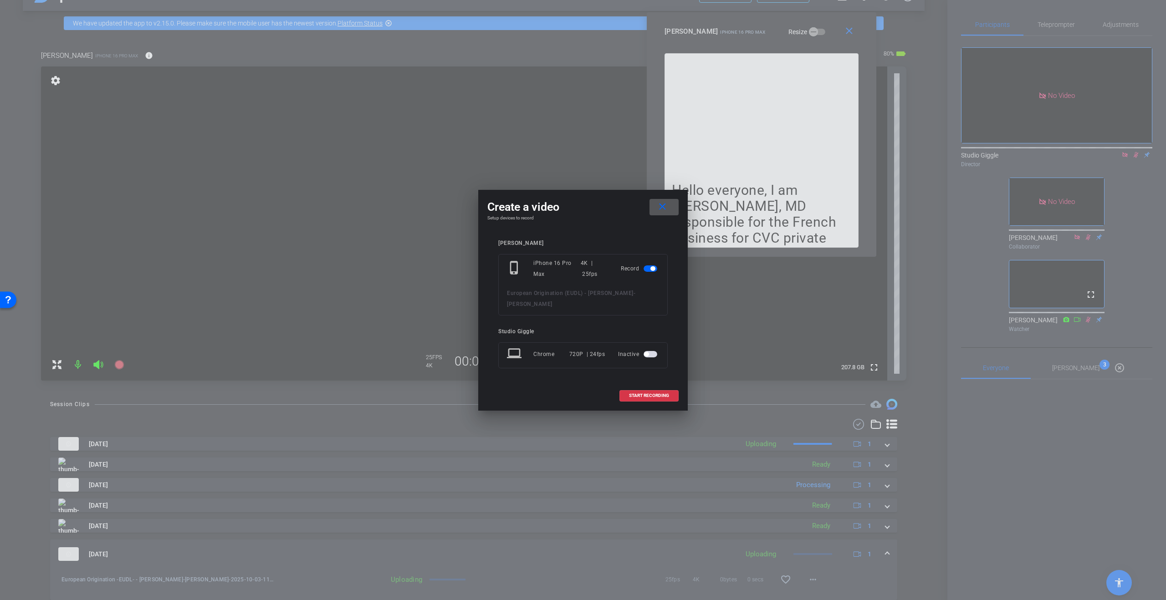
click at [665, 209] on mat-icon "close" at bounding box center [662, 206] width 11 height 11
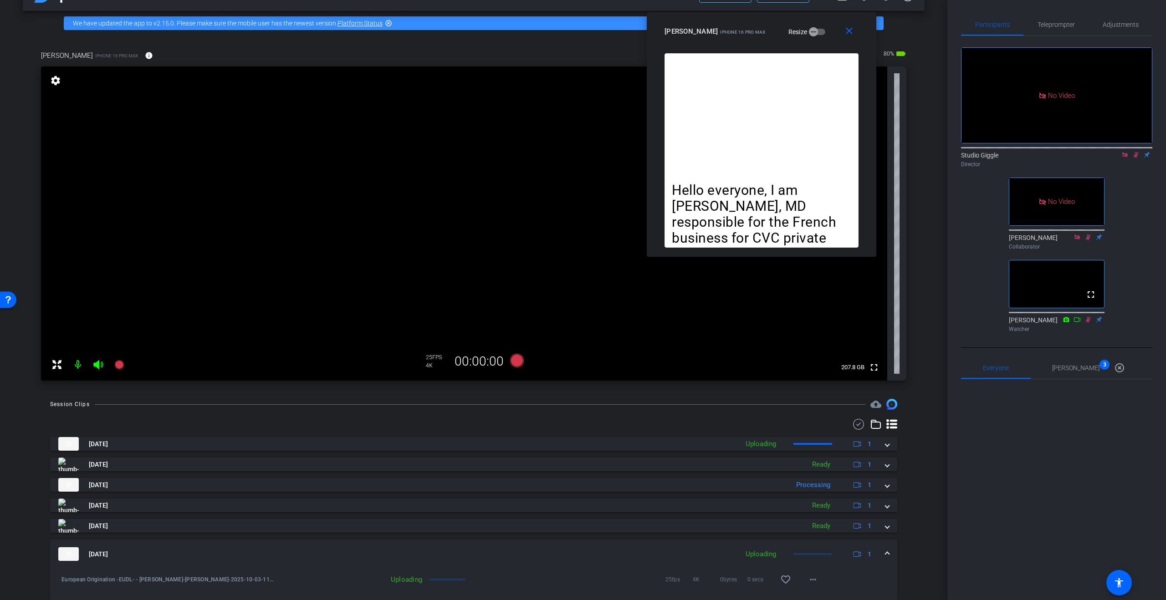
click at [1138, 152] on icon at bounding box center [1135, 155] width 7 height 6
click at [1125, 152] on icon at bounding box center [1124, 155] width 7 height 6
click at [512, 362] on icon at bounding box center [517, 361] width 14 height 14
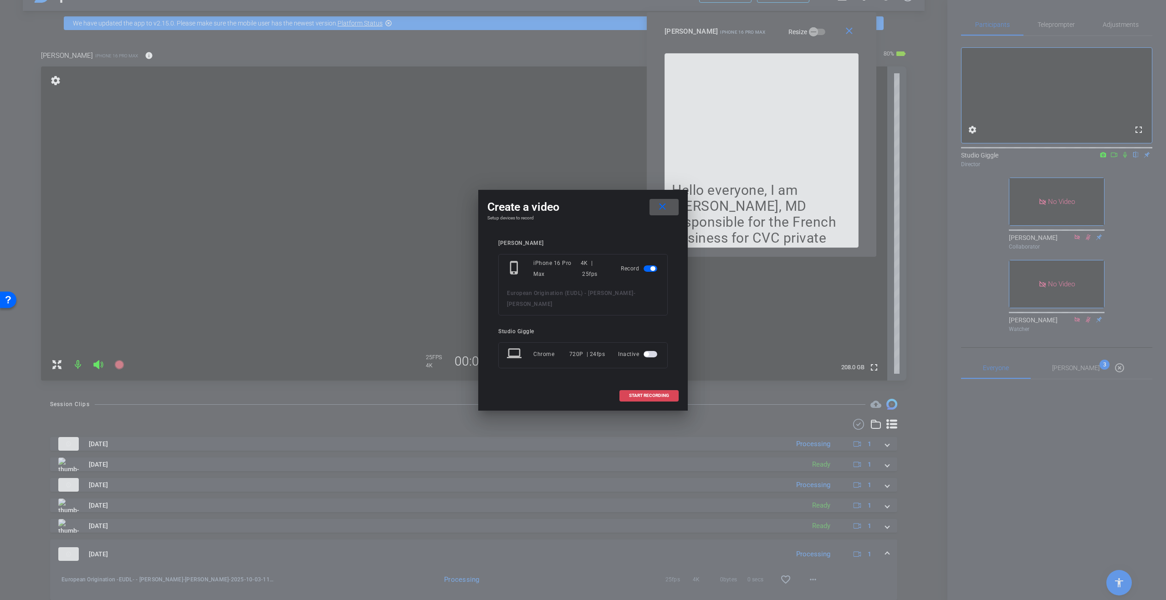
click at [655, 394] on span "START RECORDING" at bounding box center [649, 396] width 40 height 5
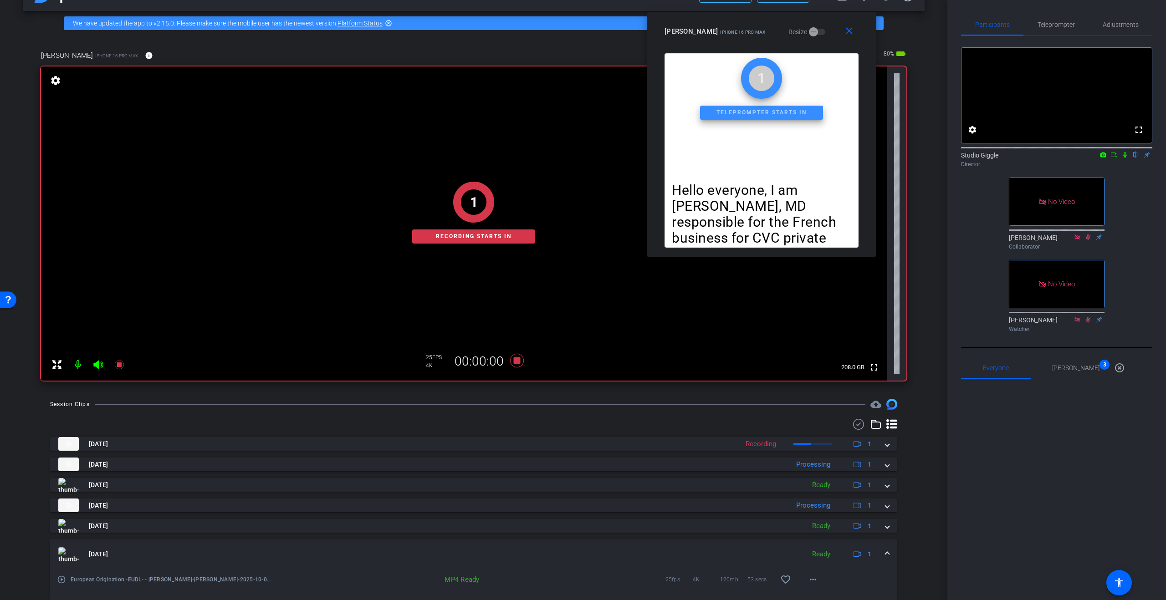
click at [1126, 158] on icon at bounding box center [1124, 155] width 7 height 6
drag, startPoint x: 1115, startPoint y: 168, endPoint x: 1163, endPoint y: 245, distance: 90.9
click at [1115, 158] on icon at bounding box center [1113, 155] width 7 height 6
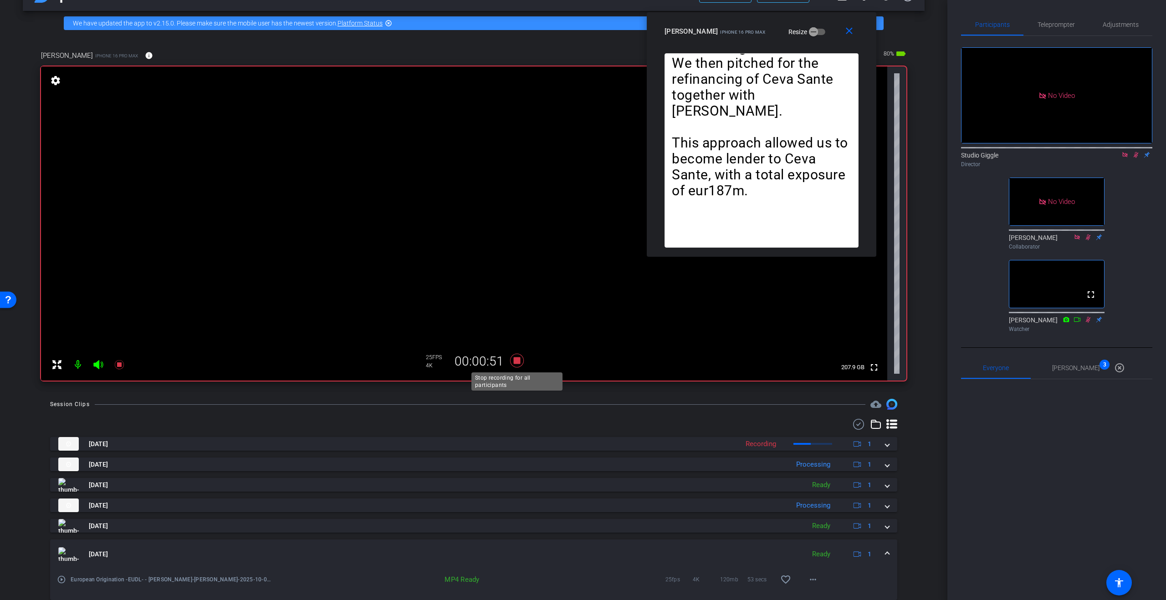
click at [518, 363] on icon at bounding box center [517, 361] width 14 height 14
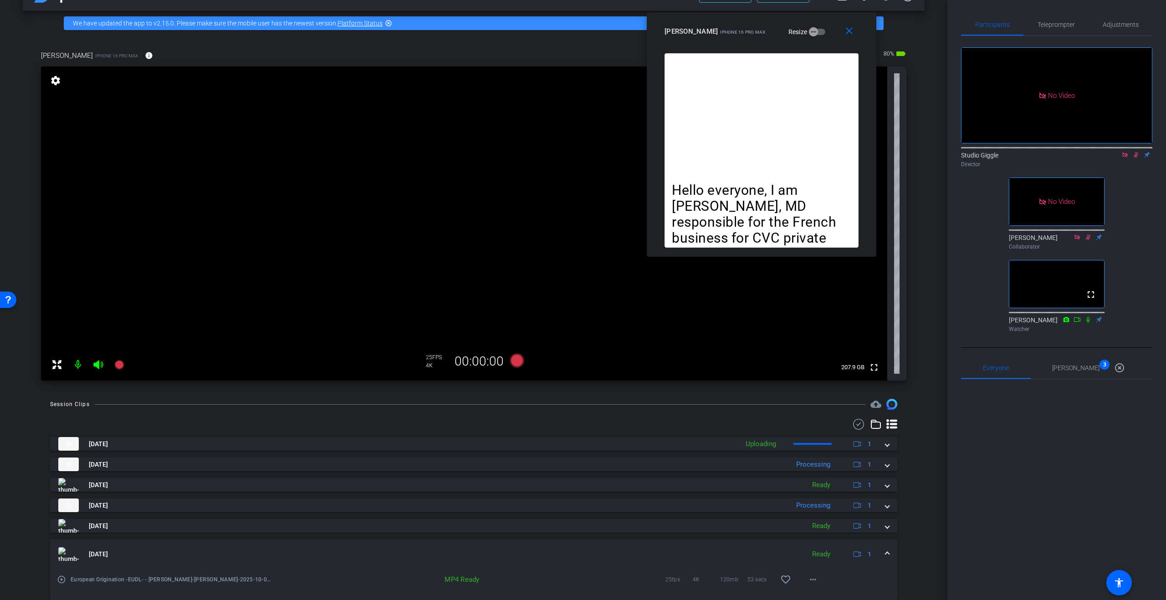
click at [1135, 158] on icon at bounding box center [1136, 155] width 5 height 6
click at [1126, 158] on icon at bounding box center [1124, 155] width 7 height 6
click at [847, 32] on mat-icon "close" at bounding box center [849, 31] width 11 height 11
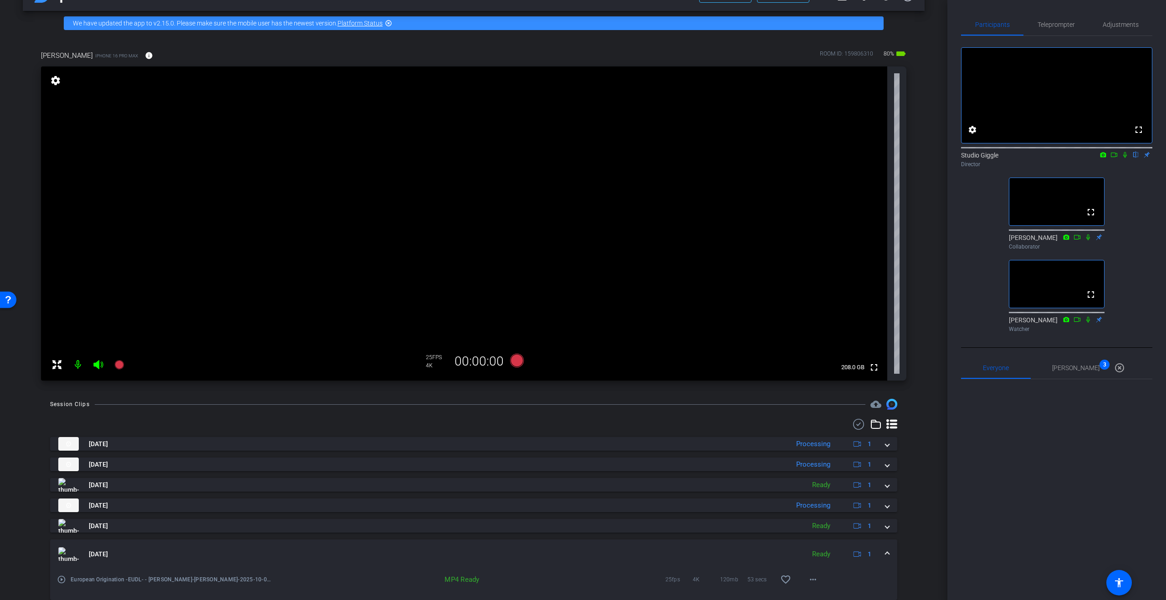
scroll to position [0, 0]
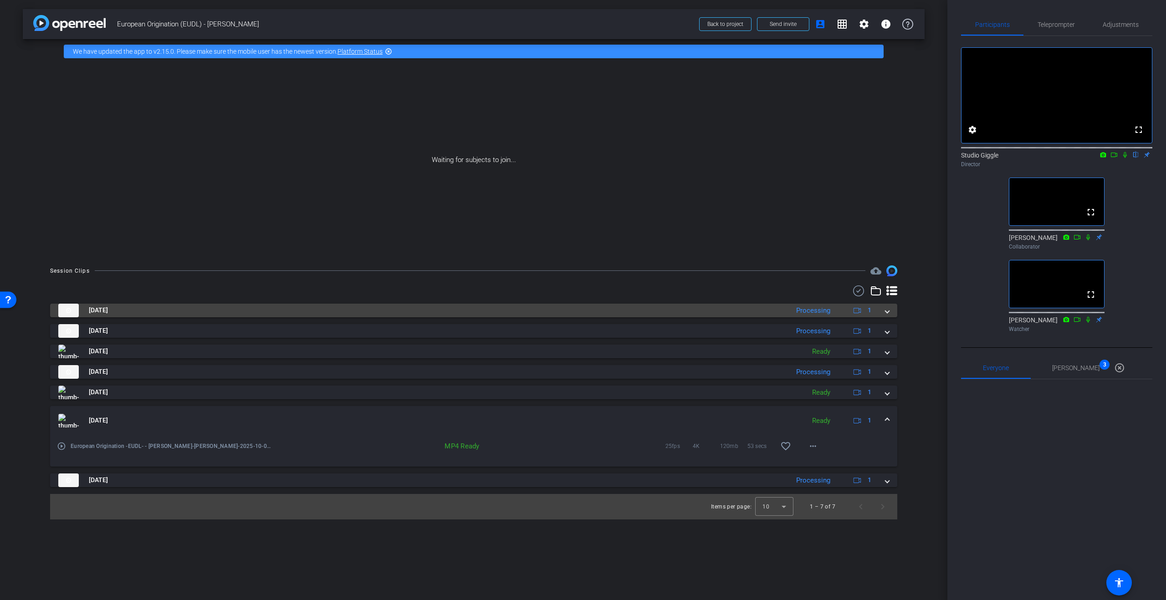
click at [890, 312] on mat-expansion-panel-header "Oct 3, 2025 Processing 1" at bounding box center [473, 311] width 847 height 14
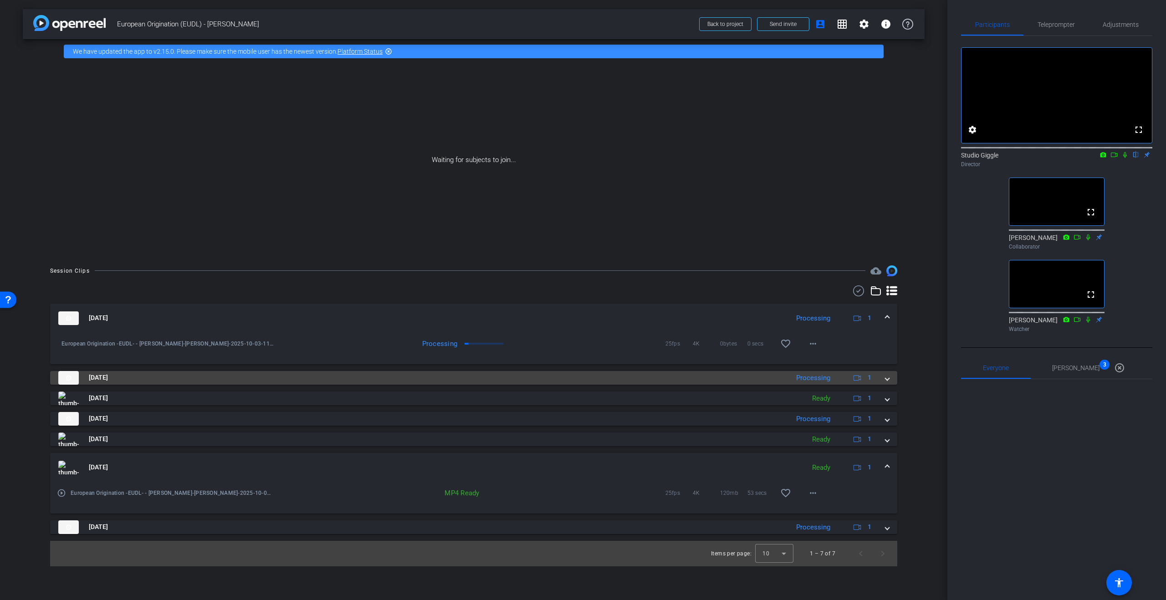
click at [887, 379] on span at bounding box center [887, 378] width 4 height 10
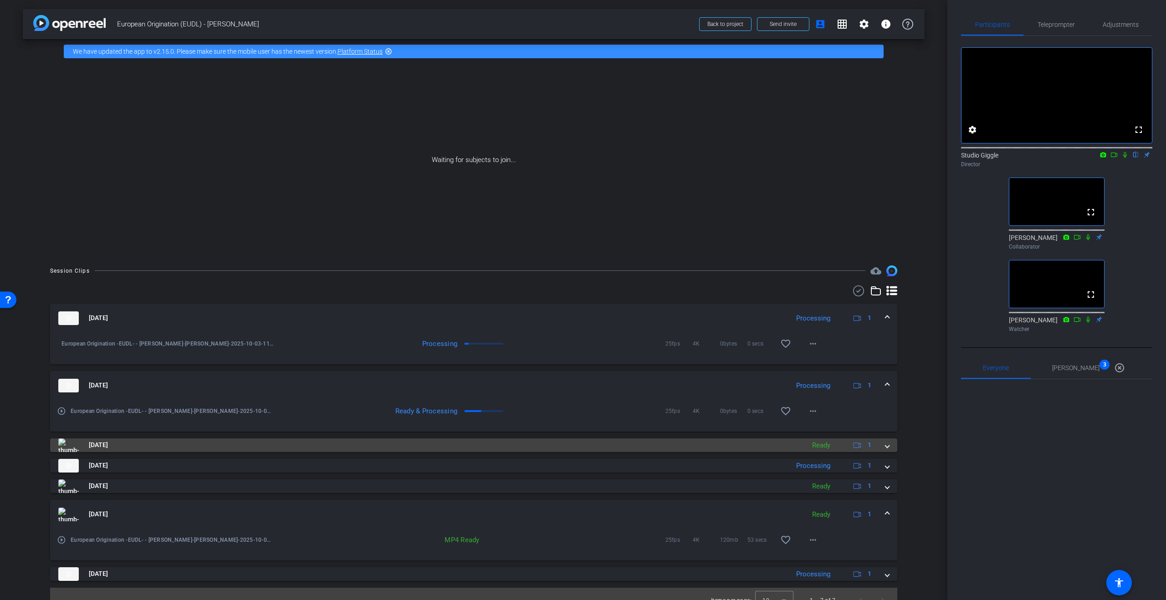
click at [885, 449] on div "Oct 3, 2025 Ready 1" at bounding box center [471, 446] width 827 height 14
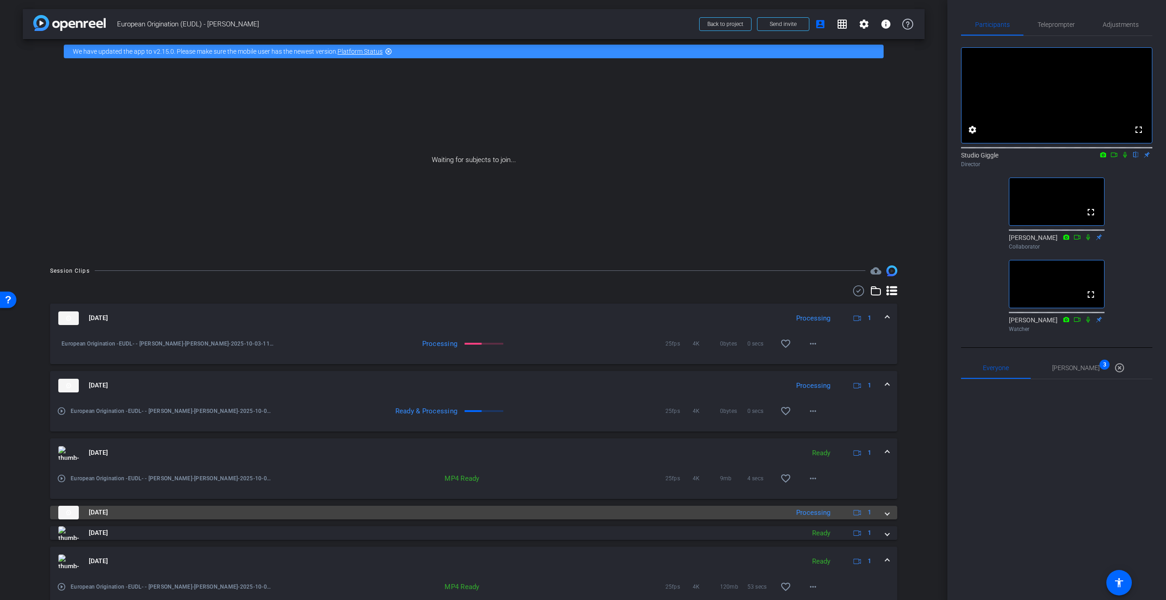
drag, startPoint x: 885, startPoint y: 513, endPoint x: 884, endPoint y: 522, distance: 9.6
click at [885, 513] on span at bounding box center [887, 513] width 4 height 10
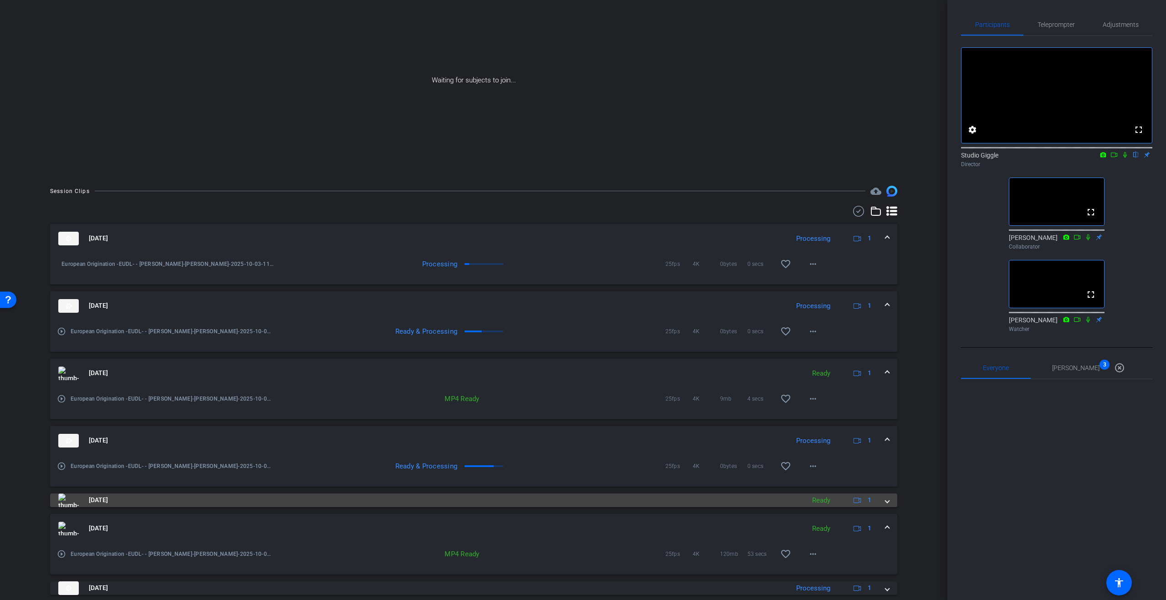
click at [889, 502] on span at bounding box center [887, 501] width 4 height 10
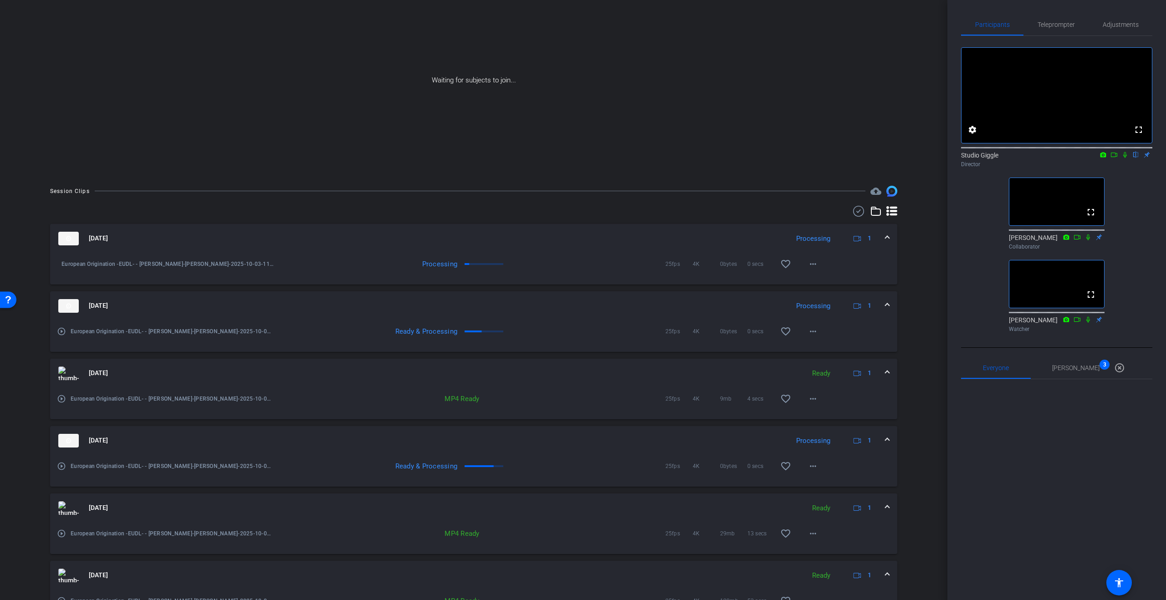
scroll to position [136, 0]
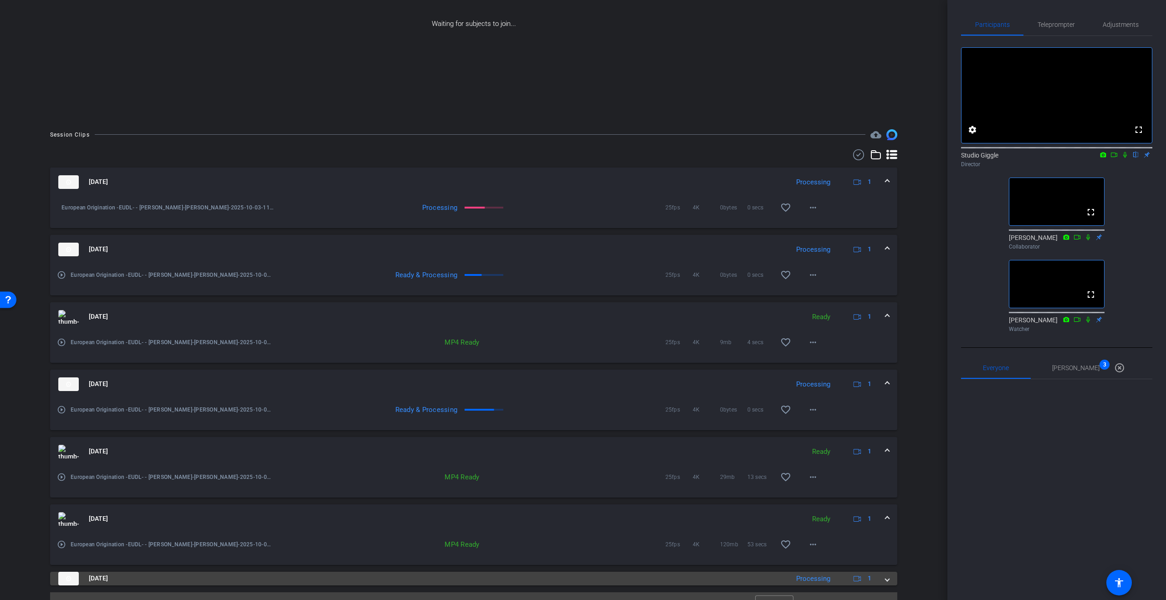
click at [885, 575] on span at bounding box center [887, 579] width 4 height 10
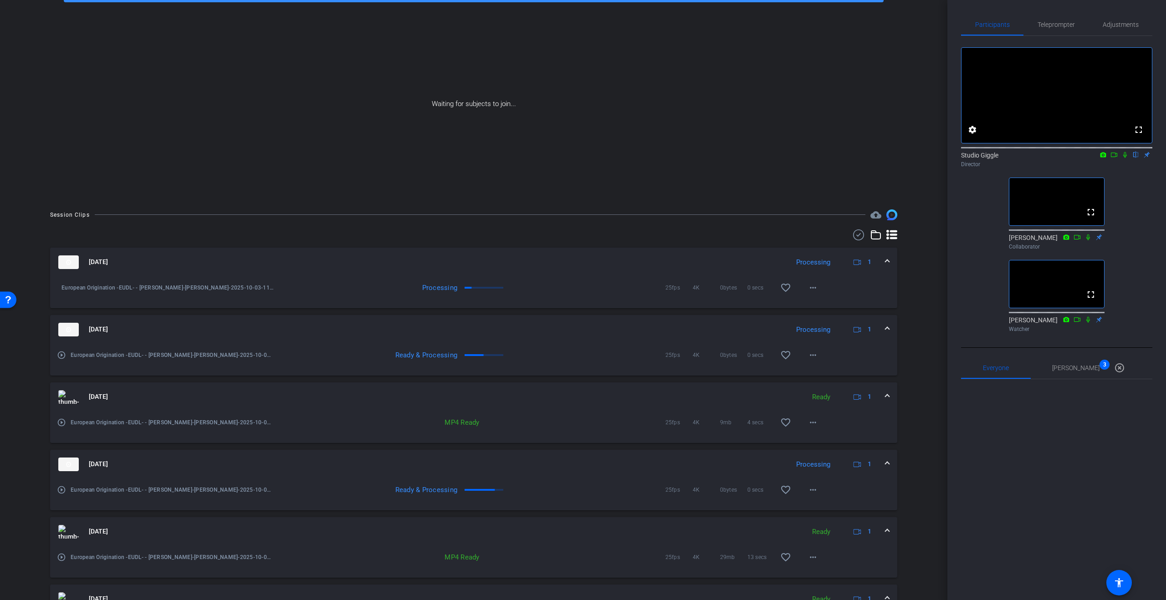
scroll to position [54, 0]
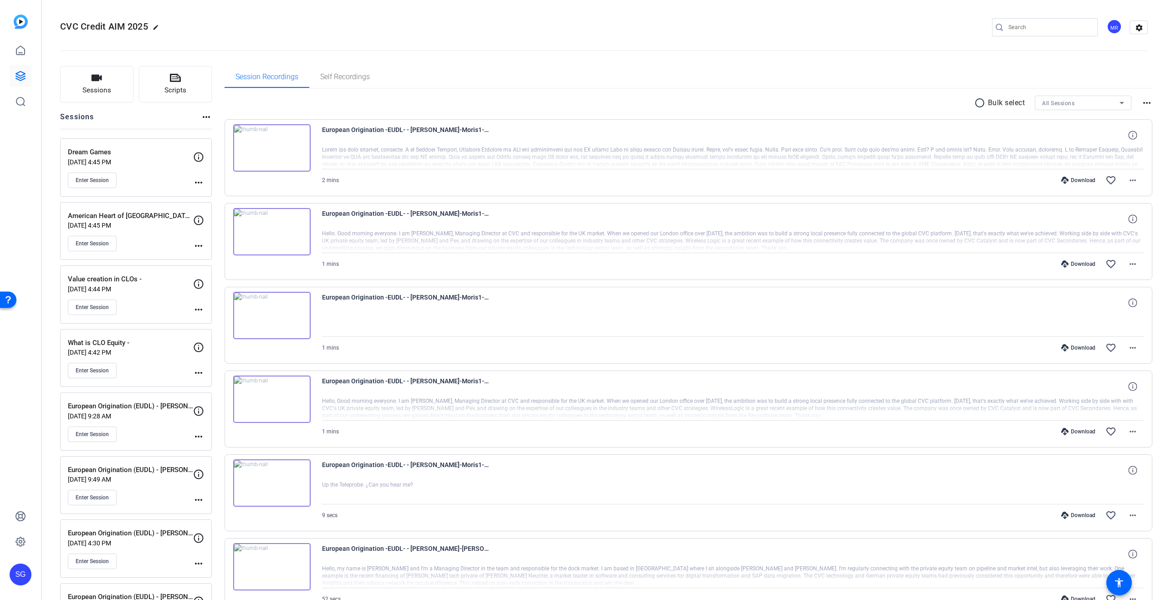
scroll to position [97, 0]
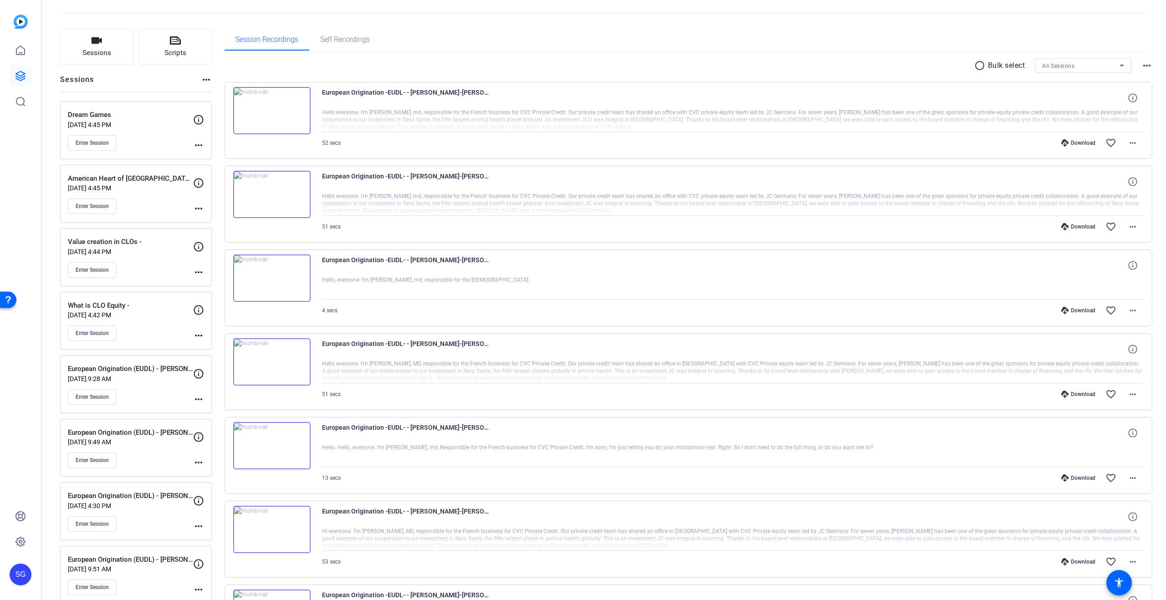
scroll to position [31, 0]
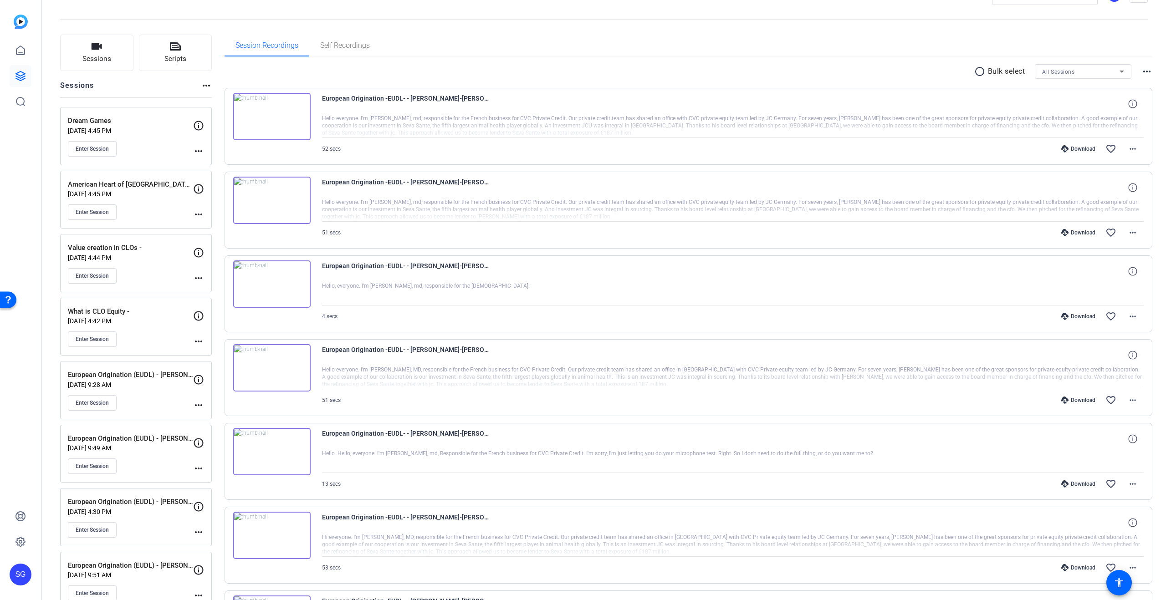
click at [199, 341] on mat-icon "more_horiz" at bounding box center [198, 341] width 11 height 11
click at [233, 353] on span "Edit Session" at bounding box center [220, 355] width 41 height 11
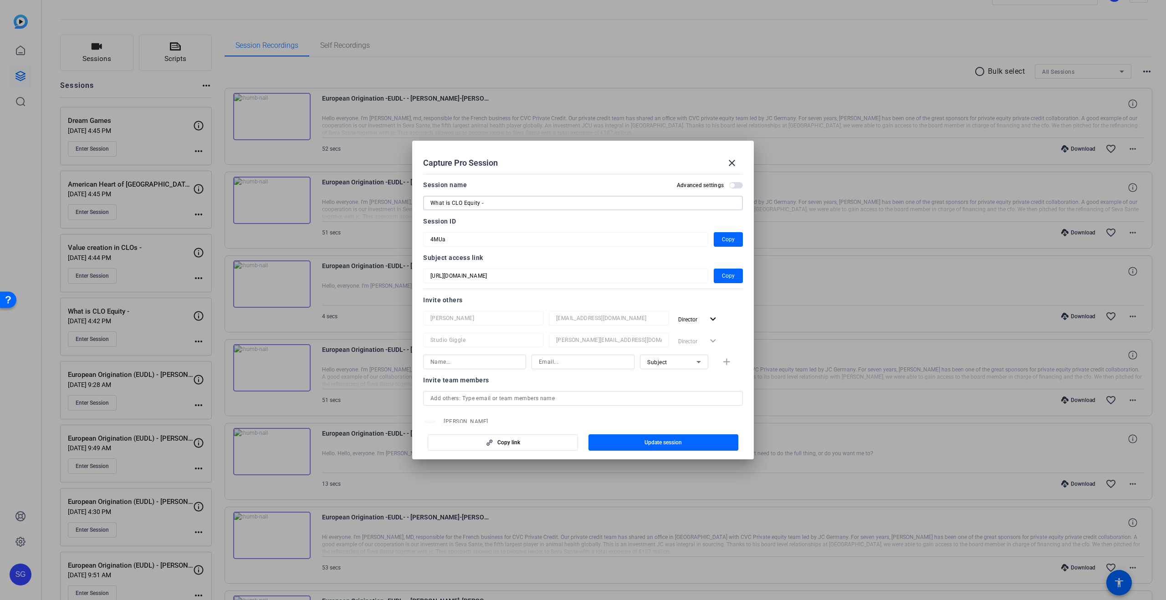
click at [503, 203] on input "What is CLO Equity -" at bounding box center [582, 203] width 305 height 11
click at [519, 201] on input "What is CLO Equity - [PERSON_NAME]" at bounding box center [582, 203] width 305 height 11
type input "What is CLO Equity - [PERSON_NAME]"
click at [732, 234] on span "Copy" at bounding box center [728, 239] width 13 height 11
drag, startPoint x: 530, startPoint y: 203, endPoint x: 357, endPoint y: 206, distance: 172.7
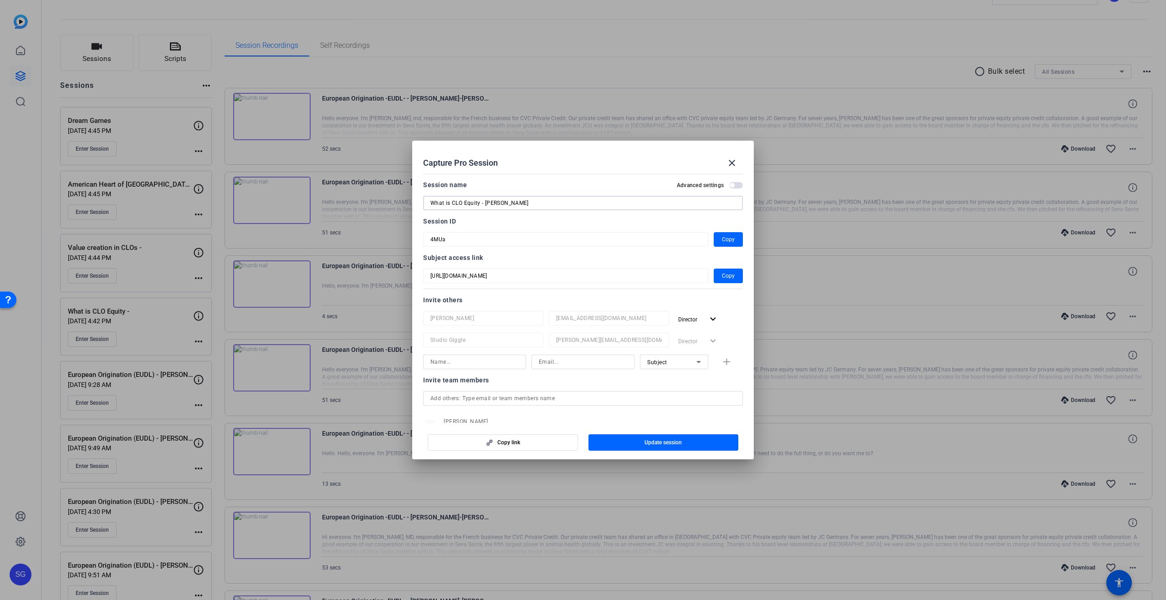
click at [357, 206] on div "Capture Pro Session close Session name Advanced settings What is CLO Equity - […" at bounding box center [583, 300] width 1166 height 600
click at [472, 364] on input at bounding box center [474, 362] width 88 height 11
type input "[PERSON_NAME]"
click at [583, 362] on input "[PERSON_NAME]@distortion.atudio" at bounding box center [583, 362] width 88 height 11
type input "[PERSON_NAME][EMAIL_ADDRESS][DOMAIN_NAME]"
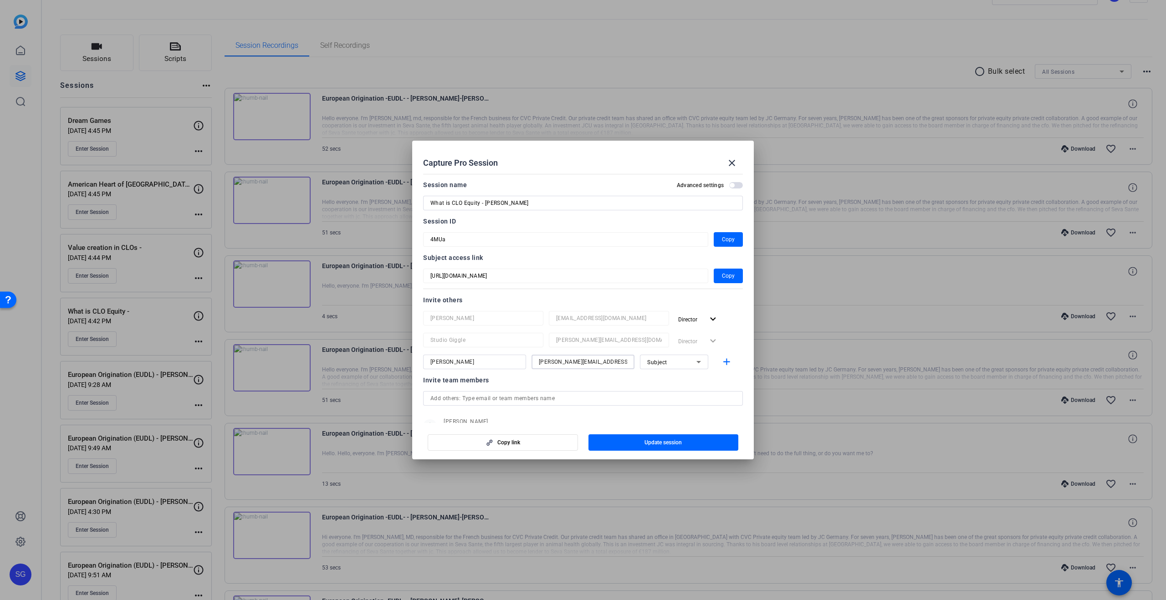
click at [672, 371] on div at bounding box center [674, 374] width 68 height 10
click at [674, 363] on div "Subject" at bounding box center [671, 362] width 49 height 11
click at [680, 380] on mat-option "Collaborator" at bounding box center [674, 380] width 68 height 15
click at [667, 445] on span "Update session" at bounding box center [662, 442] width 37 height 7
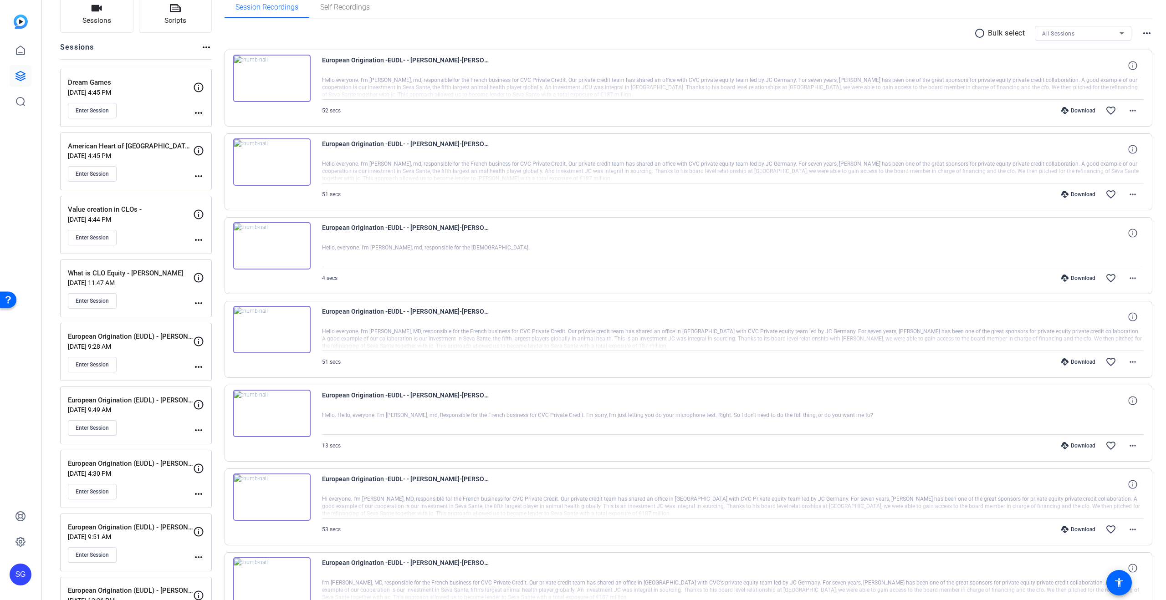
scroll to position [68, 0]
drag, startPoint x: 982, startPoint y: 35, endPoint x: 517, endPoint y: 106, distance: 470.9
click at [982, 35] on mat-icon "radio_button_unchecked" at bounding box center [981, 35] width 14 height 11
click at [241, 61] on icon at bounding box center [237, 62] width 9 height 9
click at [240, 144] on icon at bounding box center [237, 146] width 9 height 9
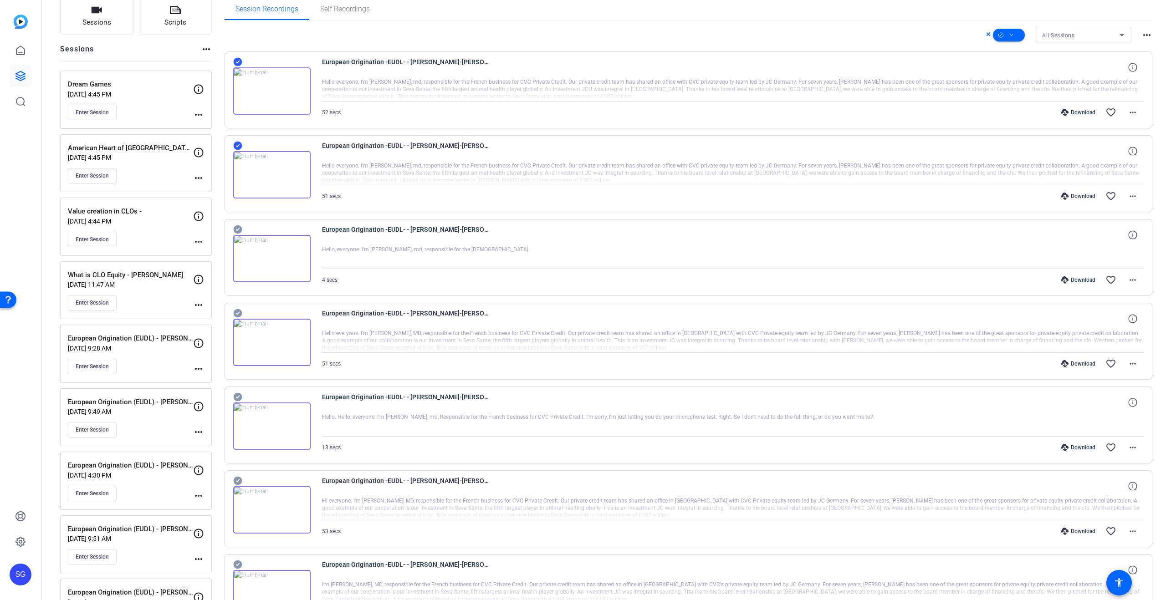
click at [236, 230] on icon at bounding box center [237, 229] width 9 height 11
click at [238, 312] on icon at bounding box center [237, 313] width 9 height 11
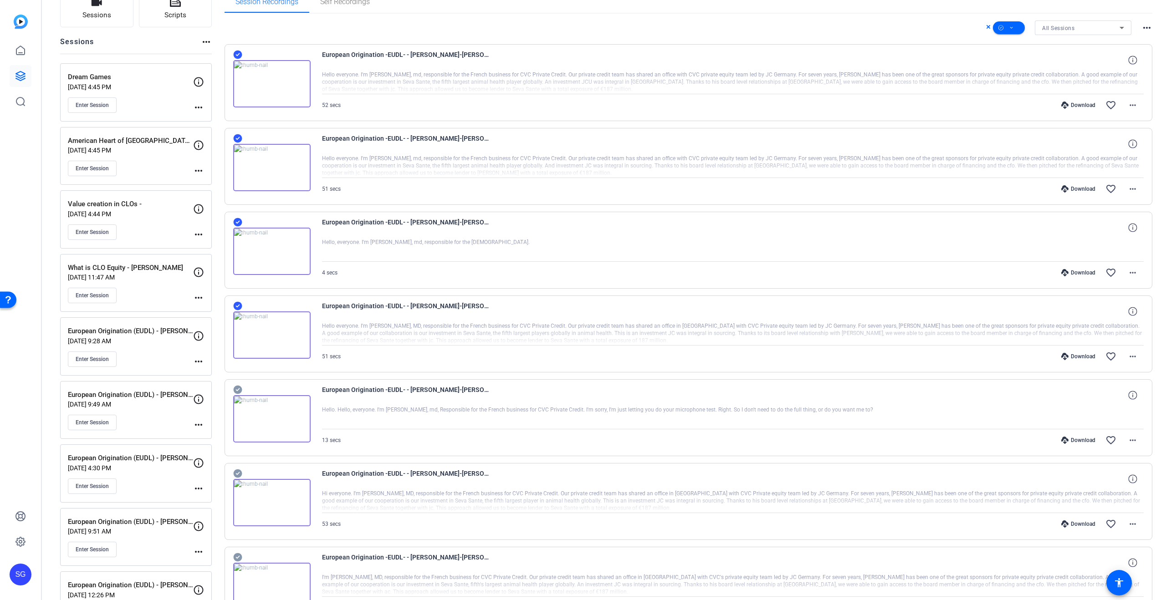
scroll to position [77, 0]
drag, startPoint x: 237, startPoint y: 219, endPoint x: 281, endPoint y: 237, distance: 46.9
click at [237, 219] on icon at bounding box center [237, 221] width 9 height 9
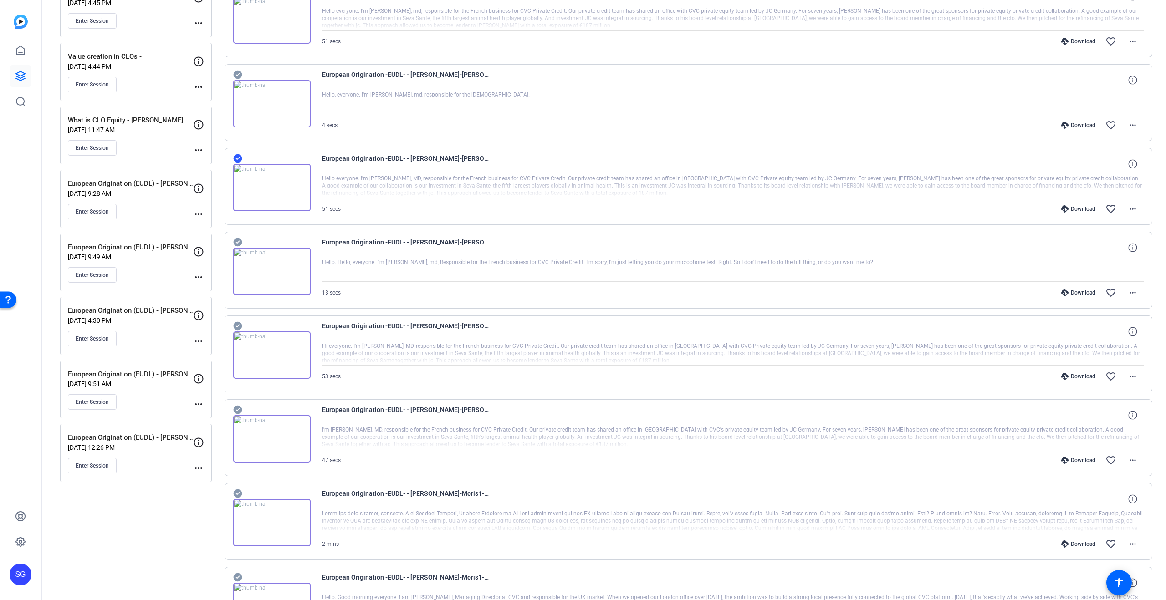
scroll to position [231, 0]
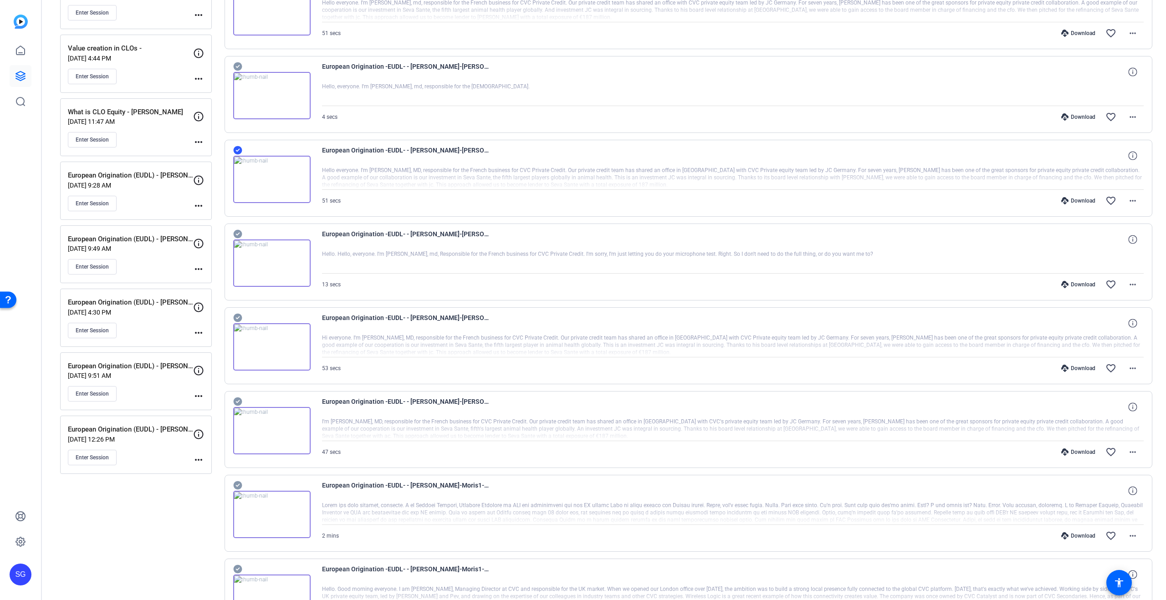
click at [239, 315] on icon at bounding box center [237, 318] width 9 height 9
click at [237, 401] on icon at bounding box center [237, 402] width 9 height 9
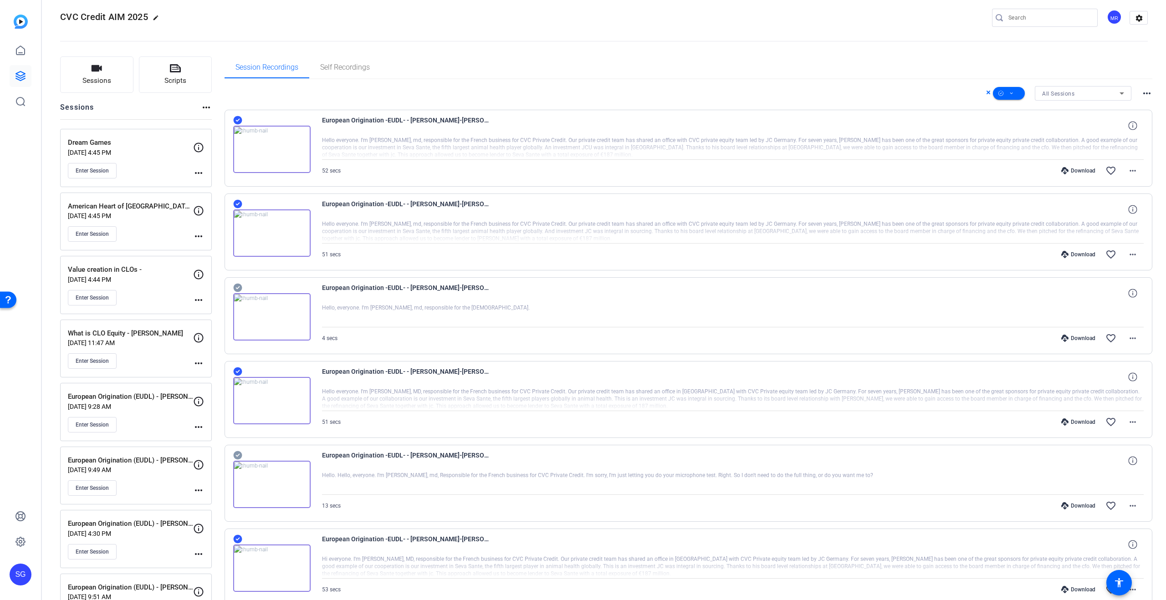
scroll to position [0, 0]
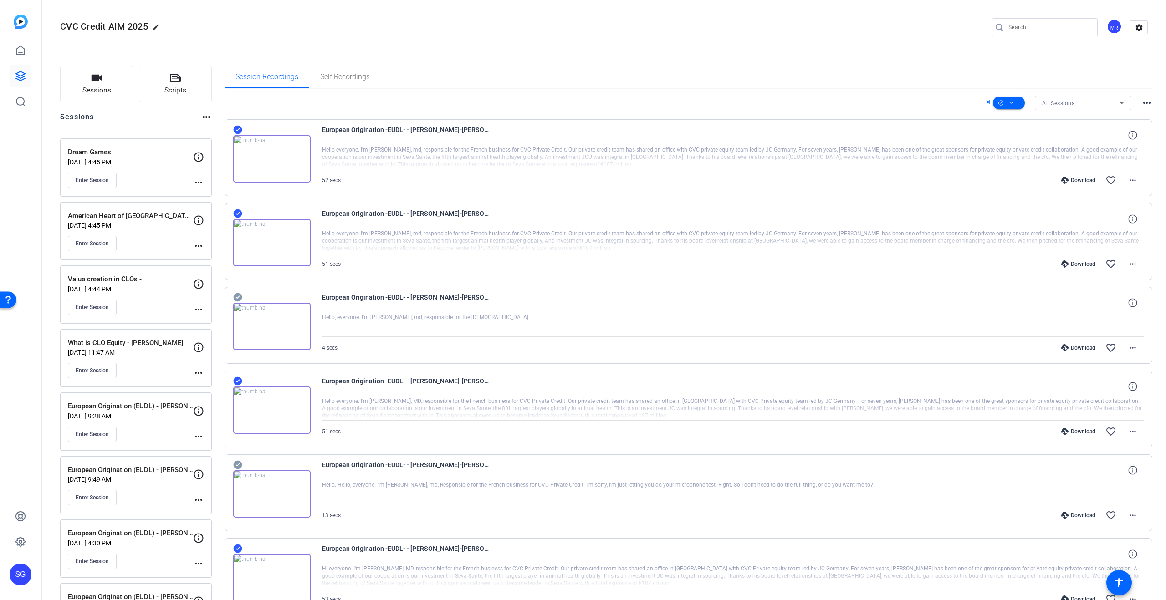
click at [1064, 102] on span "All Sessions" at bounding box center [1058, 103] width 32 height 6
click at [1009, 101] on div at bounding box center [583, 300] width 1166 height 600
click at [1014, 106] on span at bounding box center [1009, 103] width 32 height 22
click at [1037, 151] on span "Download MP4" at bounding box center [1024, 151] width 48 height 11
